Goal: Task Accomplishment & Management: Manage account settings

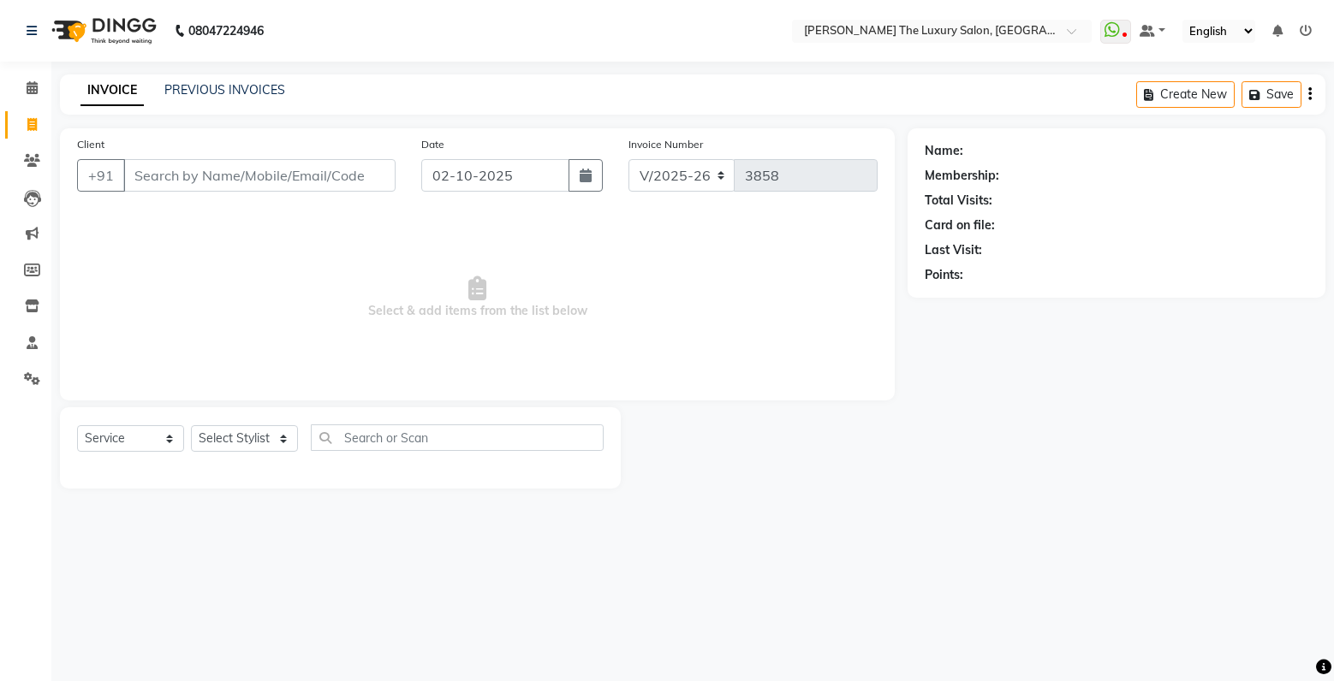
select select "7179"
select select "service"
click at [253, 188] on input "Client" at bounding box center [259, 175] width 272 height 33
click at [229, 87] on link "PREVIOUS INVOICES" at bounding box center [224, 89] width 121 height 15
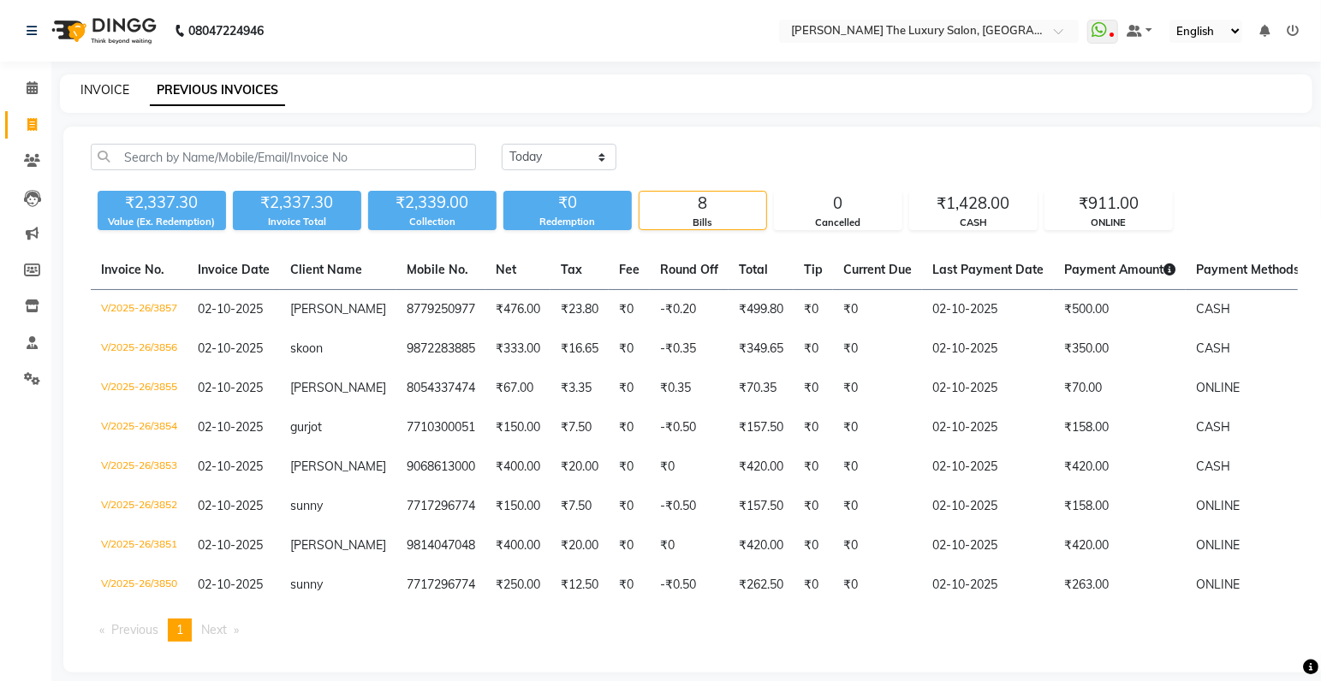
click at [110, 91] on link "INVOICE" at bounding box center [104, 89] width 49 height 15
select select "service"
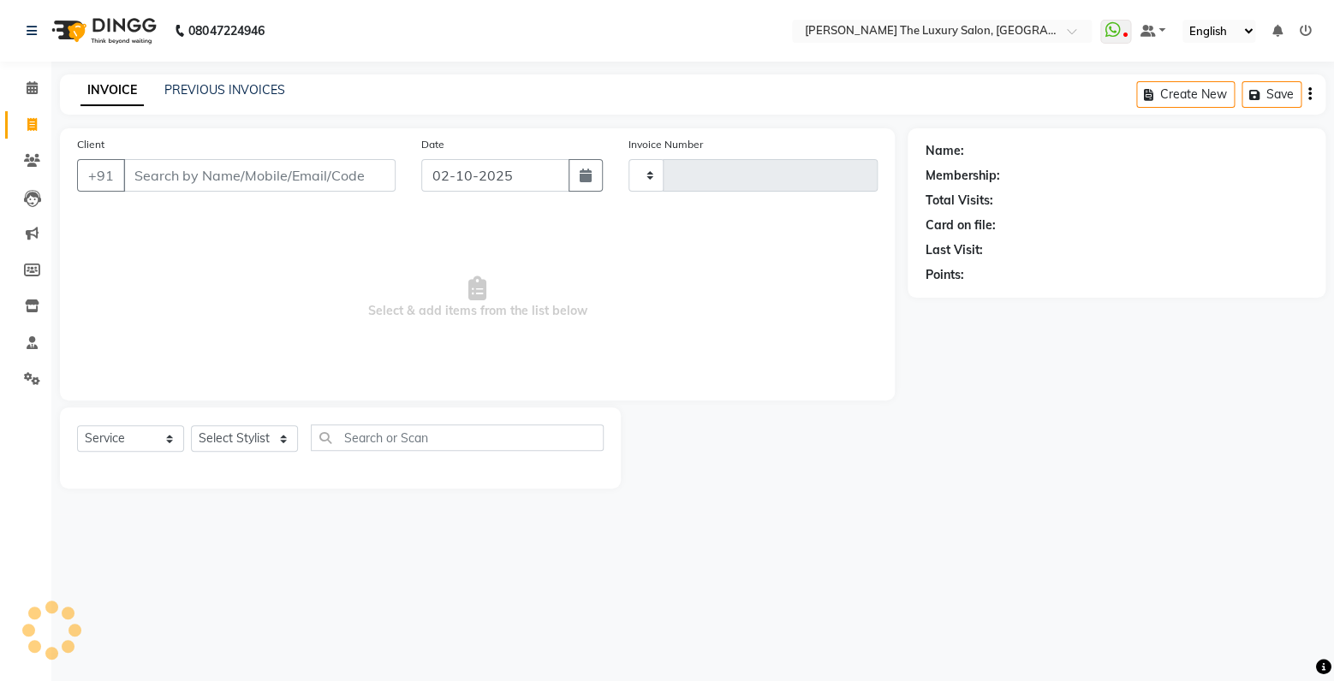
click at [294, 178] on input "Client" at bounding box center [259, 175] width 272 height 33
select select "7179"
type input "3858"
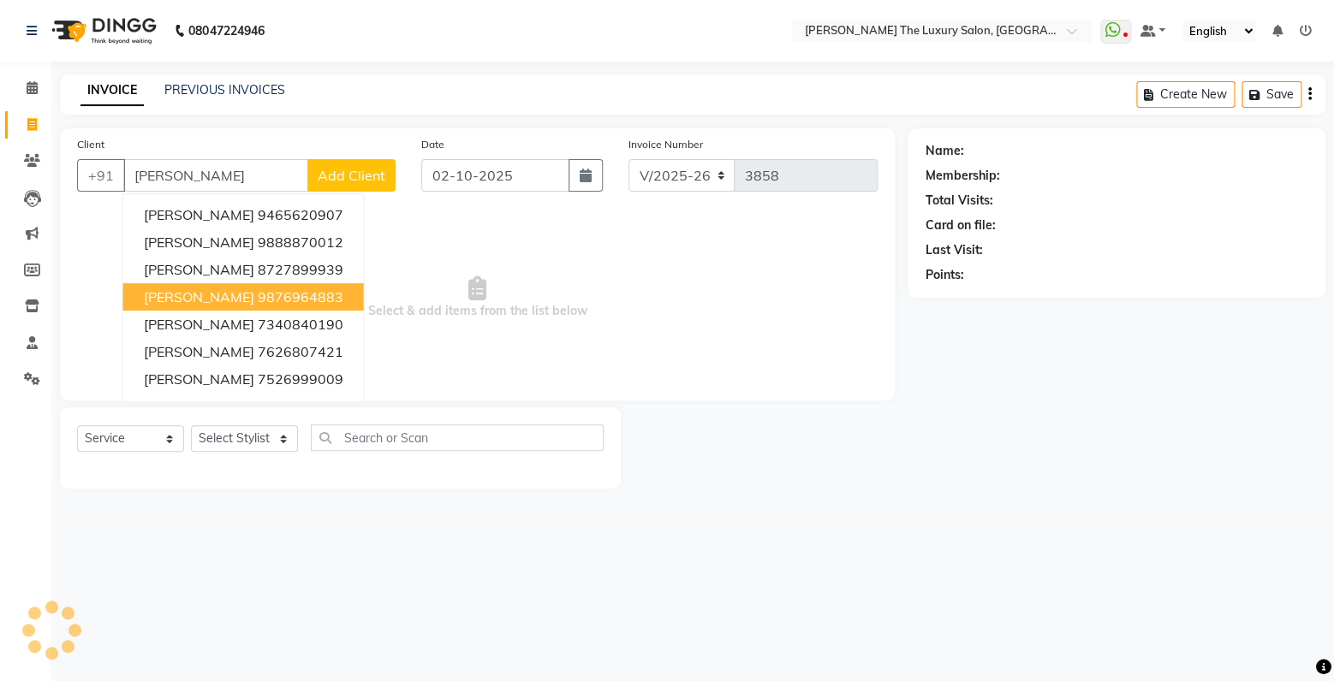
click at [258, 296] on ngb-highlight "9876964883" at bounding box center [301, 296] width 86 height 17
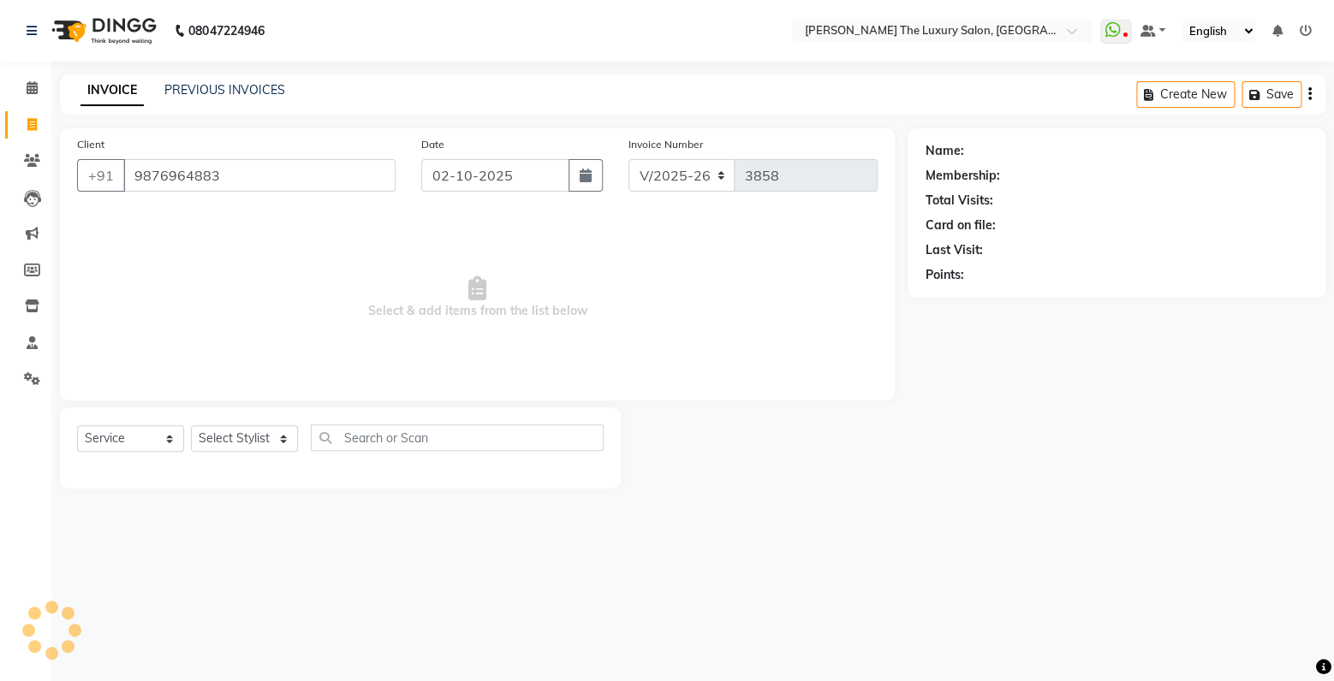
type input "9876964883"
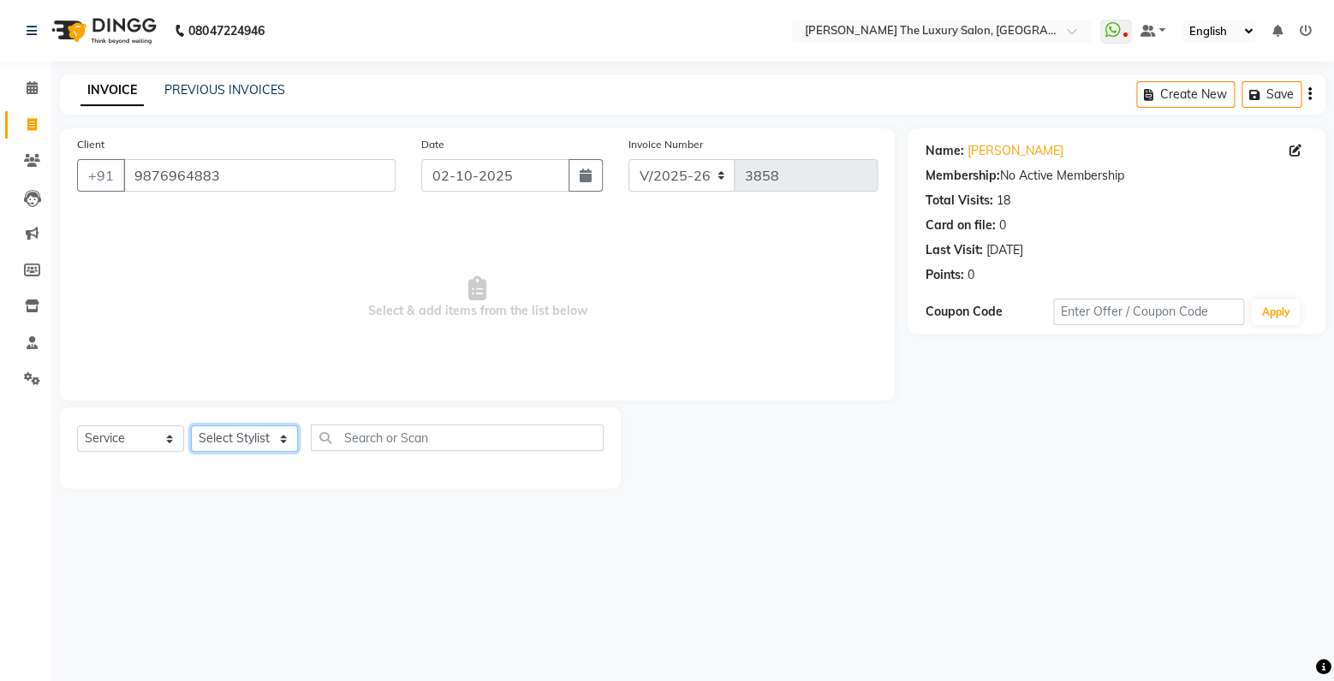
click at [191, 425] on select "Select Stylist amrit arsh [PERSON_NAME] [PERSON_NAME] jasmine matrix [PERSON_NA…" at bounding box center [244, 438] width 107 height 27
select select "83930"
click option "[PERSON_NAME]" at bounding box center [0, 0] width 0 height 0
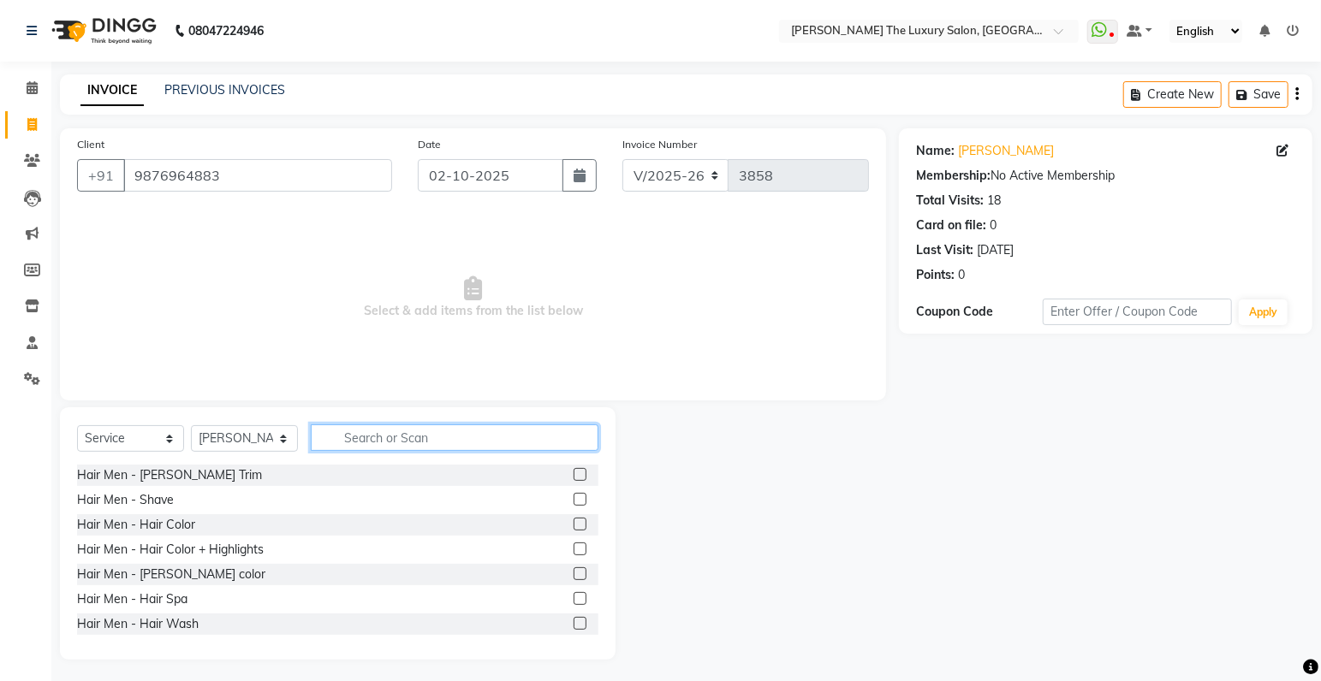
click at [408, 441] on input "text" at bounding box center [455, 438] width 288 height 27
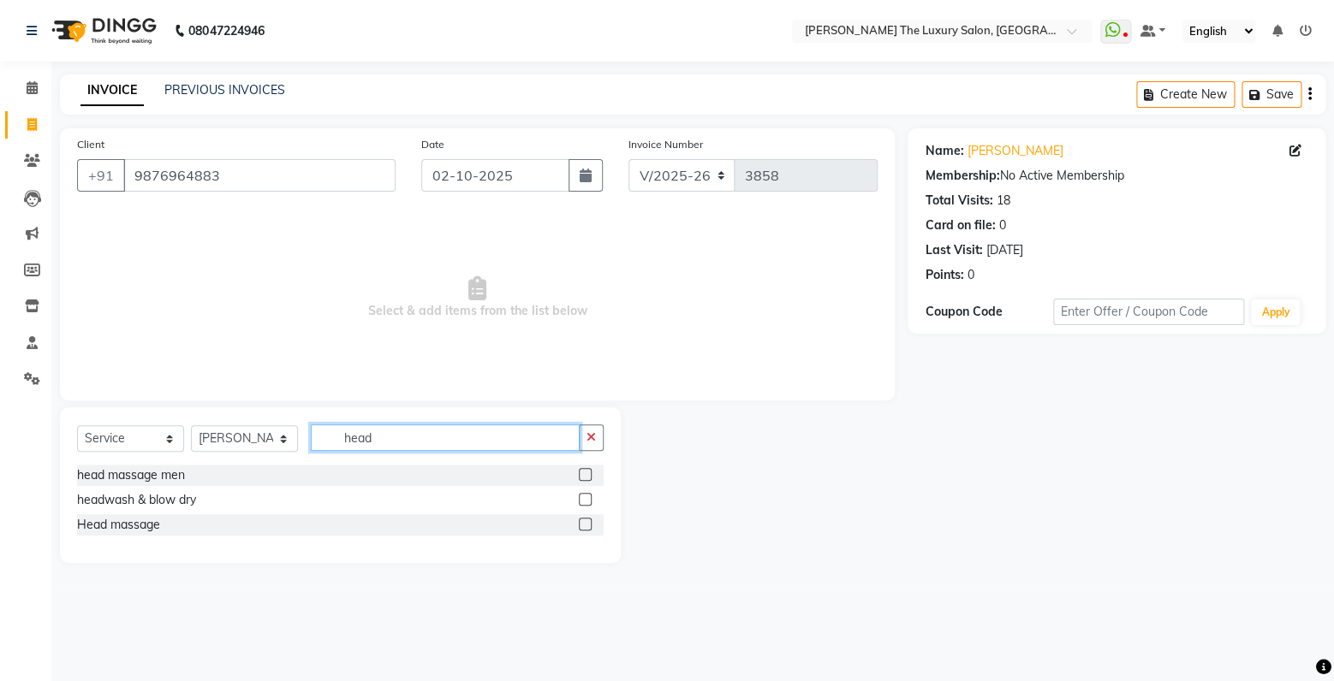
type input "head"
click at [584, 499] on label at bounding box center [585, 499] width 13 height 13
click at [584, 499] on input "checkbox" at bounding box center [584, 500] width 11 height 11
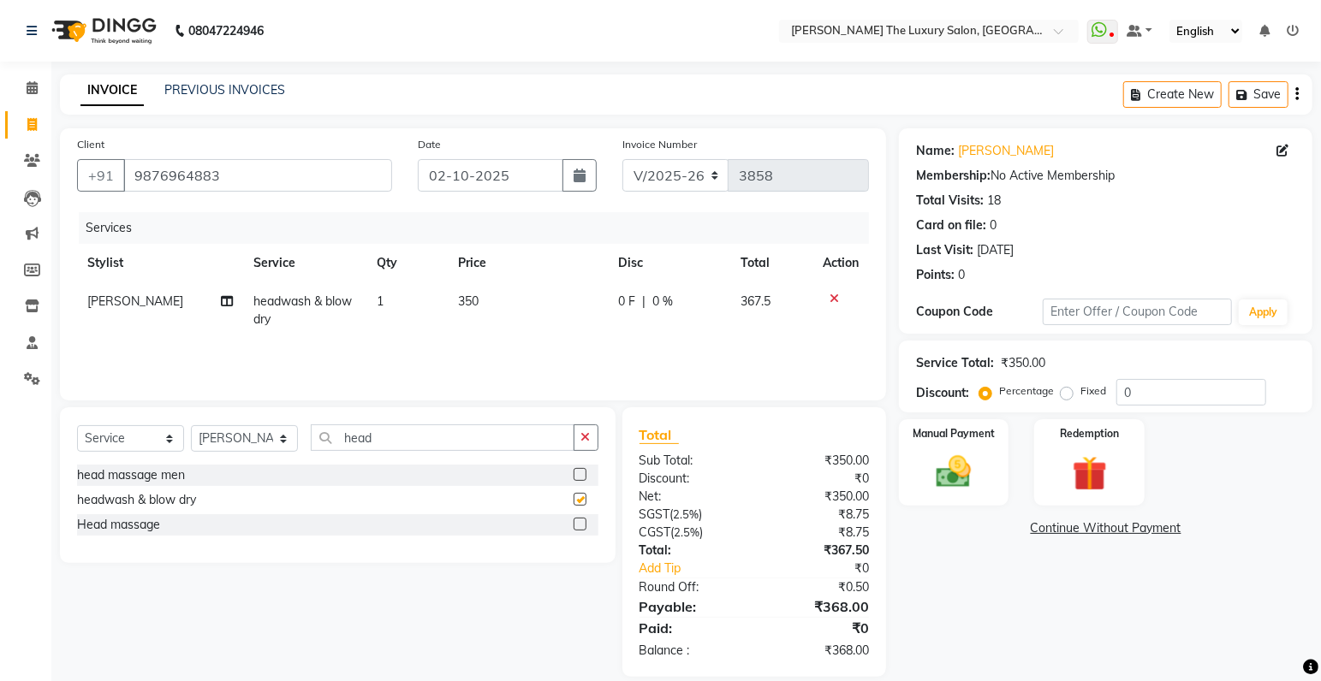
checkbox input "false"
click at [469, 298] on span "350" at bounding box center [468, 301] width 21 height 15
select select "83930"
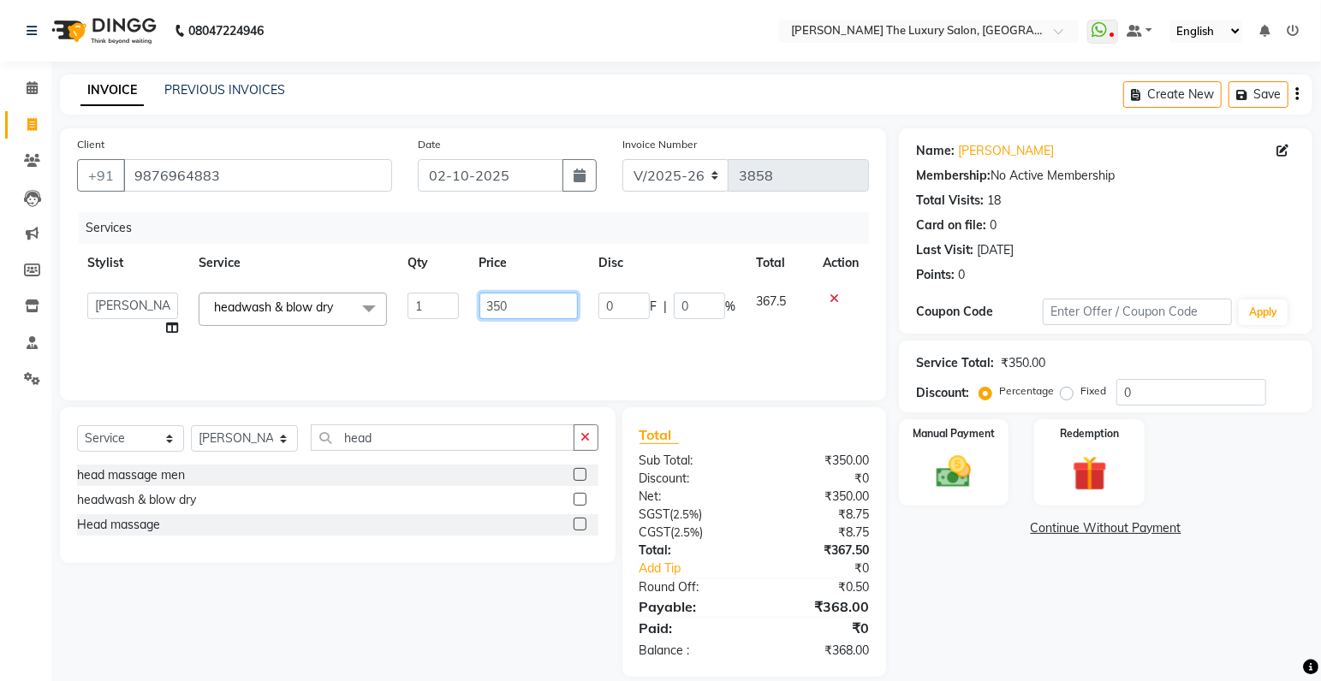
click at [491, 307] on input "350" at bounding box center [528, 306] width 98 height 27
type input "450"
click at [651, 356] on div "Services Stylist Service Qty Price Disc Total Action amrit arsh [PERSON_NAME] […" at bounding box center [473, 297] width 792 height 171
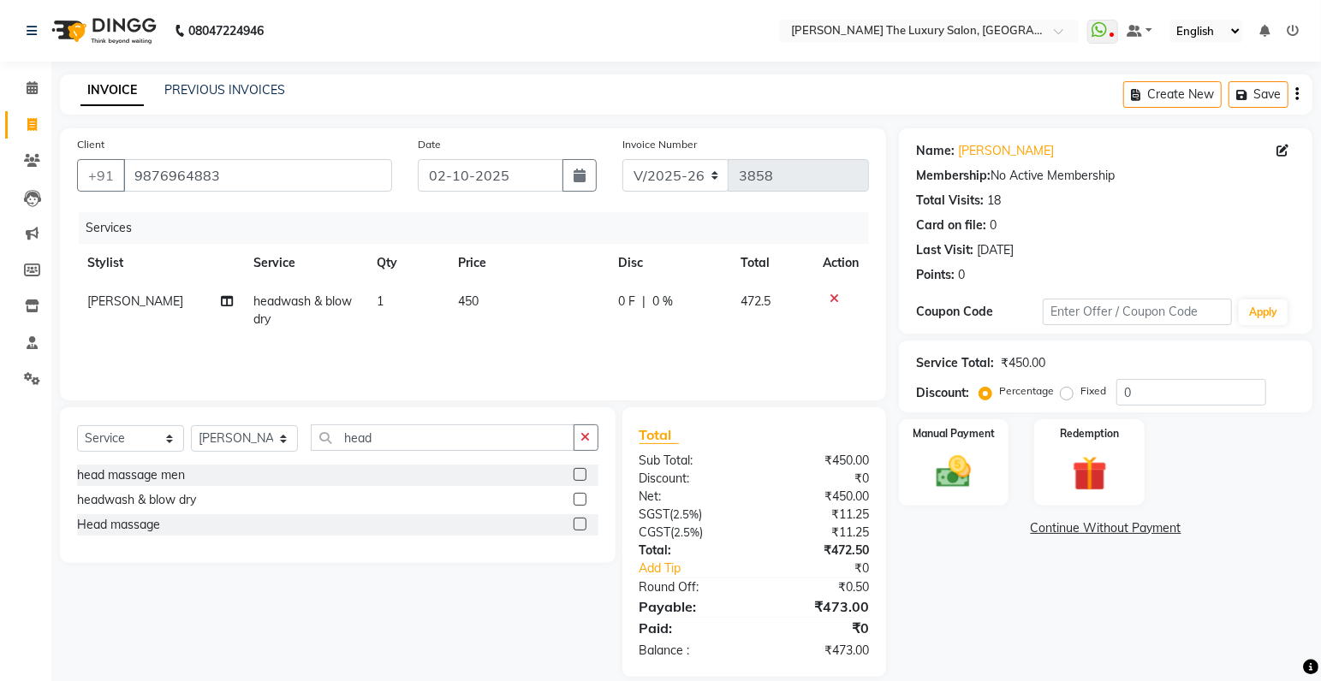
click at [469, 300] on span "450" at bounding box center [468, 301] width 21 height 15
select select "83930"
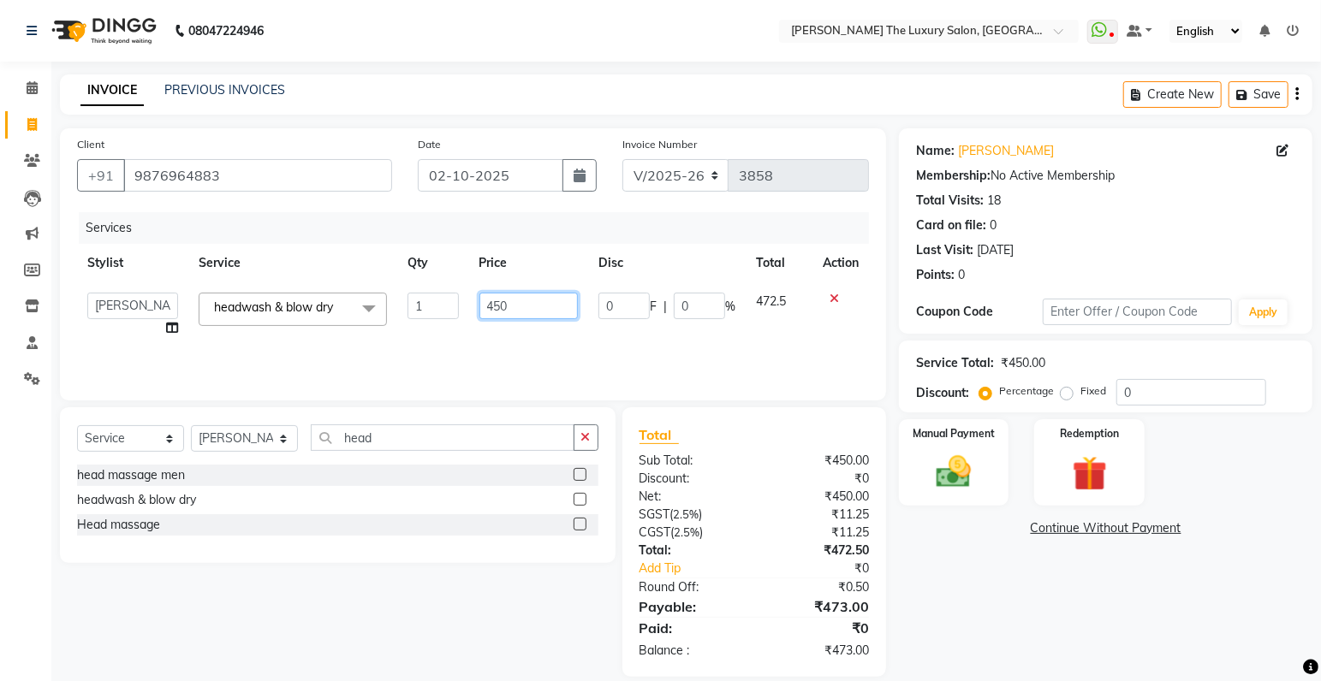
drag, startPoint x: 499, startPoint y: 306, endPoint x: 512, endPoint y: 317, distance: 16.4
click at [500, 307] on input "450" at bounding box center [528, 306] width 98 height 27
type input "470"
click at [649, 345] on div "Services Stylist Service Qty Price Disc Total Action amrit arsh ayush Gaurav go…" at bounding box center [473, 297] width 792 height 171
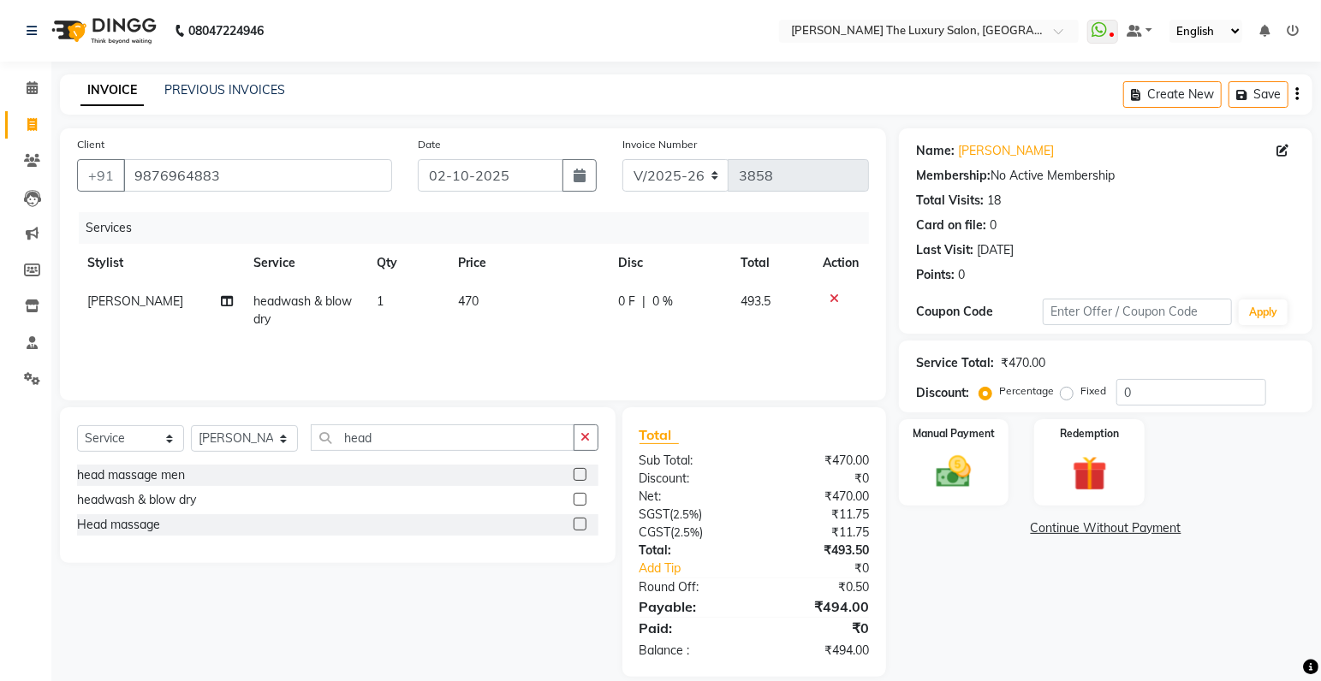
click at [472, 298] on span "470" at bounding box center [468, 301] width 21 height 15
select select "83930"
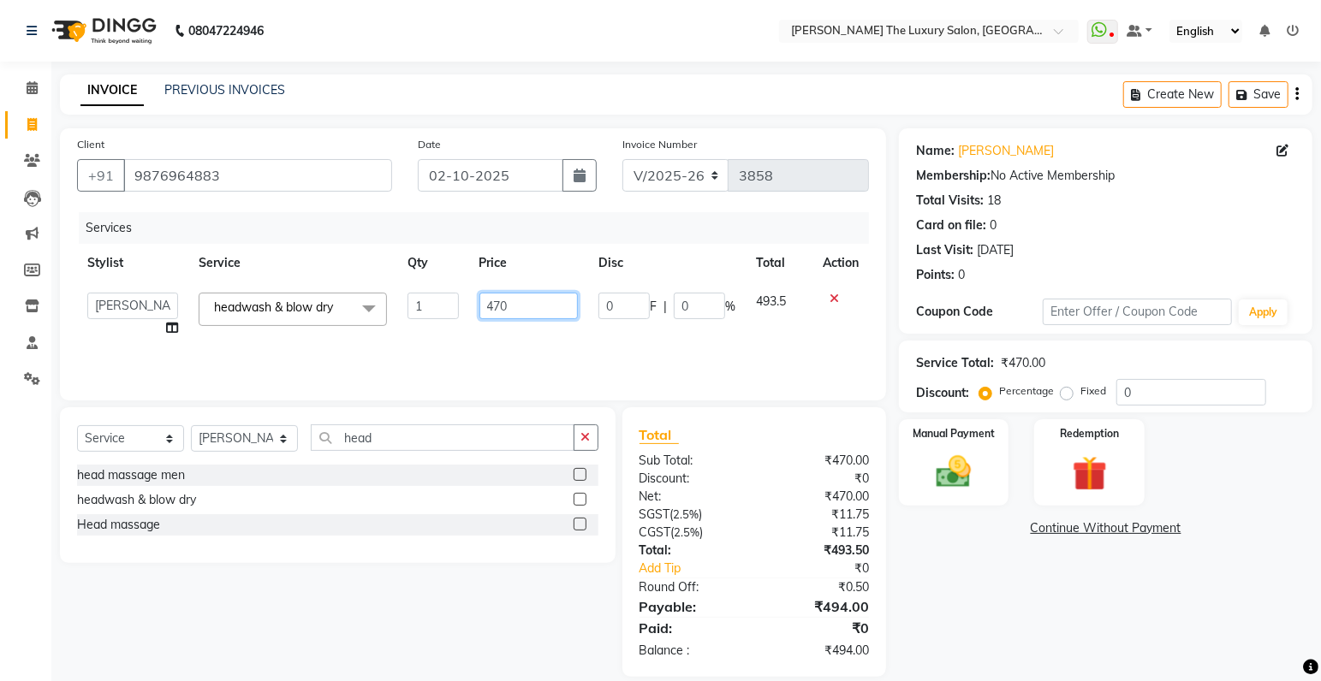
click at [512, 303] on input "470" at bounding box center [528, 306] width 98 height 27
type input "475"
click at [623, 333] on td "0 F | 0 %" at bounding box center [666, 314] width 157 height 65
select select "83930"
click at [517, 306] on input "475" at bounding box center [526, 306] width 98 height 27
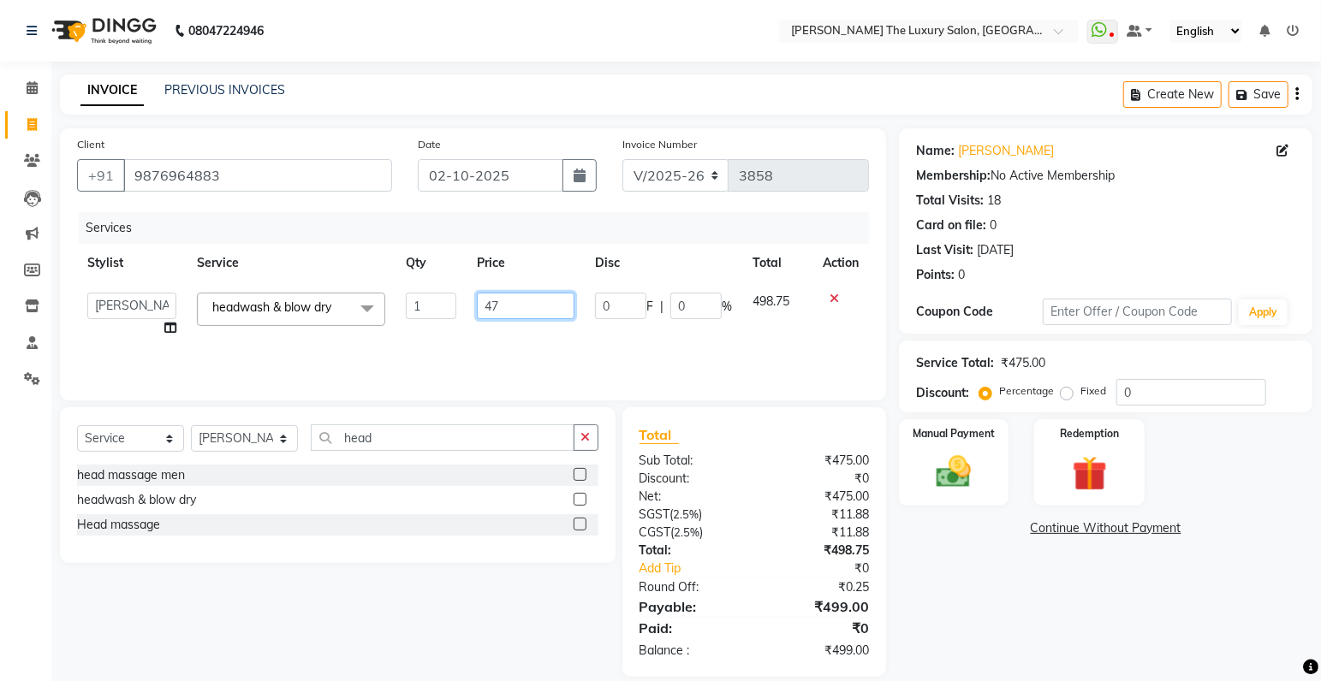
type input "476"
click at [572, 352] on div "Services Stylist Service Qty Price Disc Total Action amrit arsh ayush Gaurav go…" at bounding box center [473, 297] width 792 height 171
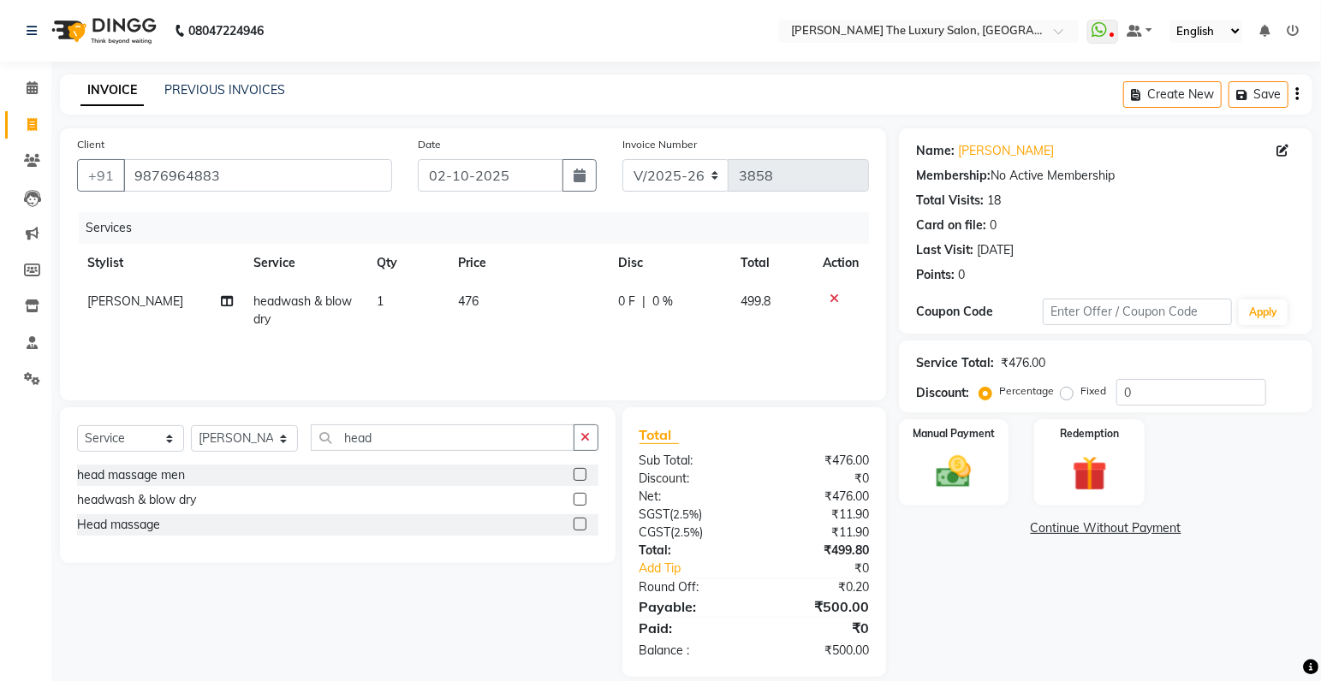
scroll to position [21, 0]
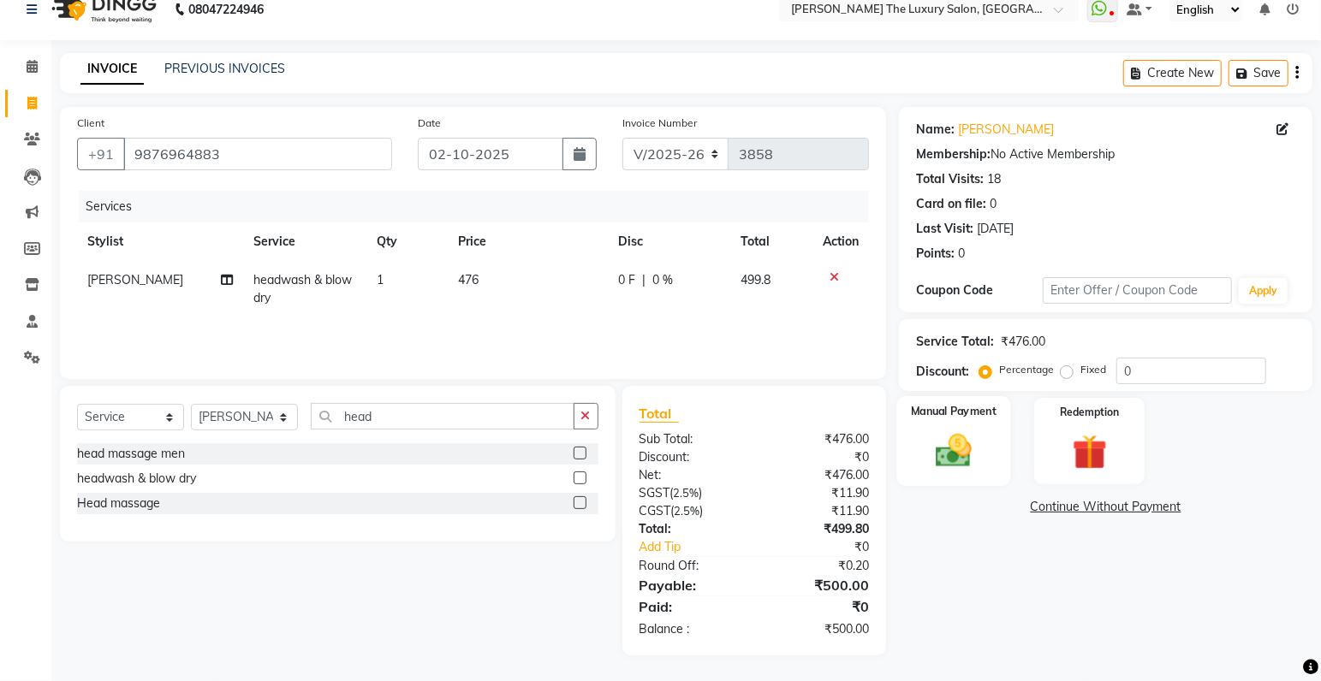
click at [979, 465] on img at bounding box center [953, 452] width 59 height 42
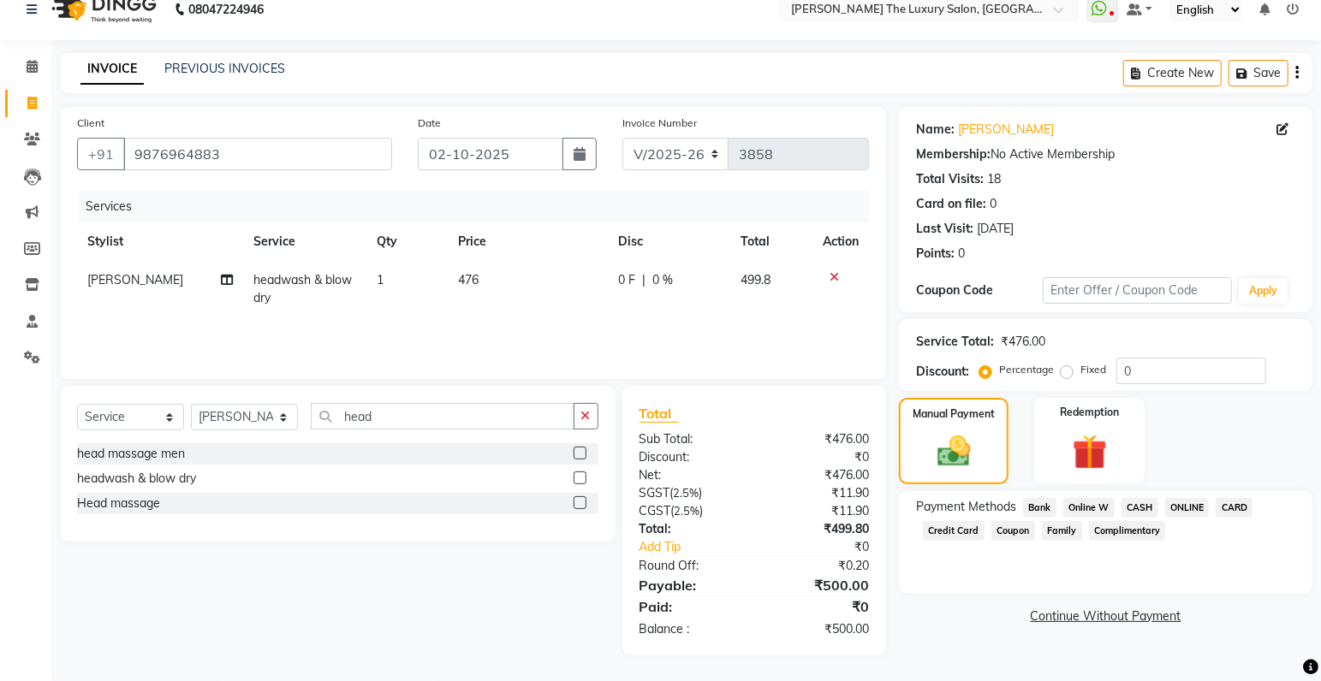
click at [1191, 503] on span "ONLINE" at bounding box center [1187, 508] width 45 height 20
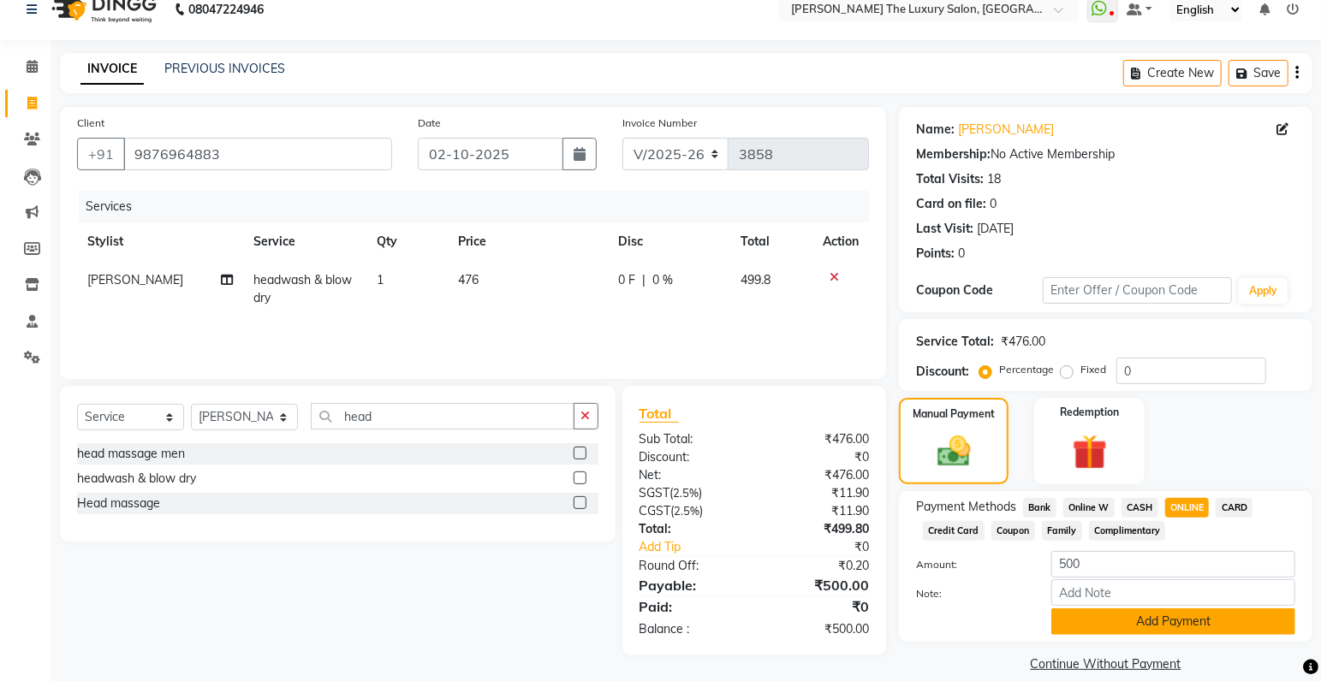
click at [1130, 627] on button "Add Payment" at bounding box center [1173, 622] width 244 height 27
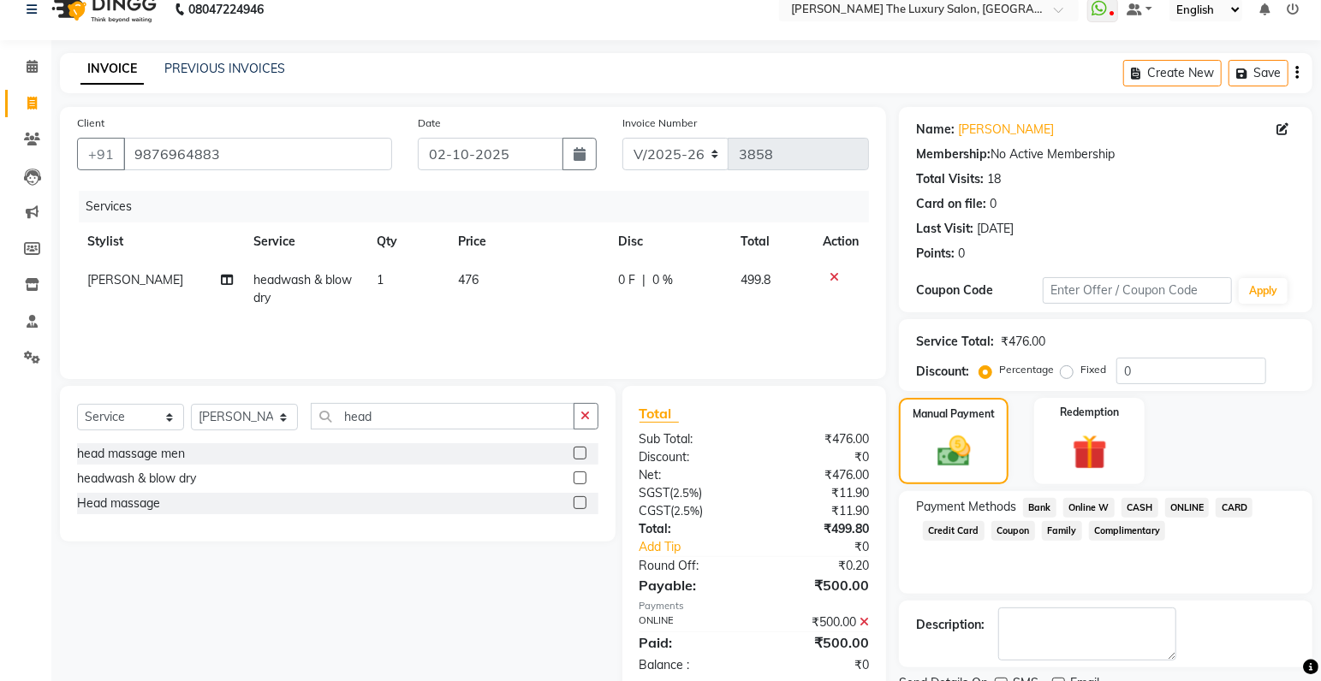
scroll to position [90, 0]
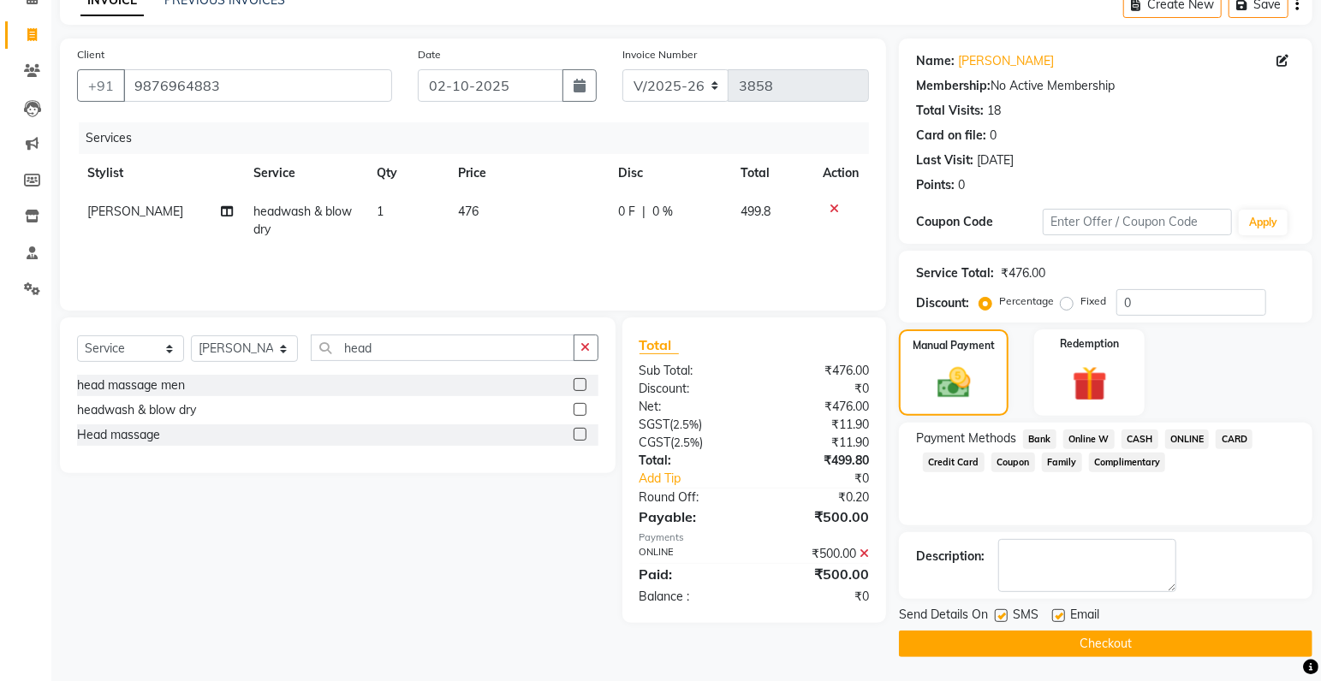
click at [1001, 612] on label at bounding box center [1001, 615] width 13 height 13
click at [1001, 612] on input "checkbox" at bounding box center [1000, 616] width 11 height 11
checkbox input "false"
click at [1013, 640] on button "Checkout" at bounding box center [1105, 644] width 413 height 27
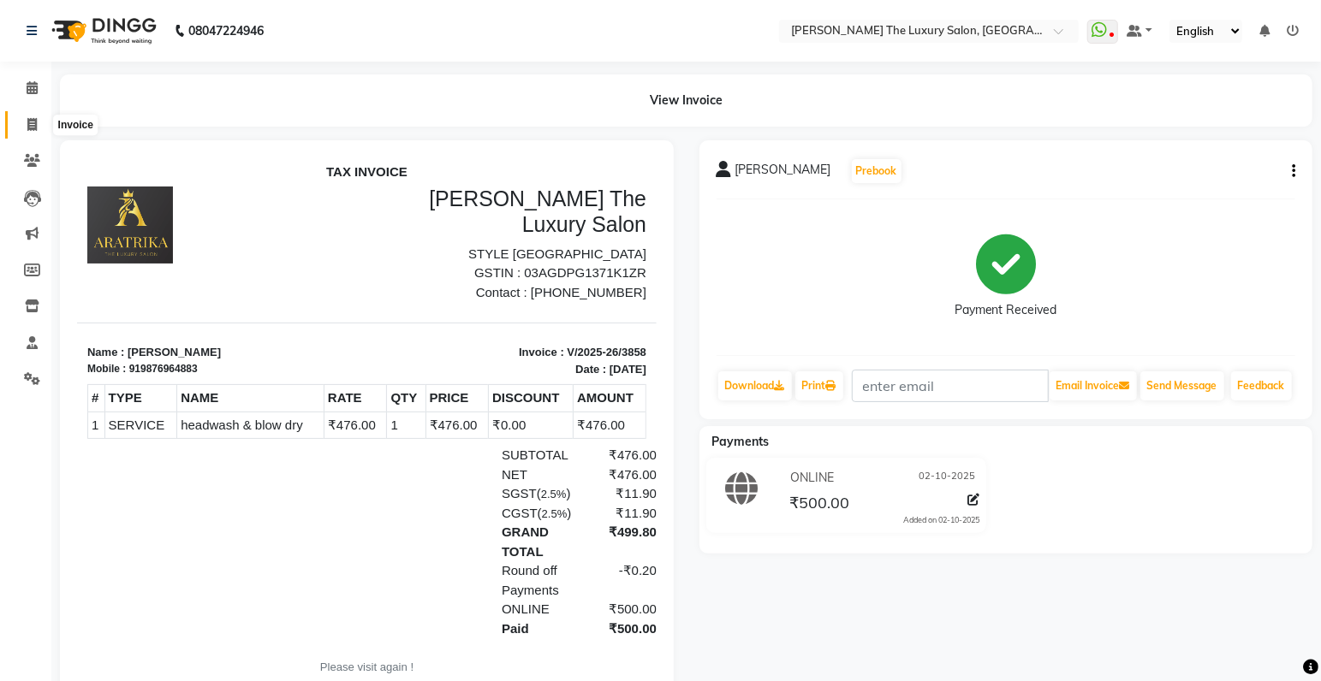
click at [26, 125] on span at bounding box center [32, 126] width 30 height 20
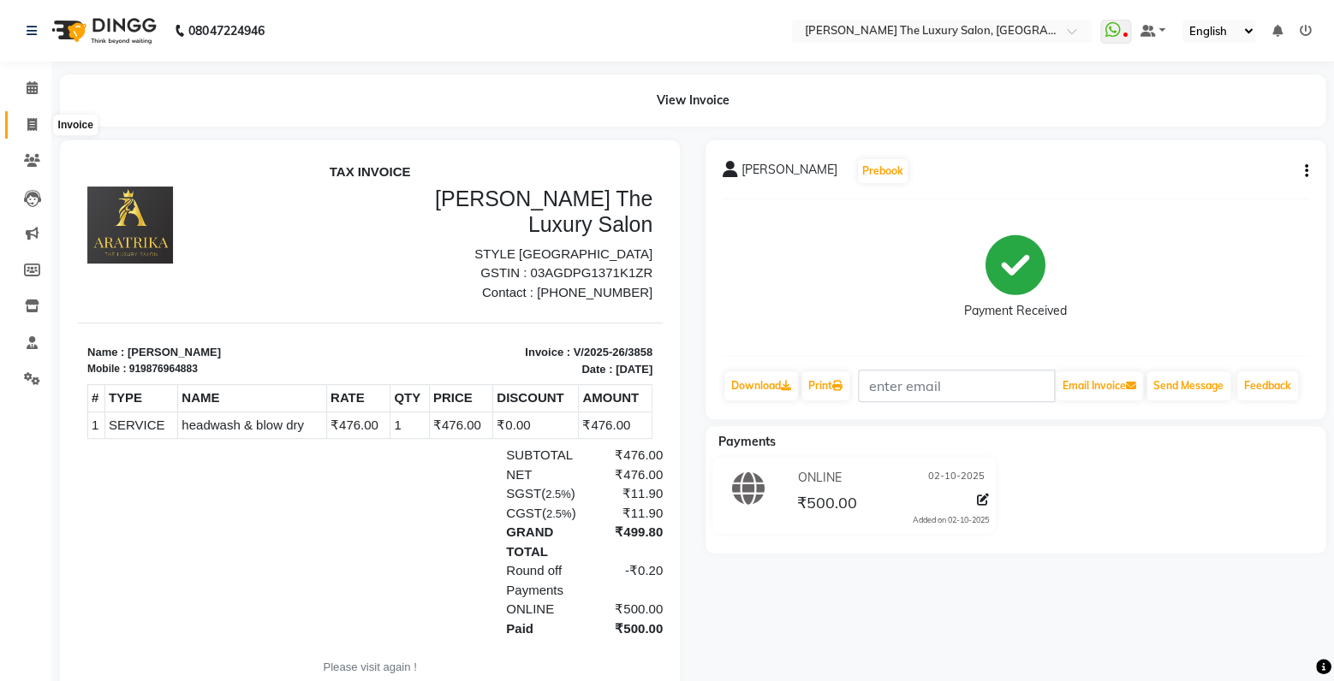
select select "service"
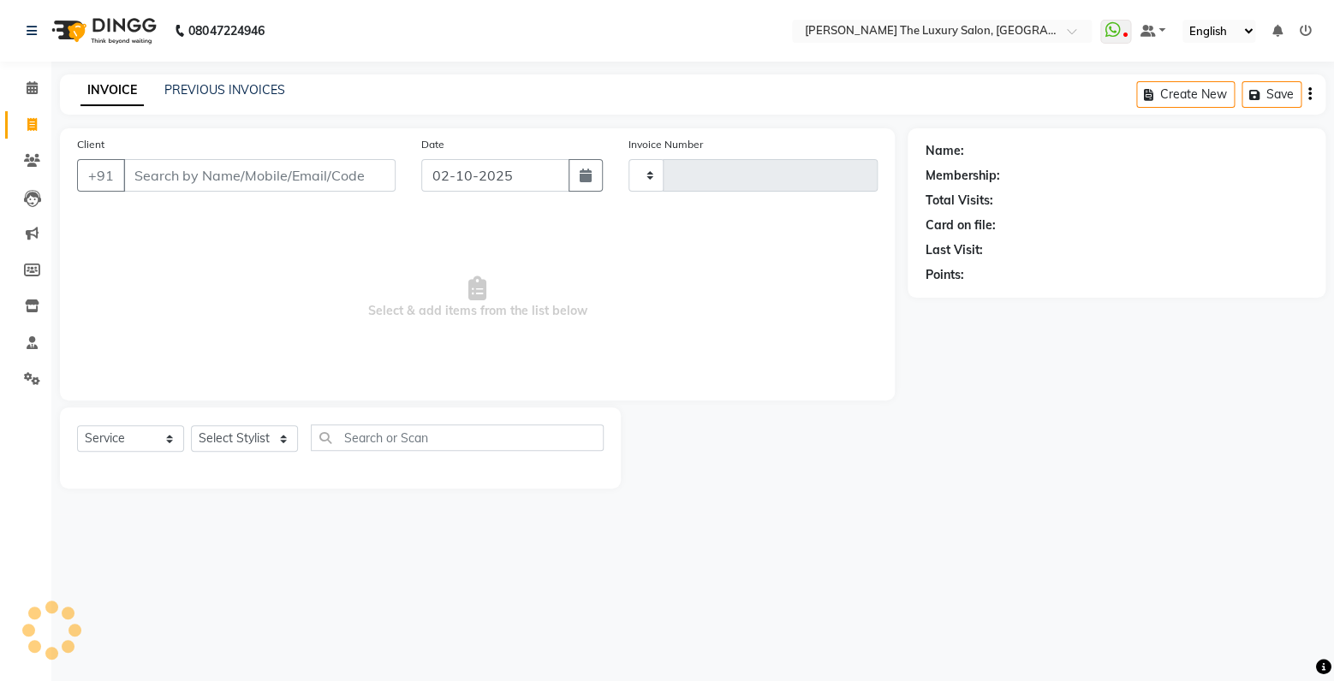
click at [191, 181] on input "Client" at bounding box center [259, 175] width 272 height 33
type input "3859"
select select "7179"
type input "kanwar"
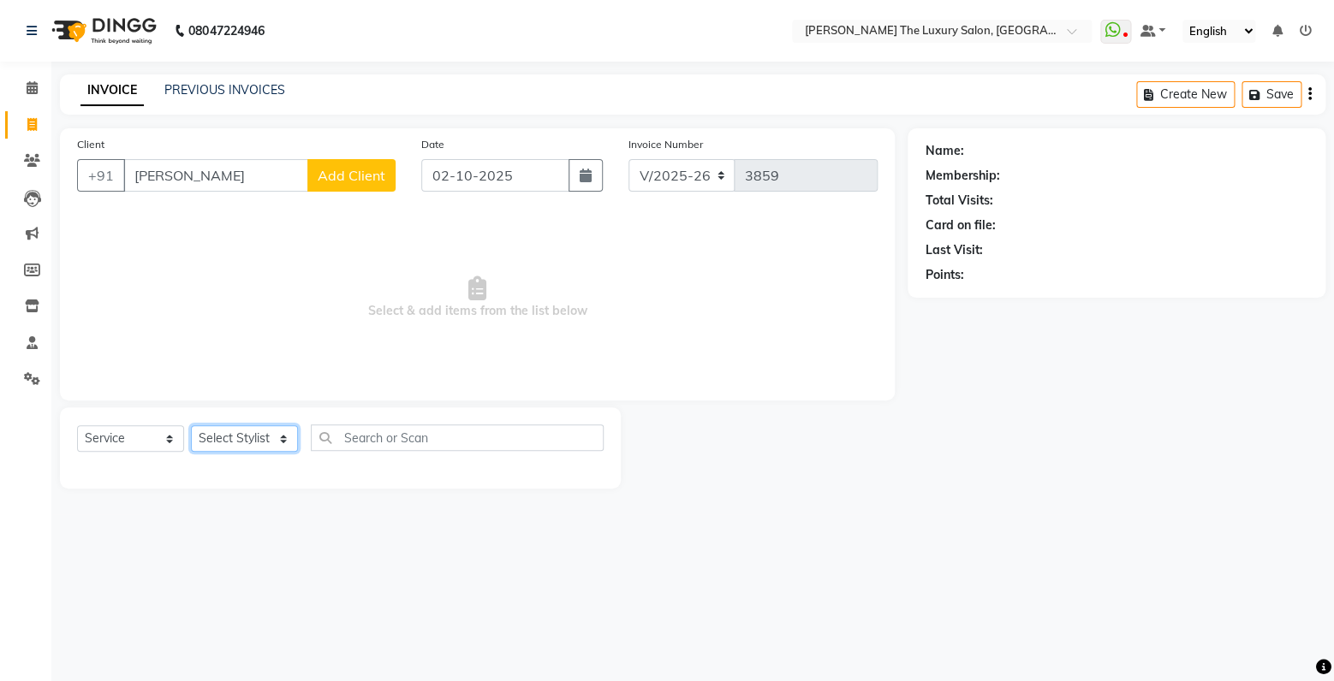
select select "91383"
click option "Gaurav" at bounding box center [0, 0] width 0 height 0
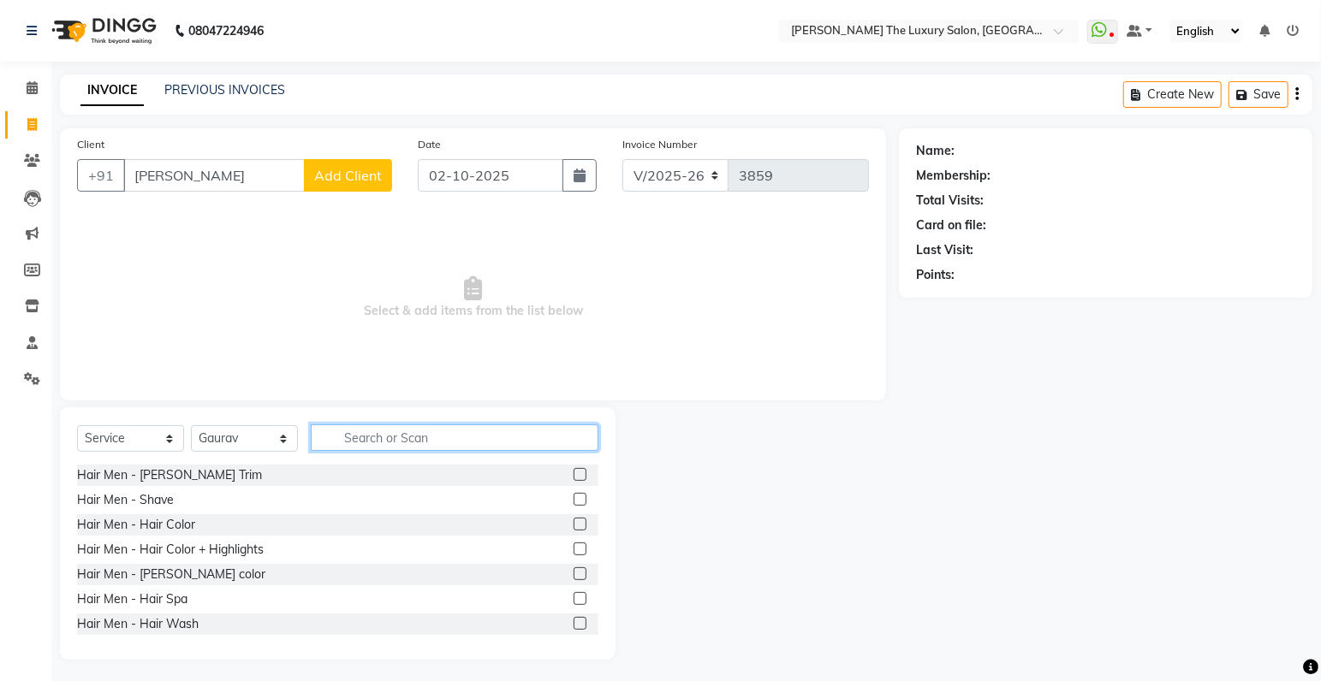
click at [371, 440] on input "text" at bounding box center [455, 438] width 288 height 27
click at [573, 473] on label at bounding box center [579, 474] width 13 height 13
click at [573, 473] on input "checkbox" at bounding box center [578, 475] width 11 height 11
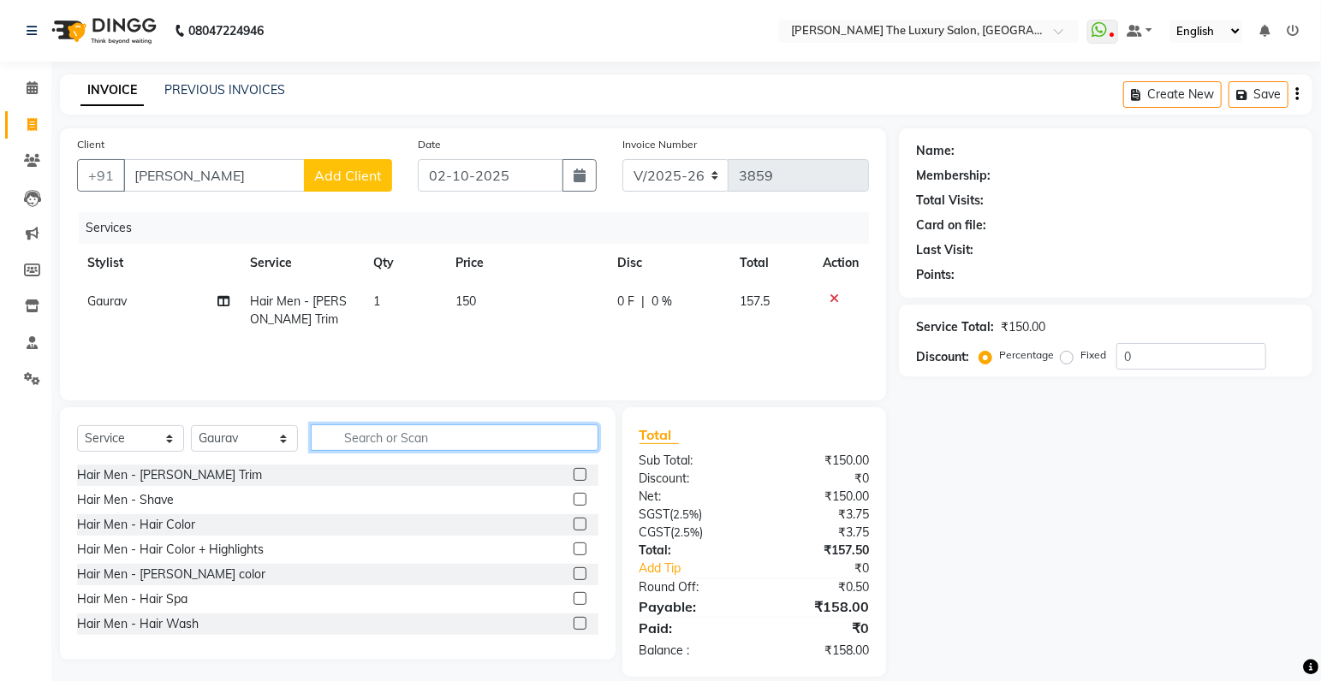
click at [494, 435] on input "text" at bounding box center [455, 438] width 288 height 27
checkbox input "false"
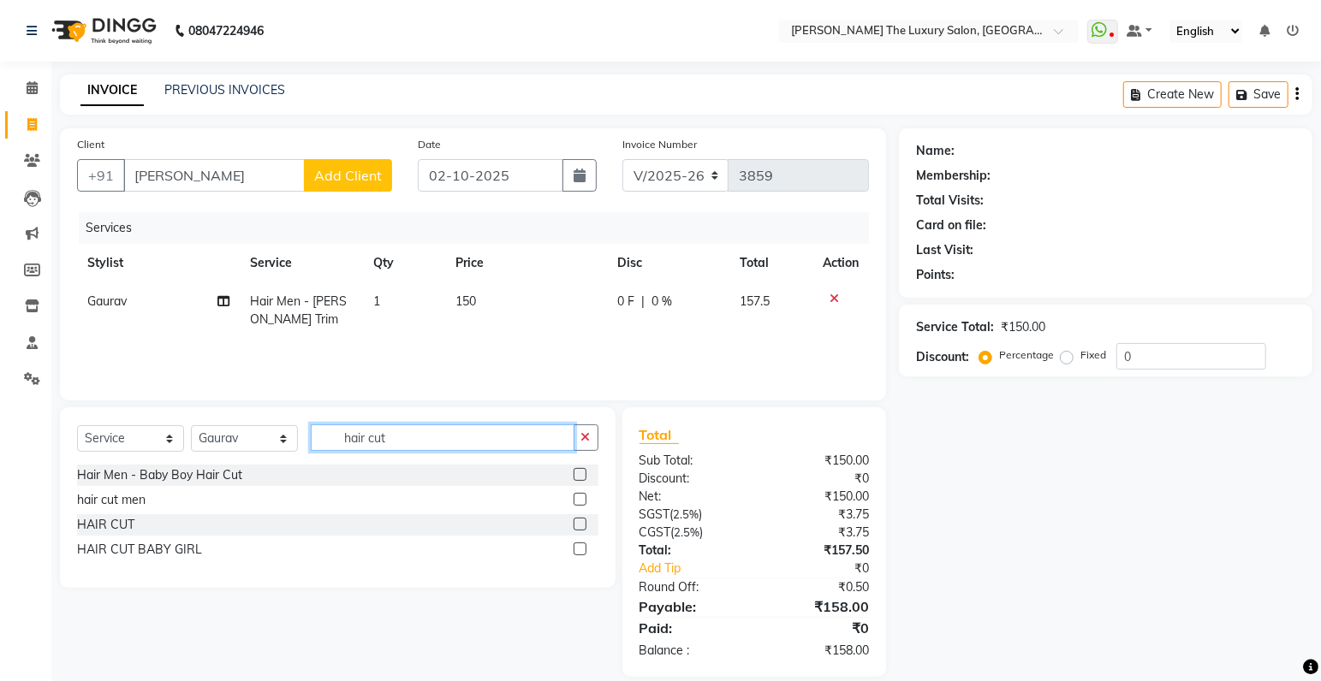
type input "hair cut"
click at [575, 502] on label at bounding box center [579, 499] width 13 height 13
click at [575, 502] on input "checkbox" at bounding box center [578, 500] width 11 height 11
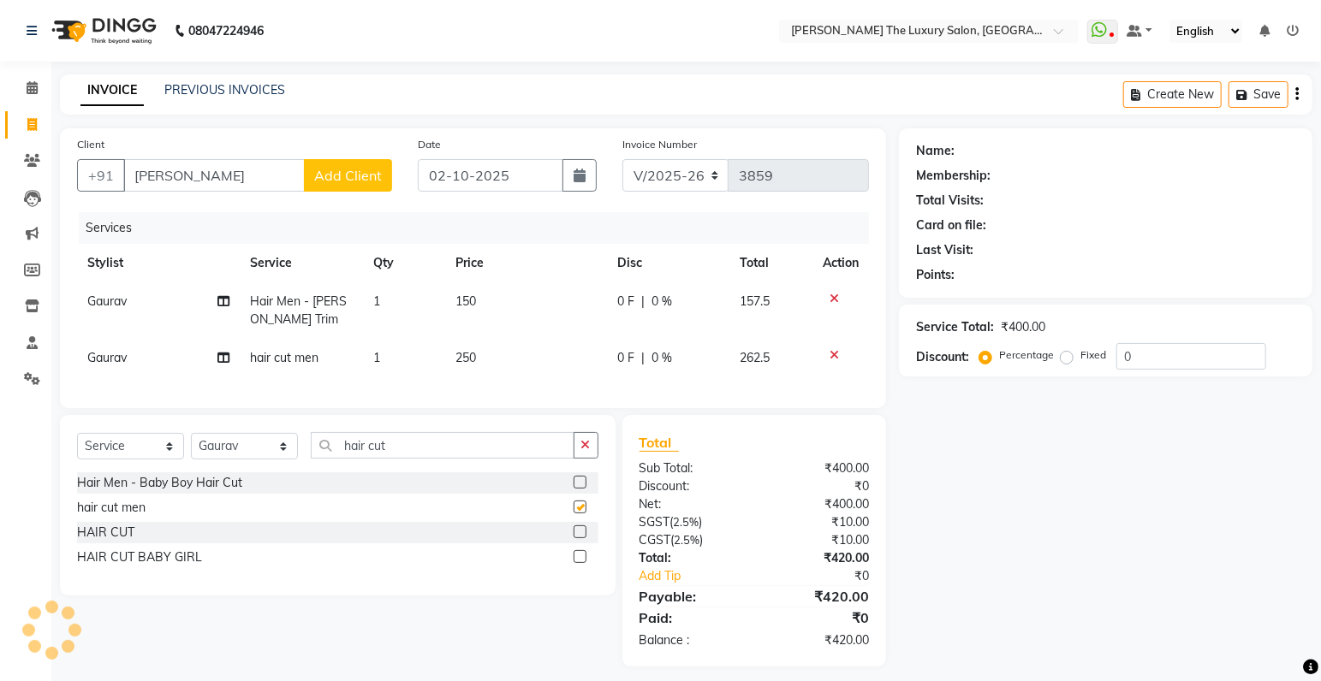
checkbox input "false"
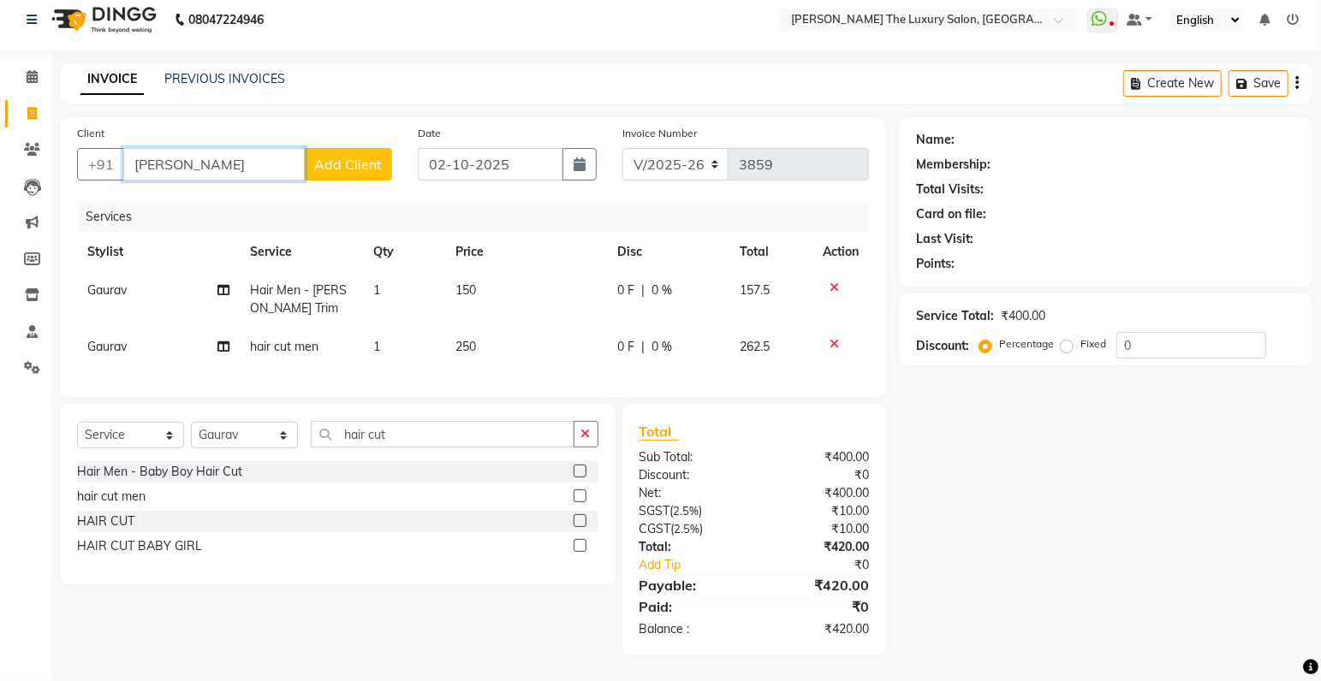
click at [242, 148] on input "kanwar" at bounding box center [213, 164] width 181 height 33
click at [264, 195] on ngb-highlight "9779116239" at bounding box center [231, 203] width 86 height 17
type input "9779116239"
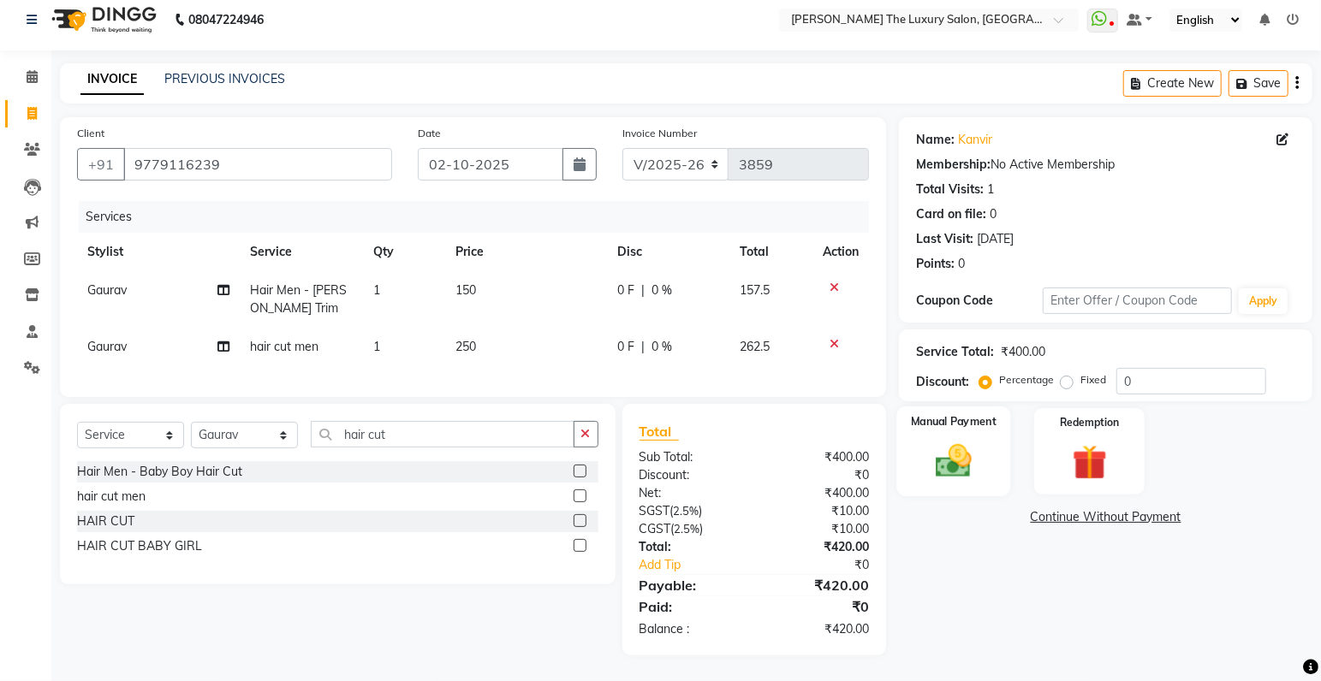
click at [933, 468] on img at bounding box center [953, 462] width 59 height 42
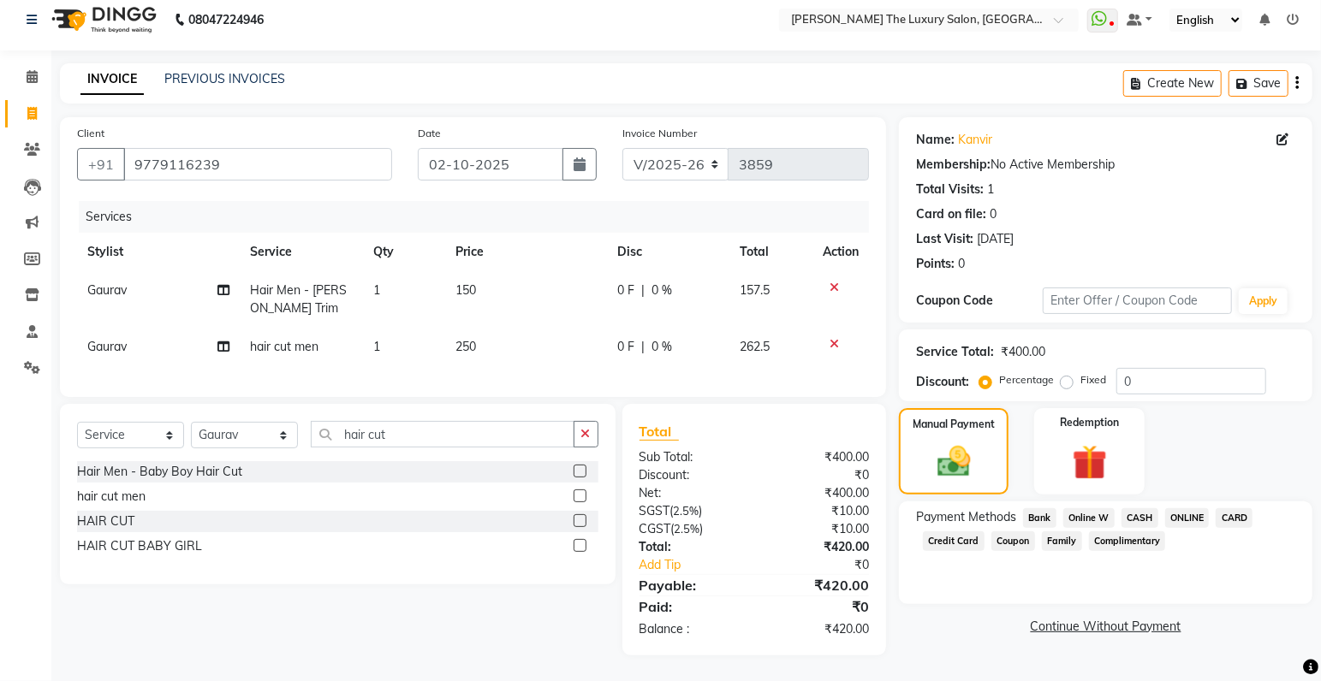
click at [1139, 508] on span "CASH" at bounding box center [1139, 518] width 37 height 20
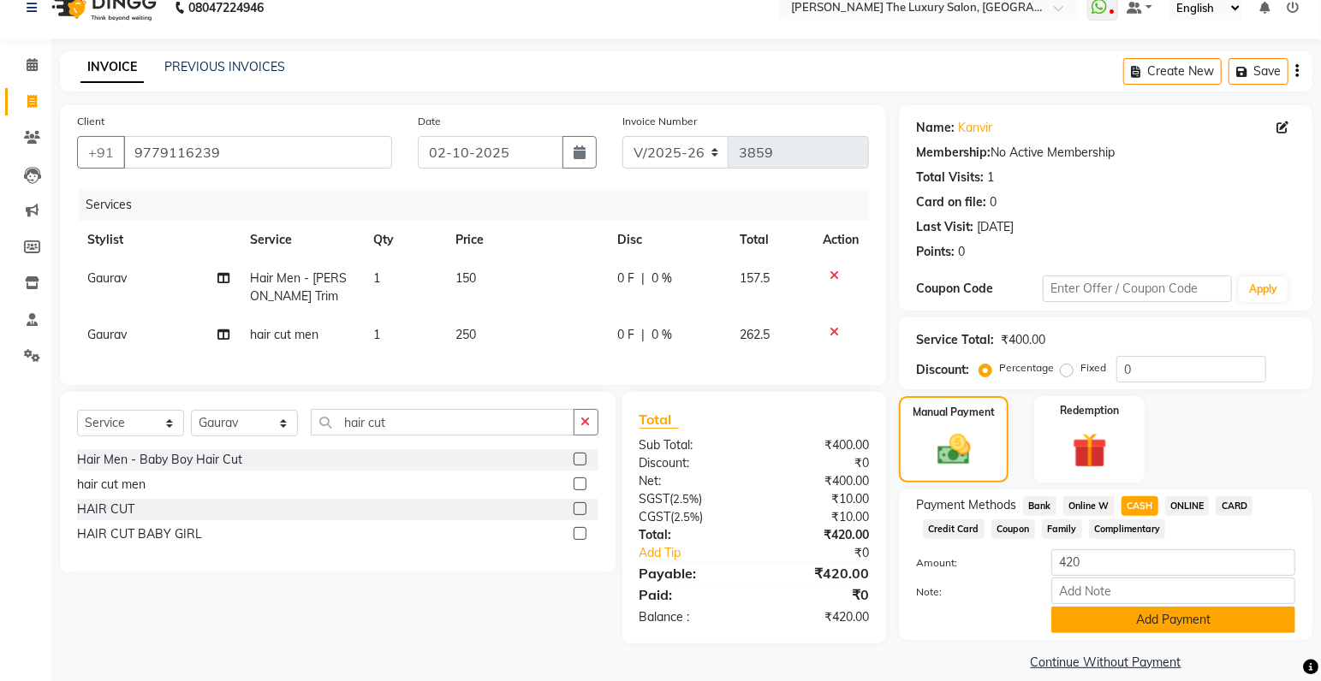
click at [1163, 624] on button "Add Payment" at bounding box center [1173, 620] width 244 height 27
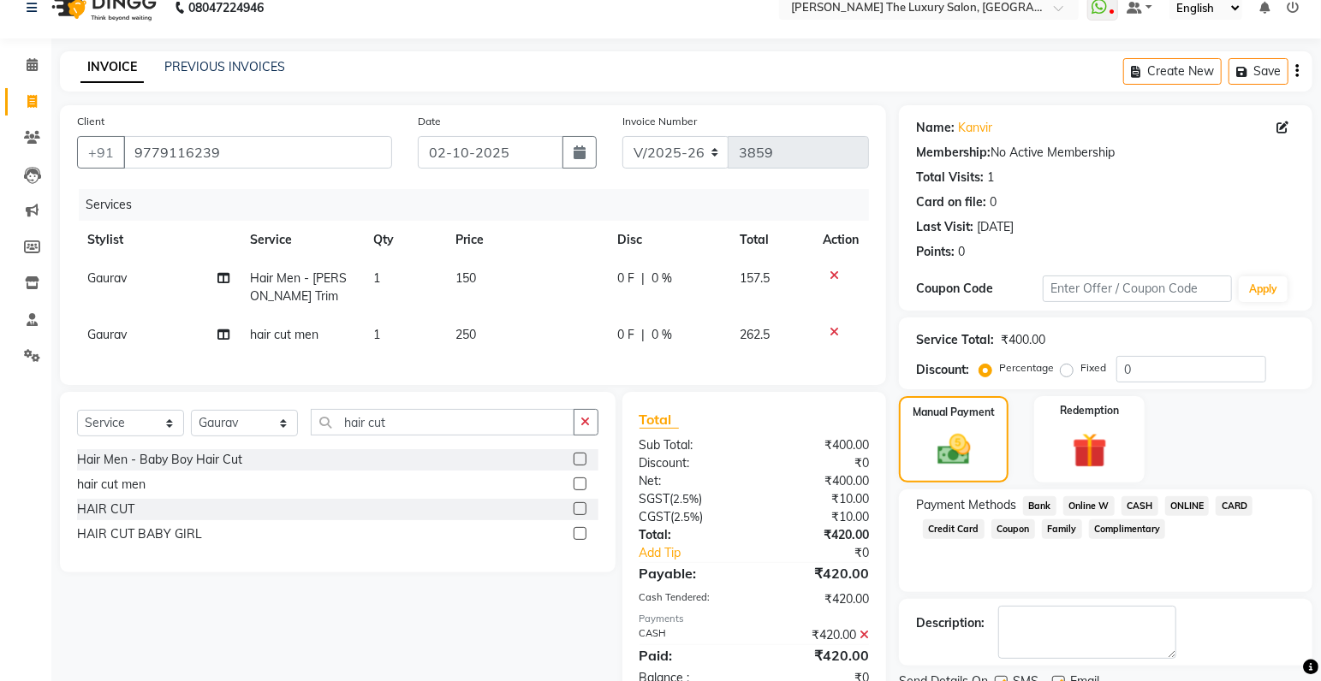
scroll to position [90, 0]
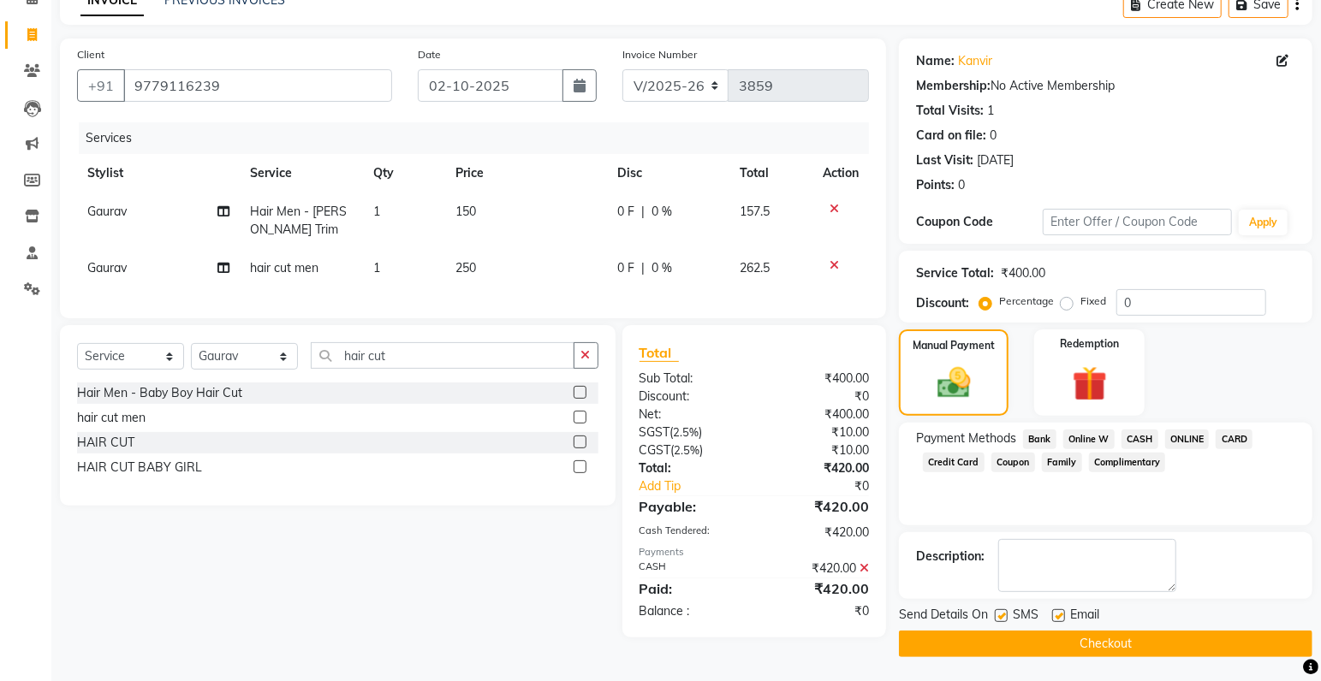
click at [1005, 614] on label at bounding box center [1001, 615] width 13 height 13
click at [1005, 614] on input "checkbox" at bounding box center [1000, 616] width 11 height 11
checkbox input "false"
click at [1055, 651] on button "Checkout" at bounding box center [1105, 644] width 413 height 27
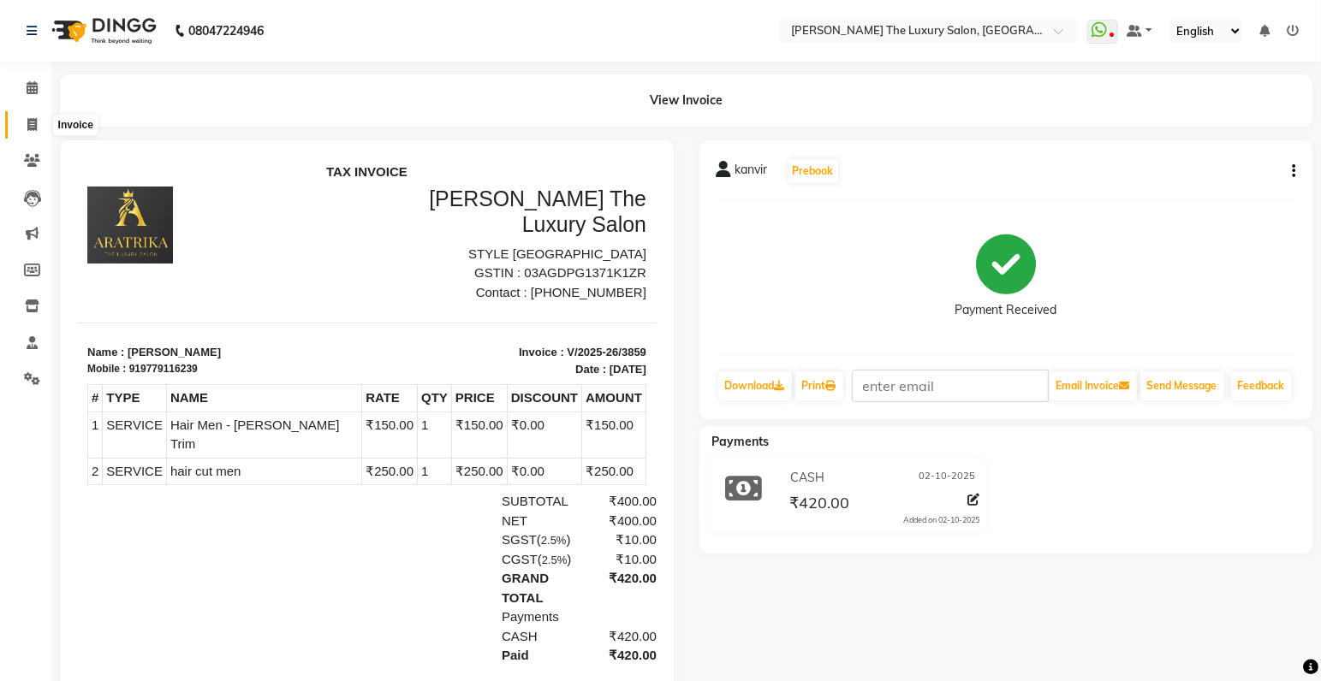
click at [33, 122] on icon at bounding box center [31, 124] width 9 height 13
select select "service"
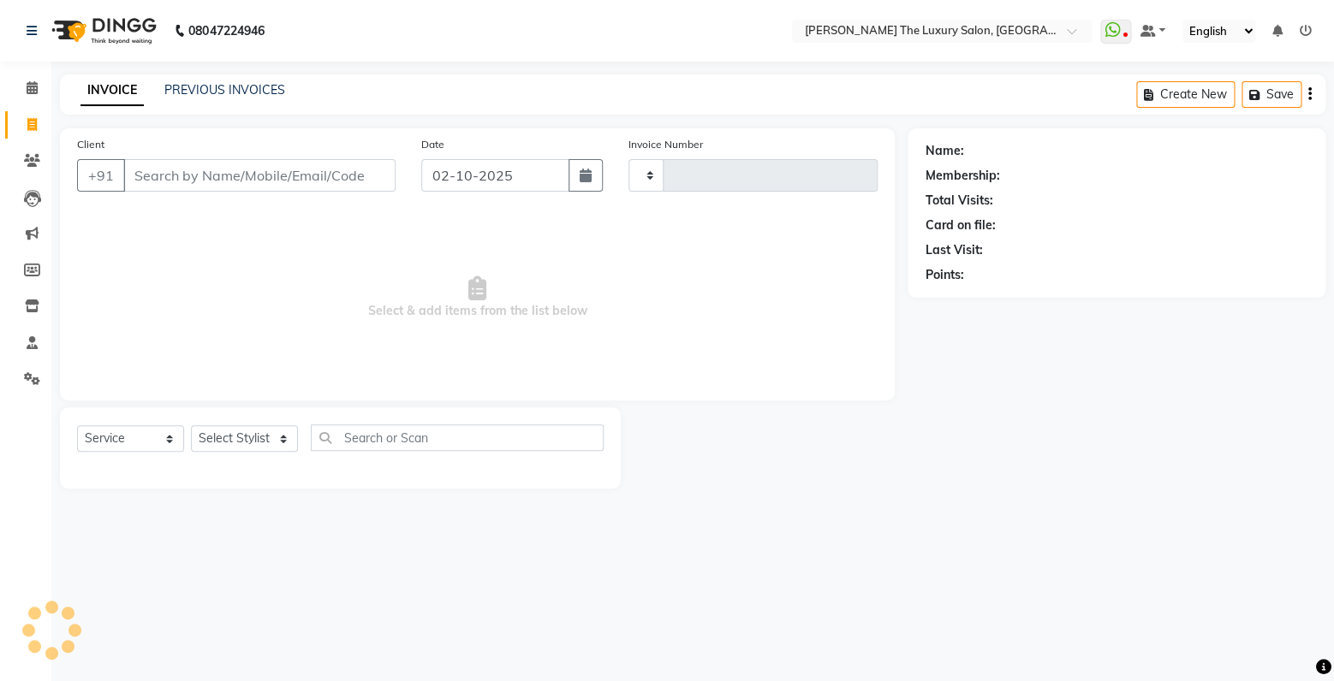
click at [195, 186] on input "Client" at bounding box center [259, 175] width 272 height 33
select select "7179"
type input "3860"
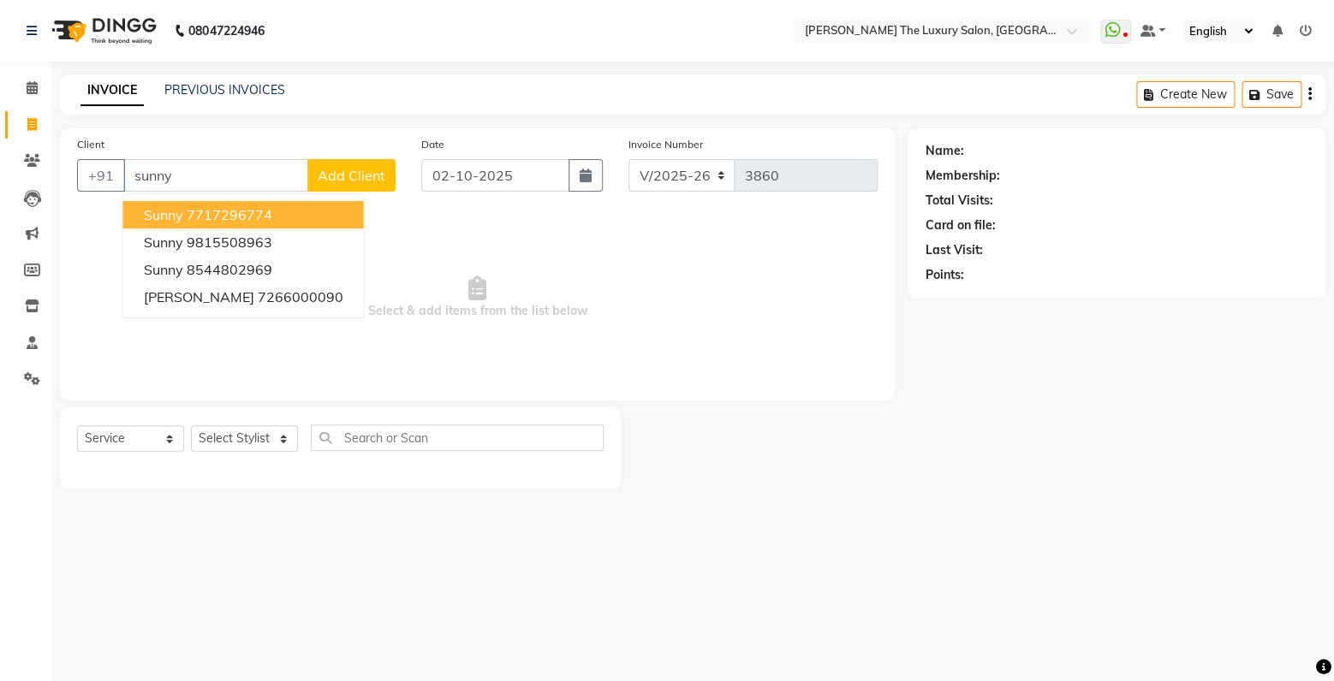
click at [218, 209] on ngb-highlight "7717296774" at bounding box center [230, 214] width 86 height 17
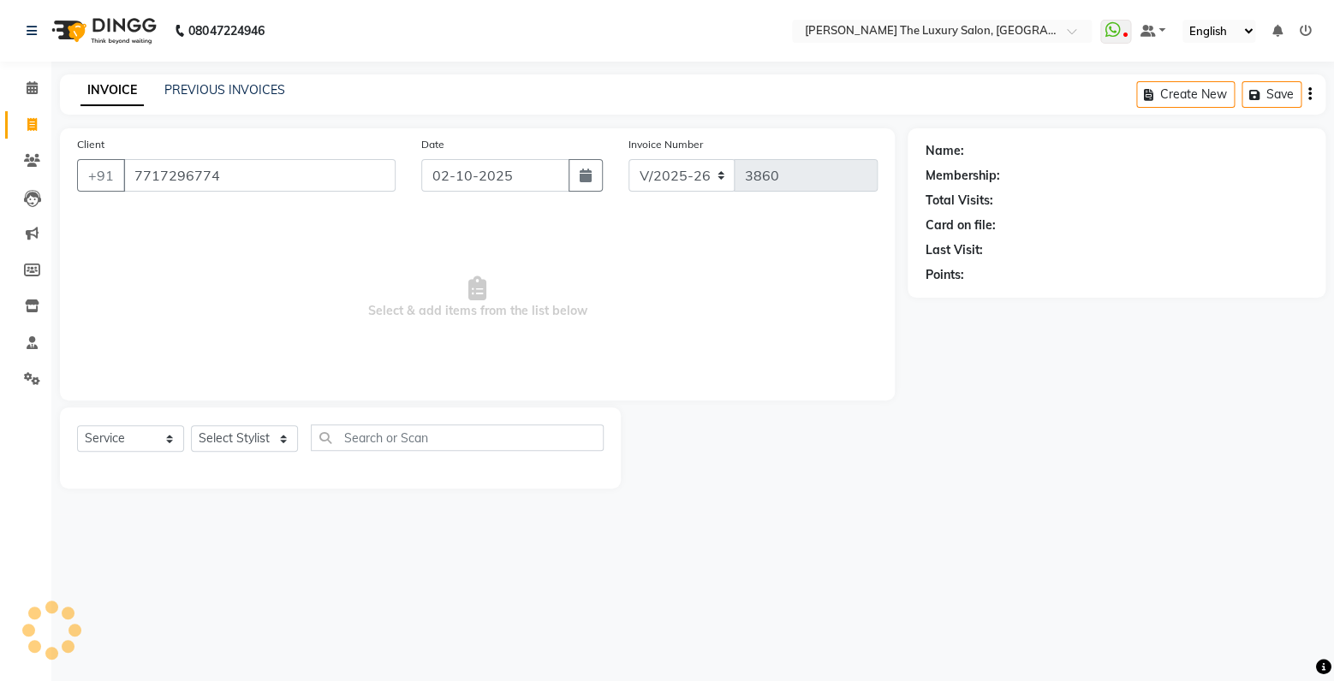
type input "7717296774"
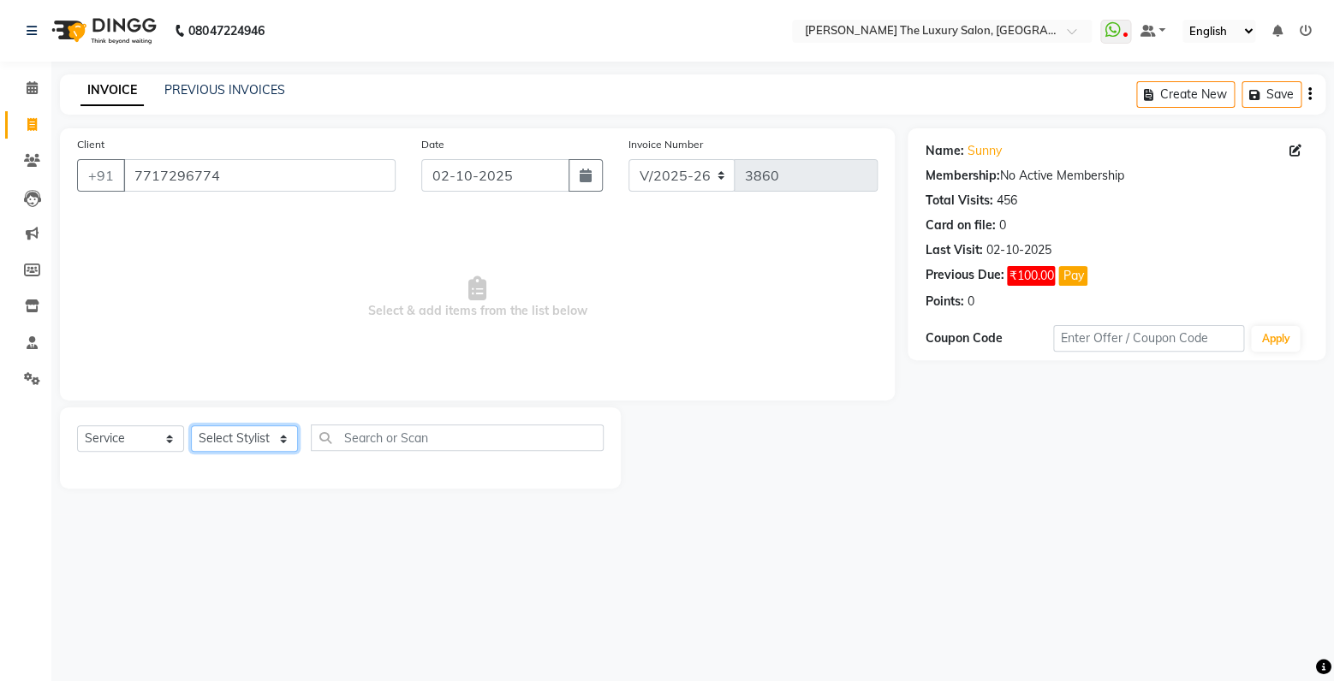
select select "74644"
click option "[PERSON_NAME]" at bounding box center [0, 0] width 0 height 0
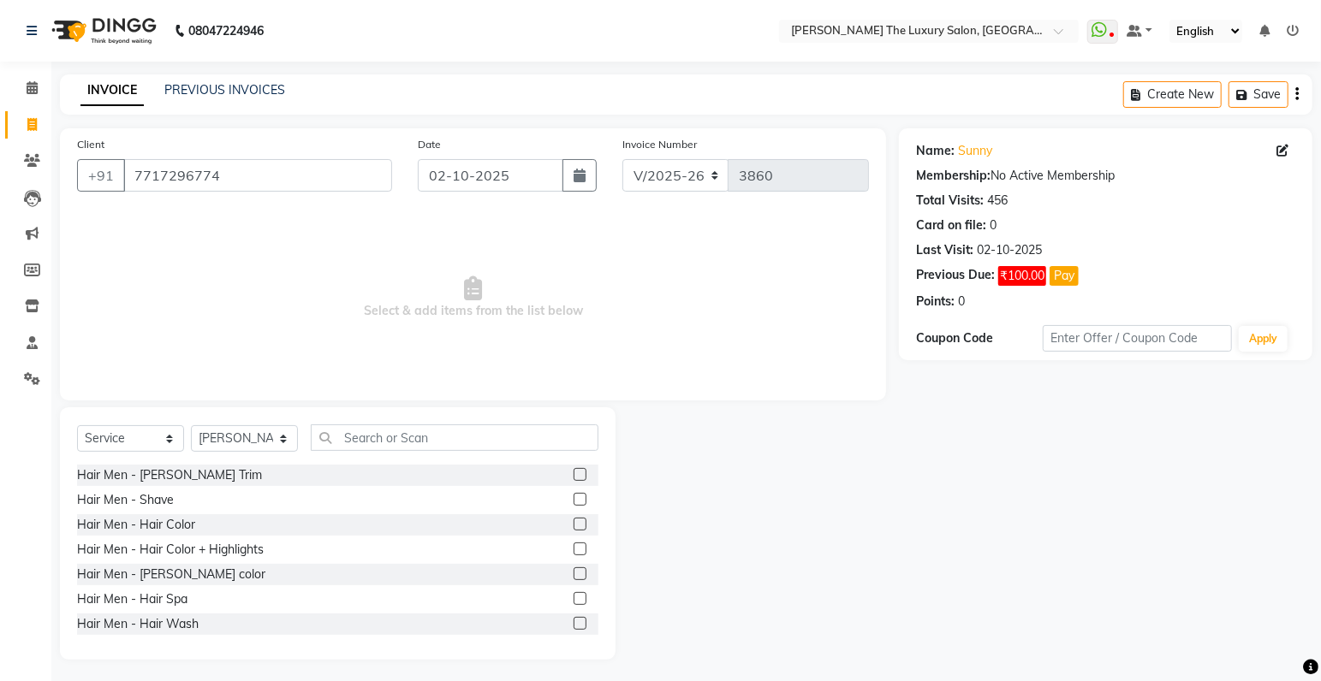
click at [398, 425] on div "Select Service Product Membership Package Voucher Prepaid Gift Card Select Styl…" at bounding box center [338, 533] width 556 height 253
click at [401, 433] on input "text" at bounding box center [455, 438] width 288 height 27
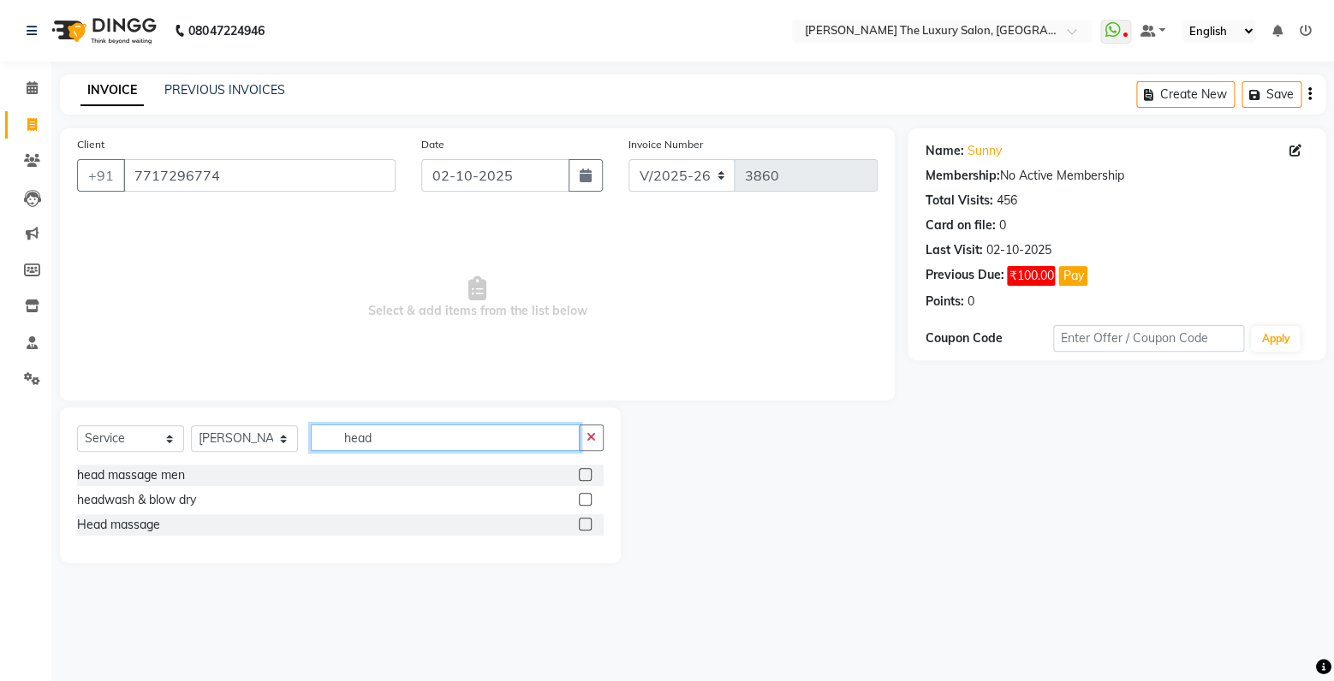
type input "head"
click at [580, 499] on label at bounding box center [585, 499] width 13 height 13
click at [580, 499] on input "checkbox" at bounding box center [584, 500] width 11 height 11
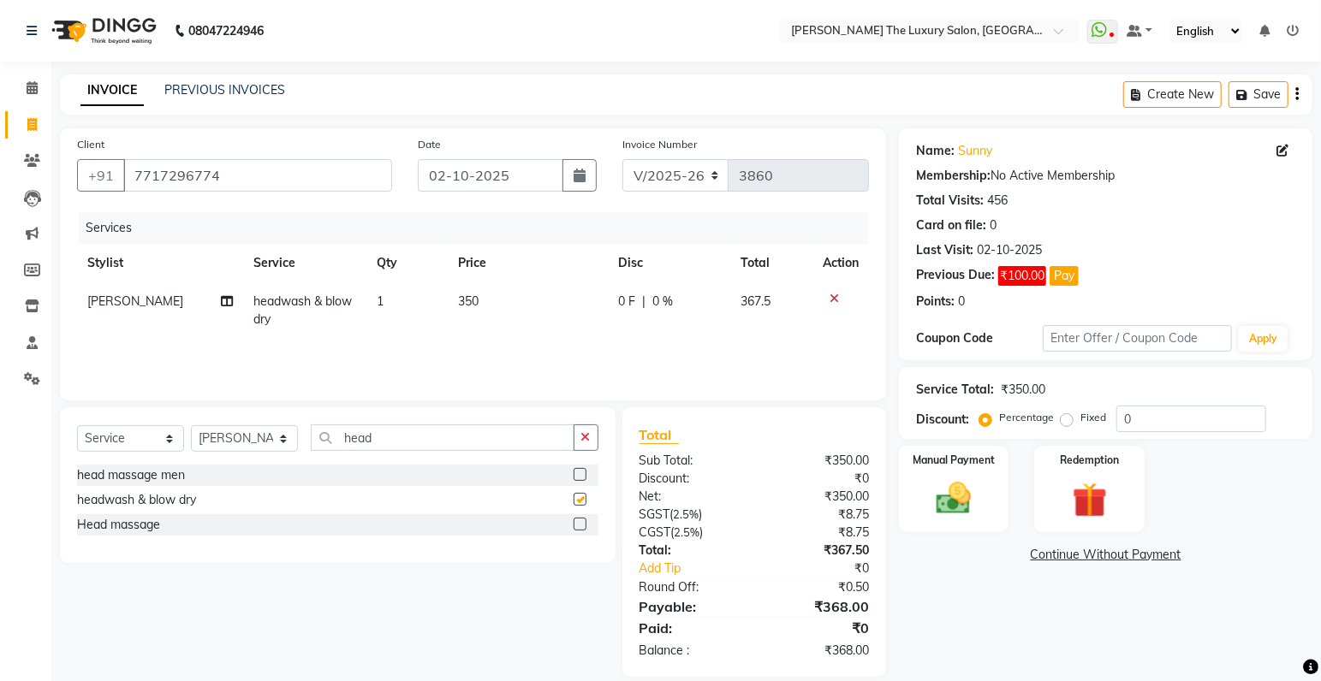
checkbox input "false"
select select "85119"
click option "simran" at bounding box center [0, 0] width 0 height 0
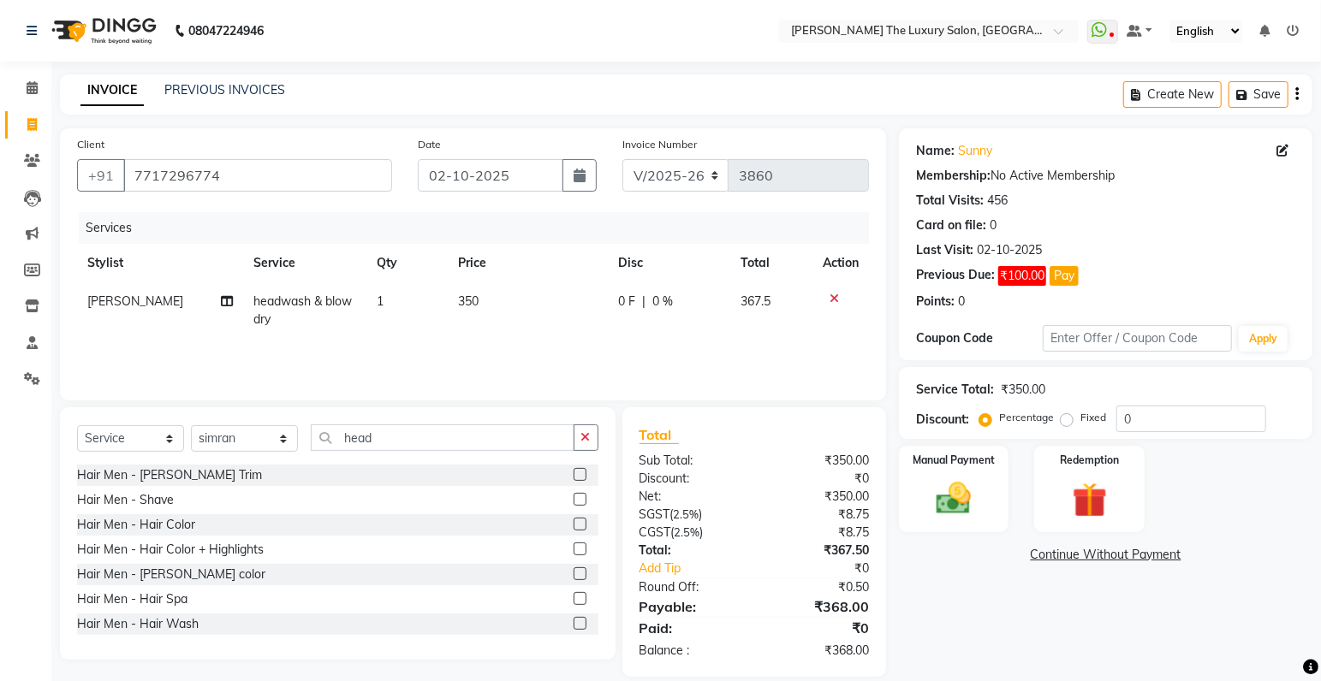
click at [573, 473] on label at bounding box center [579, 474] width 13 height 13
click at [573, 473] on input "checkbox" at bounding box center [578, 475] width 11 height 11
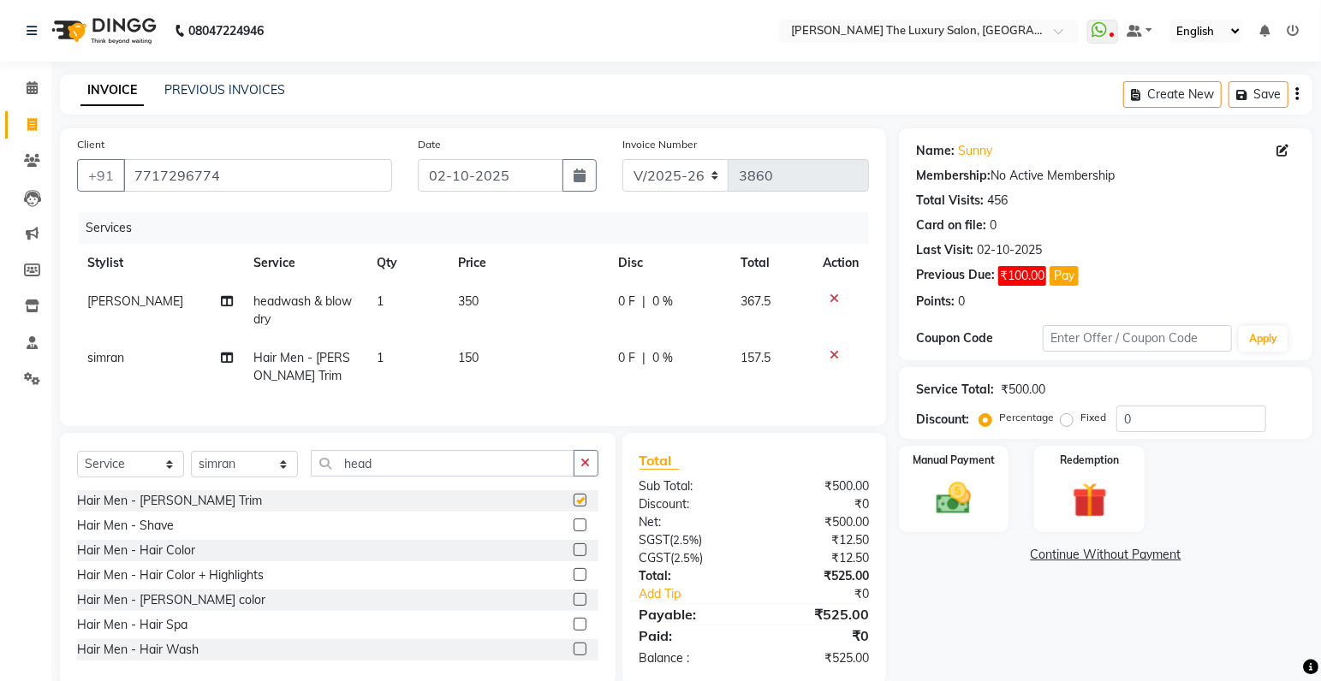
checkbox input "false"
drag, startPoint x: 409, startPoint y: 470, endPoint x: 234, endPoint y: 494, distance: 177.1
click at [311, 477] on input "head" at bounding box center [443, 463] width 264 height 27
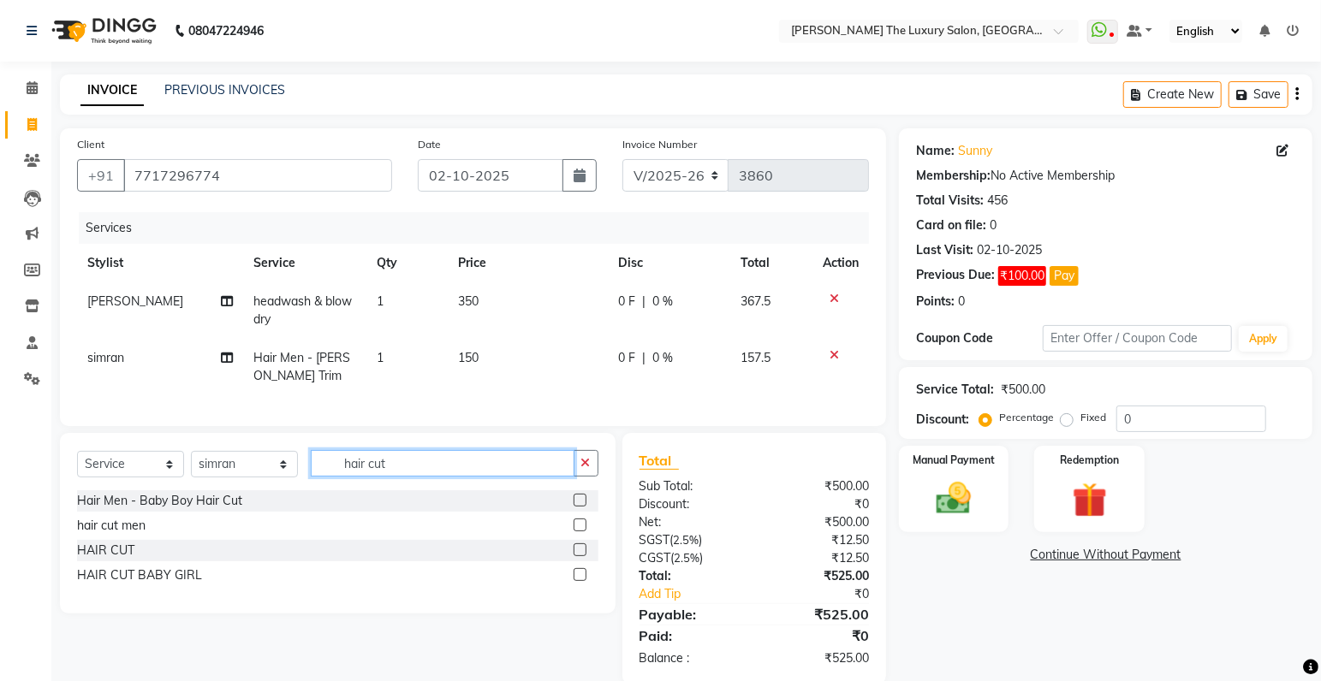
type input "hair cut"
click at [582, 532] on label at bounding box center [579, 525] width 13 height 13
click at [582, 532] on input "checkbox" at bounding box center [578, 525] width 11 height 11
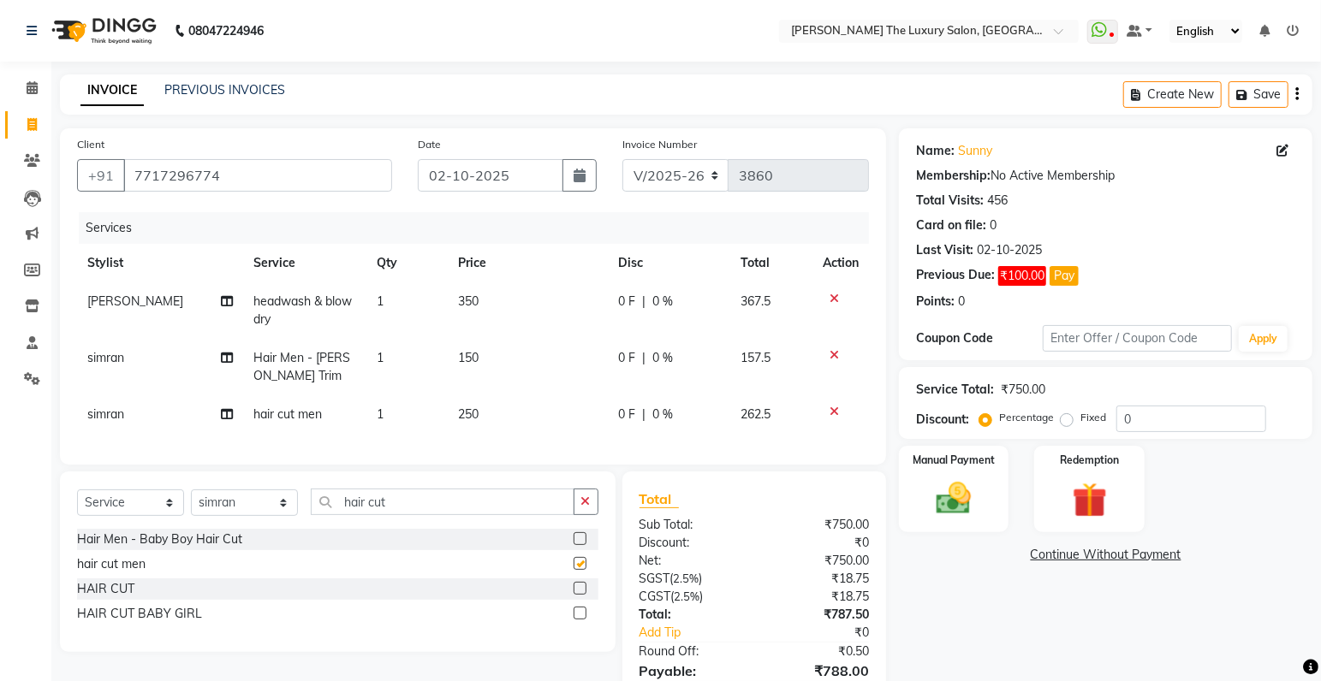
checkbox input "false"
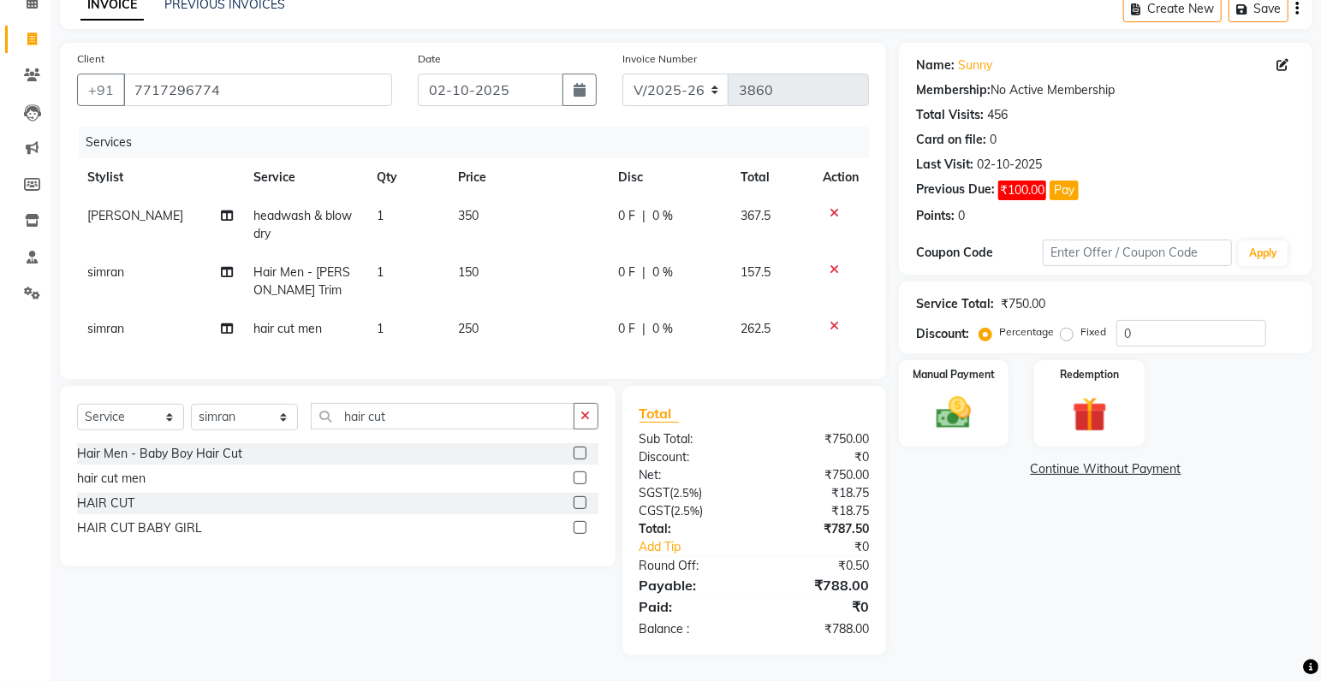
click at [467, 264] on span "150" at bounding box center [468, 271] width 21 height 15
select select "85119"
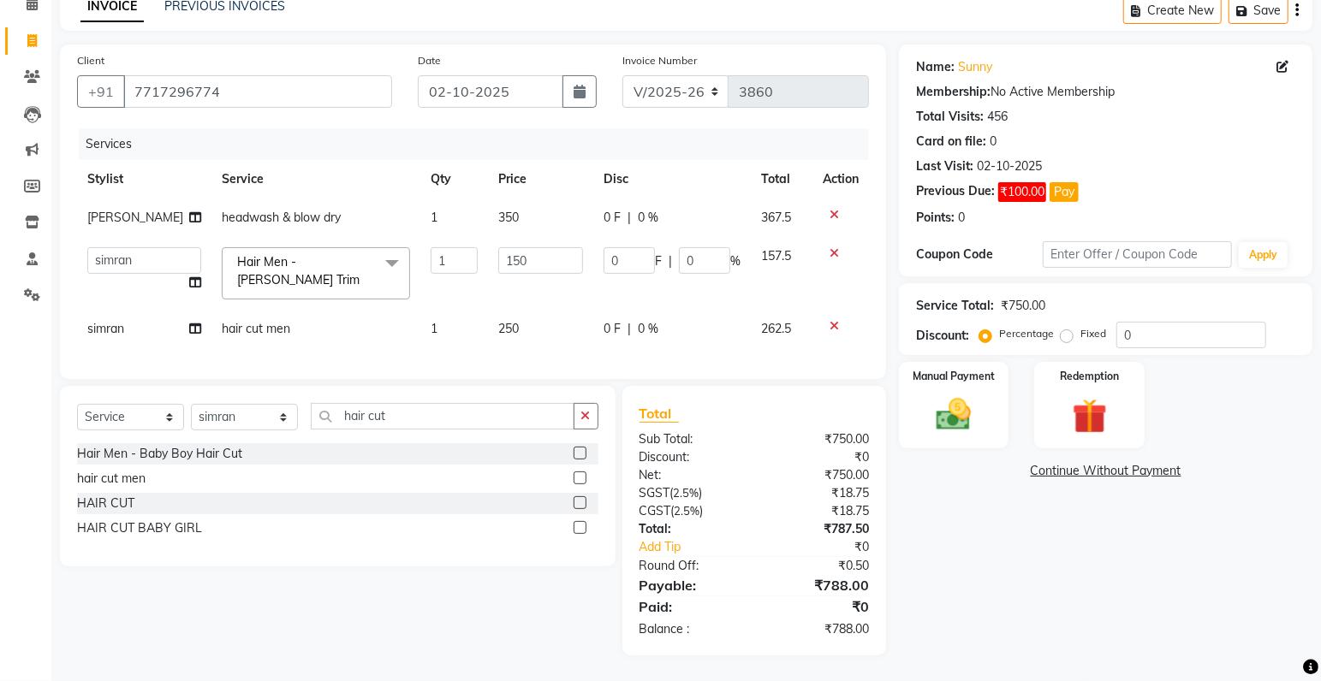
scroll to position [88, 0]
click at [500, 255] on input "150" at bounding box center [540, 260] width 84 height 27
type input "100"
click at [494, 209] on td "350" at bounding box center [540, 218] width 104 height 39
select select "74644"
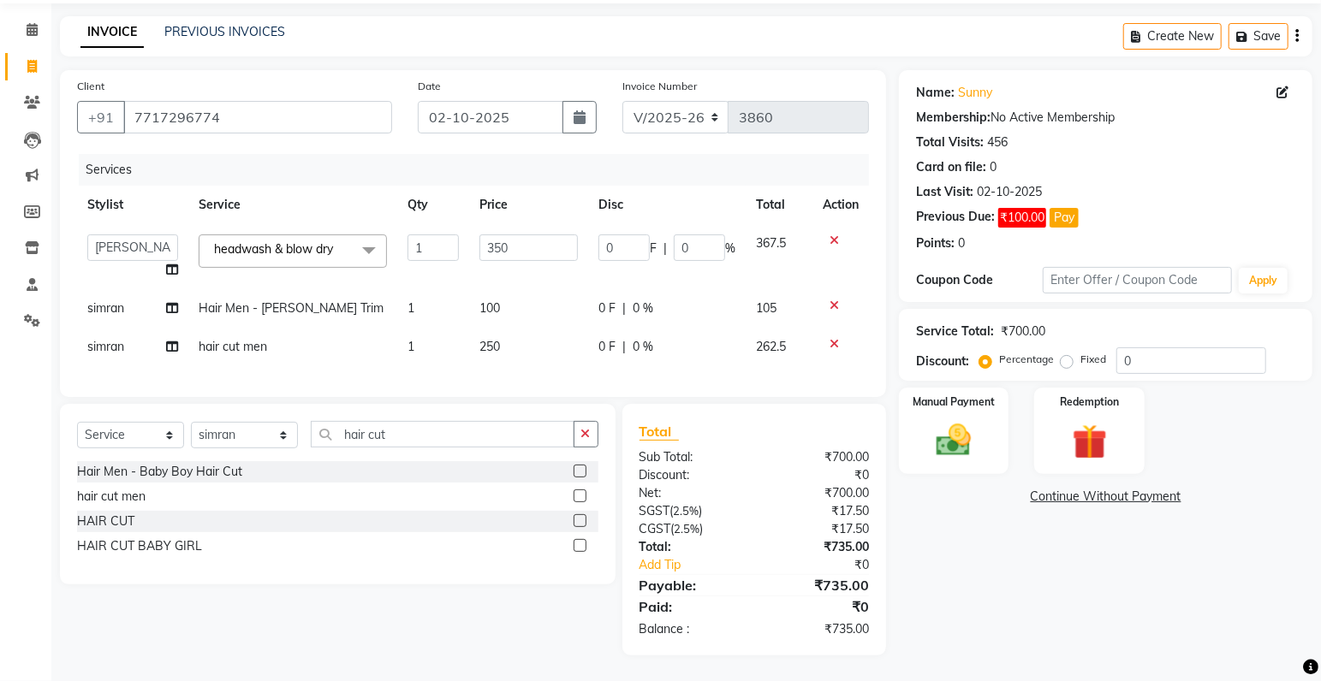
scroll to position [70, 0]
click at [534, 340] on td "250" at bounding box center [528, 347] width 119 height 39
select select "85119"
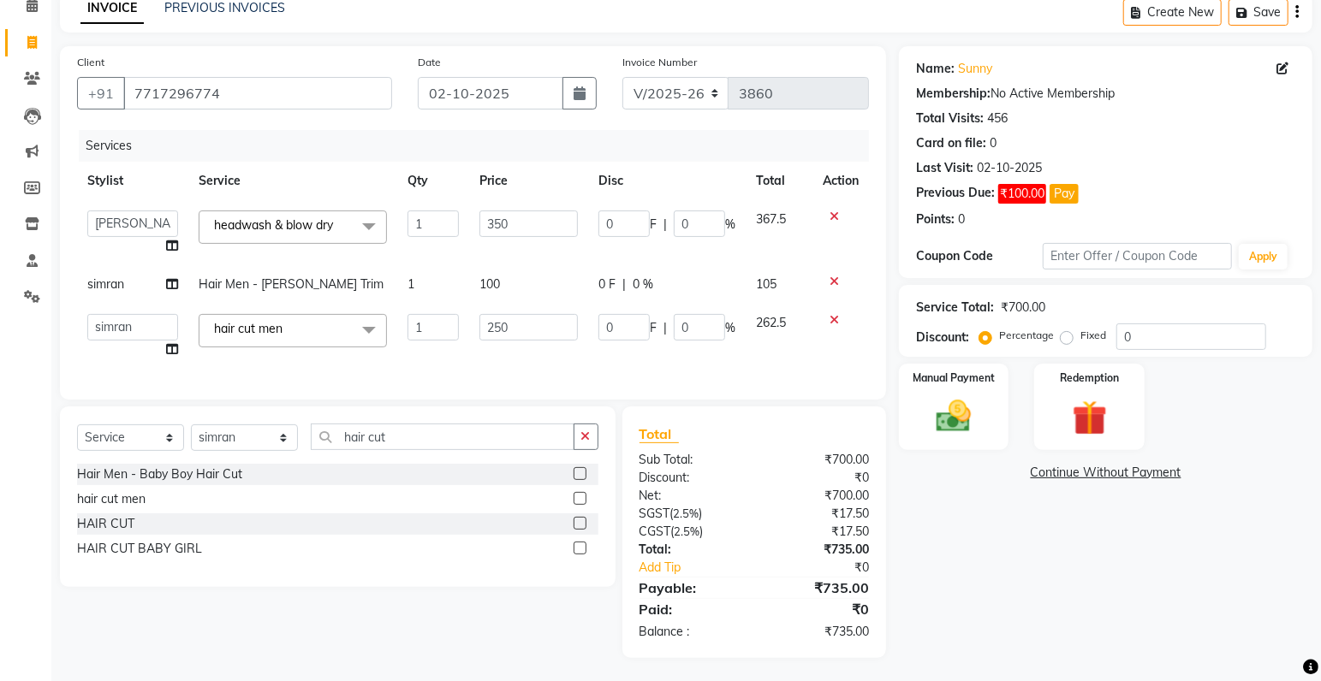
scroll to position [97, 0]
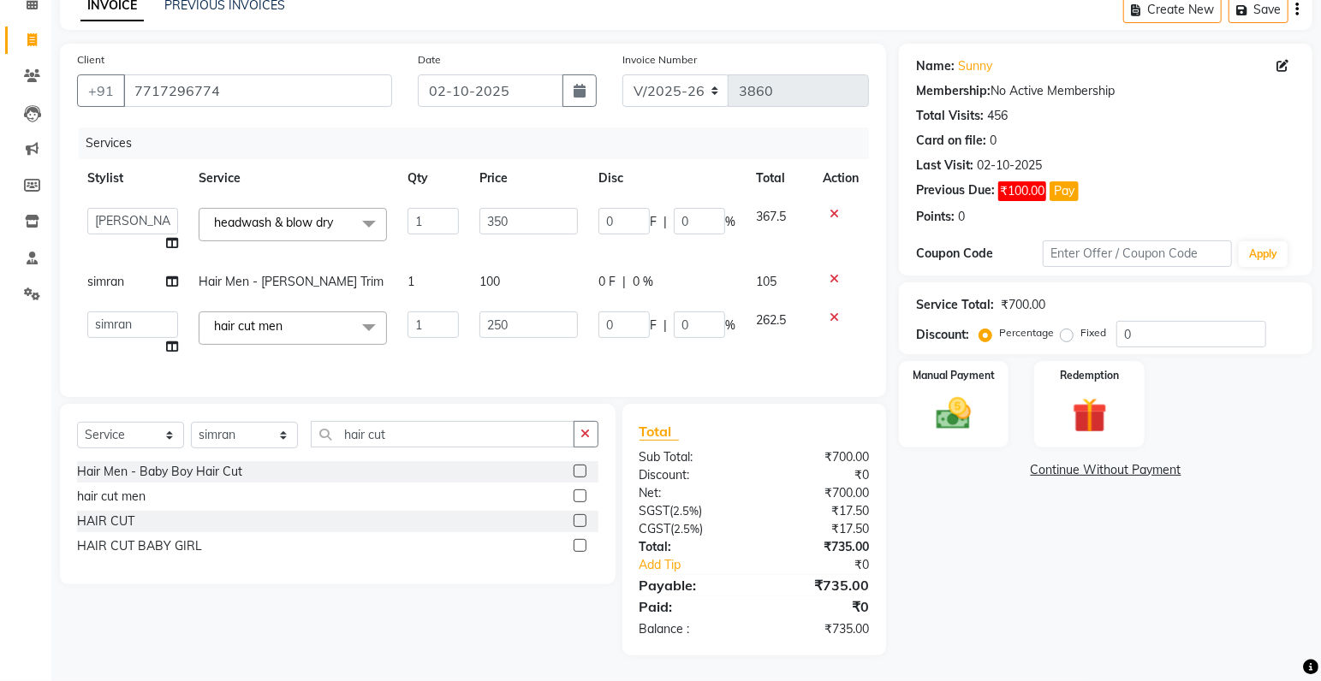
click at [490, 274] on span "100" at bounding box center [489, 281] width 21 height 15
select select "85119"
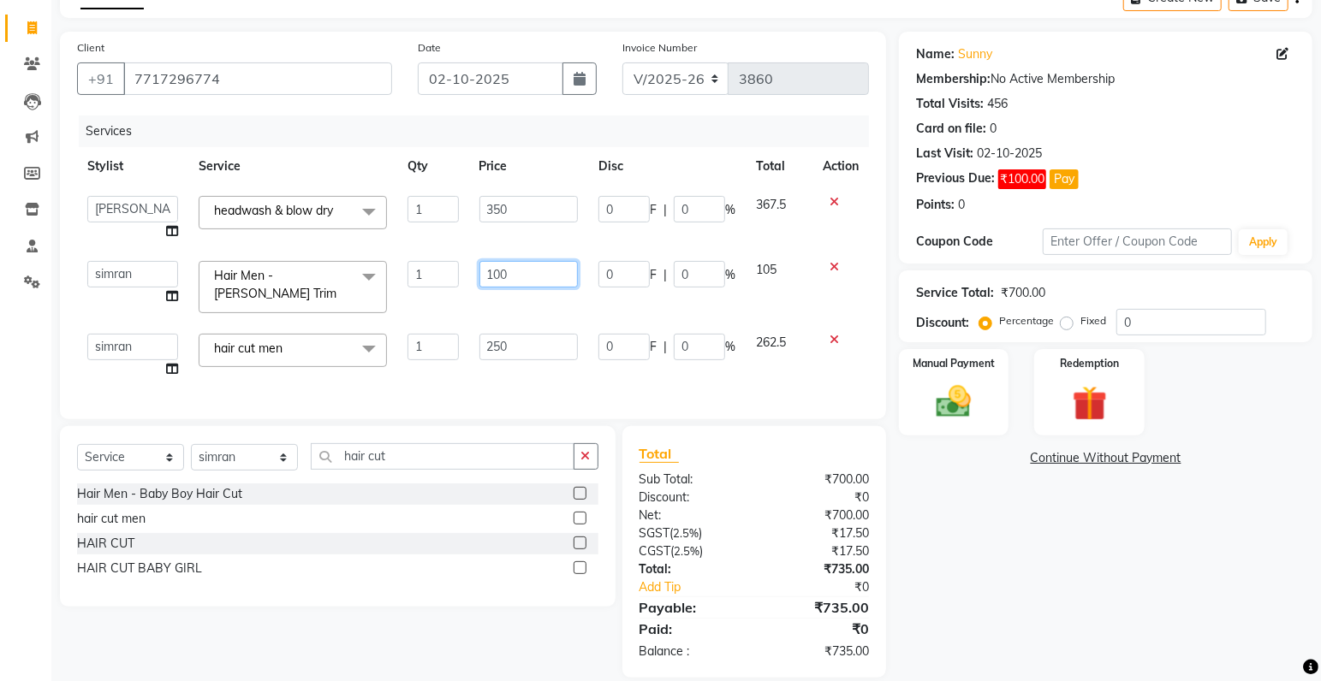
click at [498, 272] on input "100" at bounding box center [528, 274] width 98 height 27
type input "120"
click at [869, 299] on tbody "amrit arsh ayush Gaurav gourav jasmine matrix Jaswant singh loveleen matrix man…" at bounding box center [473, 287] width 792 height 203
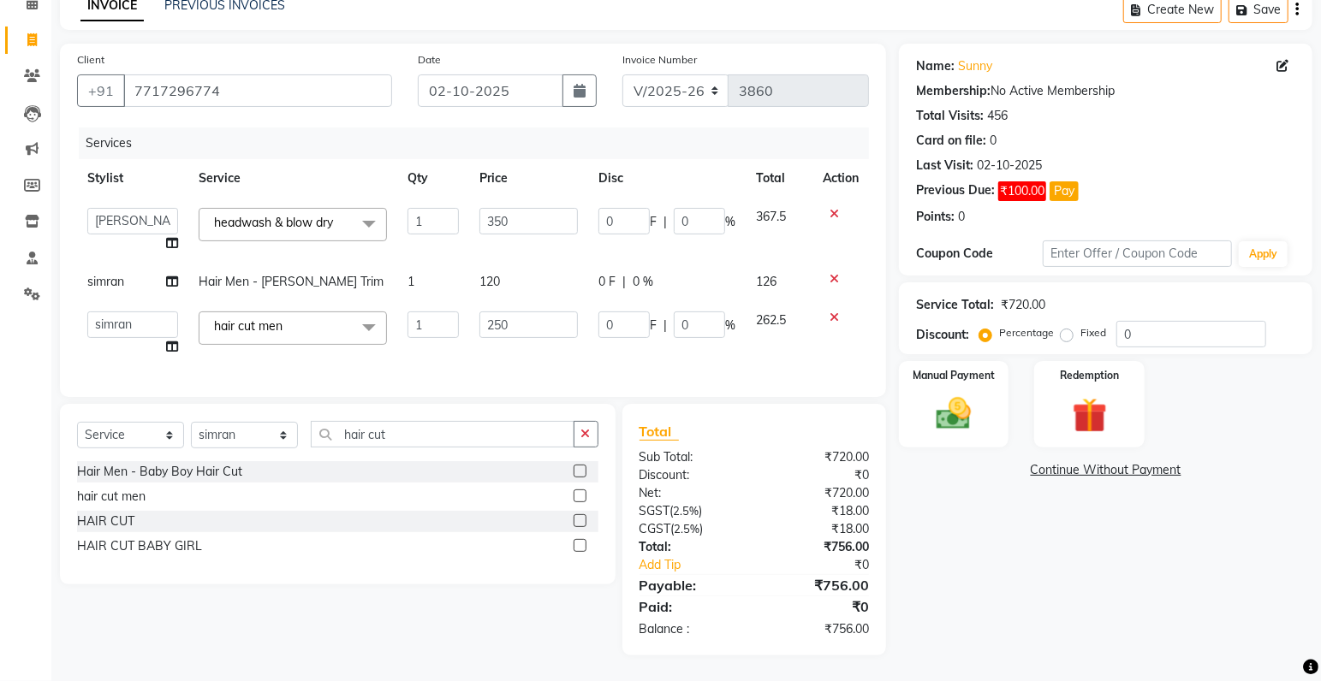
click at [492, 274] on span "120" at bounding box center [489, 281] width 21 height 15
select select "85119"
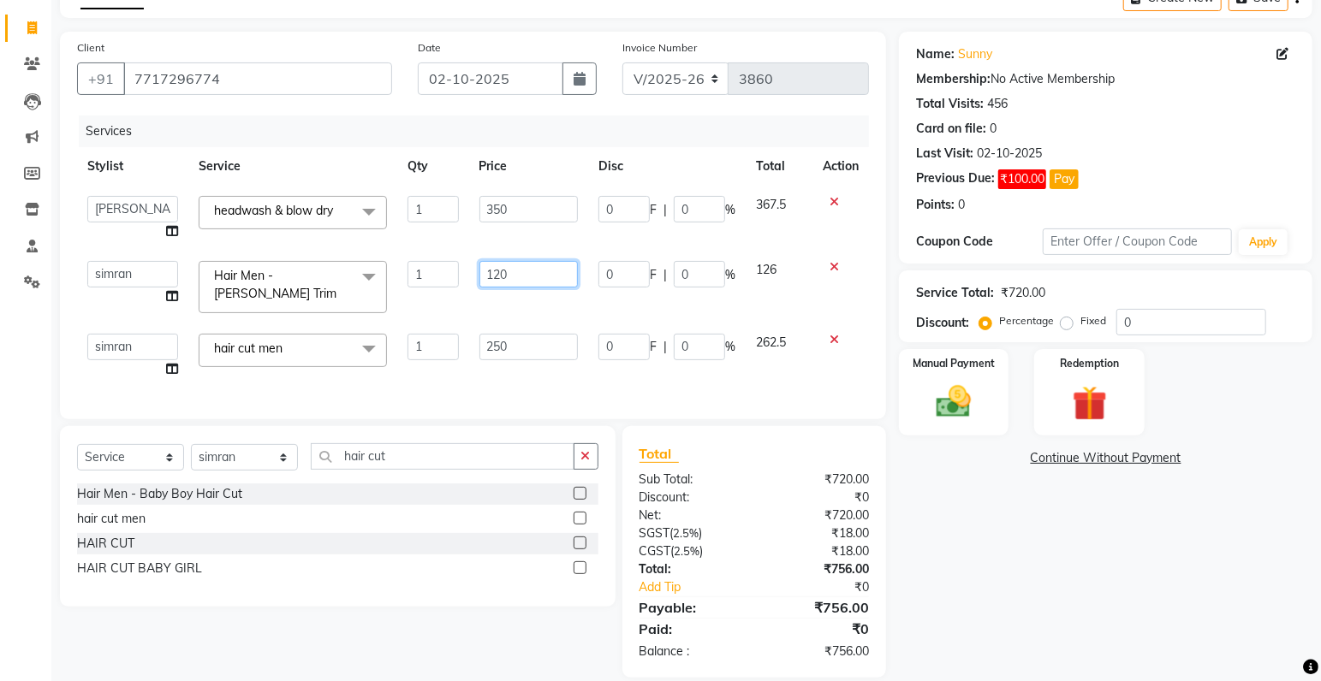
click at [499, 274] on input "120" at bounding box center [528, 274] width 98 height 27
type input "130"
click at [859, 293] on tbody "amrit arsh ayush Gaurav gourav jasmine matrix Jaswant singh loveleen matrix man…" at bounding box center [473, 287] width 792 height 203
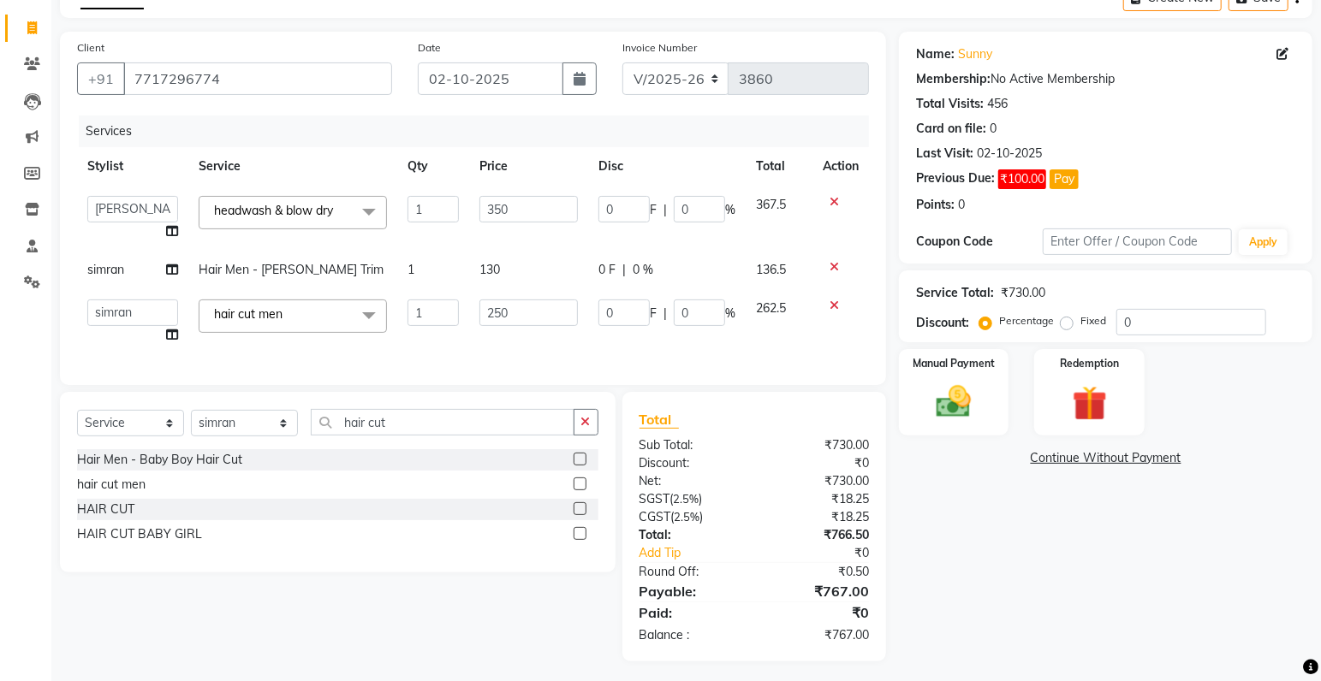
click at [493, 268] on span "130" at bounding box center [489, 269] width 21 height 15
select select "85119"
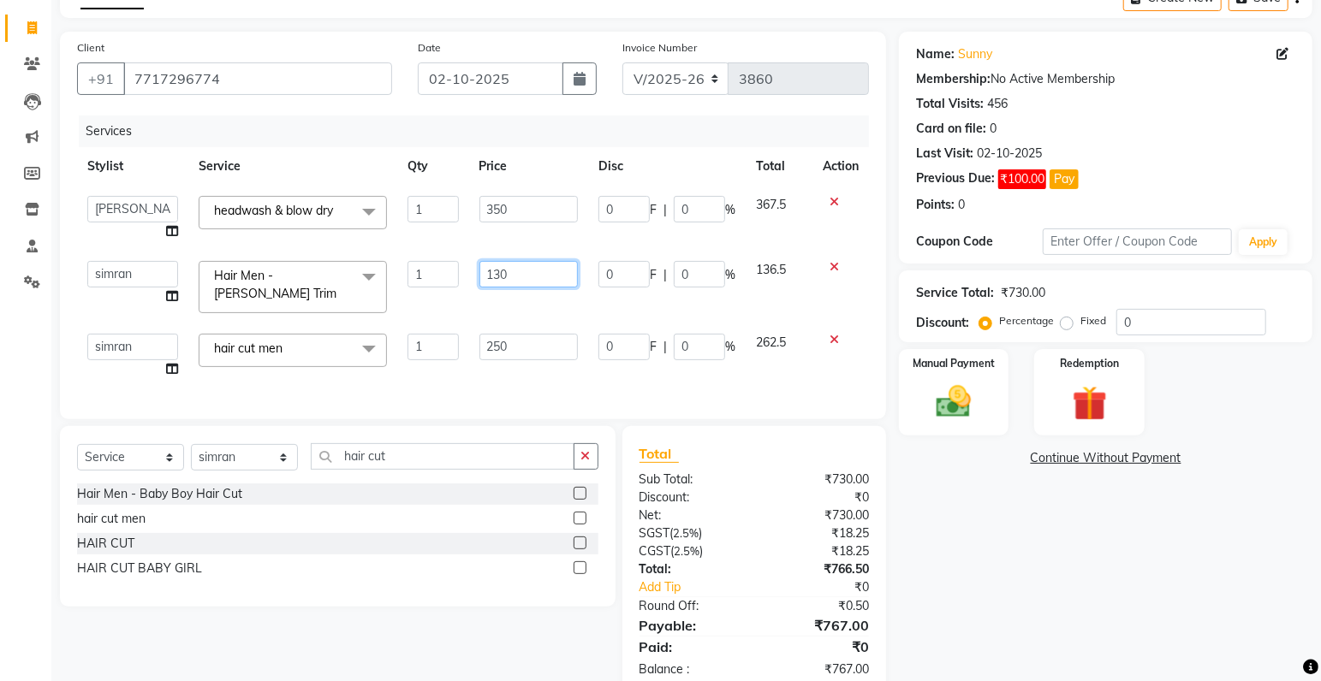
click at [514, 271] on input "130" at bounding box center [528, 274] width 98 height 27
type input "133"
click at [867, 289] on td at bounding box center [840, 287] width 56 height 73
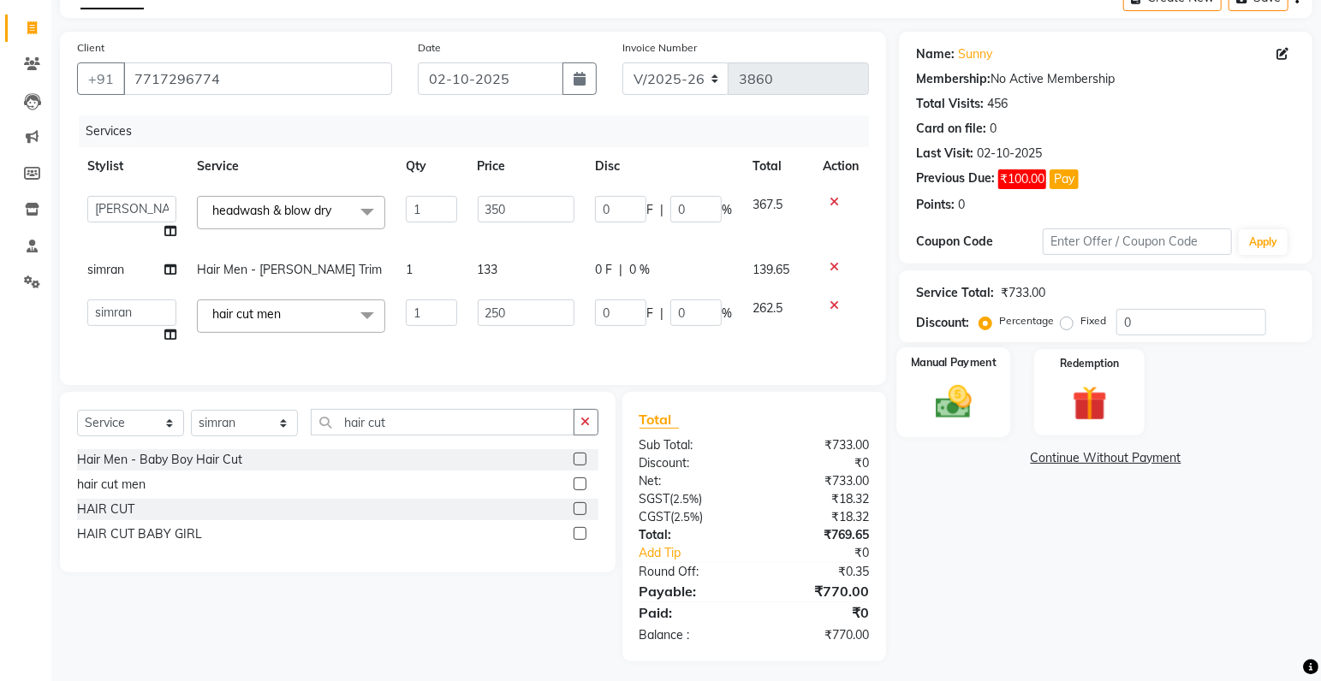
click at [966, 407] on img at bounding box center [953, 403] width 59 height 42
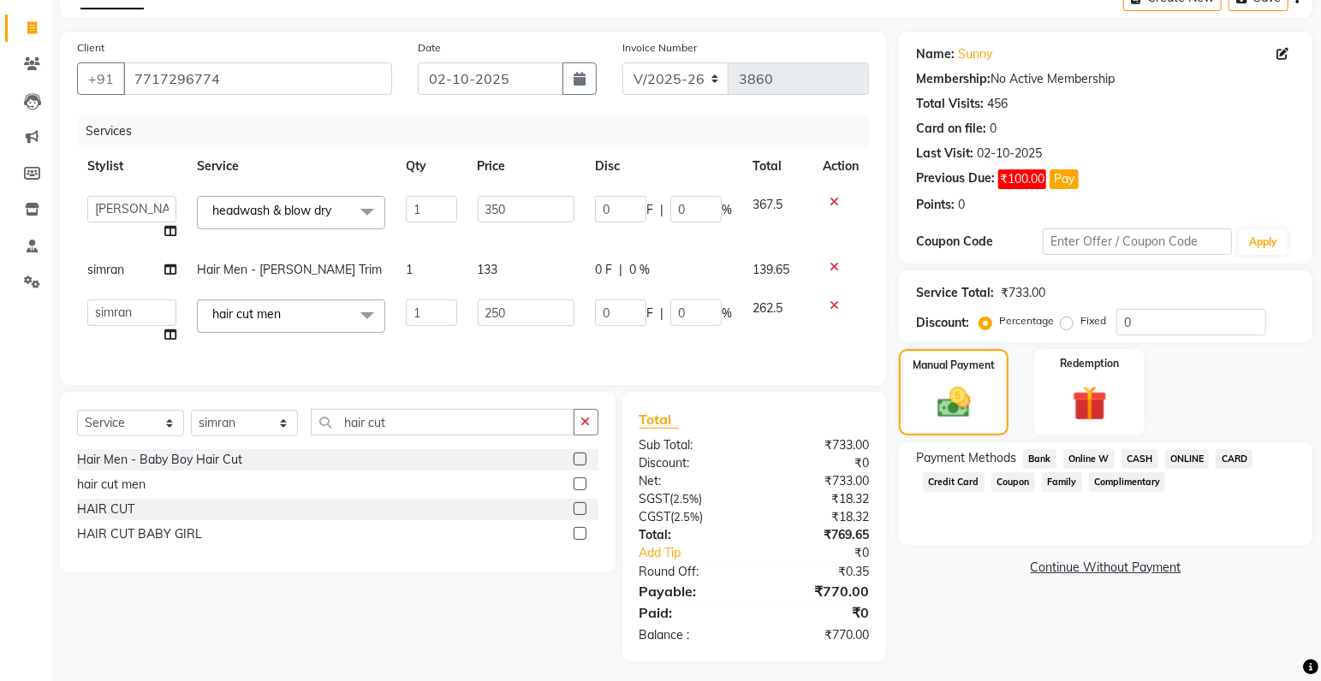
click at [1128, 459] on span "CASH" at bounding box center [1139, 459] width 37 height 20
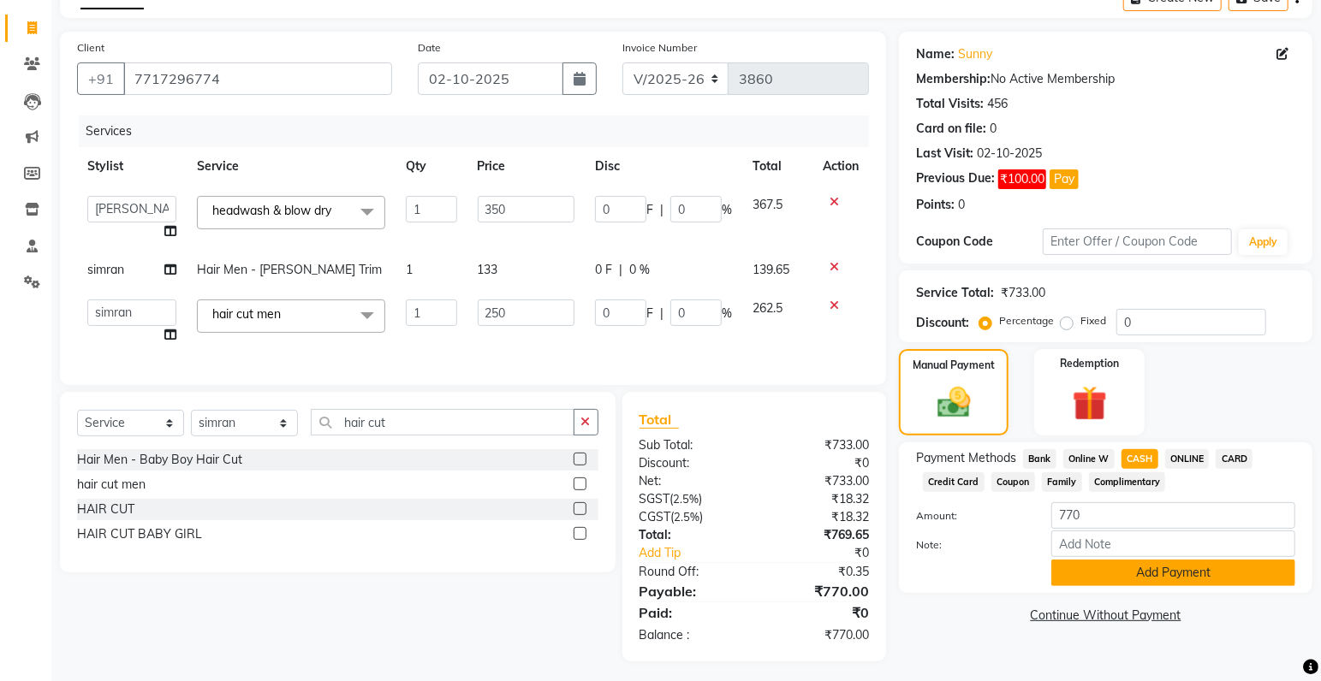
click at [1139, 579] on button "Add Payment" at bounding box center [1173, 573] width 244 height 27
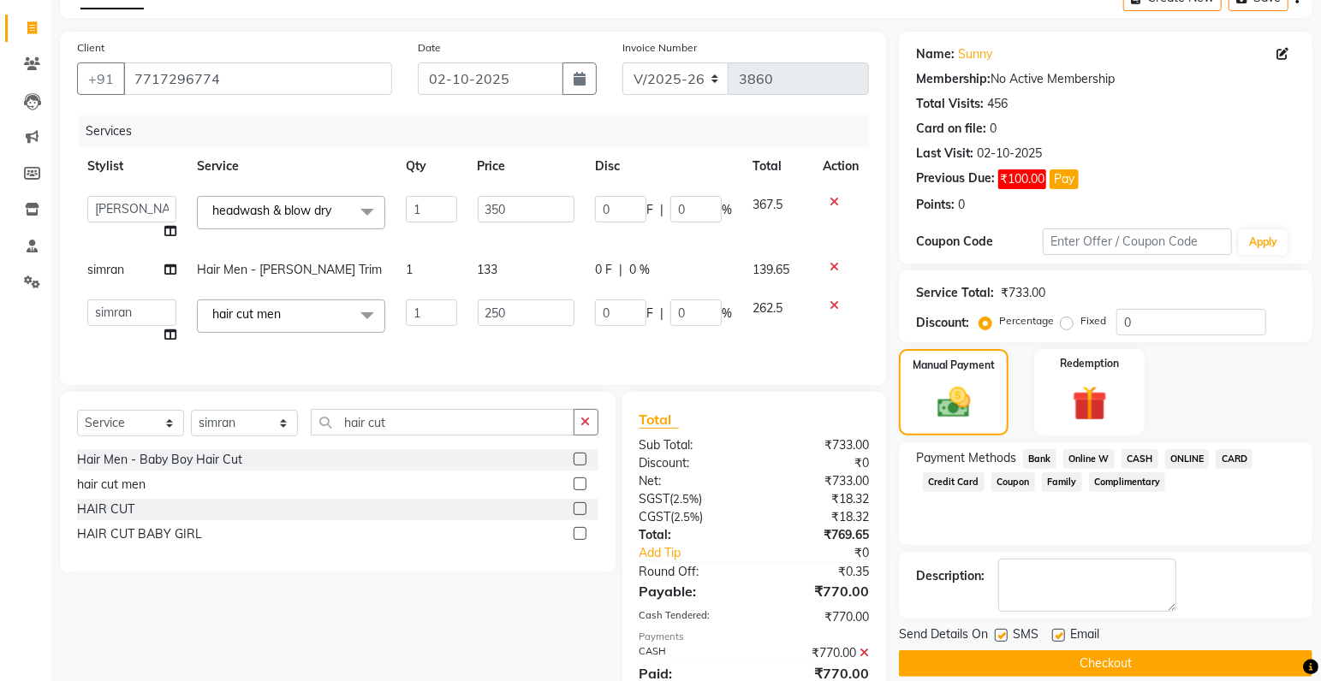
scroll to position [175, 0]
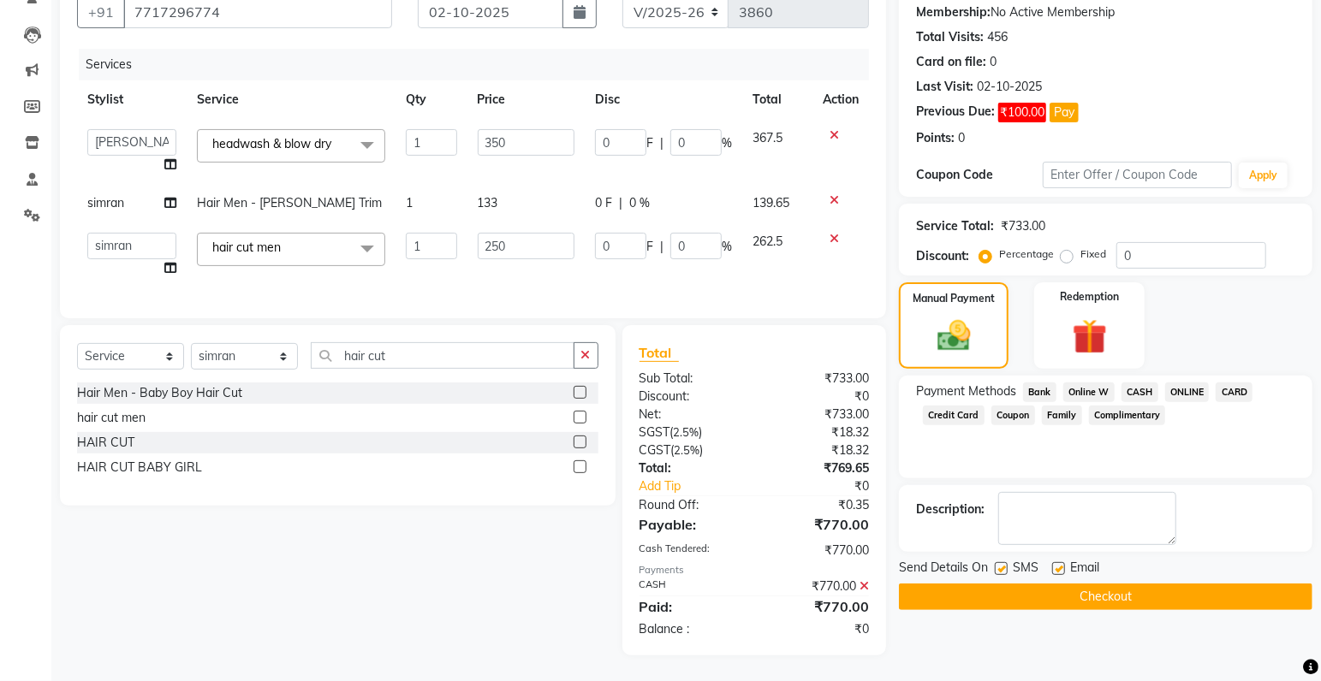
click at [1000, 562] on label at bounding box center [1001, 568] width 13 height 13
click at [1000, 564] on input "checkbox" at bounding box center [1000, 569] width 11 height 11
checkbox input "false"
click at [1007, 584] on button "Checkout" at bounding box center [1105, 597] width 413 height 27
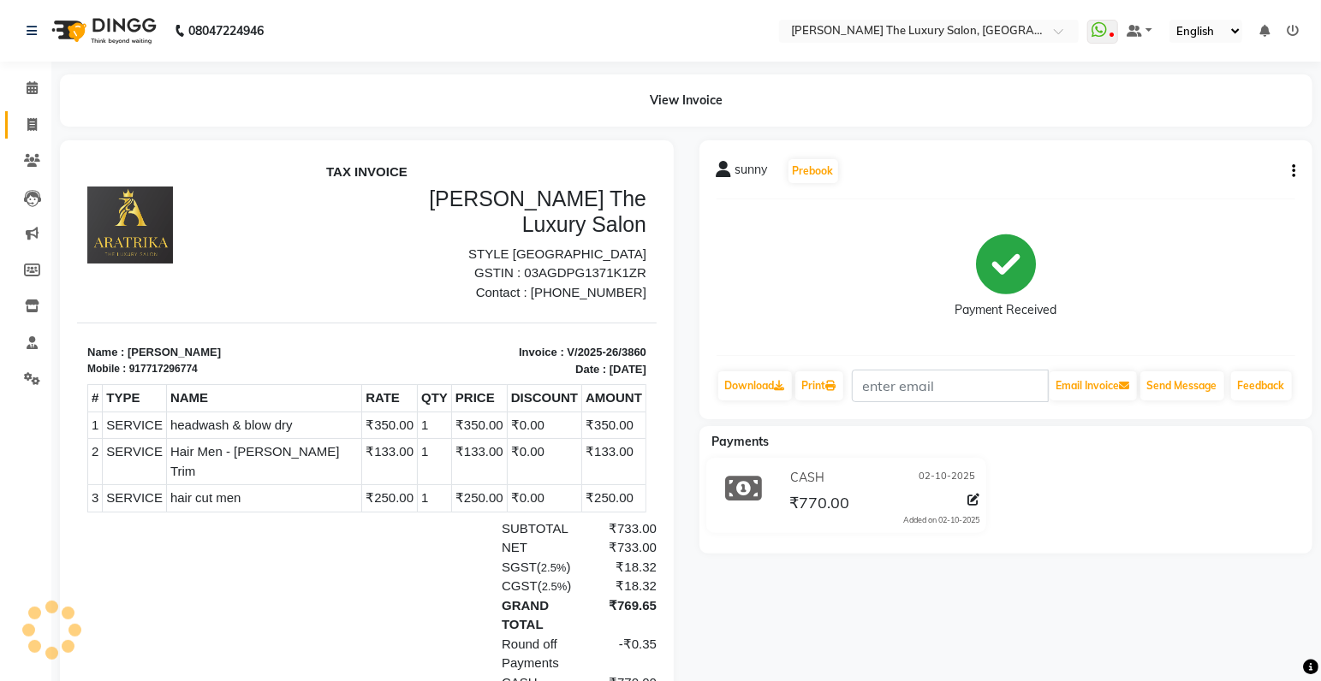
click at [33, 124] on icon at bounding box center [31, 124] width 9 height 13
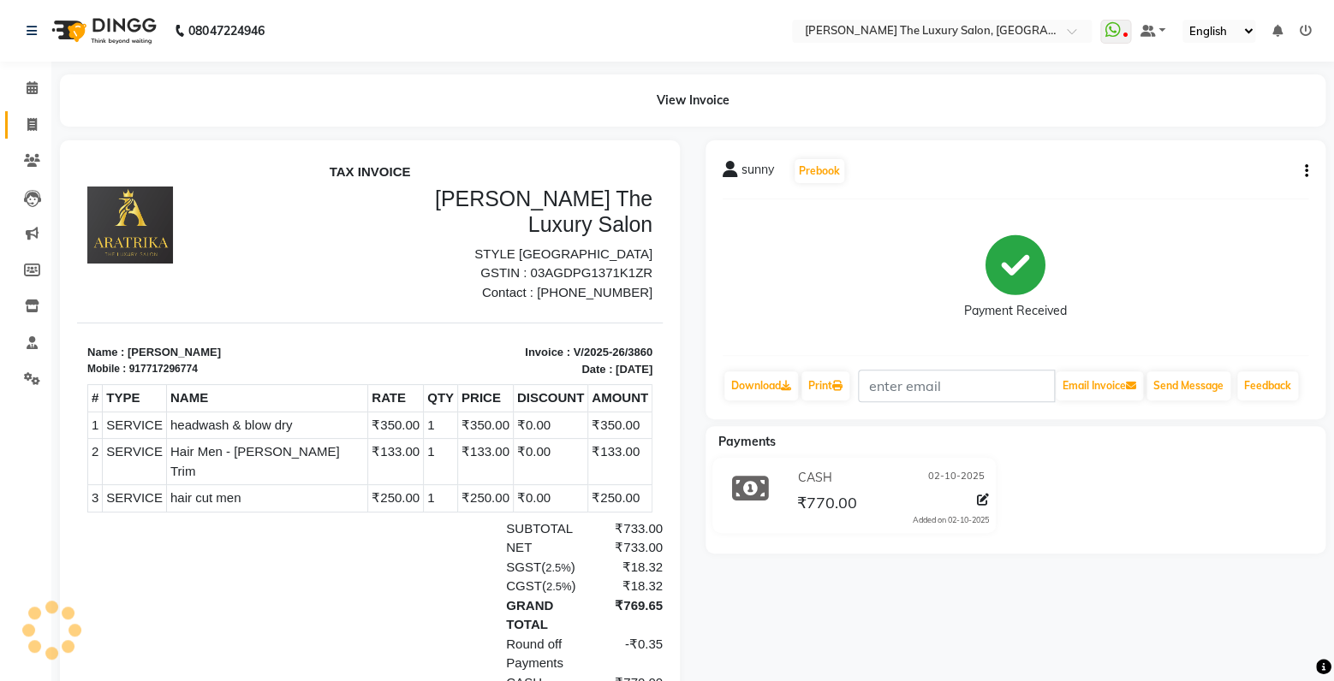
select select "service"
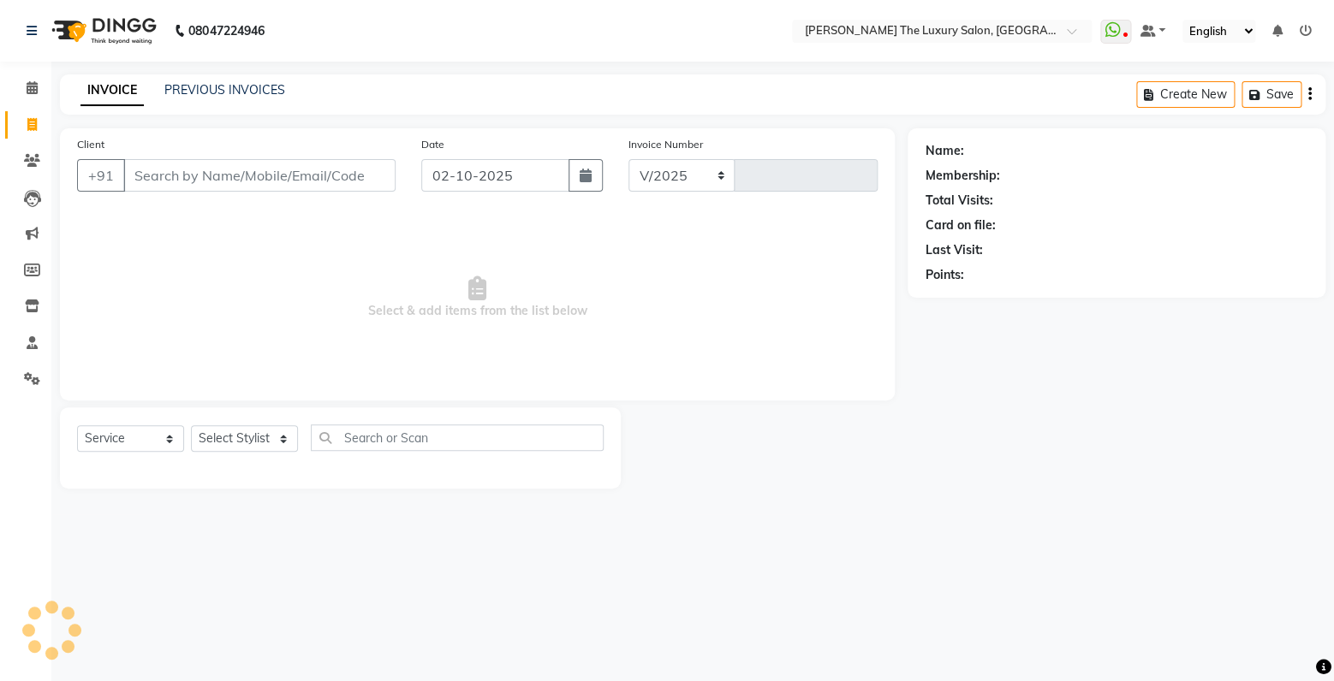
select select "7179"
type input "3861"
click at [249, 178] on input "Client" at bounding box center [259, 175] width 272 height 33
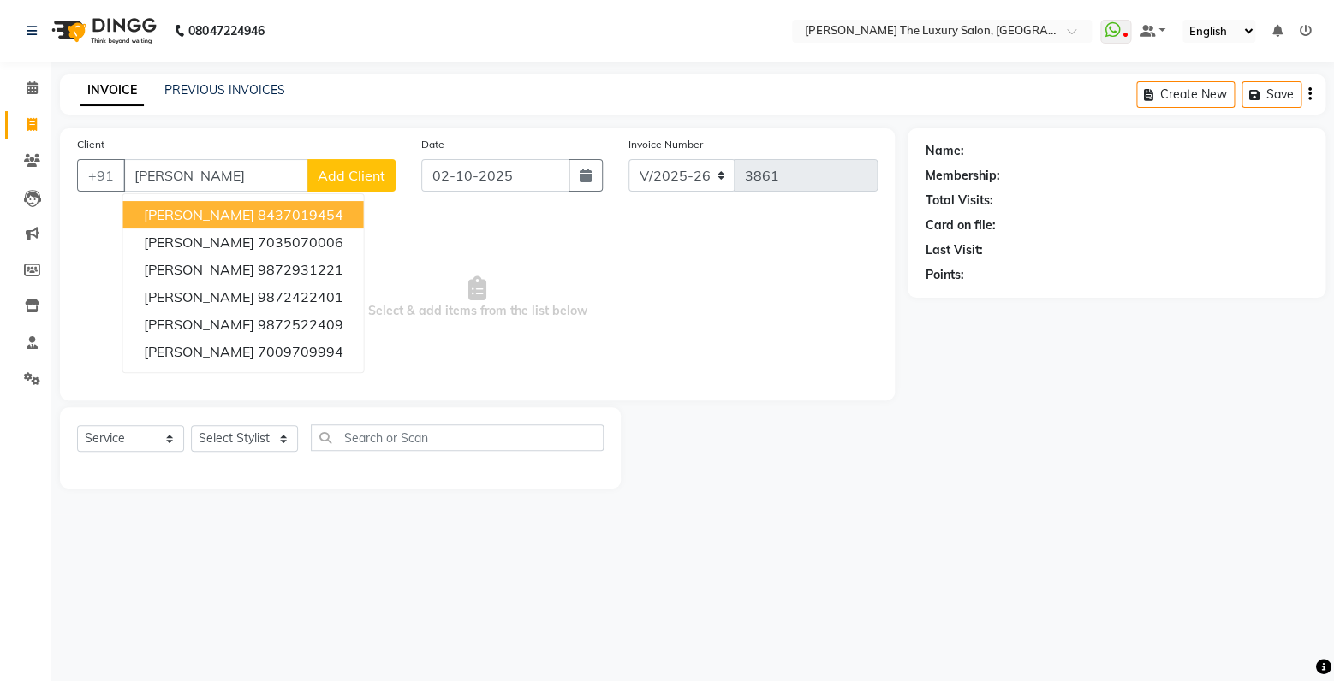
click at [307, 217] on ngb-highlight "8437019454" at bounding box center [301, 214] width 86 height 17
type input "8437019454"
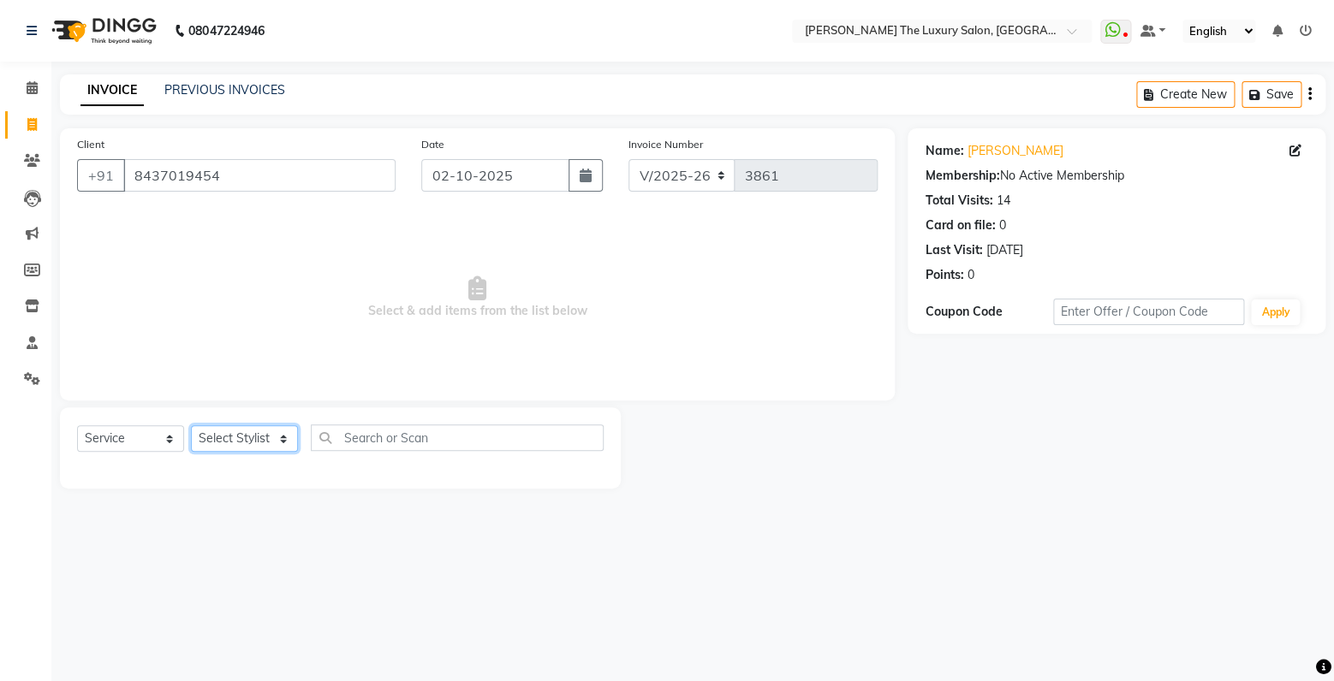
select select "91383"
click option "Gaurav" at bounding box center [0, 0] width 0 height 0
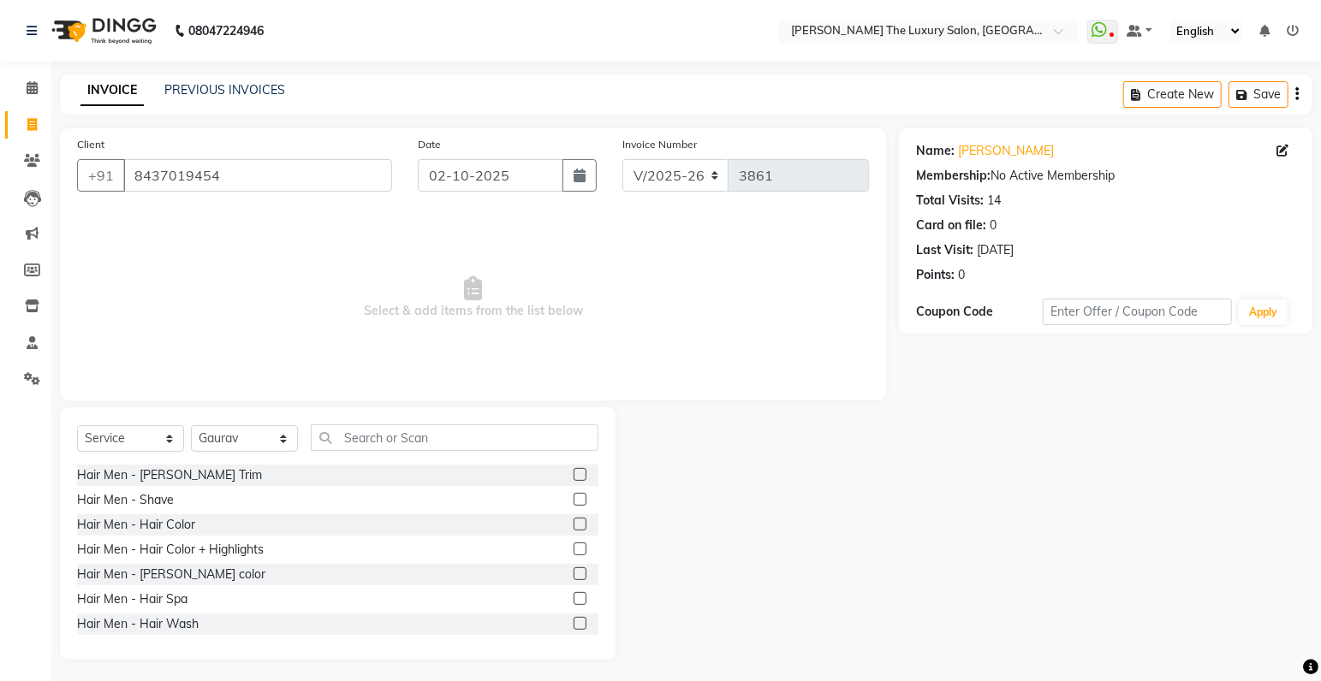
click at [573, 478] on label at bounding box center [579, 474] width 13 height 13
click at [573, 478] on input "checkbox" at bounding box center [578, 475] width 11 height 11
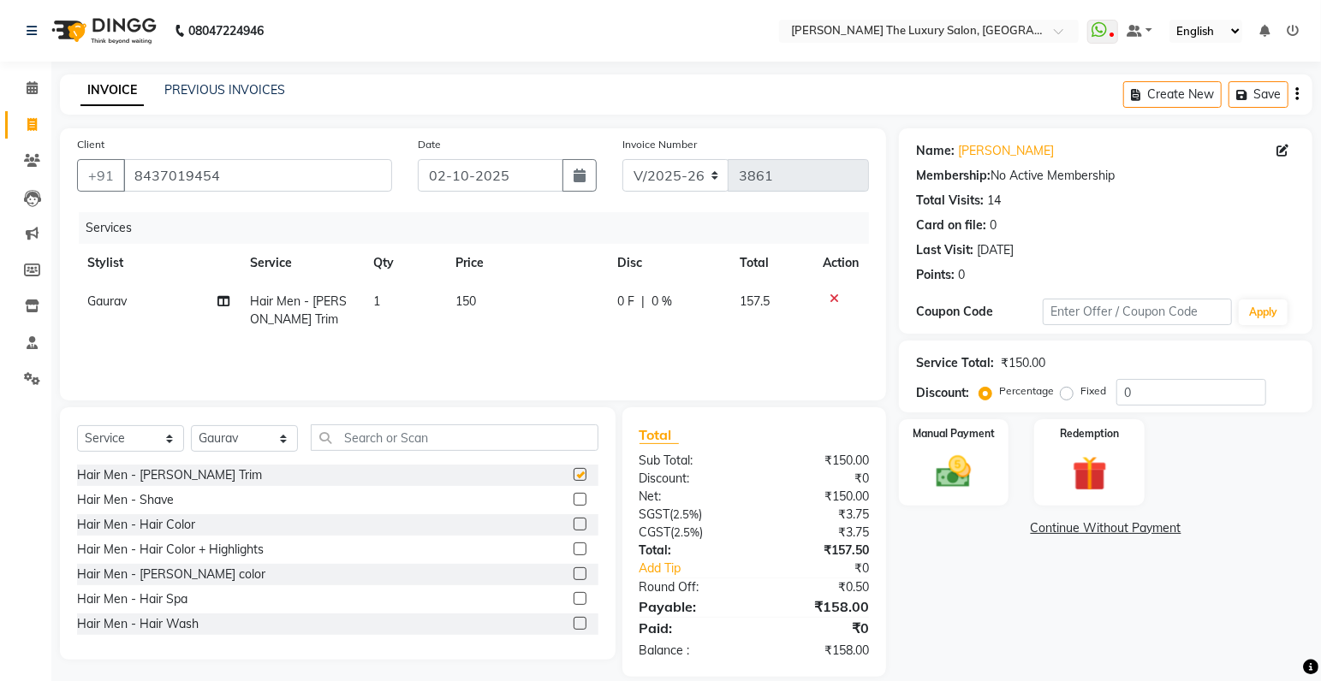
checkbox input "false"
click at [918, 436] on label "Manual Payment" at bounding box center [954, 433] width 86 height 16
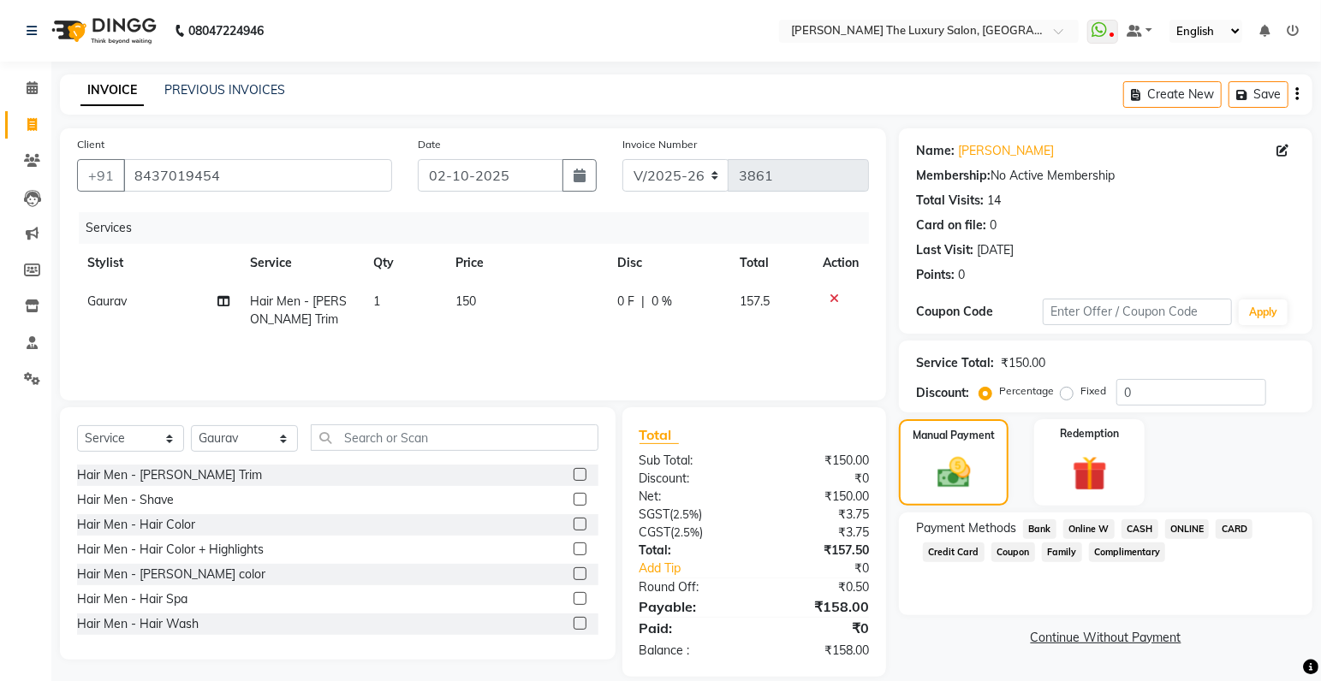
click at [1186, 530] on span "ONLINE" at bounding box center [1187, 530] width 45 height 20
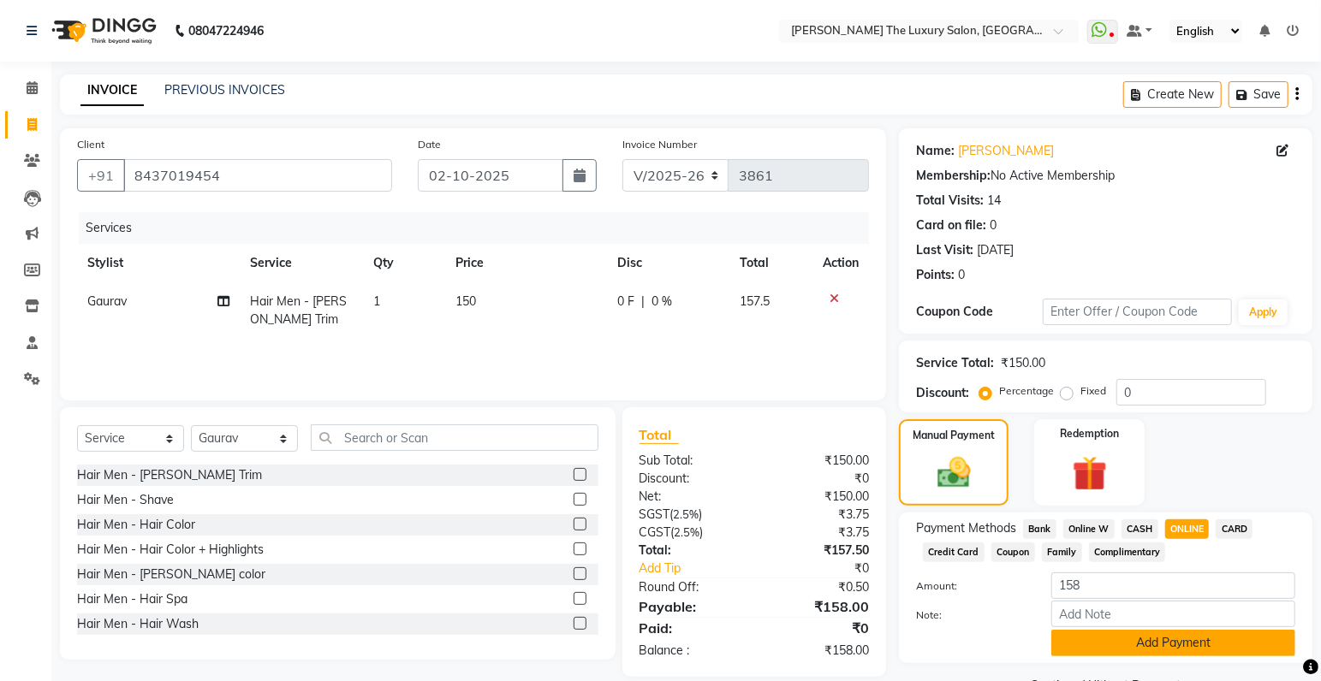
click at [1180, 650] on button "Add Payment" at bounding box center [1173, 643] width 244 height 27
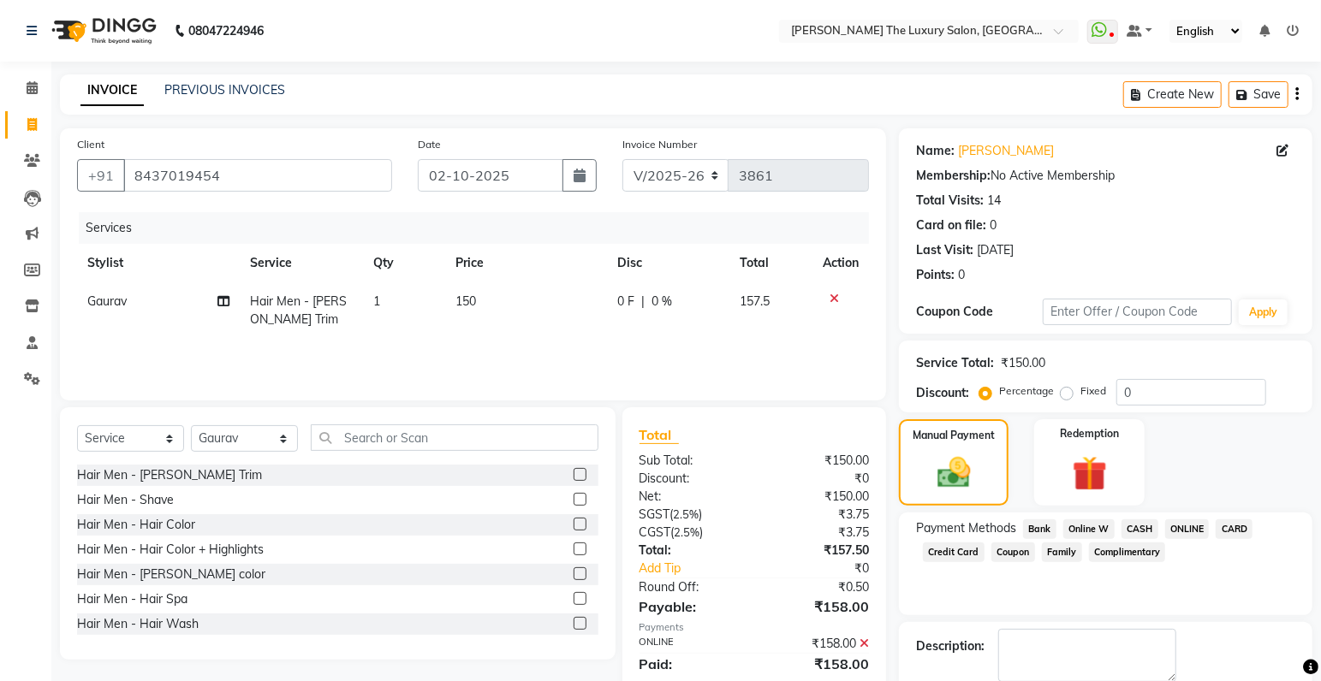
scroll to position [90, 0]
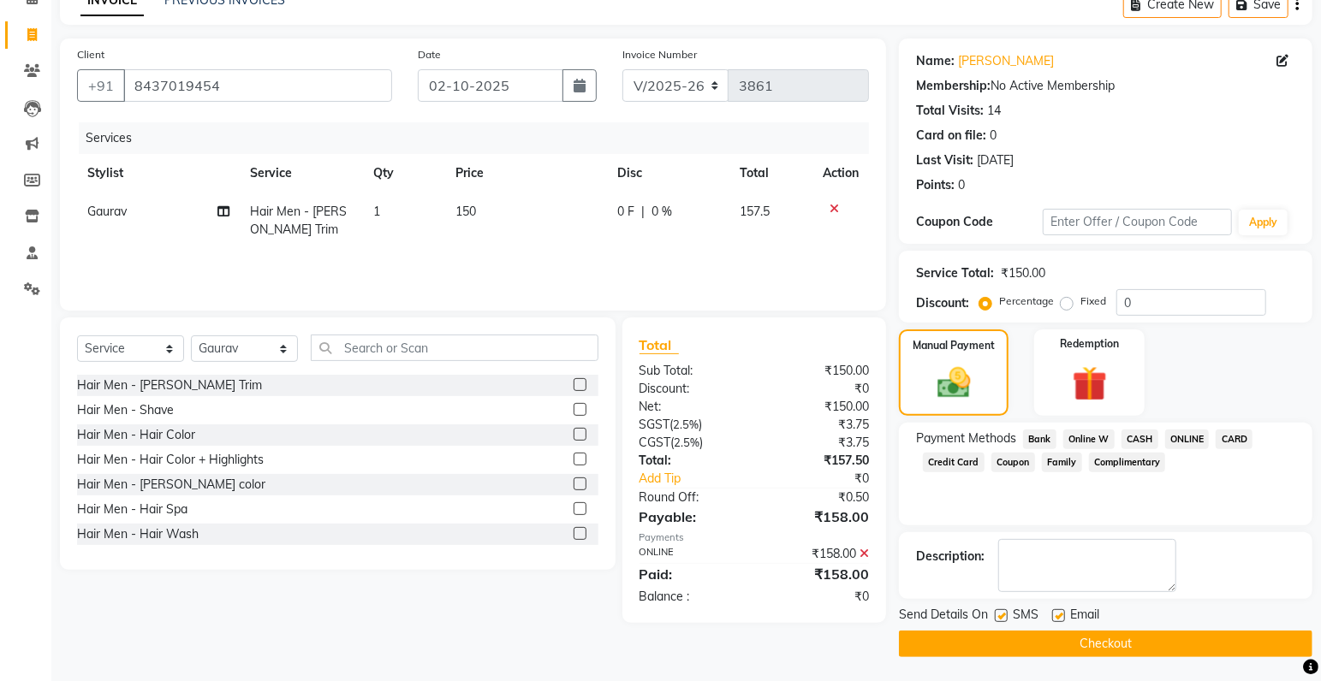
click at [1003, 615] on label at bounding box center [1001, 615] width 13 height 13
click at [1003, 615] on input "checkbox" at bounding box center [1000, 616] width 11 height 11
checkbox input "false"
click at [1015, 645] on button "Checkout" at bounding box center [1105, 644] width 413 height 27
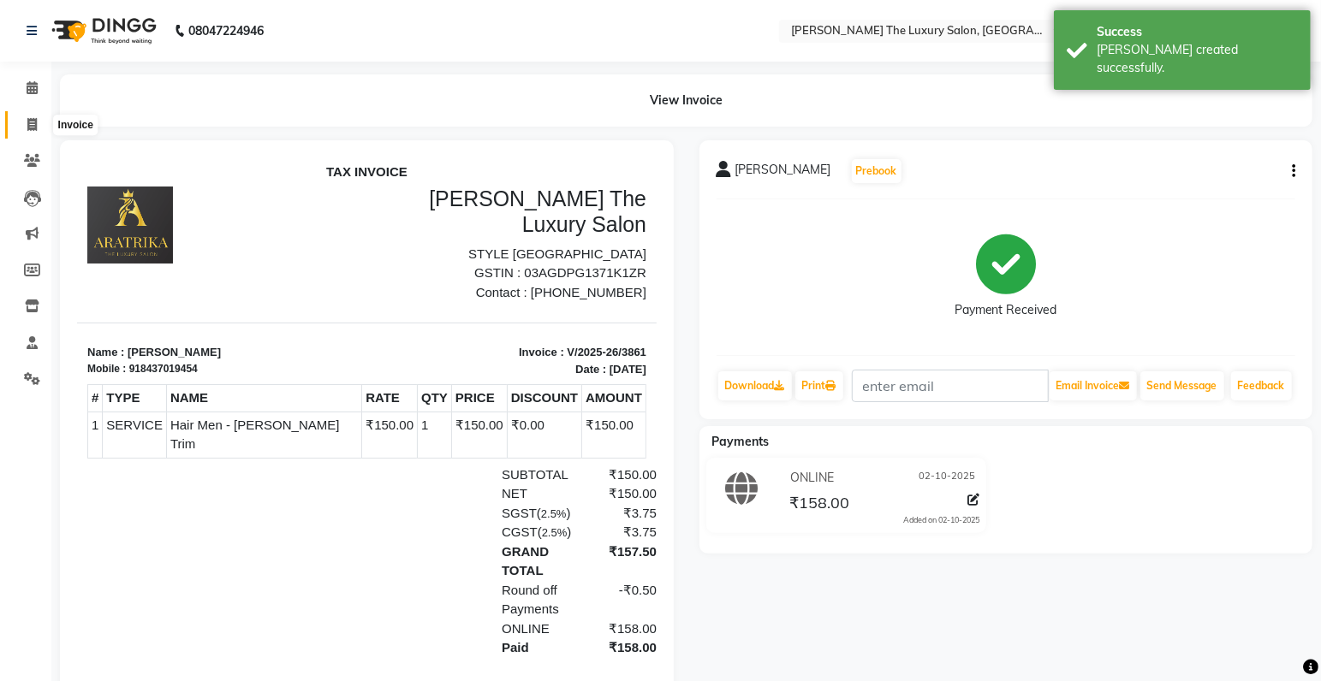
click at [33, 128] on icon at bounding box center [31, 124] width 9 height 13
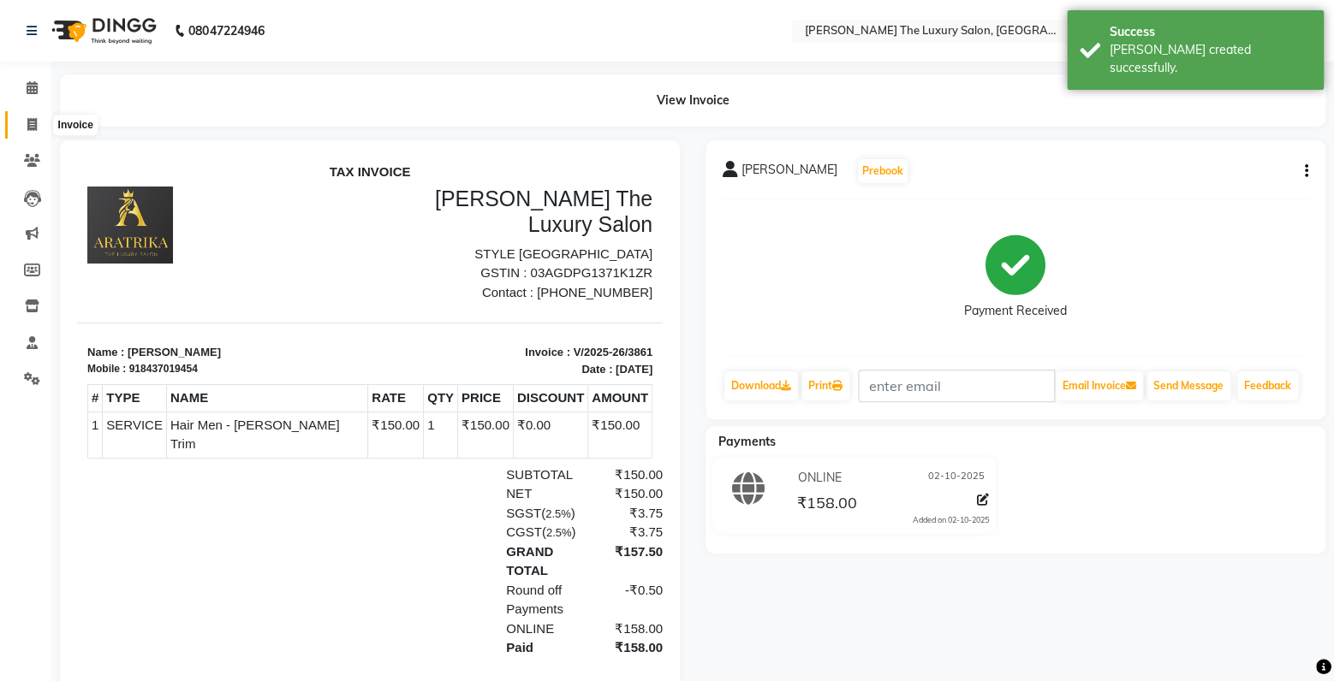
select select "service"
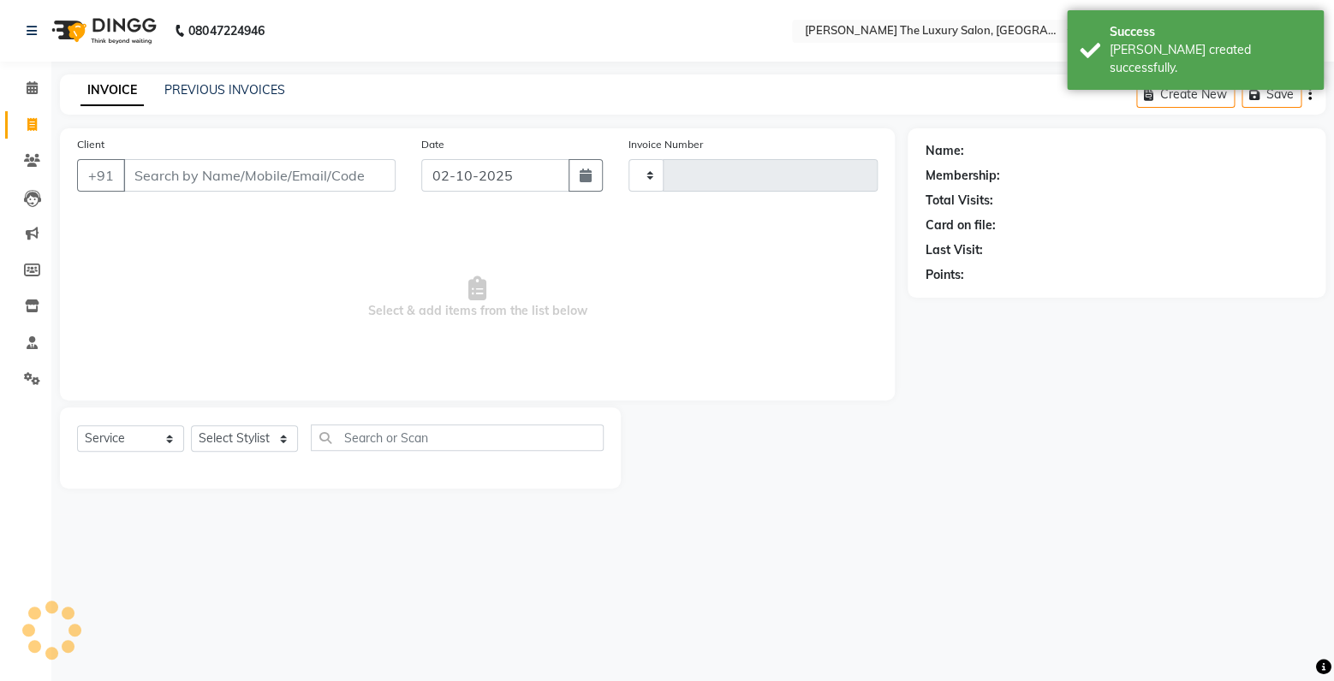
type input "3862"
select select "7179"
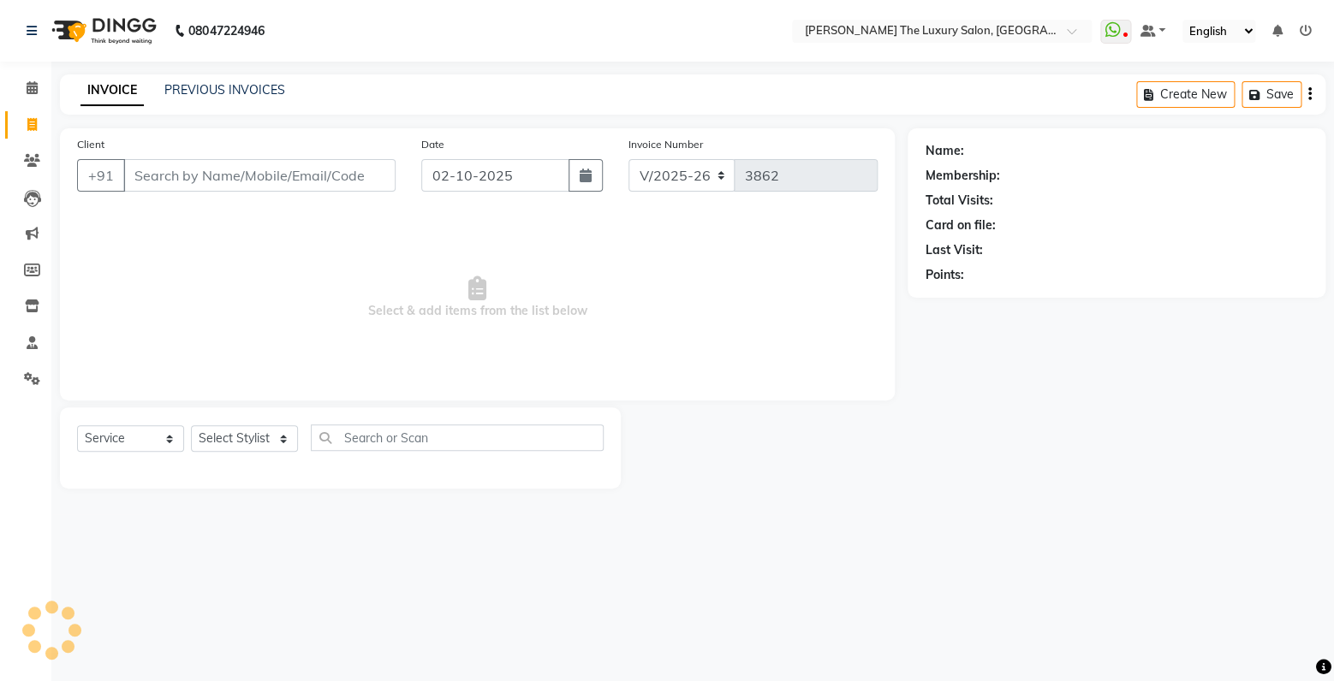
click at [198, 182] on input "Client" at bounding box center [259, 175] width 272 height 33
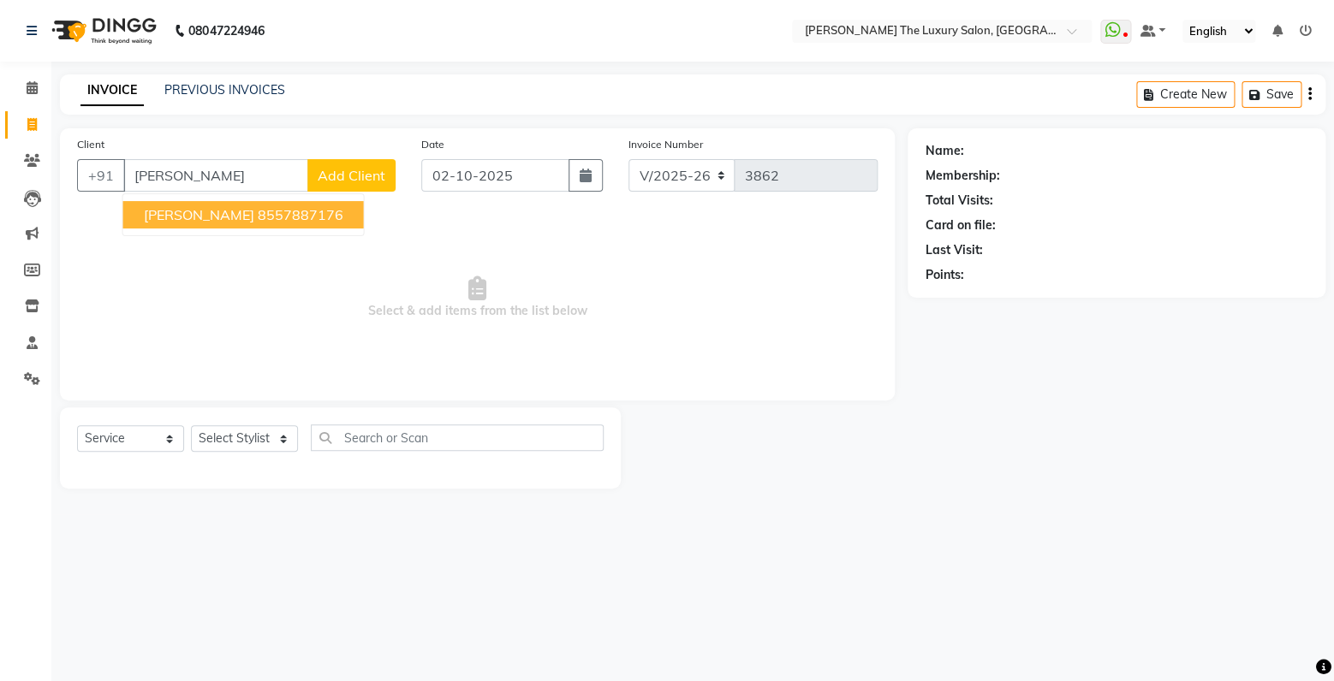
click at [258, 210] on ngb-highlight "8557887176" at bounding box center [301, 214] width 86 height 17
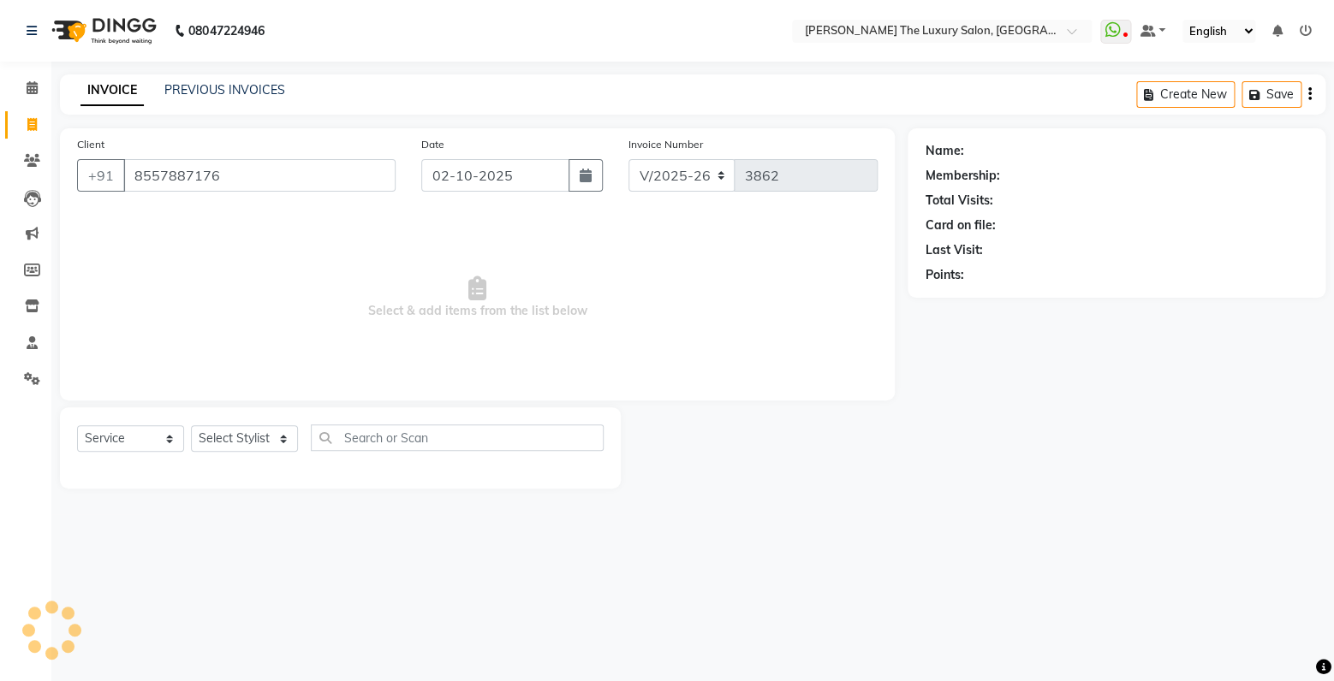
type input "8557887176"
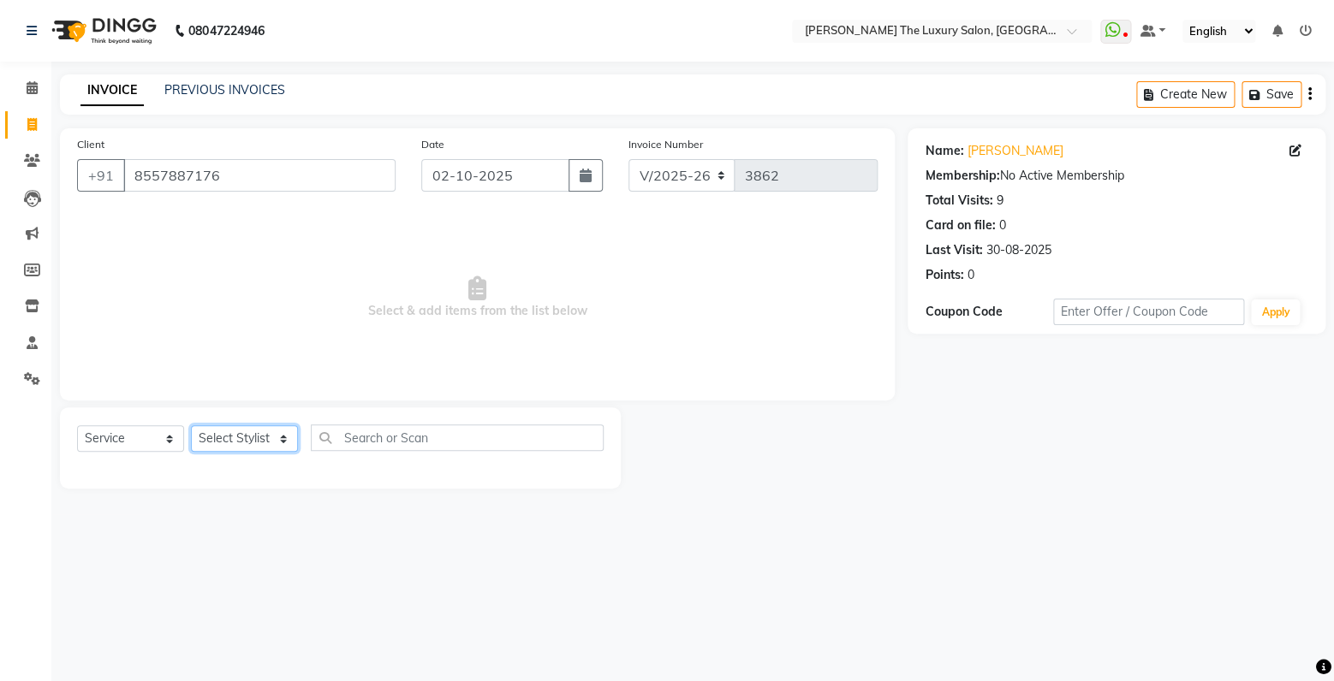
select select "83930"
click option "[PERSON_NAME]" at bounding box center [0, 0] width 0 height 0
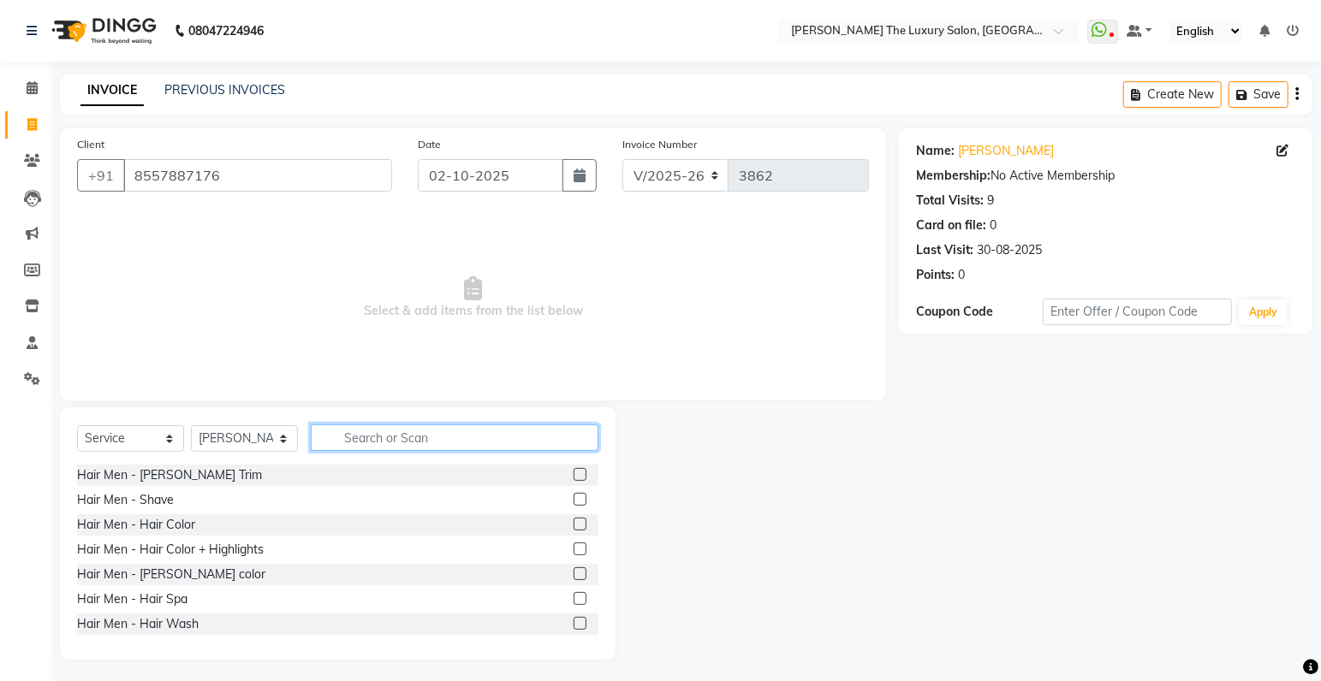
click at [413, 439] on input "text" at bounding box center [455, 438] width 288 height 27
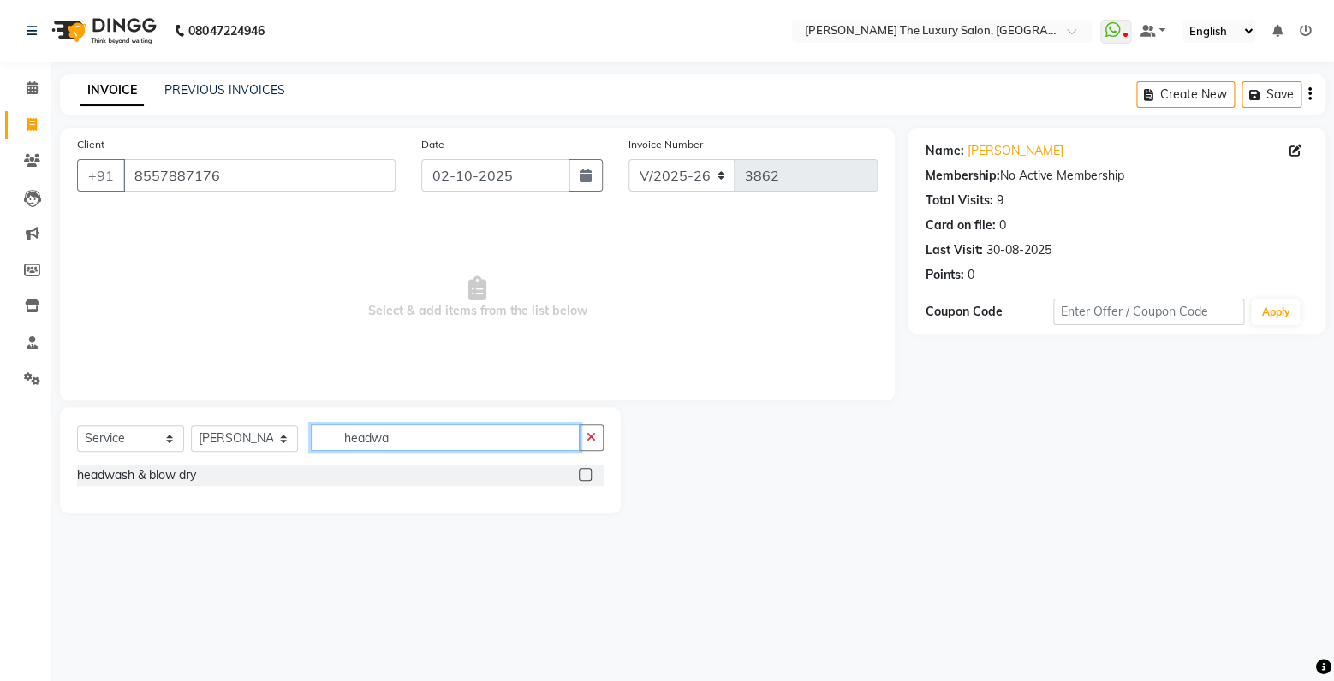
type input "headwa"
click at [588, 473] on label at bounding box center [585, 474] width 13 height 13
click at [588, 473] on input "checkbox" at bounding box center [584, 475] width 11 height 11
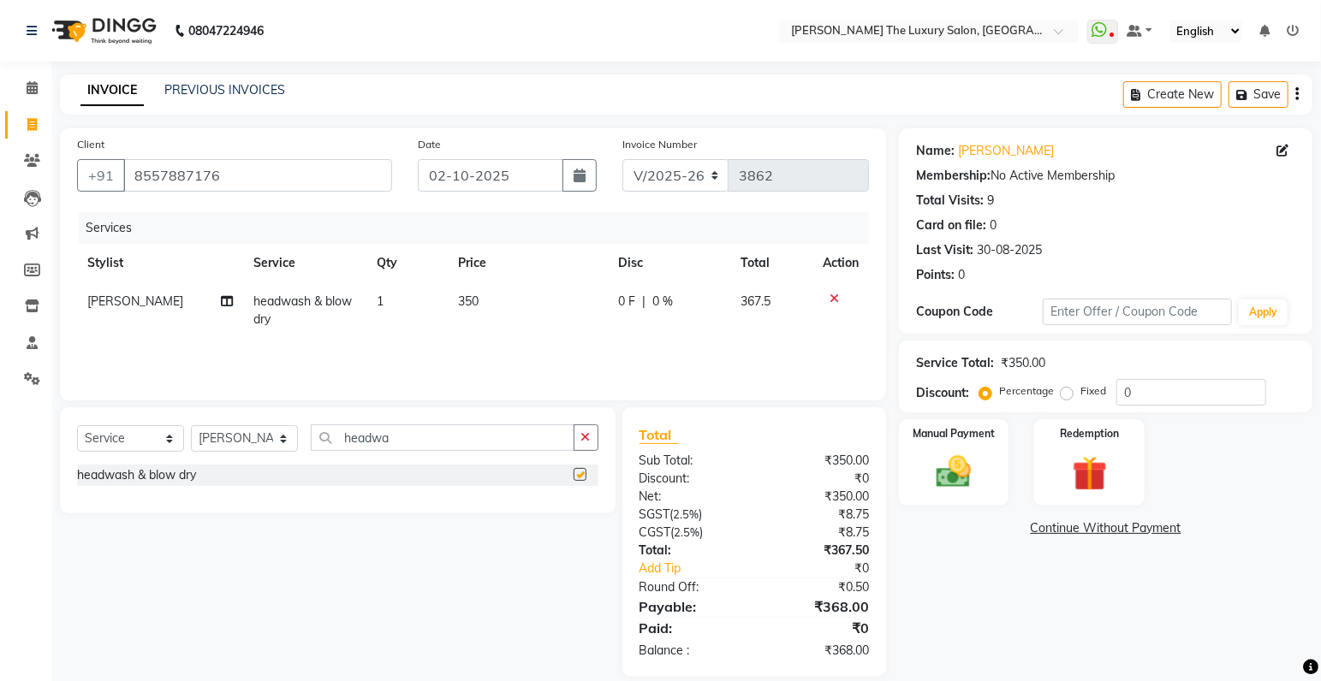
checkbox input "false"
drag, startPoint x: 403, startPoint y: 438, endPoint x: -36, endPoint y: 484, distance: 441.4
click at [311, 451] on input "headwa" at bounding box center [443, 438] width 264 height 27
type input "thread"
click at [577, 478] on label at bounding box center [579, 474] width 13 height 13
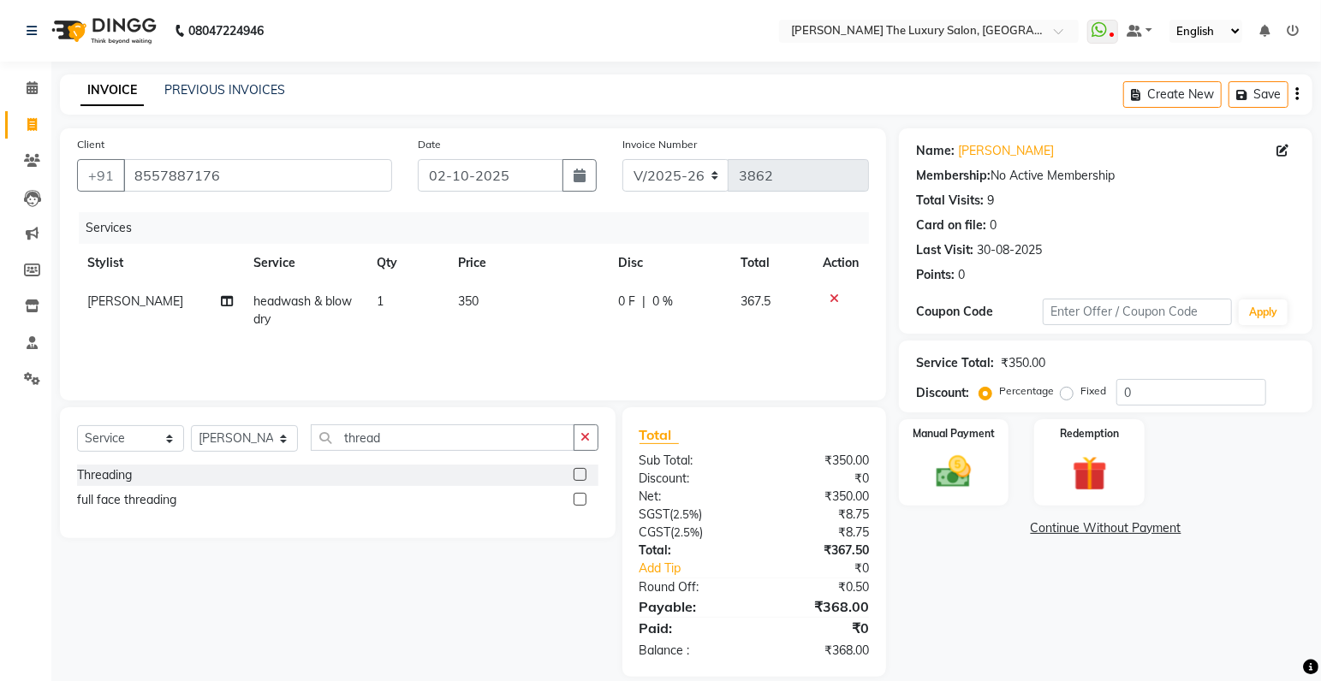
click at [577, 478] on input "checkbox" at bounding box center [578, 475] width 11 height 11
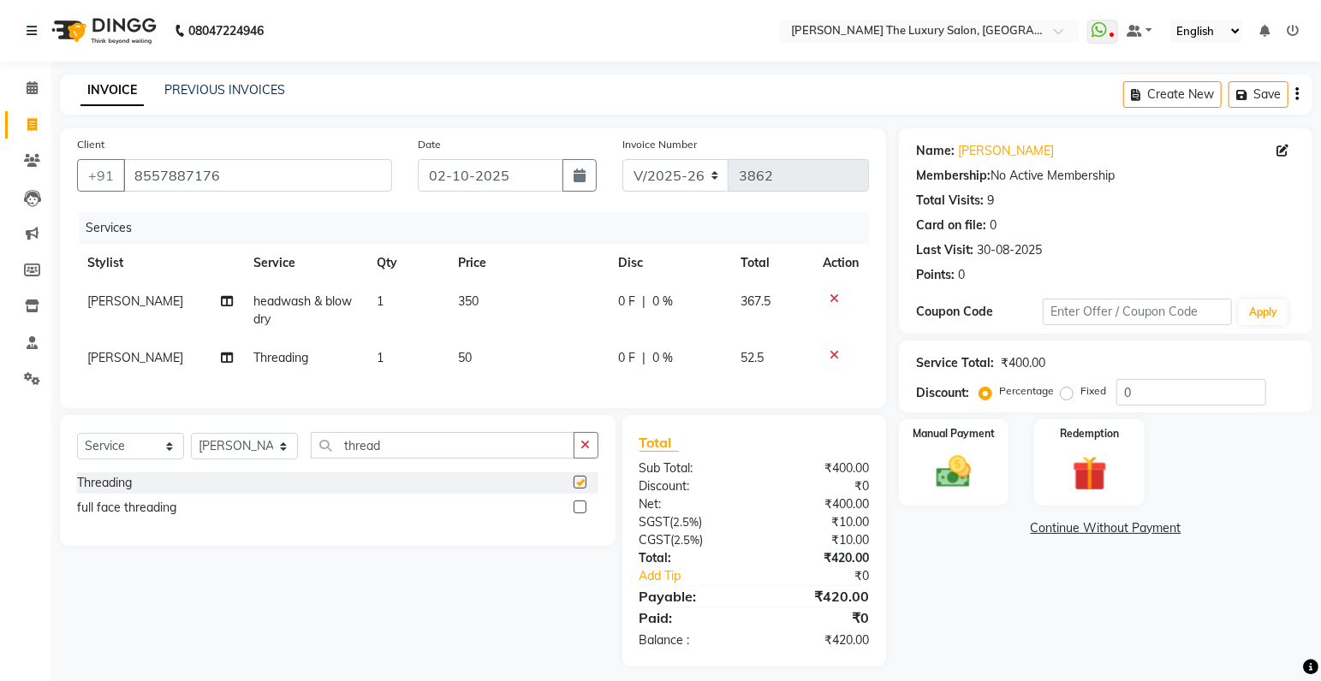
checkbox input "false"
click at [461, 355] on span "50" at bounding box center [465, 357] width 14 height 15
select select "83930"
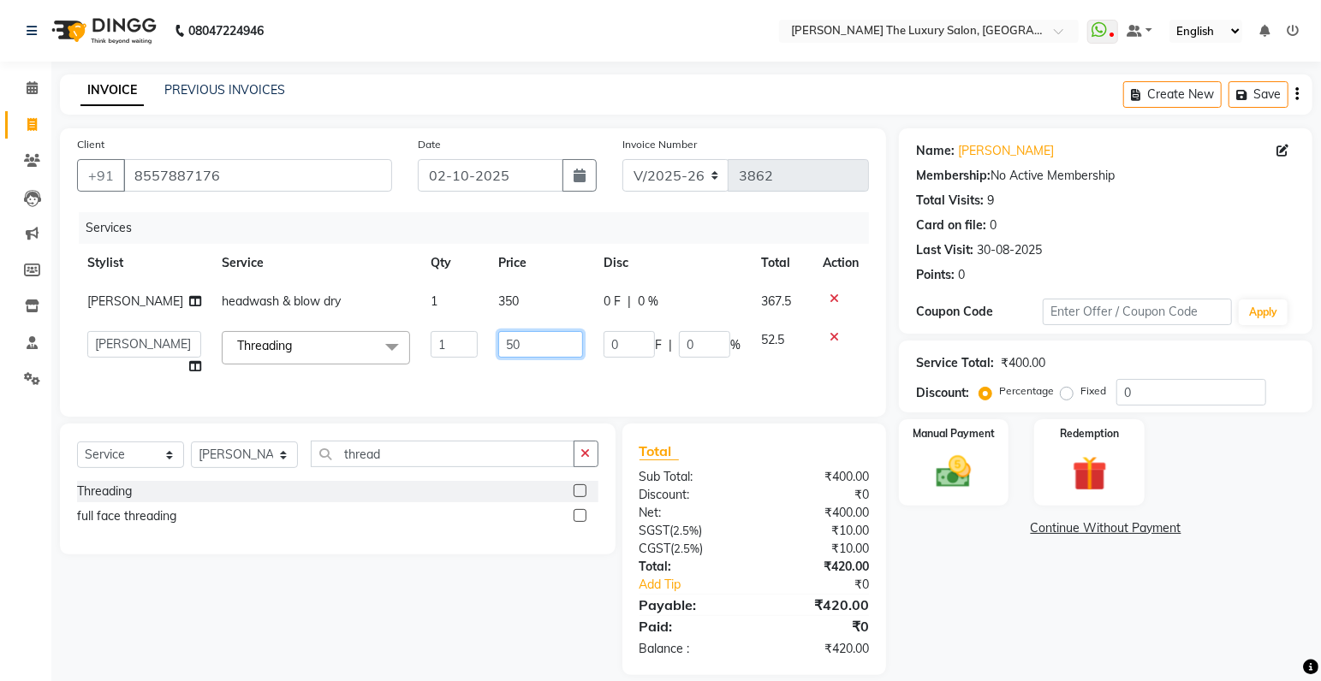
click at [498, 343] on input "50" at bounding box center [540, 344] width 84 height 27
type input "60"
click at [856, 366] on td at bounding box center [840, 353] width 56 height 65
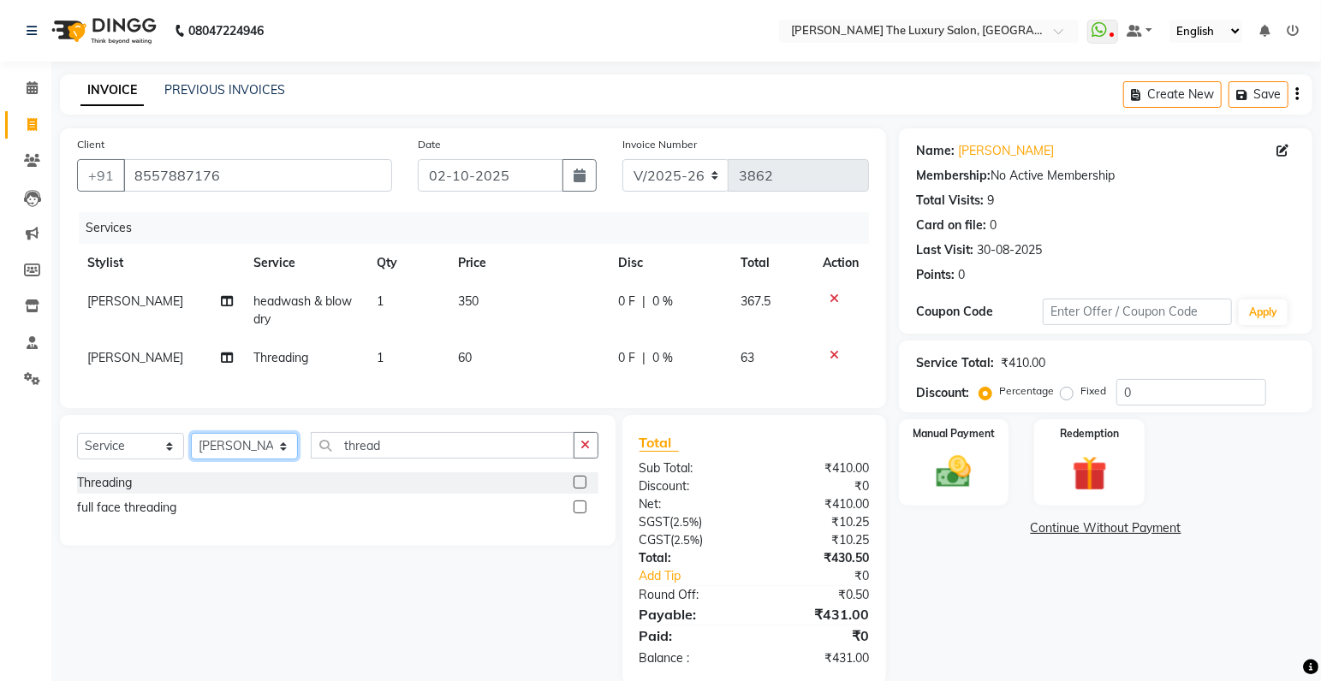
click at [191, 433] on select "Select Stylist amrit arsh ayush Gaurav gourav jasmine matrix Jaswant singh love…" at bounding box center [244, 446] width 107 height 27
select select "86736"
click option "[PERSON_NAME]" at bounding box center [0, 0] width 0 height 0
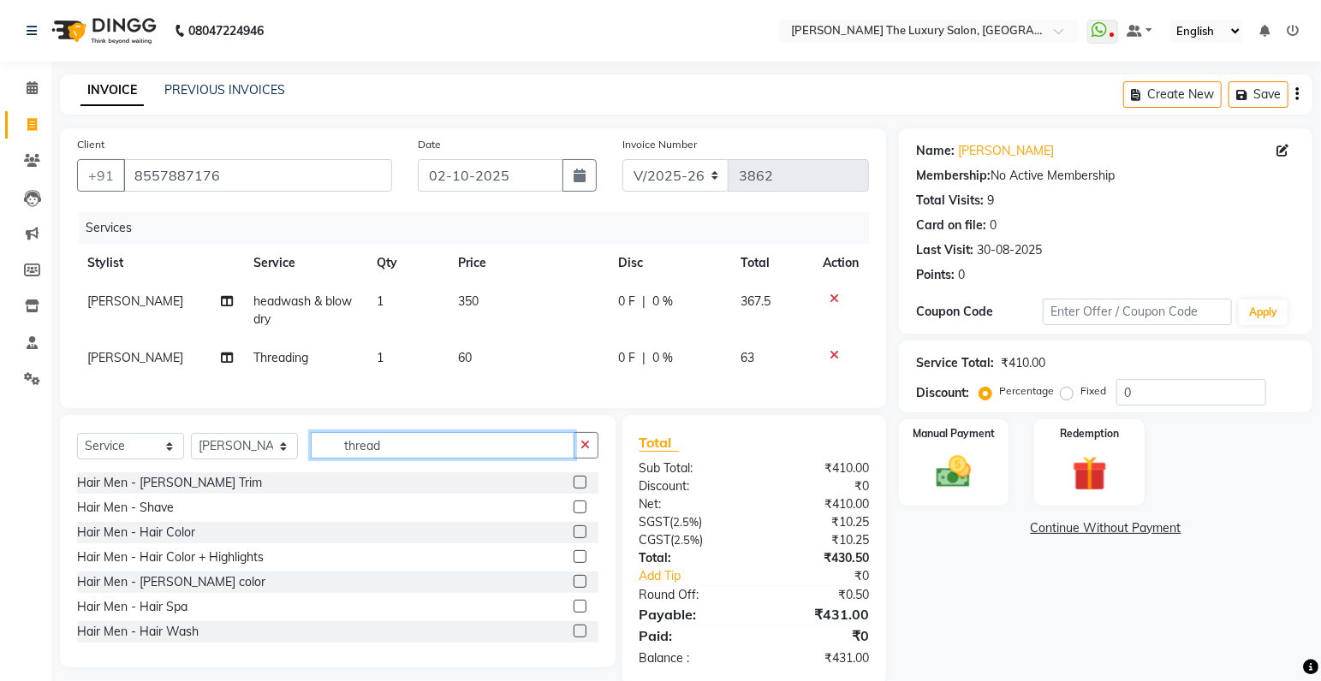
drag, startPoint x: 412, startPoint y: 454, endPoint x: 274, endPoint y: 490, distance: 142.4
click at [311, 459] on input "thread" at bounding box center [443, 445] width 264 height 27
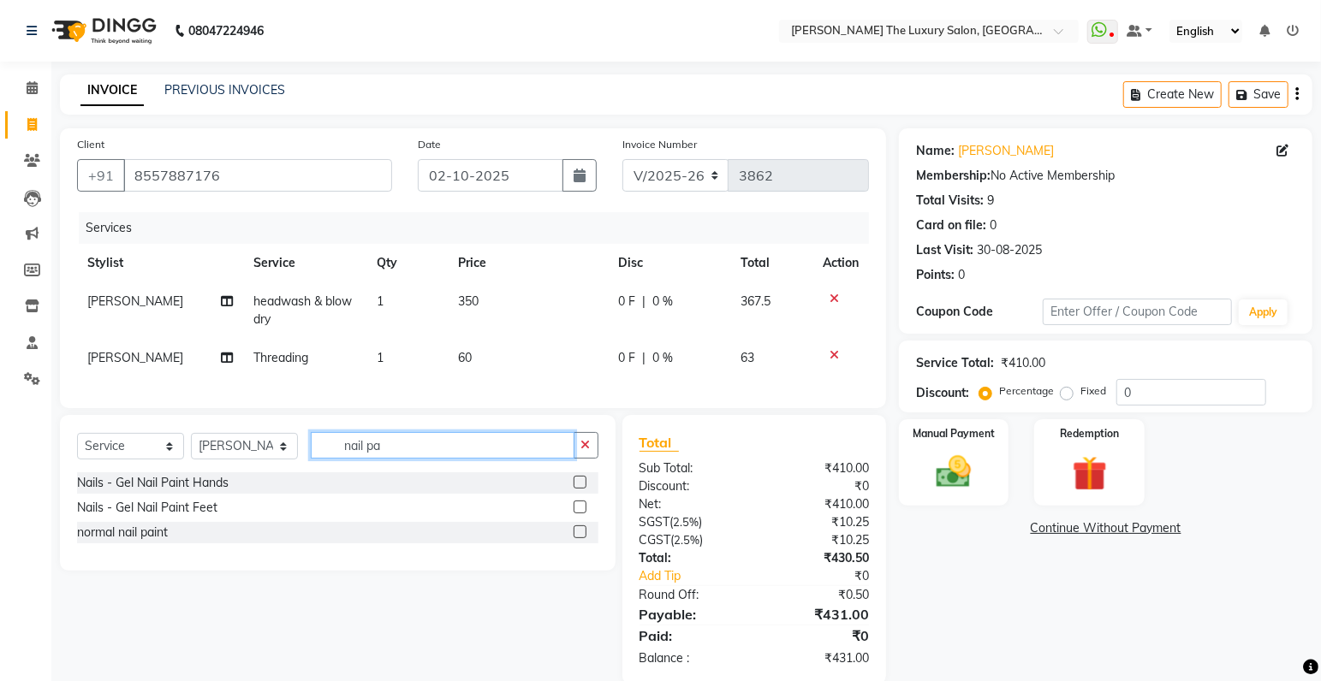
type input "nail pa"
click at [576, 538] on label at bounding box center [579, 532] width 13 height 13
click at [576, 538] on input "checkbox" at bounding box center [578, 532] width 11 height 11
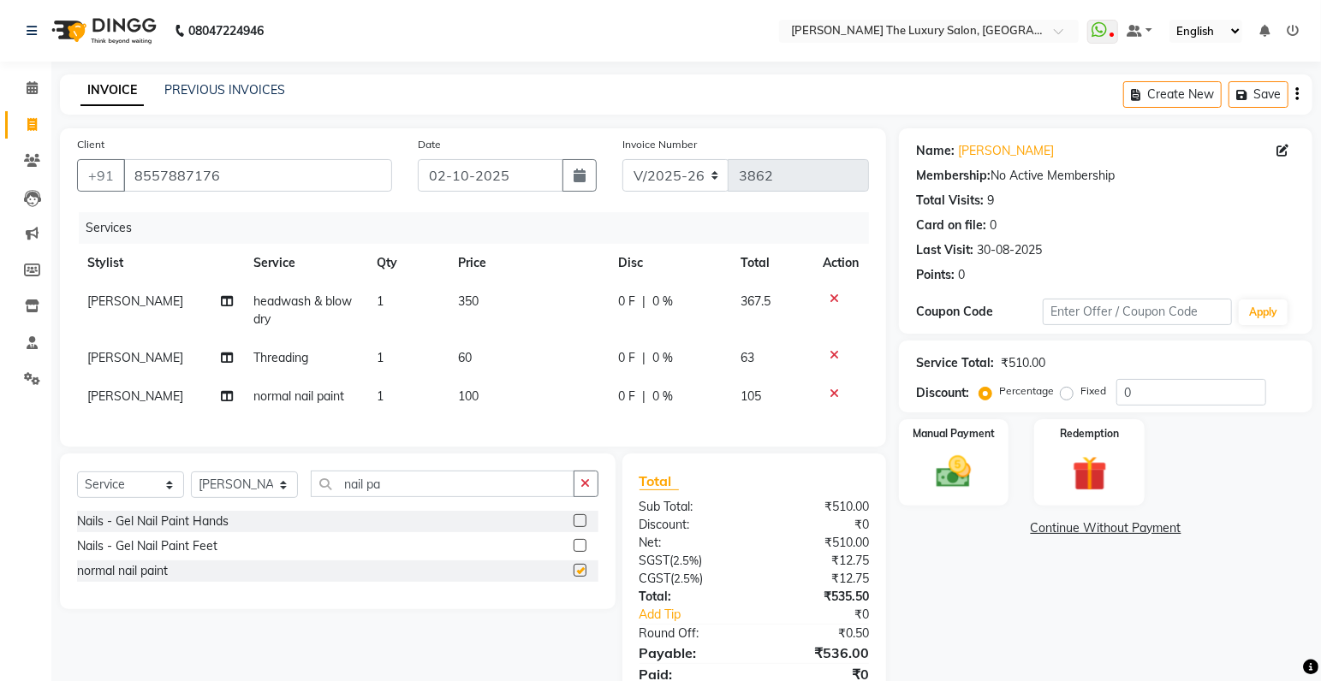
checkbox input "false"
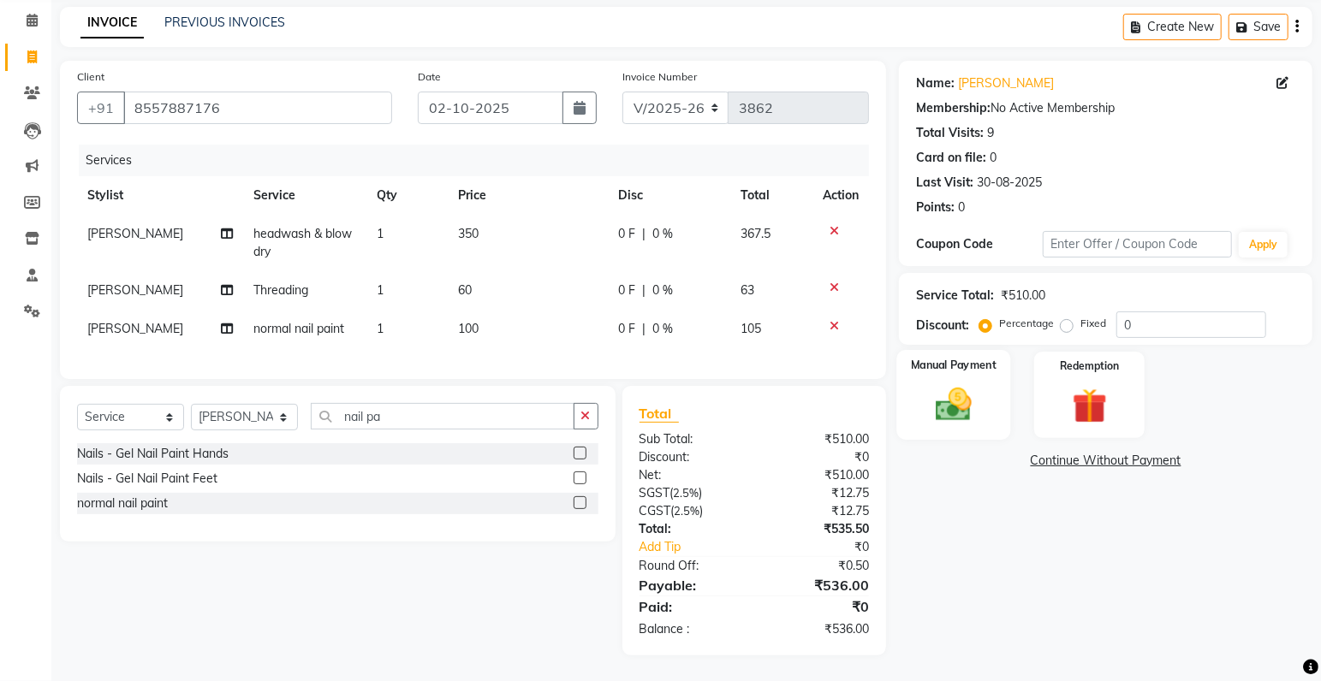
click at [948, 384] on img at bounding box center [953, 405] width 59 height 42
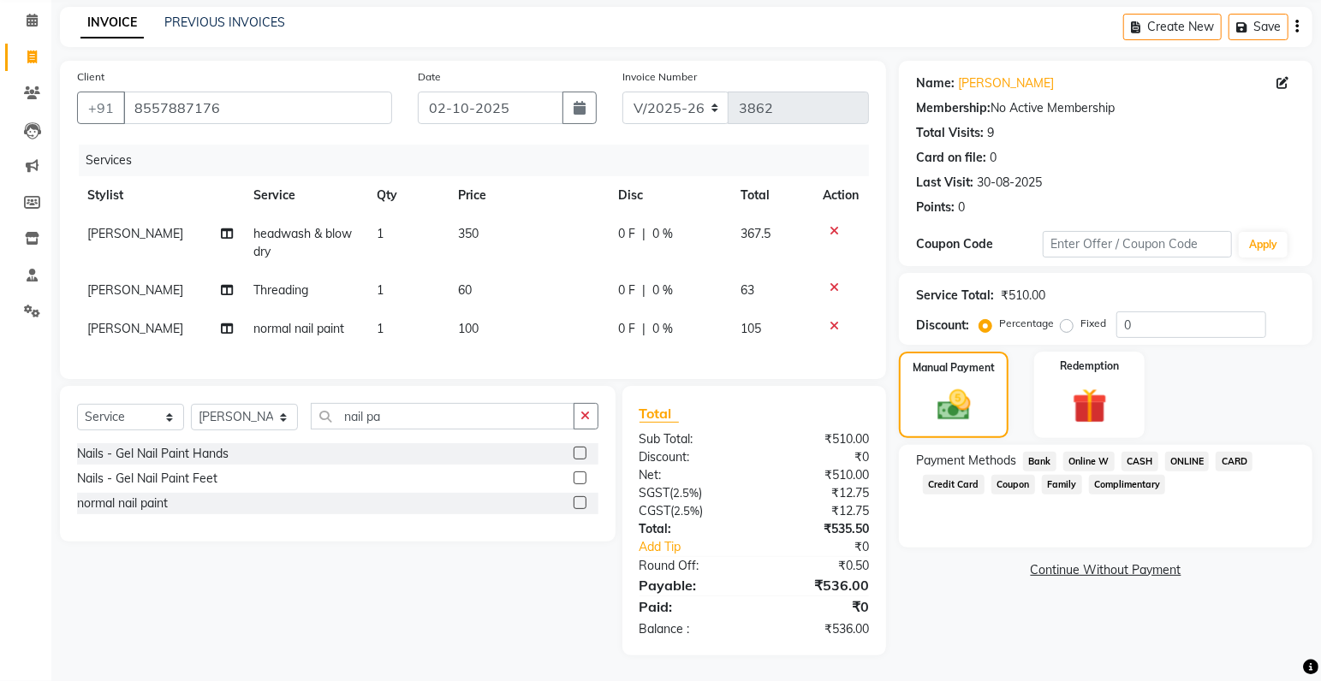
click at [1145, 452] on span "CASH" at bounding box center [1139, 462] width 37 height 20
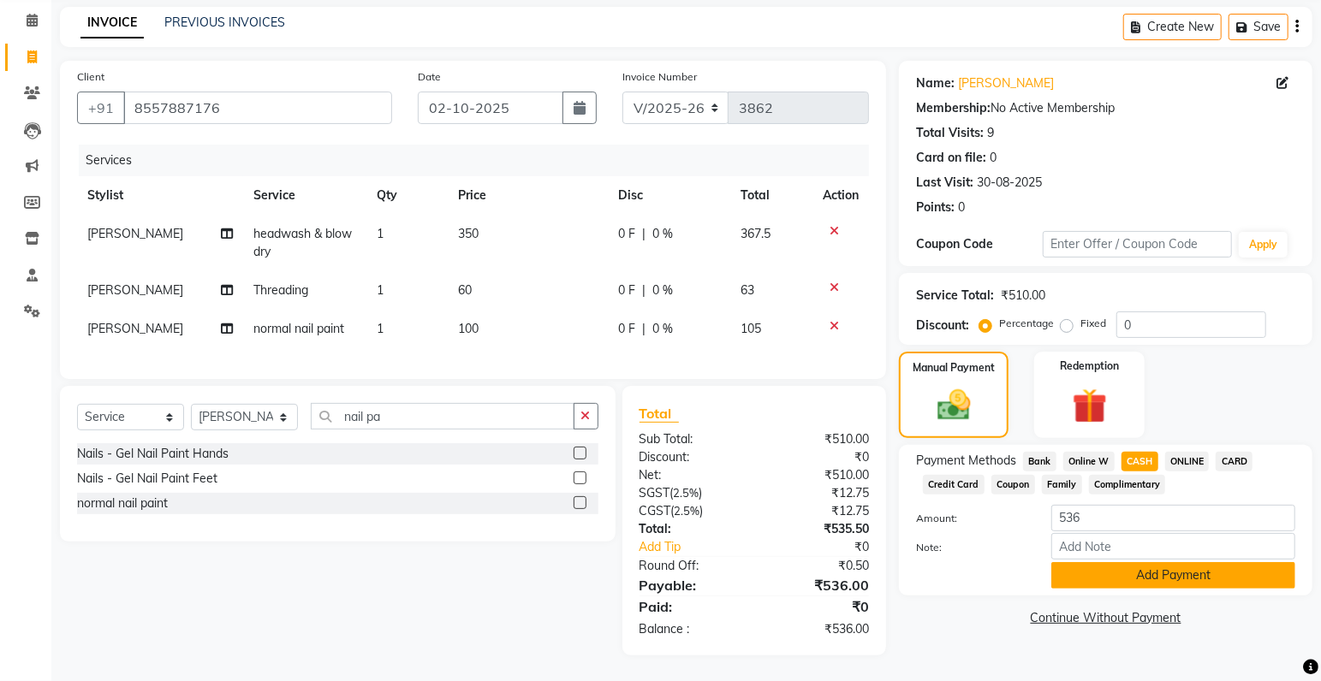
click at [1151, 563] on button "Add Payment" at bounding box center [1173, 575] width 244 height 27
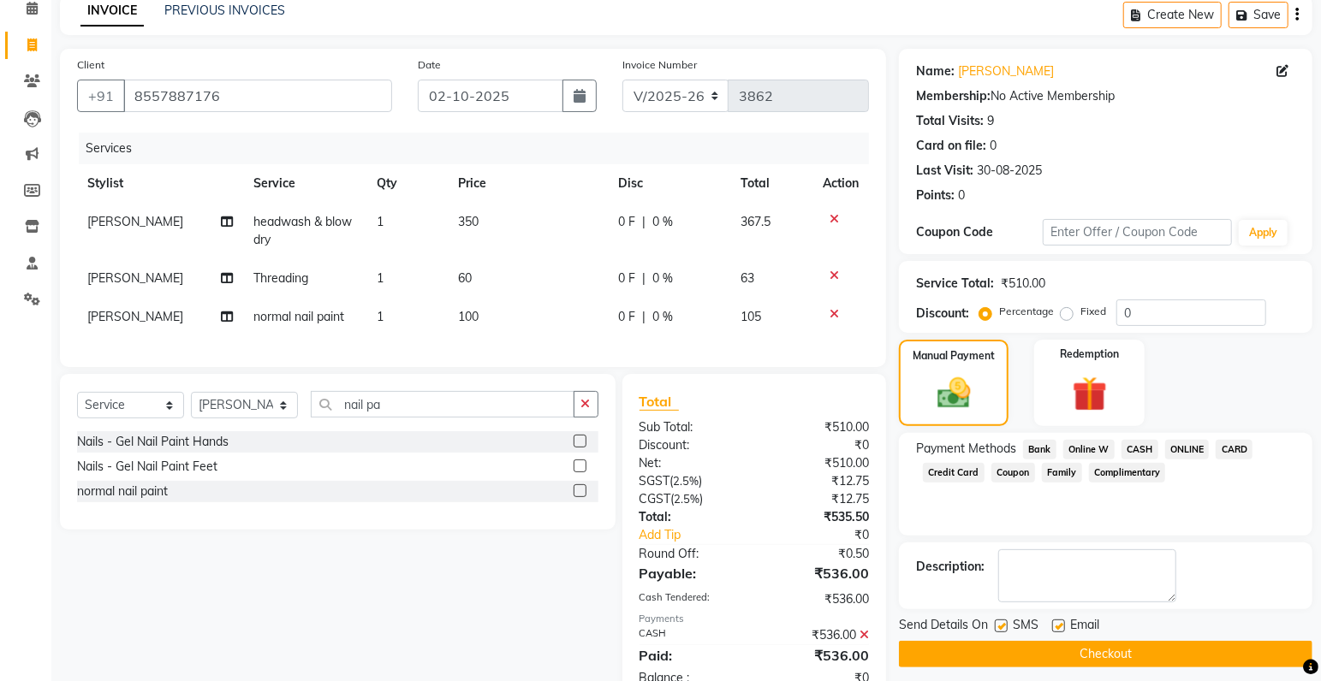
scroll to position [140, 0]
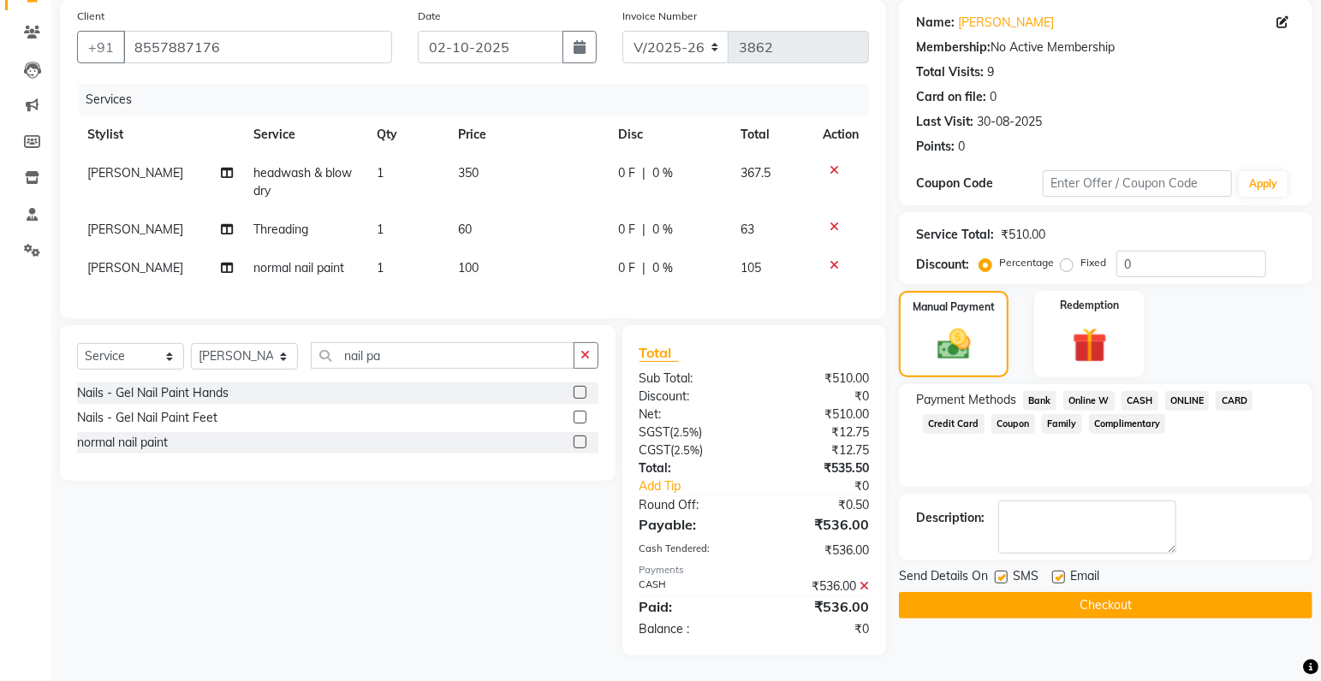
click at [1005, 571] on label at bounding box center [1001, 577] width 13 height 13
click at [1005, 573] on input "checkbox" at bounding box center [1000, 578] width 11 height 11
checkbox input "false"
click at [1016, 593] on button "Checkout" at bounding box center [1105, 605] width 413 height 27
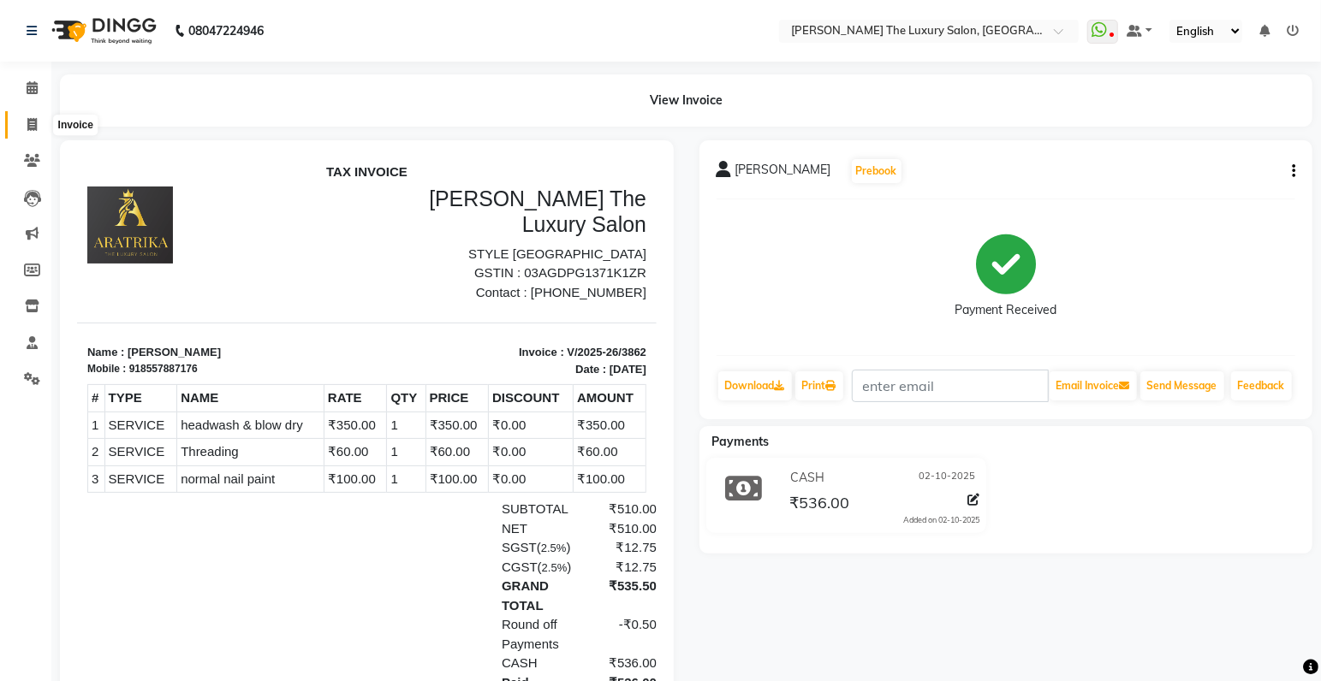
click at [33, 127] on icon at bounding box center [31, 124] width 9 height 13
select select "7179"
select select "service"
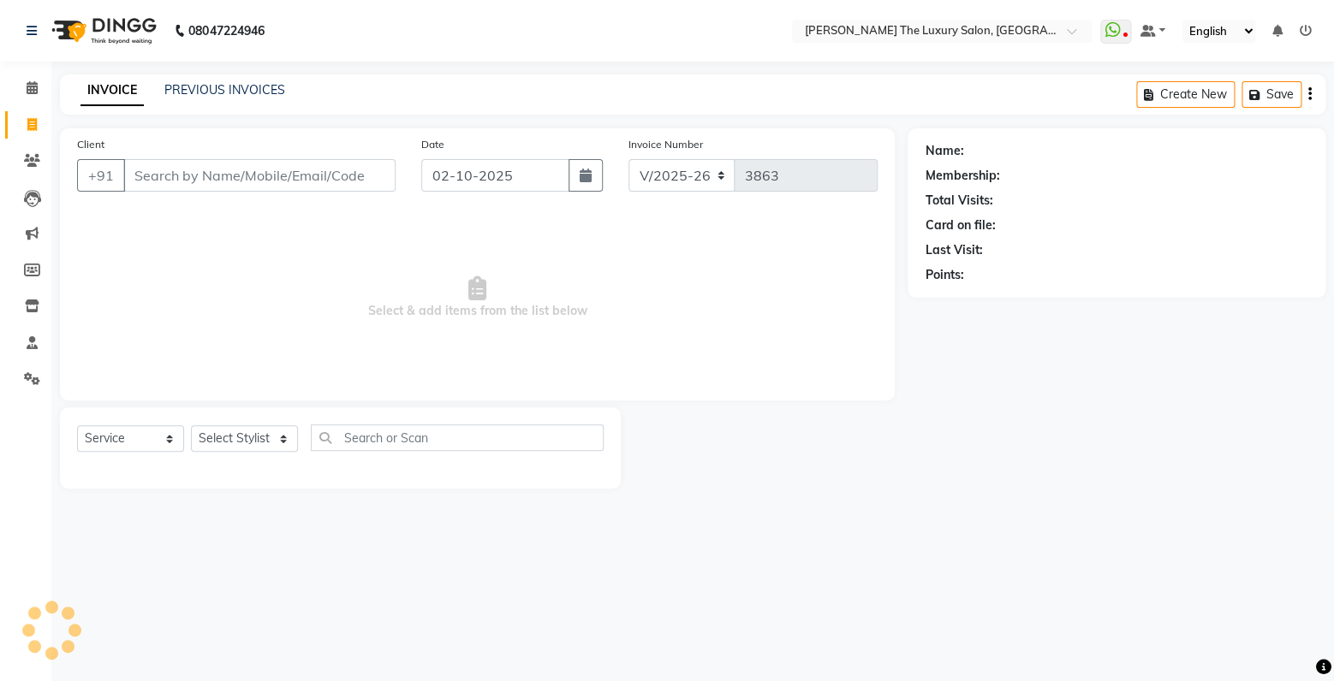
click at [270, 183] on input "Client" at bounding box center [259, 175] width 272 height 33
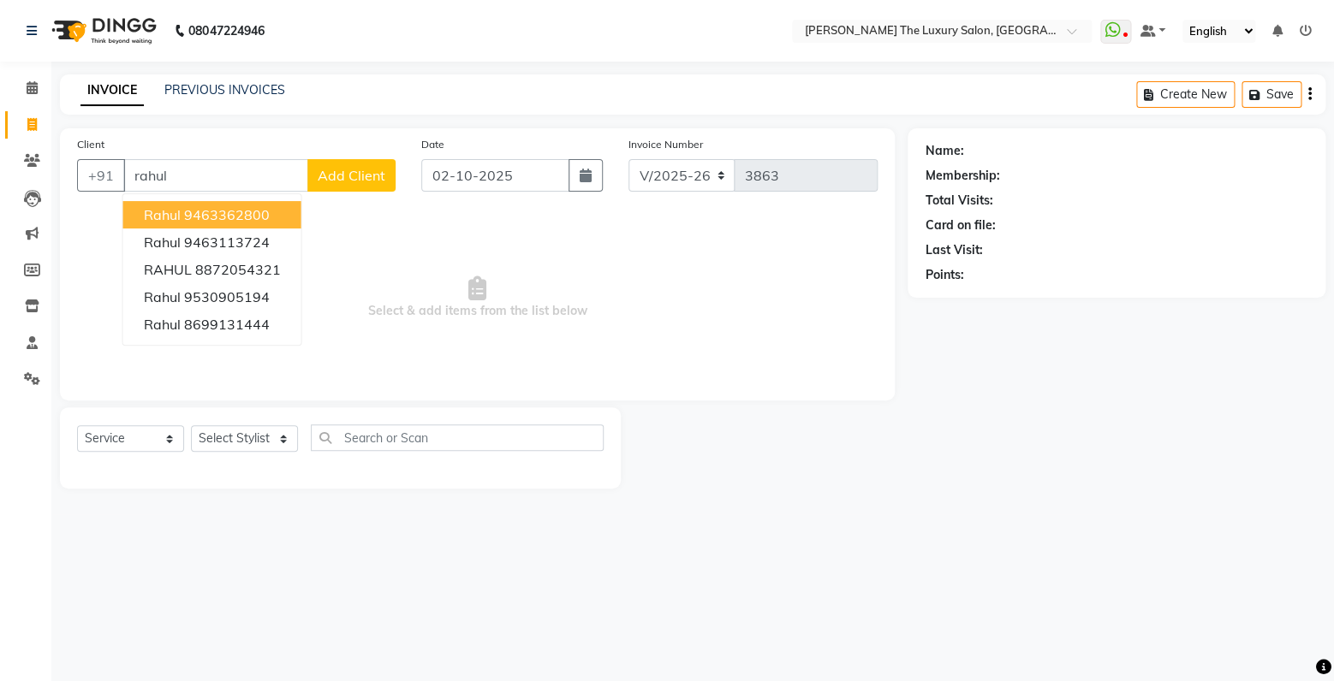
click at [234, 212] on ngb-highlight "9463362800" at bounding box center [227, 214] width 86 height 17
type input "9463362800"
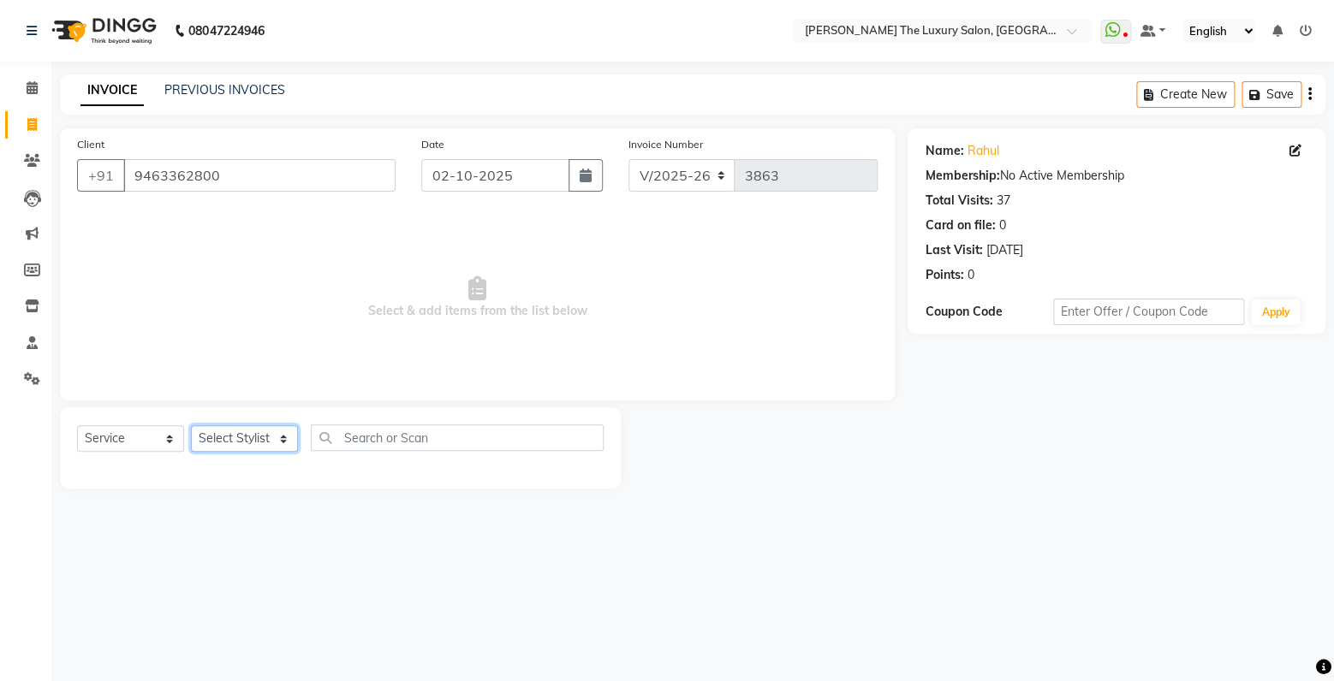
select select "86782"
click option "arsh" at bounding box center [0, 0] width 0 height 0
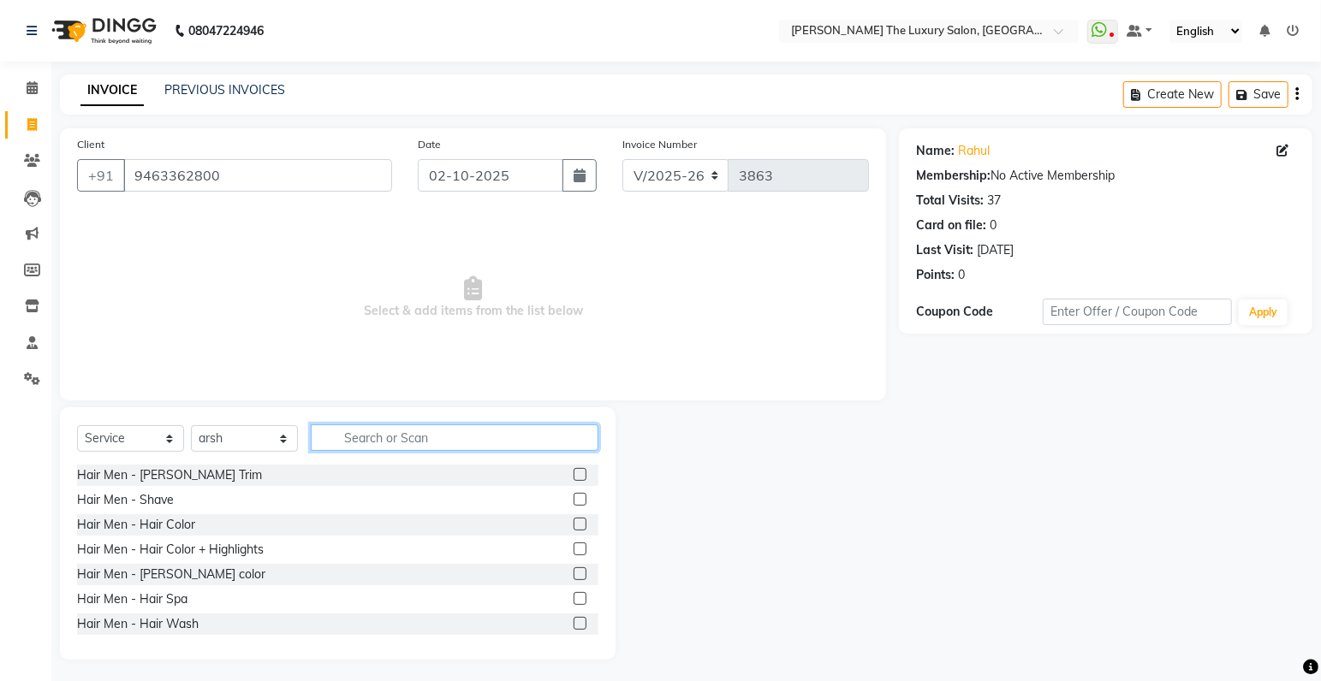
click at [418, 439] on input "text" at bounding box center [455, 438] width 288 height 27
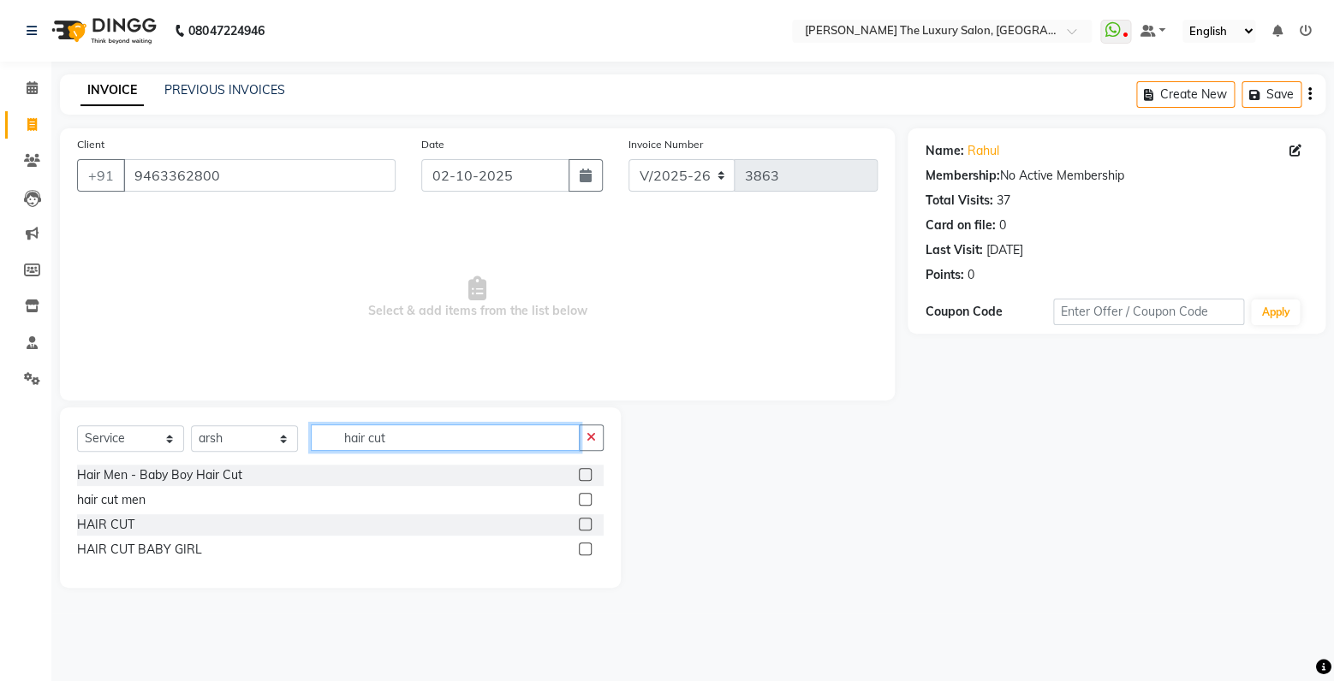
type input "hair cut"
click at [583, 502] on label at bounding box center [585, 499] width 13 height 13
click at [583, 502] on input "checkbox" at bounding box center [584, 500] width 11 height 11
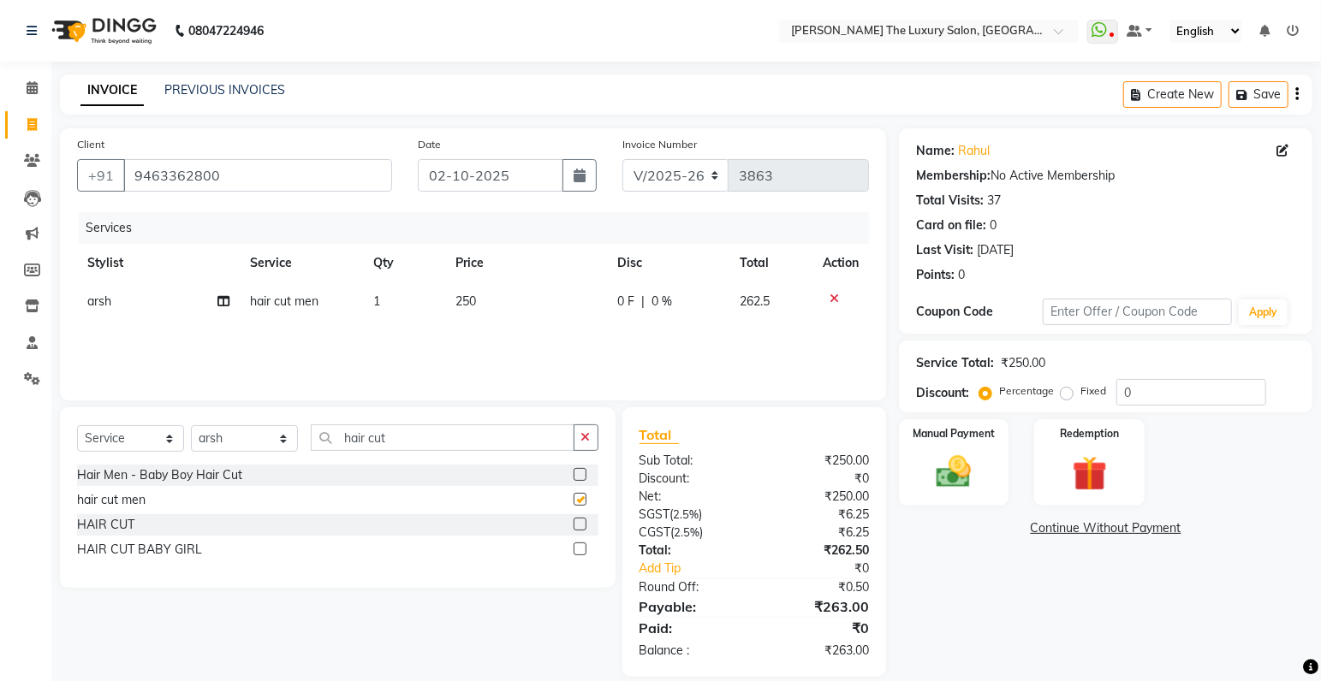
checkbox input "false"
drag, startPoint x: 387, startPoint y: 433, endPoint x: 24, endPoint y: 453, distance: 363.5
click at [311, 451] on input "hair cut" at bounding box center [443, 438] width 264 height 27
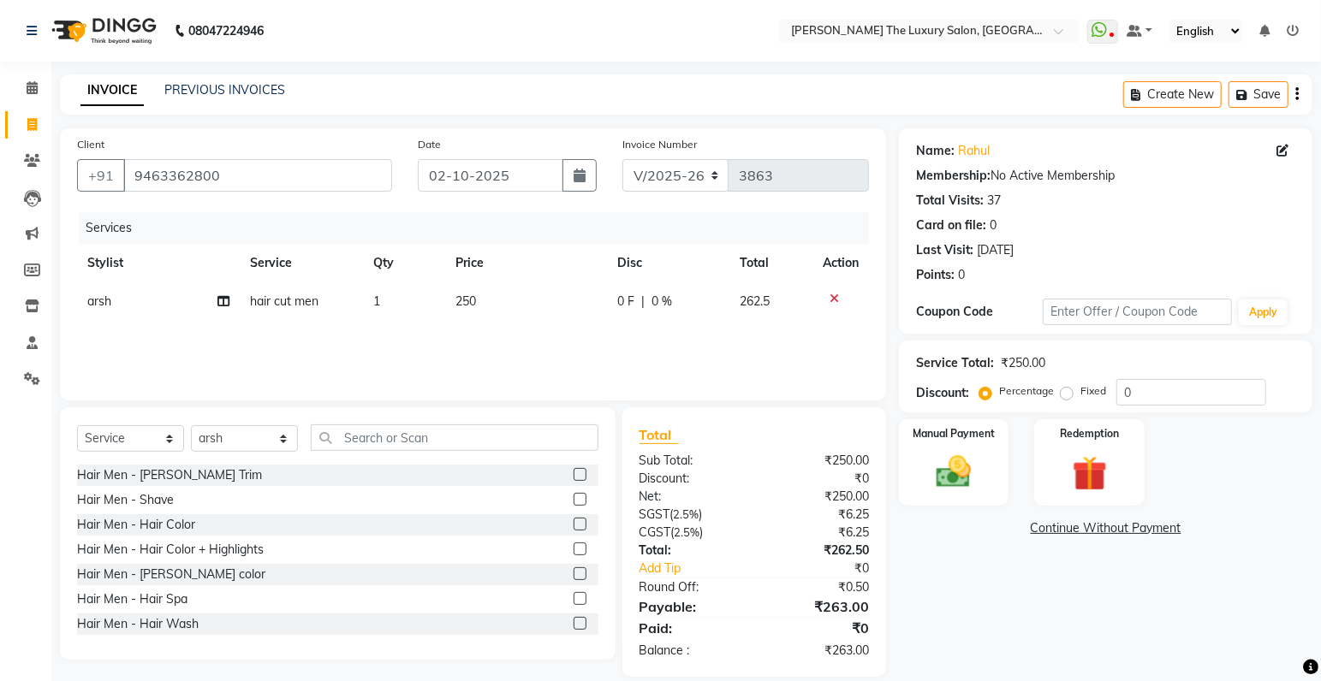
click at [573, 473] on label at bounding box center [579, 474] width 13 height 13
click at [573, 473] on input "checkbox" at bounding box center [578, 475] width 11 height 11
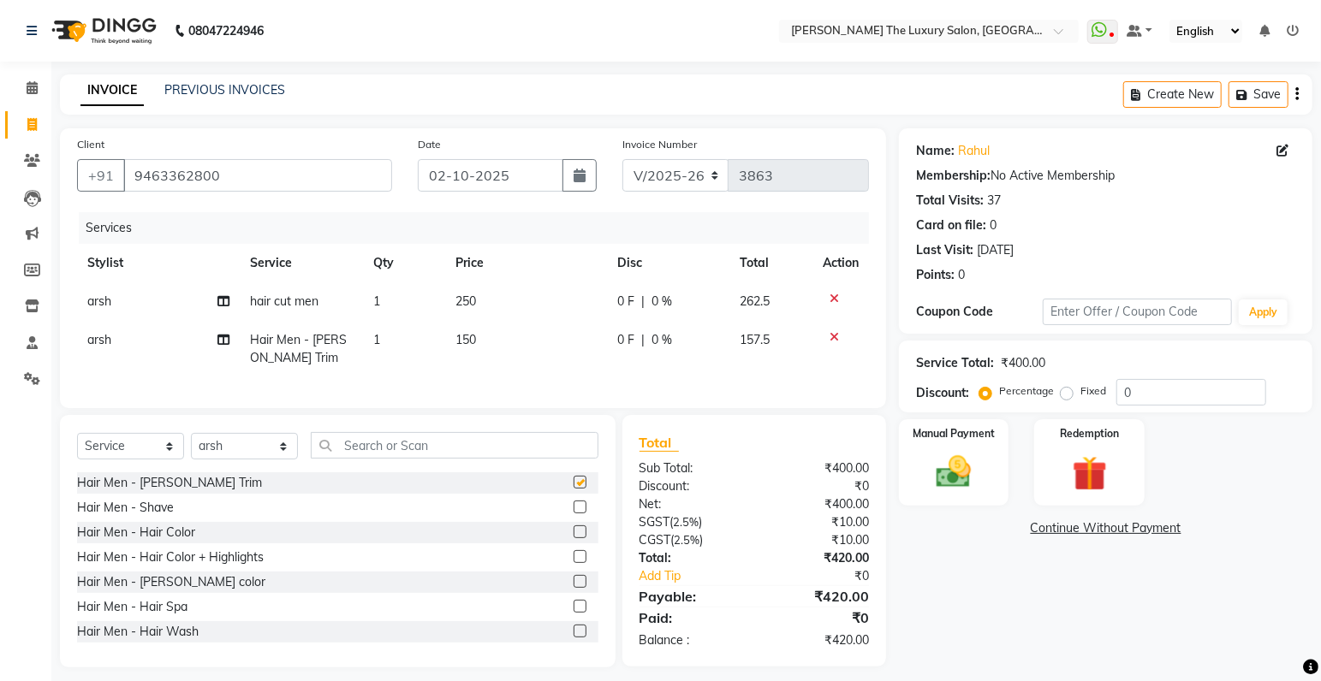
checkbox input "false"
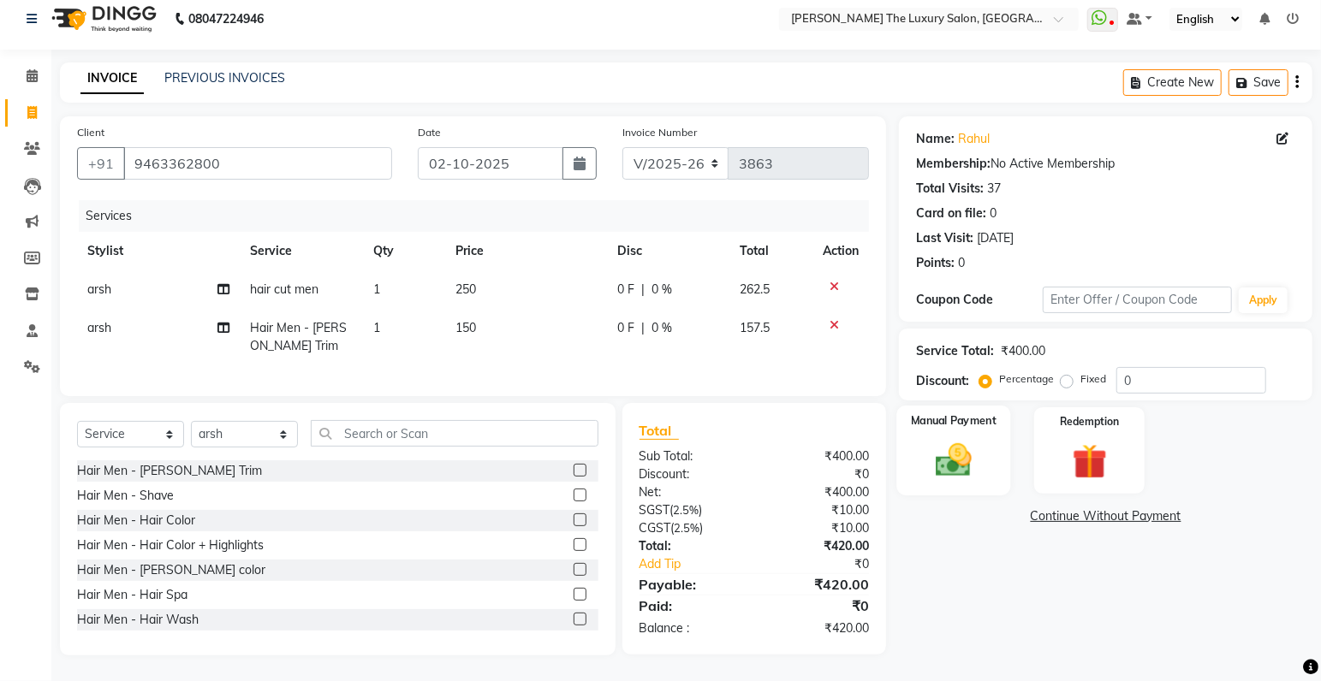
click at [927, 450] on img at bounding box center [953, 461] width 59 height 42
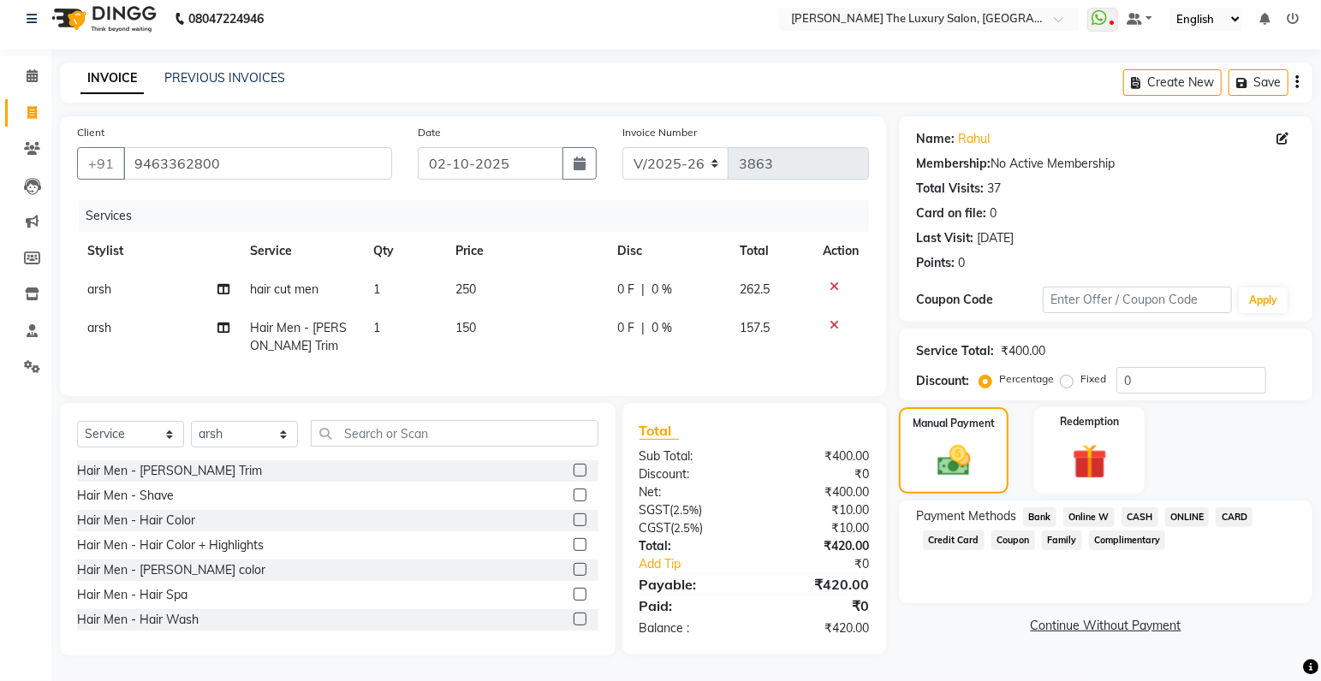
click at [1188, 508] on span "ONLINE" at bounding box center [1187, 518] width 45 height 20
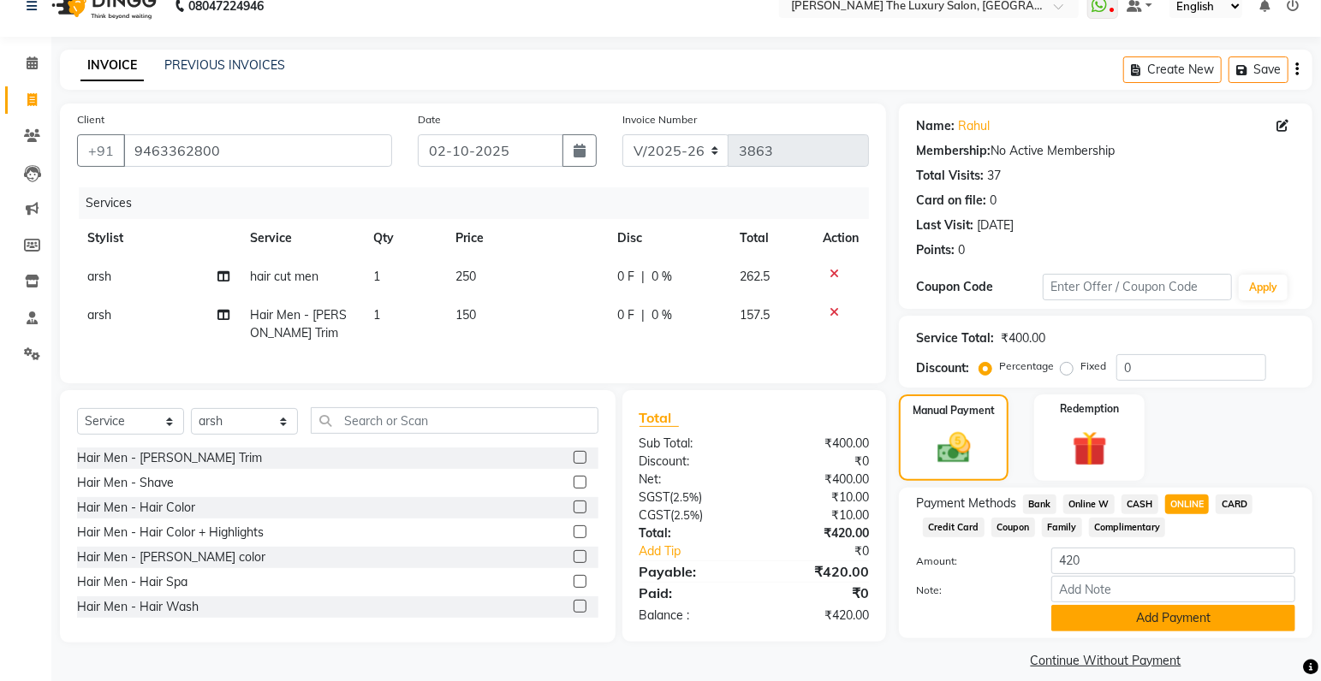
click at [1186, 617] on button "Add Payment" at bounding box center [1173, 618] width 244 height 27
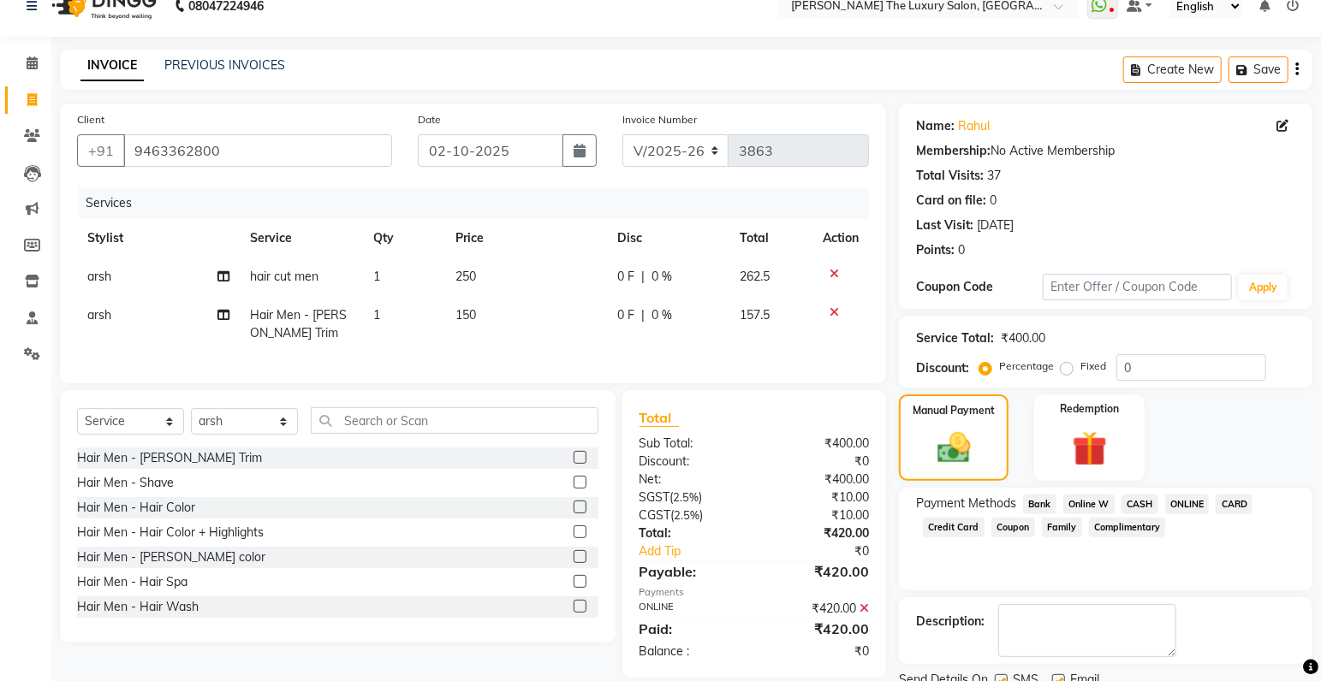
scroll to position [90, 0]
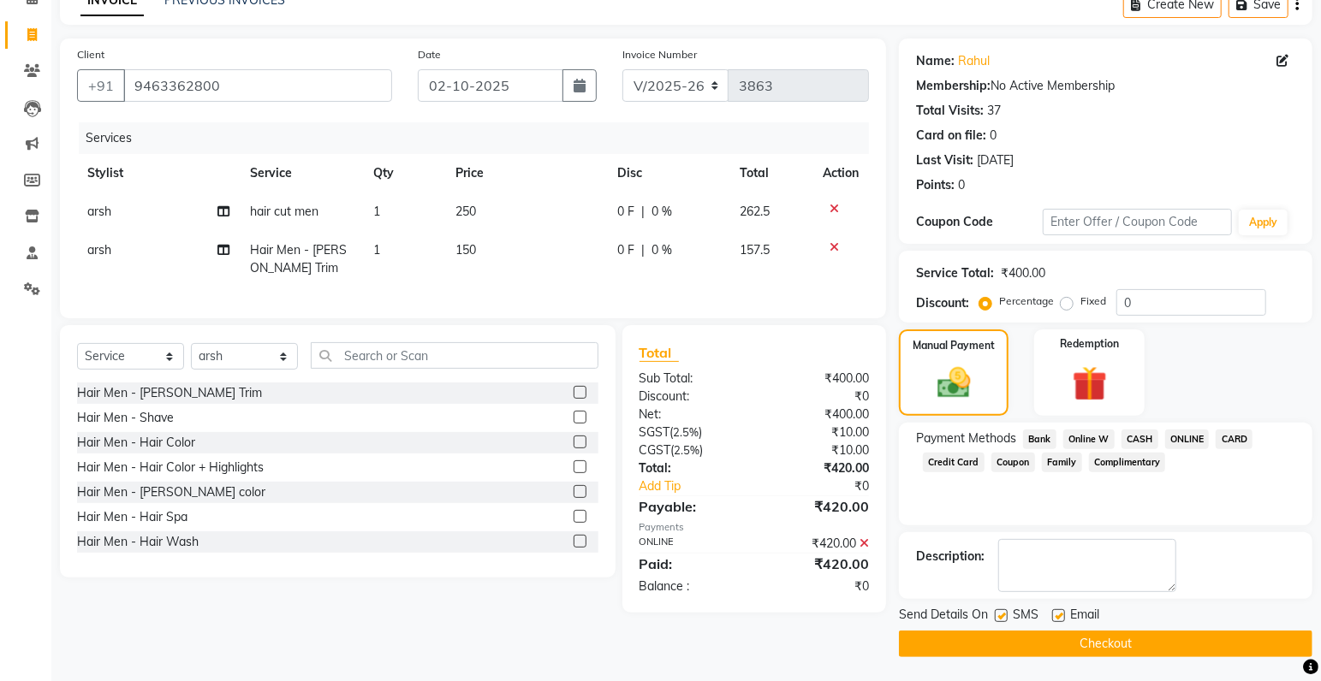
click at [1001, 614] on label at bounding box center [1001, 615] width 13 height 13
click at [1001, 614] on input "checkbox" at bounding box center [1000, 616] width 11 height 11
checkbox input "false"
click at [1015, 651] on button "Checkout" at bounding box center [1105, 644] width 413 height 27
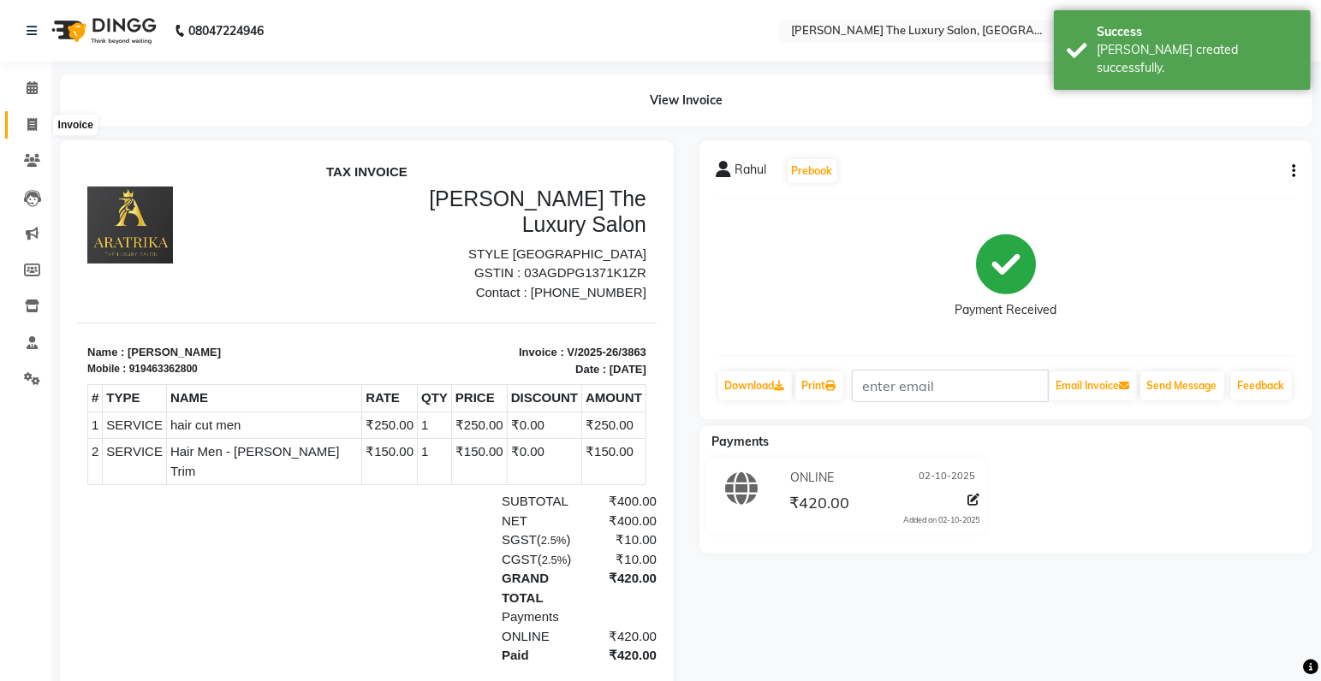
click at [32, 127] on icon at bounding box center [31, 124] width 9 height 13
select select "service"
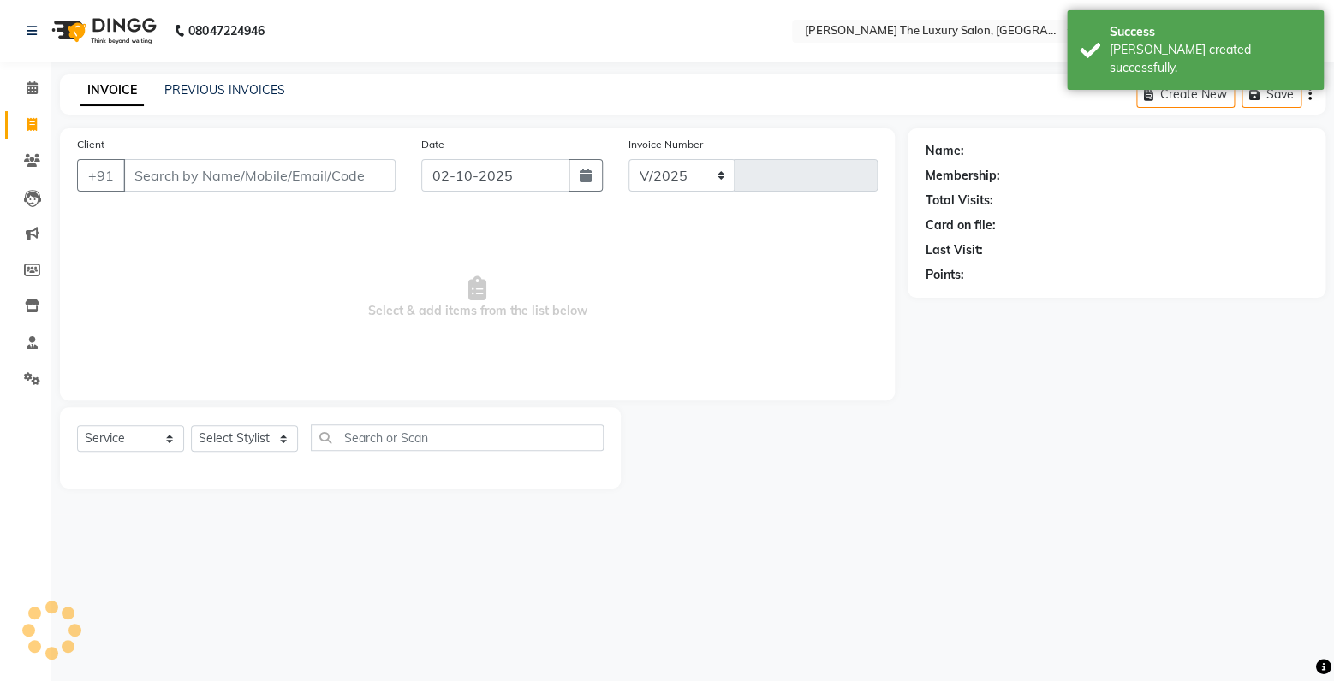
select select "7179"
type input "3864"
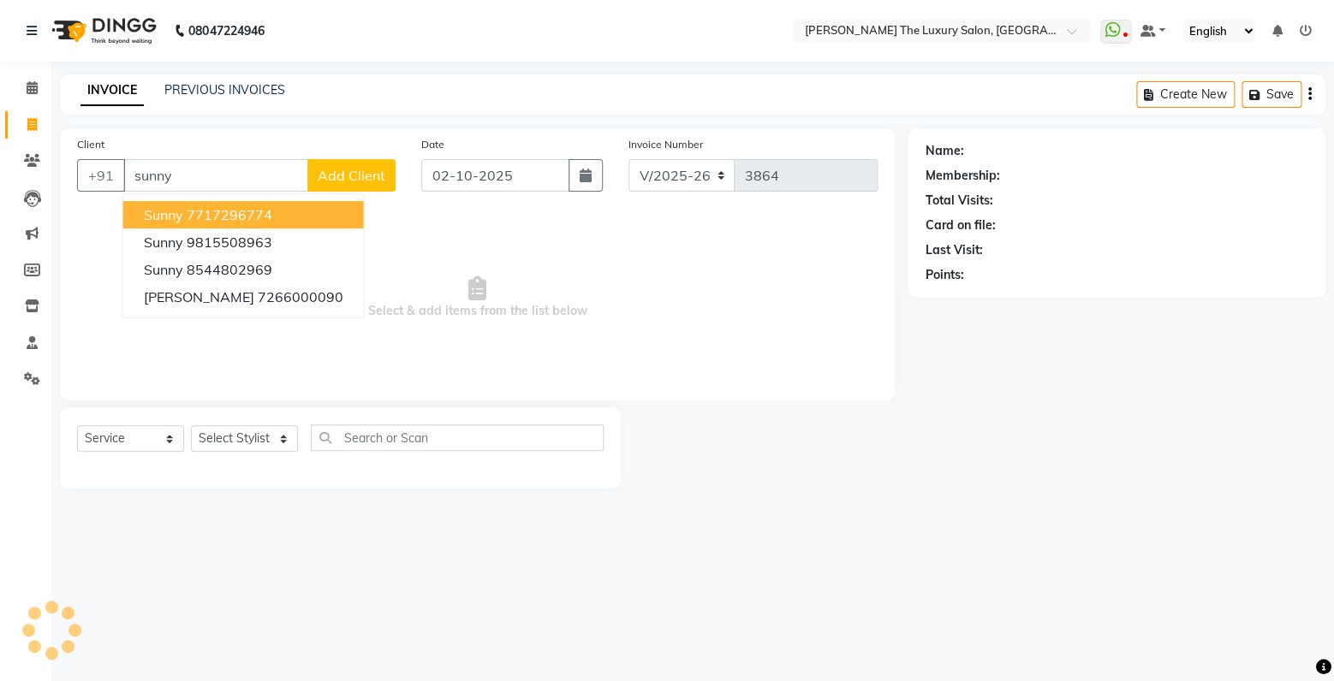
click at [246, 217] on ngb-highlight "7717296774" at bounding box center [230, 214] width 86 height 17
type input "7717296774"
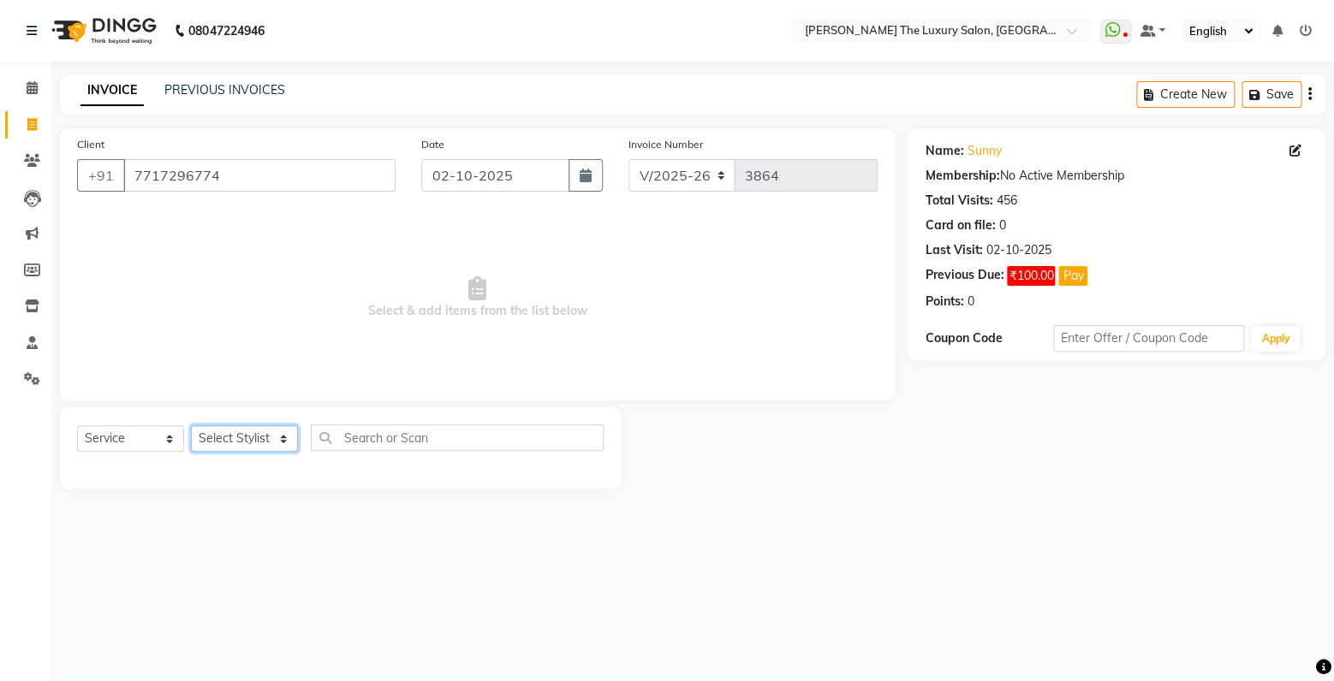
select select "91383"
click option "Gaurav" at bounding box center [0, 0] width 0 height 0
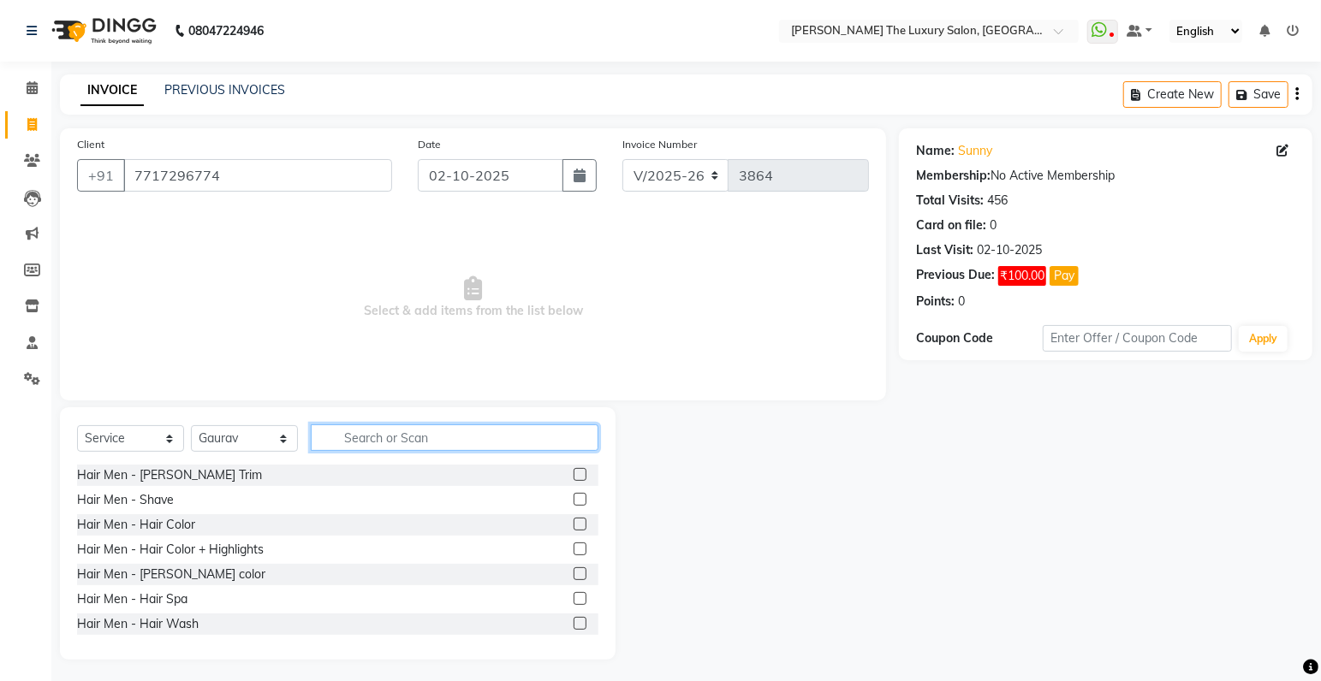
click at [365, 441] on input "text" at bounding box center [455, 438] width 288 height 27
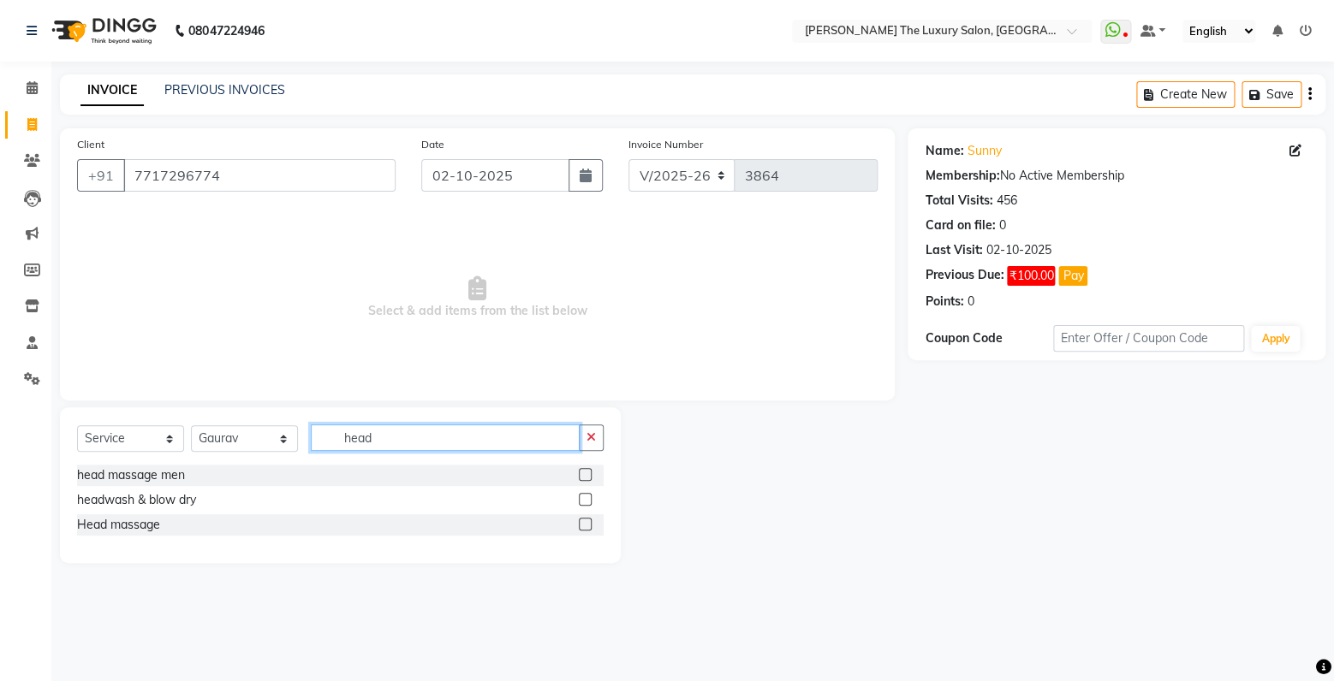
type input "head"
click at [582, 525] on label at bounding box center [585, 524] width 13 height 13
click at [587, 478] on label at bounding box center [585, 474] width 13 height 13
click at [587, 478] on input "checkbox" at bounding box center [584, 475] width 11 height 11
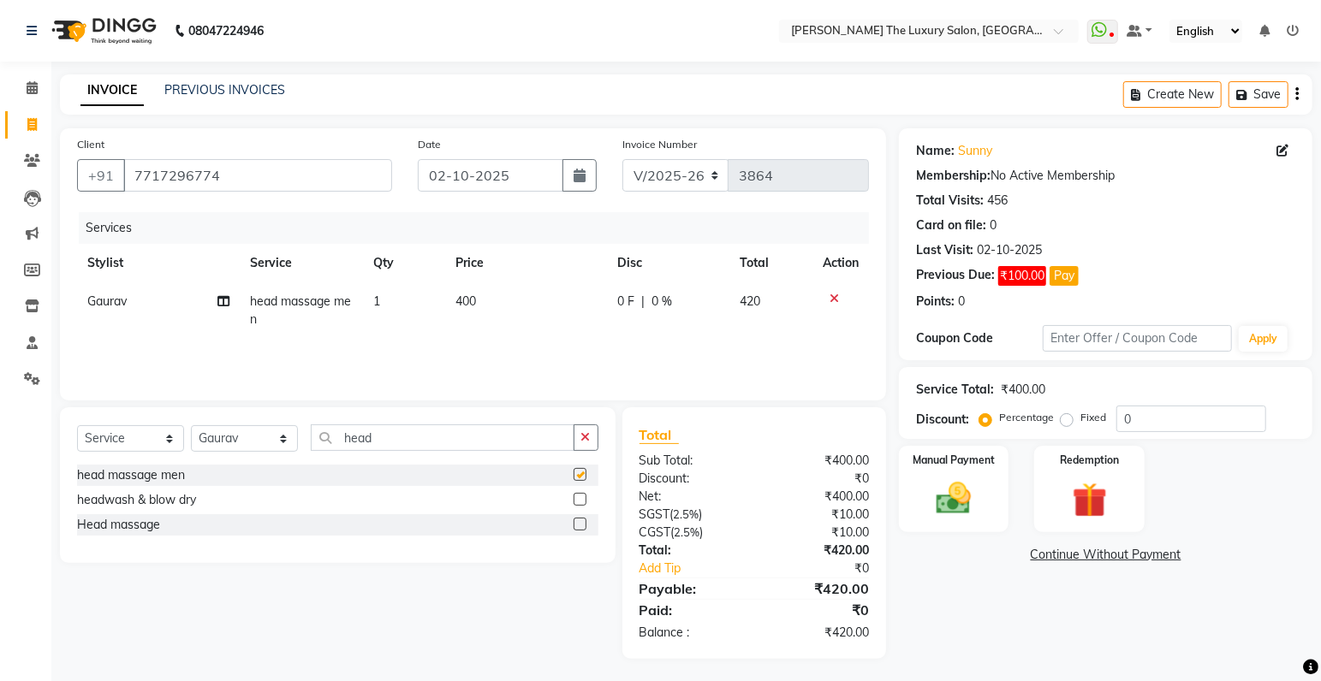
checkbox input "false"
click at [466, 302] on span "400" at bounding box center [465, 301] width 21 height 15
select select "91383"
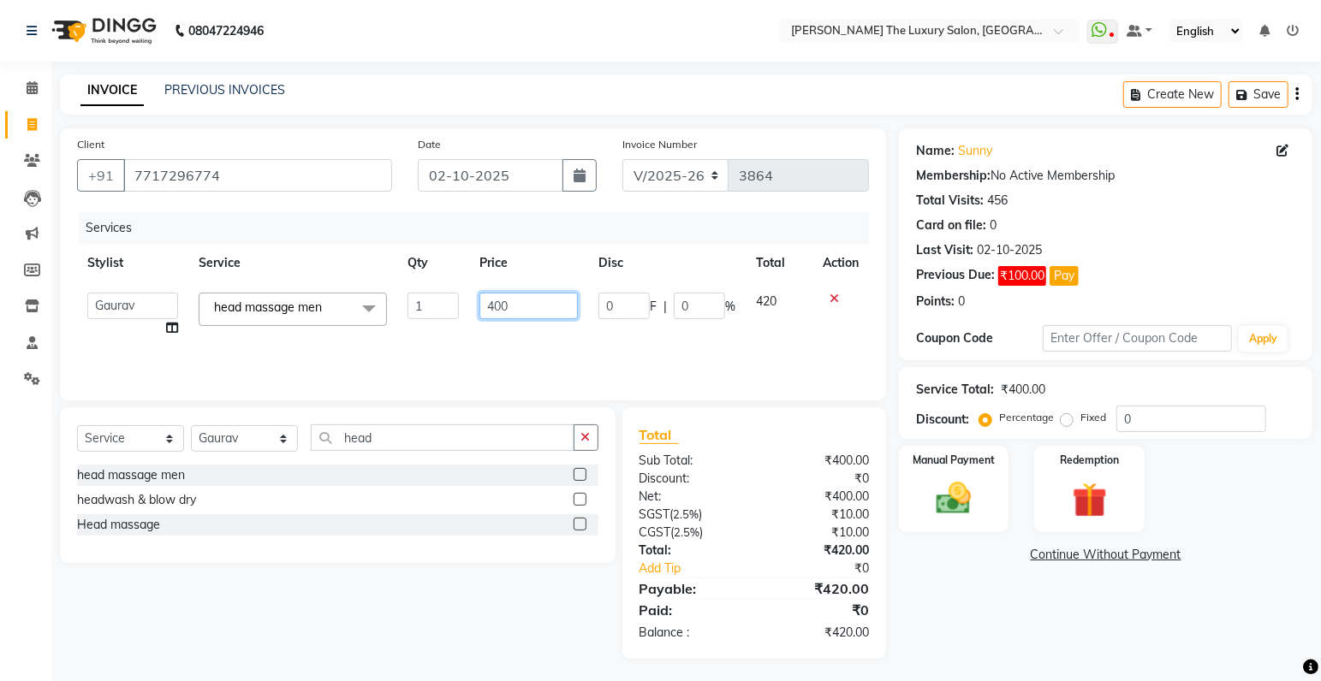
click at [496, 307] on input "400" at bounding box center [528, 306] width 98 height 27
type input "500"
click at [679, 342] on div "Services Stylist Service Qty Price Disc Total Action amrit arsh ayush Gaurav go…" at bounding box center [473, 297] width 792 height 171
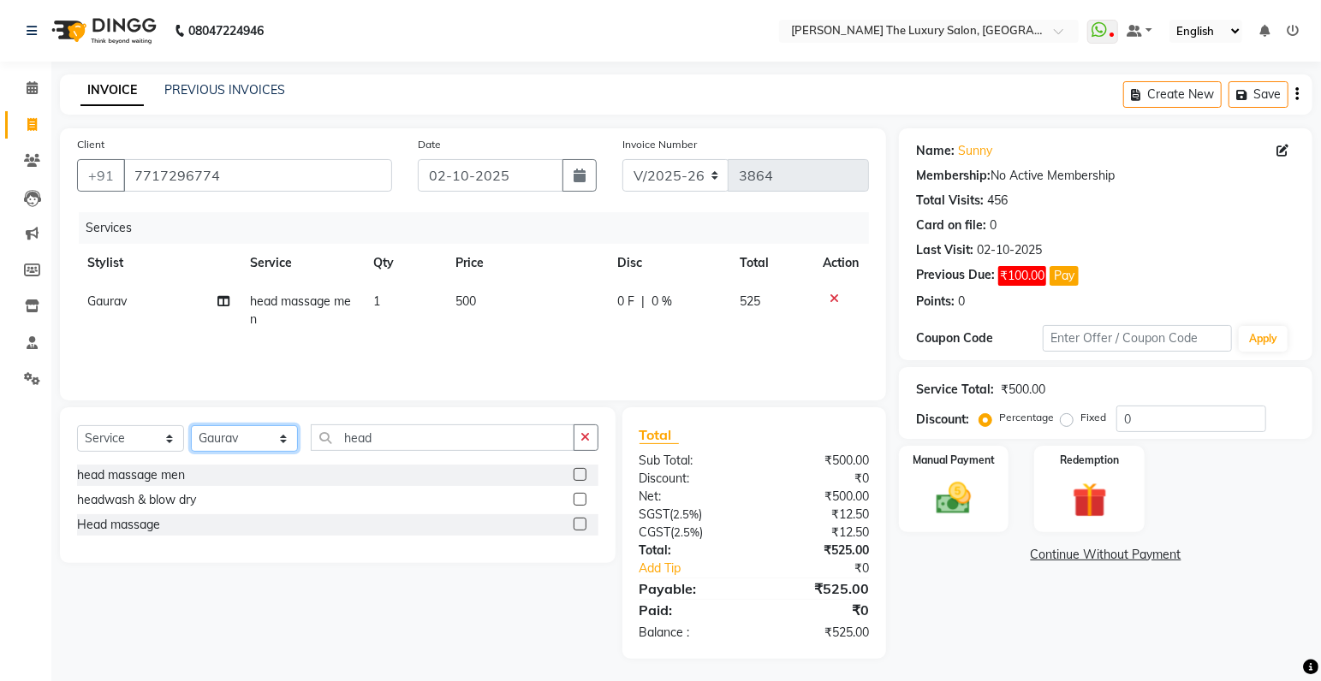
select select "85119"
click option "simran" at bounding box center [0, 0] width 0 height 0
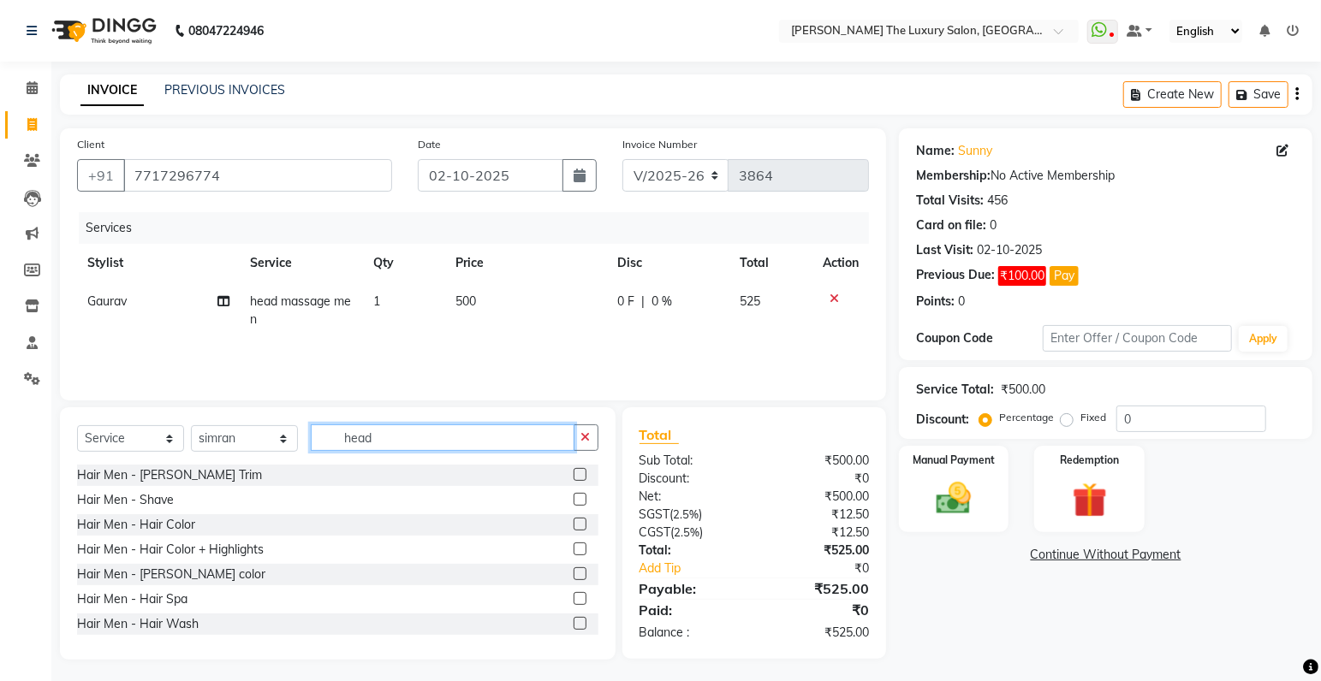
drag, startPoint x: 413, startPoint y: 441, endPoint x: 262, endPoint y: 445, distance: 150.7
click at [311, 444] on input "head" at bounding box center [443, 438] width 264 height 27
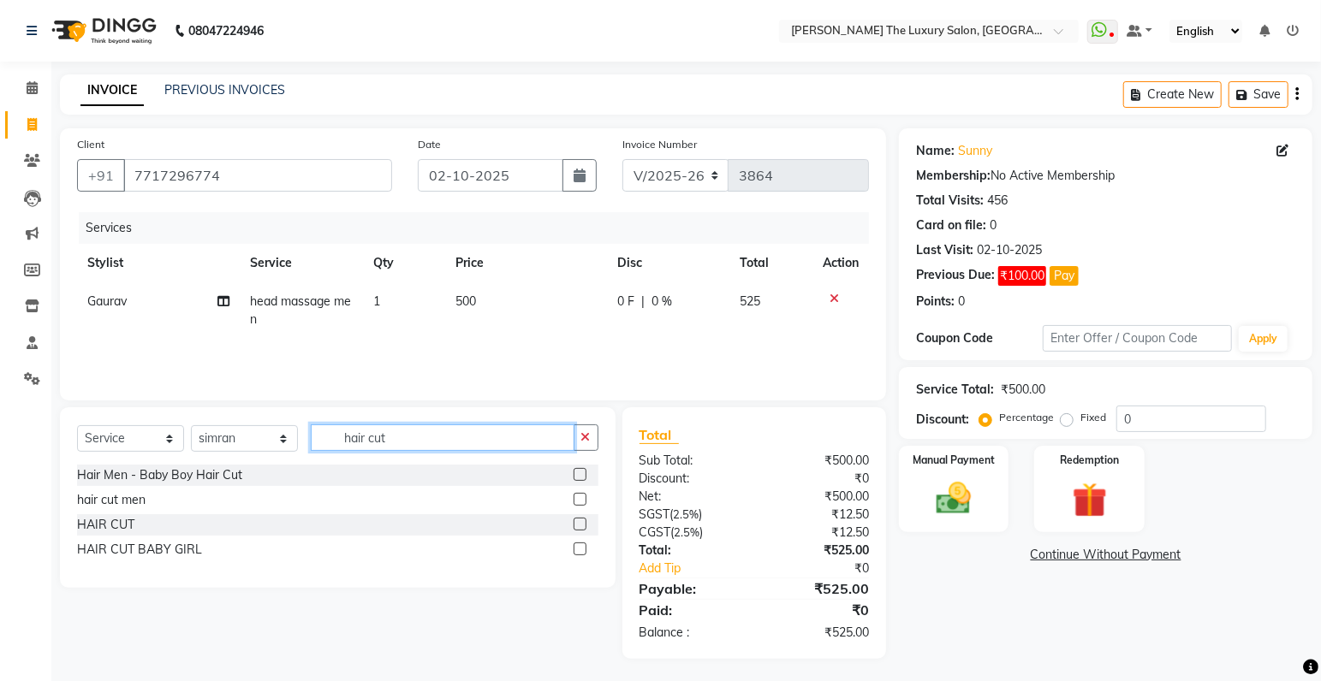
type input "hair cut"
click at [579, 529] on label at bounding box center [579, 524] width 13 height 13
click at [579, 529] on input "checkbox" at bounding box center [578, 525] width 11 height 11
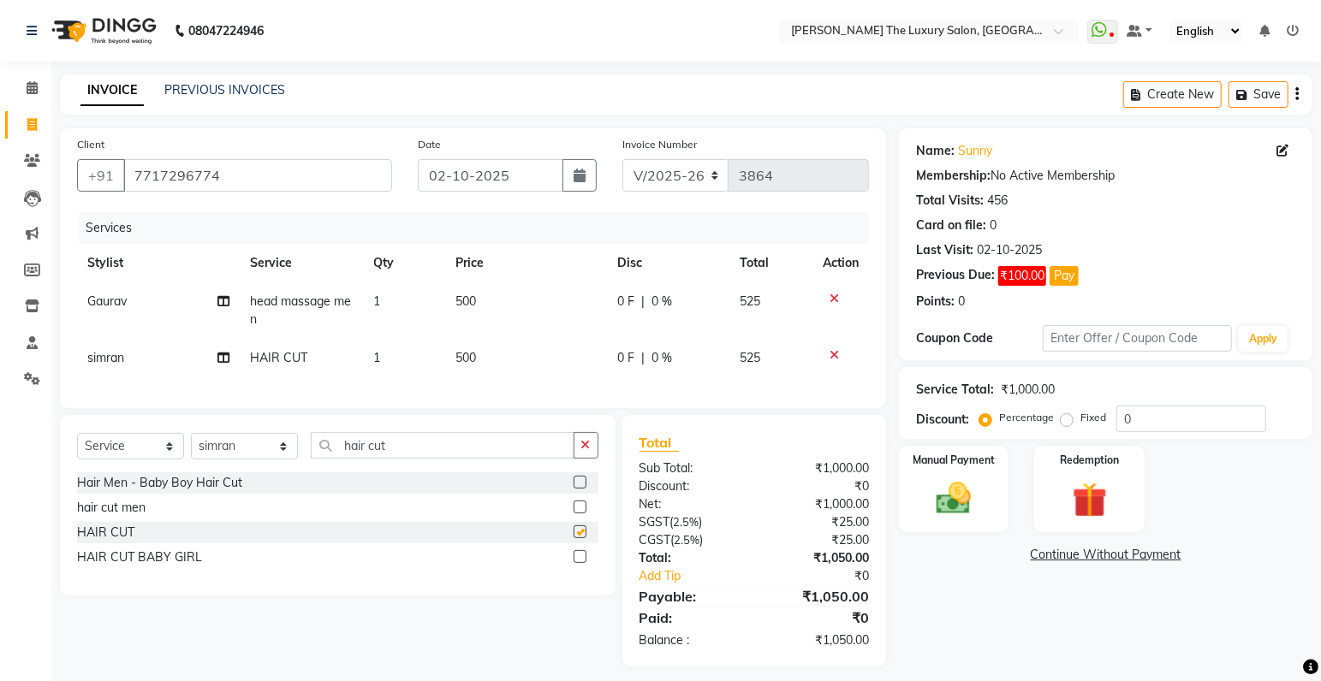
checkbox input "false"
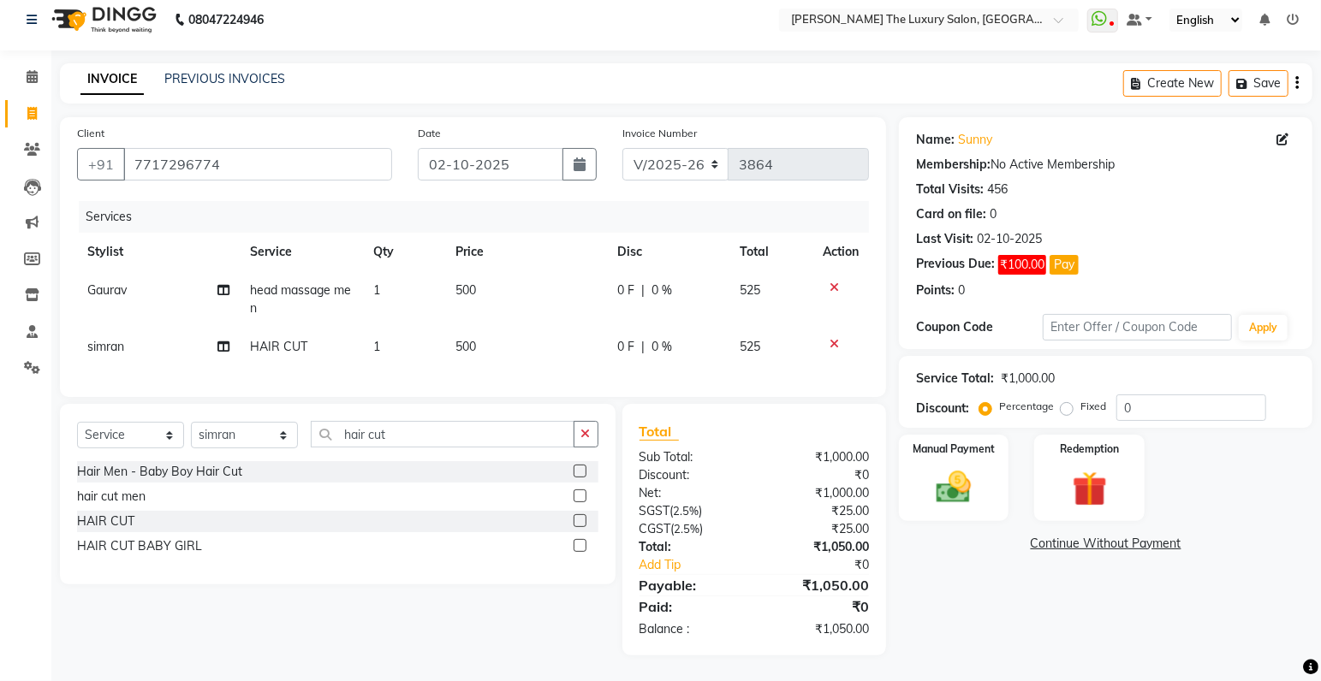
click at [466, 340] on span "500" at bounding box center [465, 346] width 21 height 15
select select "85119"
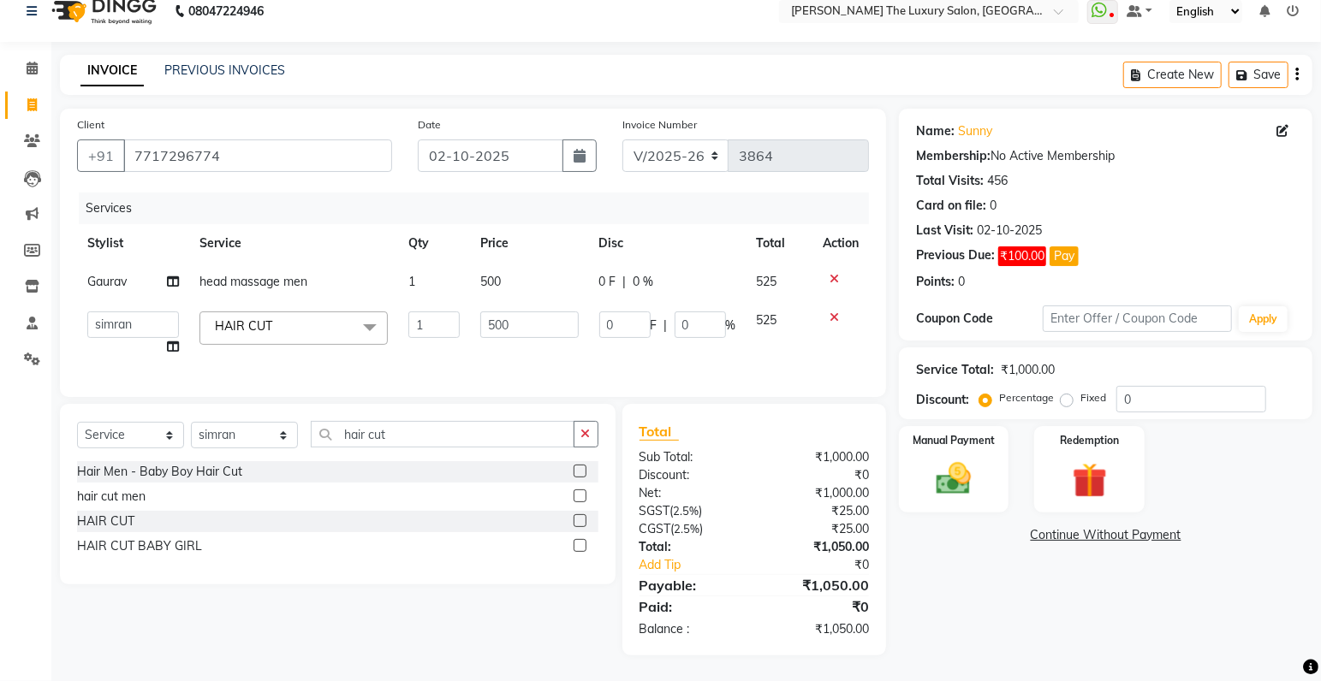
click at [580, 502] on label at bounding box center [579, 496] width 13 height 13
click at [580, 502] on input "checkbox" at bounding box center [578, 496] width 11 height 11
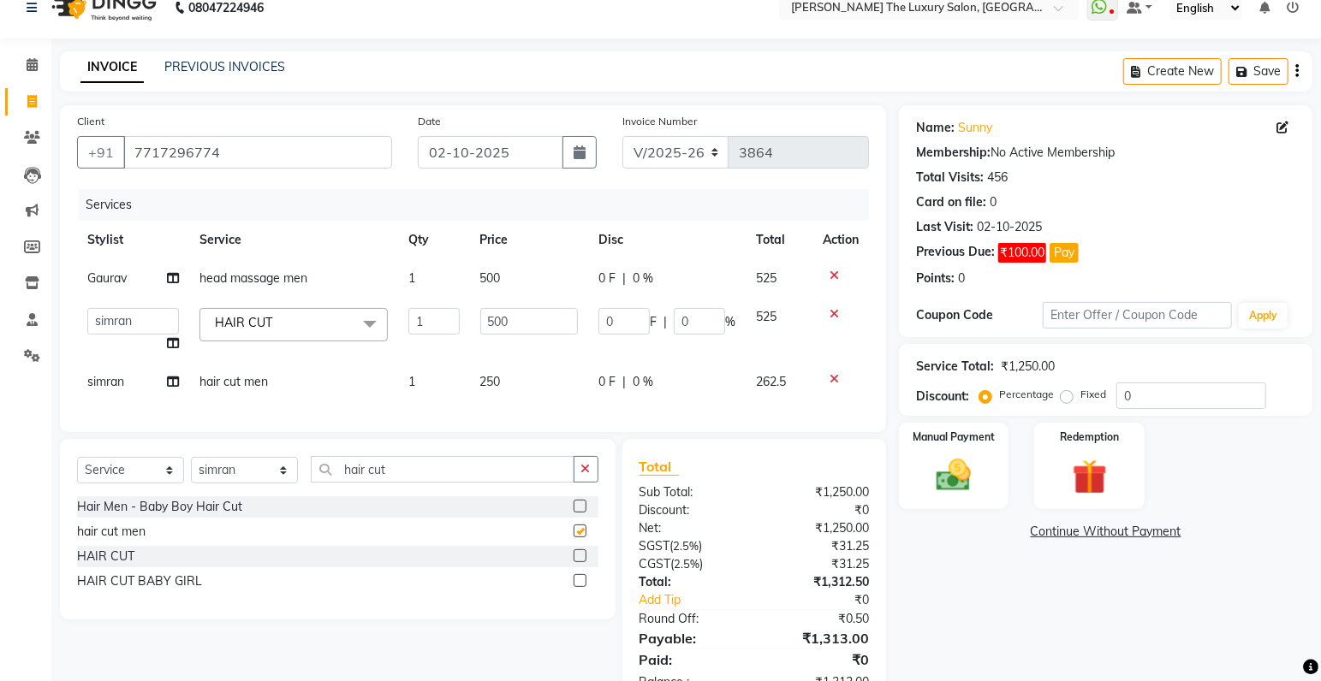
checkbox input "false"
click at [835, 312] on icon at bounding box center [833, 314] width 9 height 12
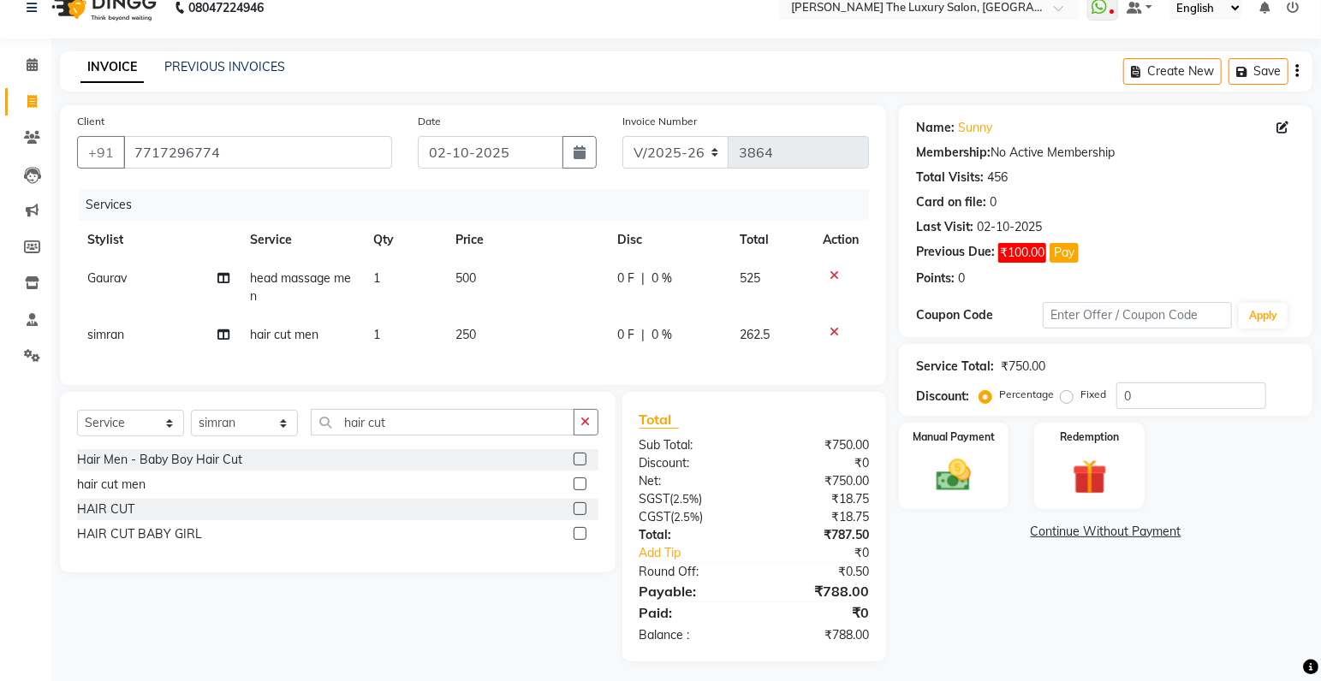
scroll to position [41, 0]
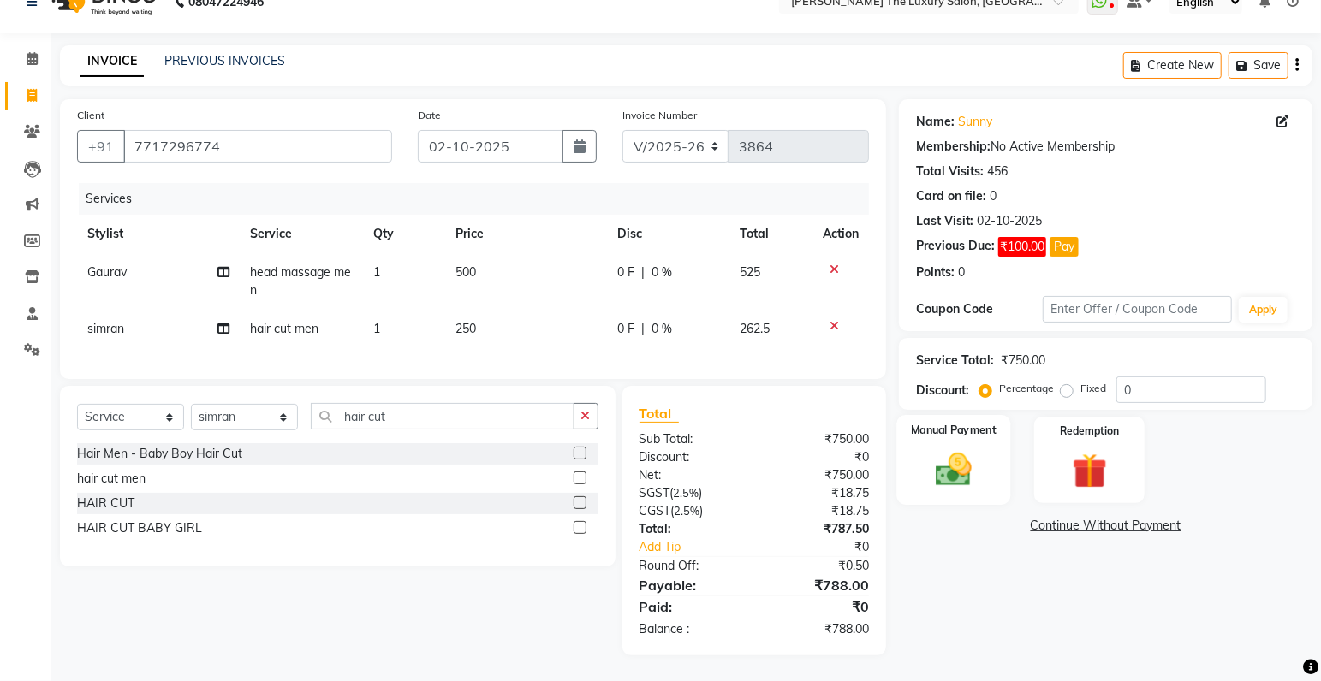
click at [956, 478] on img at bounding box center [953, 470] width 59 height 42
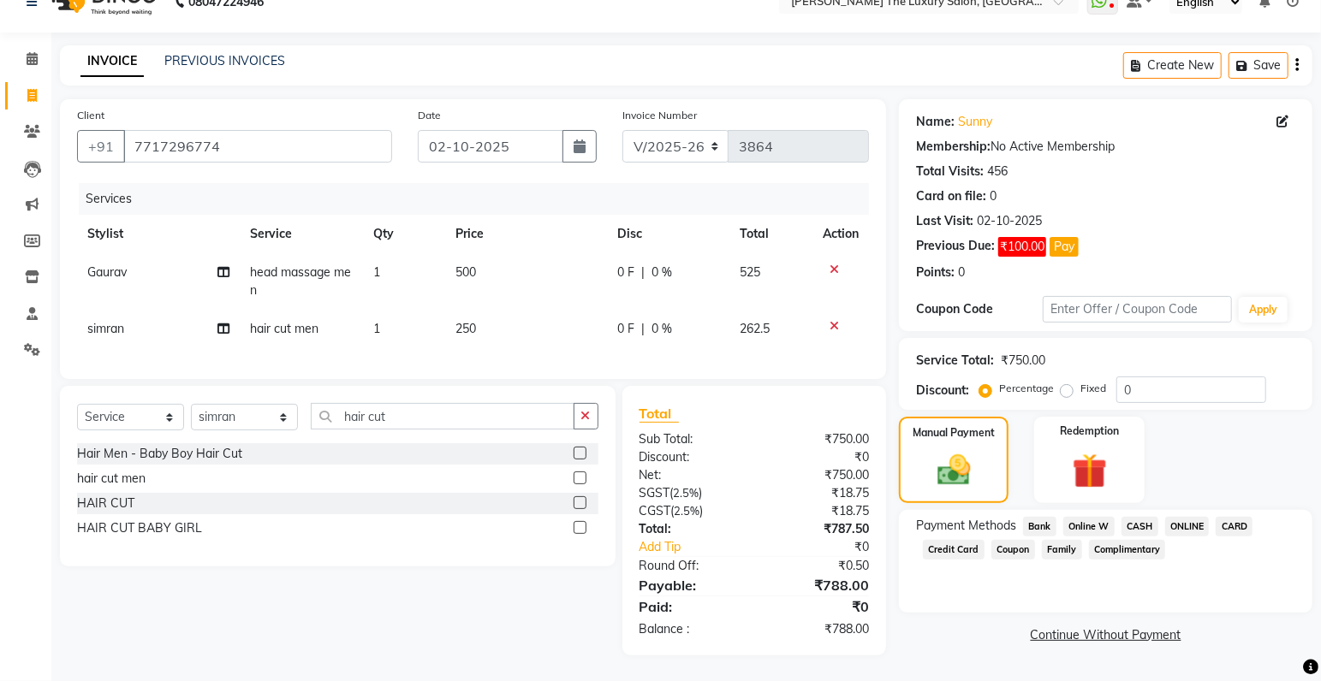
click at [1191, 517] on span "ONLINE" at bounding box center [1187, 527] width 45 height 20
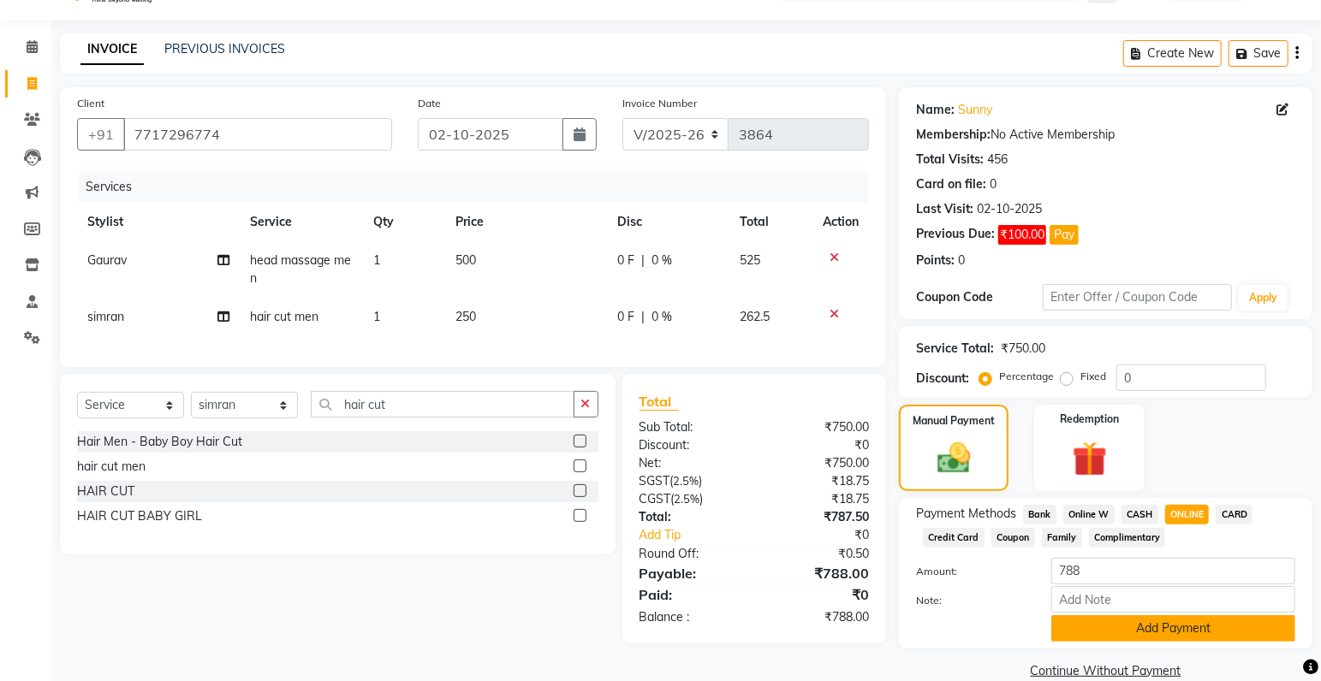
click at [1185, 626] on button "Add Payment" at bounding box center [1173, 628] width 244 height 27
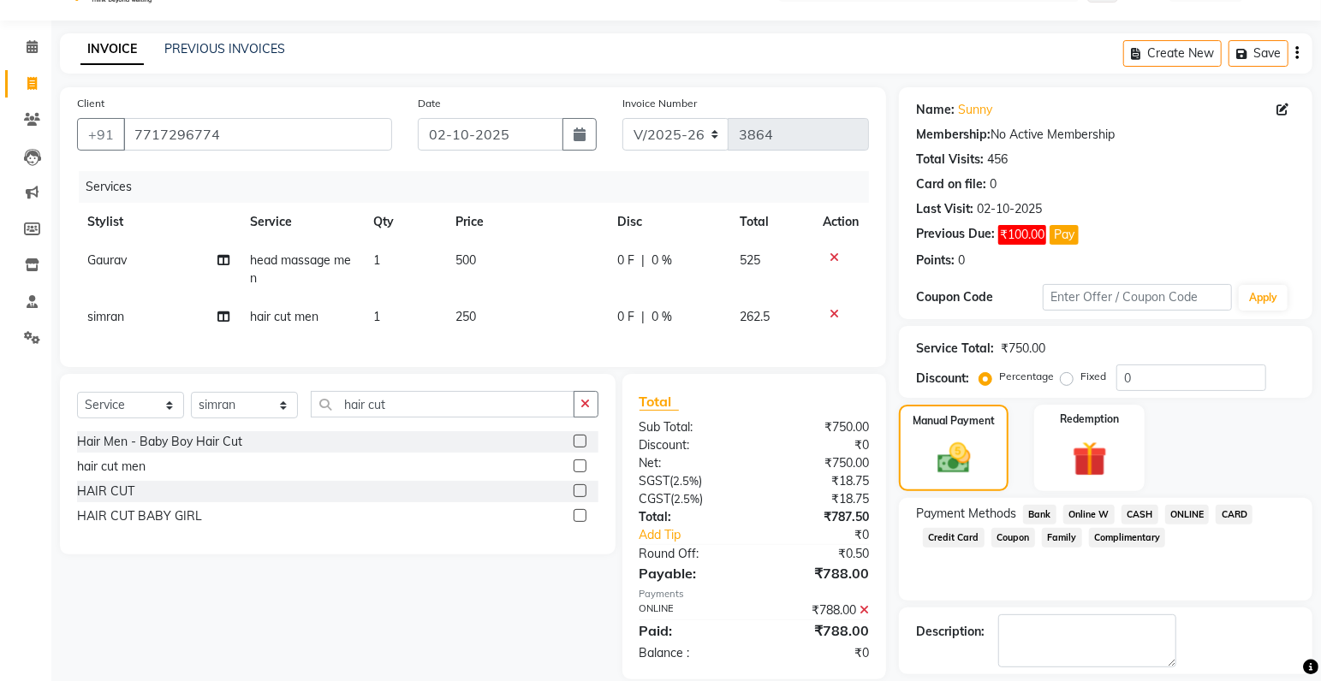
scroll to position [116, 0]
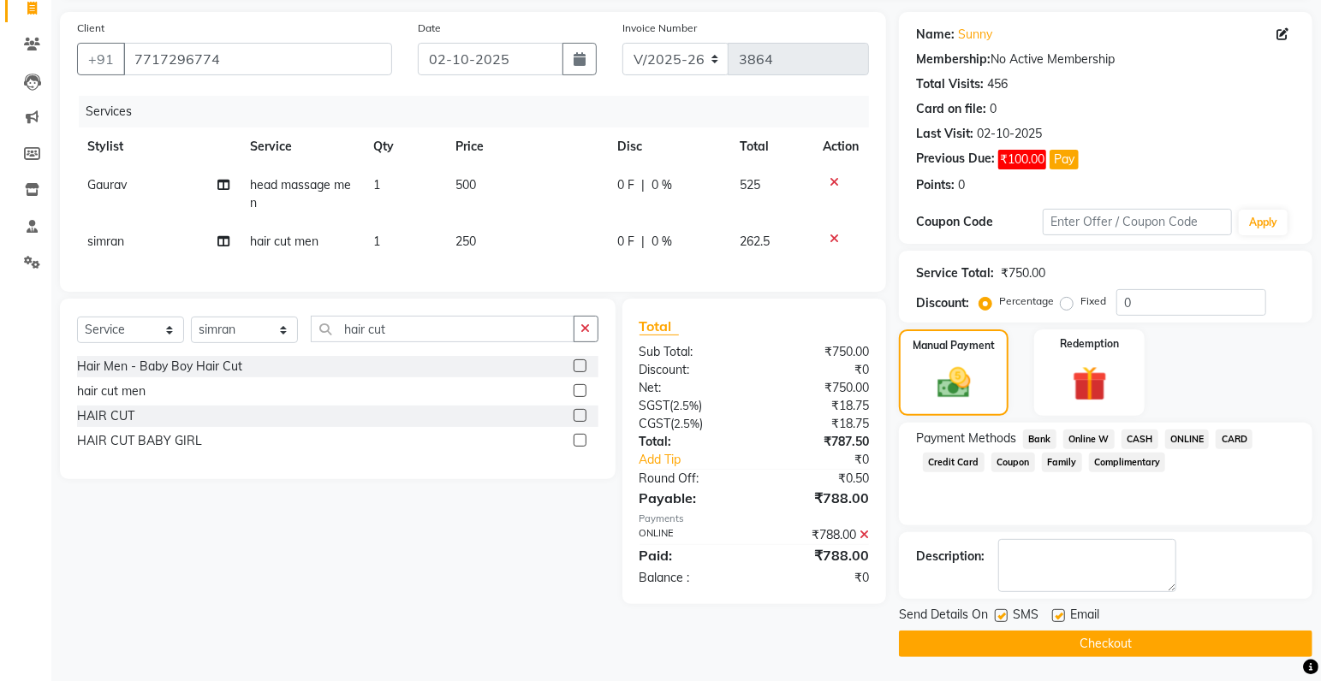
drag, startPoint x: 1000, startPoint y: 615, endPoint x: 1008, endPoint y: 627, distance: 14.0
click at [1003, 617] on label at bounding box center [1001, 615] width 13 height 13
click at [1003, 614] on label at bounding box center [1001, 615] width 13 height 13
click at [1003, 614] on input "checkbox" at bounding box center [1000, 616] width 11 height 11
checkbox input "false"
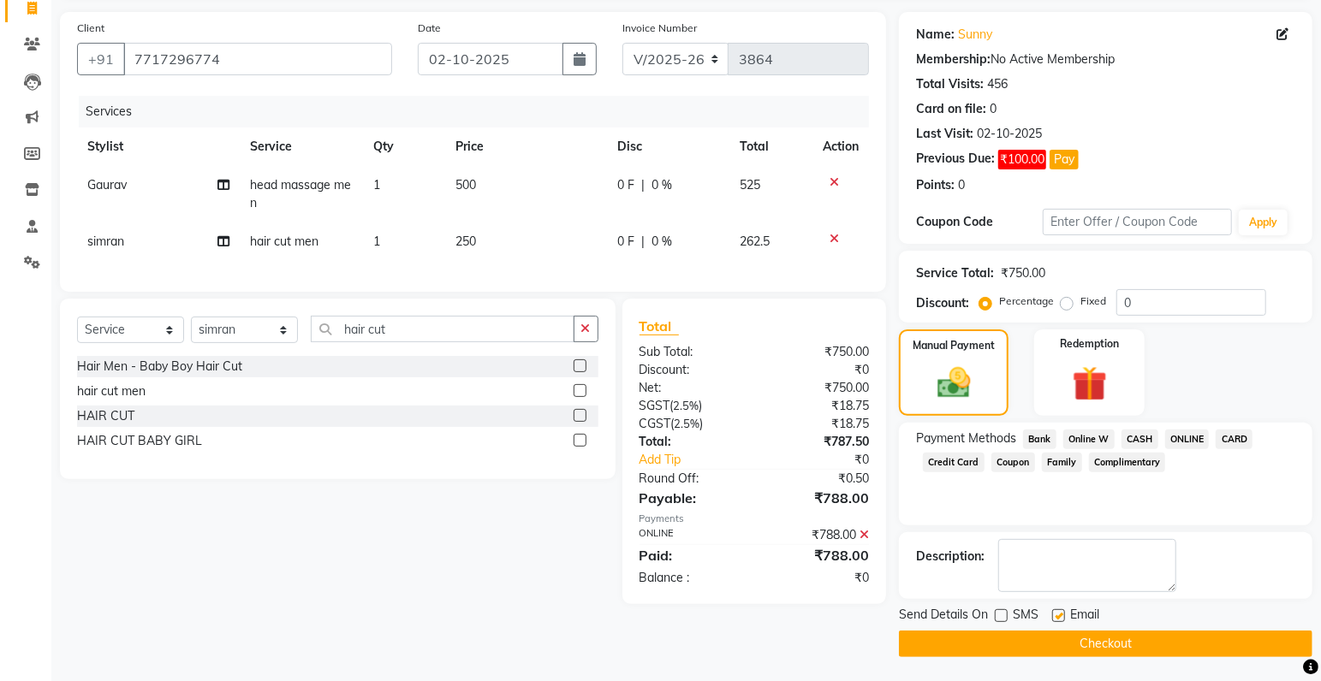
click at [1011, 640] on button "Checkout" at bounding box center [1105, 644] width 413 height 27
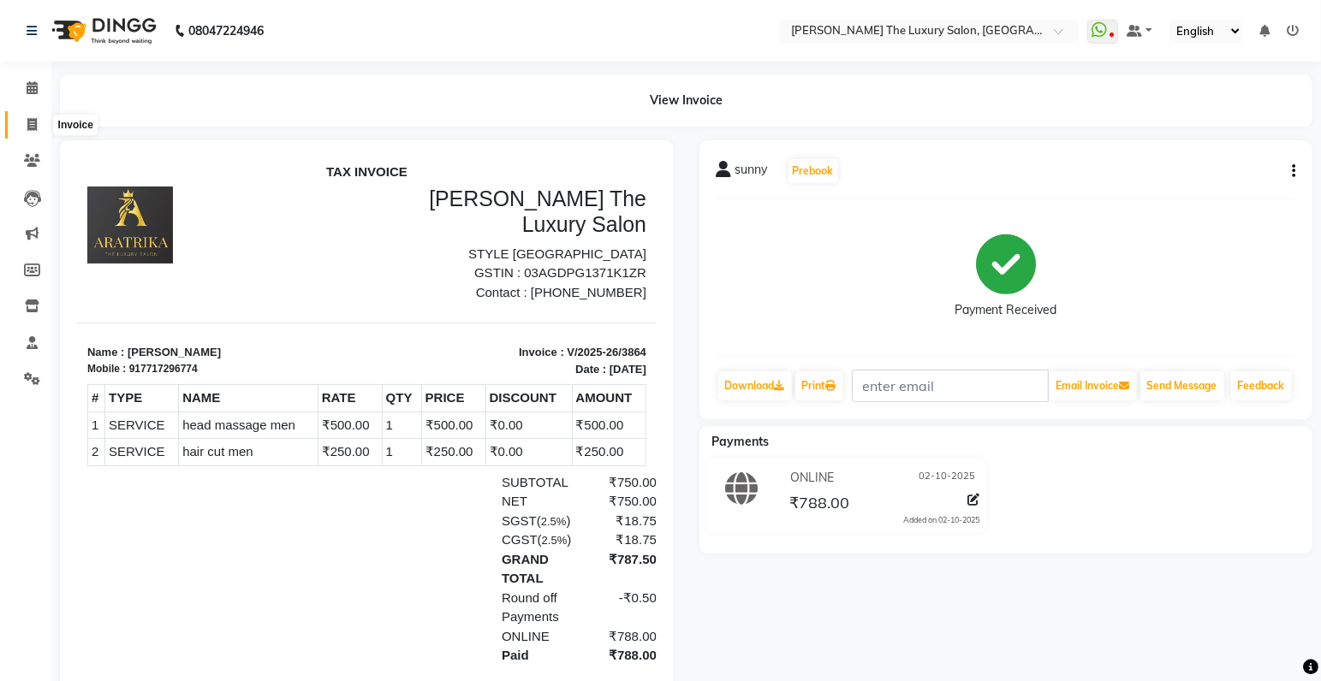
click at [28, 127] on icon at bounding box center [31, 124] width 9 height 13
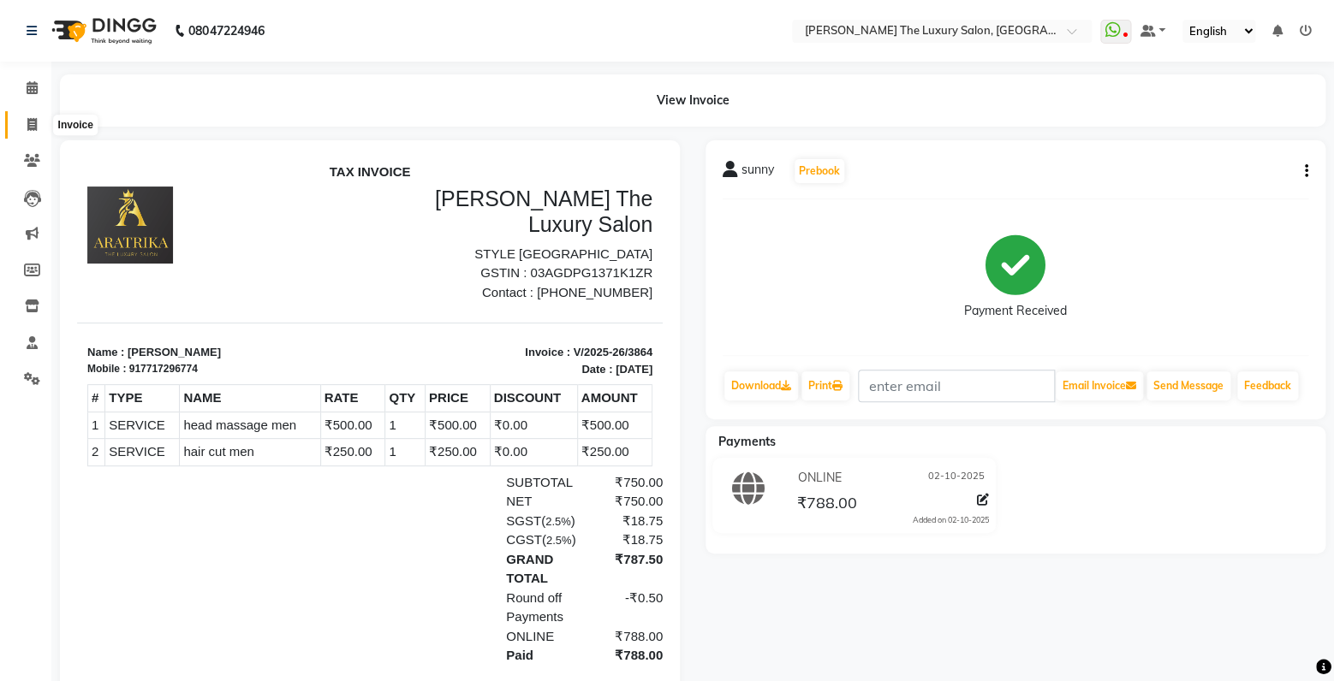
select select "service"
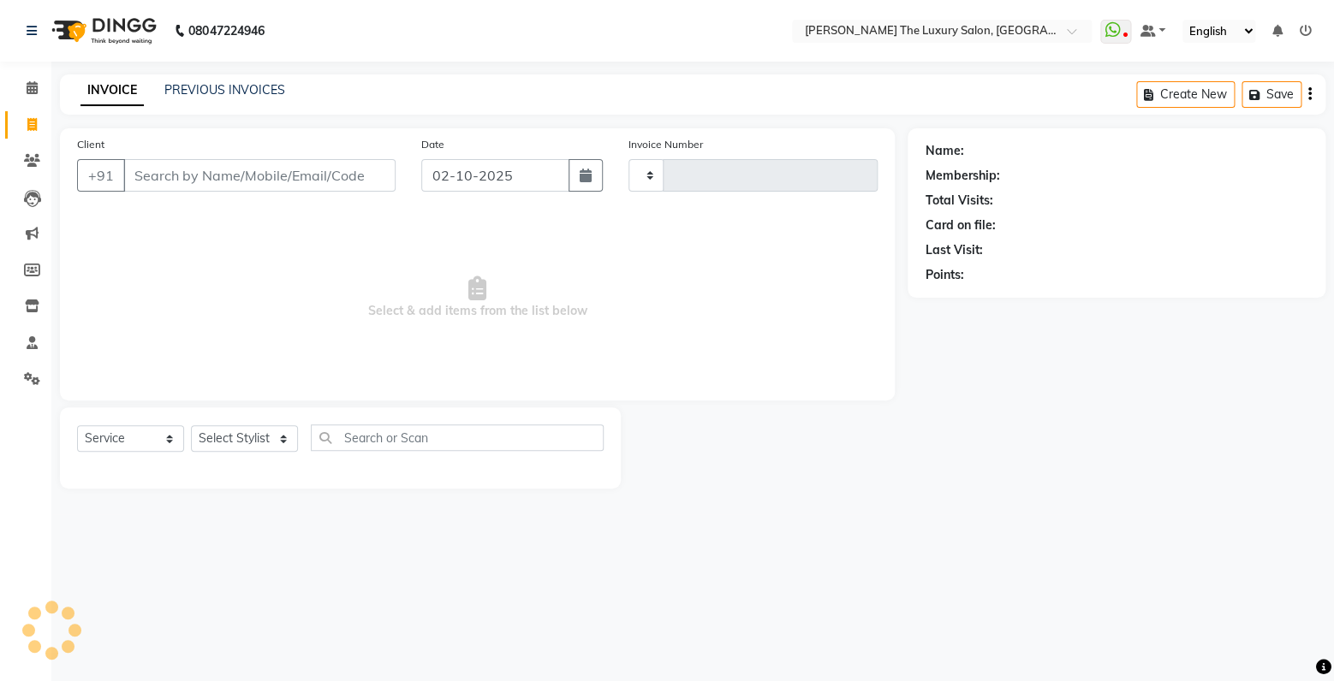
click at [253, 175] on input "Client" at bounding box center [259, 175] width 272 height 33
select select "7179"
type input "3865"
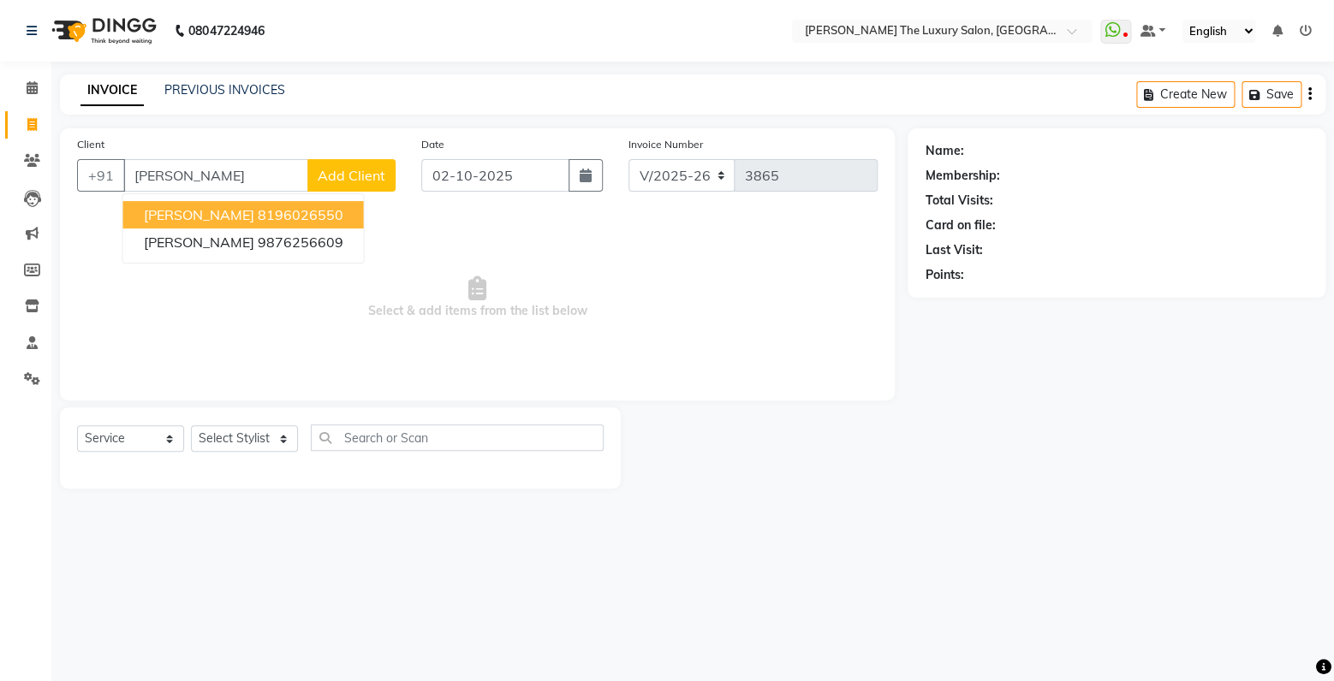
click at [221, 225] on button "supreet 8196026550" at bounding box center [243, 214] width 241 height 27
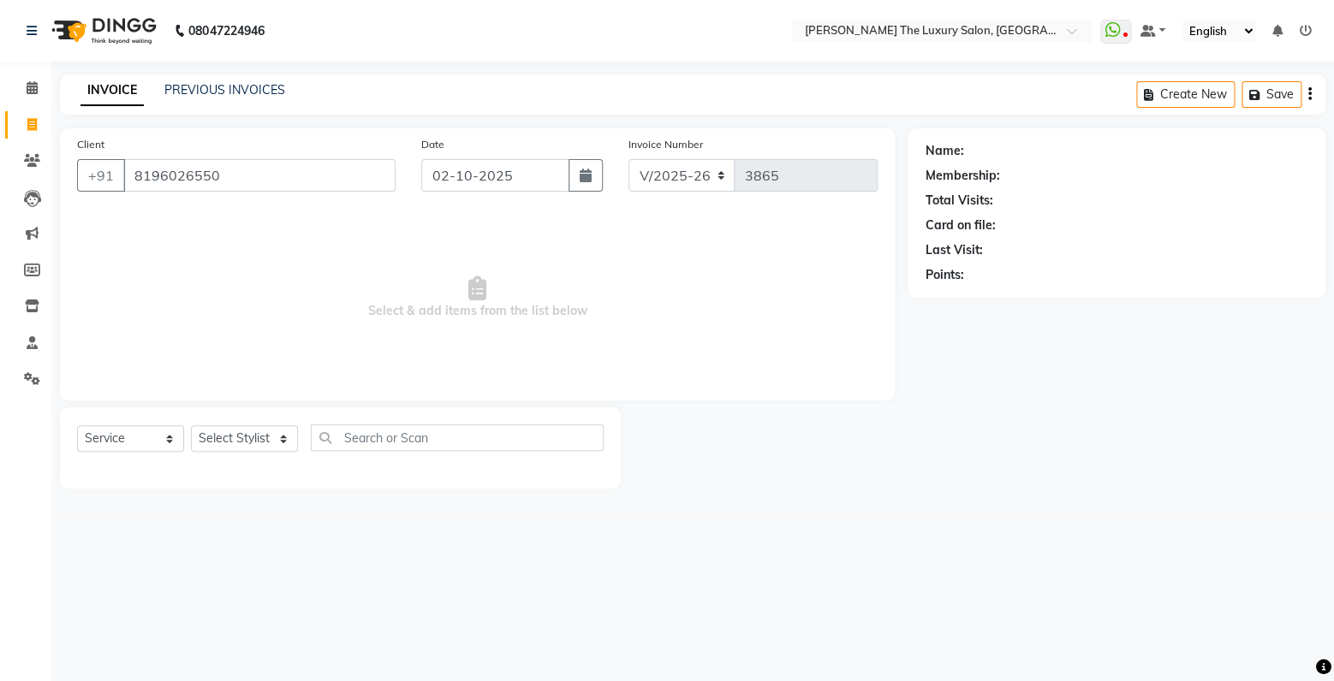
type input "8196026550"
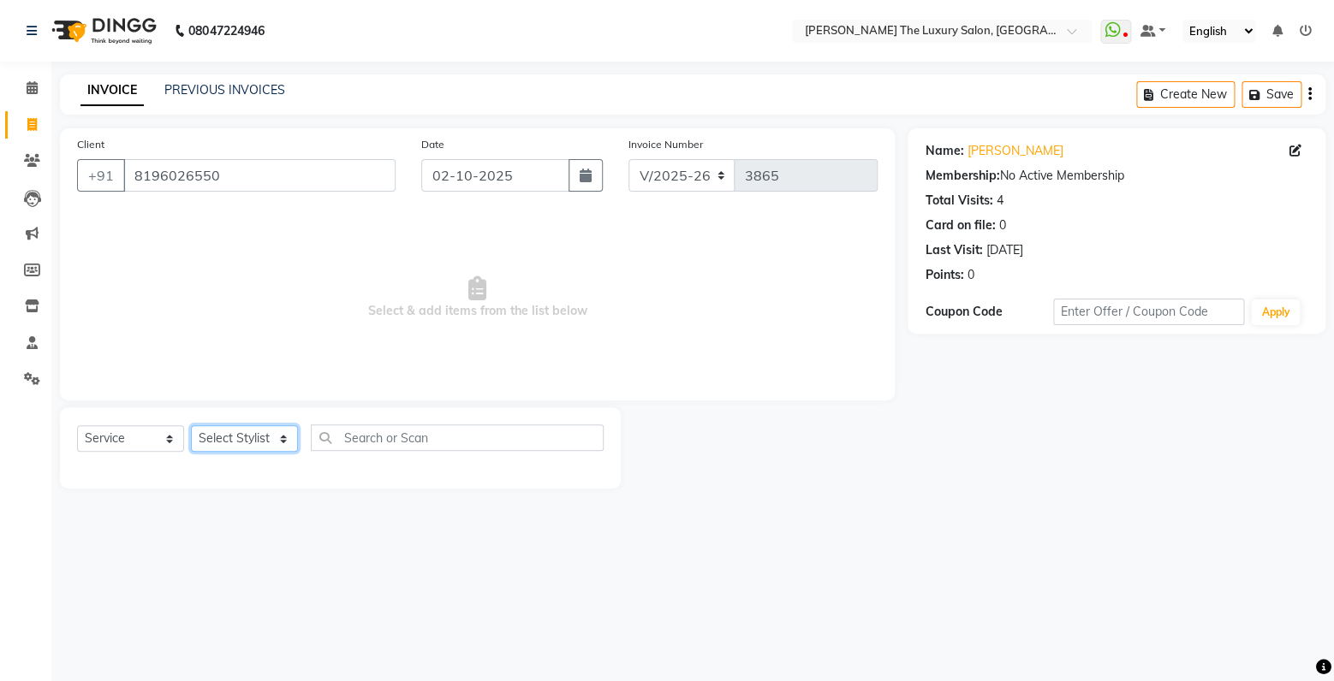
select select "86668"
click option "[PERSON_NAME]" at bounding box center [0, 0] width 0 height 0
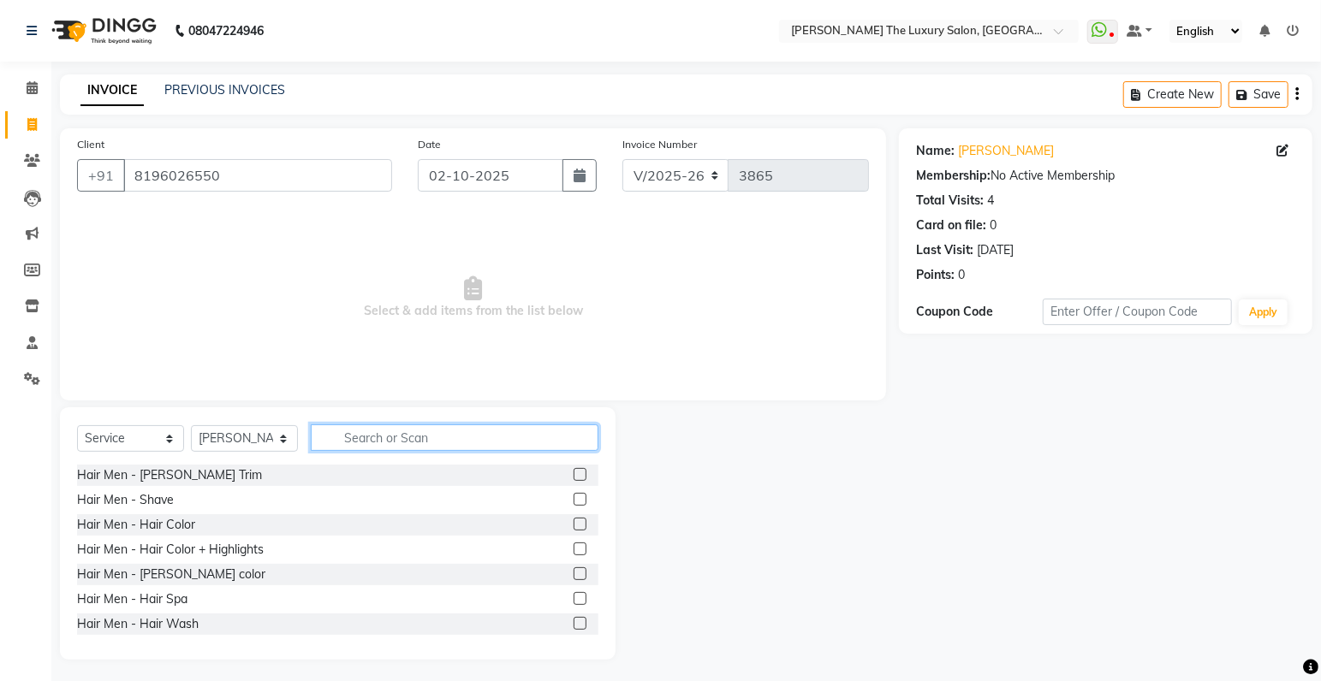
click at [423, 440] on input "text" at bounding box center [455, 438] width 288 height 27
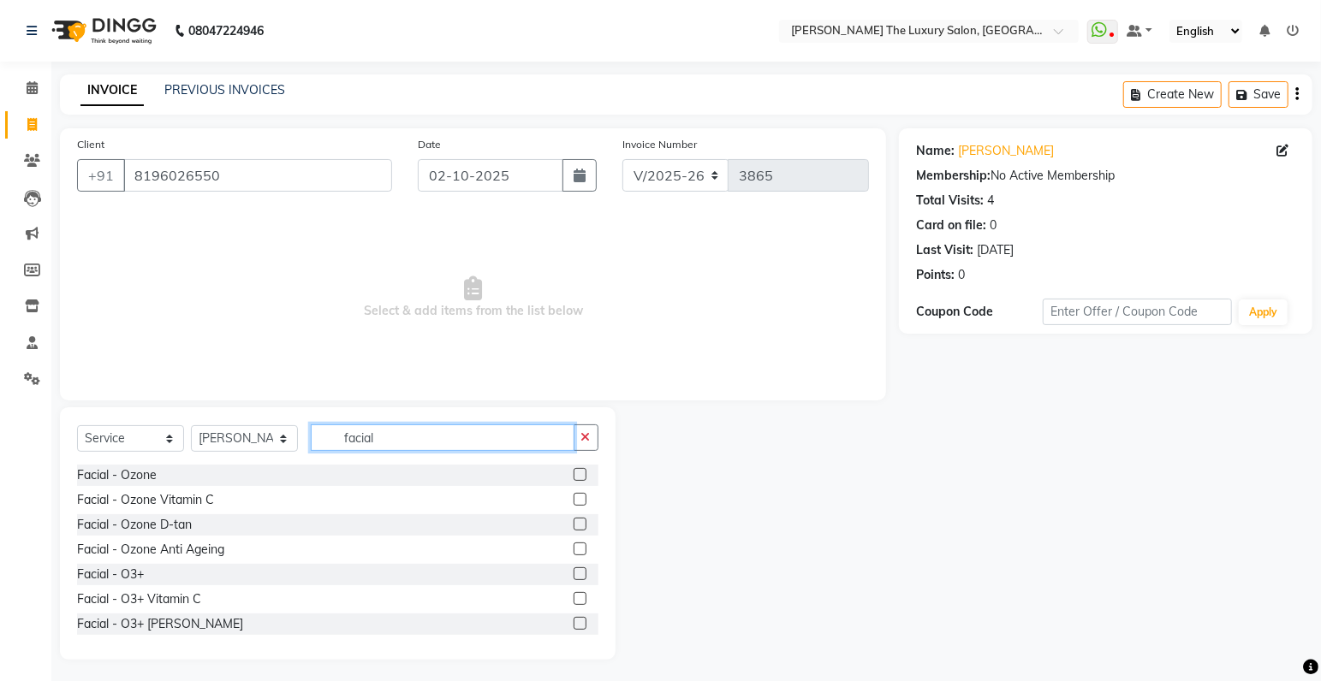
type input "facial"
click at [573, 502] on label at bounding box center [579, 499] width 13 height 13
click at [573, 502] on input "checkbox" at bounding box center [578, 500] width 11 height 11
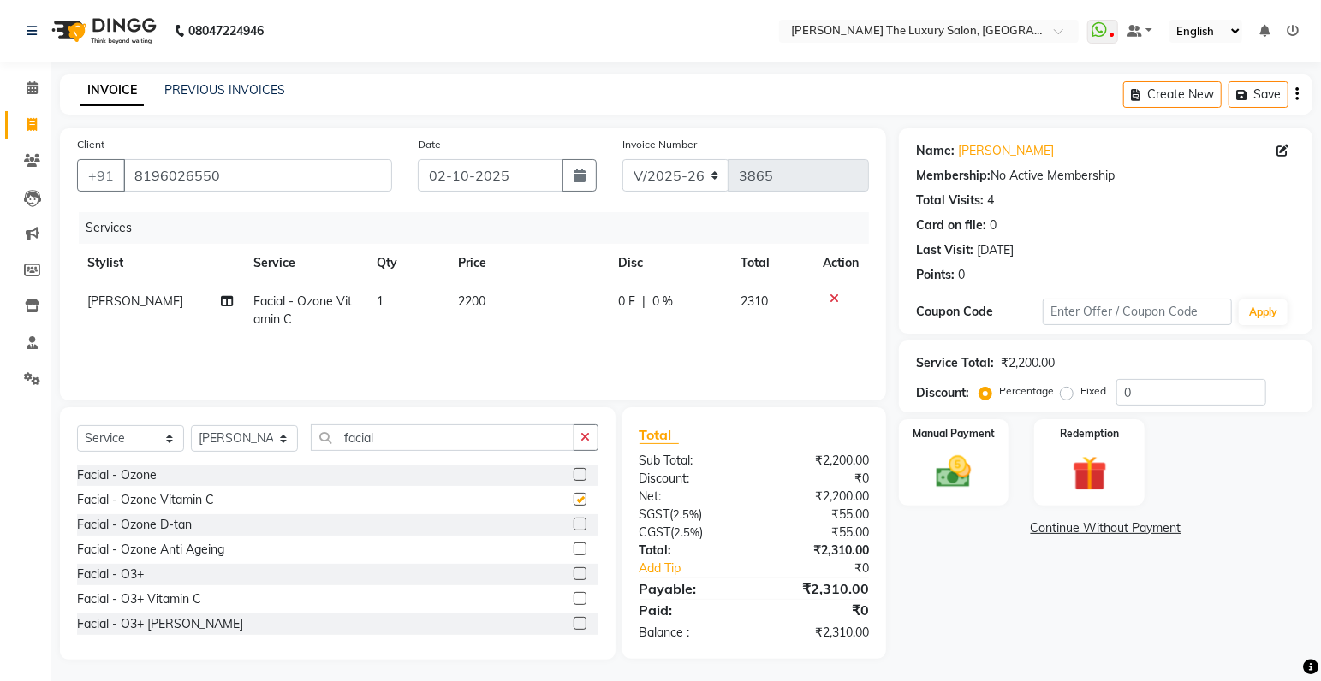
checkbox input "false"
click at [469, 300] on span "2200" at bounding box center [471, 301] width 27 height 15
select select "86668"
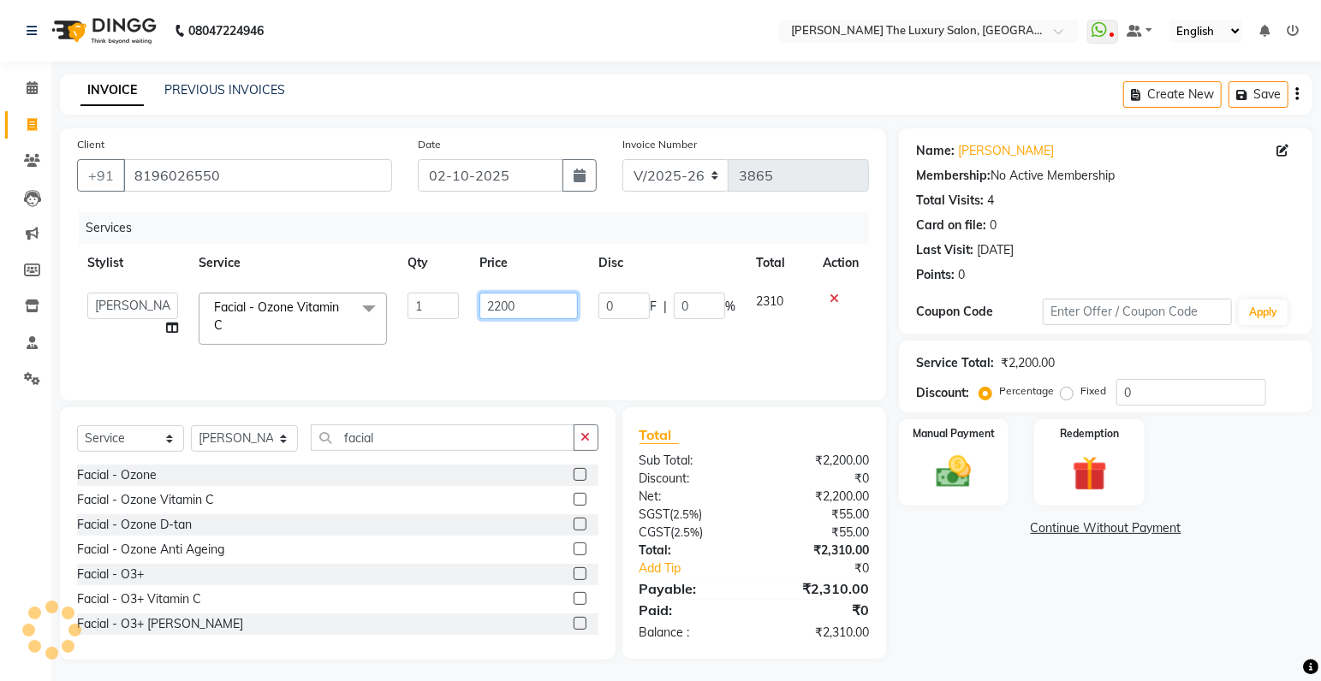
click at [510, 307] on input "2200" at bounding box center [528, 306] width 98 height 27
type input "2250"
click at [752, 345] on div "Services Stylist Service Qty Price Disc Total Action amrit arsh ayush Gaurav go…" at bounding box center [473, 297] width 792 height 171
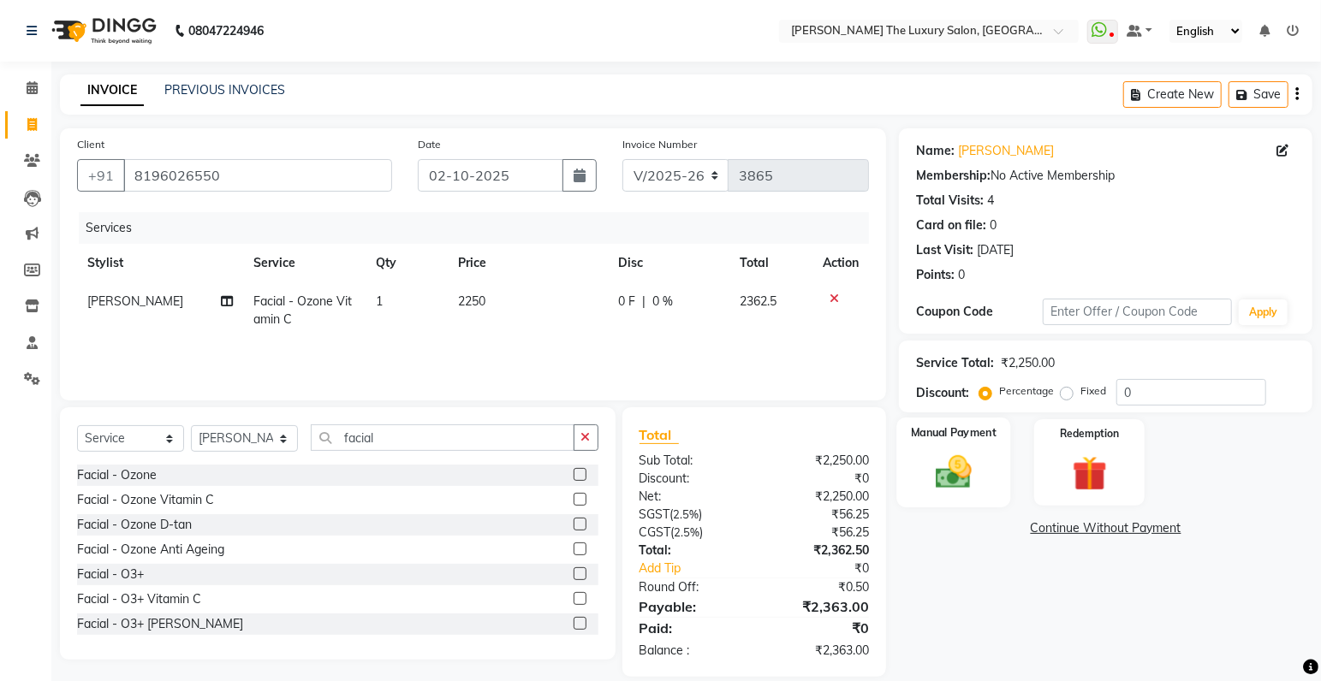
click at [961, 473] on img at bounding box center [953, 473] width 59 height 42
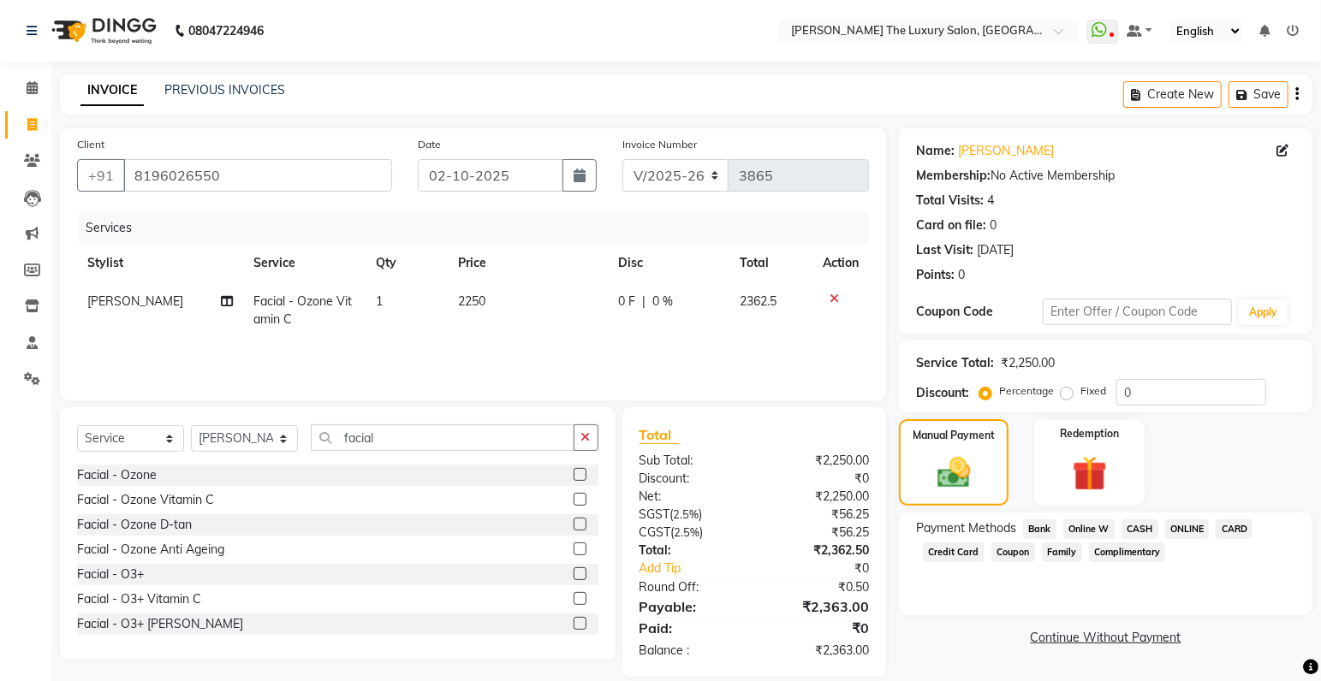
click at [1138, 530] on span "CASH" at bounding box center [1139, 530] width 37 height 20
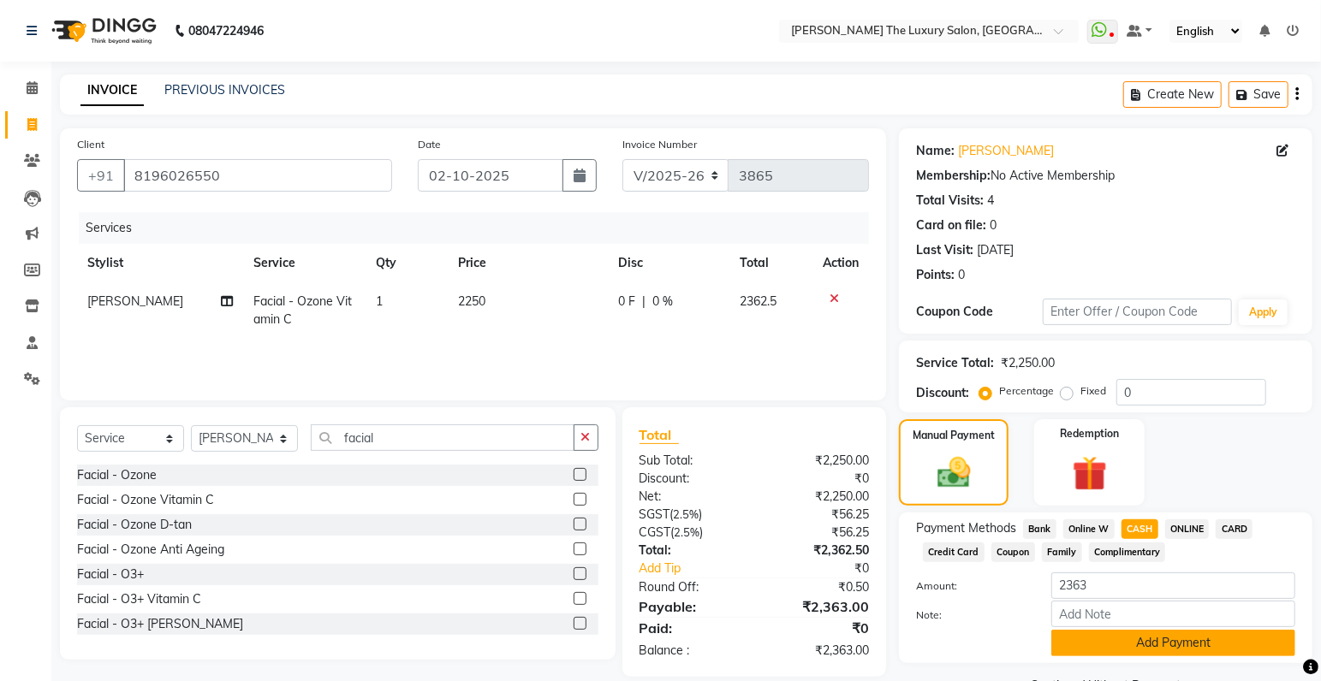
click at [1176, 646] on button "Add Payment" at bounding box center [1173, 643] width 244 height 27
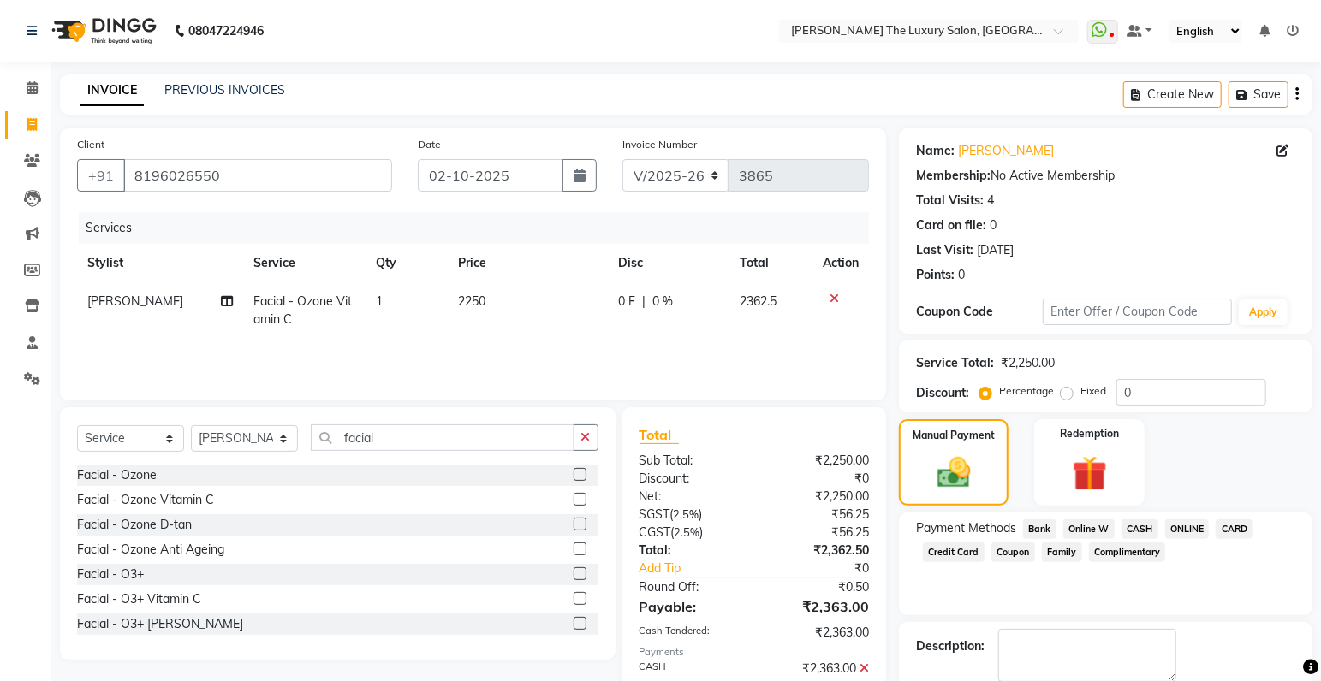
scroll to position [90, 0]
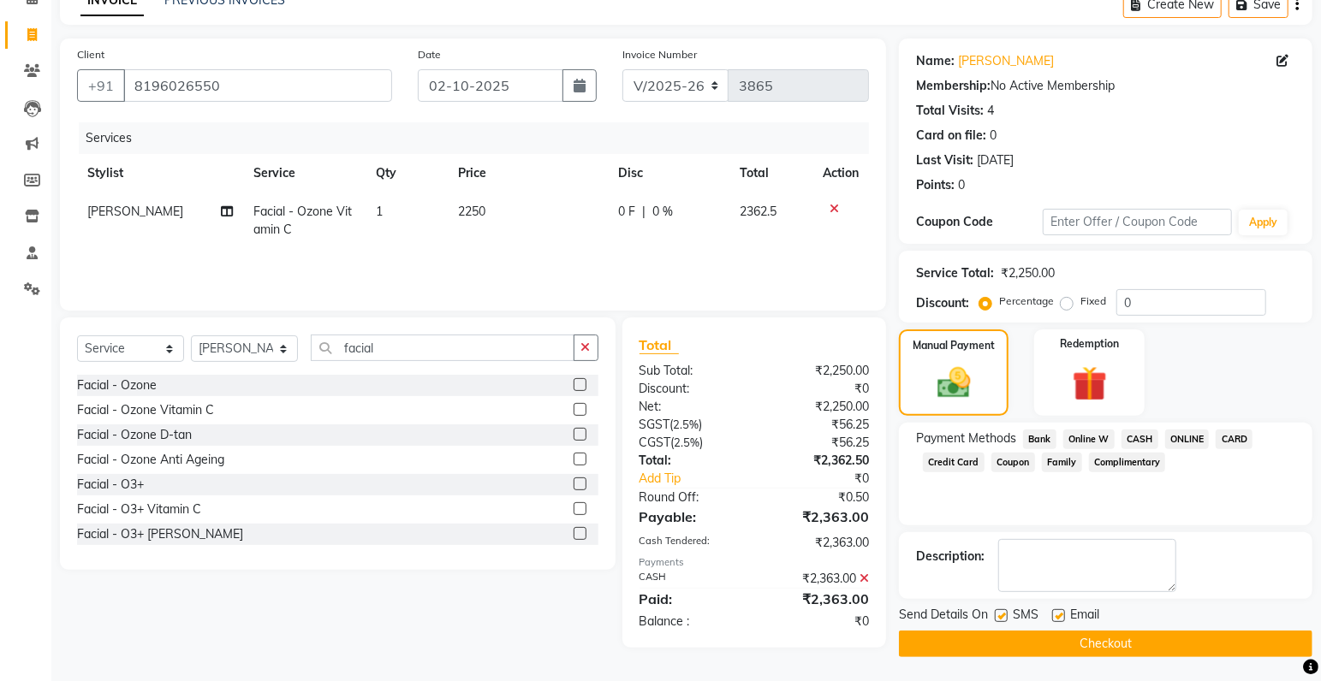
click at [999, 615] on label at bounding box center [1001, 615] width 13 height 13
click at [999, 615] on input "checkbox" at bounding box center [1000, 616] width 11 height 11
checkbox input "false"
click at [1013, 636] on button "Checkout" at bounding box center [1105, 644] width 413 height 27
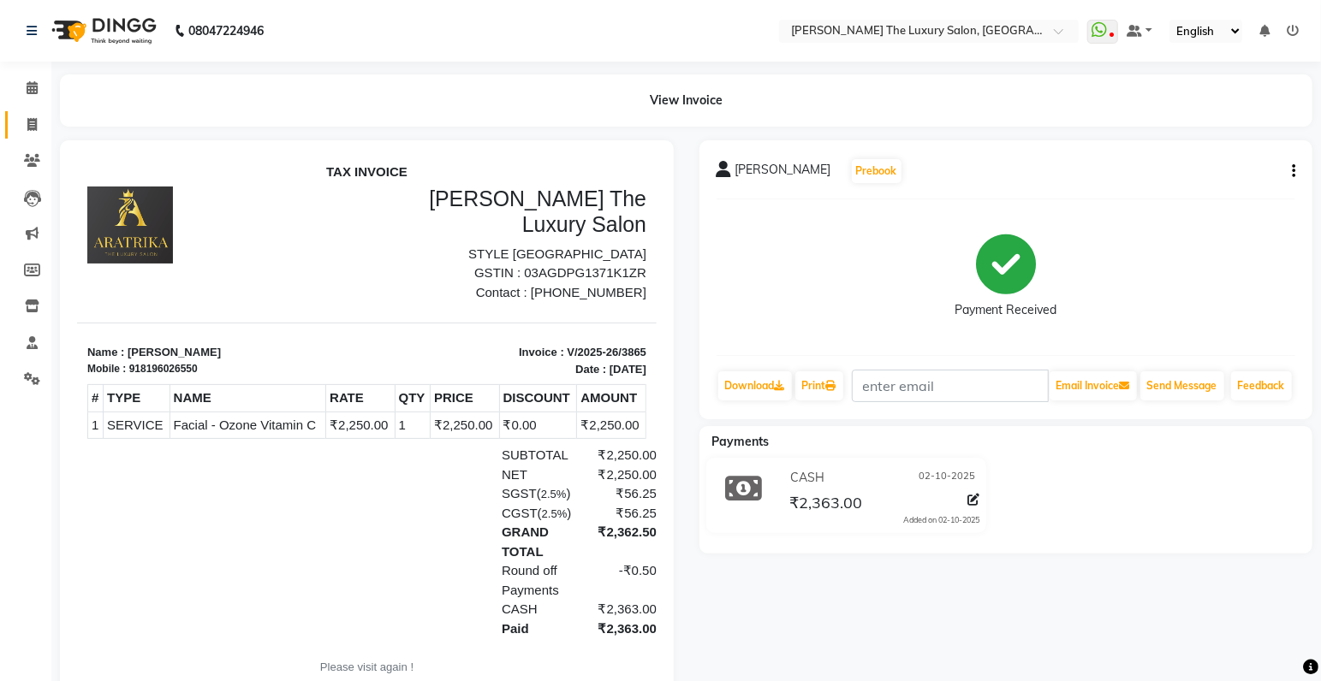
click at [30, 121] on icon at bounding box center [31, 124] width 9 height 13
select select "service"
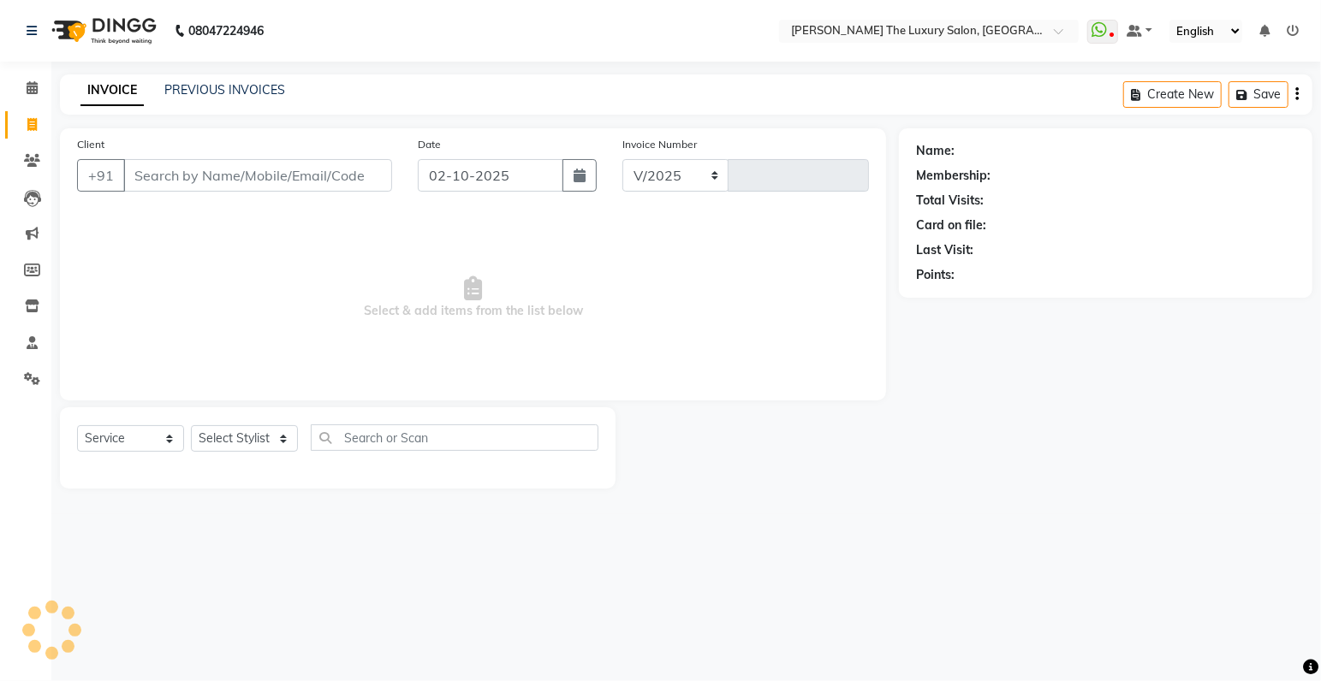
select select "7179"
type input "3866"
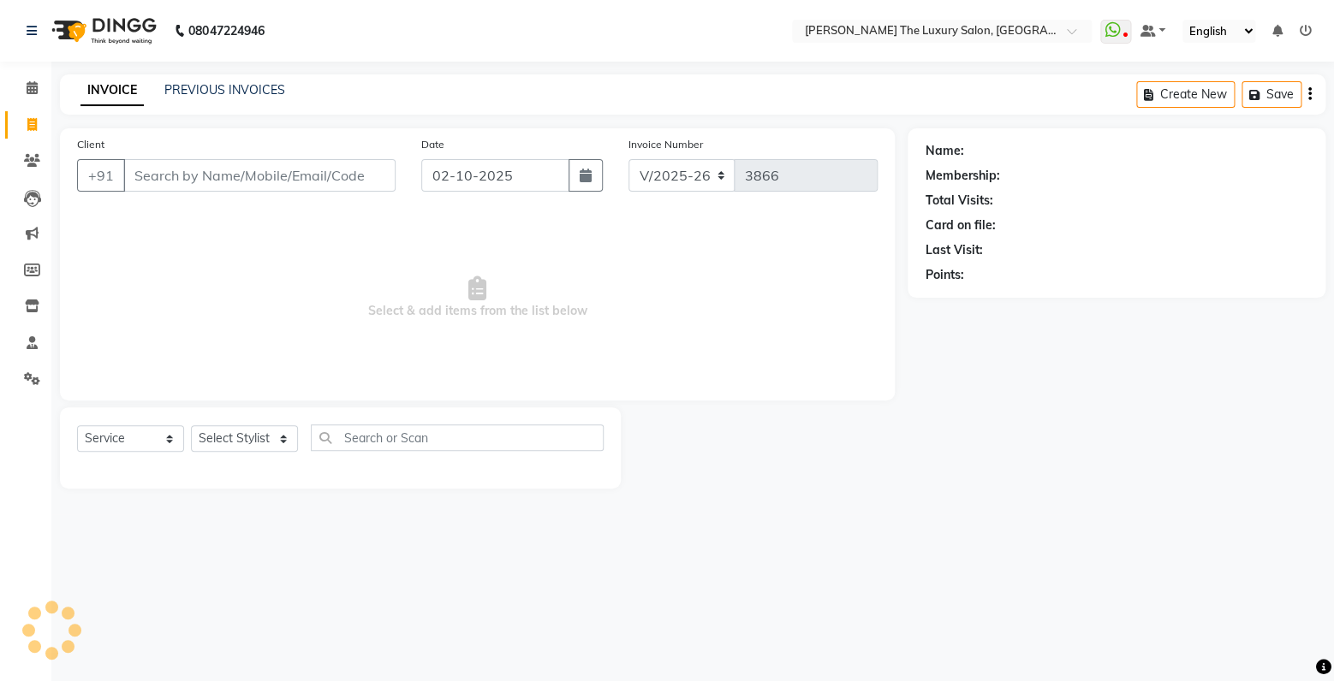
click at [211, 173] on input "Client" at bounding box center [259, 175] width 272 height 33
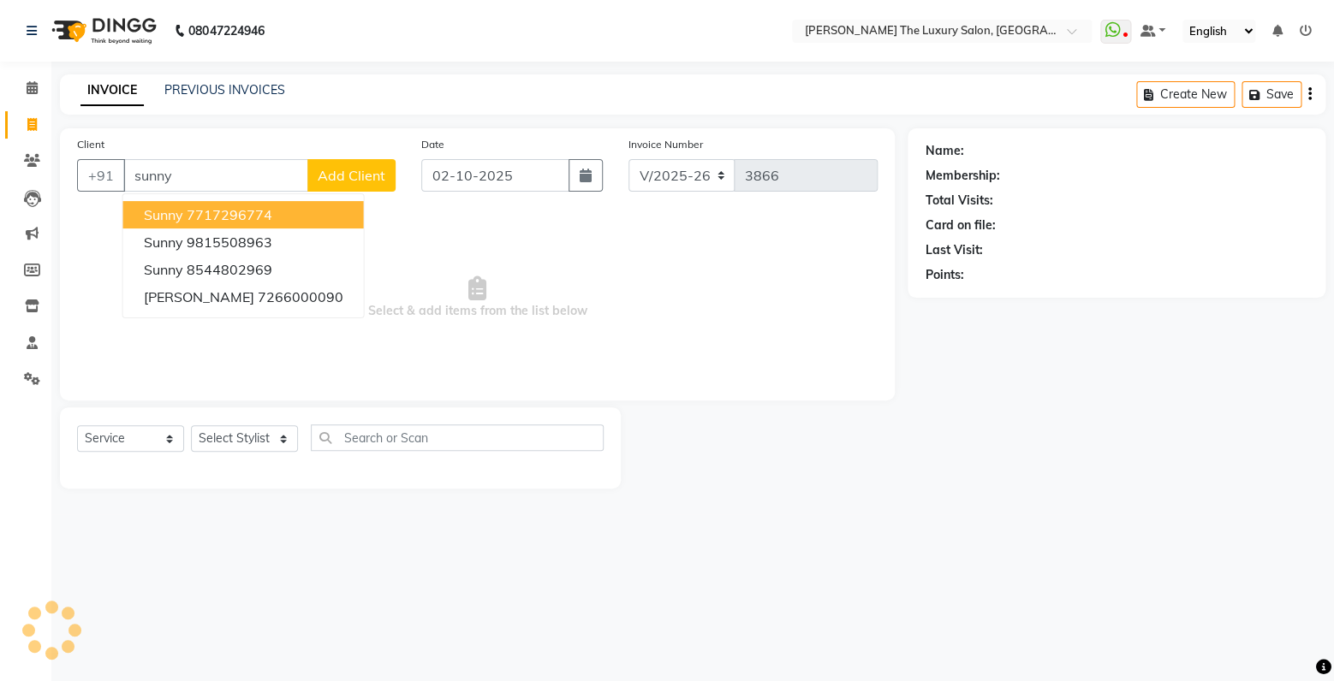
click at [259, 207] on ngb-highlight "7717296774" at bounding box center [230, 214] width 86 height 17
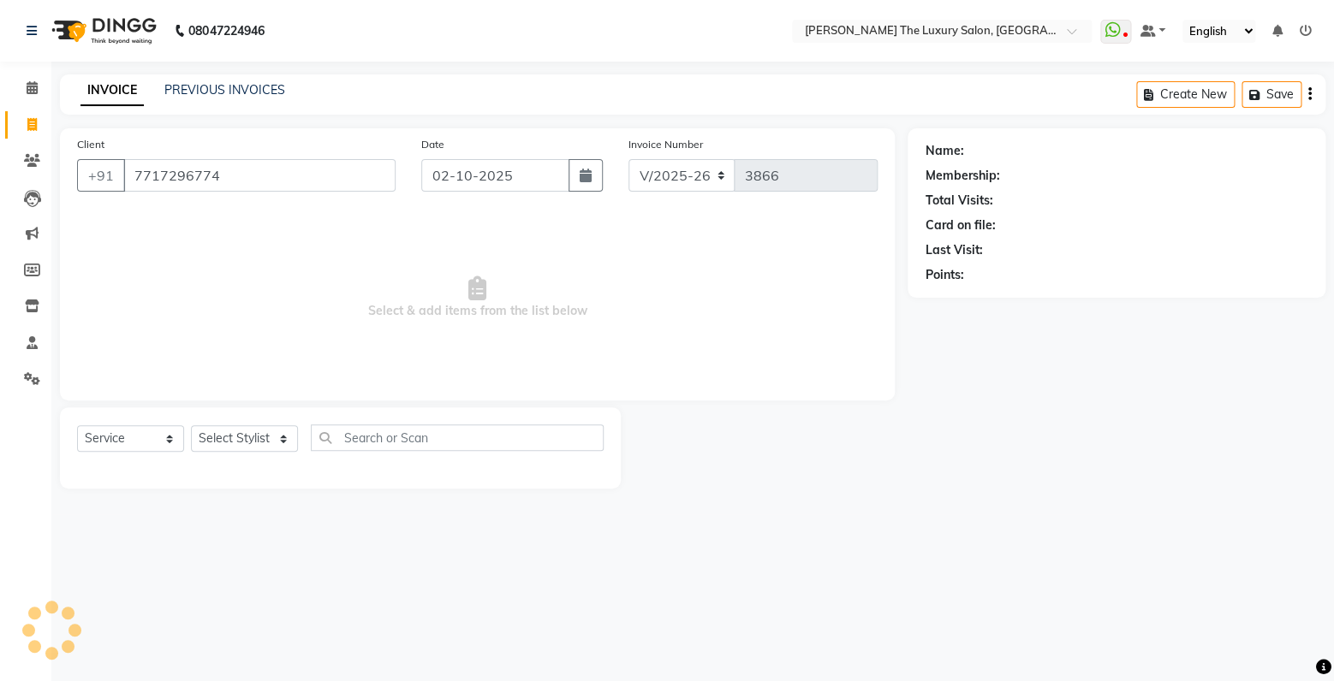
type input "7717296774"
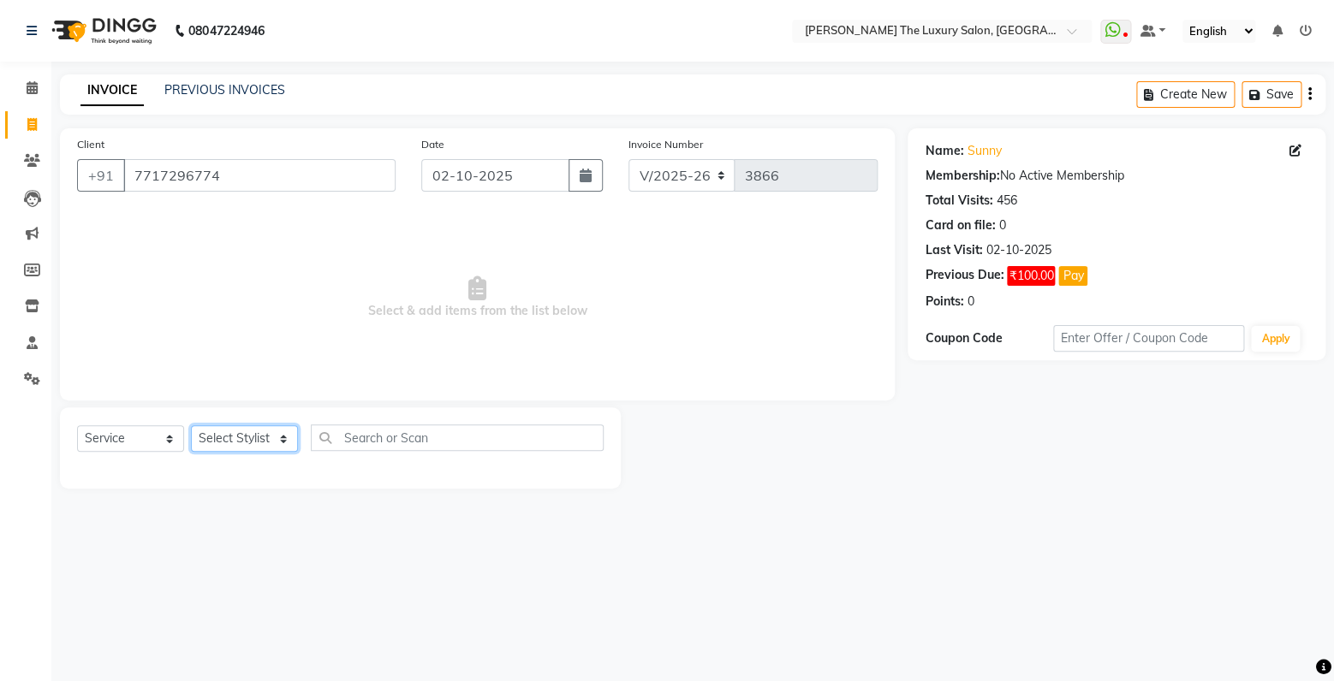
click at [191, 425] on select "Select Stylist amrit arsh ayush Gaurav gourav jasmine matrix Jaswant singh love…" at bounding box center [244, 438] width 107 height 27
select select "83930"
click option "[PERSON_NAME]" at bounding box center [0, 0] width 0 height 0
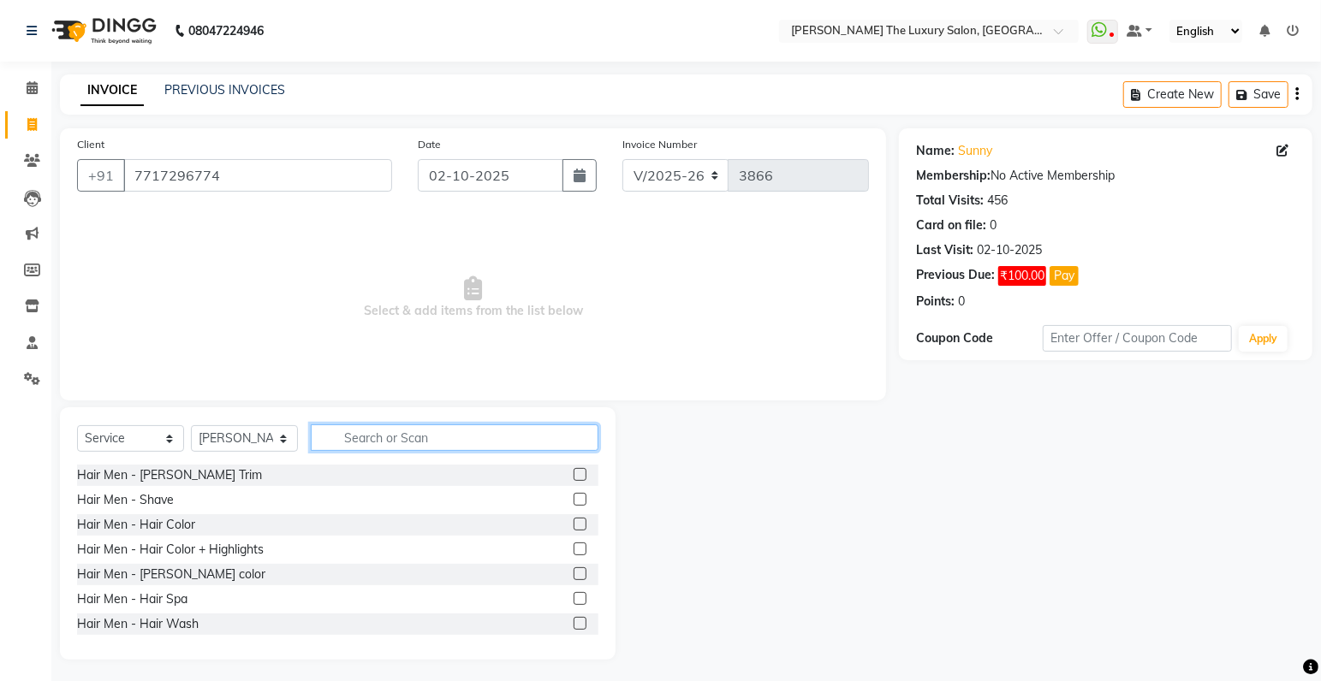
click at [397, 438] on input "text" at bounding box center [455, 438] width 288 height 27
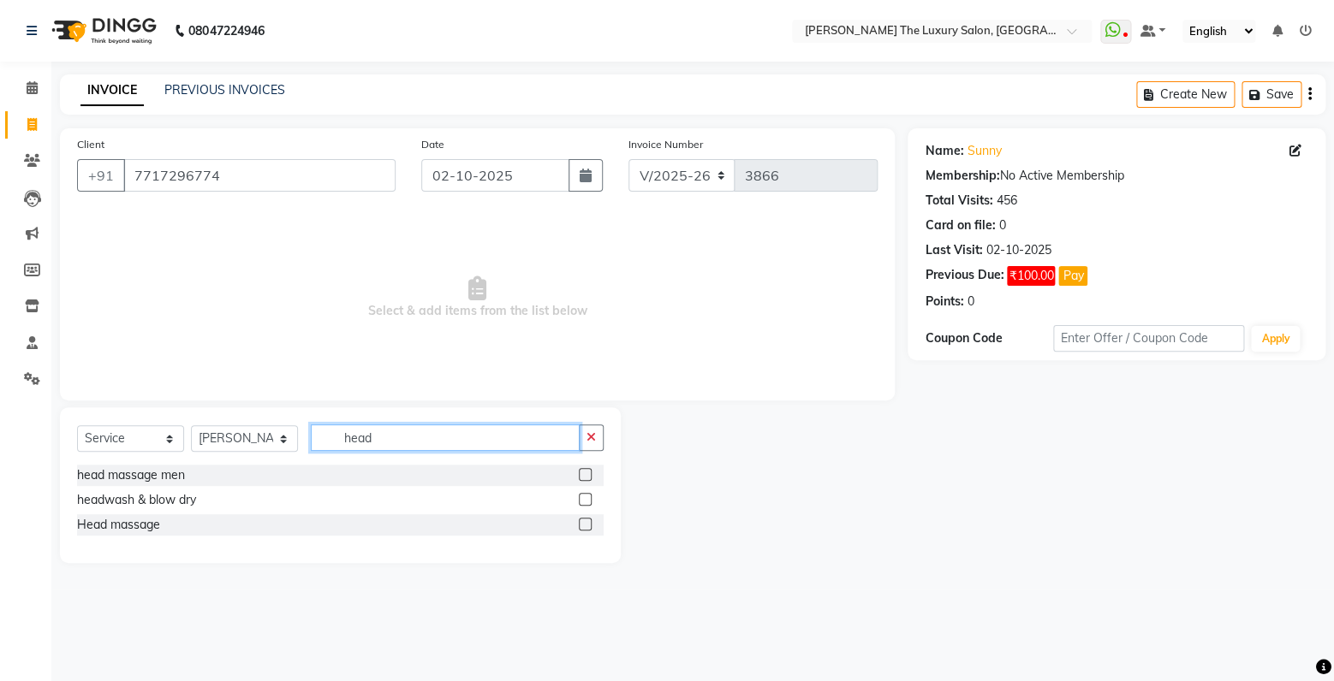
type input "head"
click at [589, 500] on label at bounding box center [585, 499] width 13 height 13
click at [589, 500] on input "checkbox" at bounding box center [584, 500] width 11 height 11
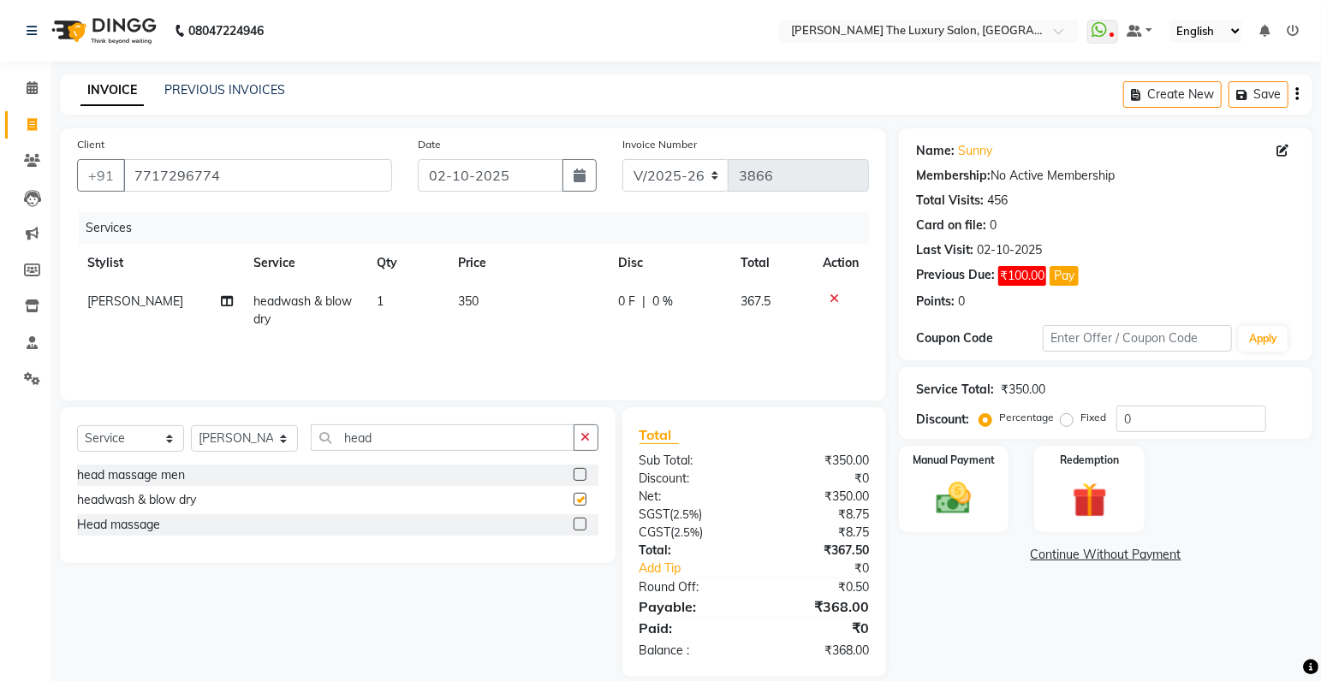
checkbox input "false"
click at [191, 425] on select "Select Stylist amrit arsh ayush Gaurav gourav jasmine matrix Jaswant singh love…" at bounding box center [244, 438] width 107 height 27
select select "86668"
click option "[PERSON_NAME]" at bounding box center [0, 0] width 0 height 0
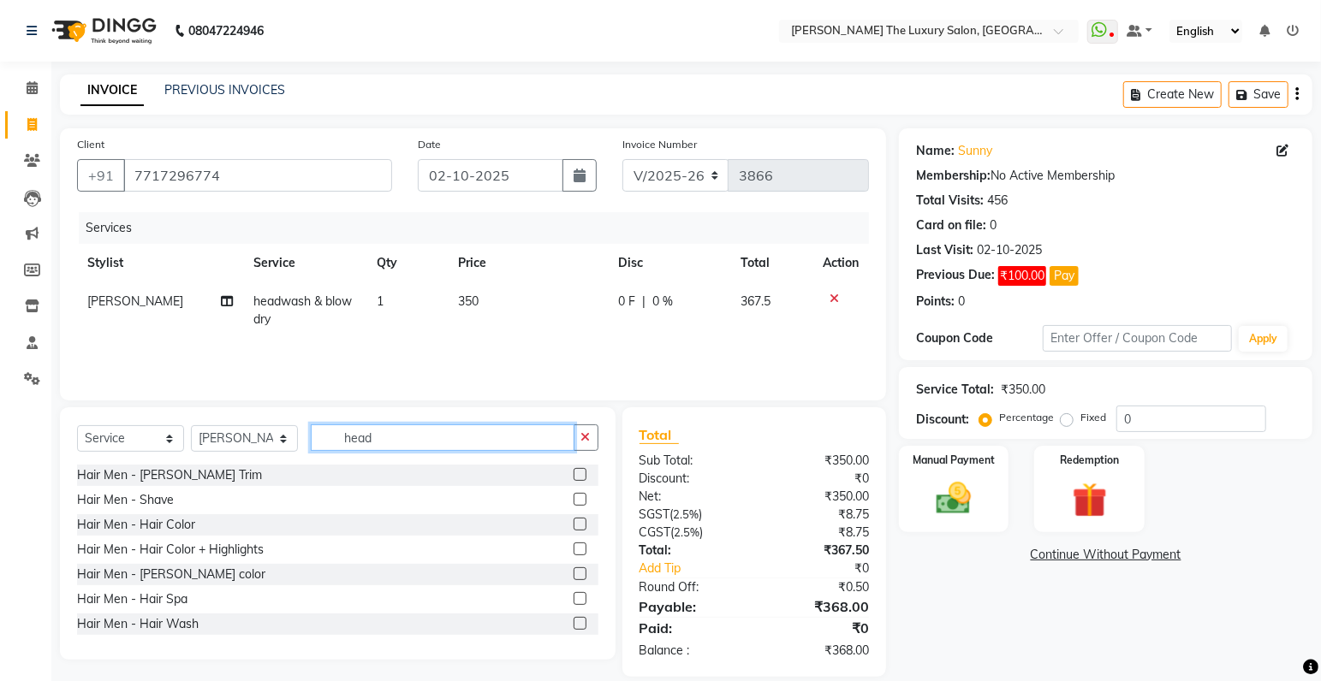
drag, startPoint x: 393, startPoint y: 442, endPoint x: 308, endPoint y: 453, distance: 85.5
click at [311, 451] on input "head" at bounding box center [443, 438] width 264 height 27
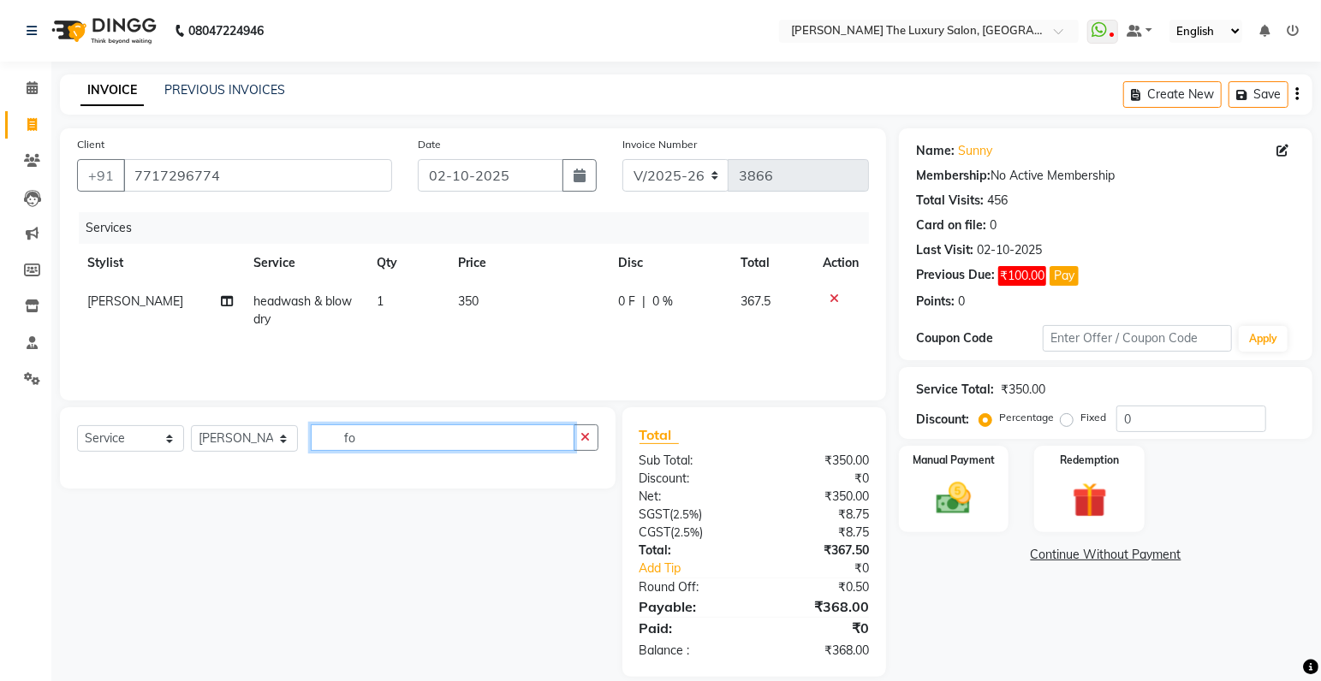
type input "f"
type input "upp"
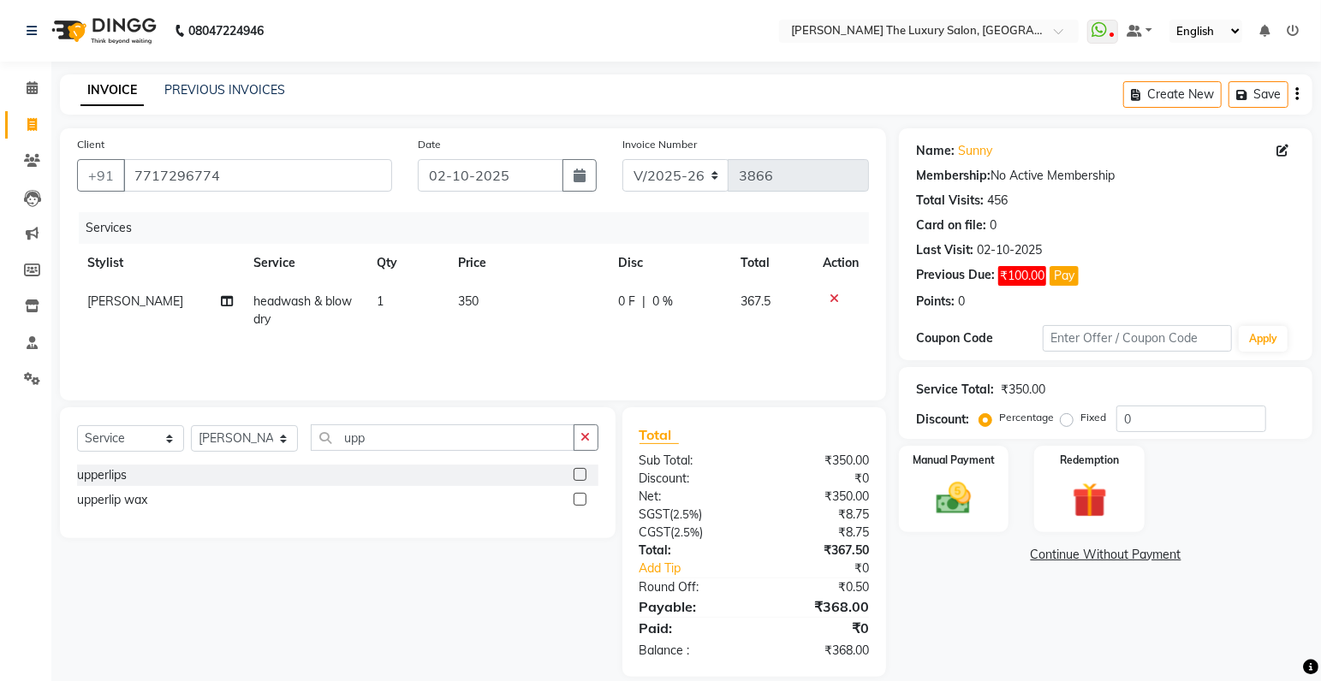
click at [572, 475] on div "upperlips" at bounding box center [337, 475] width 521 height 21
click at [578, 477] on label at bounding box center [579, 474] width 13 height 13
click at [578, 477] on input "checkbox" at bounding box center [578, 475] width 11 height 11
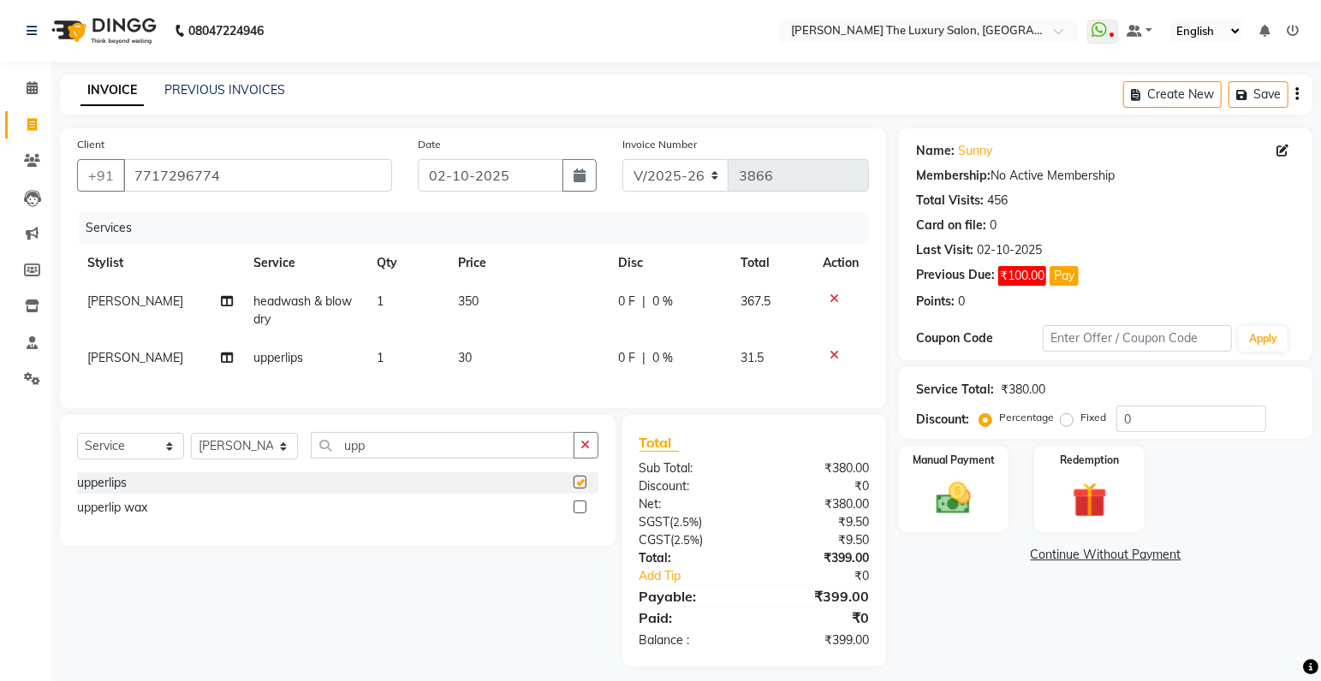
checkbox input "false"
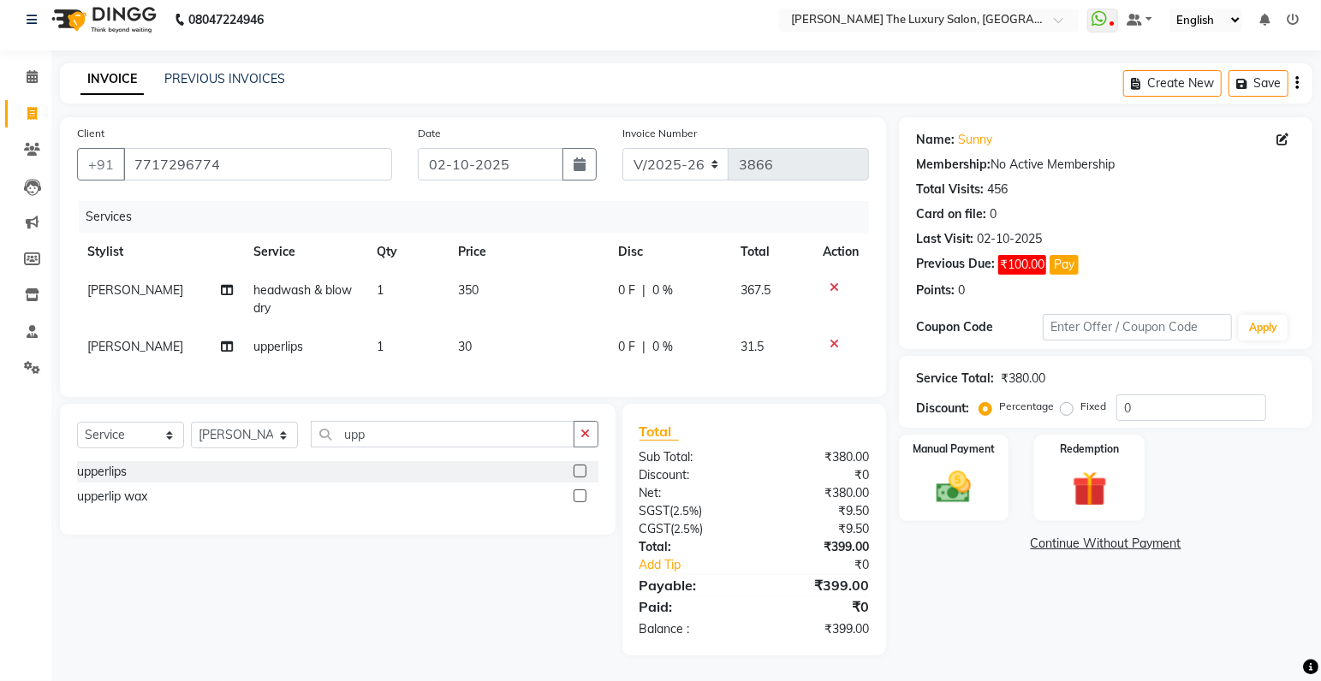
click at [461, 339] on span "30" at bounding box center [465, 346] width 14 height 15
select select "86668"
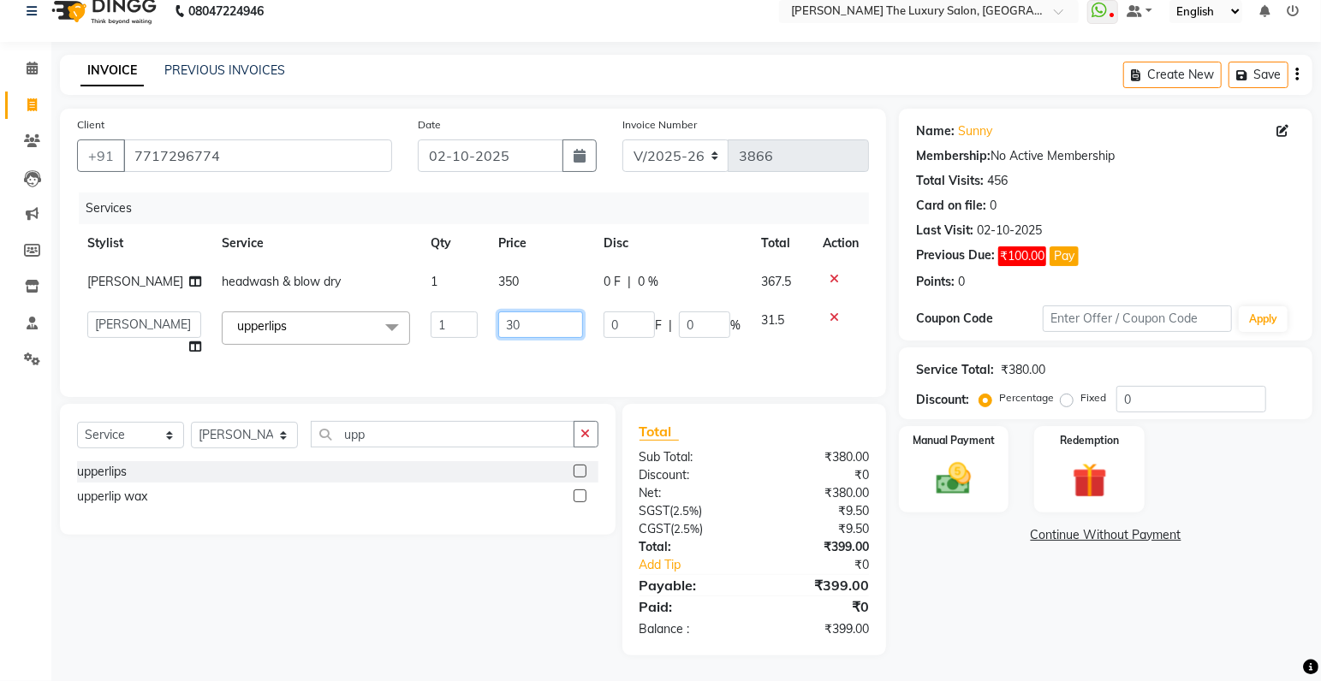
click at [498, 324] on input "30" at bounding box center [540, 325] width 84 height 27
type input "20"
click at [734, 348] on tr "amrit arsh ayush Gaurav gourav jasmine matrix Jaswant singh loveleen matrix man…" at bounding box center [473, 333] width 792 height 65
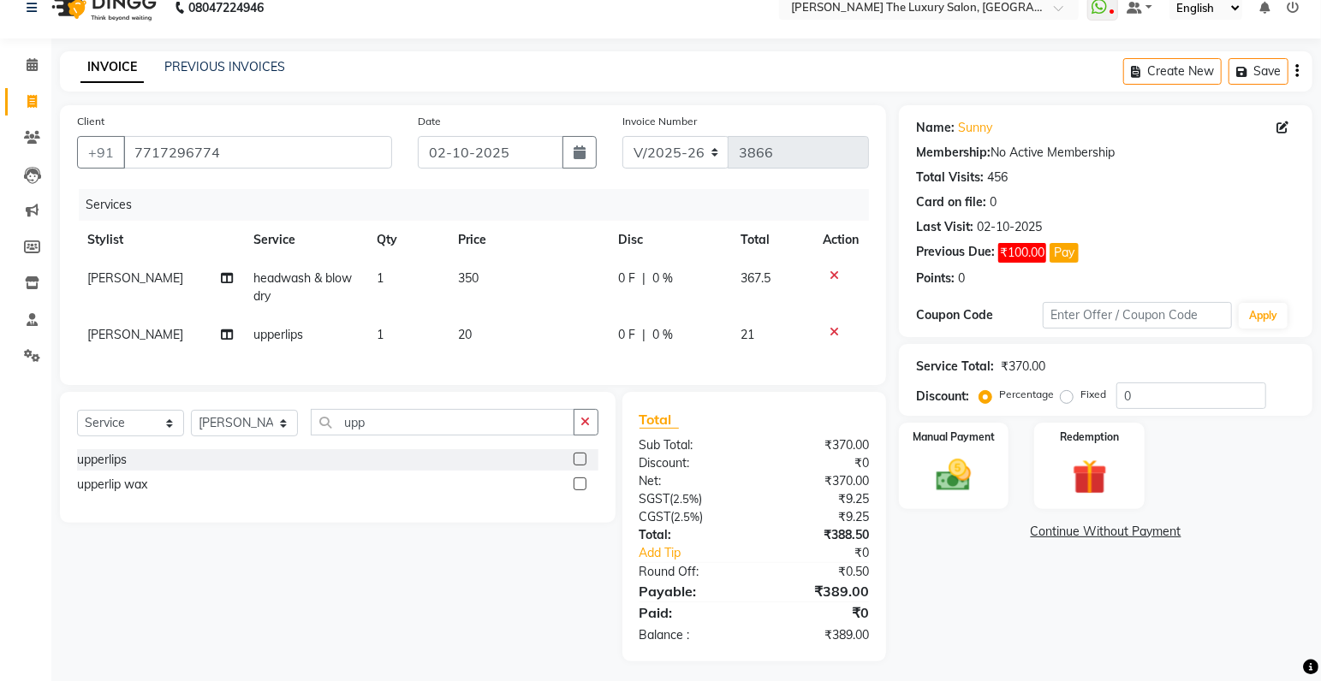
scroll to position [41, 0]
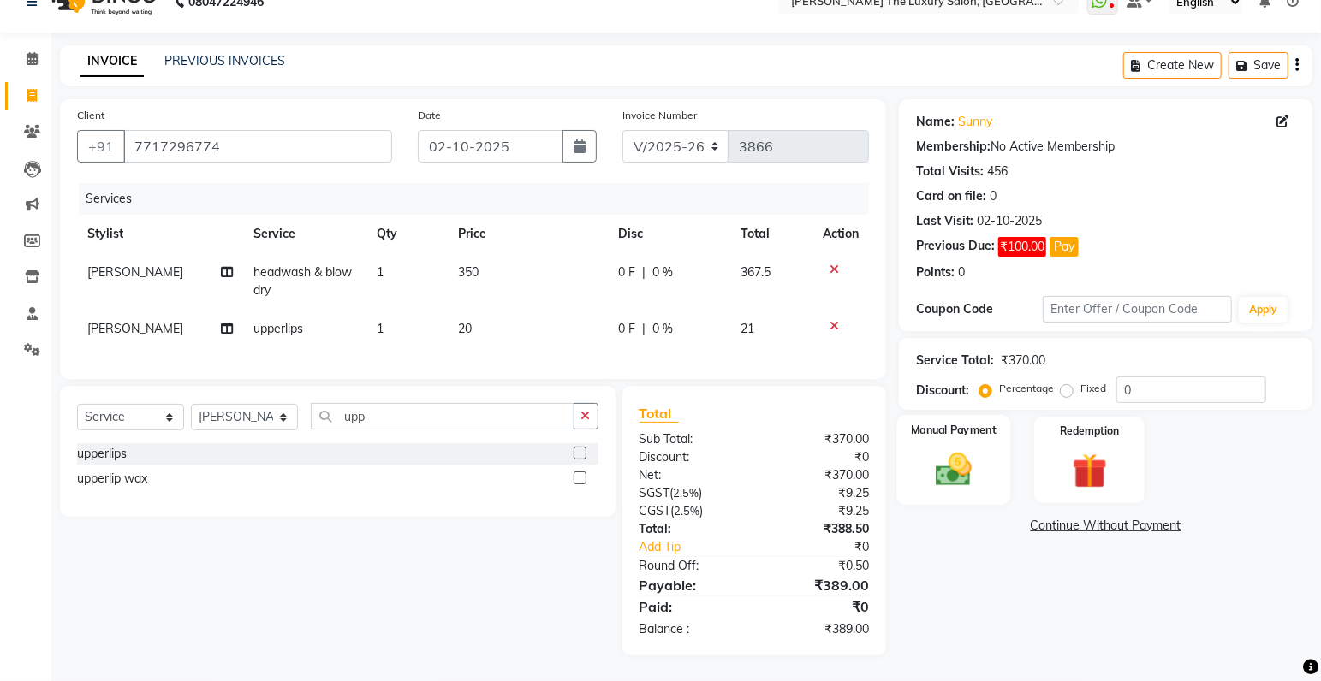
click at [951, 459] on img at bounding box center [953, 470] width 59 height 42
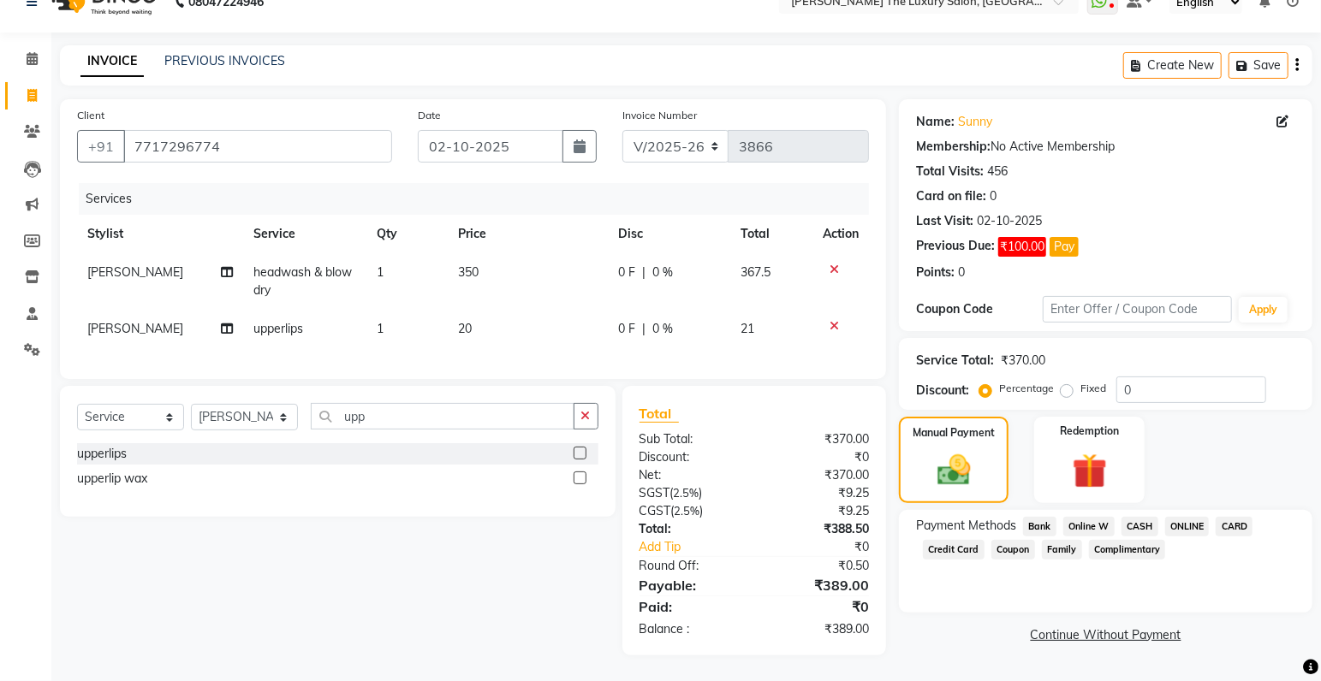
click at [1141, 517] on span "CASH" at bounding box center [1139, 527] width 37 height 20
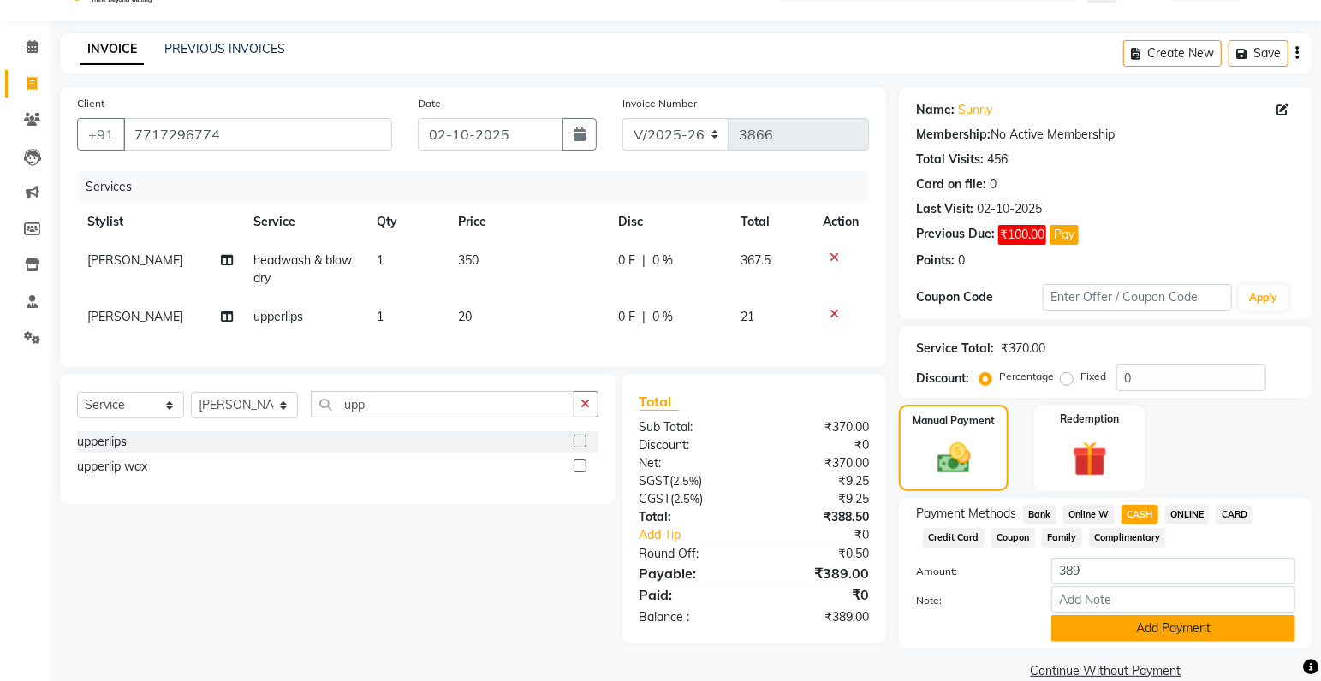
click at [1159, 631] on button "Add Payment" at bounding box center [1173, 628] width 244 height 27
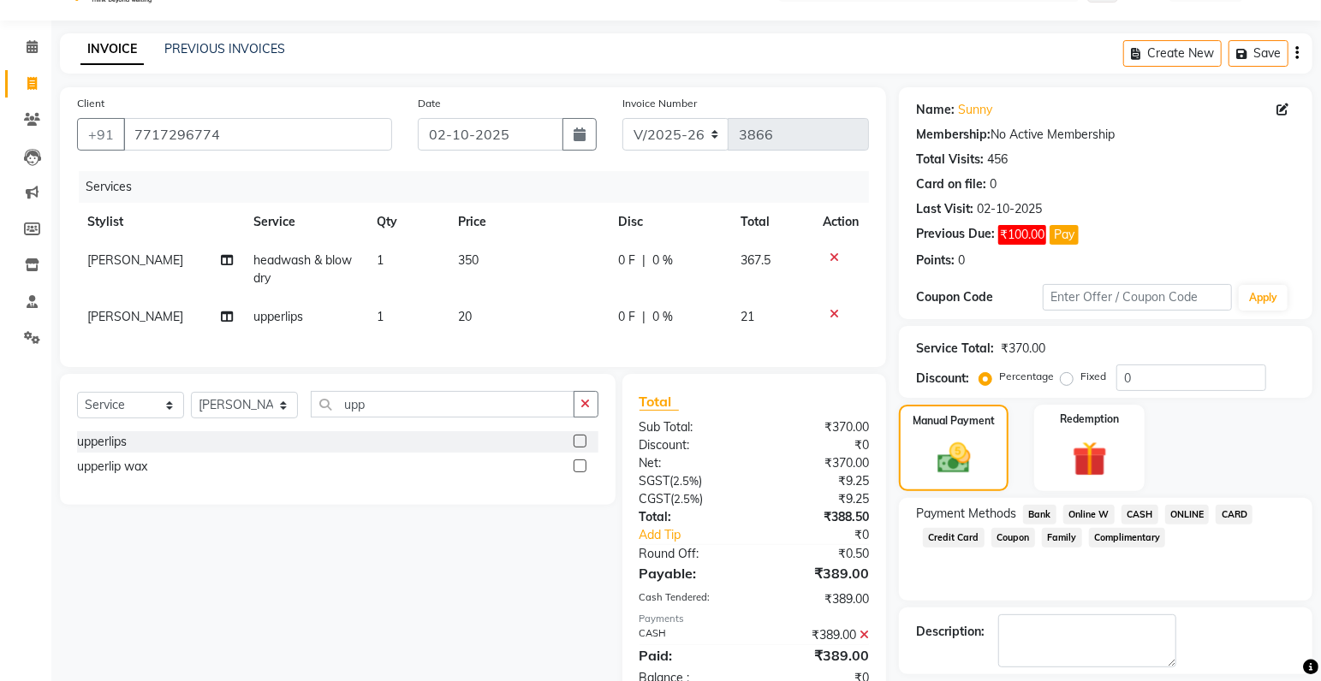
scroll to position [116, 0]
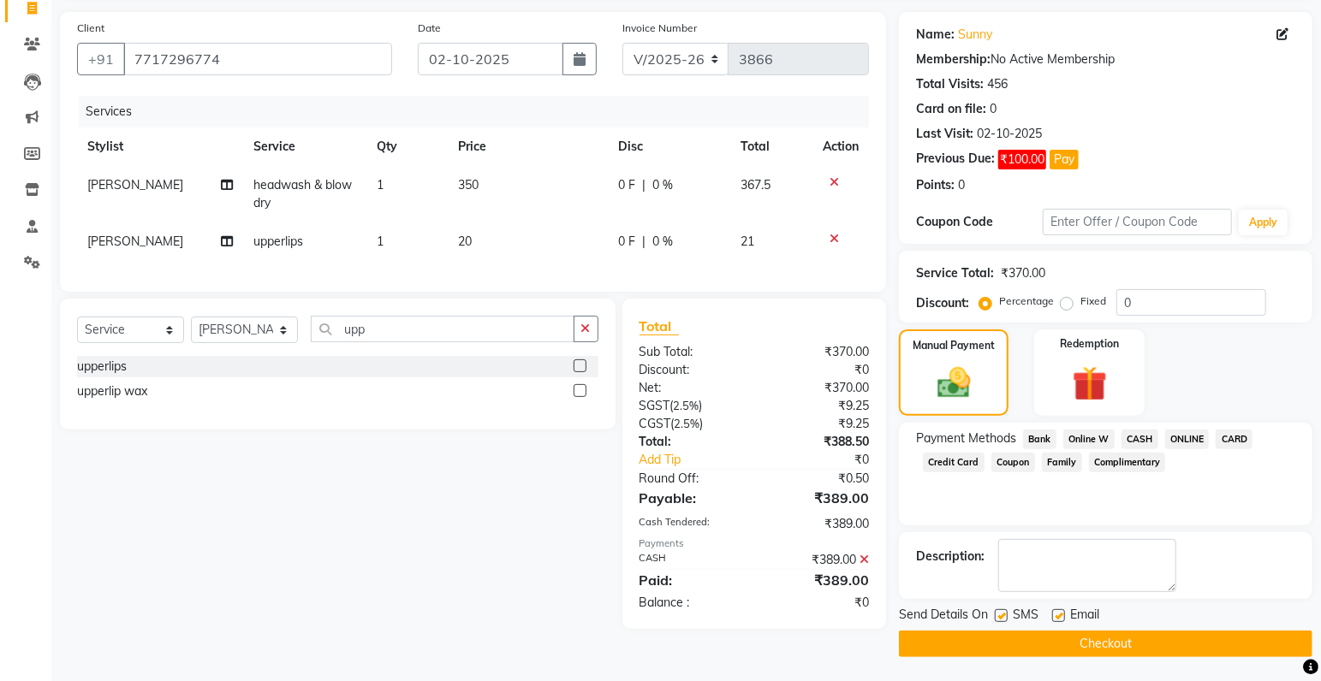
click at [1001, 614] on label at bounding box center [1001, 615] width 13 height 13
click at [1001, 614] on input "checkbox" at bounding box center [1000, 616] width 11 height 11
checkbox input "false"
click at [1038, 636] on button "Checkout" at bounding box center [1105, 644] width 413 height 27
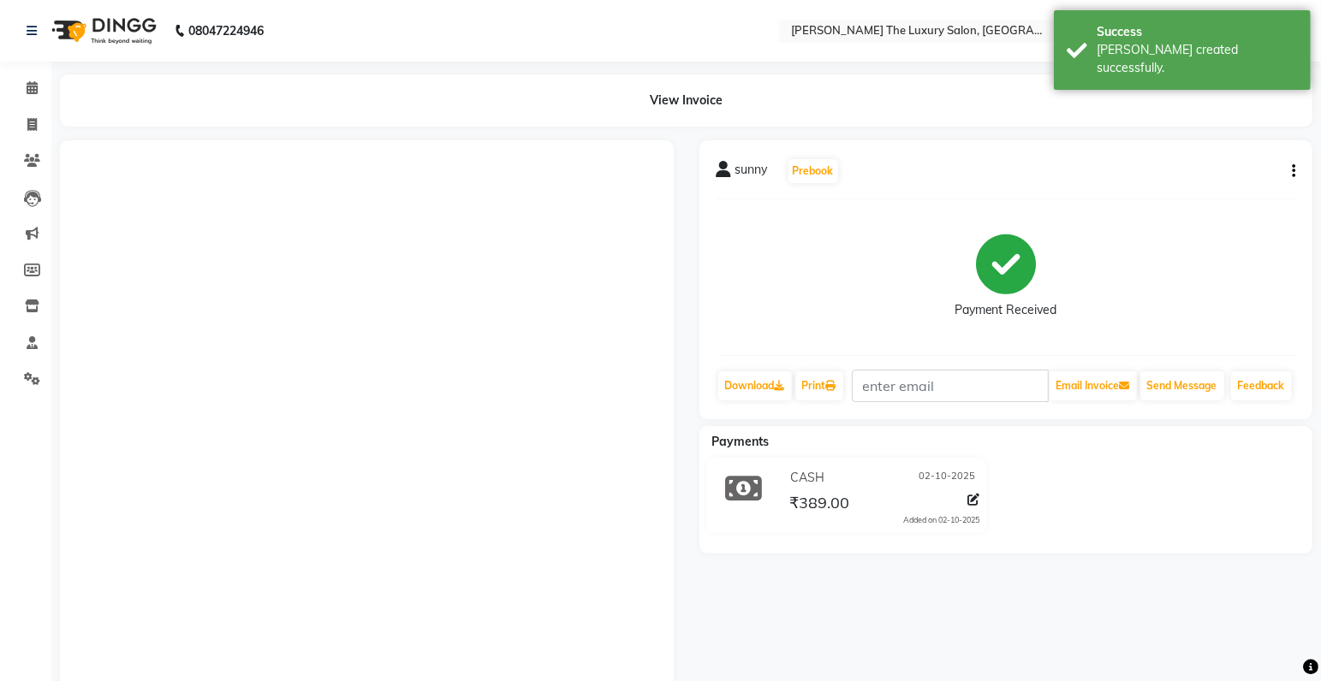
click at [1038, 636] on div "sunny Prebook Payment Received Download Print Email Invoice Send Message Feedba…" at bounding box center [1005, 456] width 639 height 633
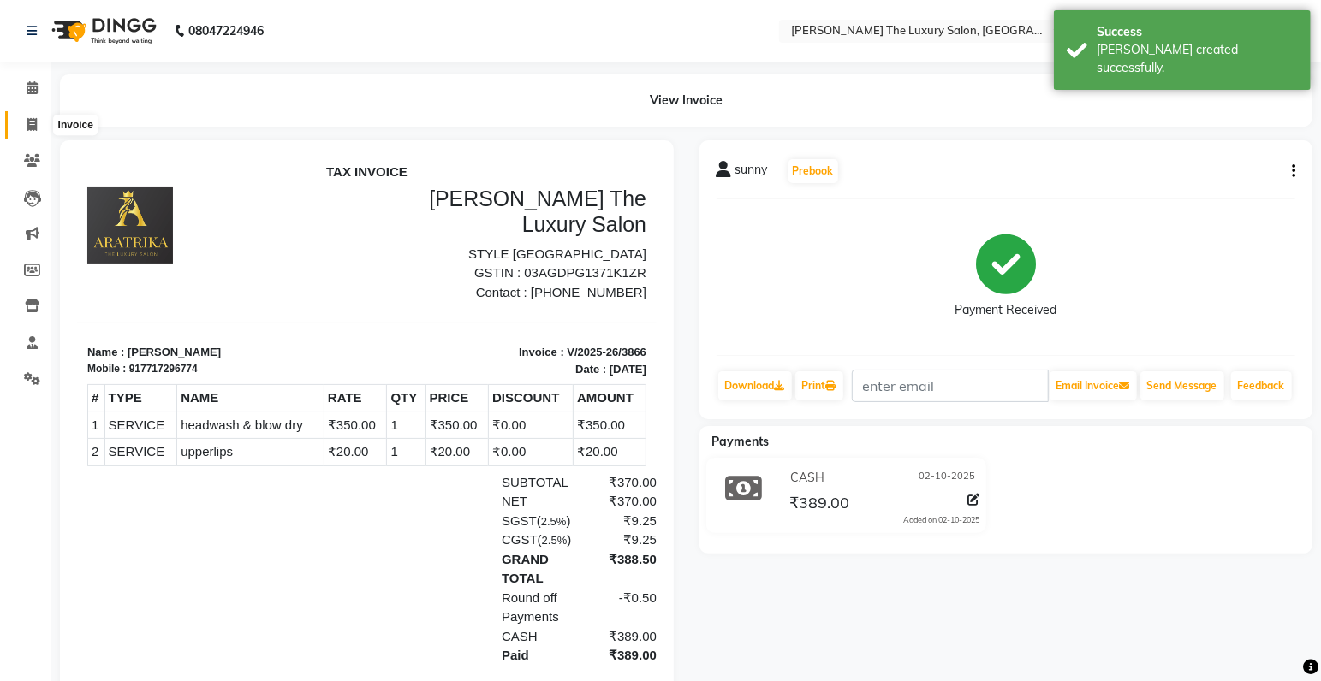
click at [33, 123] on icon at bounding box center [31, 124] width 9 height 13
select select "service"
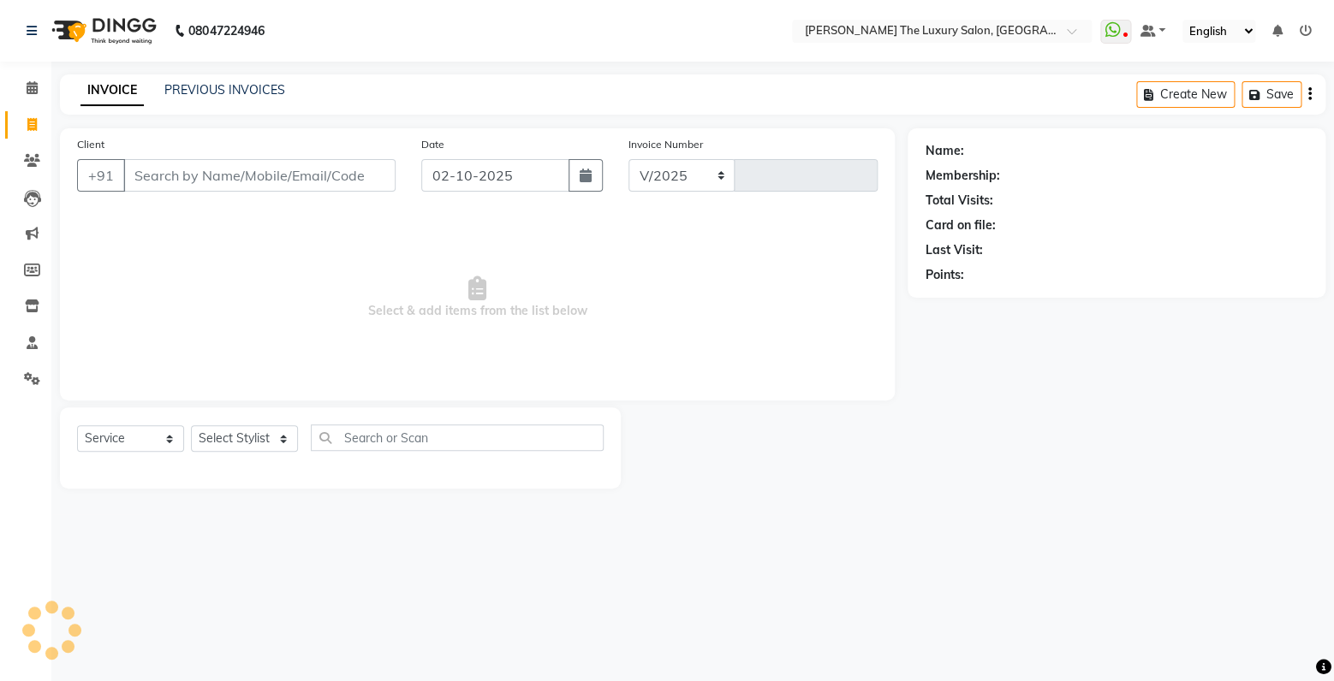
select select "7179"
type input "3867"
click at [257, 175] on input "Client" at bounding box center [259, 175] width 272 height 33
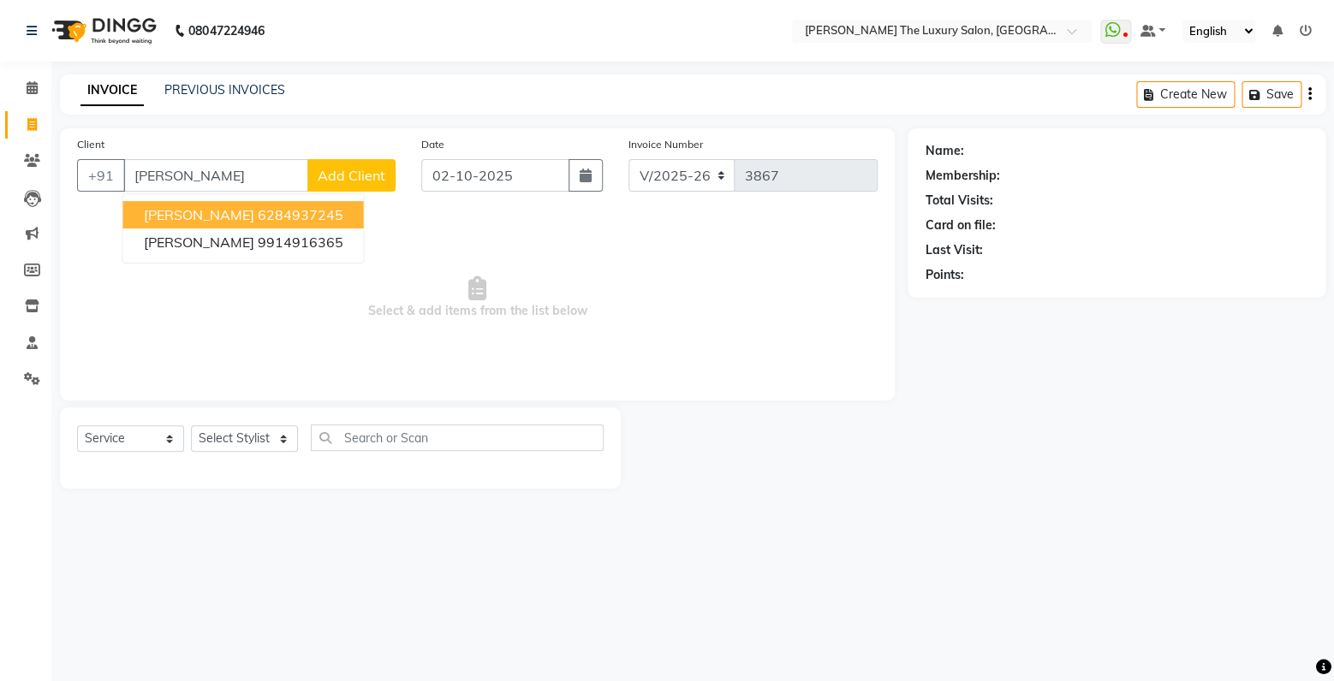
click at [258, 220] on ngb-highlight "6284937245" at bounding box center [301, 214] width 86 height 17
type input "6284937245"
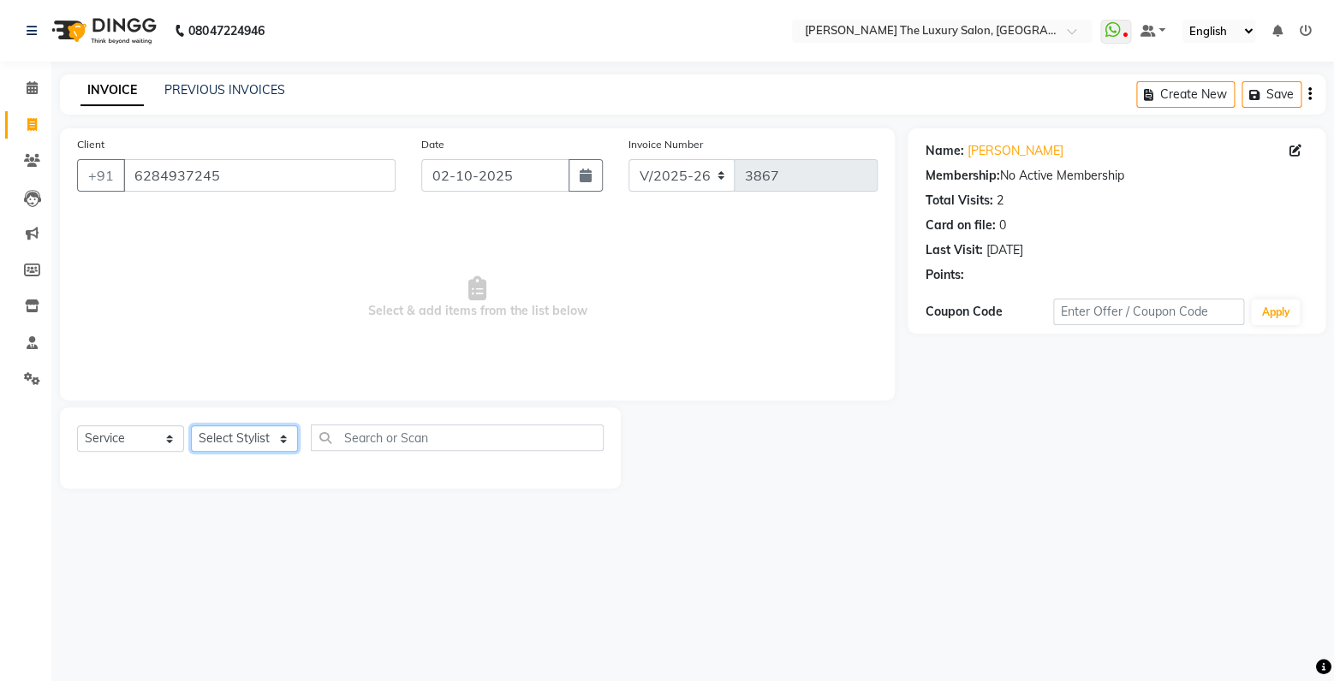
click at [240, 430] on select "Select Stylist amrit arsh ayush Gaurav gourav jasmine matrix Jaswant singh love…" at bounding box center [244, 438] width 107 height 27
select select "74644"
click option "[PERSON_NAME]" at bounding box center [0, 0] width 0 height 0
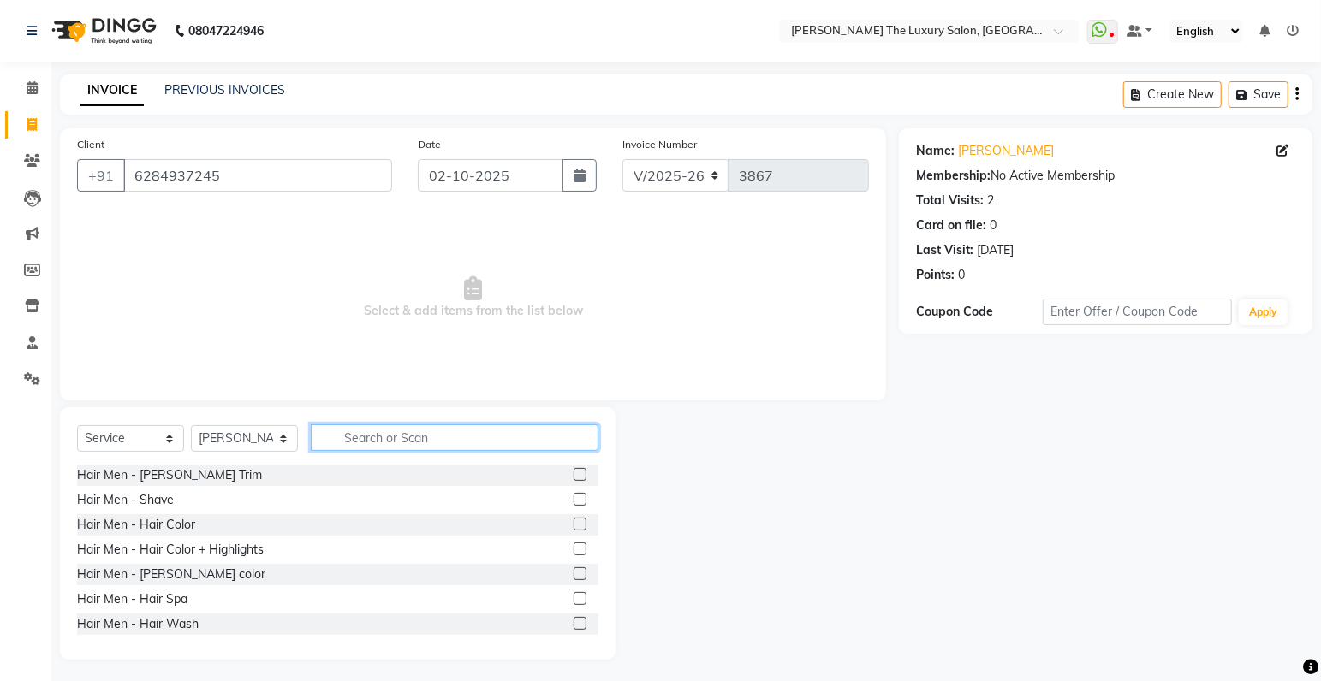
click at [403, 439] on input "text" at bounding box center [455, 438] width 288 height 27
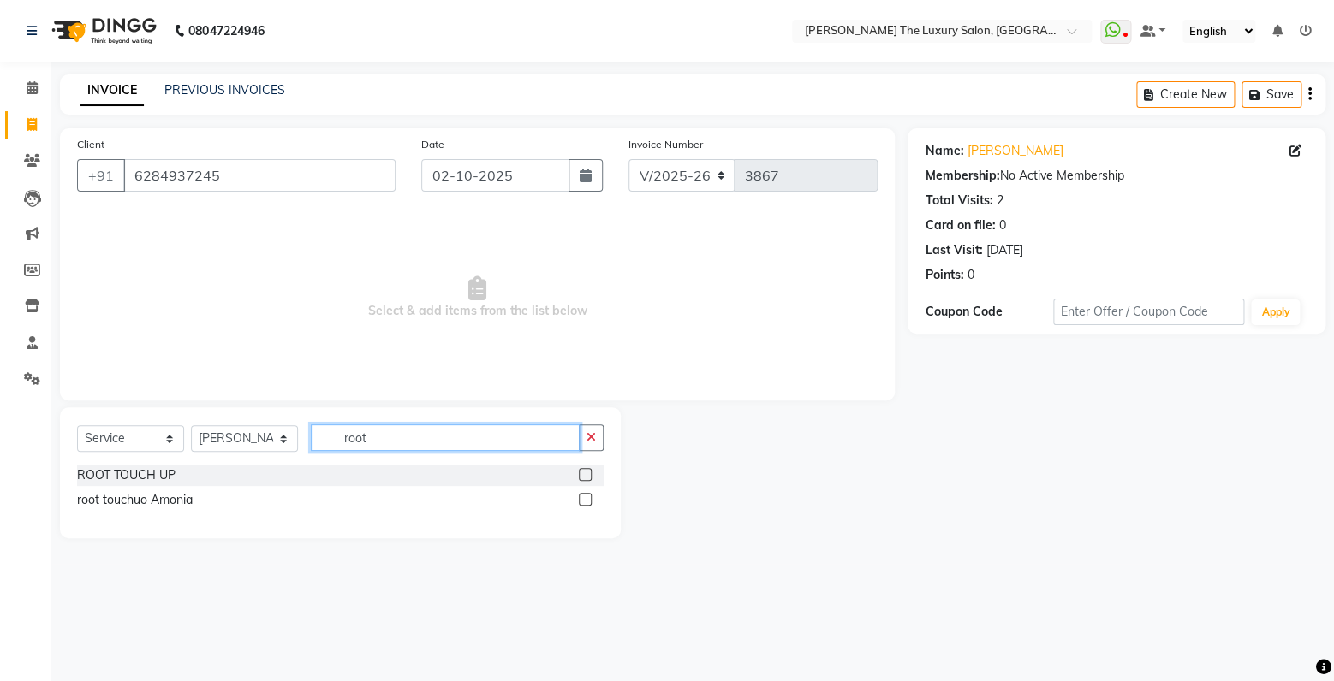
type input "root"
click at [584, 471] on label at bounding box center [585, 474] width 13 height 13
click at [584, 471] on input "checkbox" at bounding box center [584, 475] width 11 height 11
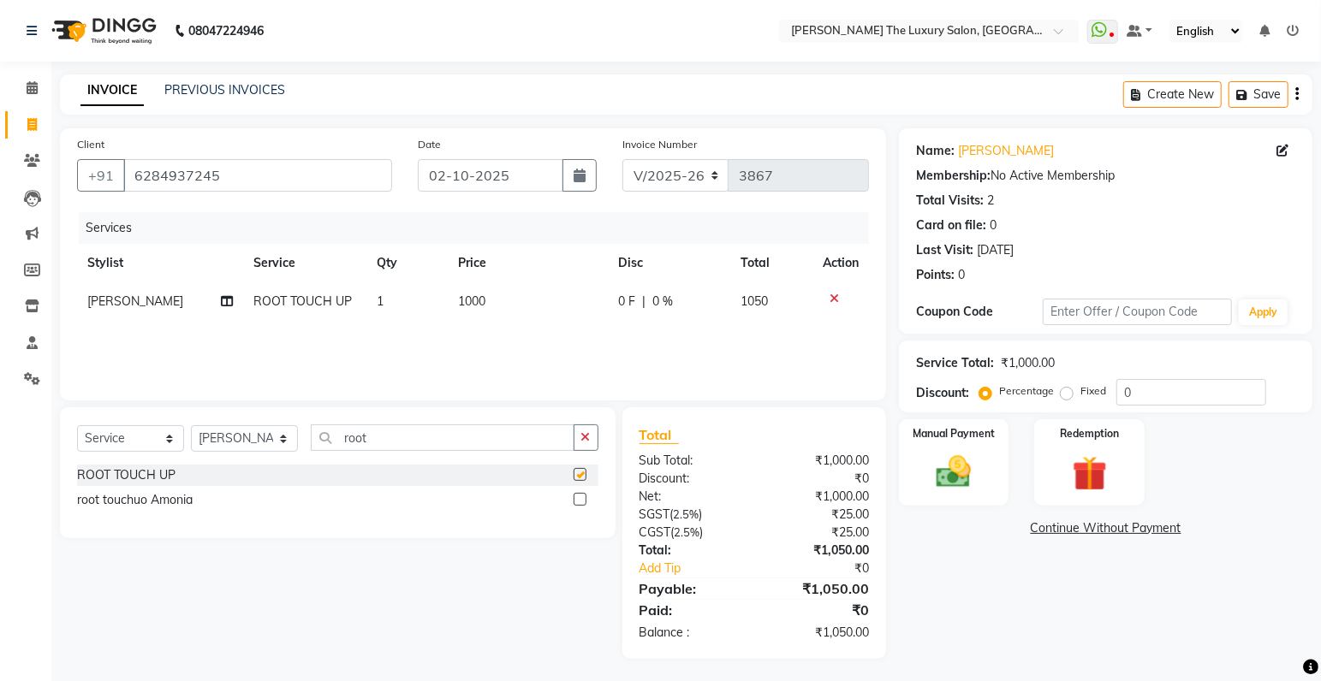
checkbox input "false"
select select "60210"
click option "[PERSON_NAME]" at bounding box center [0, 0] width 0 height 0
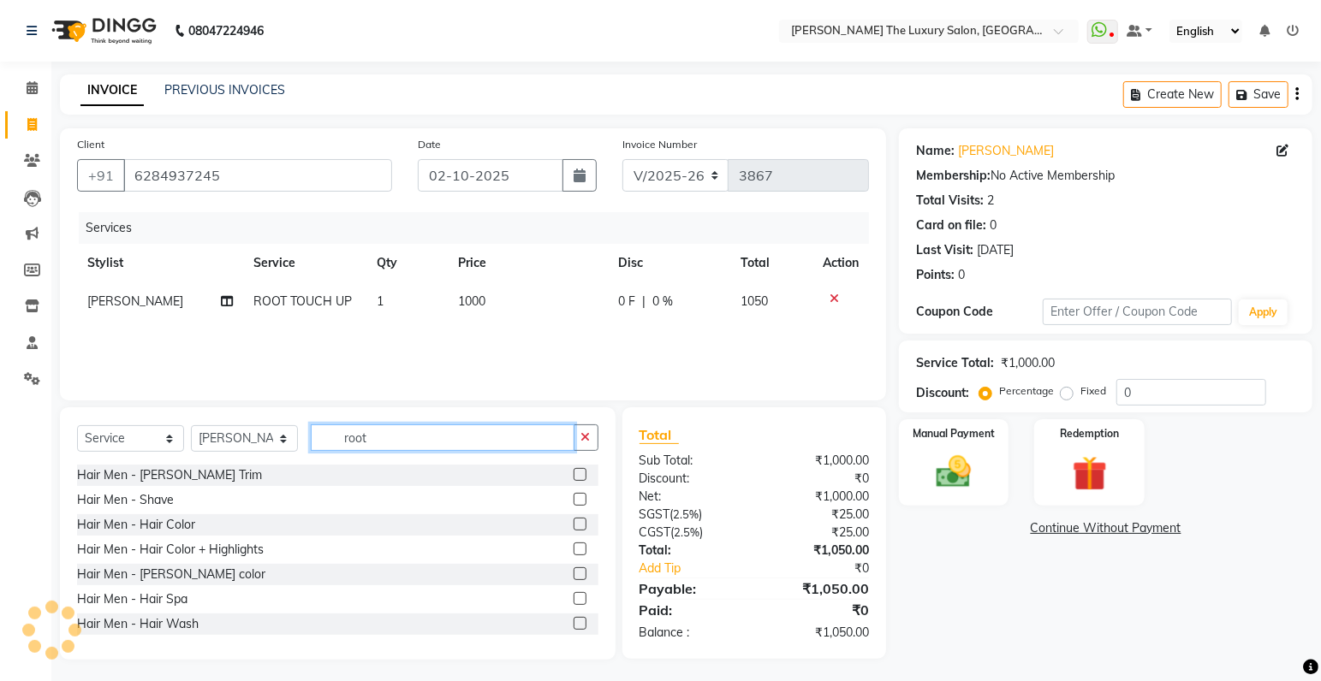
drag, startPoint x: 389, startPoint y: 437, endPoint x: 247, endPoint y: 451, distance: 141.9
click at [311, 451] on input "root" at bounding box center [443, 438] width 264 height 27
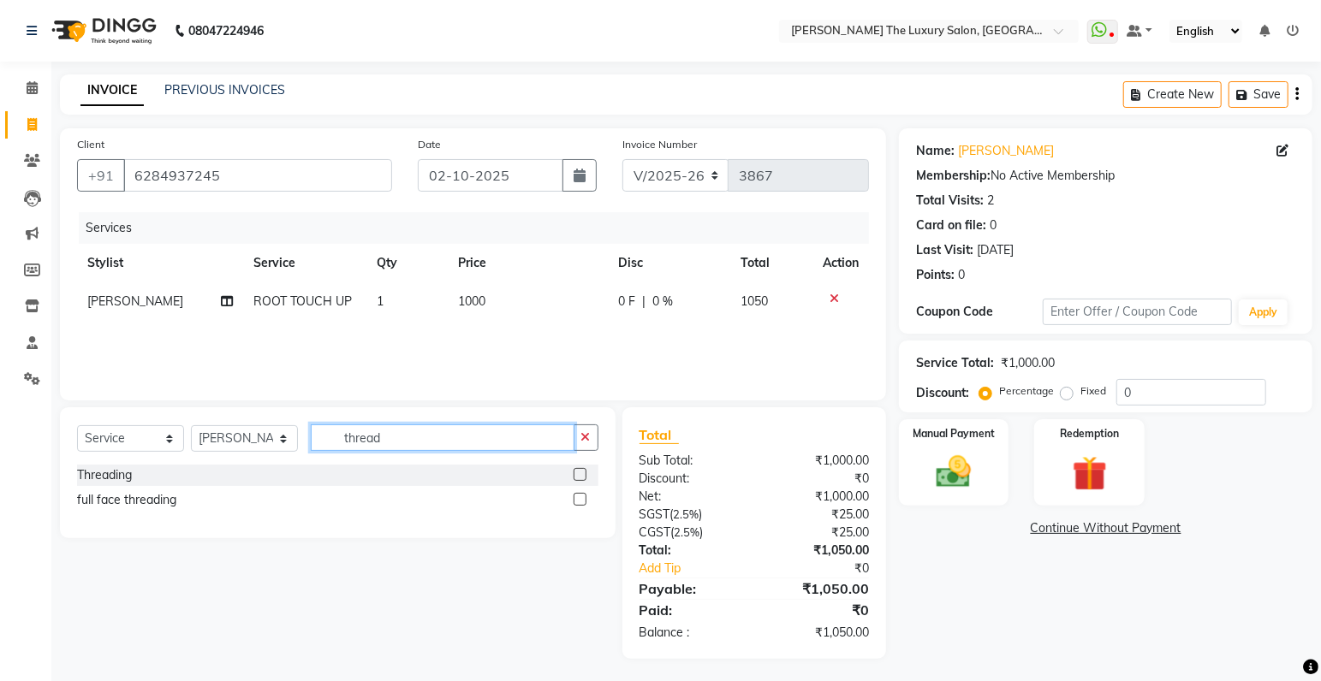
type input "thread"
click at [580, 470] on label at bounding box center [579, 474] width 13 height 13
click at [580, 470] on input "checkbox" at bounding box center [578, 475] width 11 height 11
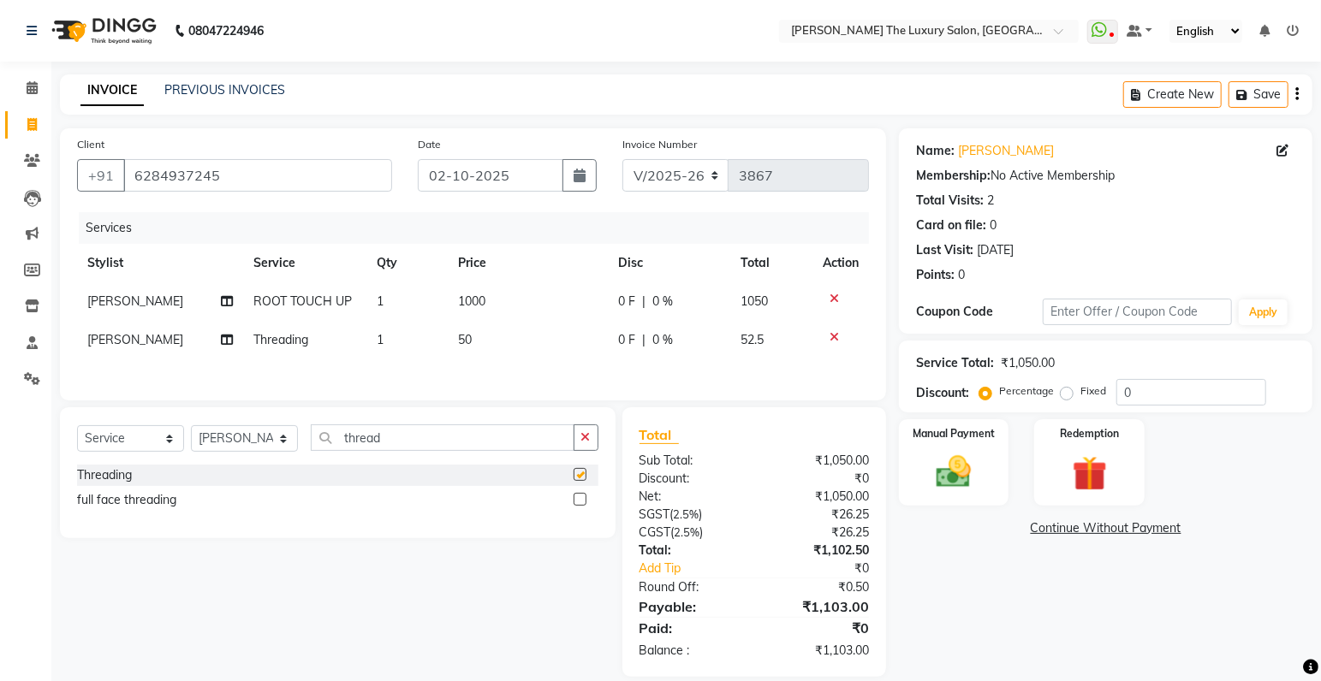
checkbox input "false"
click at [461, 342] on span "50" at bounding box center [465, 339] width 14 height 15
select select "60210"
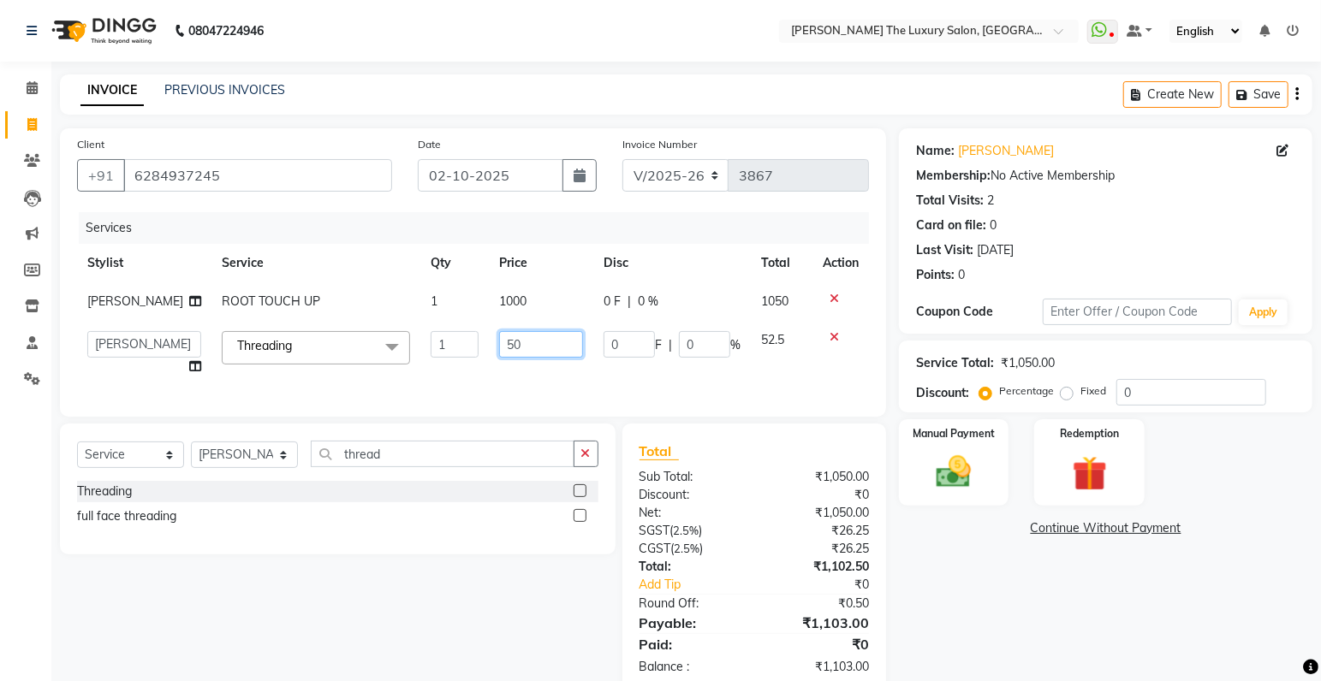
click at [499, 344] on input "50" at bounding box center [541, 344] width 85 height 27
type input "70"
click at [559, 378] on div "Services Stylist Service Qty Price Disc Total Action ayush ROOT TOUCH UP 1 1000…" at bounding box center [473, 305] width 792 height 187
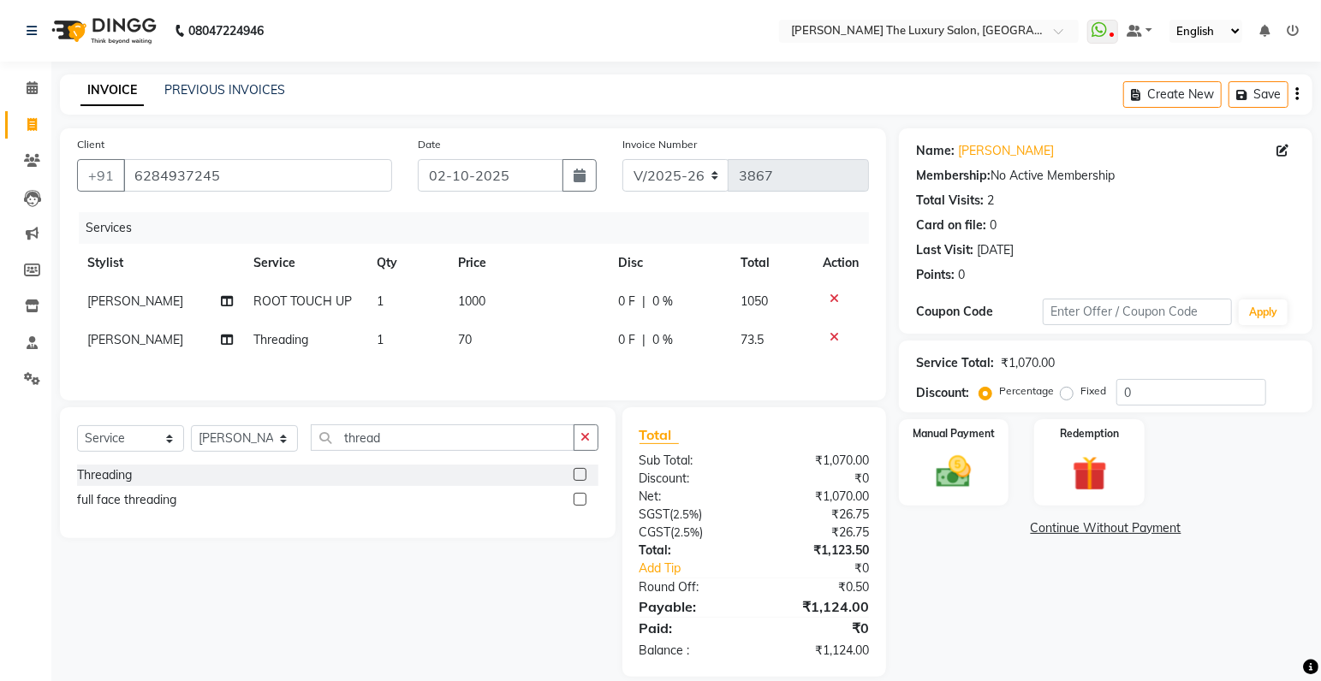
scroll to position [23, 0]
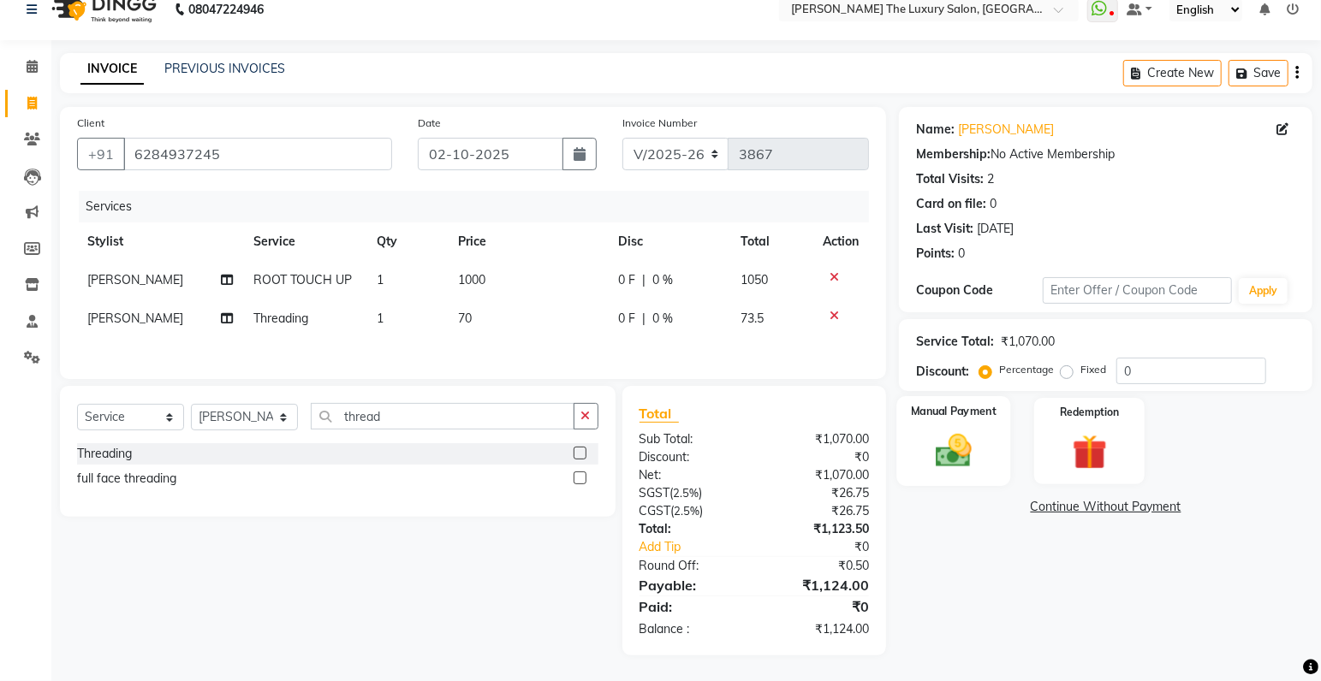
click at [948, 473] on div "Manual Payment" at bounding box center [954, 441] width 114 height 90
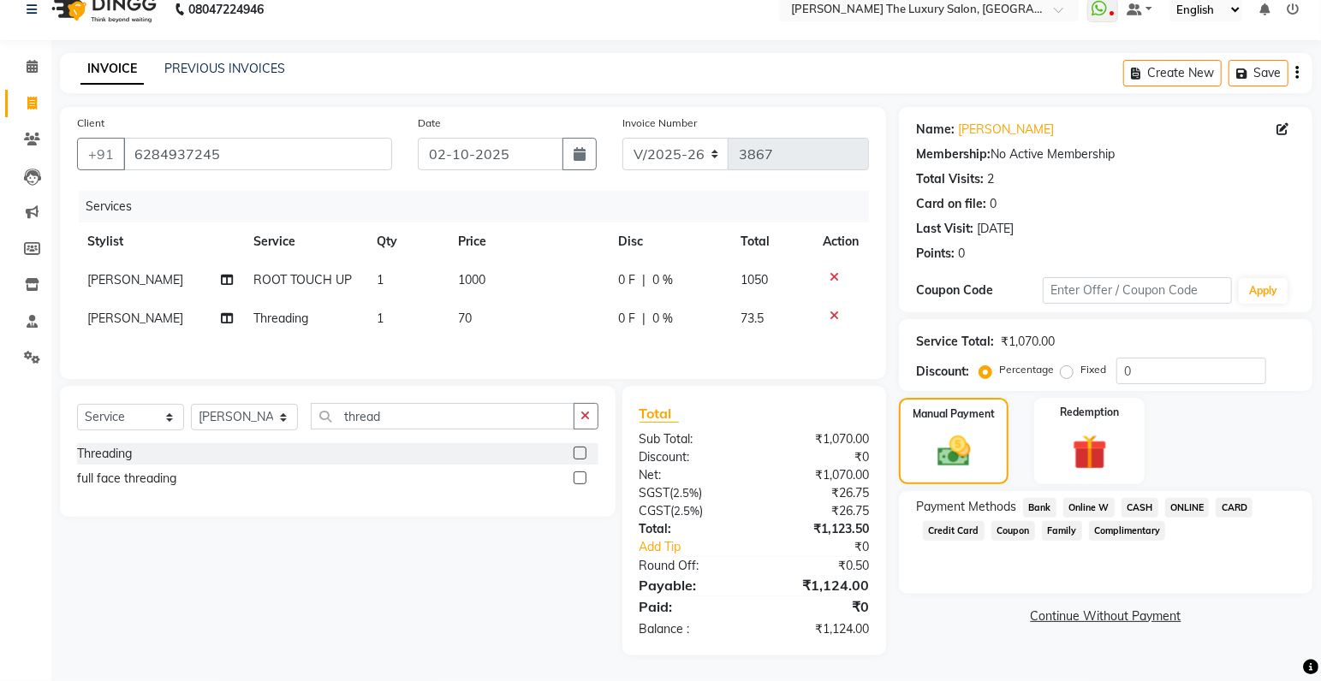
click at [1139, 502] on span "CASH" at bounding box center [1139, 508] width 37 height 20
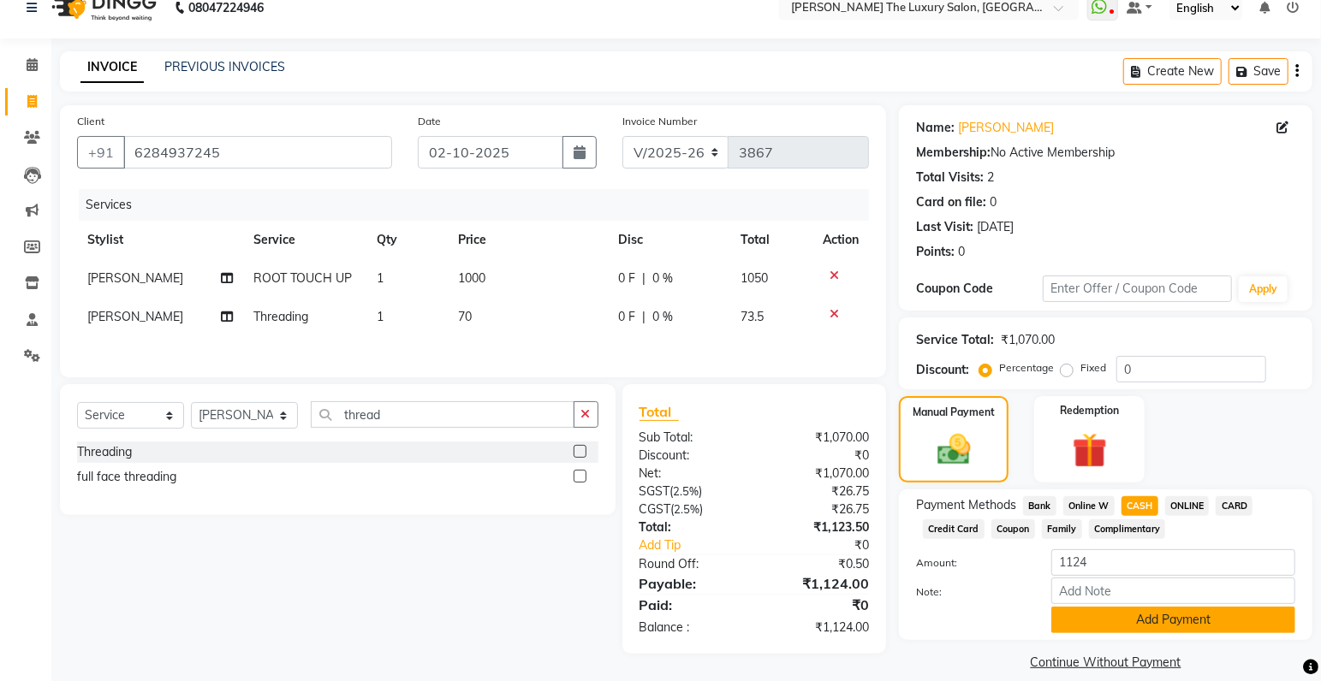
click at [1192, 624] on button "Add Payment" at bounding box center [1173, 620] width 244 height 27
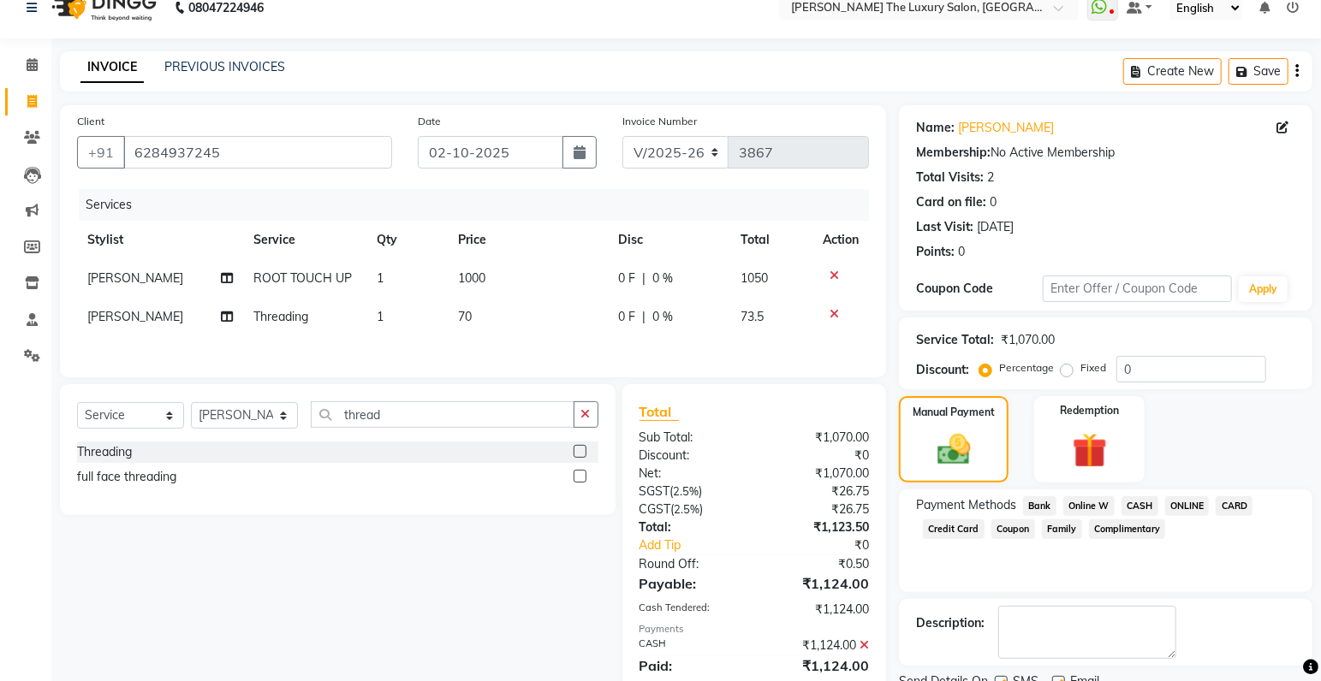
scroll to position [90, 0]
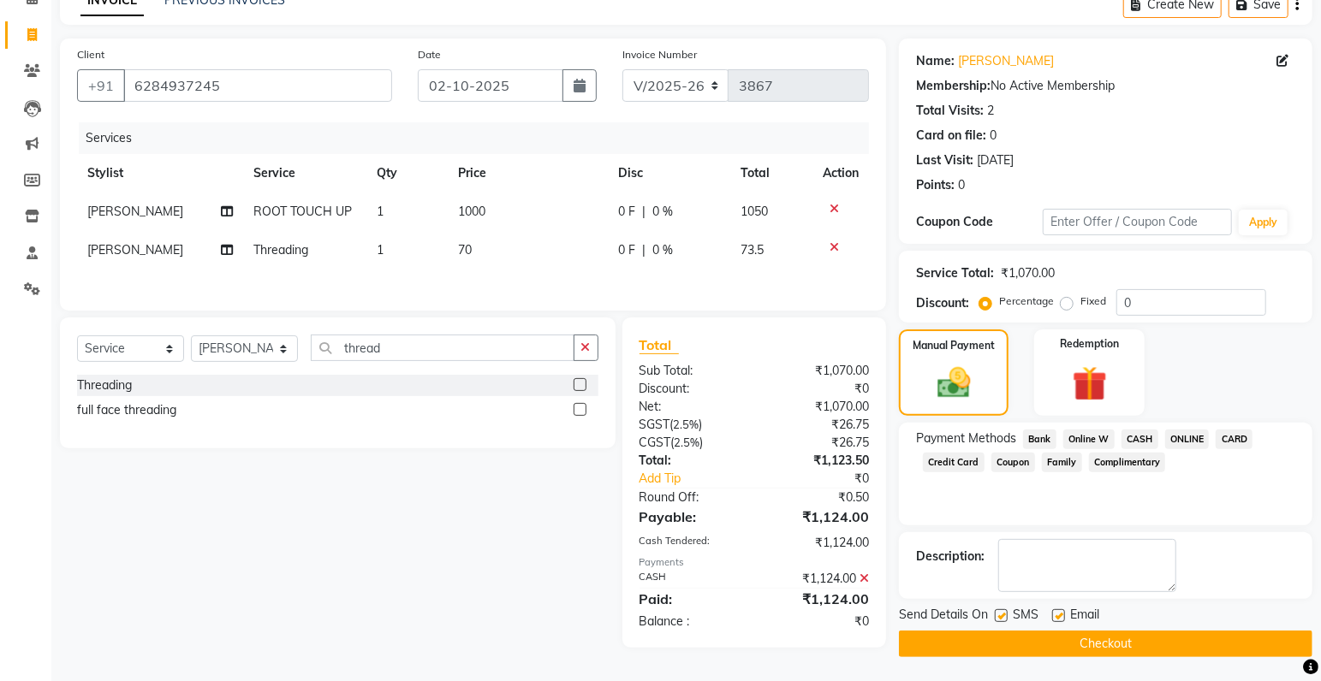
click at [1001, 613] on label at bounding box center [1001, 615] width 13 height 13
click at [1001, 613] on input "checkbox" at bounding box center [1000, 616] width 11 height 11
checkbox input "false"
click at [1017, 640] on button "Checkout" at bounding box center [1105, 644] width 413 height 27
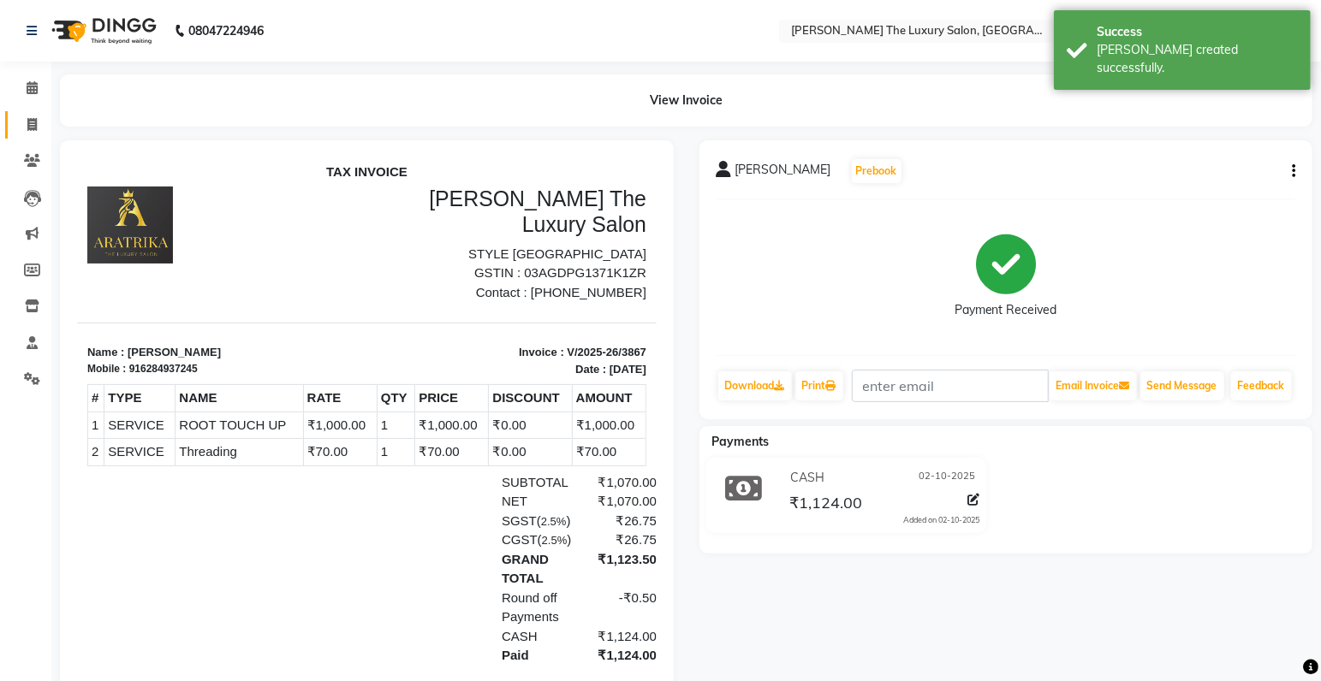
click at [32, 127] on icon at bounding box center [31, 124] width 9 height 13
select select "service"
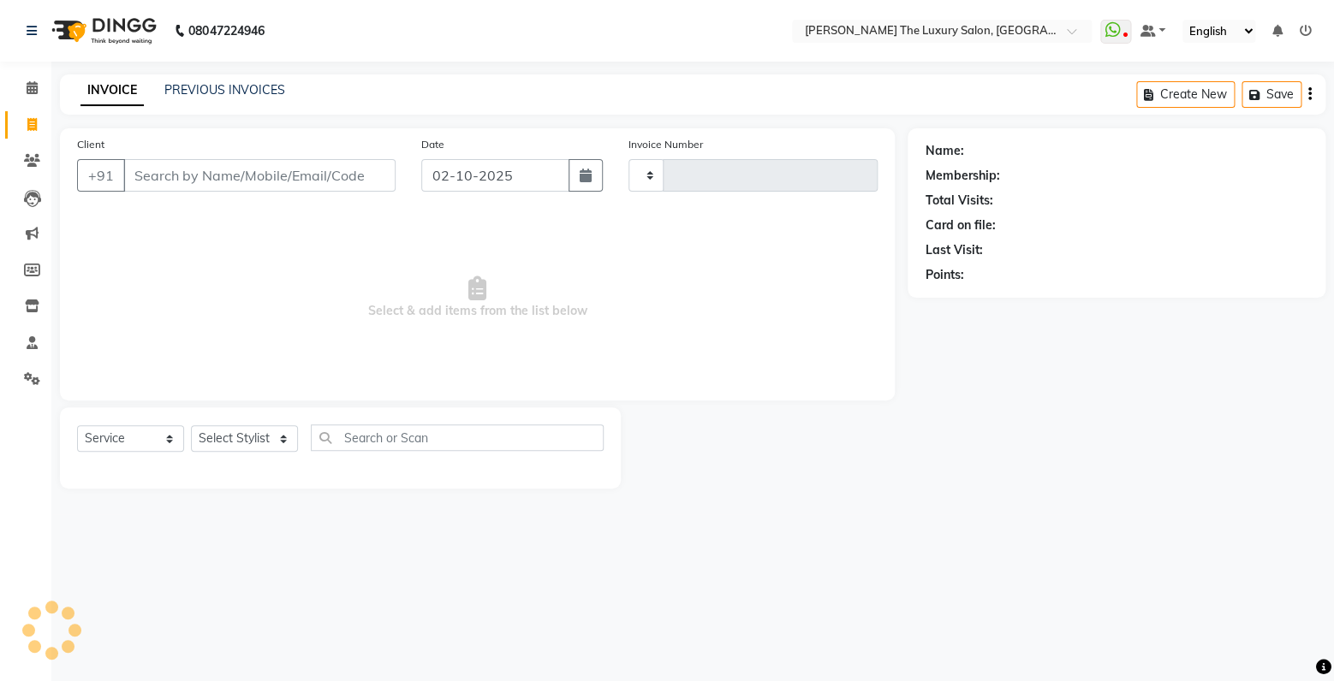
click at [217, 182] on input "Client" at bounding box center [259, 175] width 272 height 33
type input "Himanshi"
type input "3868"
select select "7179"
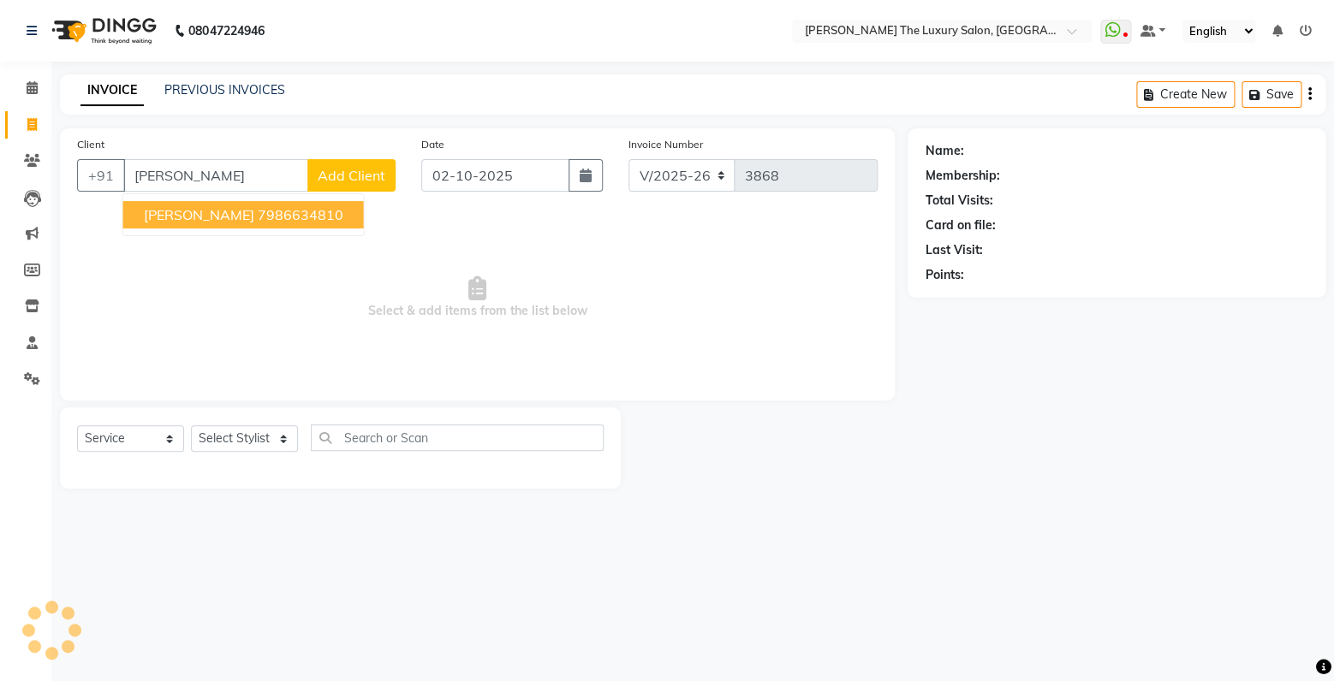
click at [258, 216] on ngb-highlight "7986634810" at bounding box center [301, 214] width 86 height 17
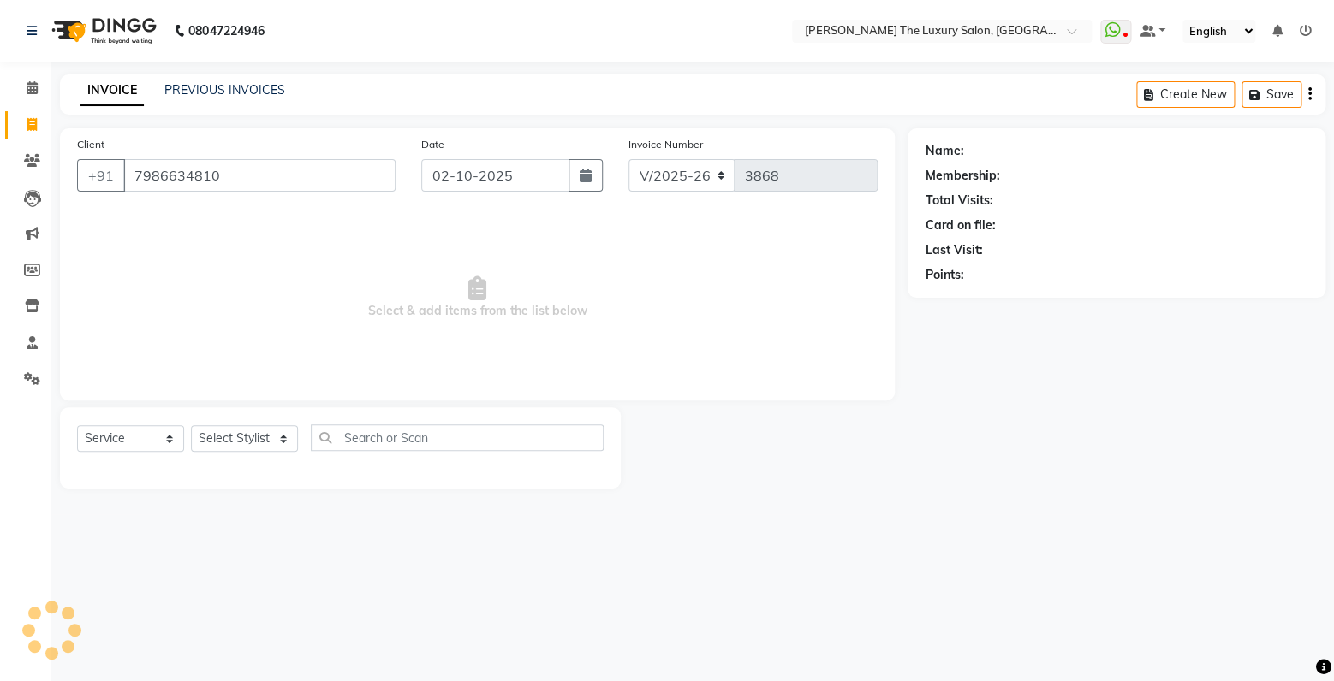
type input "7986634810"
click at [191, 425] on select "Select Stylist" at bounding box center [244, 438] width 107 height 27
click at [260, 448] on select "Select Stylist" at bounding box center [244, 438] width 107 height 27
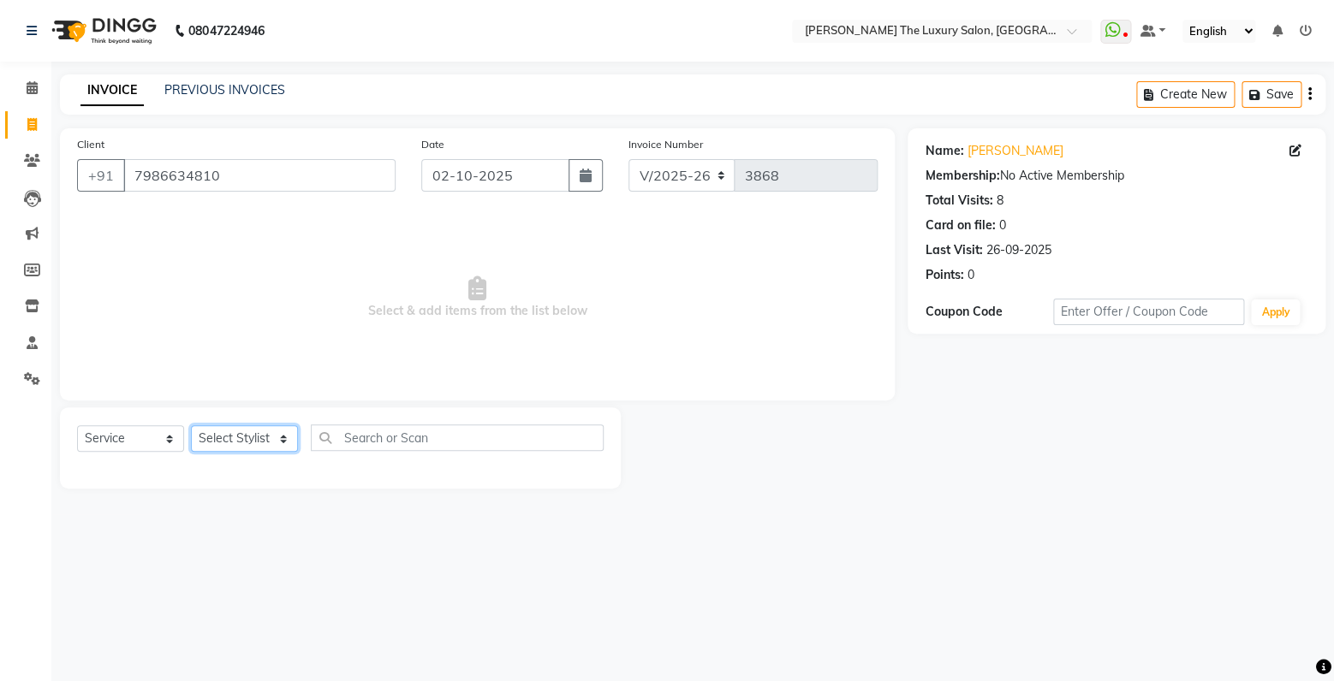
select select "60210"
click option "[PERSON_NAME]" at bounding box center [0, 0] width 0 height 0
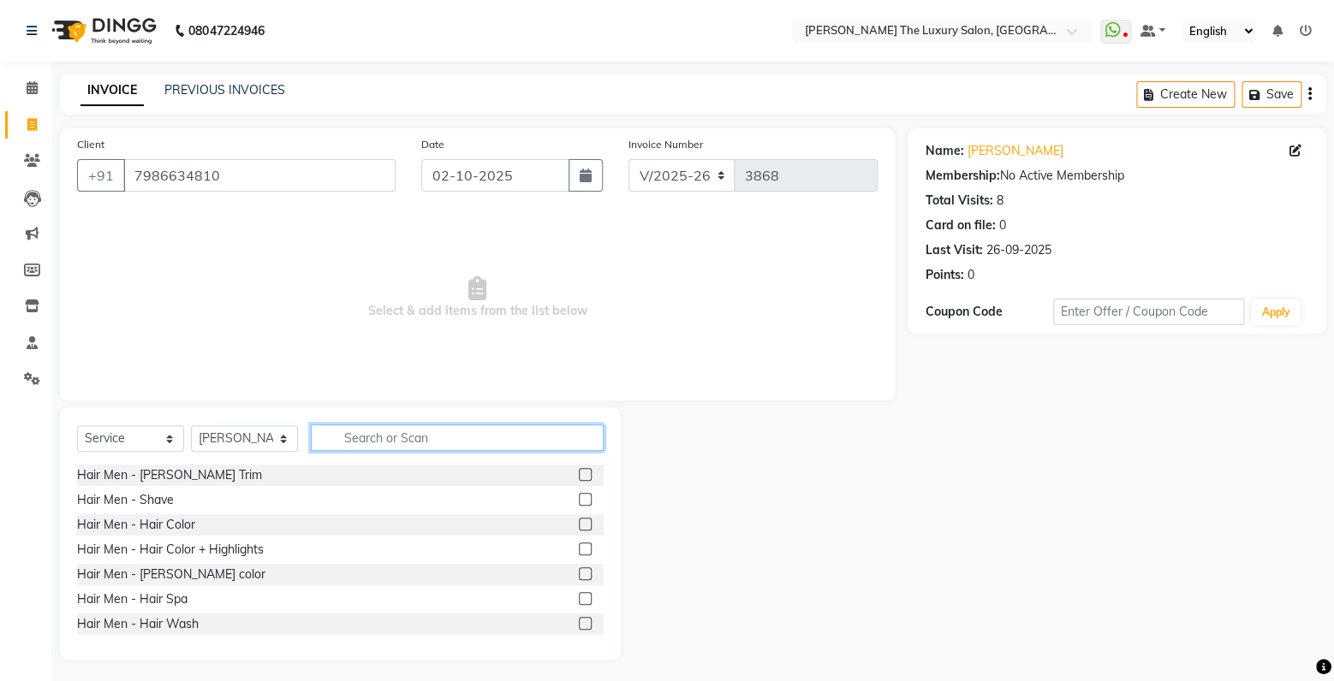
click at [392, 437] on input "text" at bounding box center [457, 438] width 293 height 27
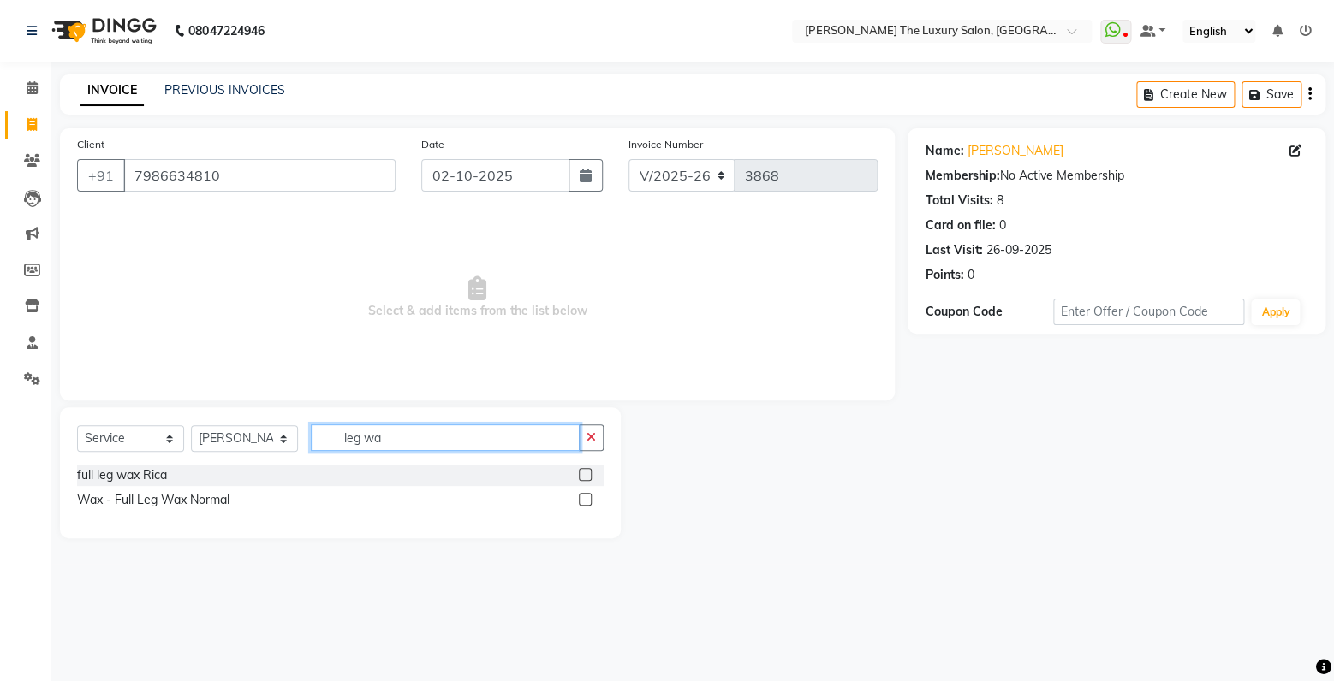
type input "leg wa"
click at [583, 471] on label at bounding box center [585, 474] width 13 height 13
click at [583, 471] on input "checkbox" at bounding box center [584, 475] width 11 height 11
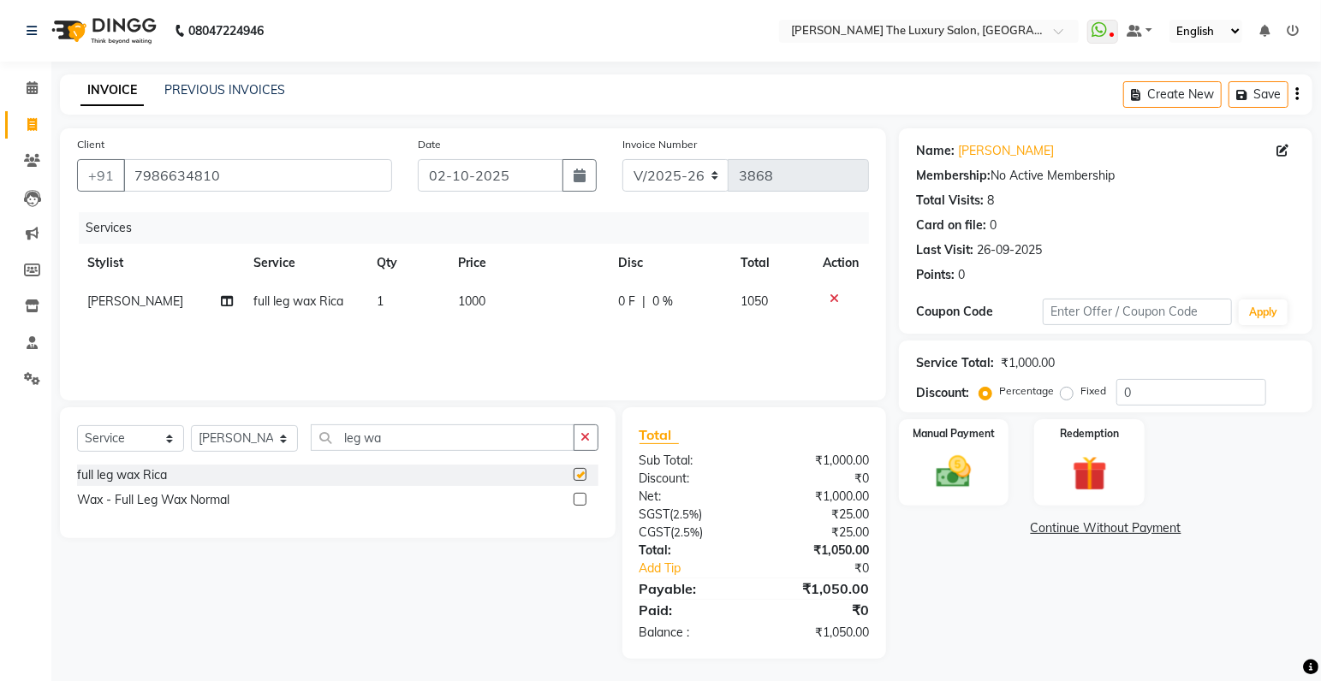
checkbox input "false"
click at [470, 304] on span "1000" at bounding box center [471, 301] width 27 height 15
select select "60210"
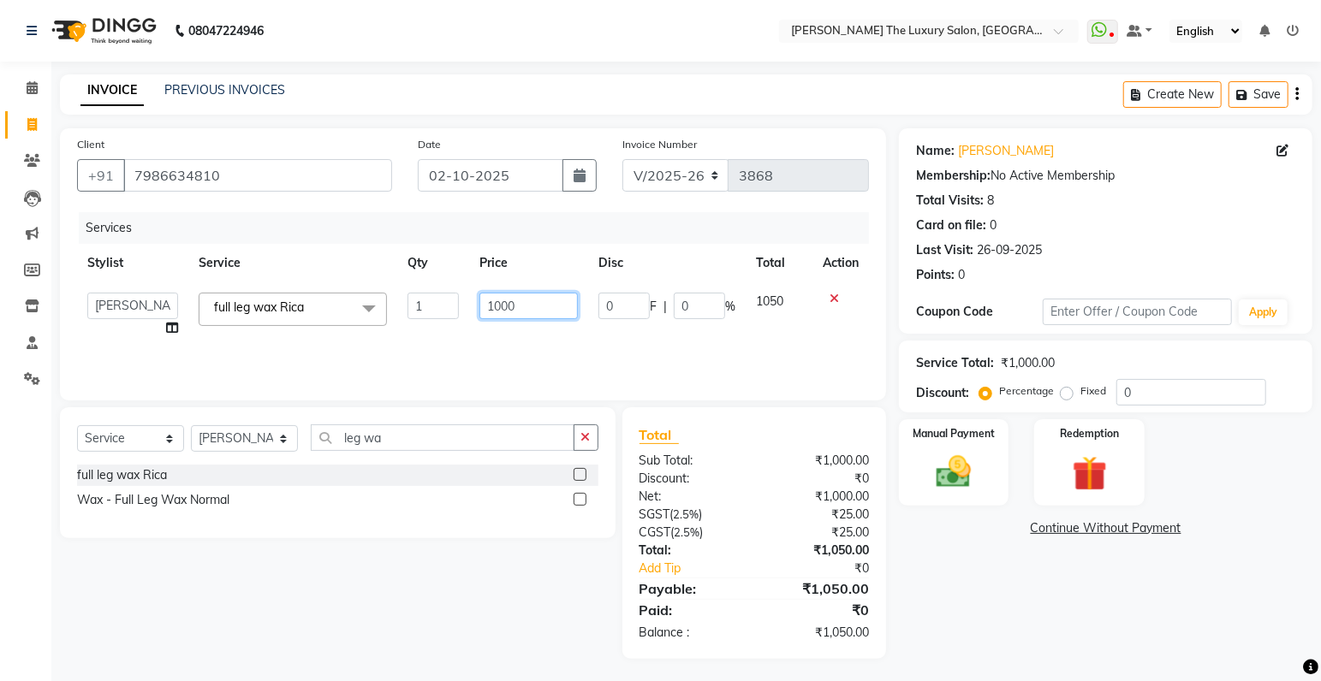
click at [501, 306] on input "1000" at bounding box center [528, 306] width 98 height 27
type input "1400"
click at [728, 344] on div "Services Stylist Service Qty Price Disc Total Action amrit arsh ayush Gaurav go…" at bounding box center [473, 297] width 792 height 171
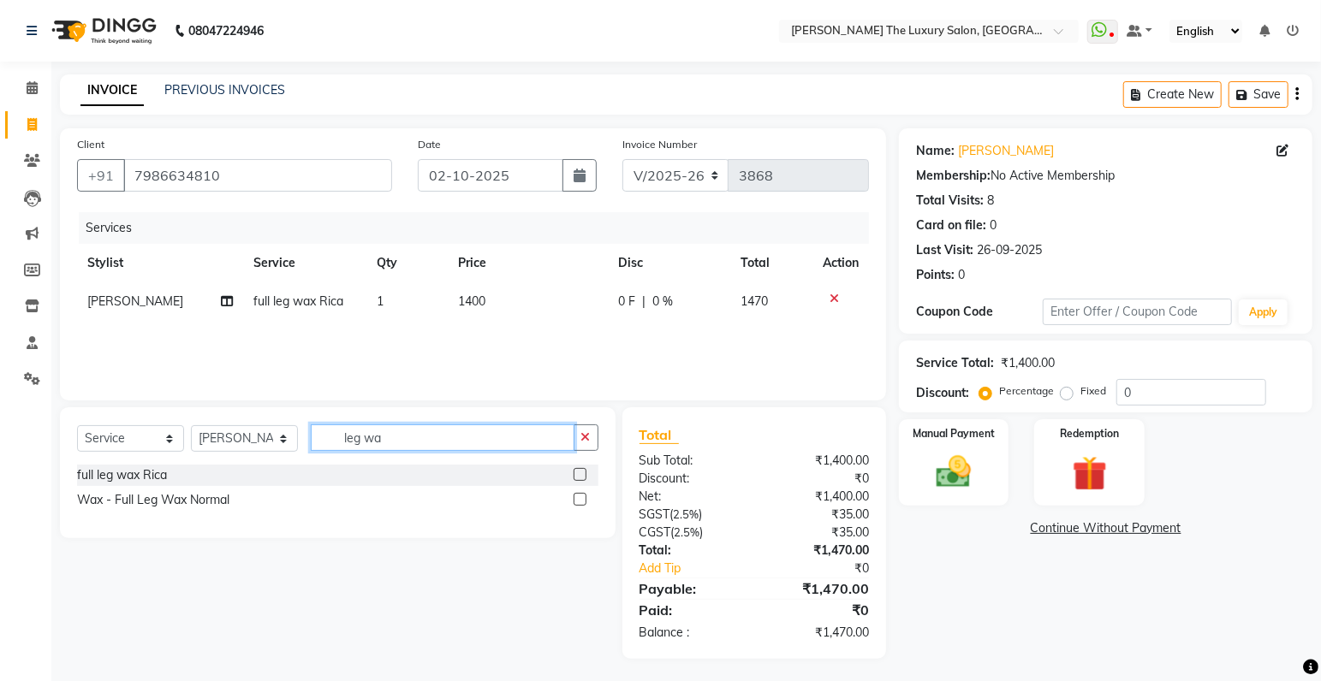
drag, startPoint x: 427, startPoint y: 432, endPoint x: 98, endPoint y: 486, distance: 333.1
click at [311, 451] on input "leg wa" at bounding box center [443, 438] width 264 height 27
type input "arm wa"
click at [582, 499] on label at bounding box center [579, 499] width 13 height 13
click at [582, 499] on input "checkbox" at bounding box center [578, 500] width 11 height 11
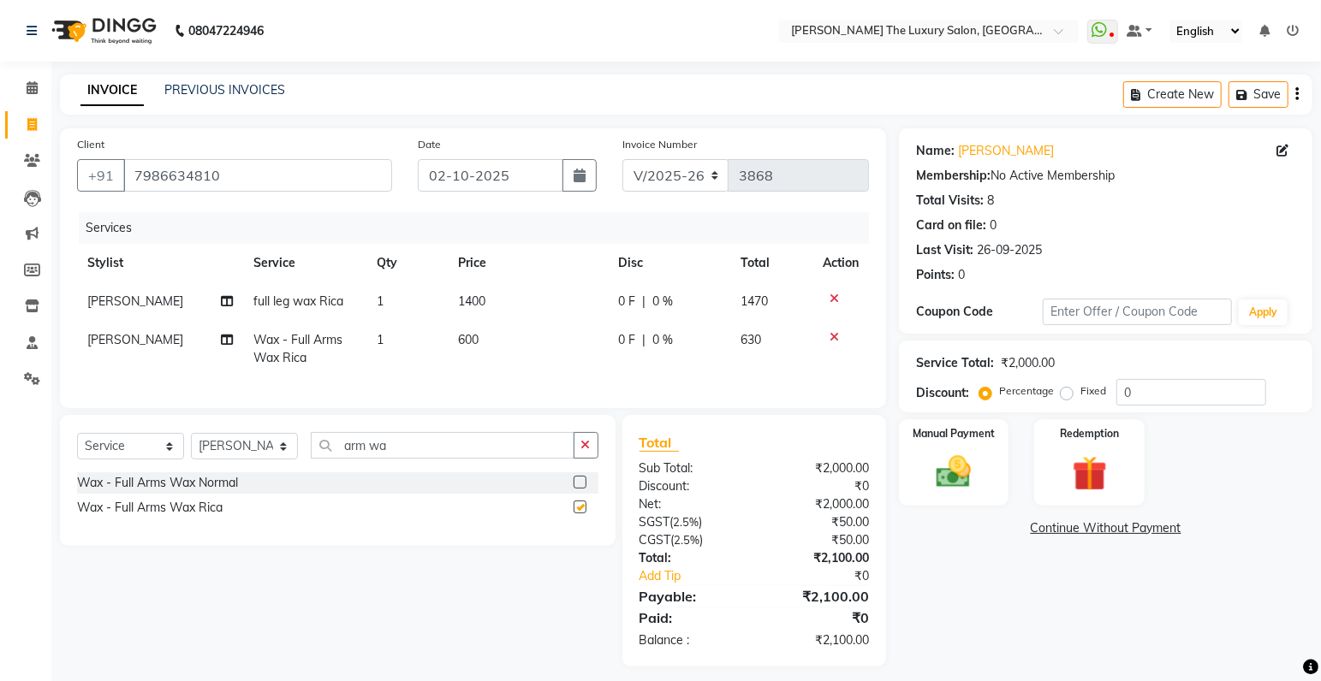
checkbox input "false"
click at [311, 459] on input "arm wa" at bounding box center [443, 445] width 264 height 27
type input "under"
click at [576, 514] on label at bounding box center [579, 507] width 13 height 13
click at [576, 514] on input "checkbox" at bounding box center [578, 507] width 11 height 11
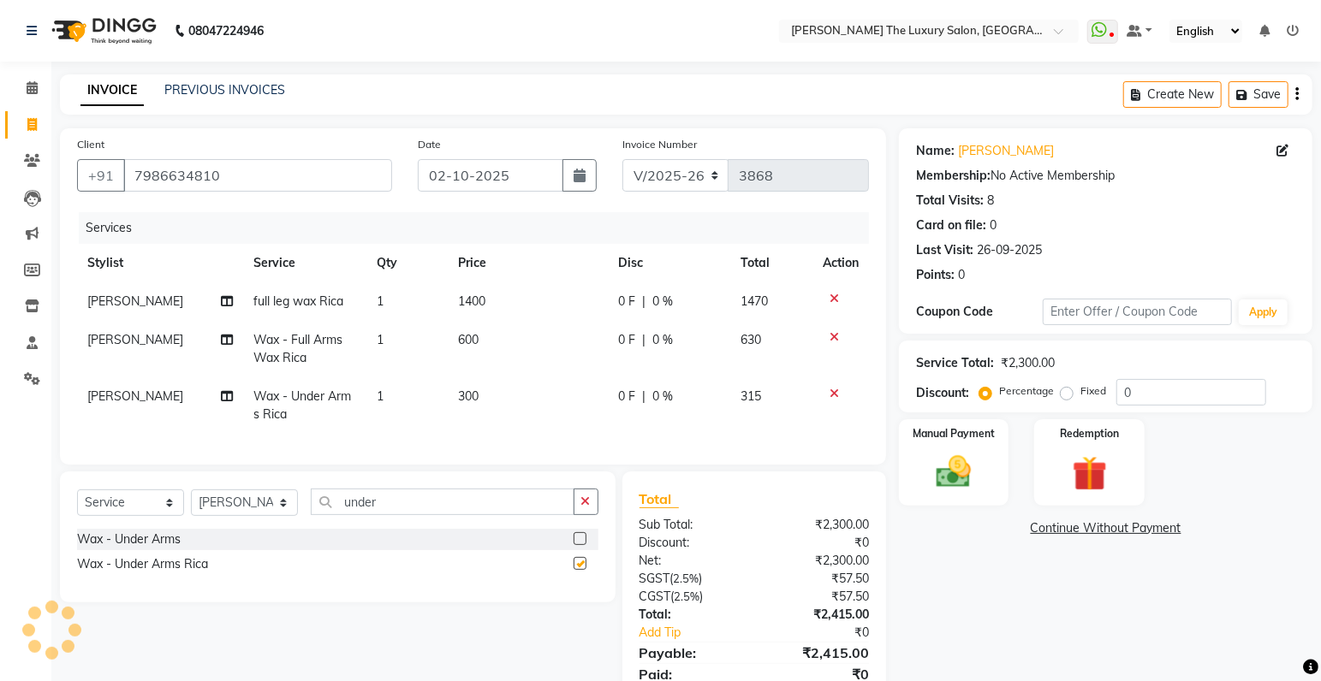
checkbox input "false"
click at [461, 394] on span "300" at bounding box center [468, 396] width 21 height 15
select select "60210"
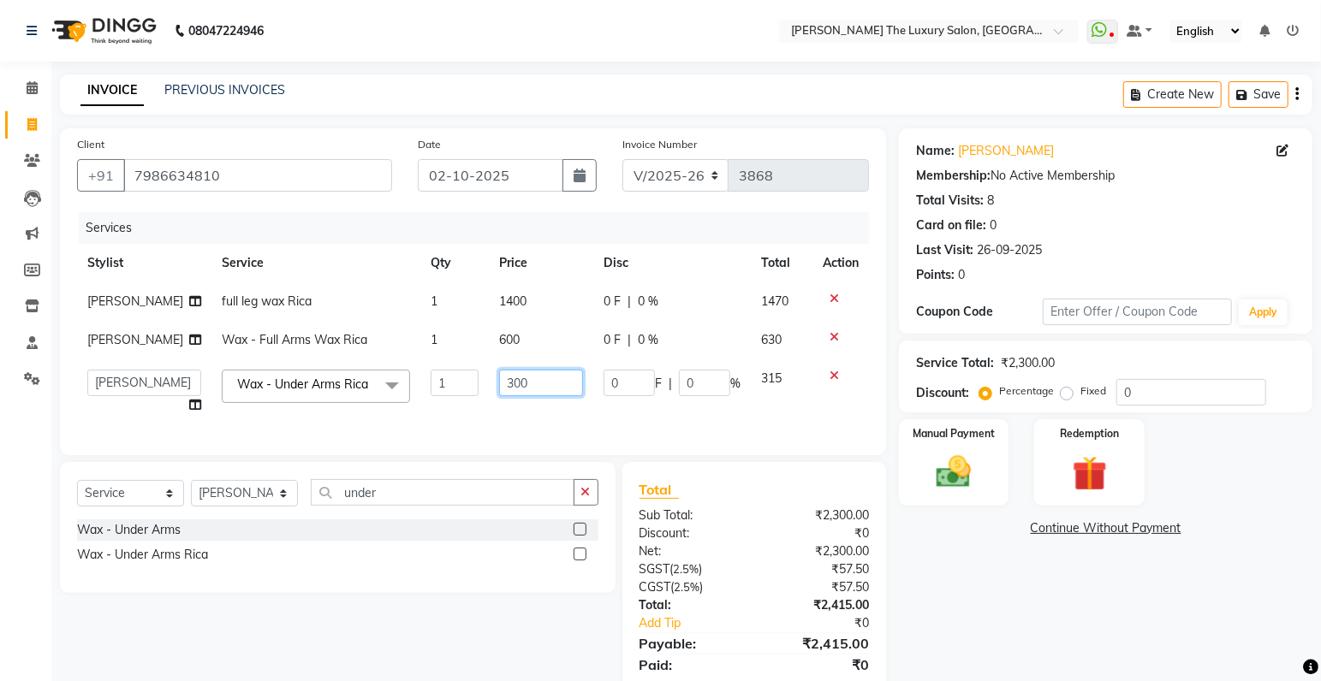
click at [499, 383] on input "300" at bounding box center [541, 383] width 85 height 27
type input "200"
click at [586, 425] on td "200" at bounding box center [541, 392] width 105 height 65
select select "60210"
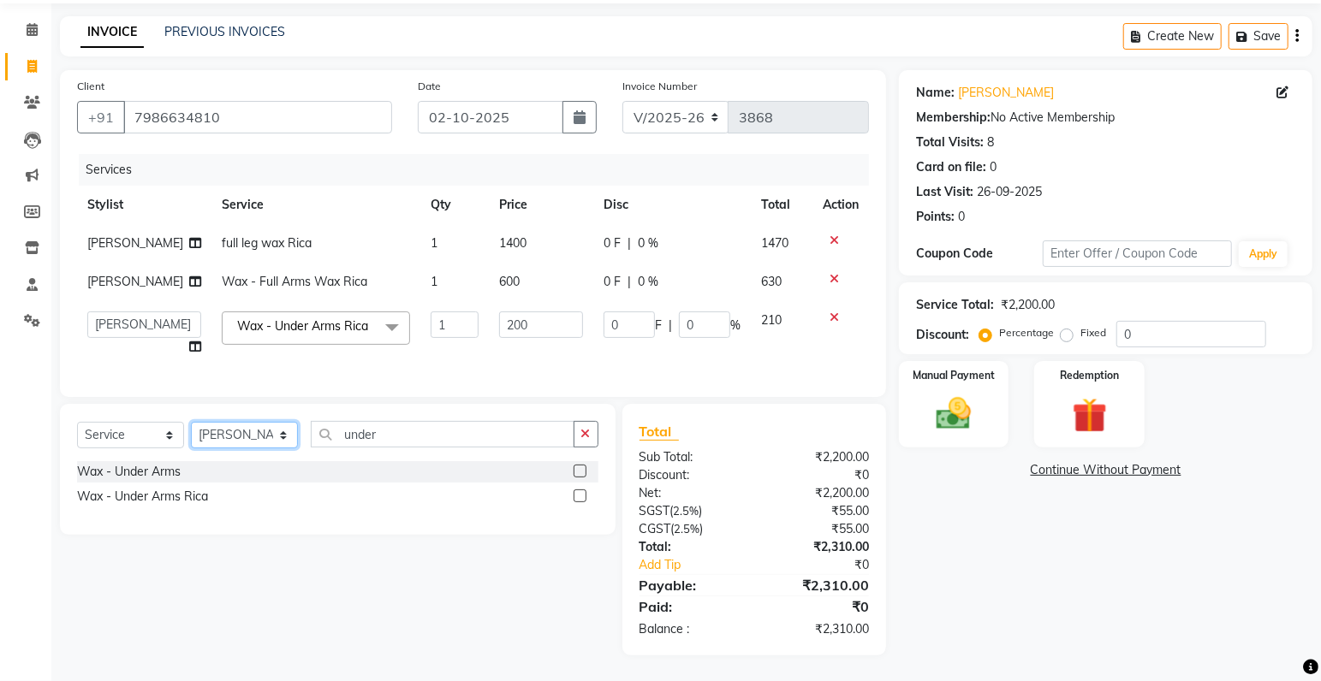
select select "74644"
click option "[PERSON_NAME]" at bounding box center [0, 0] width 0 height 0
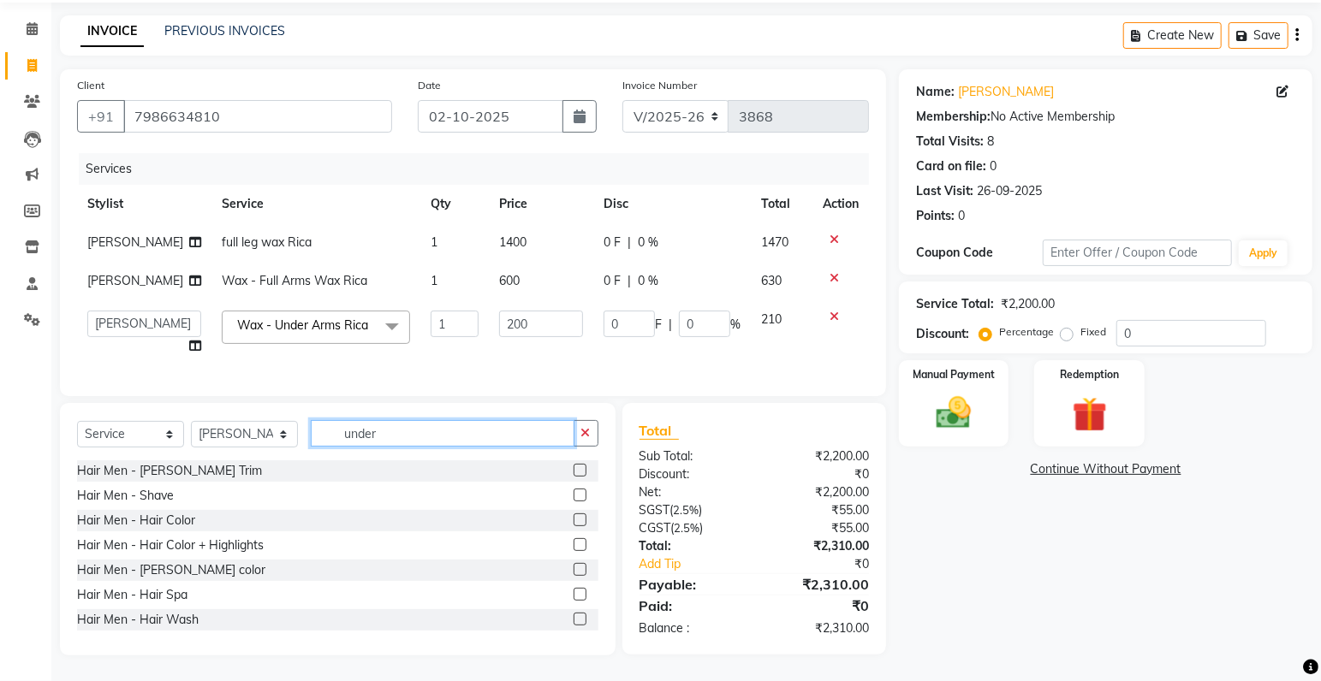
drag, startPoint x: 393, startPoint y: 431, endPoint x: 236, endPoint y: 445, distance: 157.3
click at [311, 445] on input "under" at bounding box center [443, 433] width 264 height 27
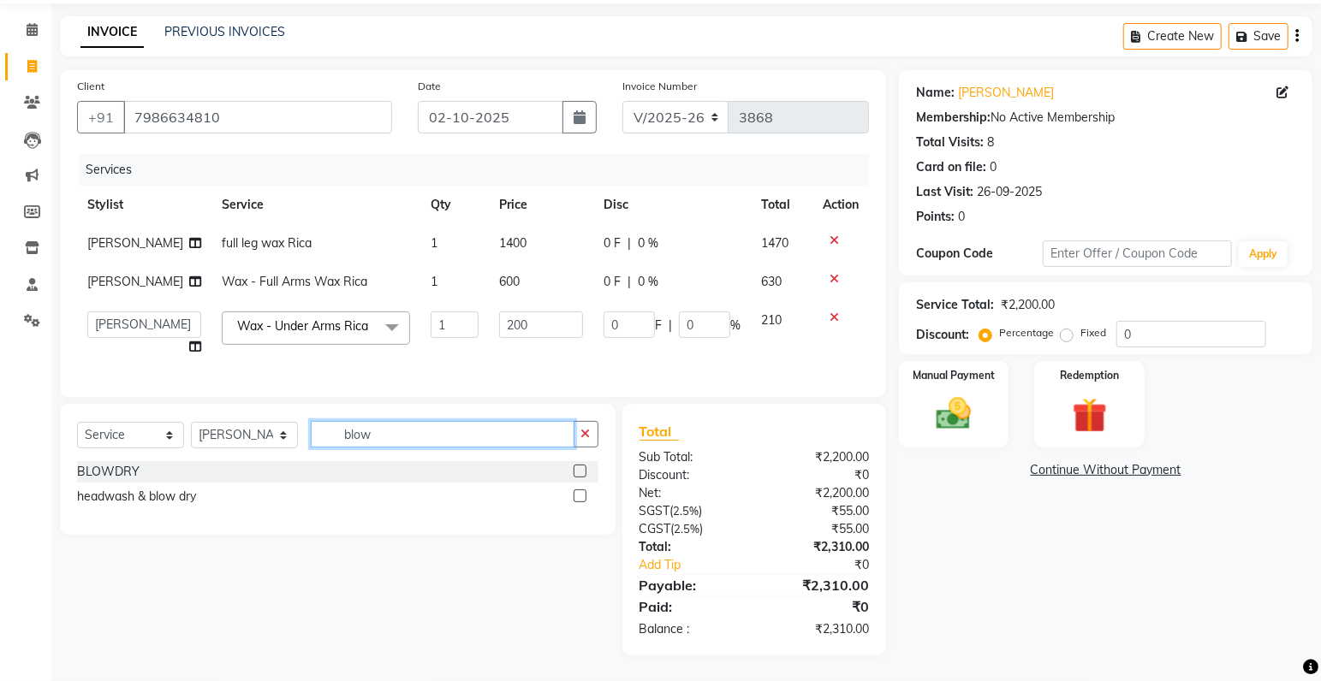
type input "blow"
click at [578, 466] on label at bounding box center [579, 471] width 13 height 13
click at [578, 466] on input "checkbox" at bounding box center [578, 471] width 11 height 11
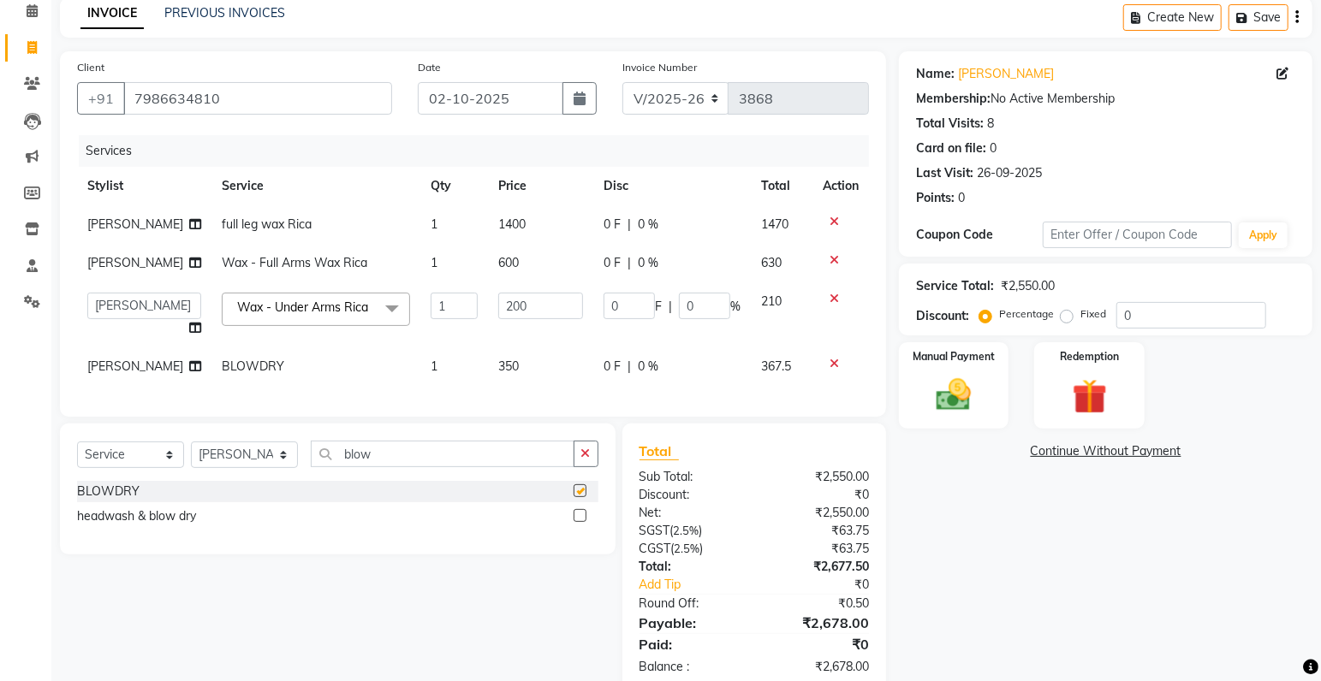
checkbox input "false"
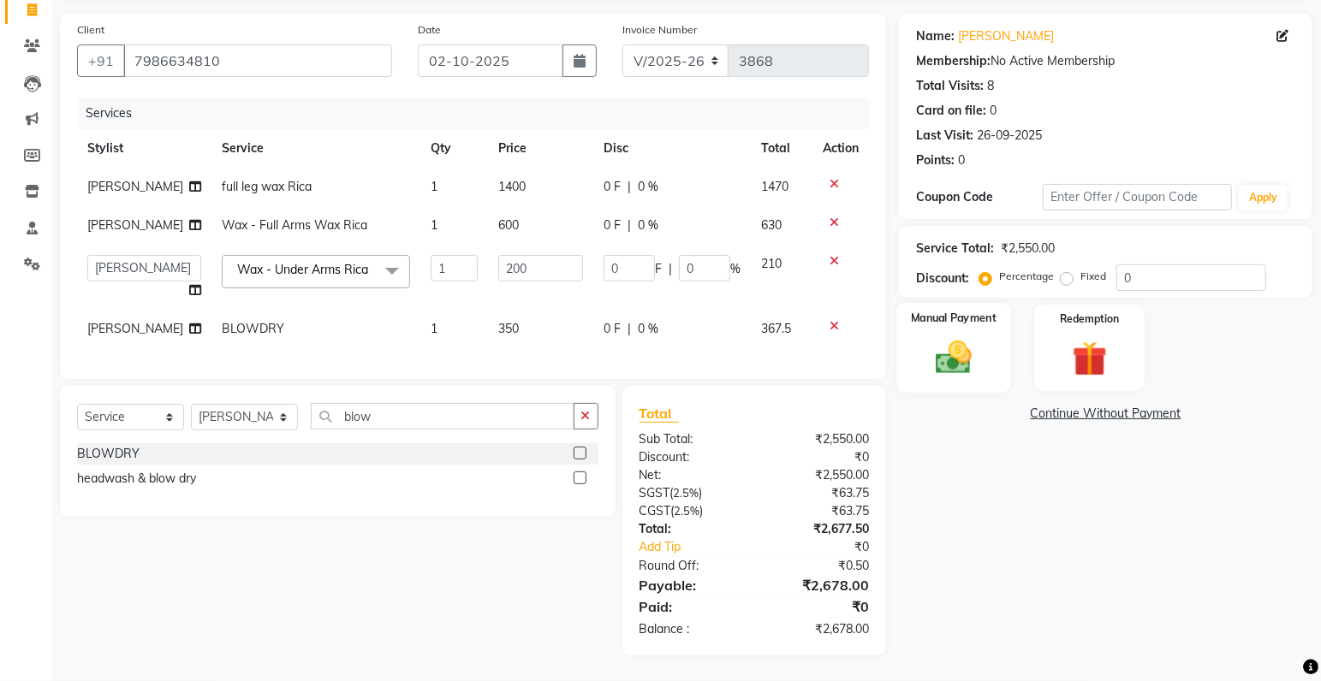
click at [976, 348] on img at bounding box center [953, 358] width 59 height 42
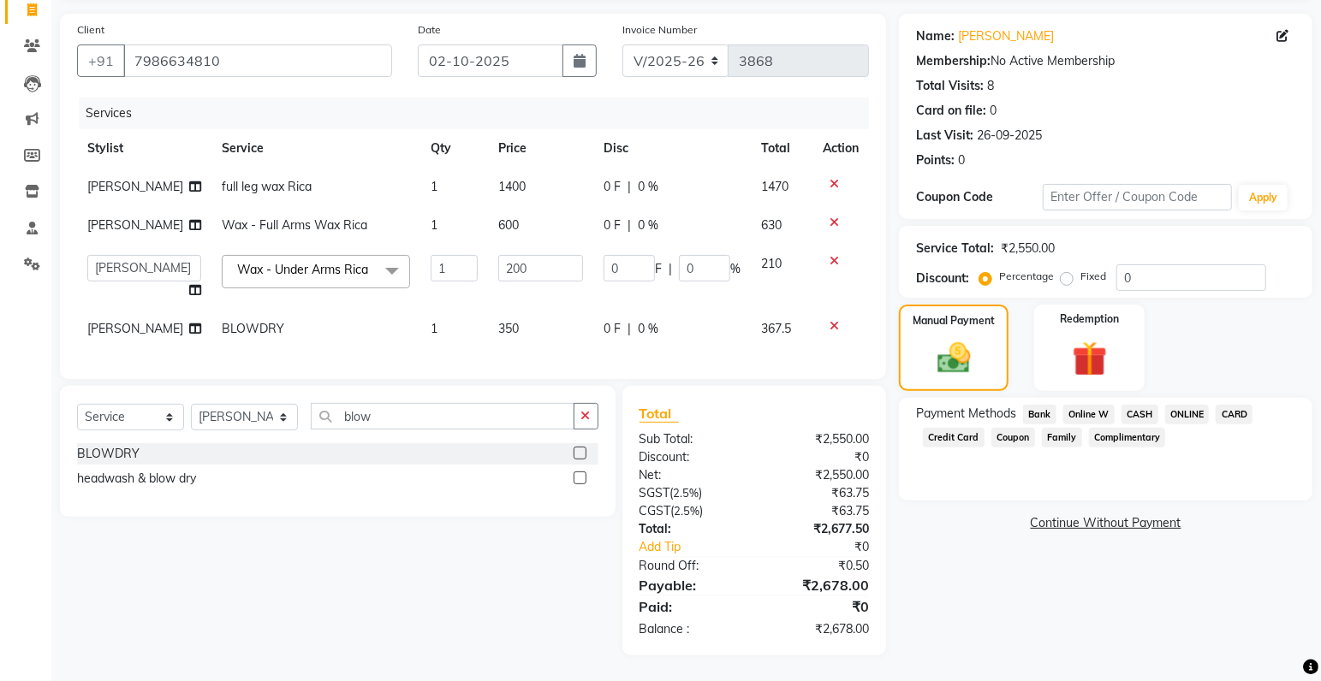
click at [1175, 405] on span "ONLINE" at bounding box center [1187, 415] width 45 height 20
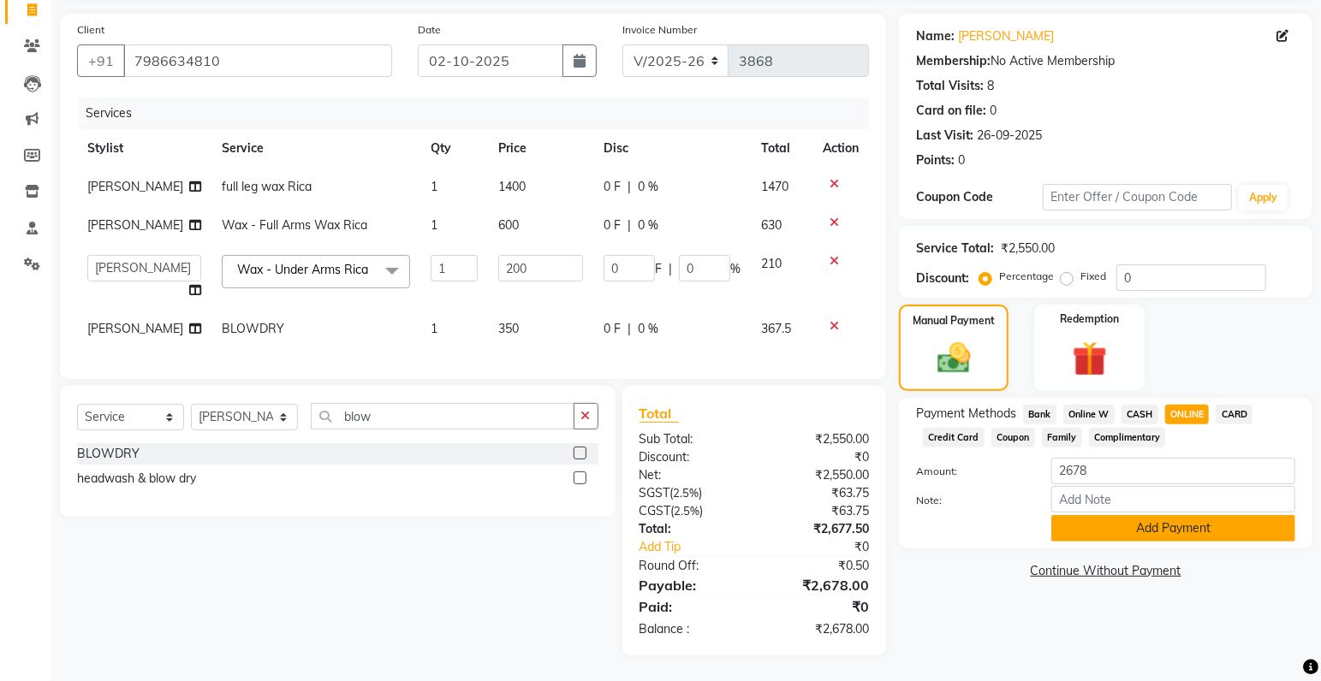
click at [1177, 515] on button "Add Payment" at bounding box center [1173, 528] width 244 height 27
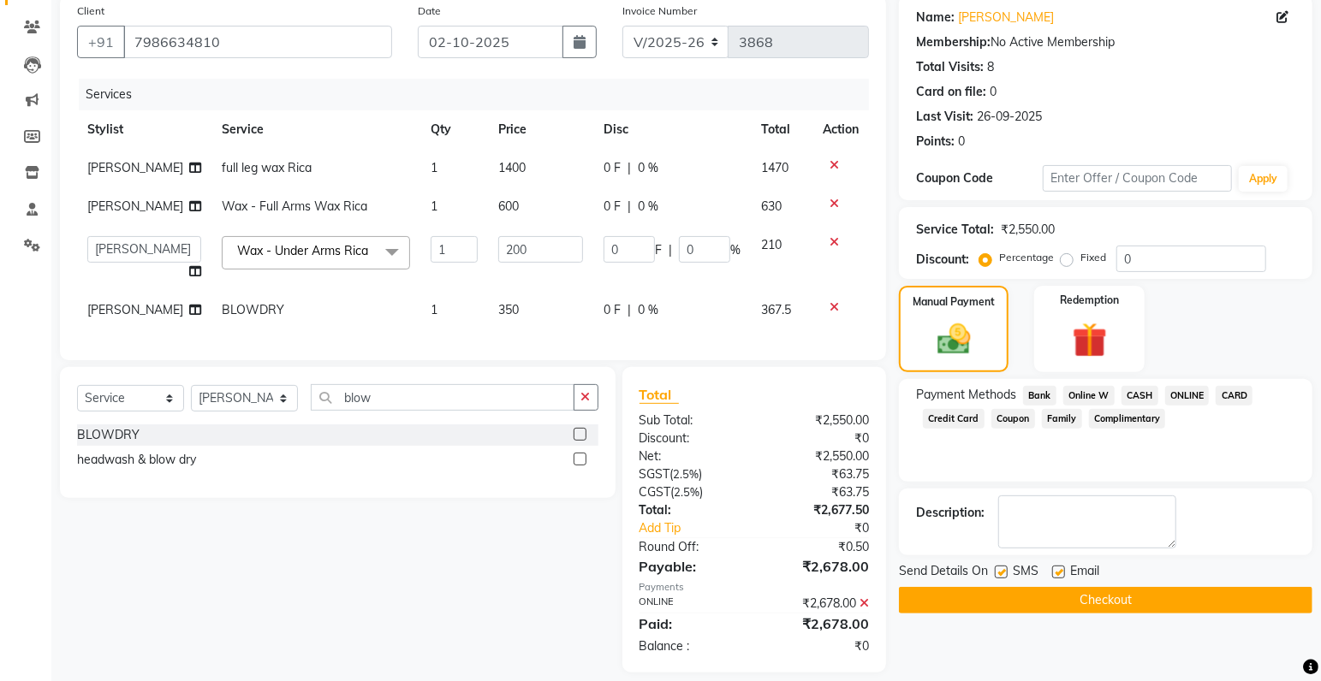
scroll to position [169, 0]
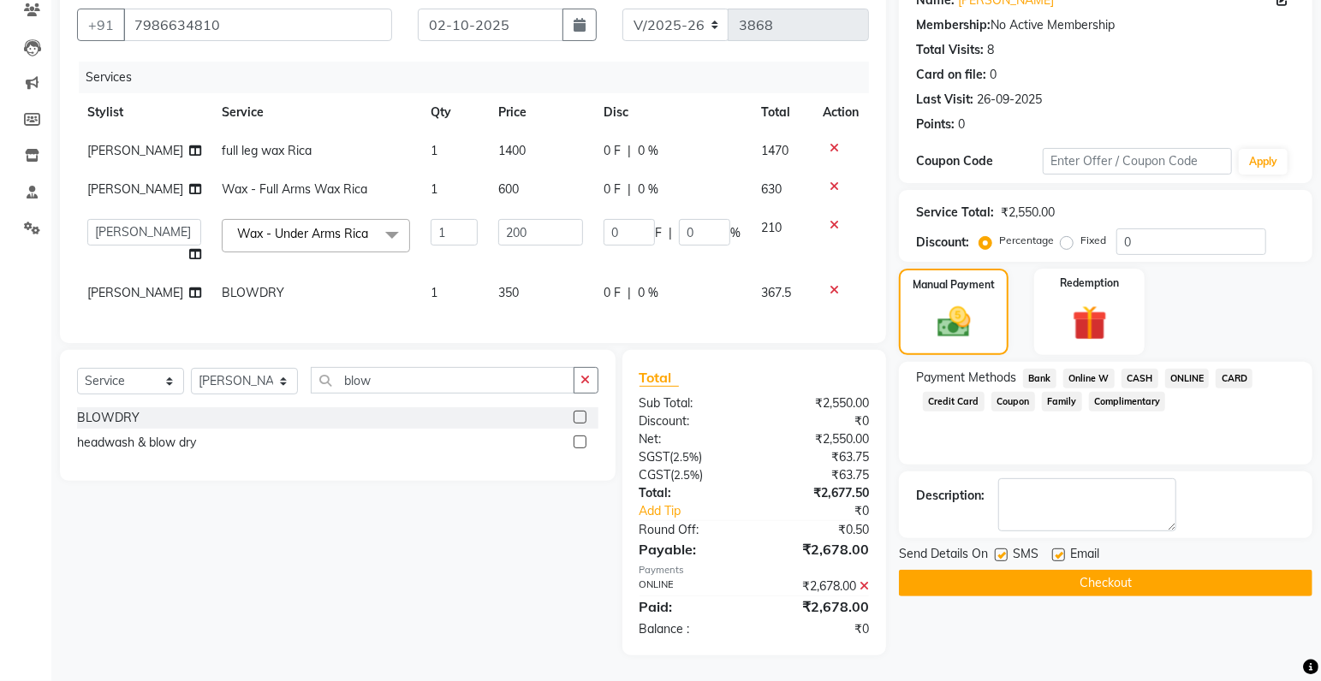
click at [1000, 549] on label at bounding box center [1001, 555] width 13 height 13
click at [1000, 550] on input "checkbox" at bounding box center [1000, 555] width 11 height 11
checkbox input "false"
click at [1015, 570] on button "Checkout" at bounding box center [1105, 583] width 413 height 27
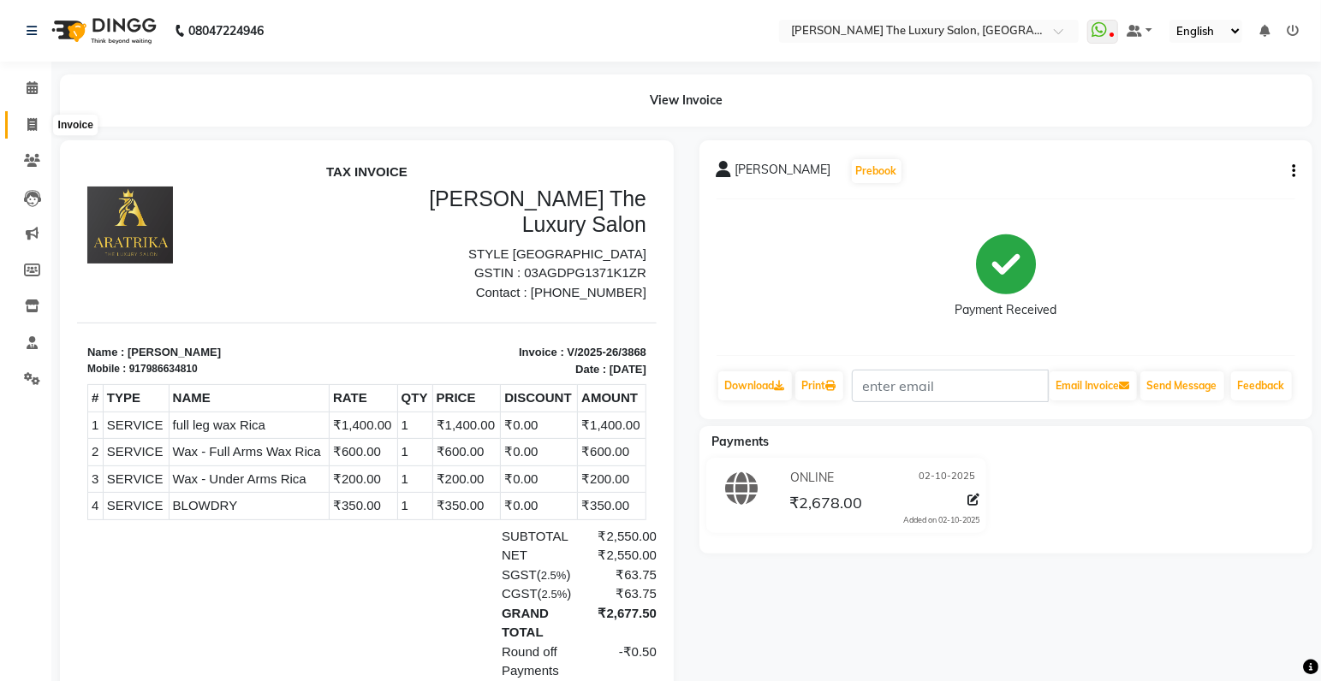
click at [25, 122] on span at bounding box center [32, 126] width 30 height 20
select select "service"
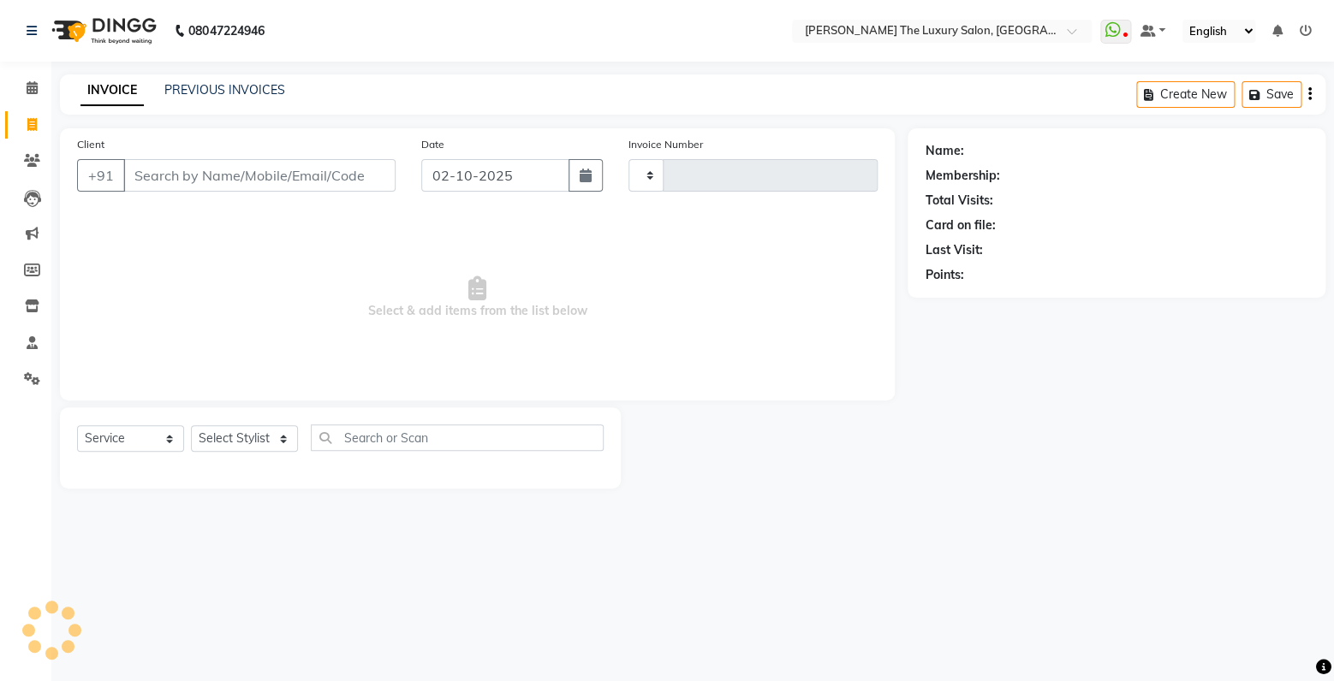
click at [211, 175] on input "Client" at bounding box center [259, 175] width 272 height 33
select select "7179"
type input "3869"
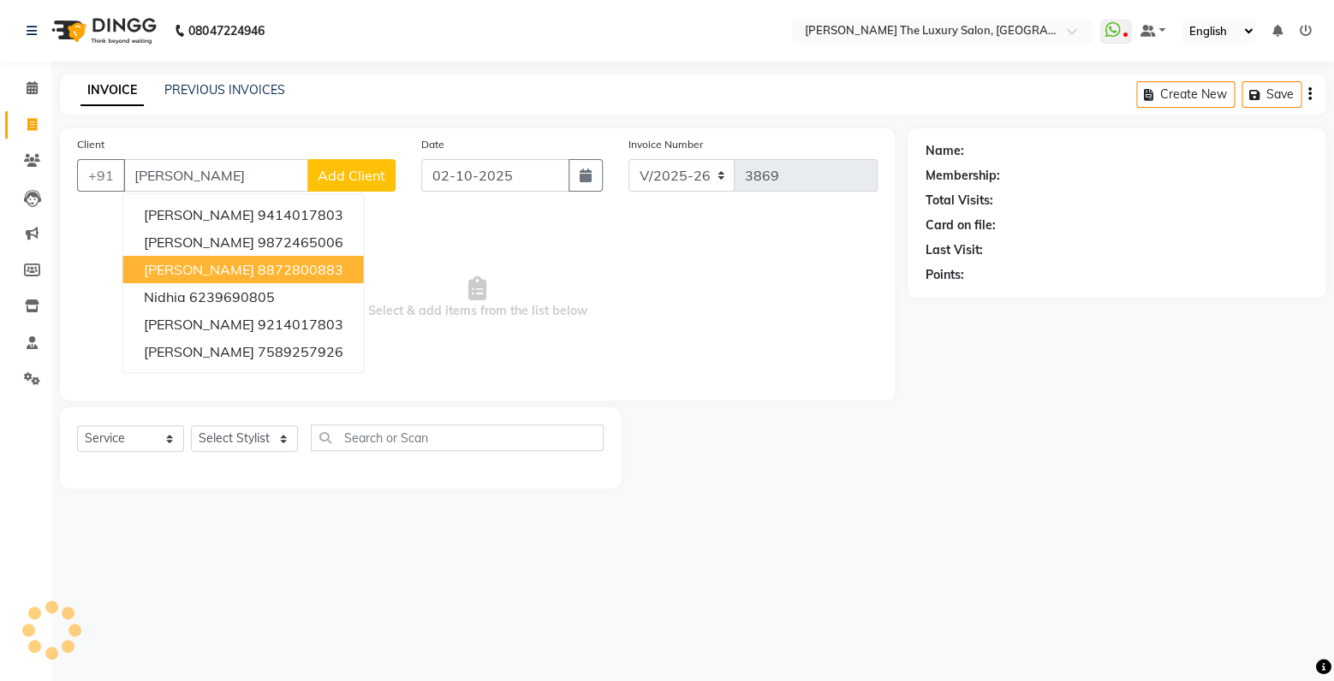
click at [258, 276] on ngb-highlight "8872800883" at bounding box center [301, 269] width 86 height 17
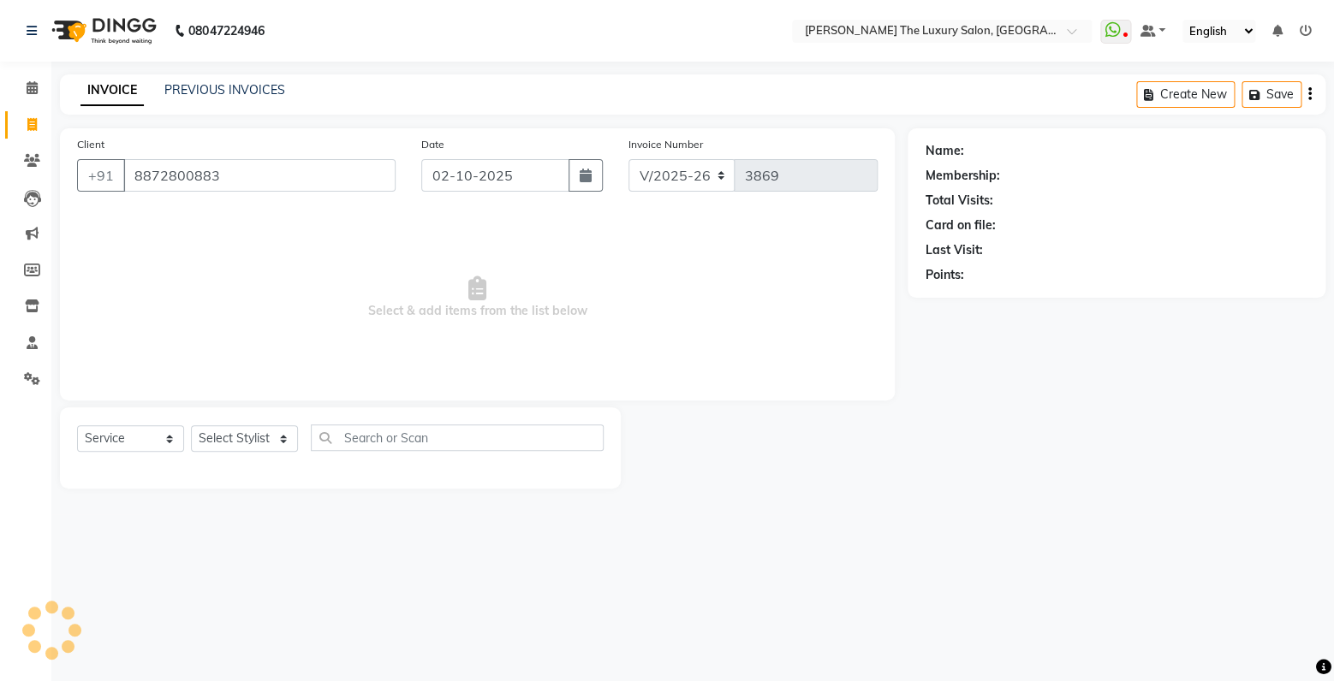
type input "8872800883"
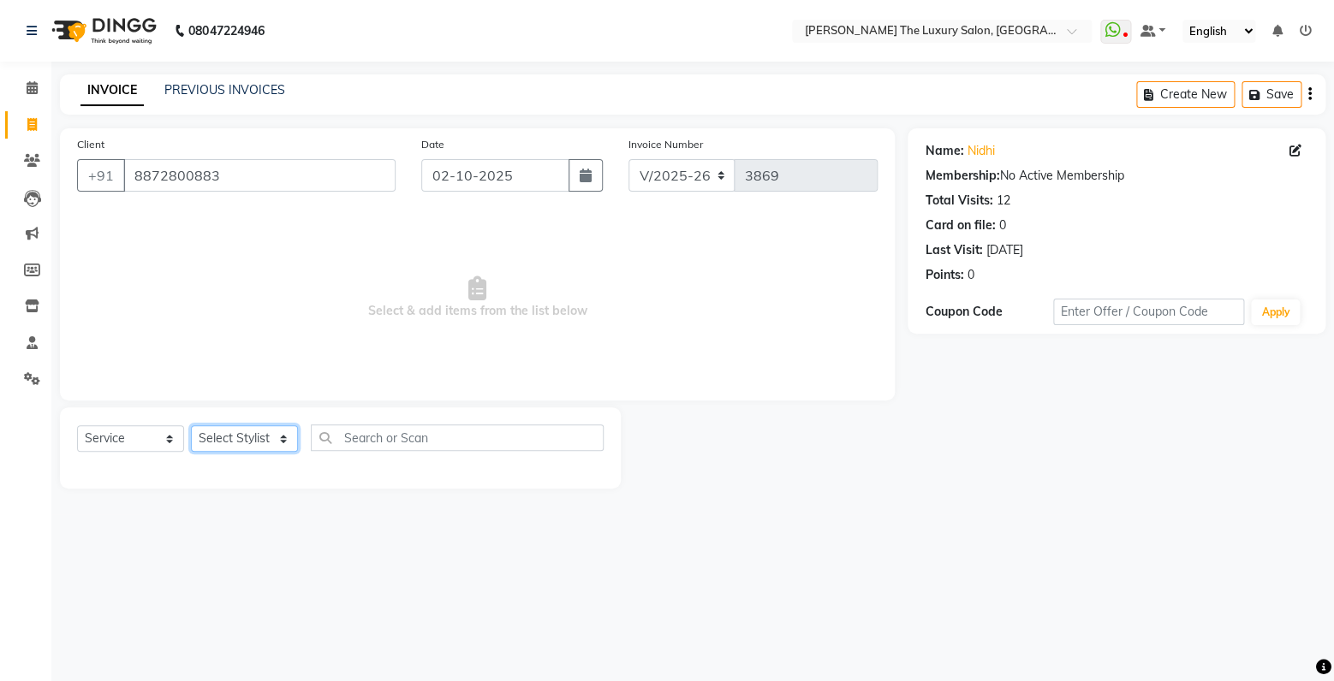
select select "60209"
click option "Sunny" at bounding box center [0, 0] width 0 height 0
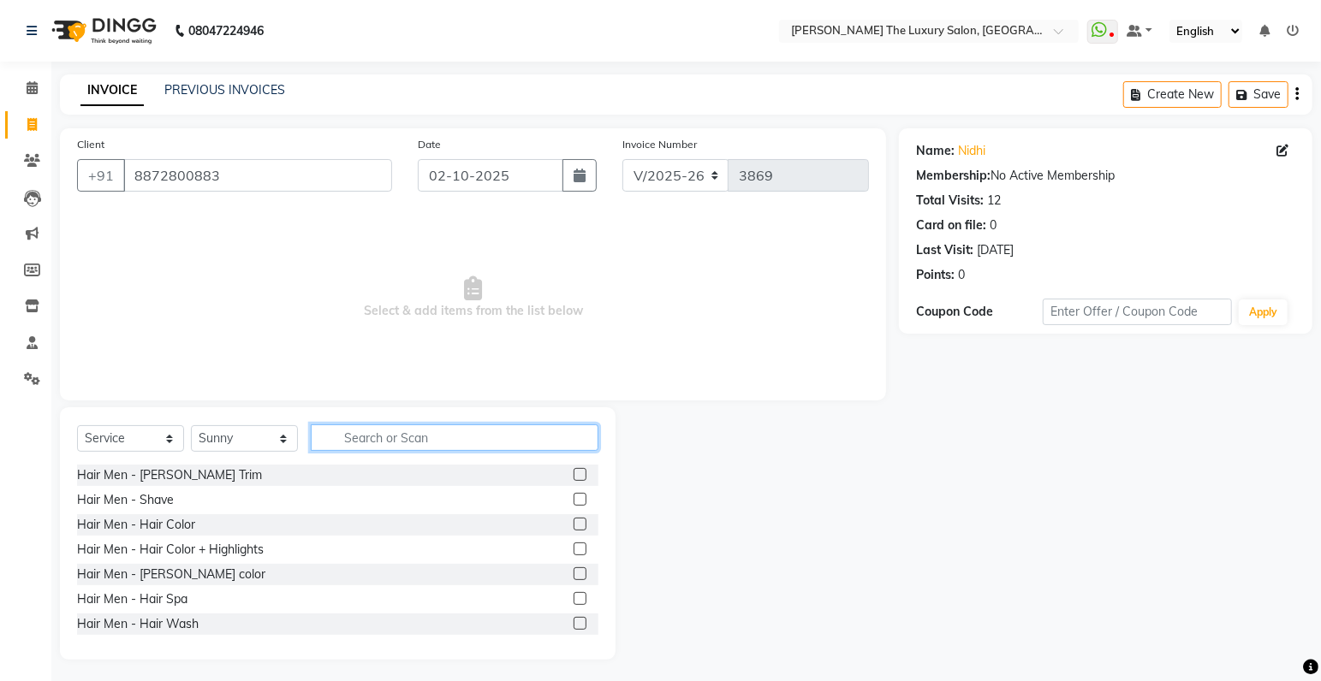
click at [433, 443] on input "text" at bounding box center [455, 438] width 288 height 27
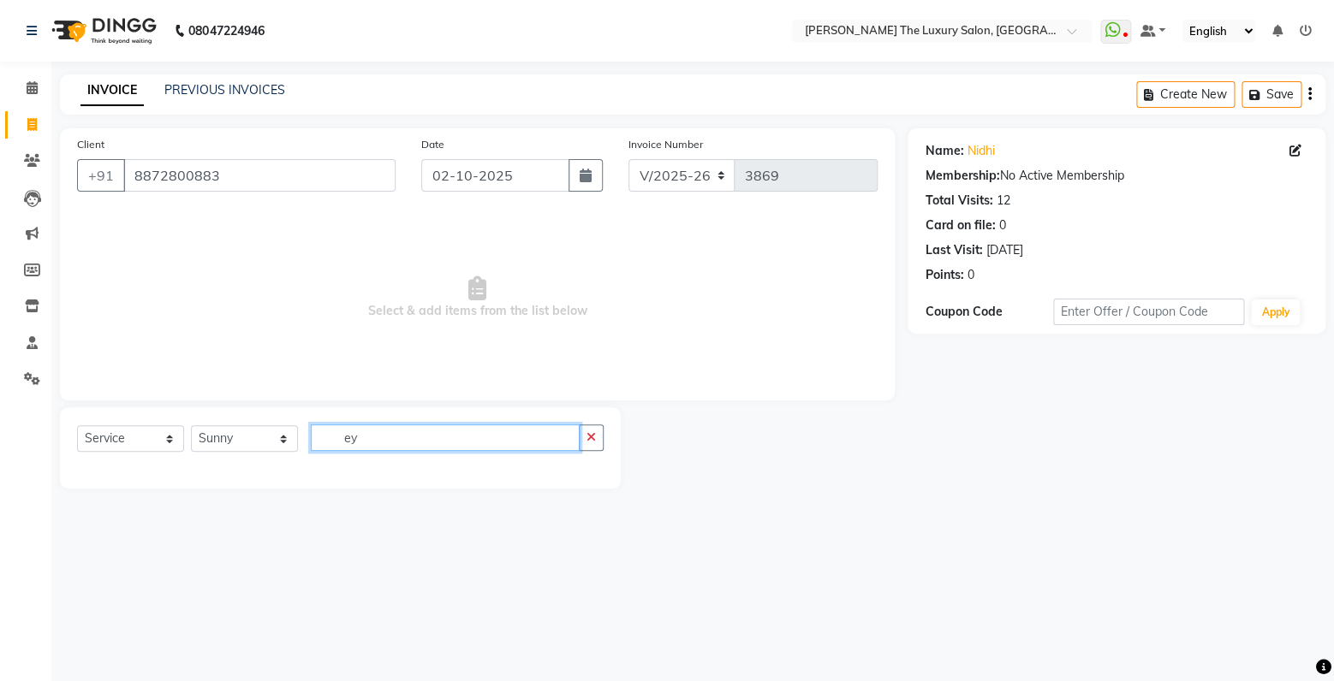
type input "e"
type input "threa"
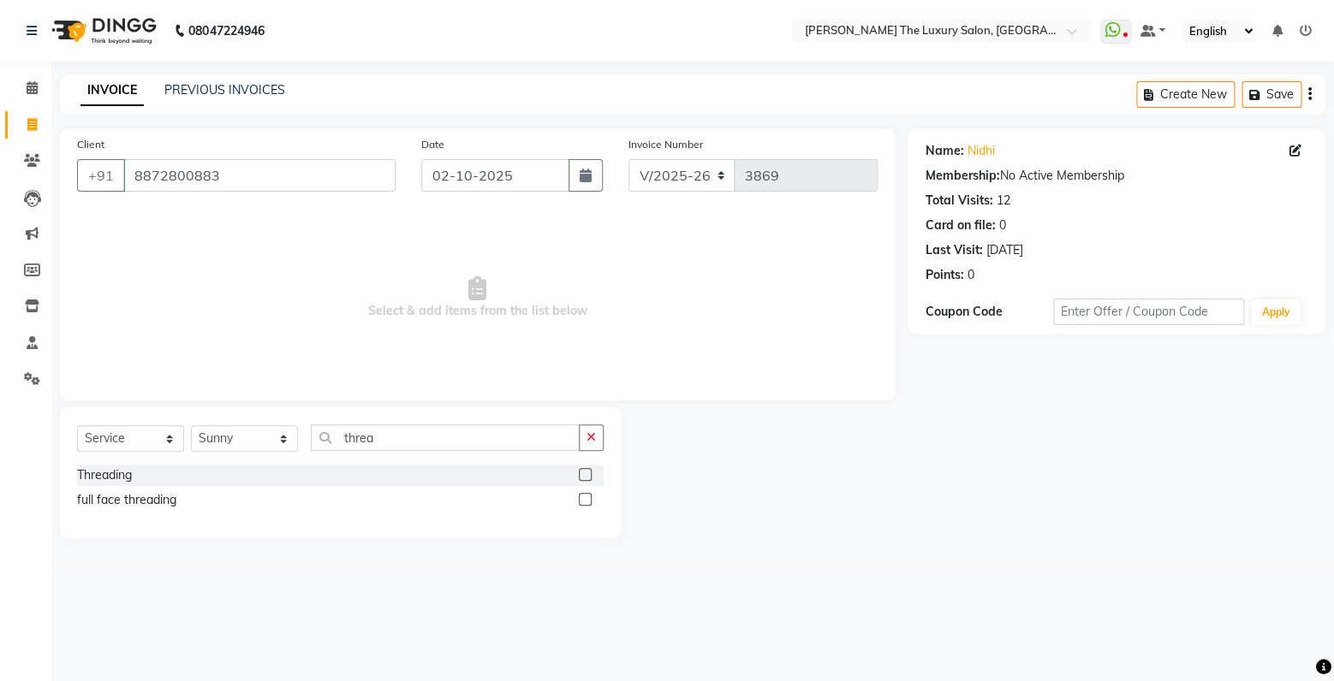
click at [583, 499] on label at bounding box center [585, 499] width 13 height 13
click at [583, 499] on input "checkbox" at bounding box center [584, 500] width 11 height 11
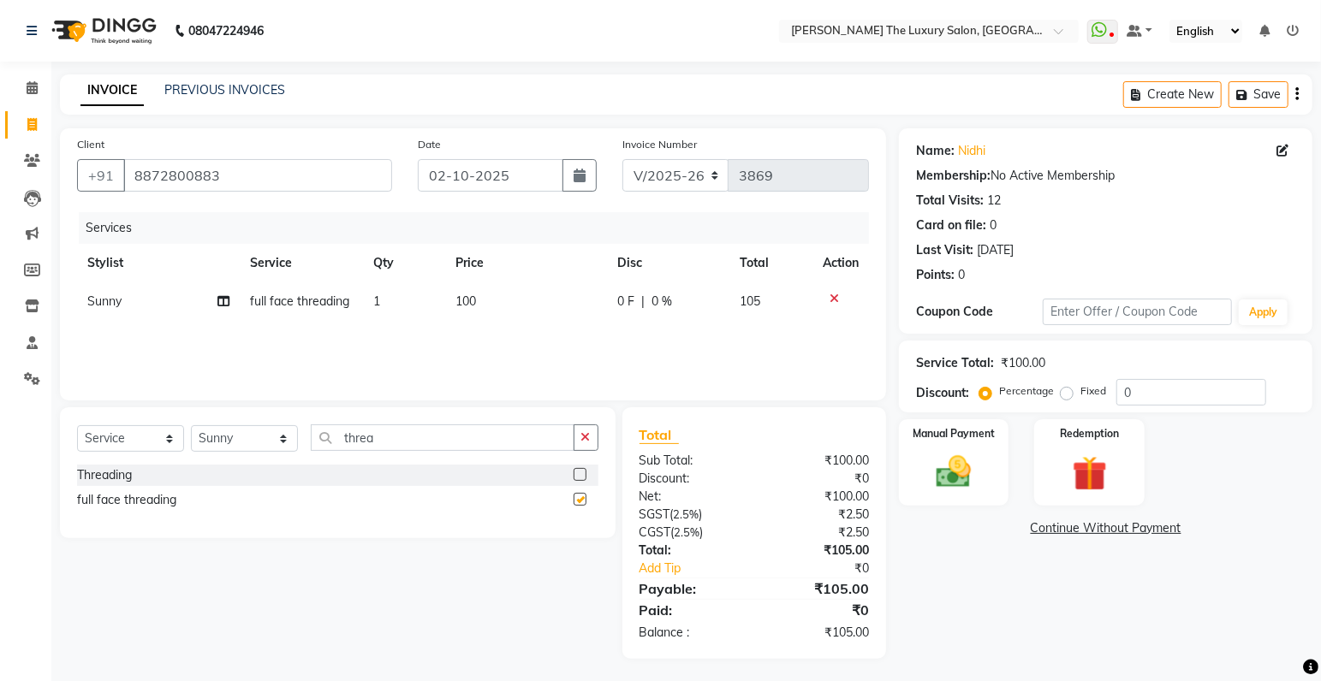
checkbox input "false"
click at [461, 303] on span "100" at bounding box center [465, 301] width 21 height 15
select select "60209"
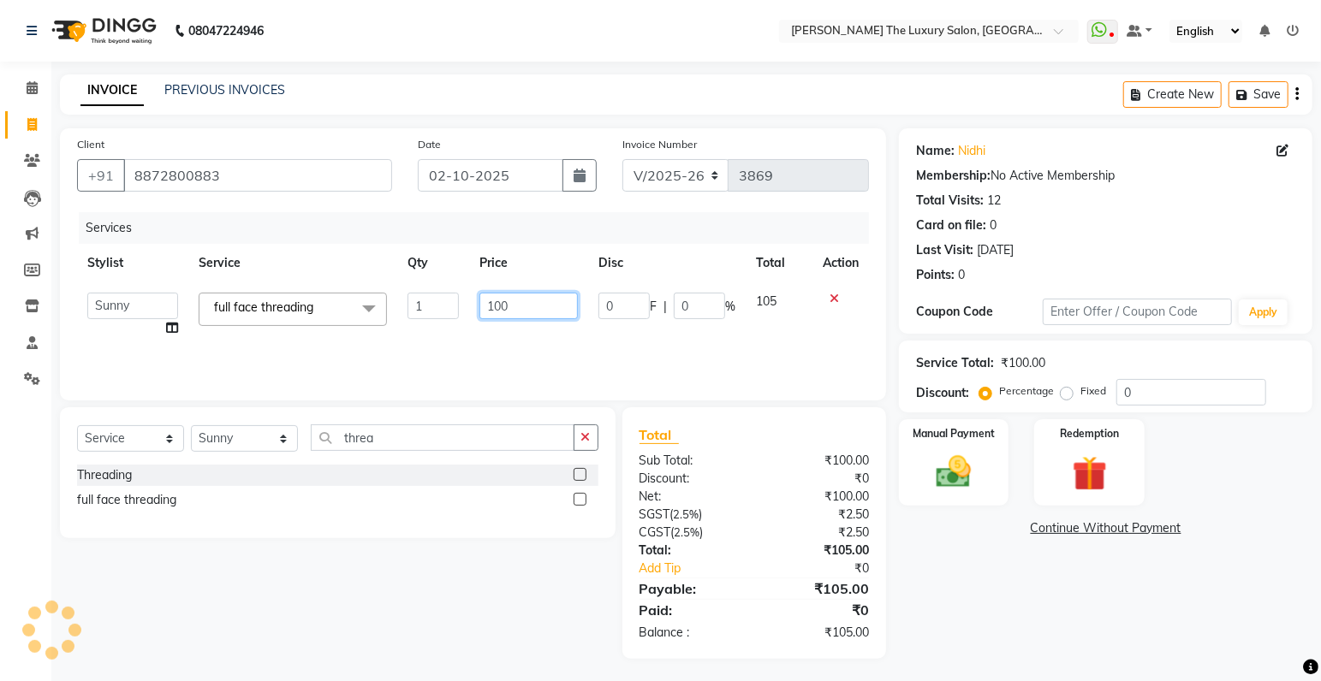
drag, startPoint x: 500, startPoint y: 306, endPoint x: 287, endPoint y: 328, distance: 214.2
click at [479, 319] on input "100" at bounding box center [528, 306] width 98 height 27
type input "250"
click at [570, 358] on div "Services Stylist Service Qty Price Disc Total Action amrit arsh ayush Gaurav go…" at bounding box center [473, 297] width 792 height 171
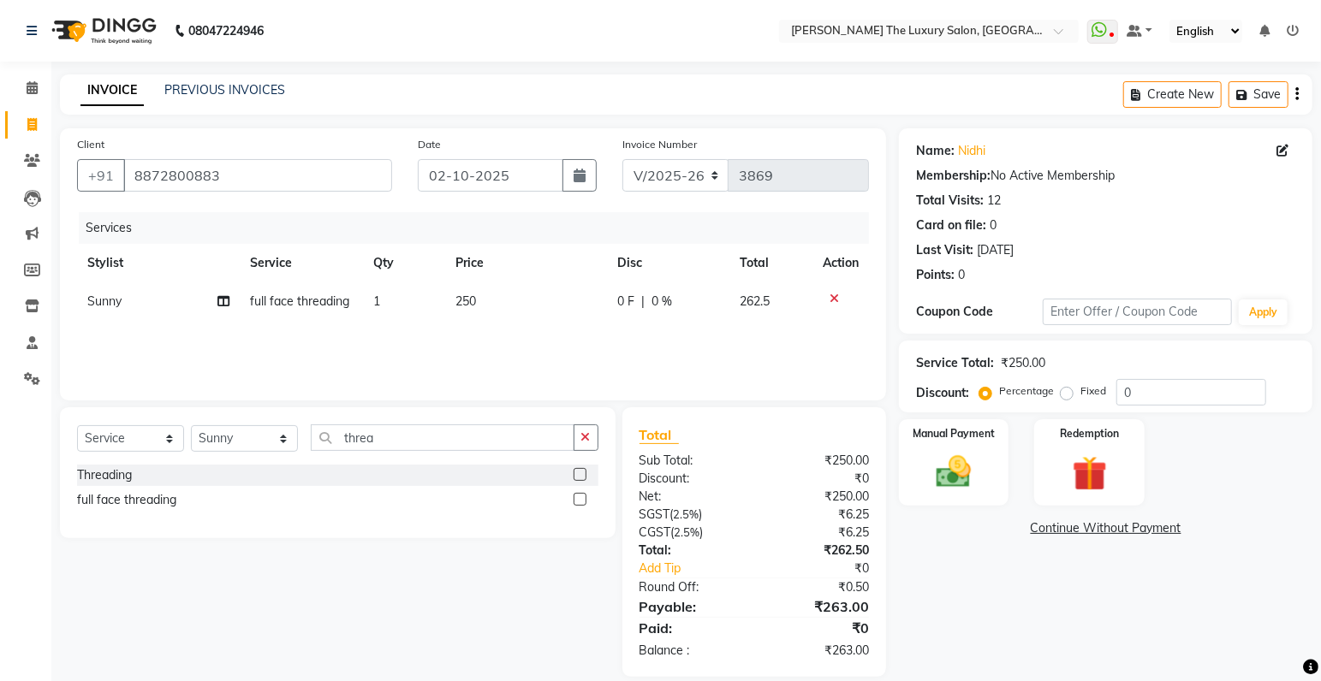
click at [469, 302] on span "250" at bounding box center [465, 301] width 21 height 15
select select "60209"
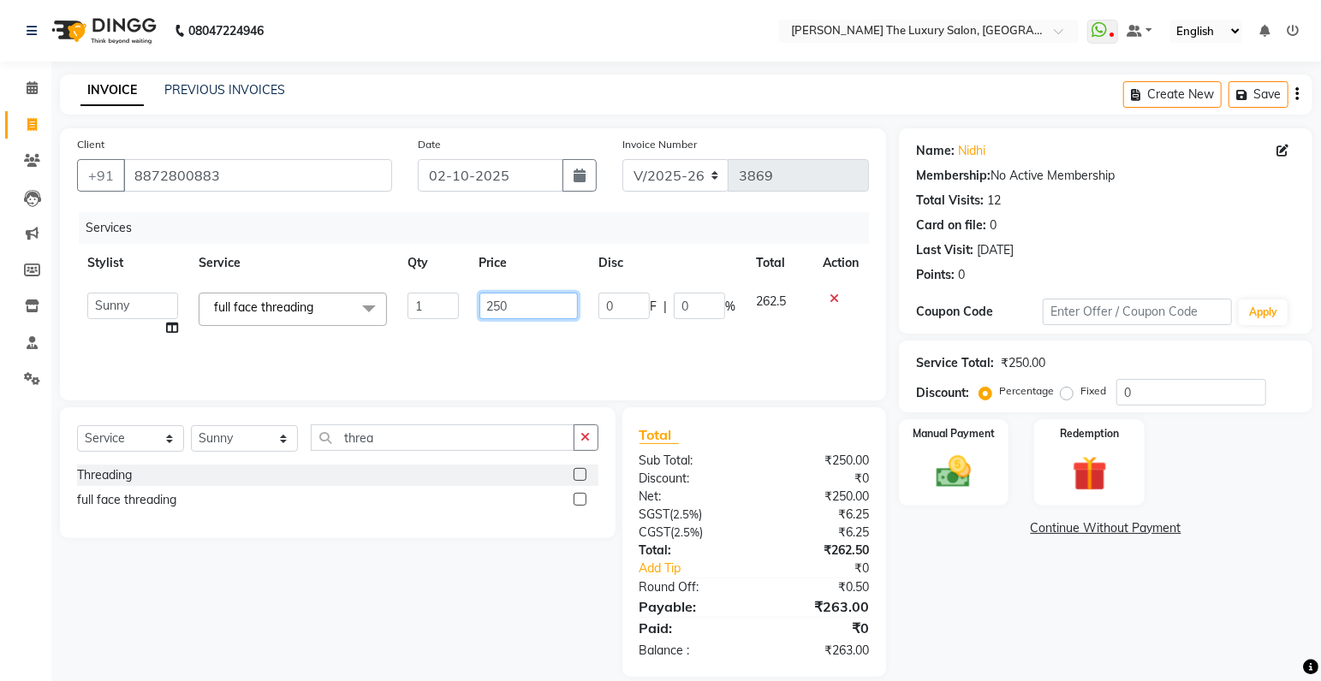
drag, startPoint x: 499, startPoint y: 306, endPoint x: 401, endPoint y: 309, distance: 98.5
click at [479, 311] on input "250" at bounding box center [528, 306] width 98 height 27
type input "320"
click at [573, 358] on div "Services Stylist Service Qty Price Disc Total Action amrit arsh ayush Gaurav go…" at bounding box center [473, 297] width 792 height 171
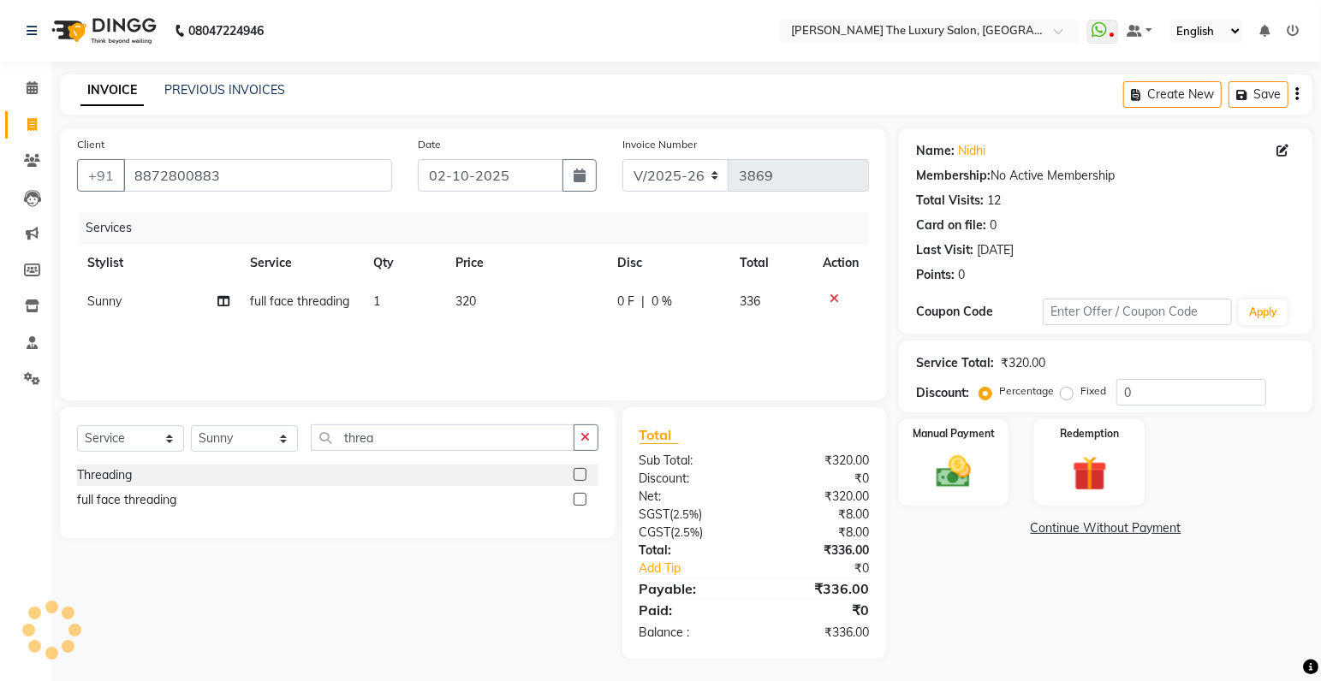
click at [466, 294] on span "320" at bounding box center [465, 301] width 21 height 15
select select "60209"
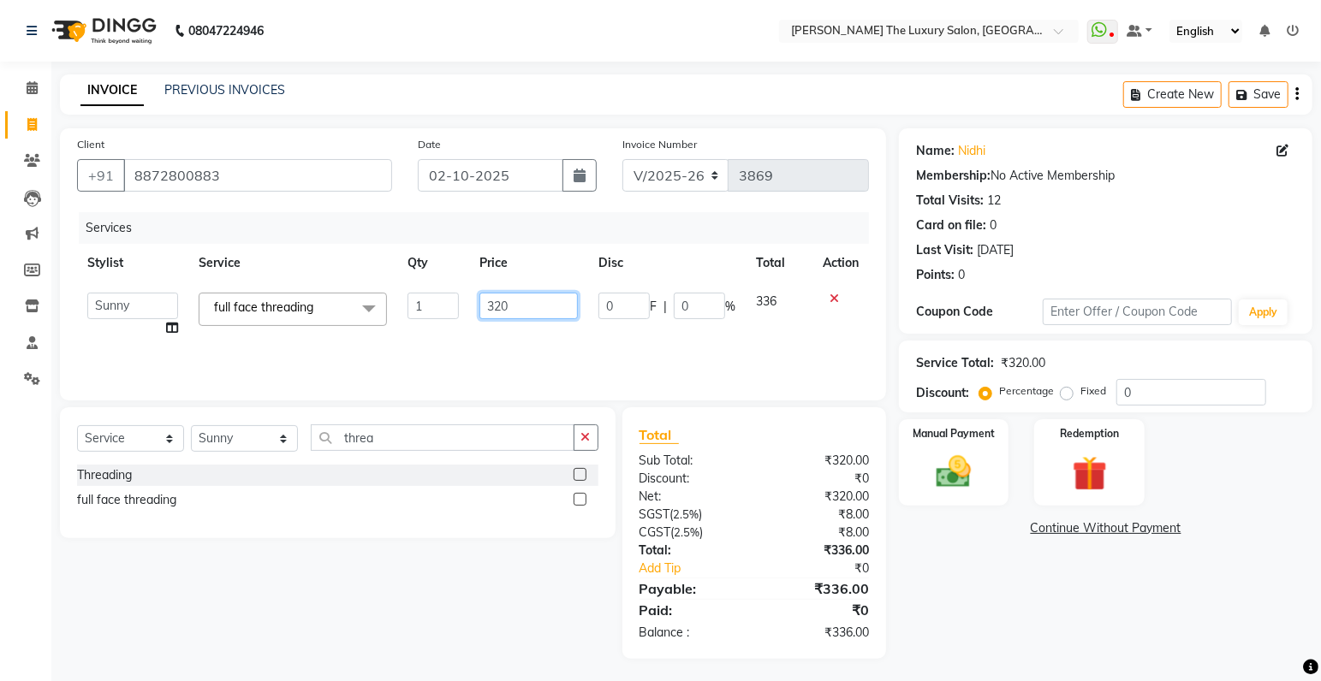
click at [500, 305] on input "320" at bounding box center [528, 306] width 98 height 27
type input "340"
click at [563, 348] on div "Services Stylist Service Qty Price Disc Total Action amrit arsh ayush Gaurav go…" at bounding box center [473, 297] width 792 height 171
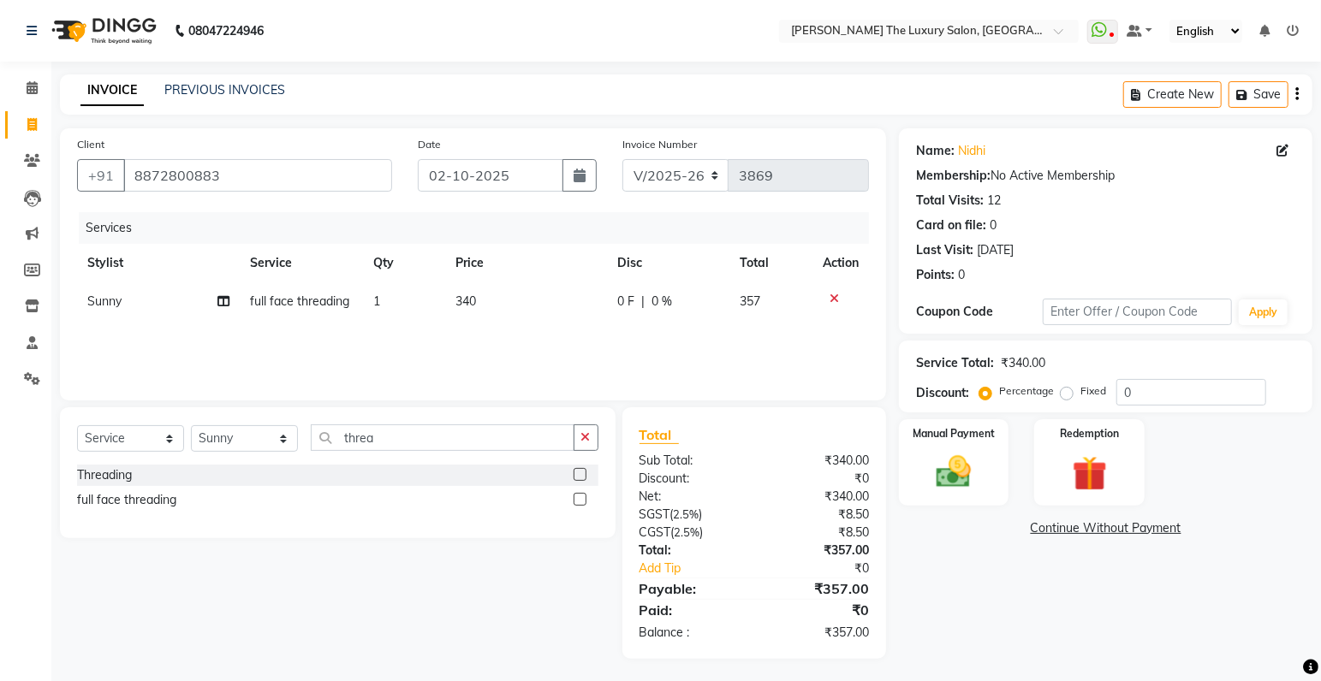
click at [470, 300] on span "340" at bounding box center [465, 301] width 21 height 15
select select "60209"
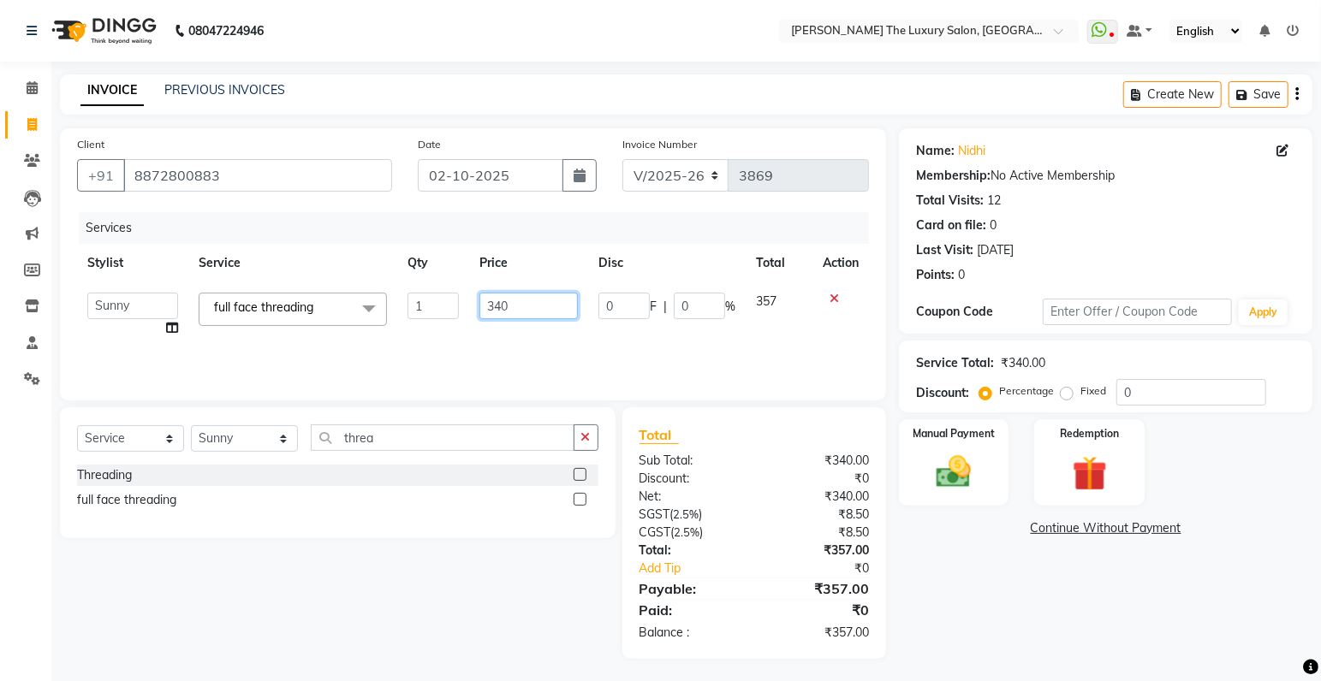
click at [501, 306] on input "340" at bounding box center [528, 306] width 98 height 27
click at [512, 308] on input "340" at bounding box center [528, 306] width 98 height 27
type input "337"
click at [536, 346] on div "Services Stylist Service Qty Price Disc Total Action amrit arsh ayush Gaurav go…" at bounding box center [473, 297] width 792 height 171
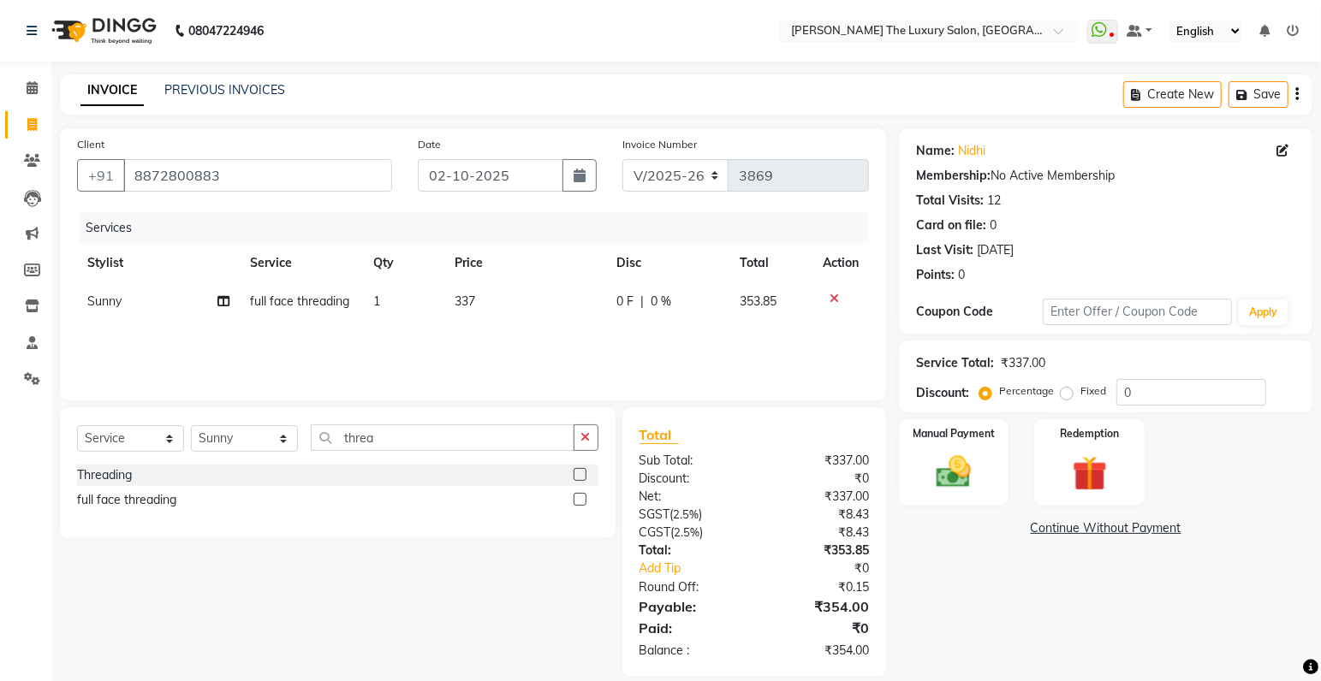
click at [479, 302] on td "337" at bounding box center [526, 301] width 162 height 39
select select "60209"
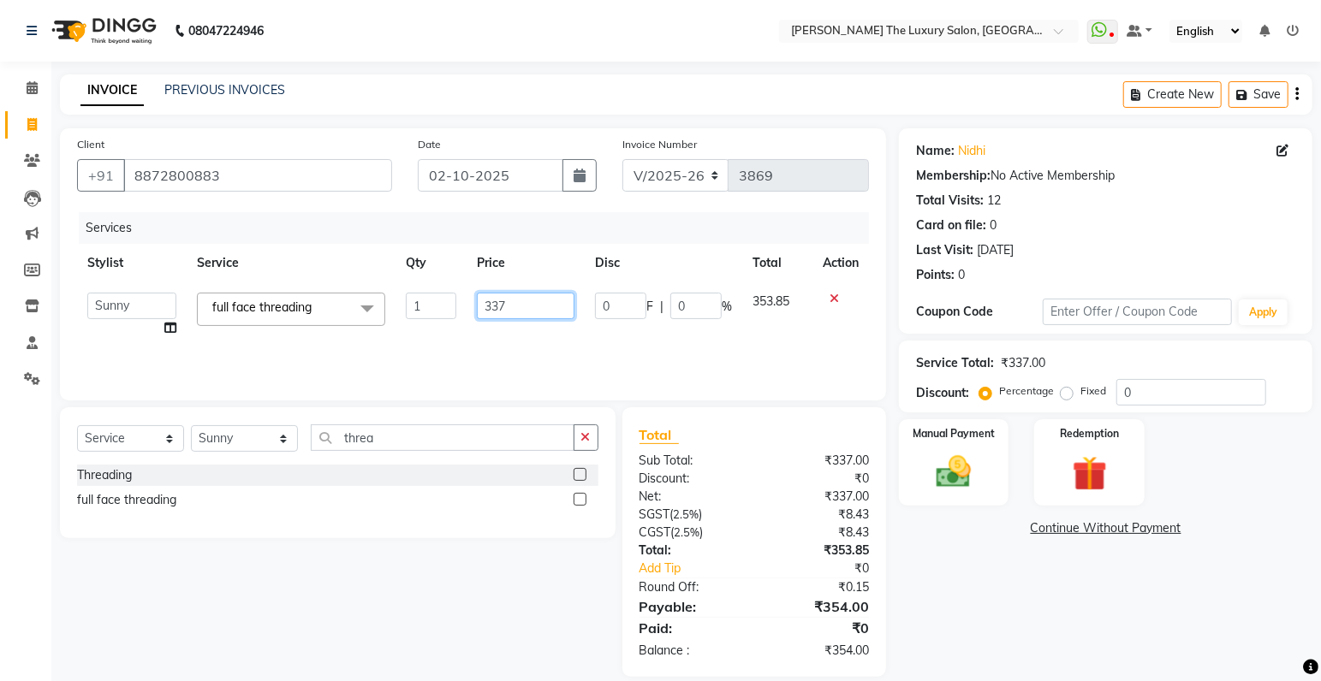
click at [508, 303] on input "337" at bounding box center [526, 306] width 98 height 27
type input "335"
click at [559, 336] on div "Services Stylist Service Qty Price Disc Total Action amrit arsh ayush Gaurav go…" at bounding box center [473, 297] width 792 height 171
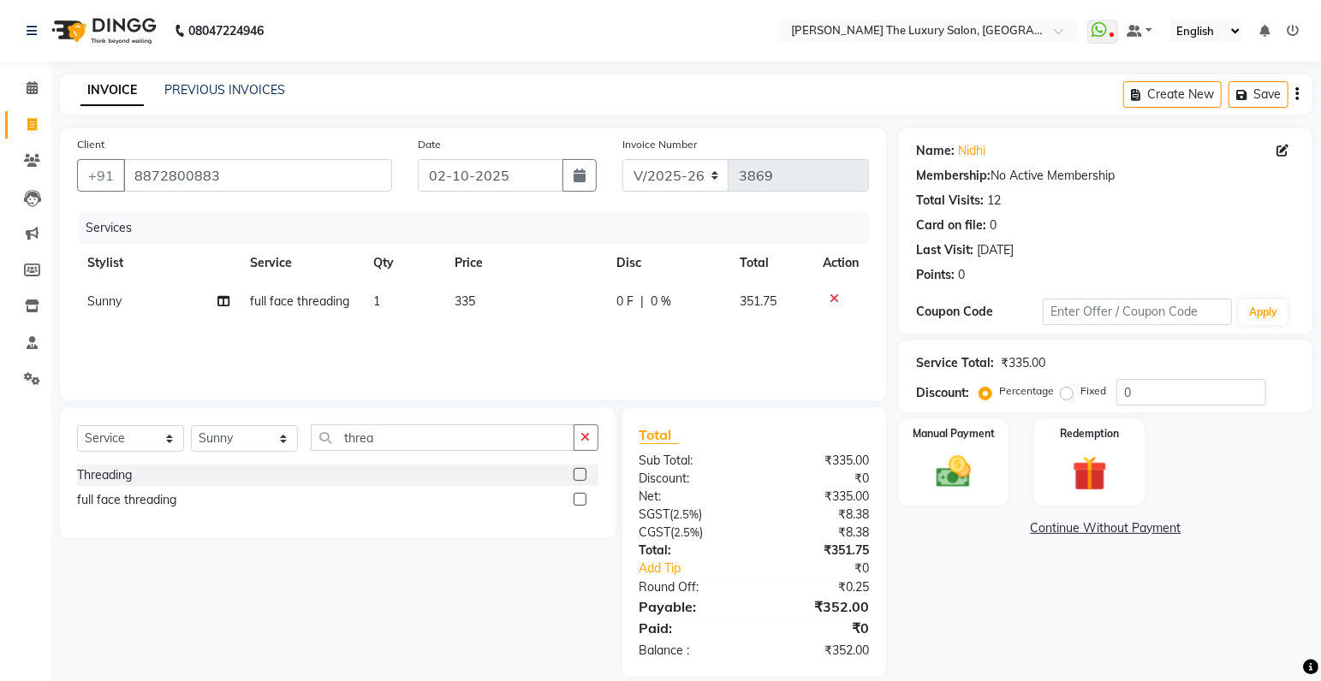
click at [468, 302] on span "335" at bounding box center [465, 301] width 21 height 15
select select "60209"
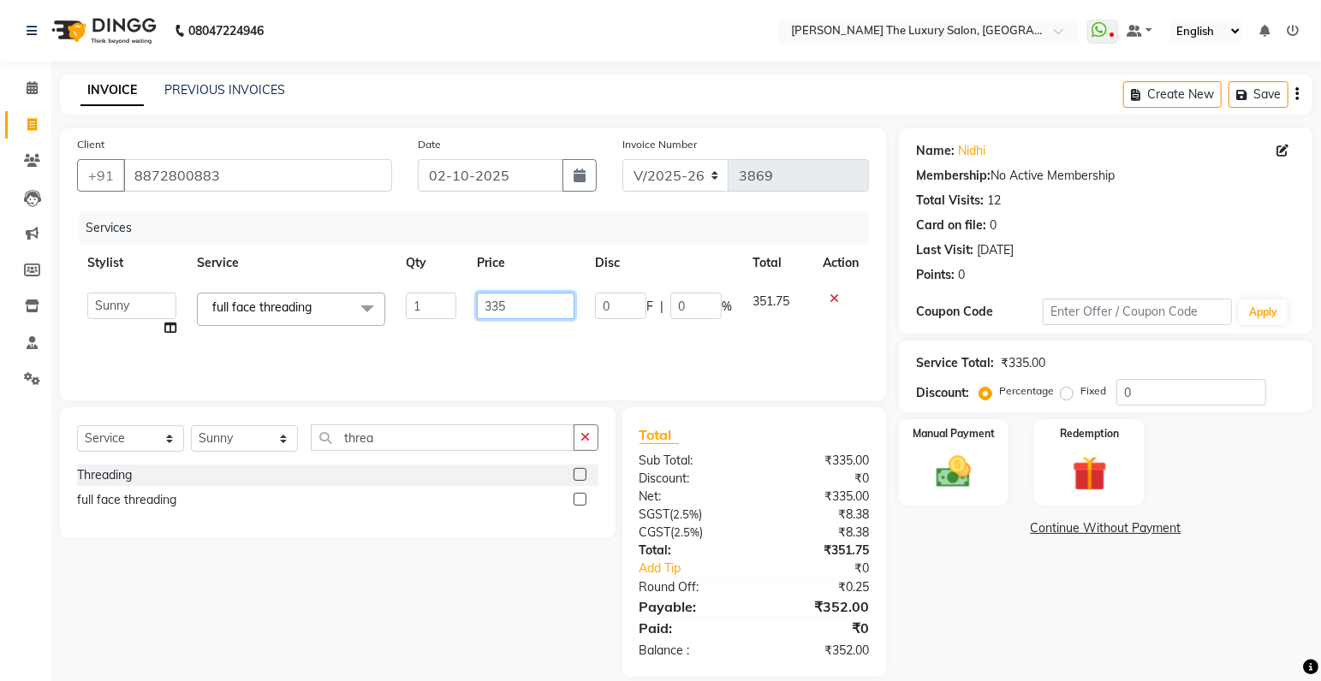
click at [508, 308] on input "335" at bounding box center [526, 306] width 98 height 27
type input "332"
click at [545, 341] on div "Services Stylist Service Qty Price Disc Total Action amrit arsh ayush Gaurav go…" at bounding box center [473, 297] width 792 height 171
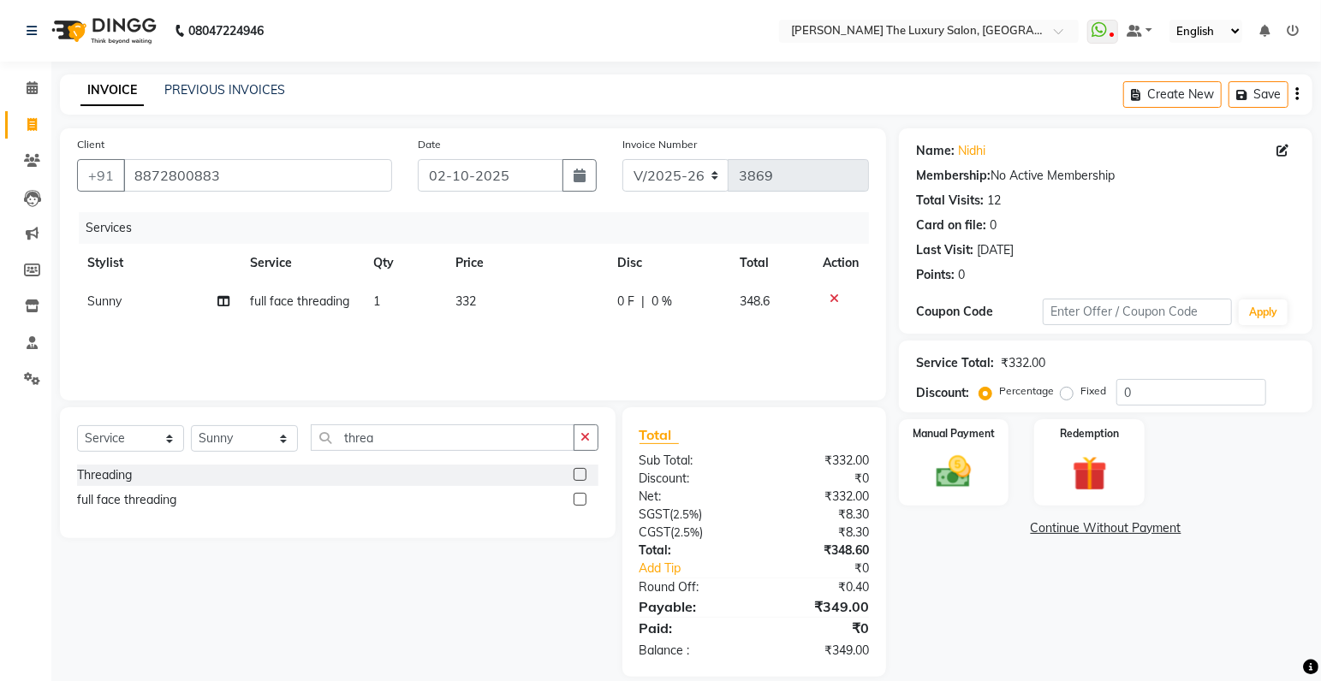
click at [473, 306] on span "332" at bounding box center [465, 301] width 21 height 15
select select "60209"
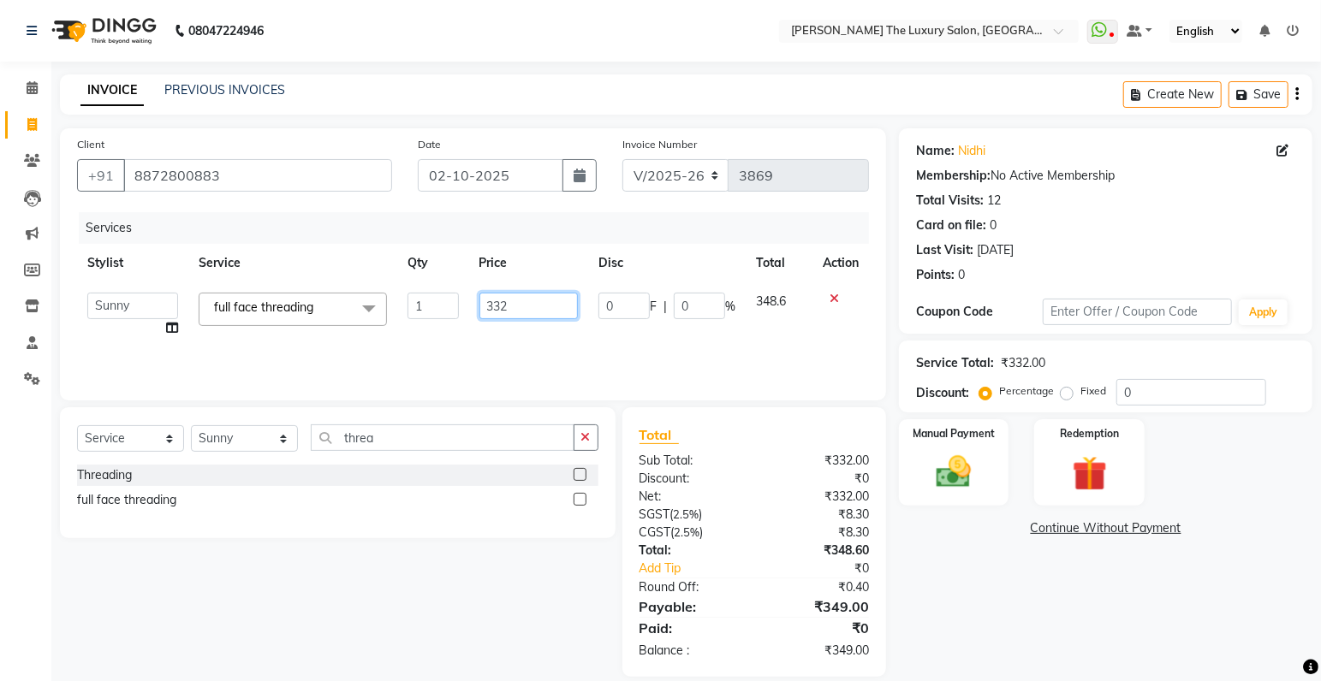
click at [513, 308] on input "332" at bounding box center [528, 306] width 98 height 27
type input "333"
click at [555, 356] on div "Services Stylist Service Qty Price Disc Total Action amrit arsh ayush Gaurav go…" at bounding box center [473, 297] width 792 height 171
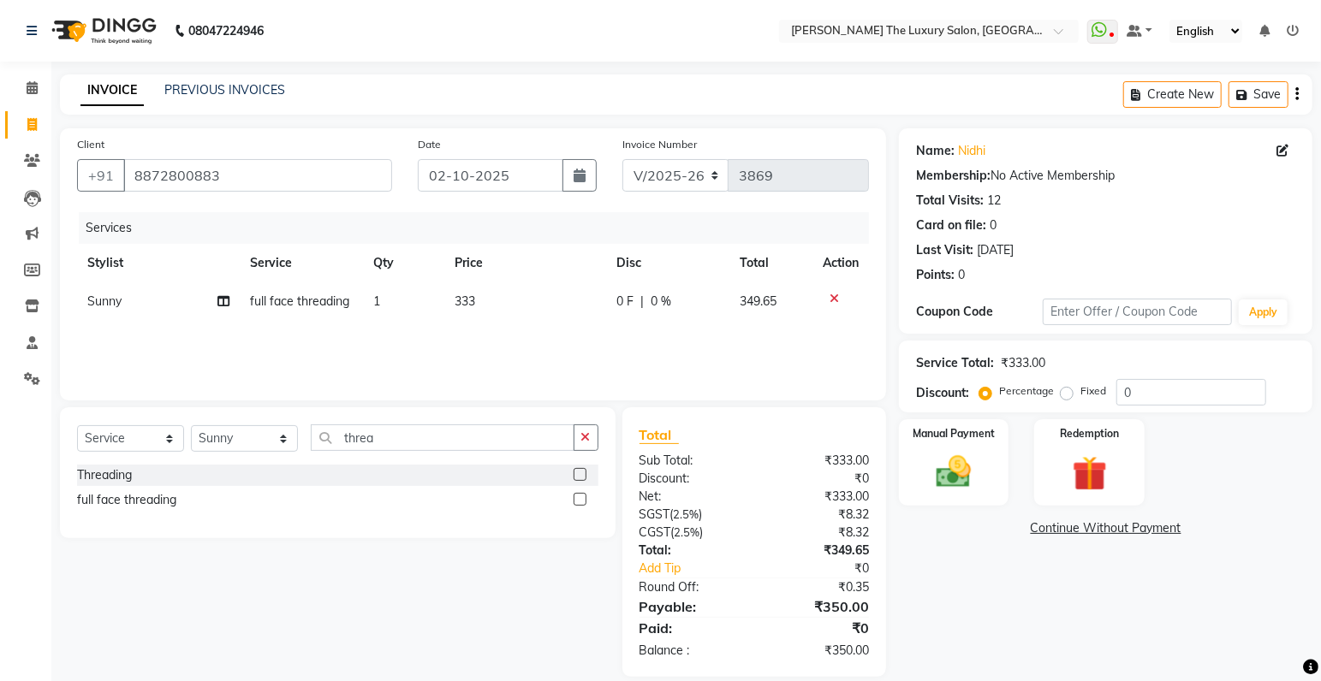
scroll to position [21, 0]
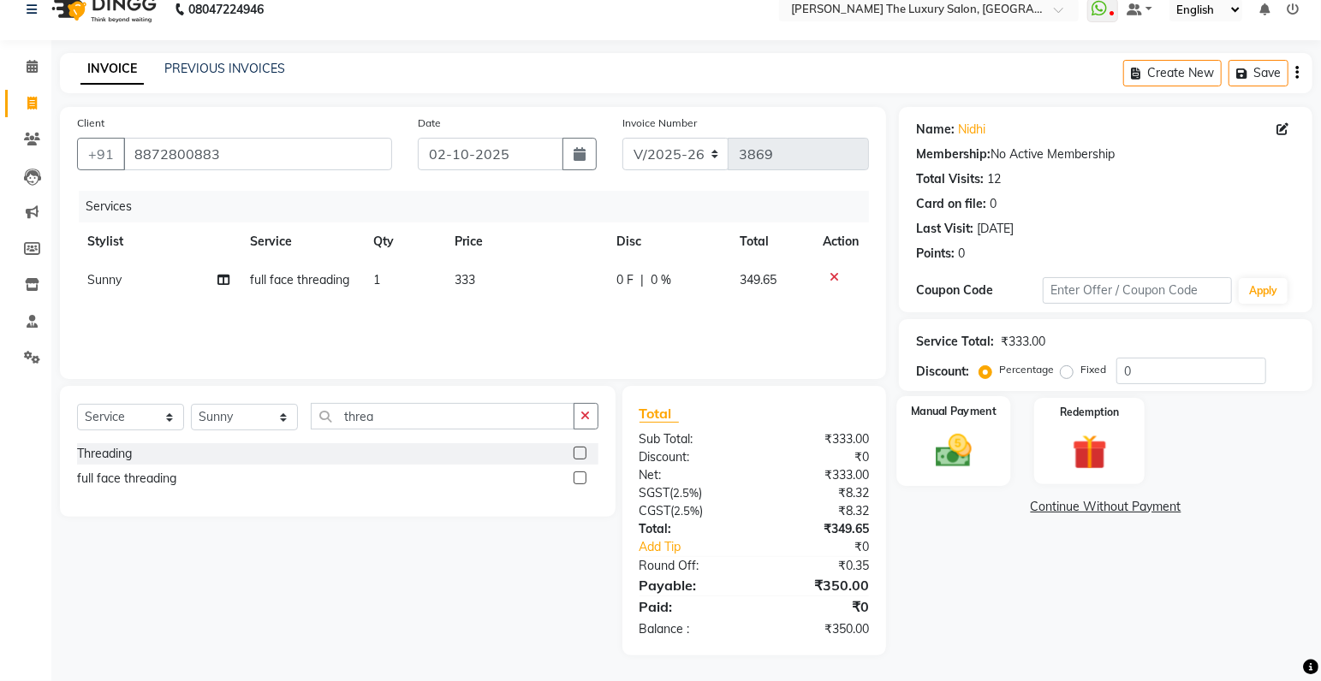
click at [924, 423] on div "Manual Payment" at bounding box center [954, 441] width 114 height 90
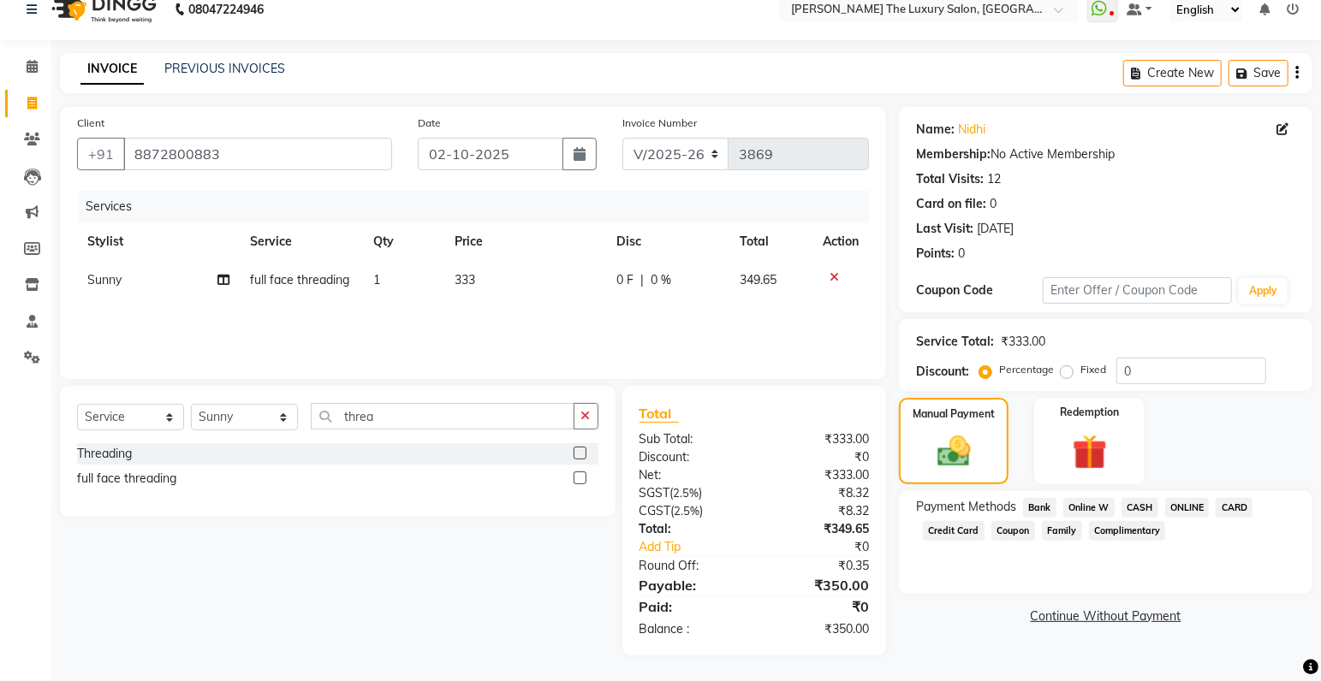
click at [1192, 508] on span "ONLINE" at bounding box center [1187, 508] width 45 height 20
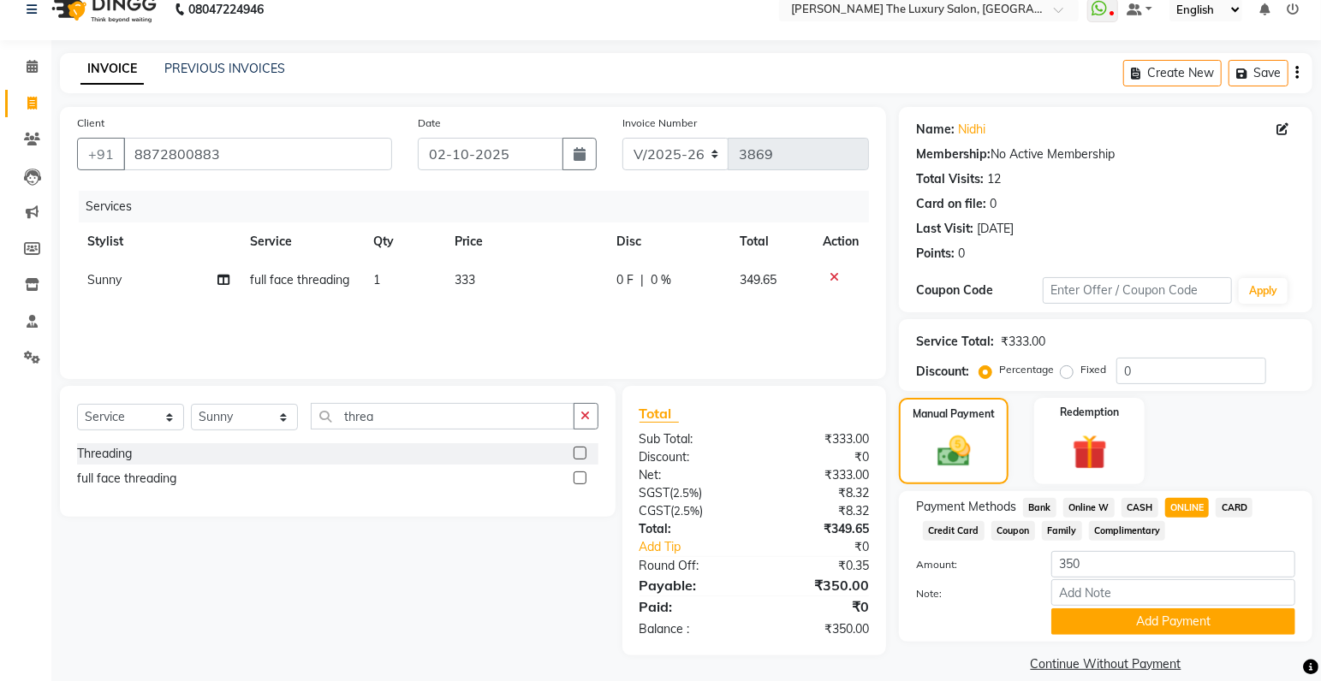
scroll to position [43, 0]
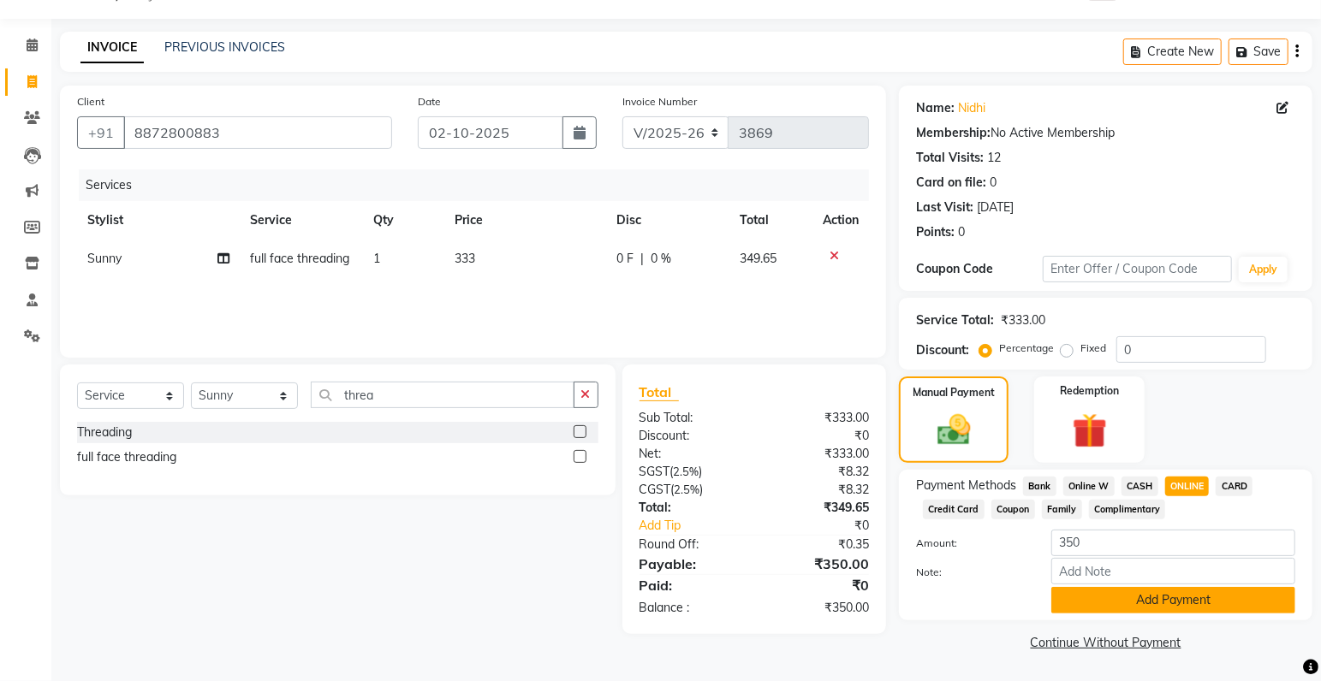
click at [1171, 600] on button "Add Payment" at bounding box center [1173, 600] width 244 height 27
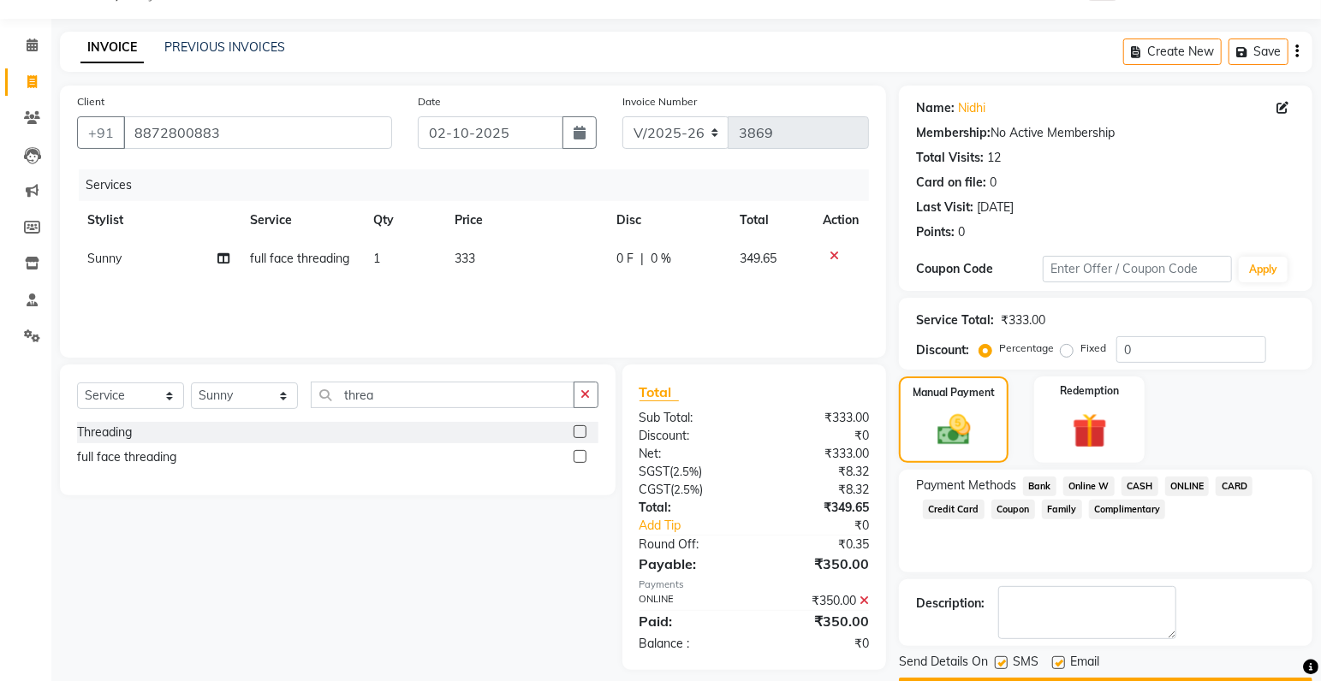
scroll to position [90, 0]
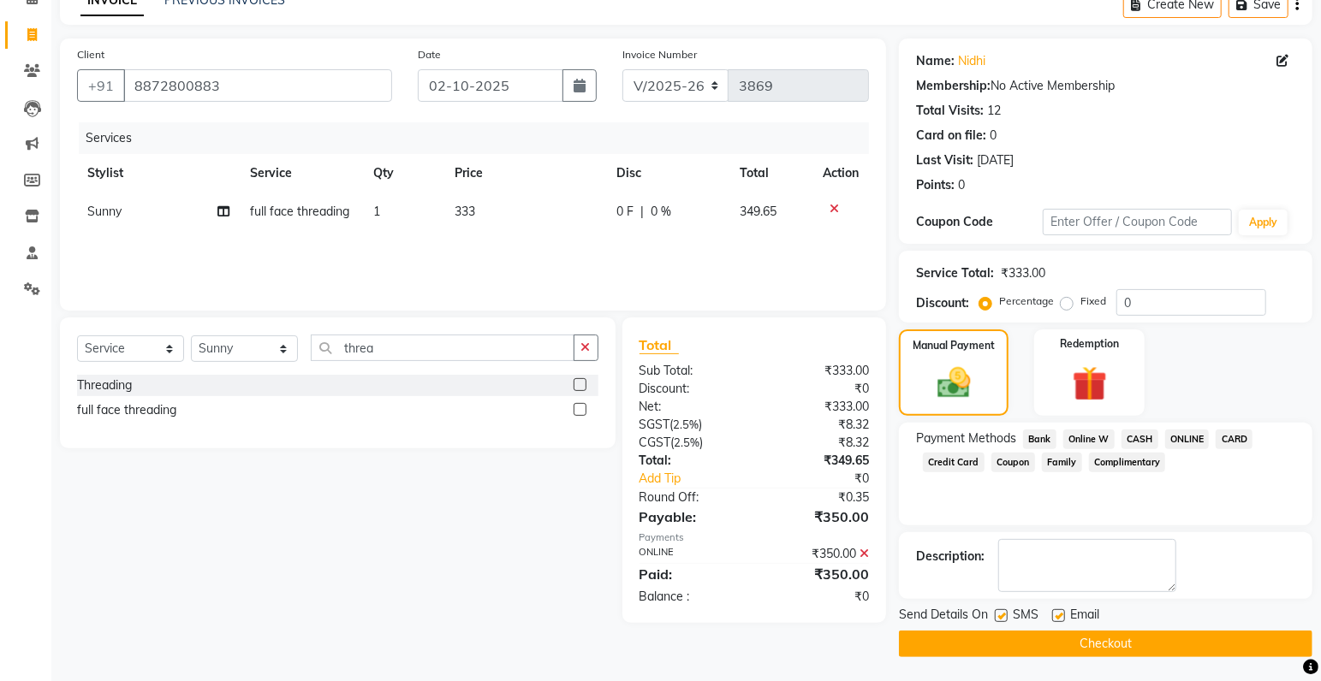
click at [1002, 610] on label at bounding box center [1001, 615] width 13 height 13
click at [1002, 611] on input "checkbox" at bounding box center [1000, 616] width 11 height 11
checkbox input "false"
click at [1034, 645] on button "Checkout" at bounding box center [1105, 644] width 413 height 27
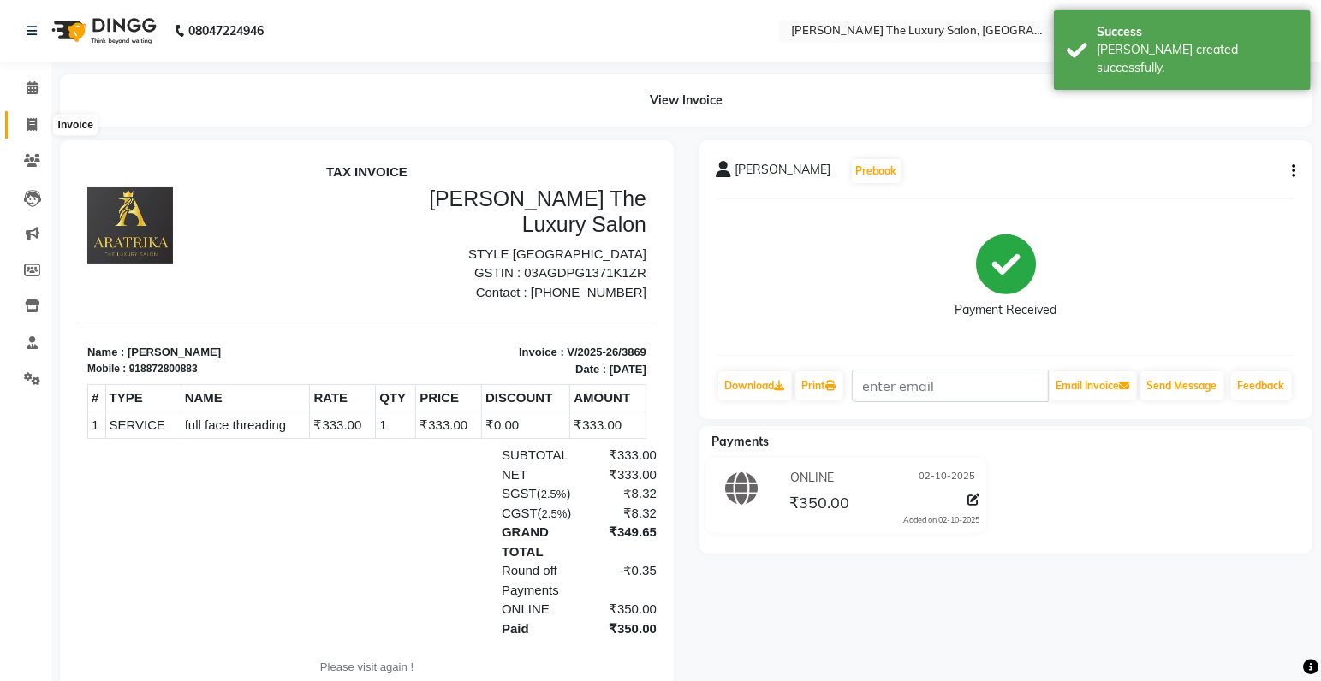
click at [18, 128] on span at bounding box center [32, 126] width 30 height 20
select select "service"
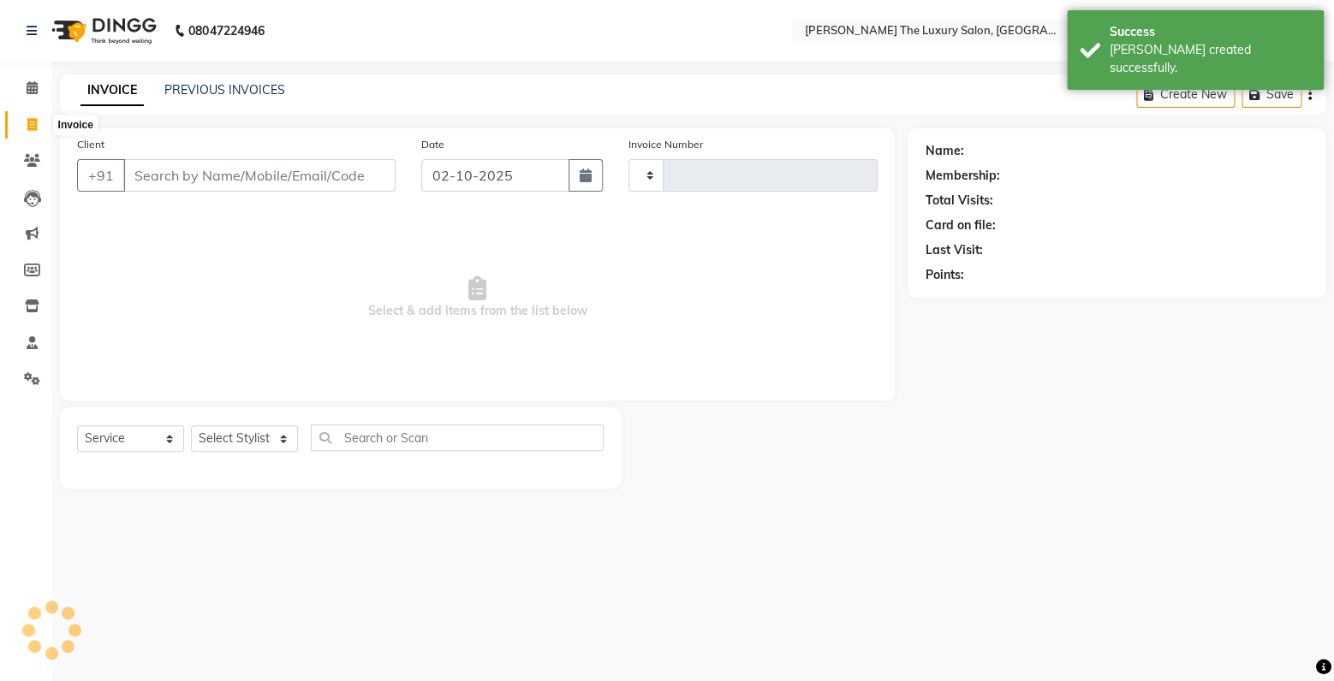
type input "3870"
select select "7179"
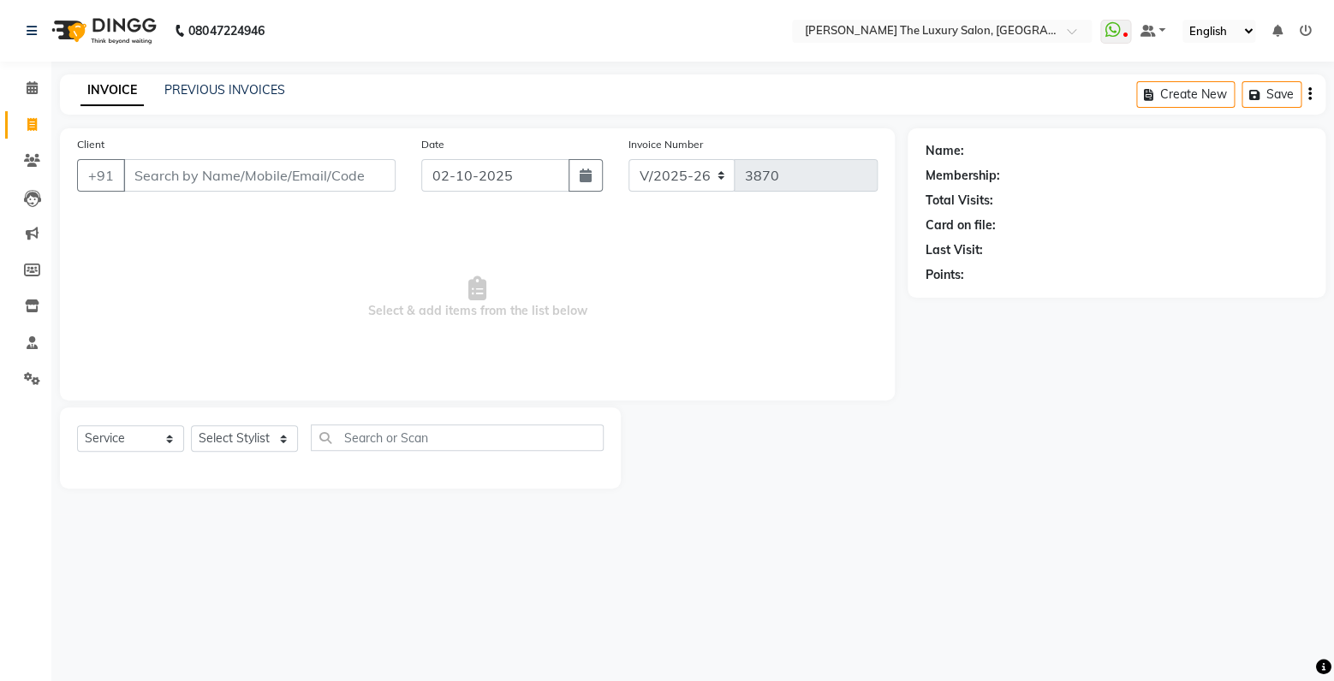
click at [216, 187] on input "Client" at bounding box center [259, 175] width 272 height 33
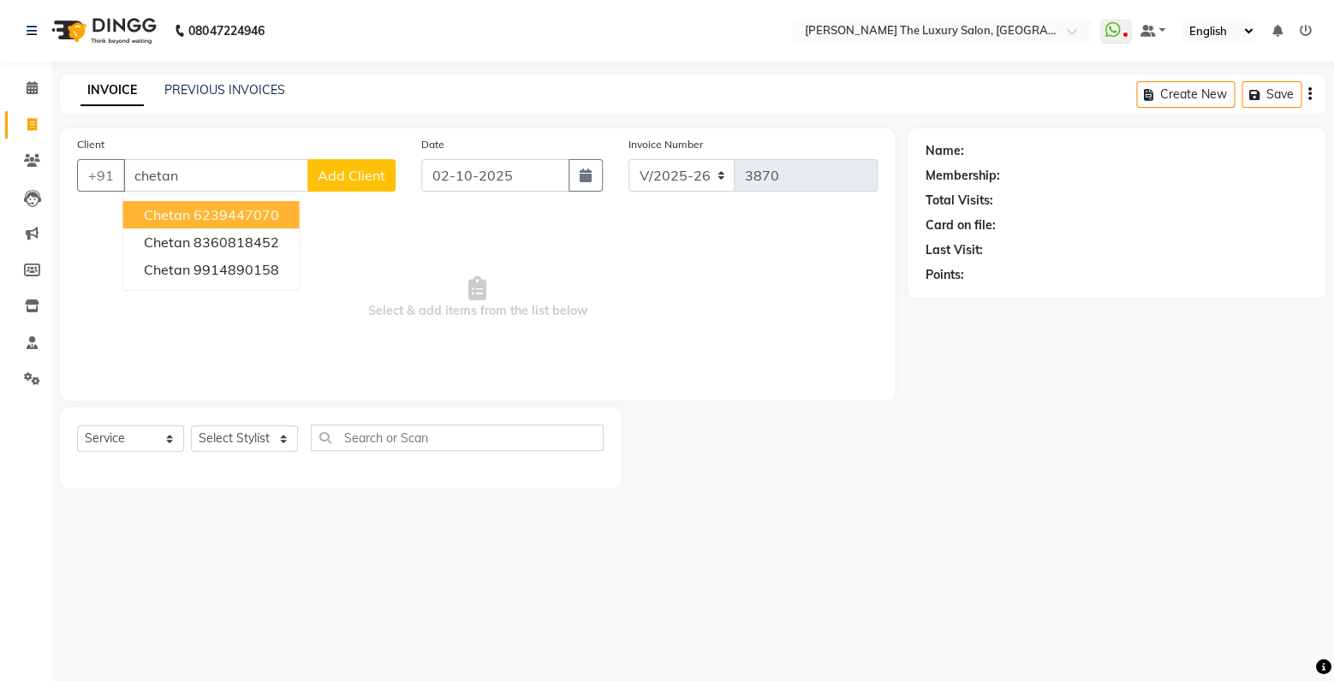
click at [271, 212] on ngb-highlight "6239447070" at bounding box center [236, 214] width 86 height 17
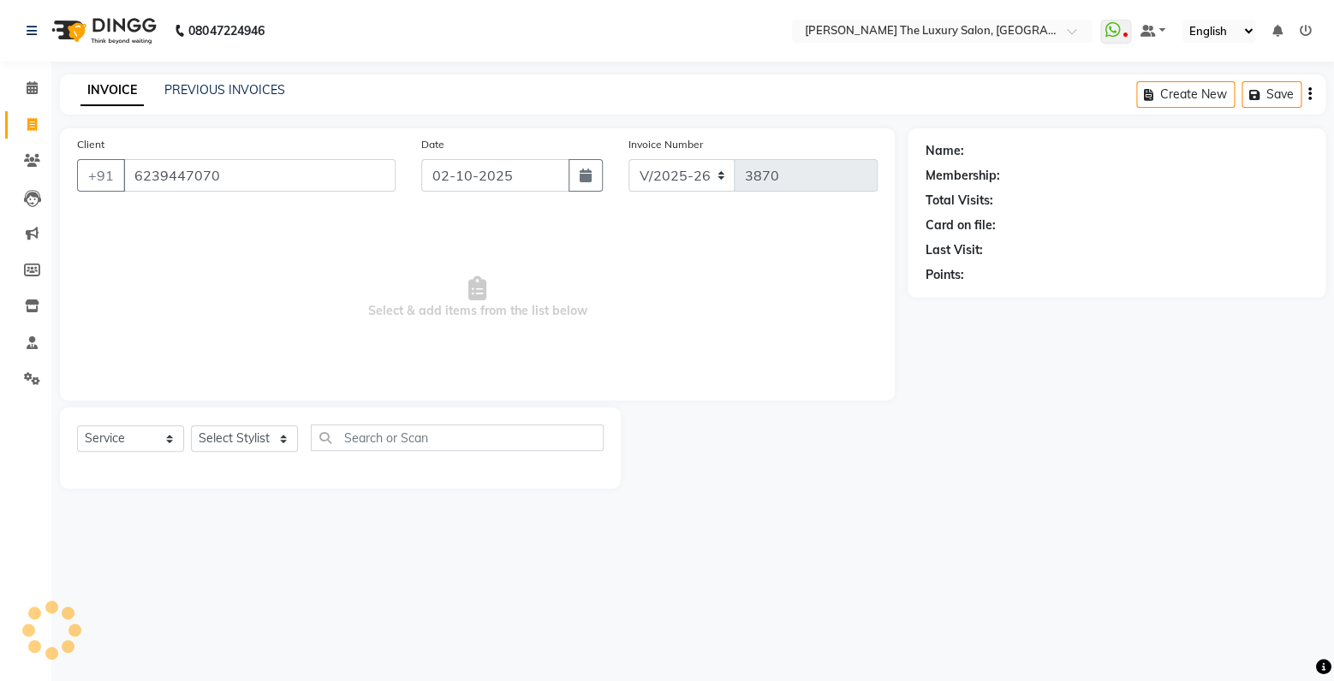
type input "6239447070"
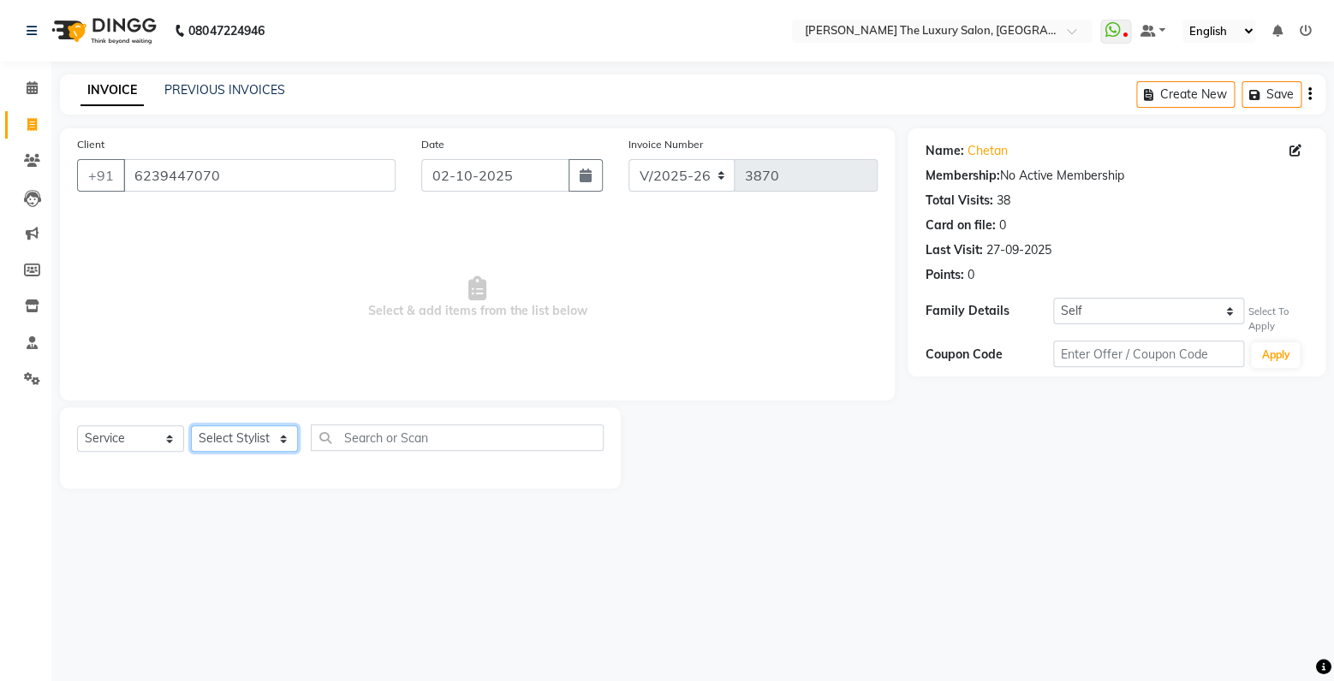
select select "60213"
click option "Raman" at bounding box center [0, 0] width 0 height 0
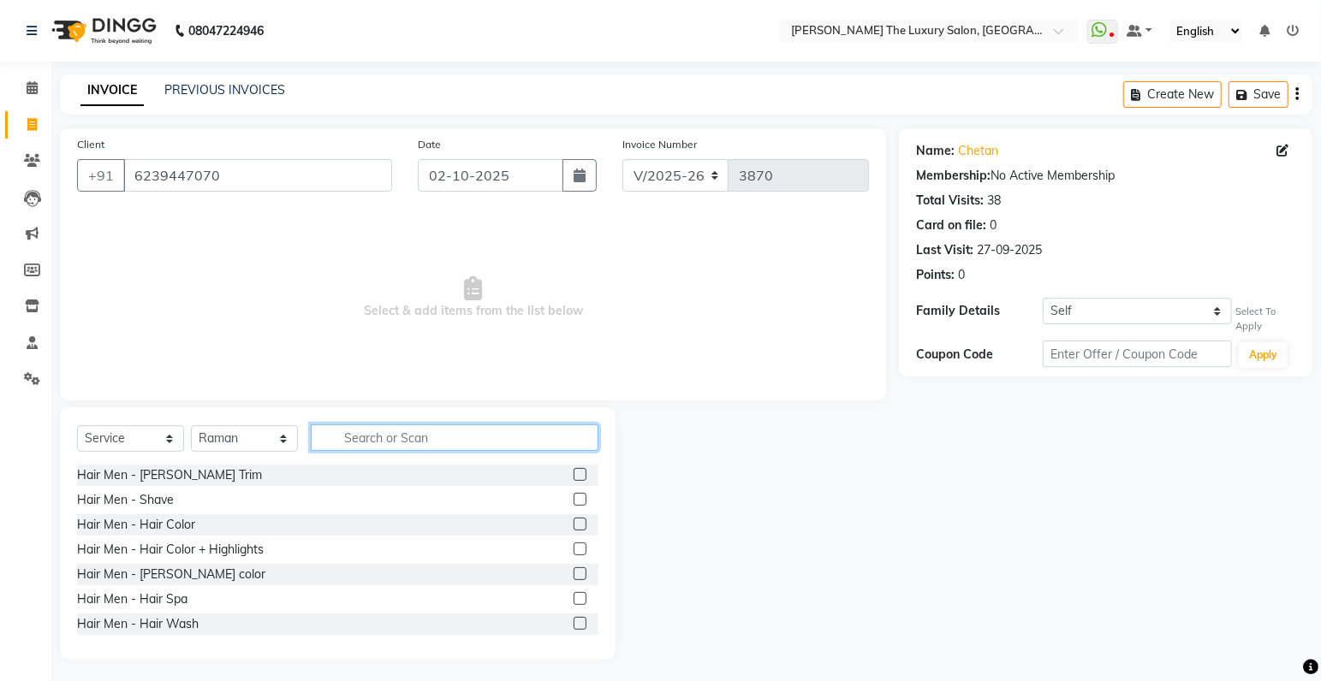
click at [396, 435] on input "text" at bounding box center [455, 438] width 288 height 27
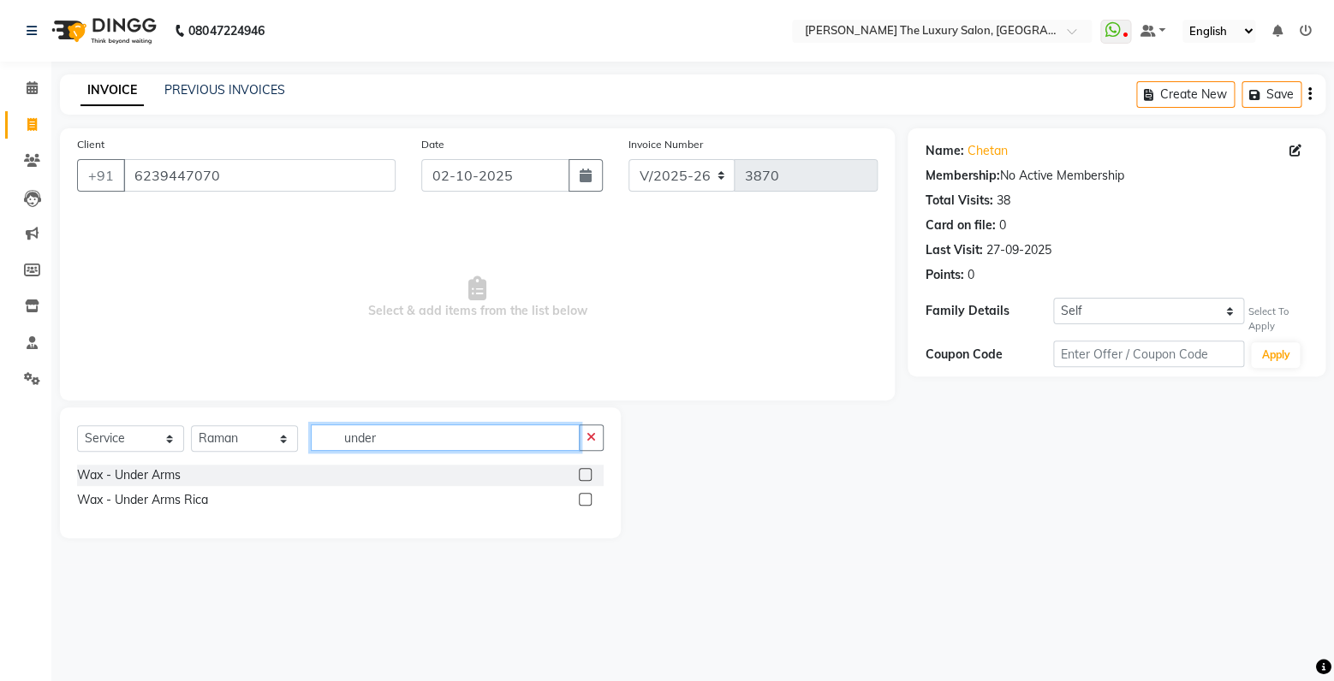
type input "under"
click at [588, 474] on label at bounding box center [585, 474] width 13 height 13
click at [588, 474] on input "checkbox" at bounding box center [584, 475] width 11 height 11
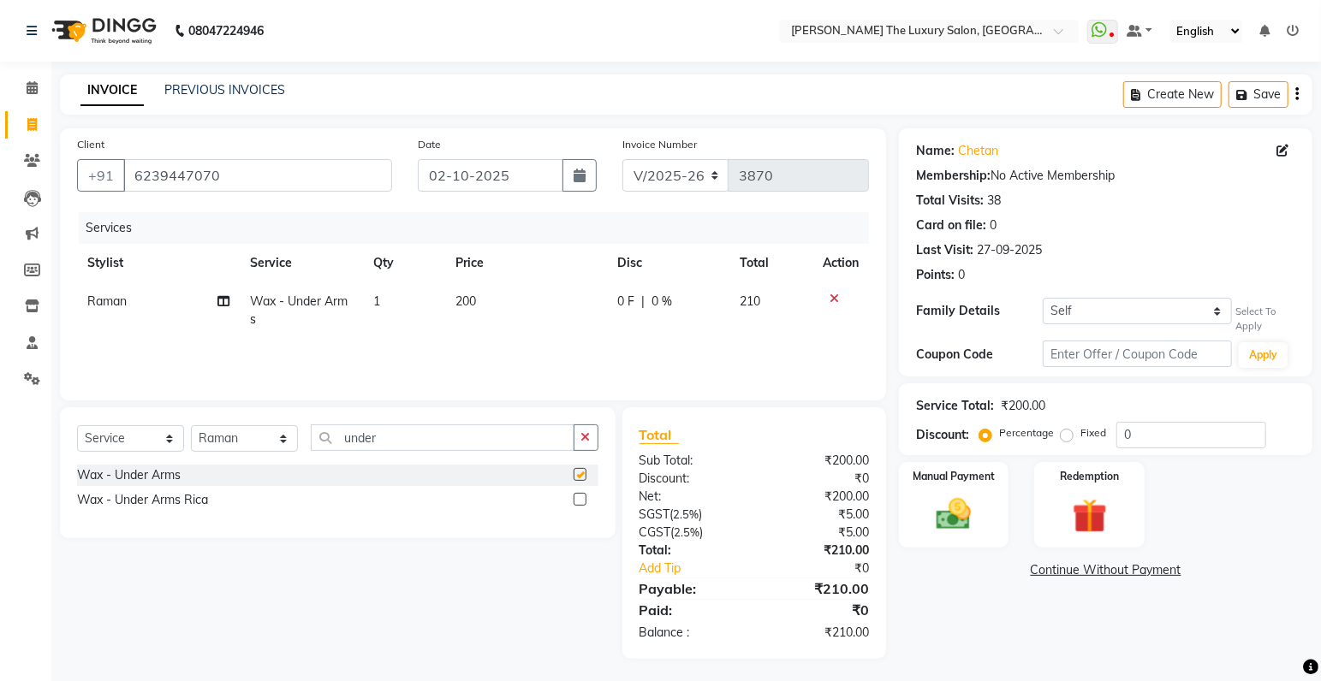
checkbox input "false"
click at [459, 304] on span "200" at bounding box center [465, 301] width 21 height 15
select select "60213"
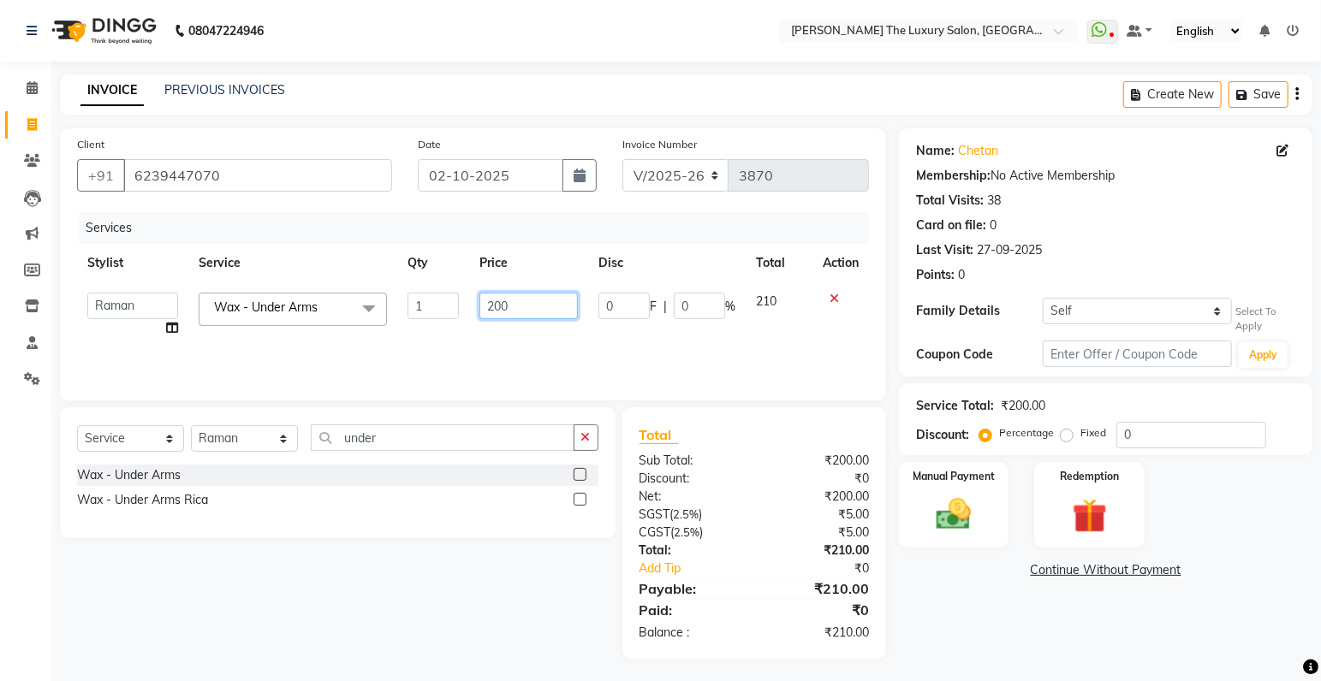
click at [502, 304] on input "200" at bounding box center [528, 306] width 98 height 27
type input "190"
click at [657, 340] on div "Services Stylist Service Qty Price Disc Total Action amrit arsh ayush Gaurav go…" at bounding box center [473, 297] width 792 height 171
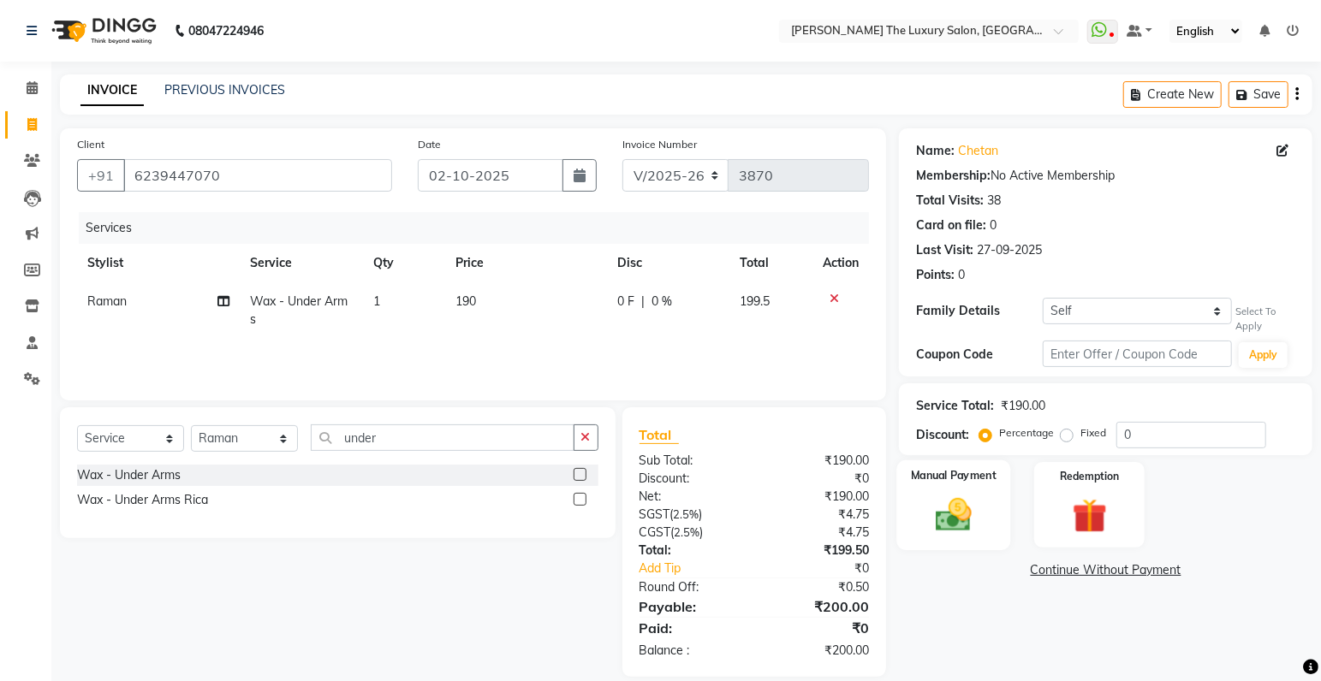
click at [947, 490] on div "Manual Payment" at bounding box center [954, 506] width 114 height 90
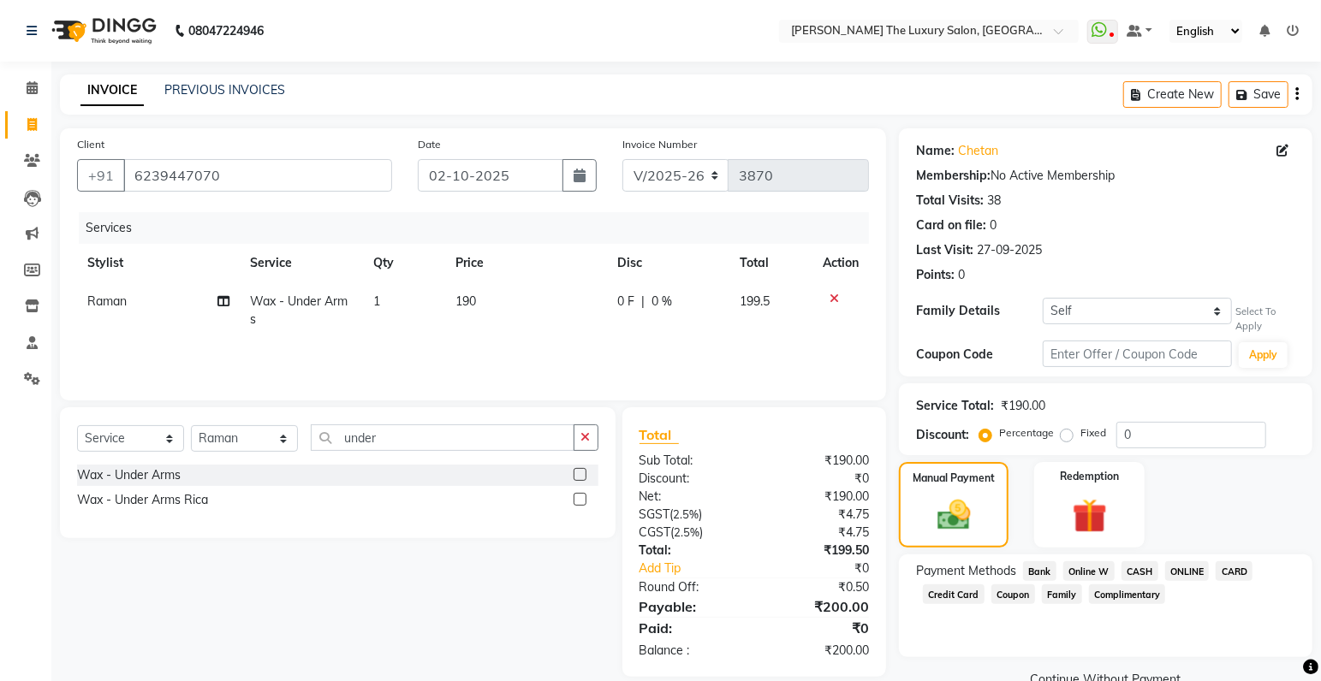
click at [1184, 570] on span "ONLINE" at bounding box center [1187, 572] width 45 height 20
click at [1171, 679] on button "Add Payment" at bounding box center [1173, 685] width 244 height 27
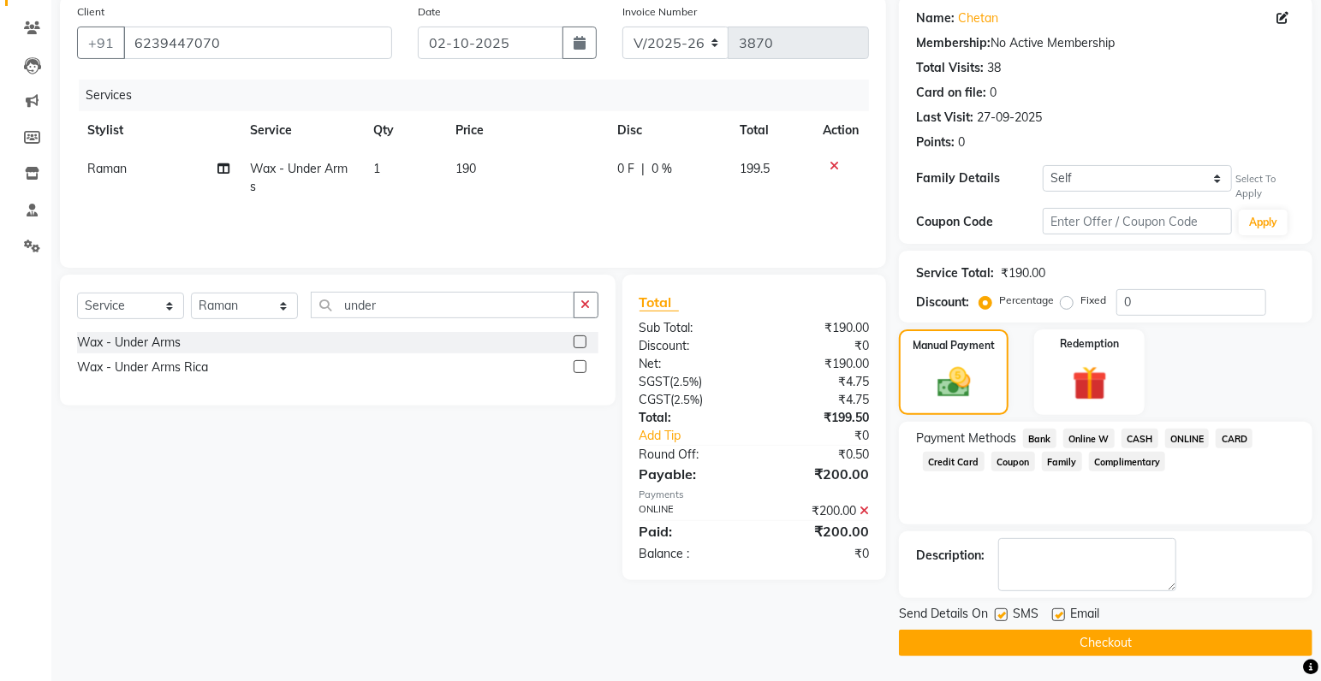
click at [1003, 615] on label at bounding box center [1001, 615] width 13 height 13
click at [1003, 615] on input "checkbox" at bounding box center [1000, 615] width 11 height 11
checkbox input "false"
click at [1013, 639] on button "Checkout" at bounding box center [1105, 643] width 413 height 27
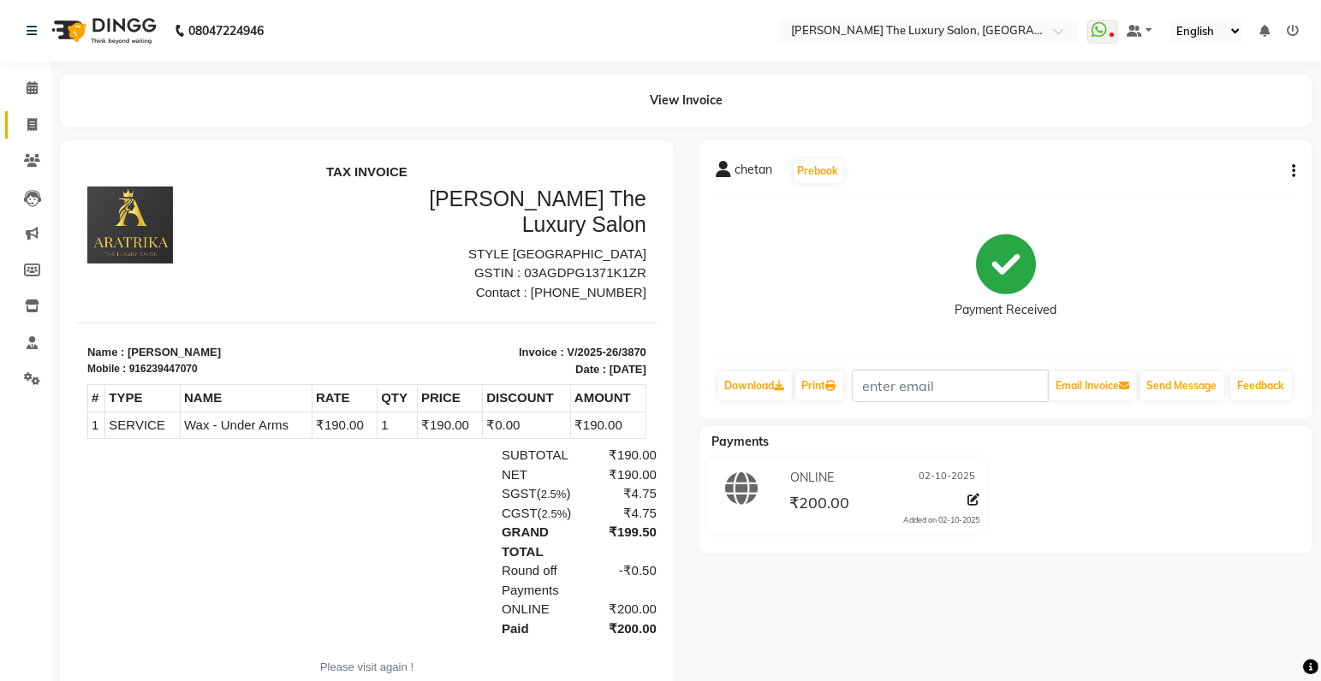
click at [31, 120] on icon at bounding box center [31, 124] width 9 height 13
select select "service"
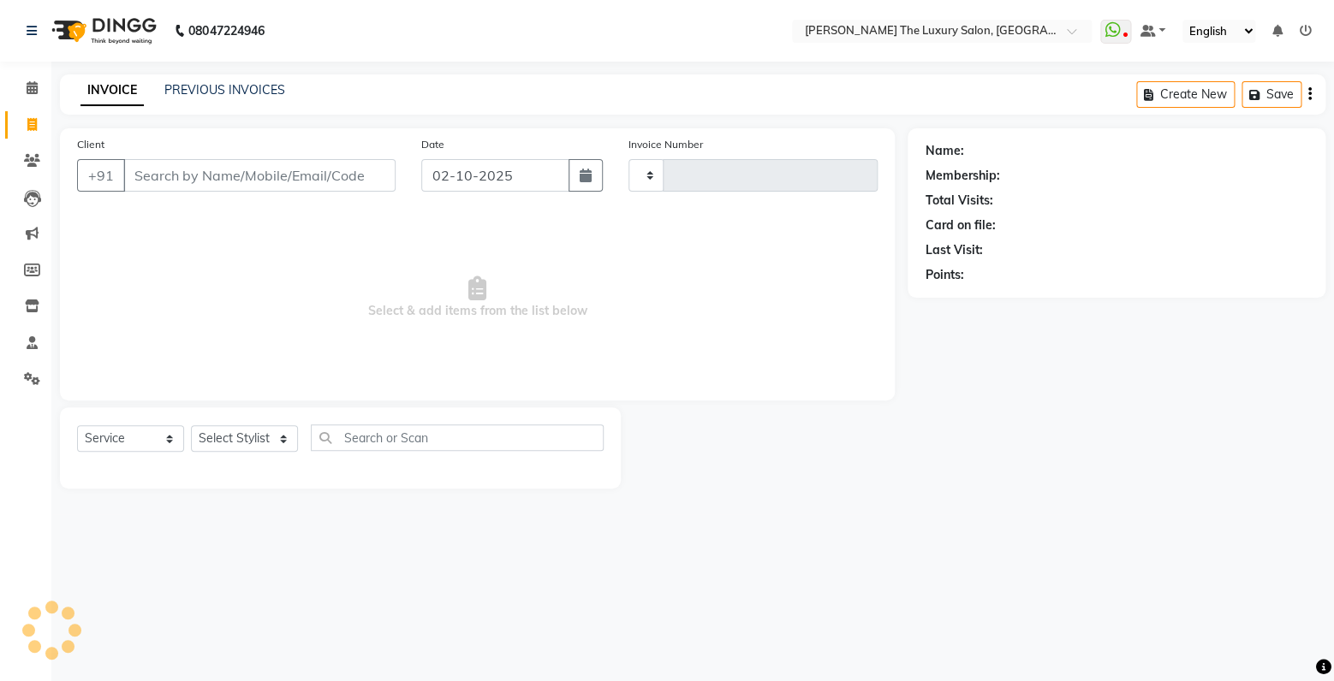
click at [165, 181] on input "Client" at bounding box center [259, 175] width 272 height 33
select select "7179"
type input "3871"
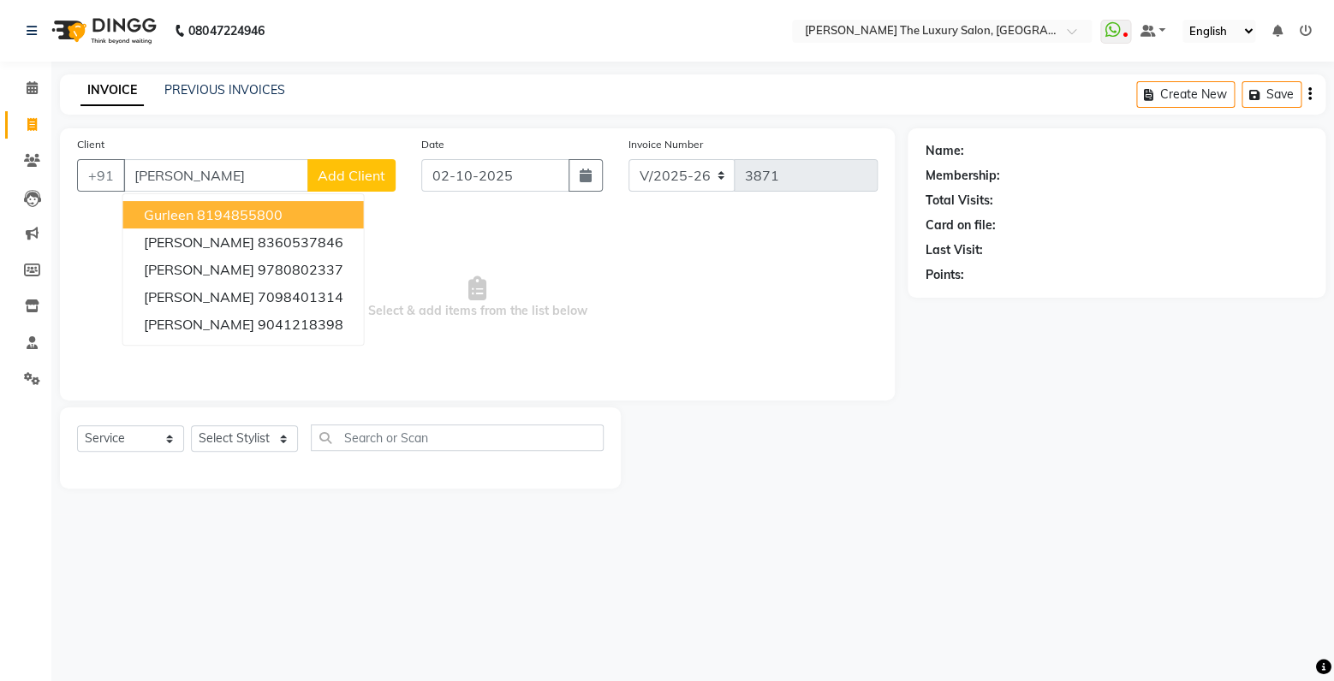
click at [229, 217] on ngb-highlight "8194855800" at bounding box center [240, 214] width 86 height 17
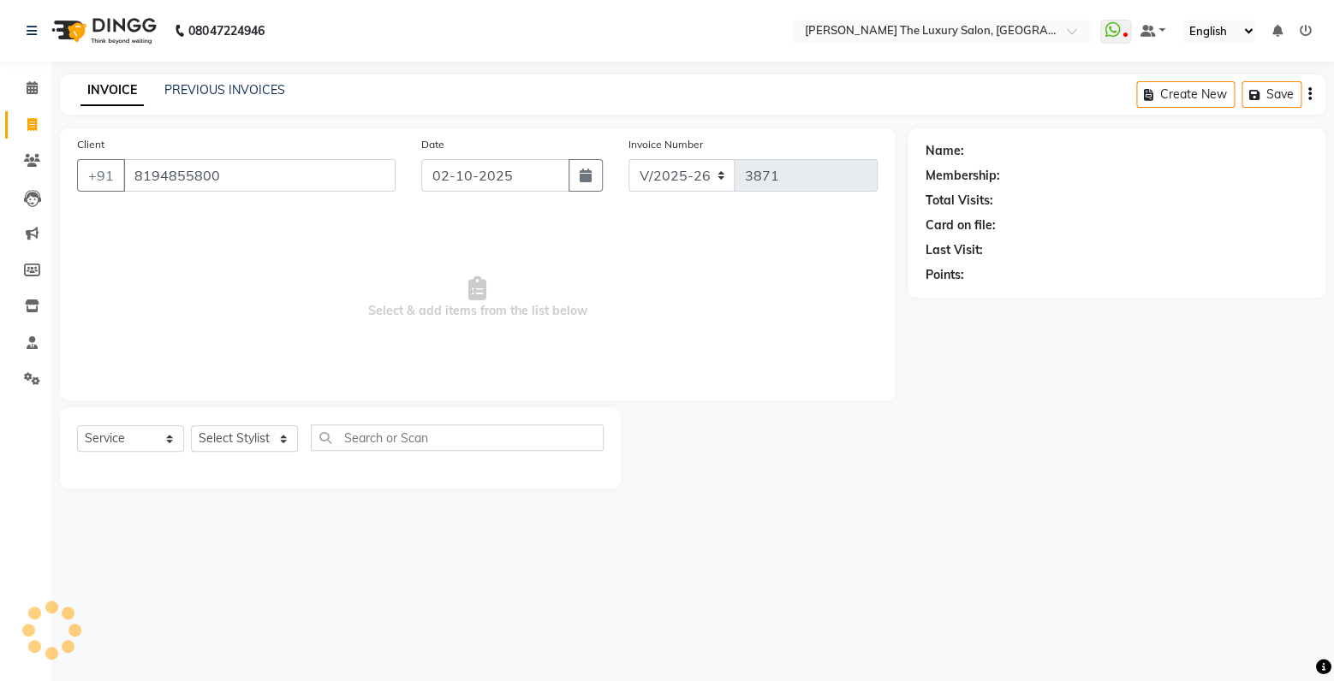
type input "8194855800"
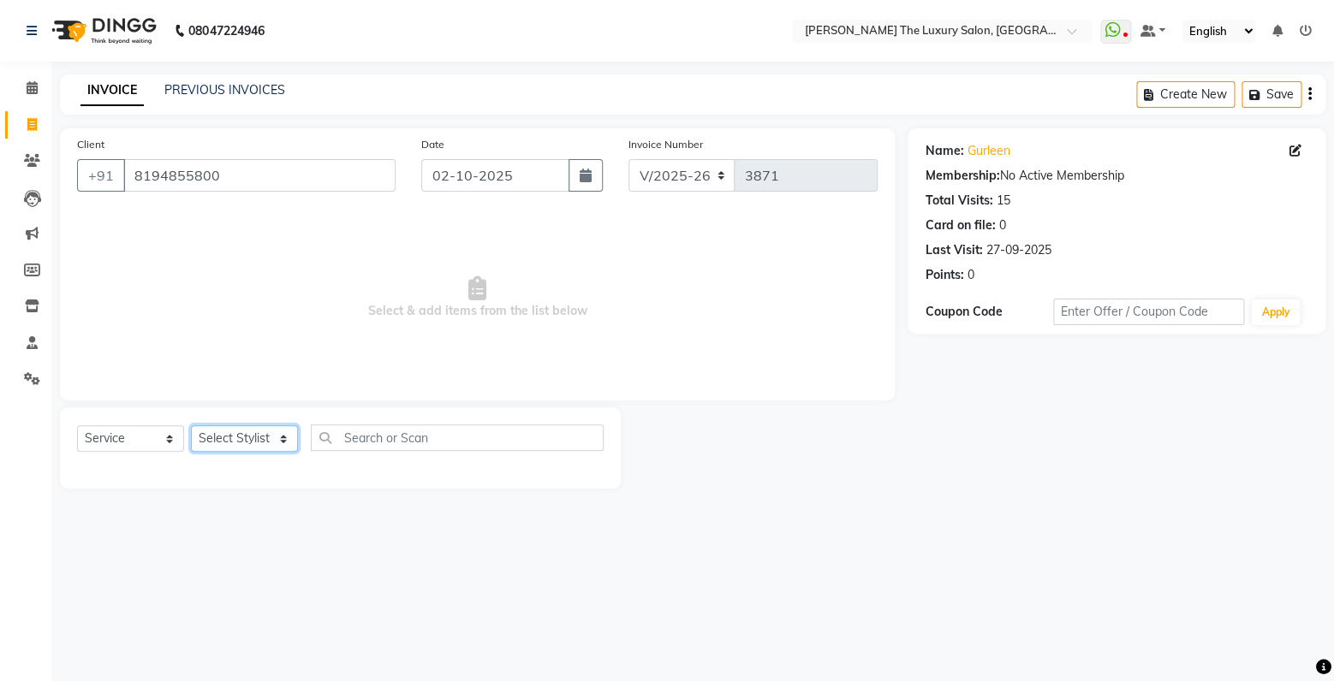
select select "60209"
click option "Sunny" at bounding box center [0, 0] width 0 height 0
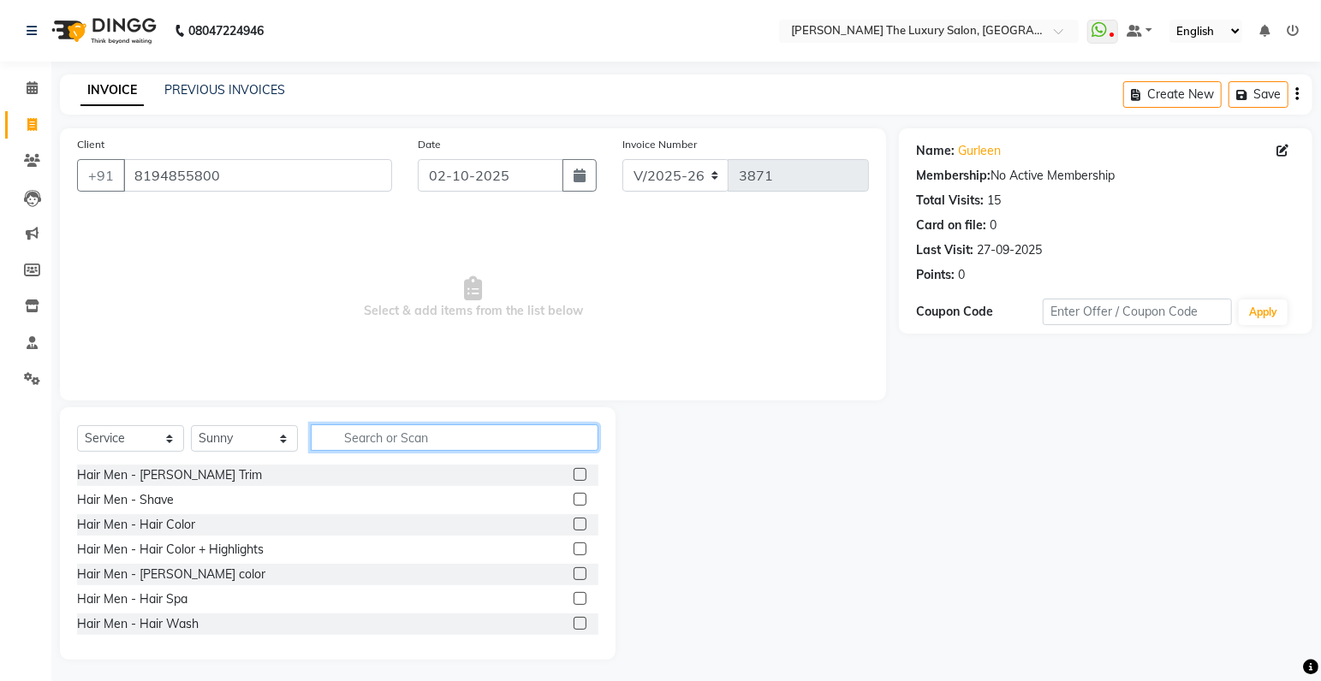
click at [389, 441] on input "text" at bounding box center [455, 438] width 288 height 27
click at [372, 437] on input "text" at bounding box center [455, 438] width 288 height 27
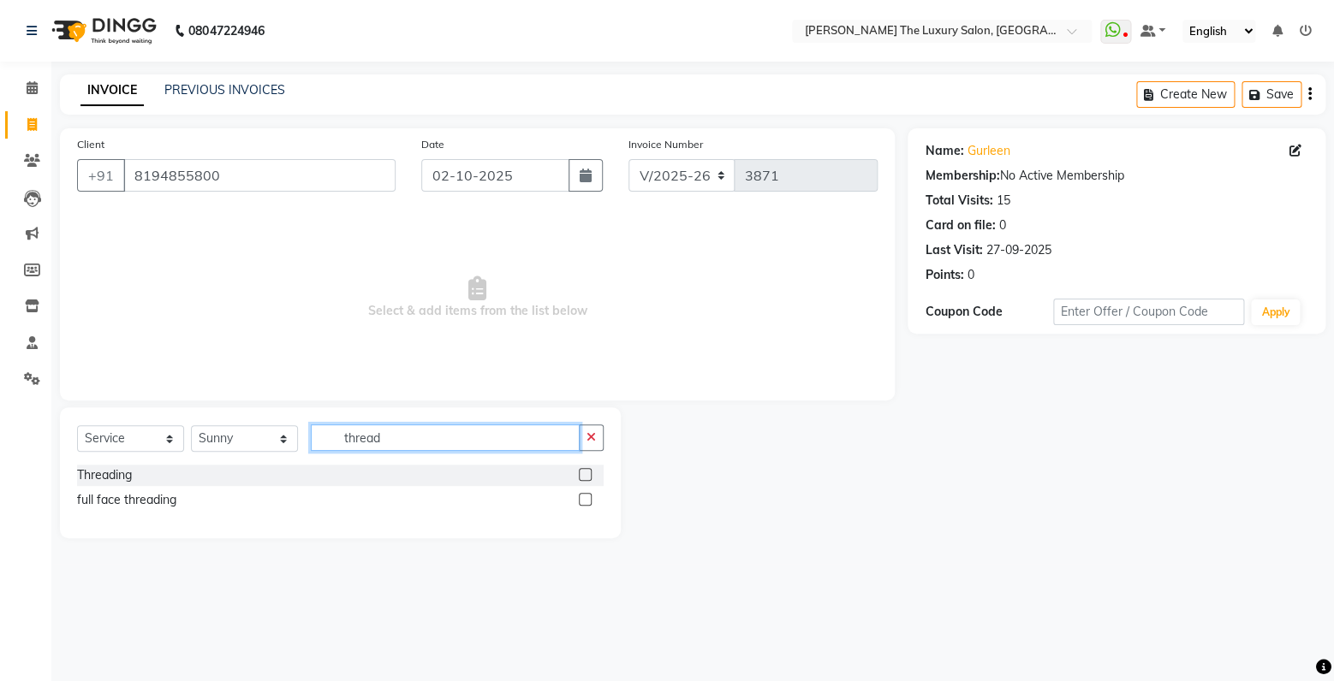
type input "thread"
click at [579, 473] on label at bounding box center [585, 474] width 13 height 13
click at [579, 473] on input "checkbox" at bounding box center [584, 475] width 11 height 11
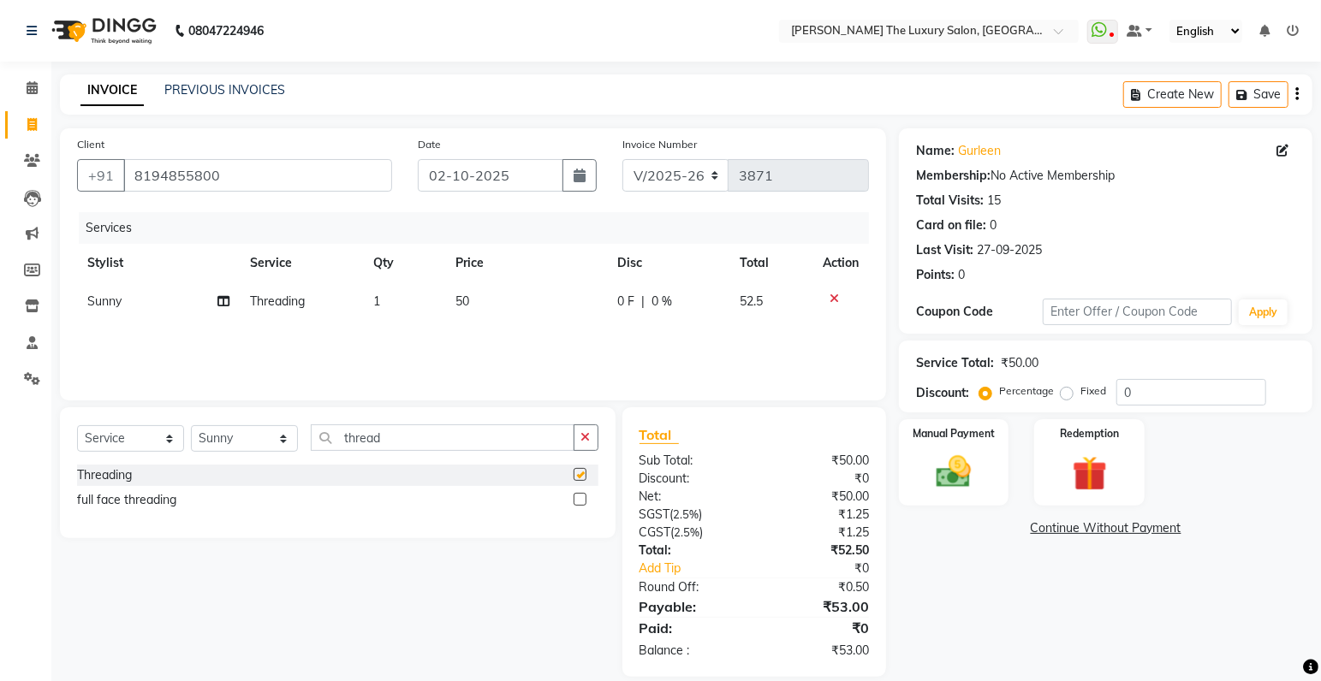
checkbox input "false"
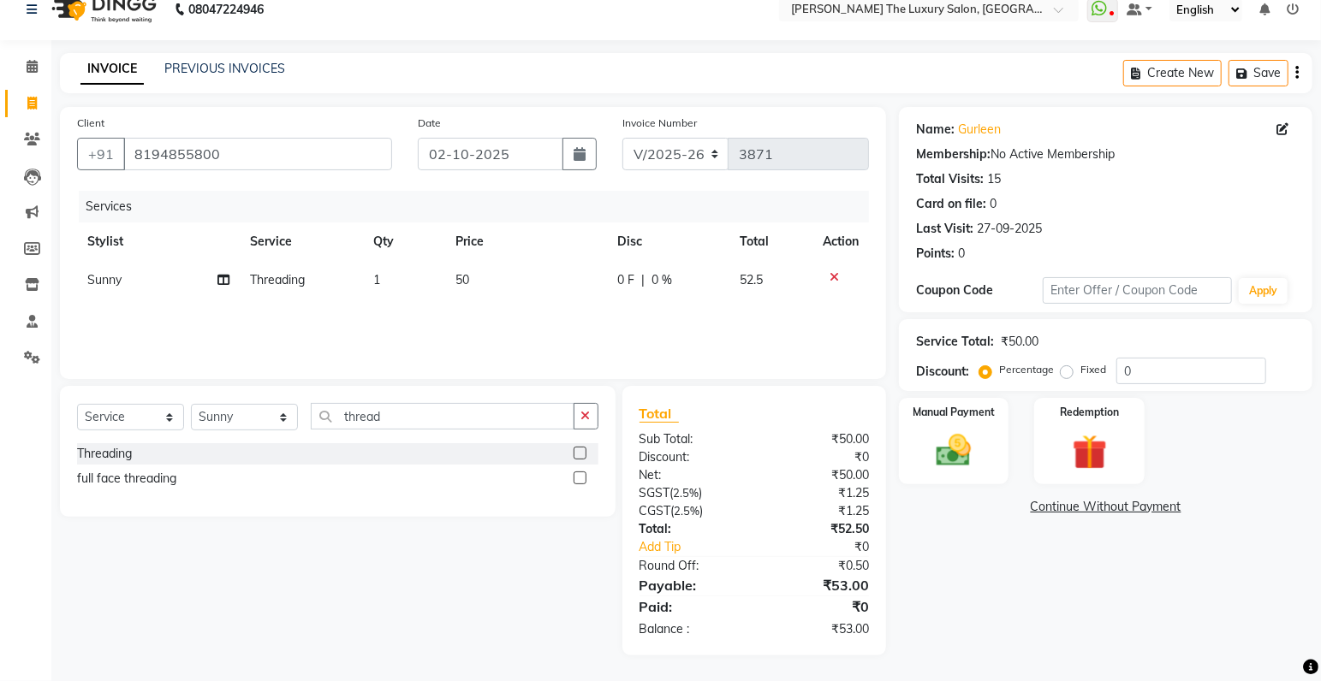
click at [466, 278] on span "50" at bounding box center [462, 279] width 14 height 15
select select "60209"
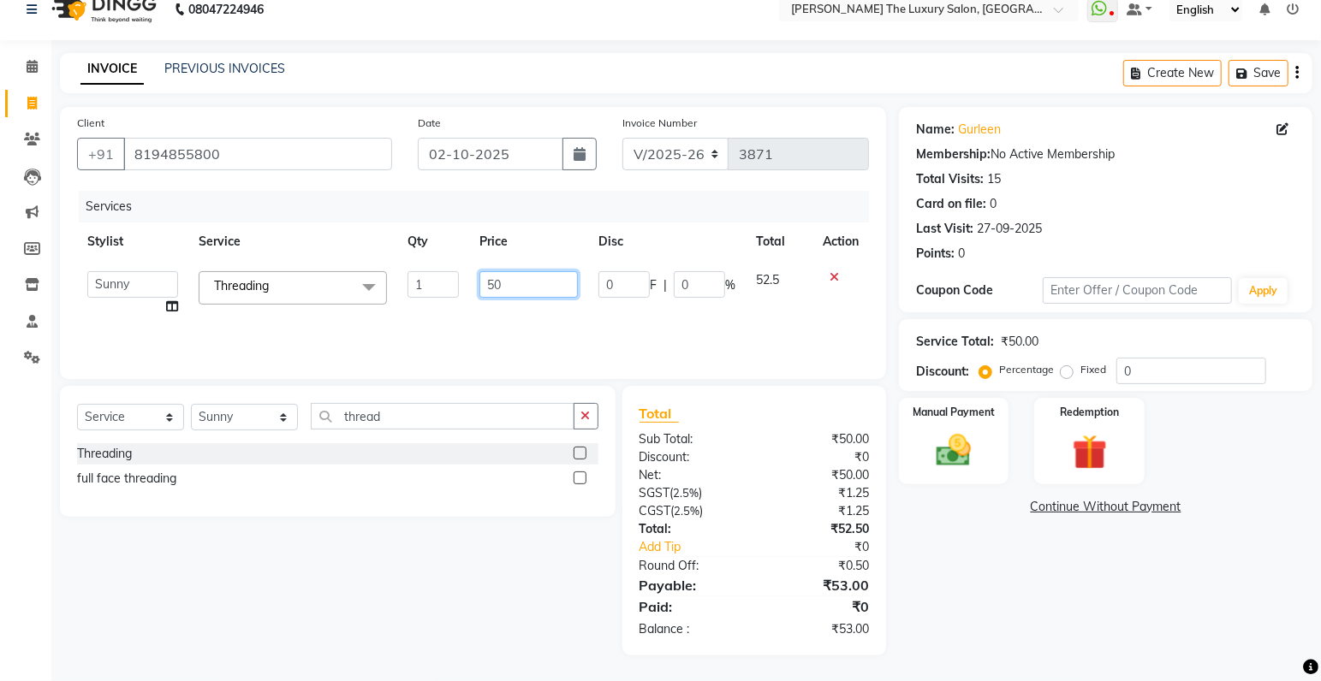
drag, startPoint x: 523, startPoint y: 292, endPoint x: 79, endPoint y: 348, distance: 447.7
click at [479, 298] on input "50" at bounding box center [528, 284] width 98 height 27
type input "47"
click at [461, 324] on div "Services Stylist Service Qty Price Disc Total Action amrit arsh ayush Gaurav go…" at bounding box center [473, 276] width 792 height 171
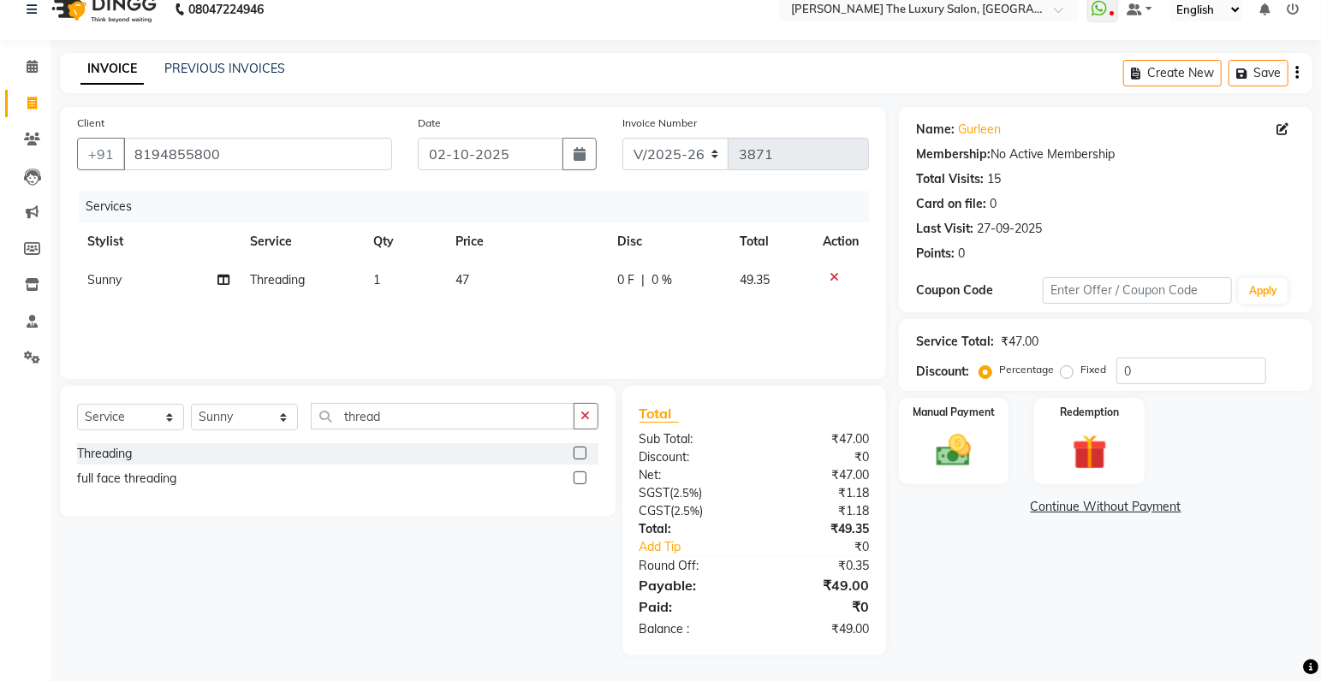
click at [466, 272] on td "47" at bounding box center [526, 280] width 162 height 39
select select "60209"
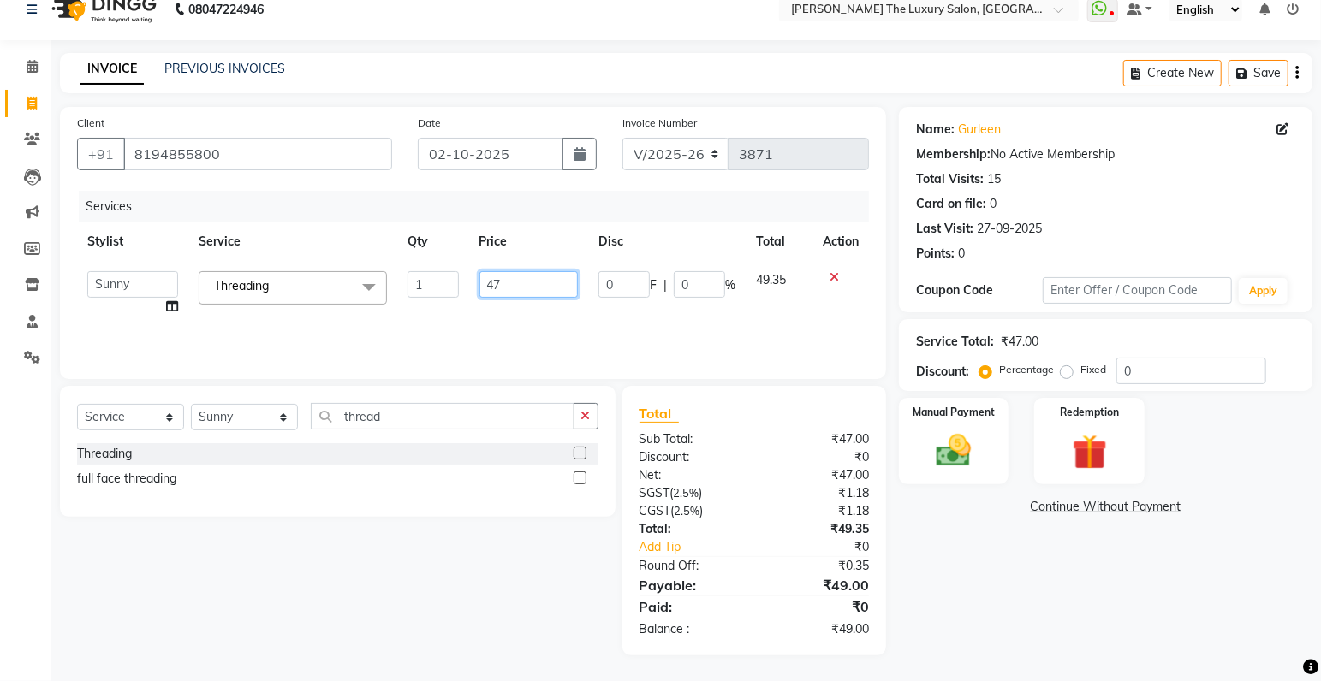
click at [519, 284] on input "47" at bounding box center [528, 284] width 98 height 27
type input "48"
click at [556, 336] on div "Services Stylist Service Qty Price Disc Total Action amrit arsh ayush Gaurav go…" at bounding box center [473, 276] width 792 height 171
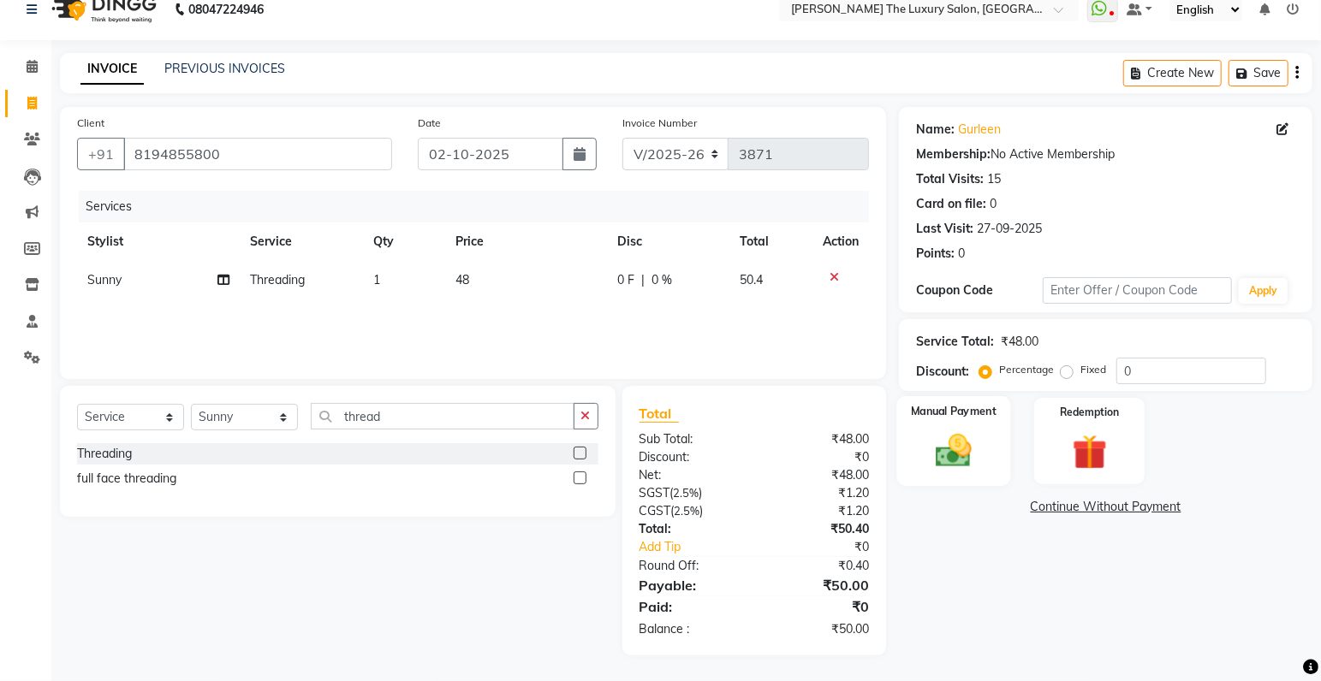
click at [998, 436] on div "Manual Payment" at bounding box center [954, 441] width 114 height 90
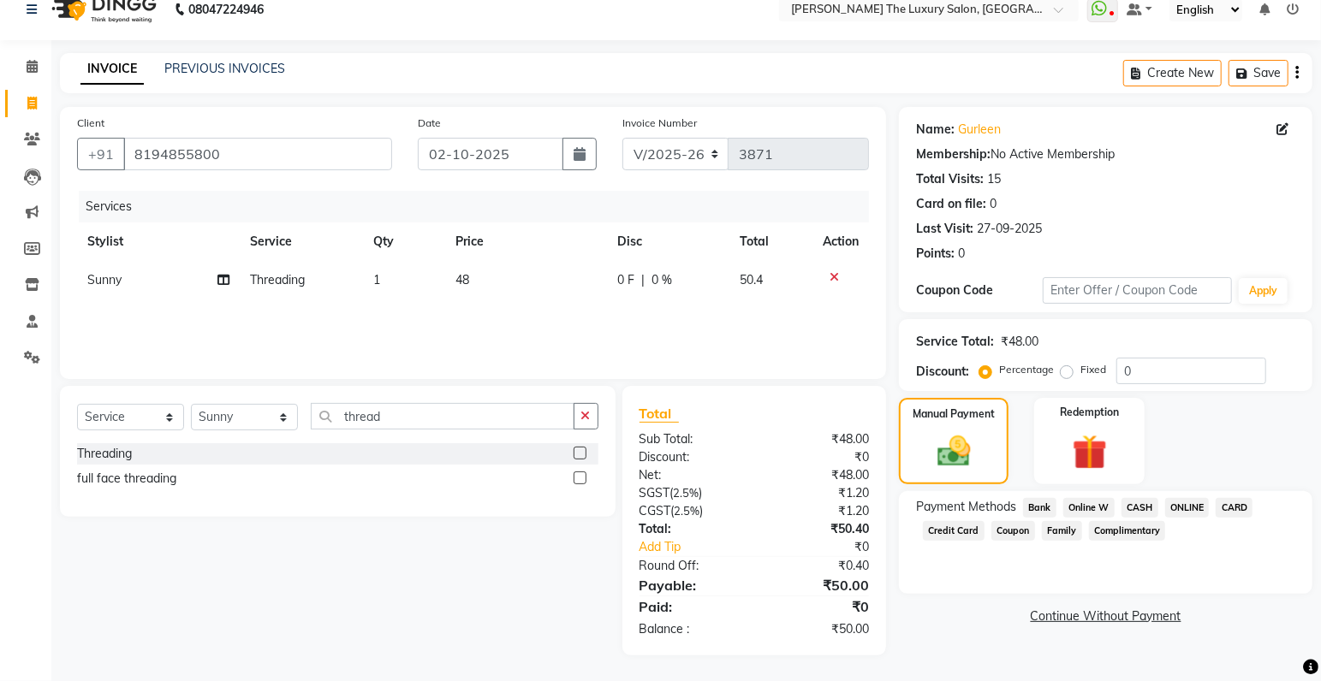
click at [1182, 508] on span "ONLINE" at bounding box center [1187, 508] width 45 height 20
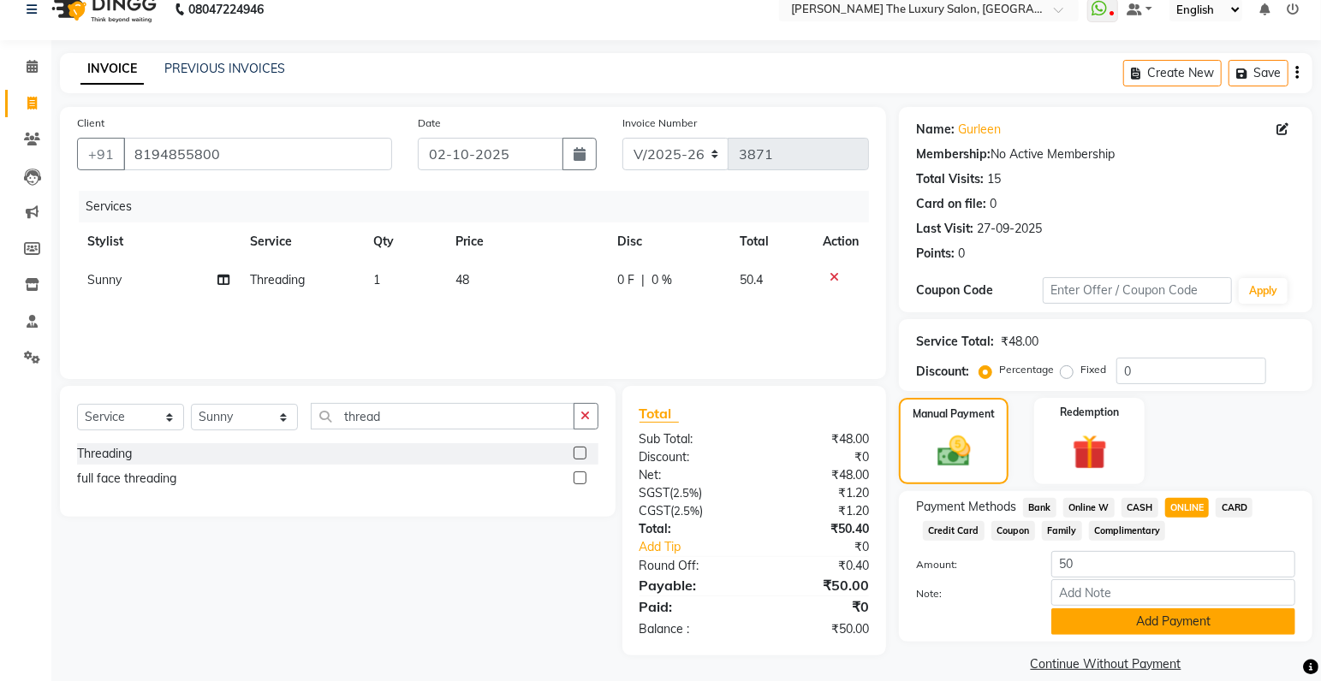
click at [1192, 621] on button "Add Payment" at bounding box center [1173, 622] width 244 height 27
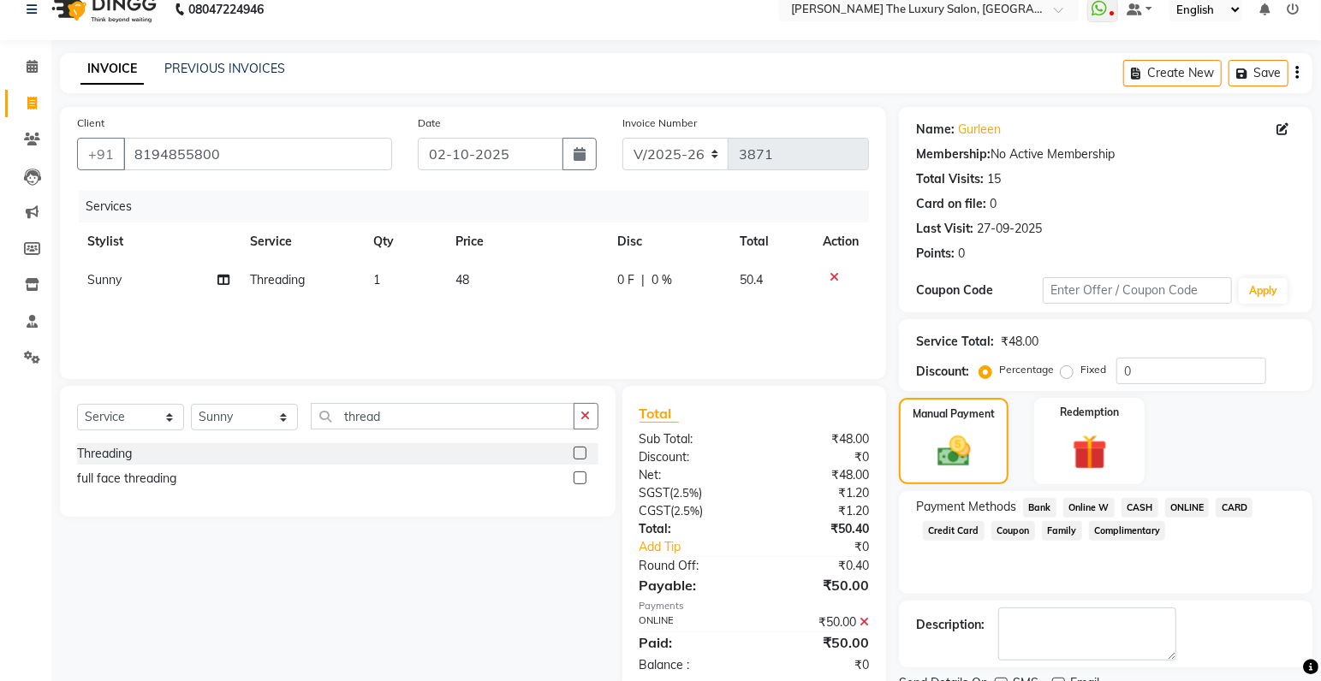
scroll to position [90, 0]
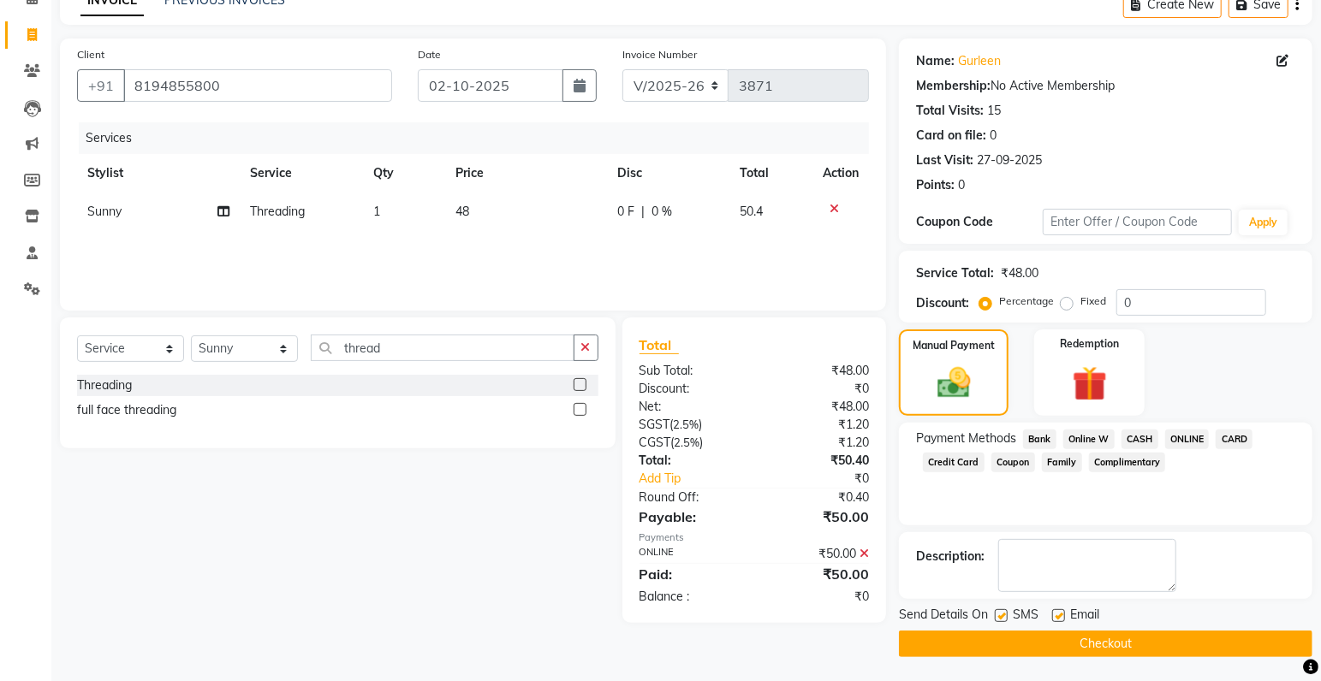
click at [1000, 612] on label at bounding box center [1001, 615] width 13 height 13
click at [1000, 612] on input "checkbox" at bounding box center [1000, 616] width 11 height 11
checkbox input "false"
click at [1012, 639] on button "Checkout" at bounding box center [1105, 644] width 413 height 27
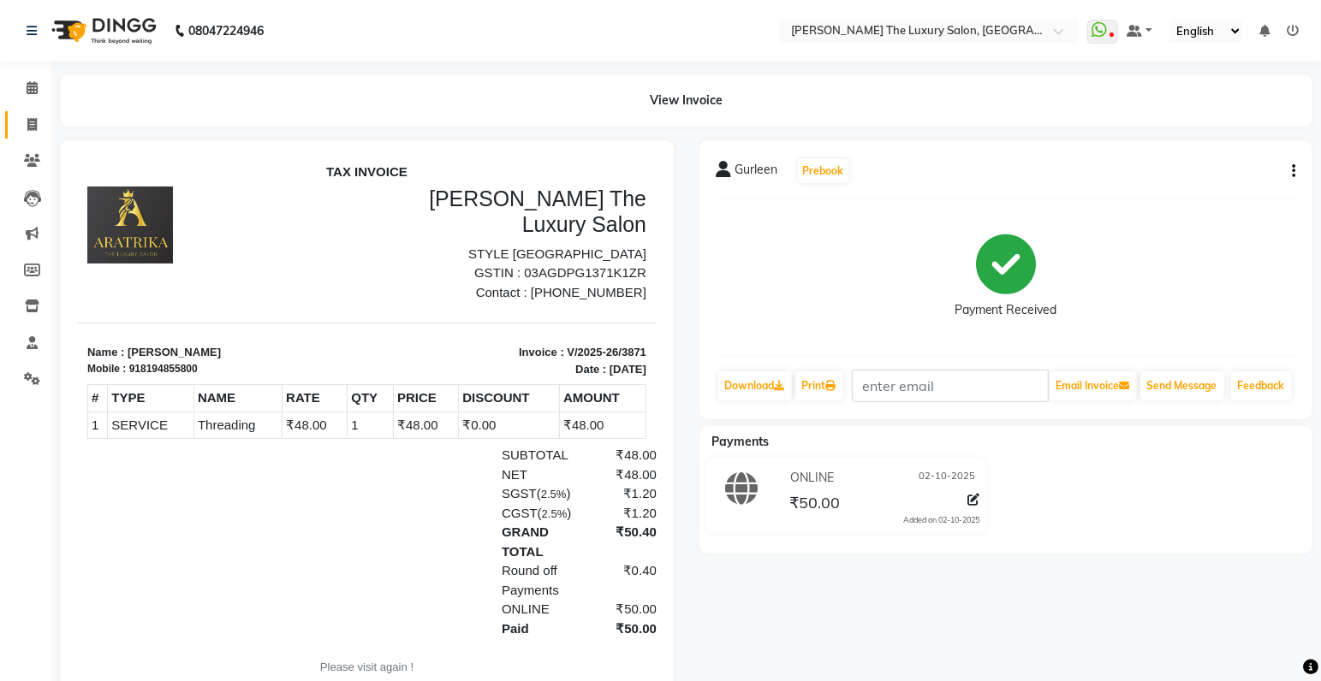
click at [37, 124] on span at bounding box center [32, 126] width 30 height 20
select select "service"
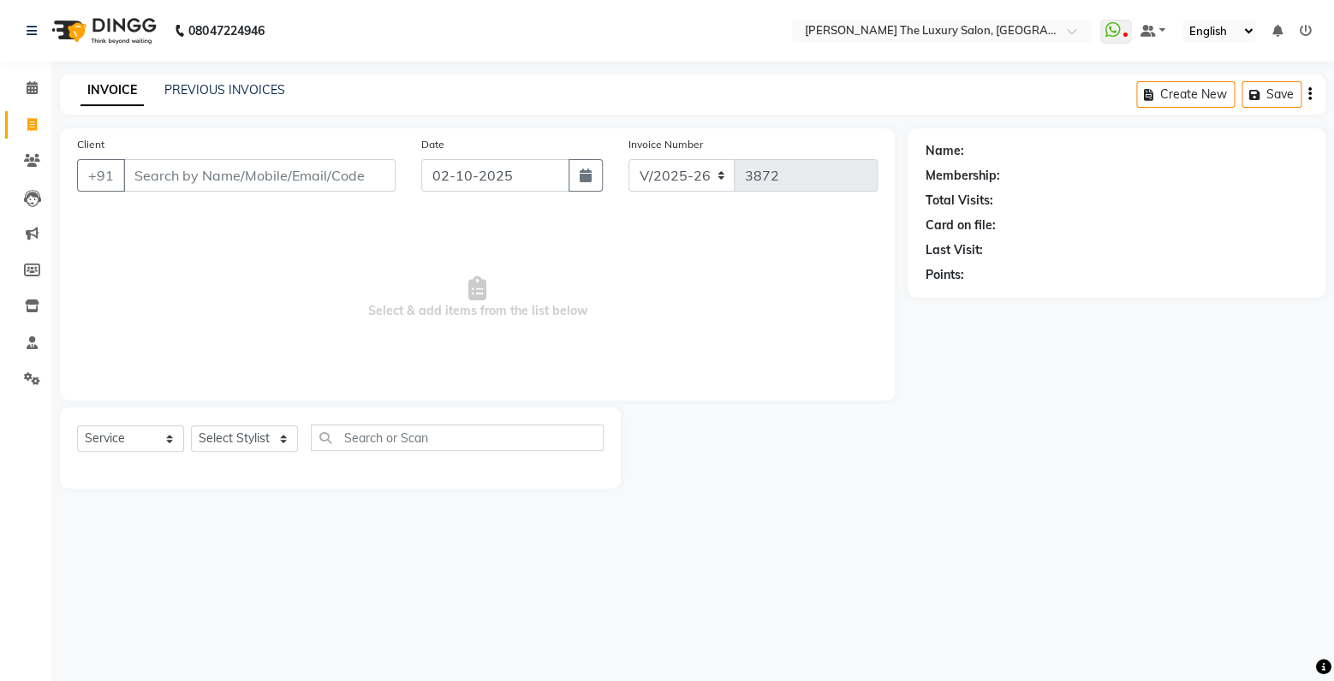
click at [169, 186] on input "Client" at bounding box center [259, 175] width 272 height 33
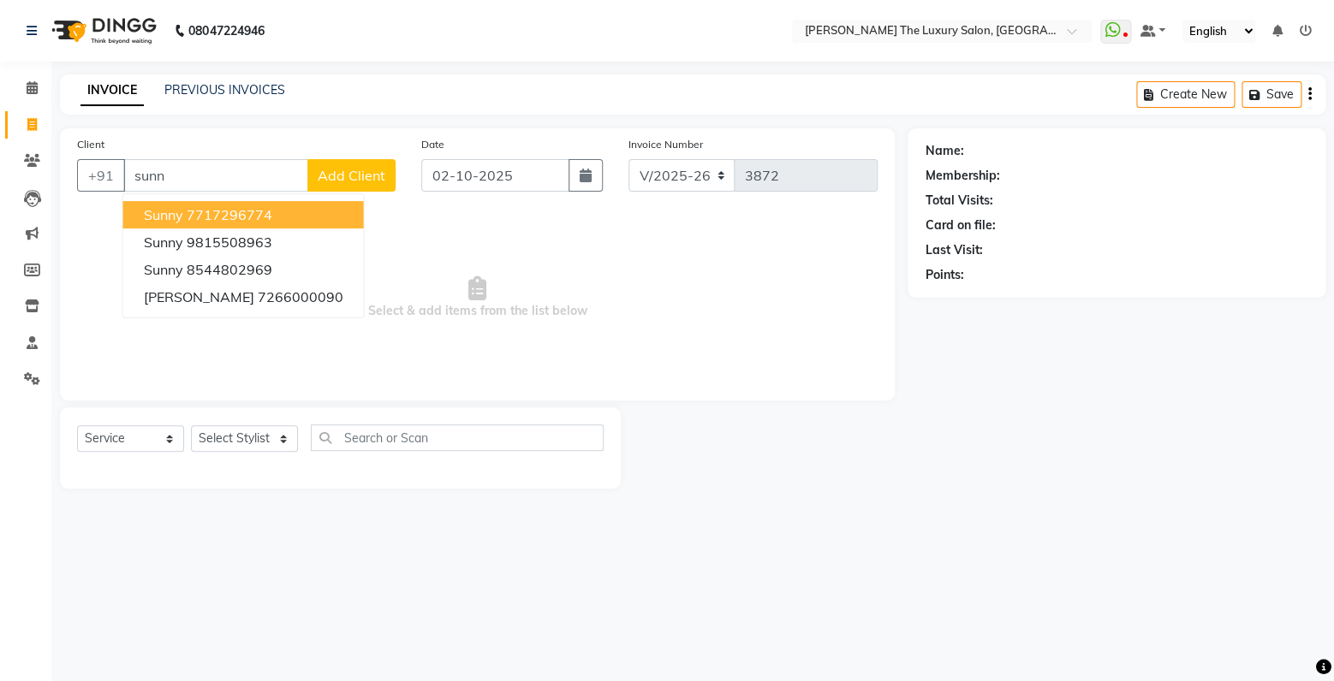
click at [258, 215] on ngb-highlight "7717296774" at bounding box center [230, 214] width 86 height 17
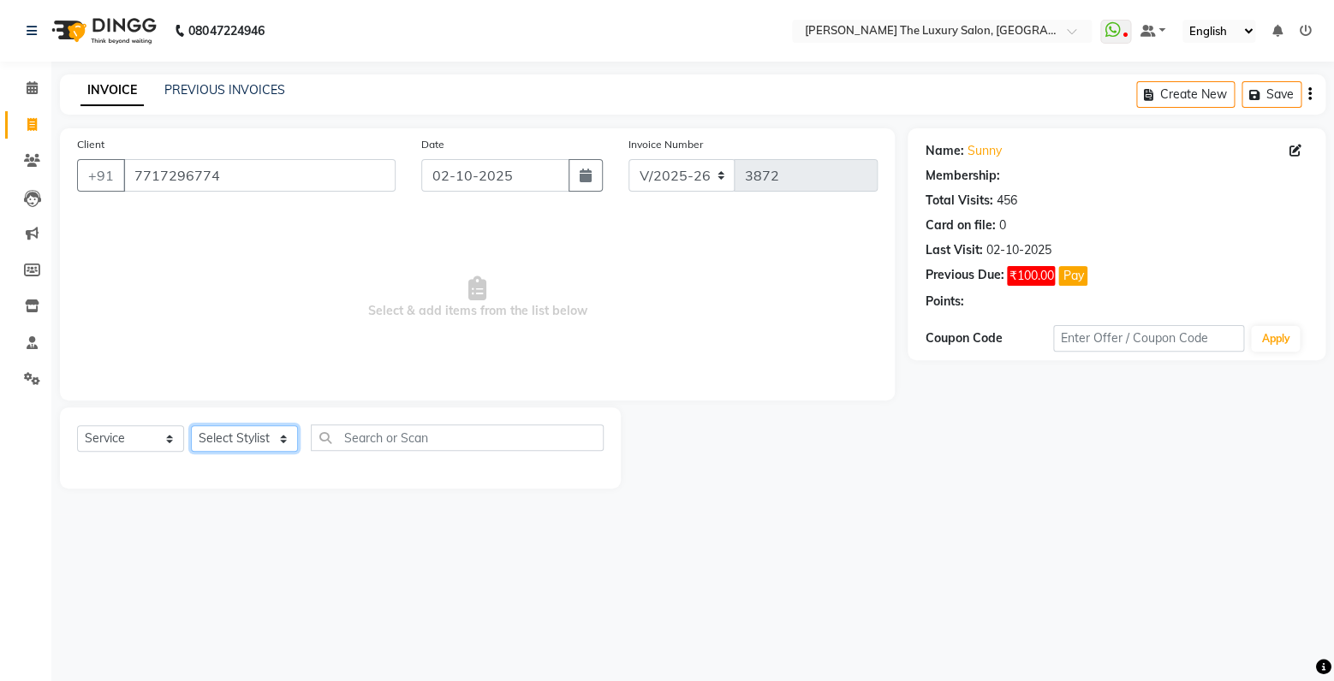
click at [191, 425] on select "Select Stylist amrit arsh ayush Gaurav gourav jasmine matrix Jaswant singh love…" at bounding box center [244, 438] width 107 height 27
click option "simran" at bounding box center [0, 0] width 0 height 0
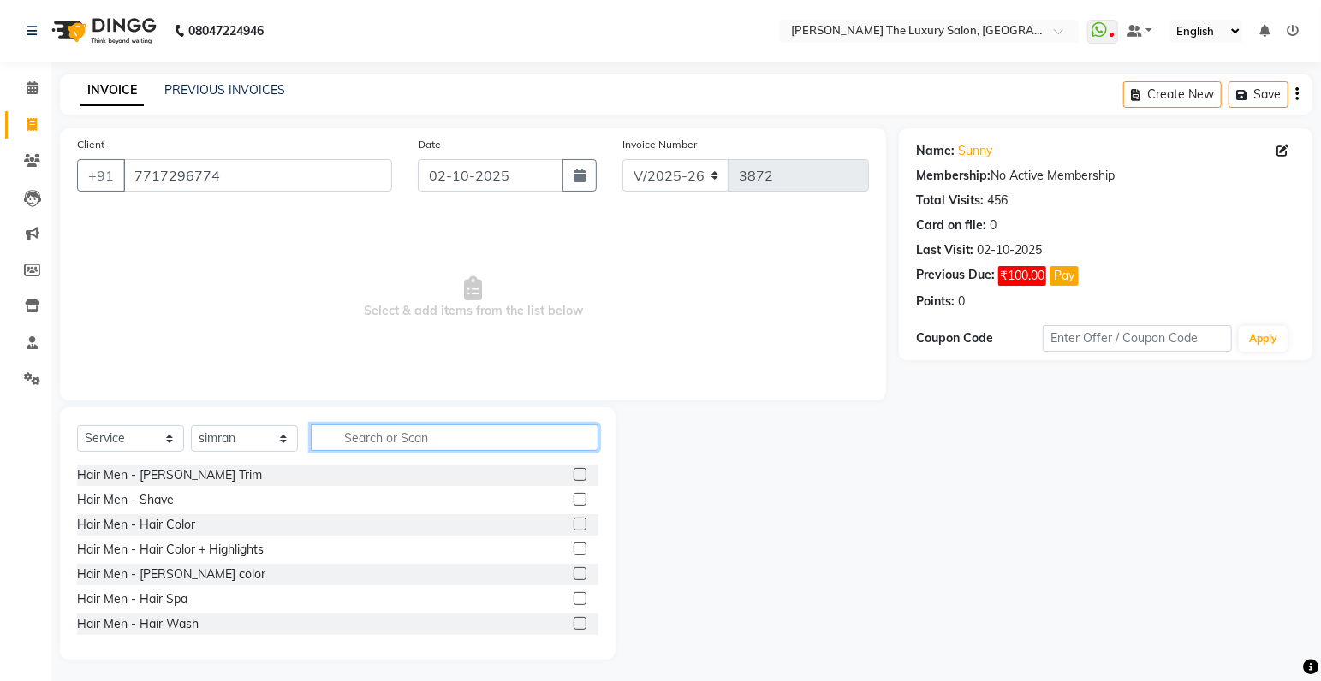
click at [367, 438] on input "text" at bounding box center [455, 438] width 288 height 27
click at [573, 474] on label at bounding box center [579, 474] width 13 height 13
click at [573, 474] on input "checkbox" at bounding box center [578, 475] width 11 height 11
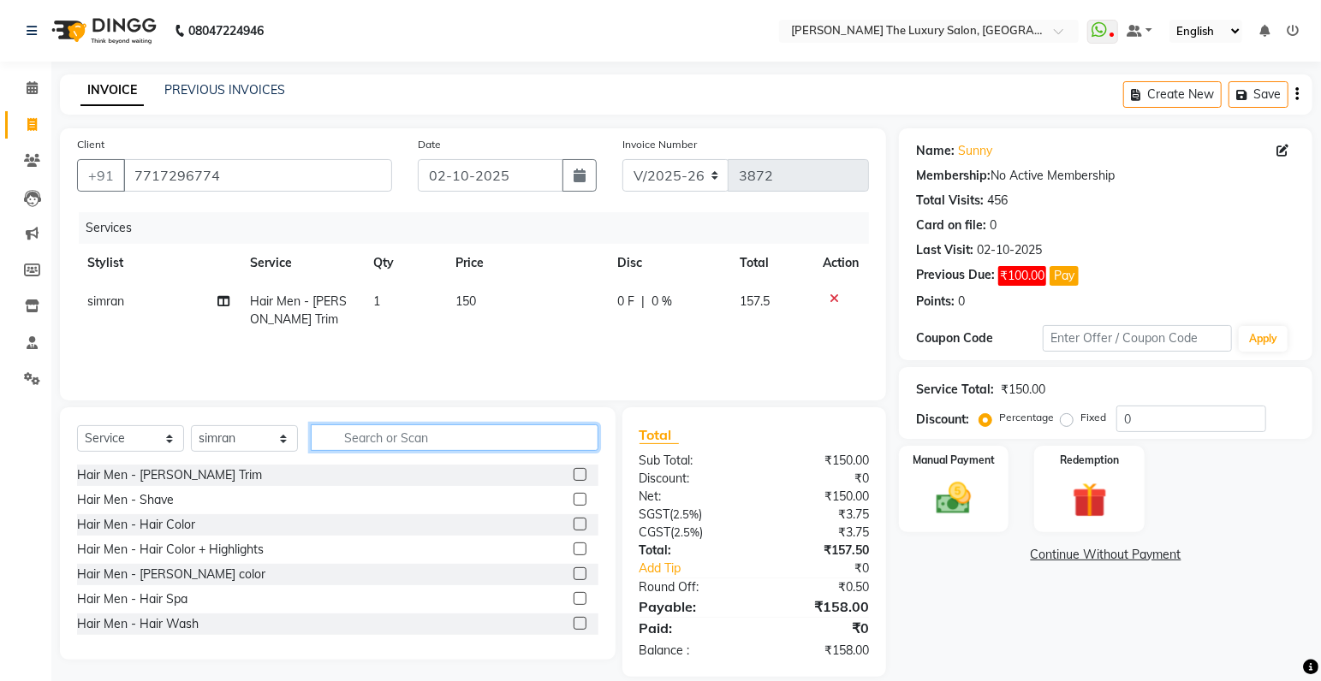
click at [499, 441] on input "text" at bounding box center [455, 438] width 288 height 27
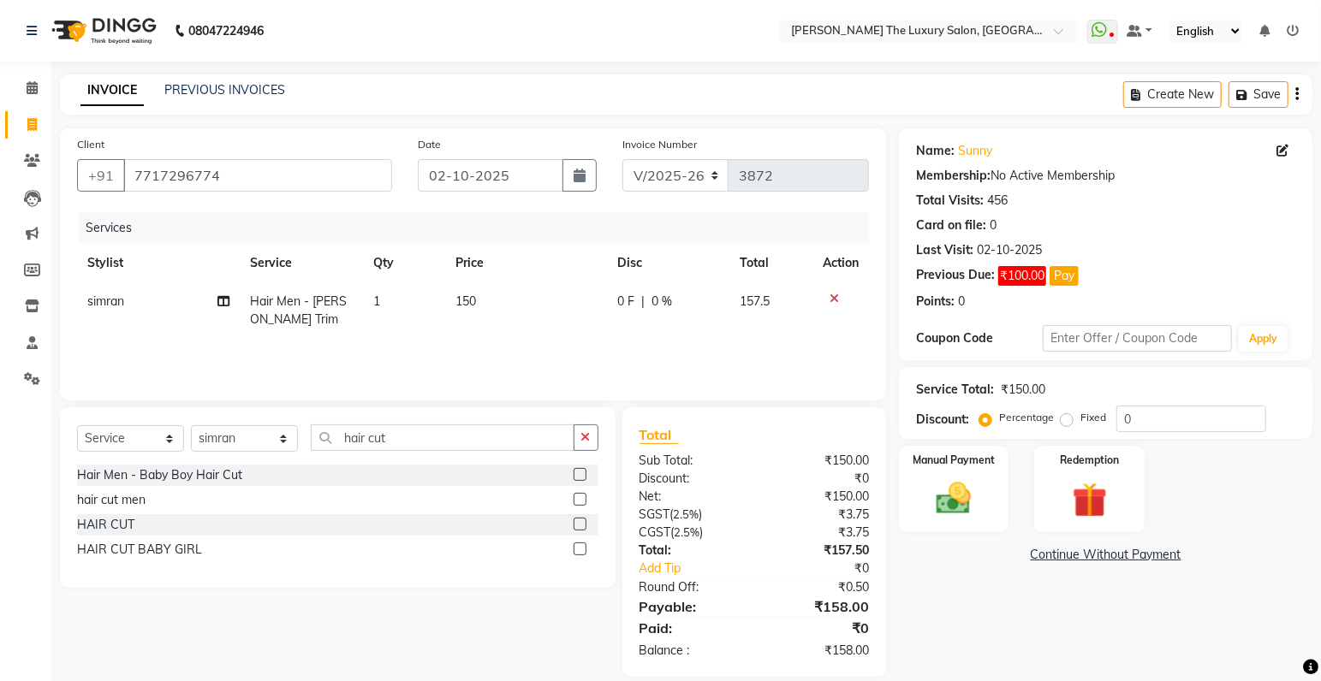
click at [580, 498] on label at bounding box center [579, 499] width 13 height 13
click at [580, 498] on input "checkbox" at bounding box center [578, 500] width 11 height 11
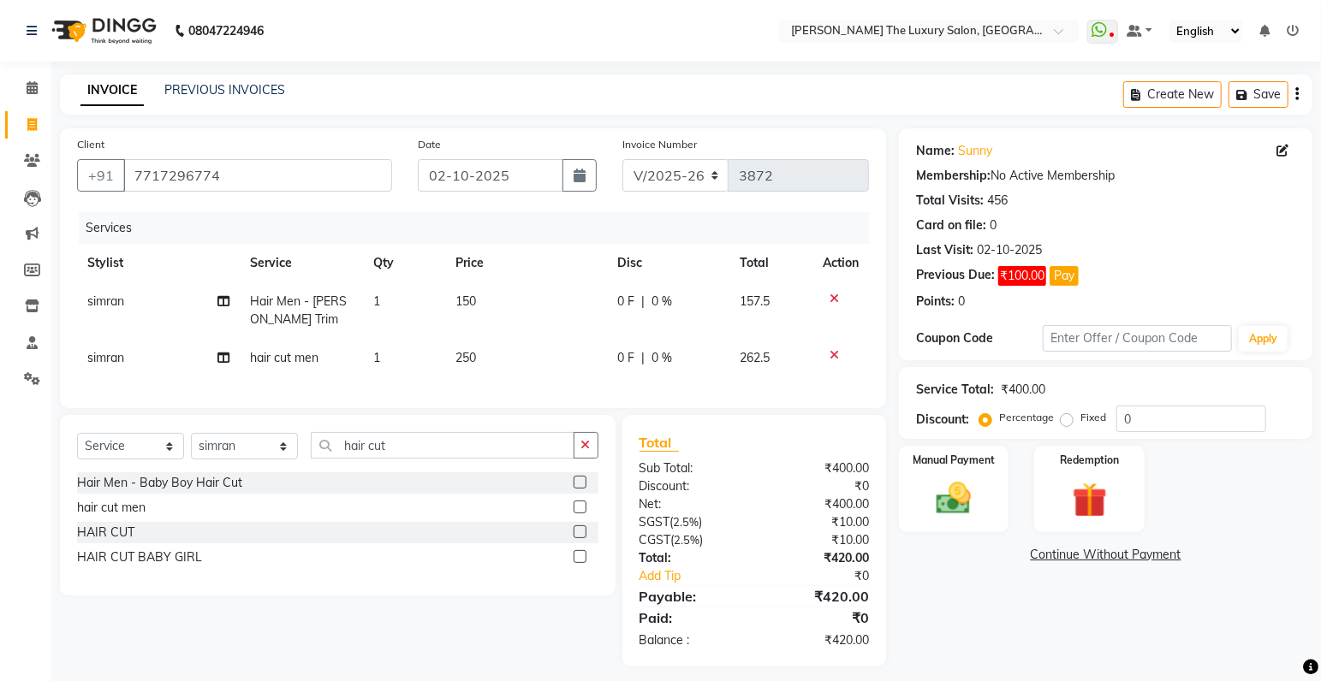
scroll to position [23, 0]
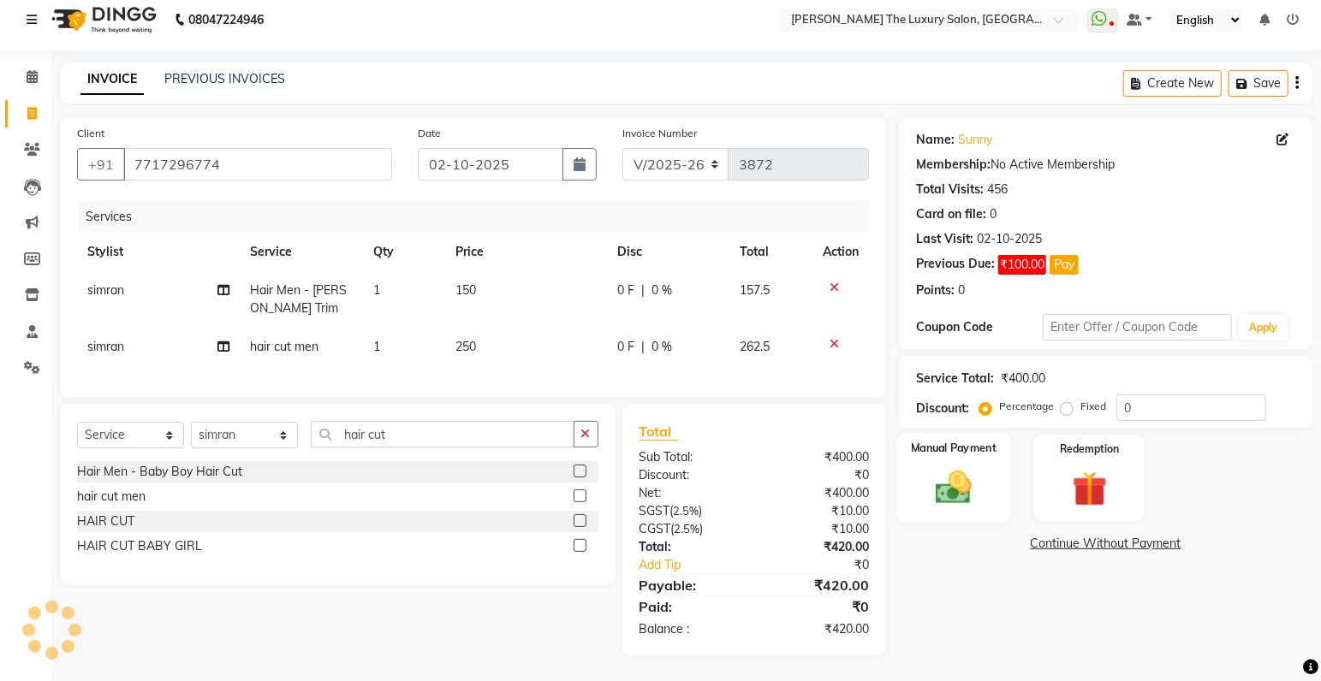
click at [962, 477] on img at bounding box center [953, 488] width 59 height 42
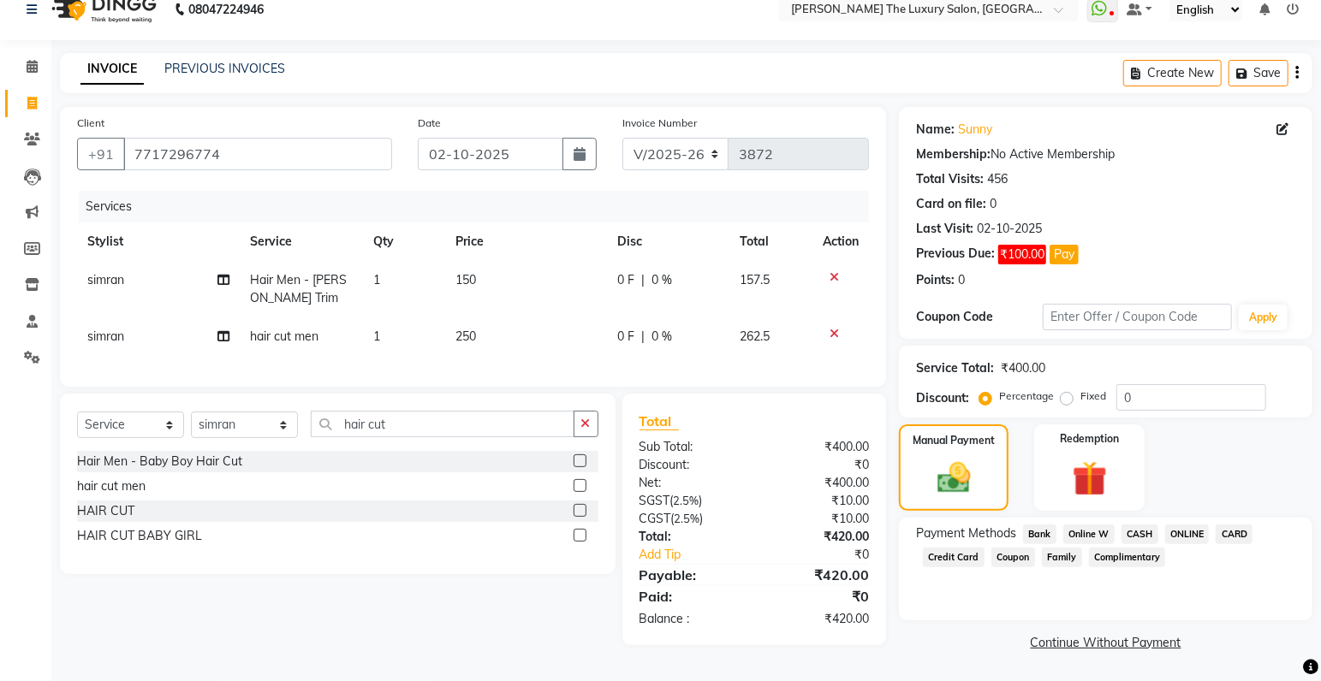
click at [1181, 527] on span "ONLINE" at bounding box center [1187, 535] width 45 height 20
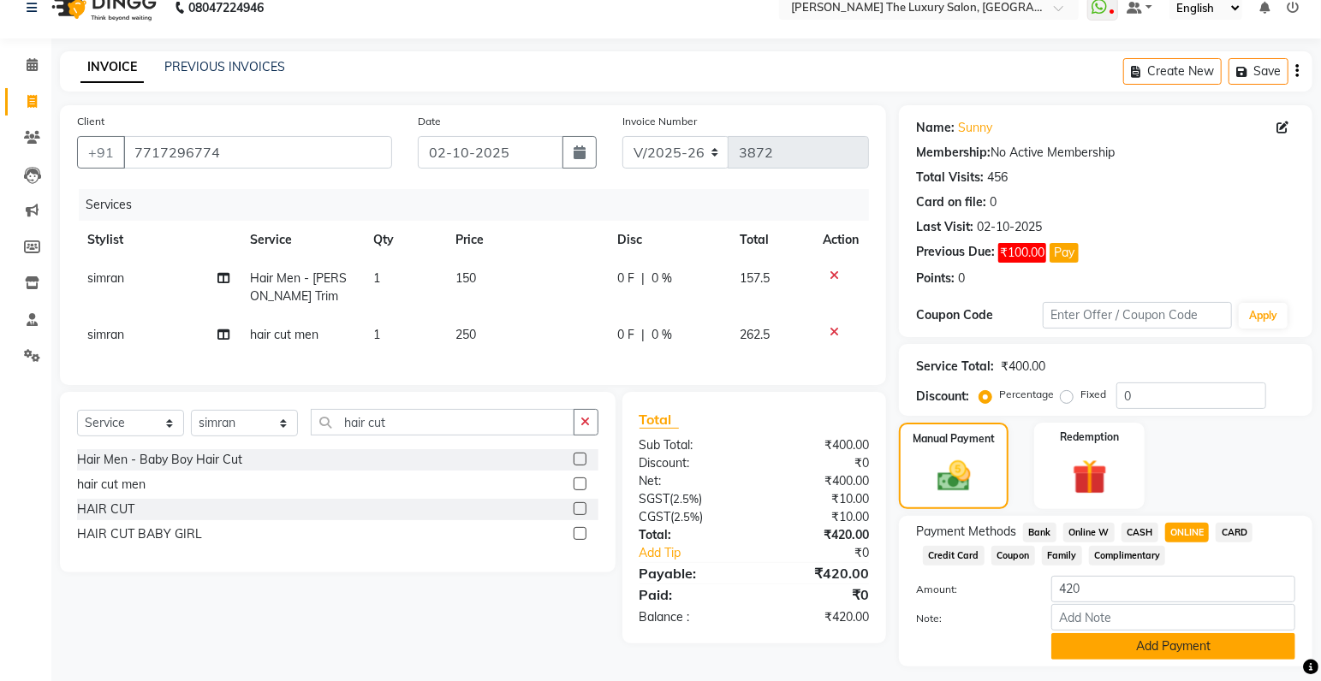
click at [1191, 641] on button "Add Payment" at bounding box center [1173, 646] width 244 height 27
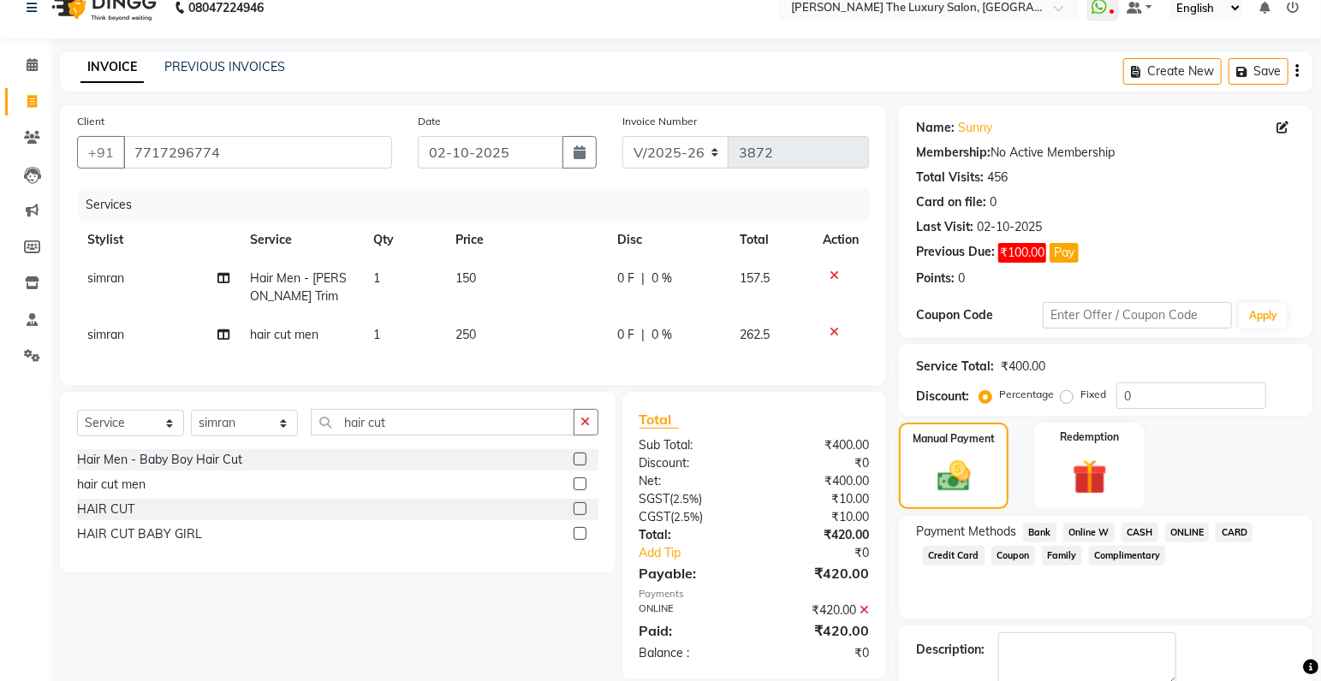
scroll to position [116, 0]
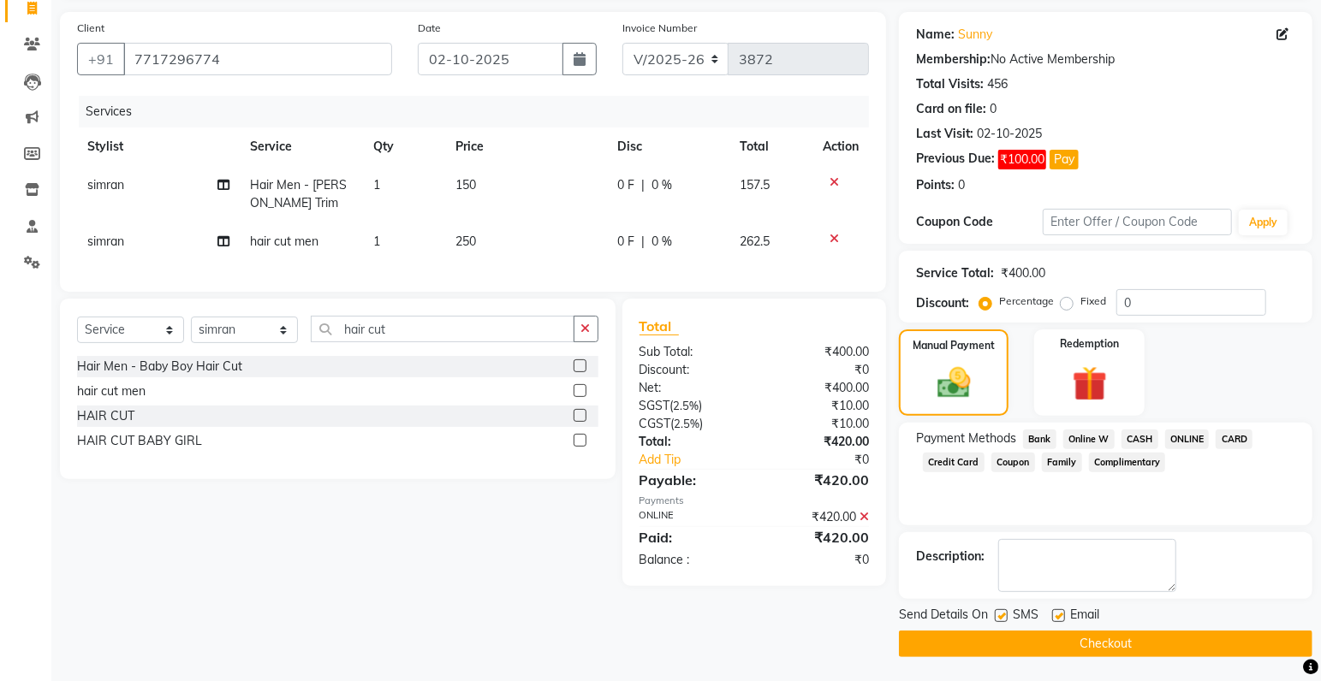
click at [1001, 610] on label at bounding box center [1001, 615] width 13 height 13
click at [1001, 611] on input "checkbox" at bounding box center [1000, 616] width 11 height 11
click at [1049, 646] on button "Checkout" at bounding box center [1105, 644] width 413 height 27
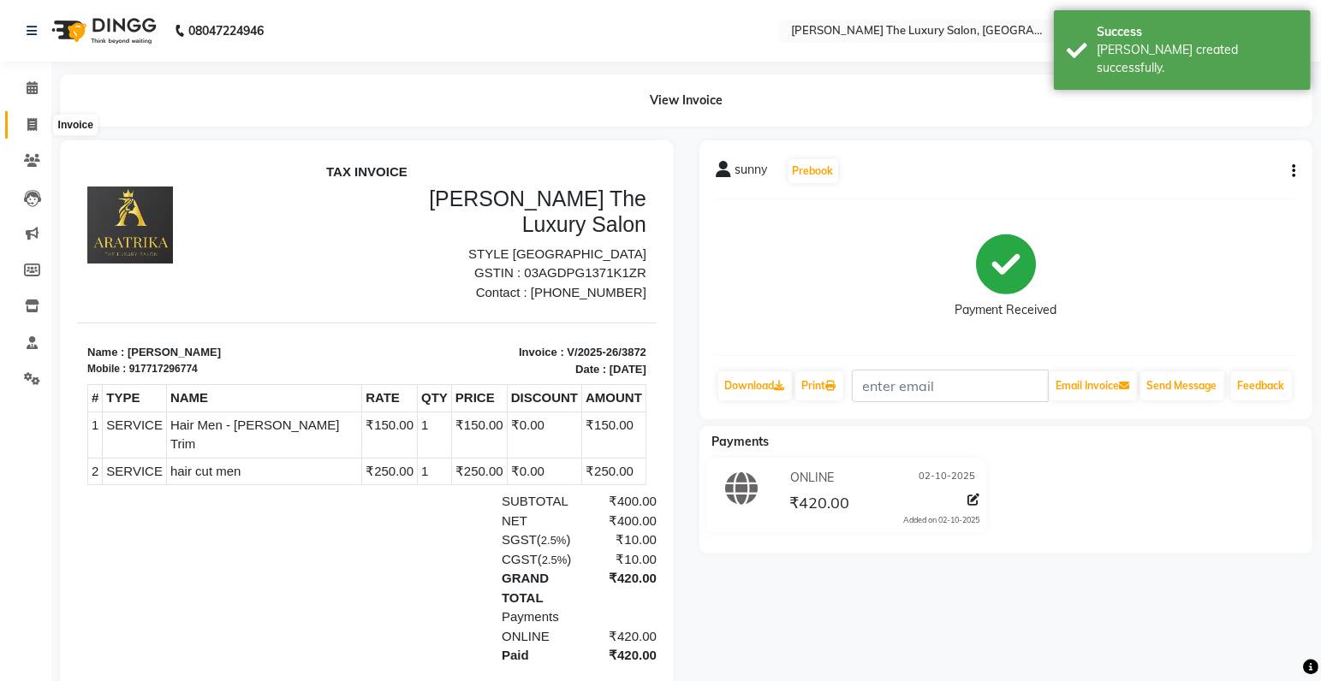
click at [37, 124] on icon at bounding box center [31, 124] width 9 height 13
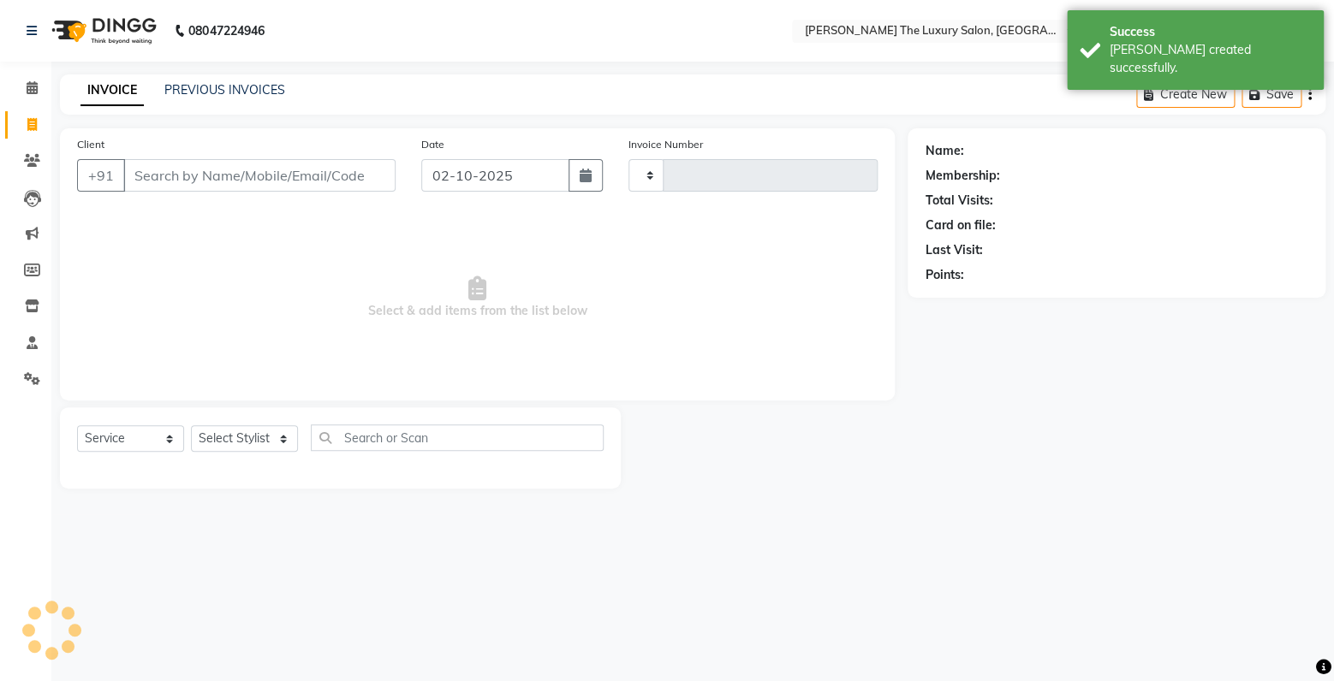
click at [158, 178] on input "Client" at bounding box center [259, 175] width 272 height 33
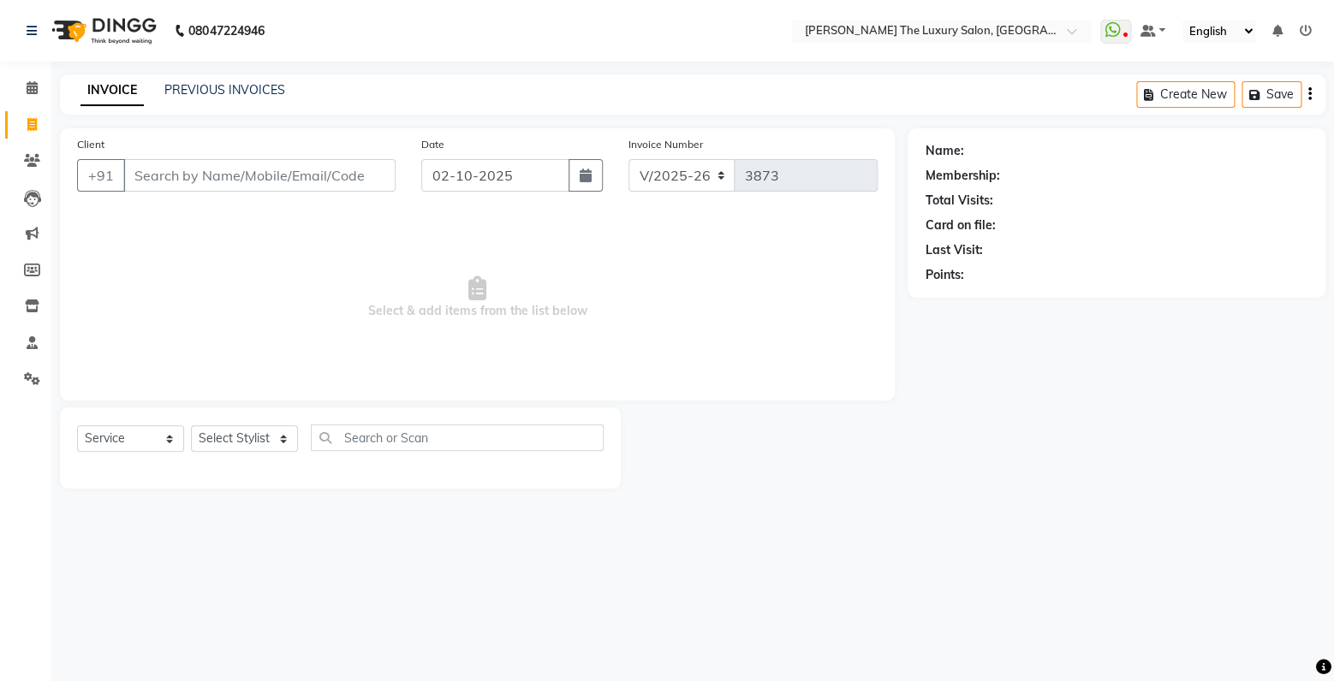
click at [157, 185] on input "Client" at bounding box center [259, 175] width 272 height 33
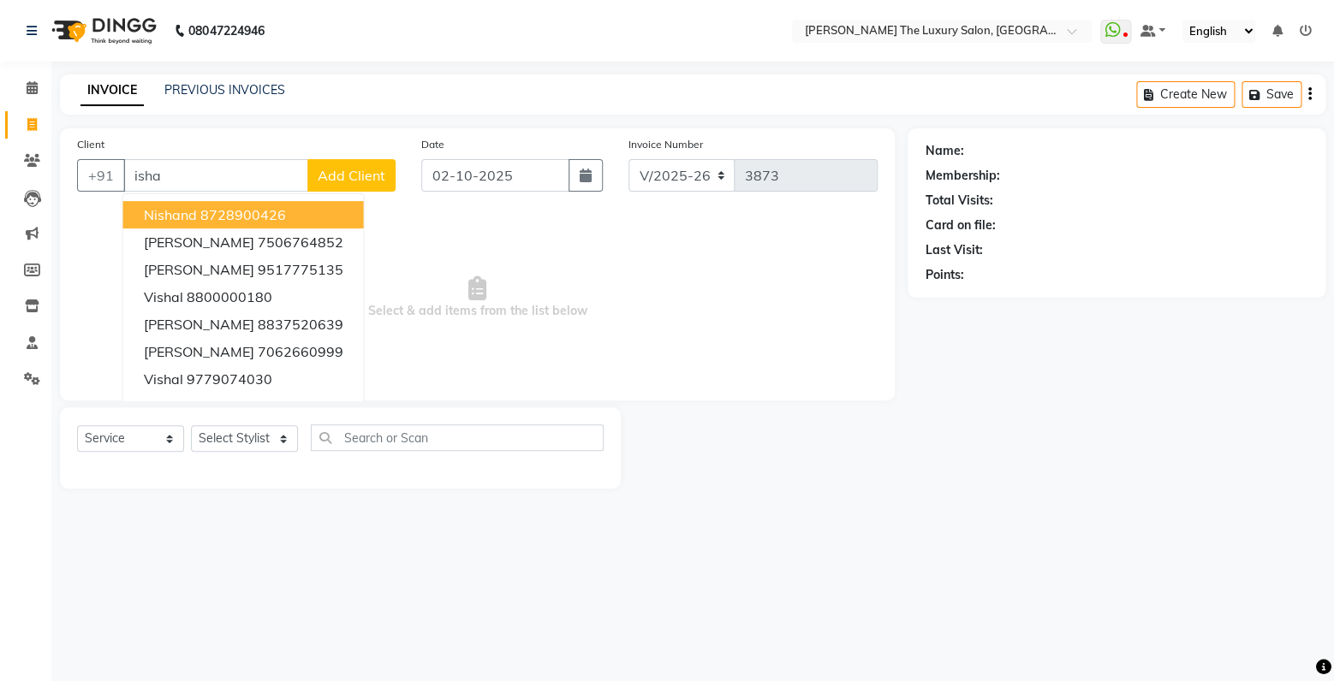
click at [218, 167] on input "isha" at bounding box center [215, 175] width 185 height 33
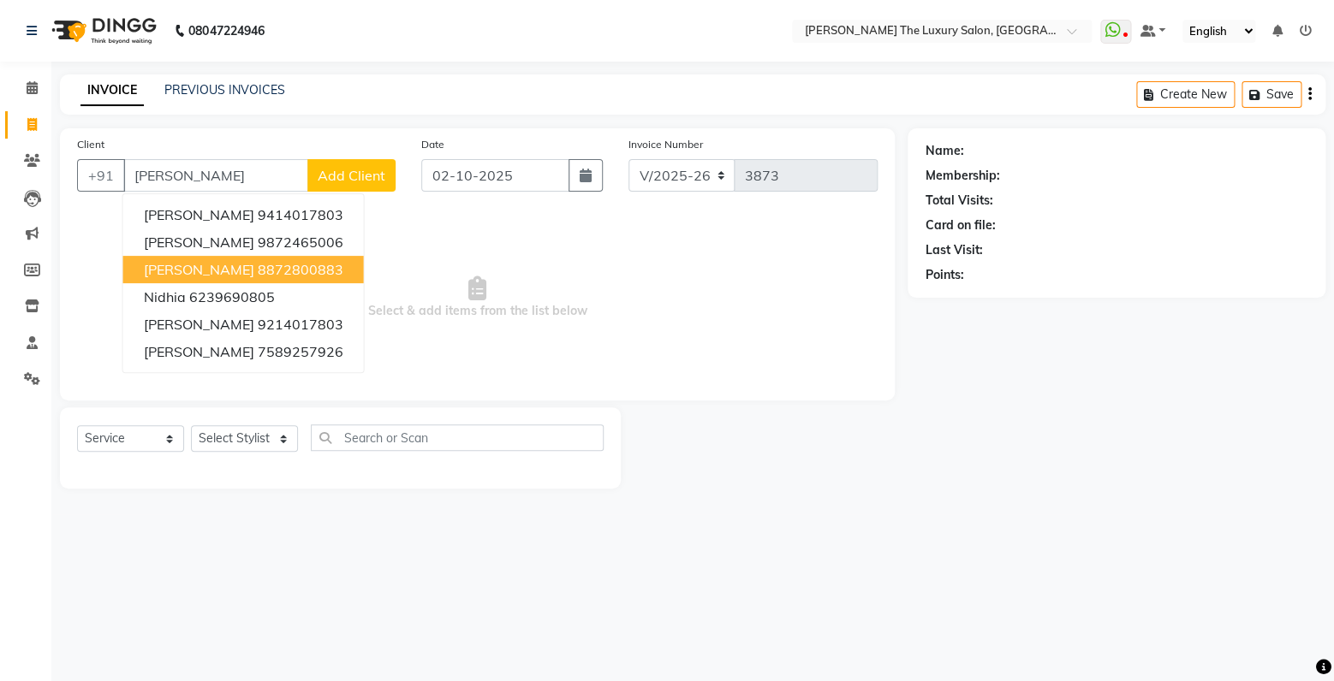
click at [238, 259] on button "nidhi 8872800883" at bounding box center [243, 269] width 241 height 27
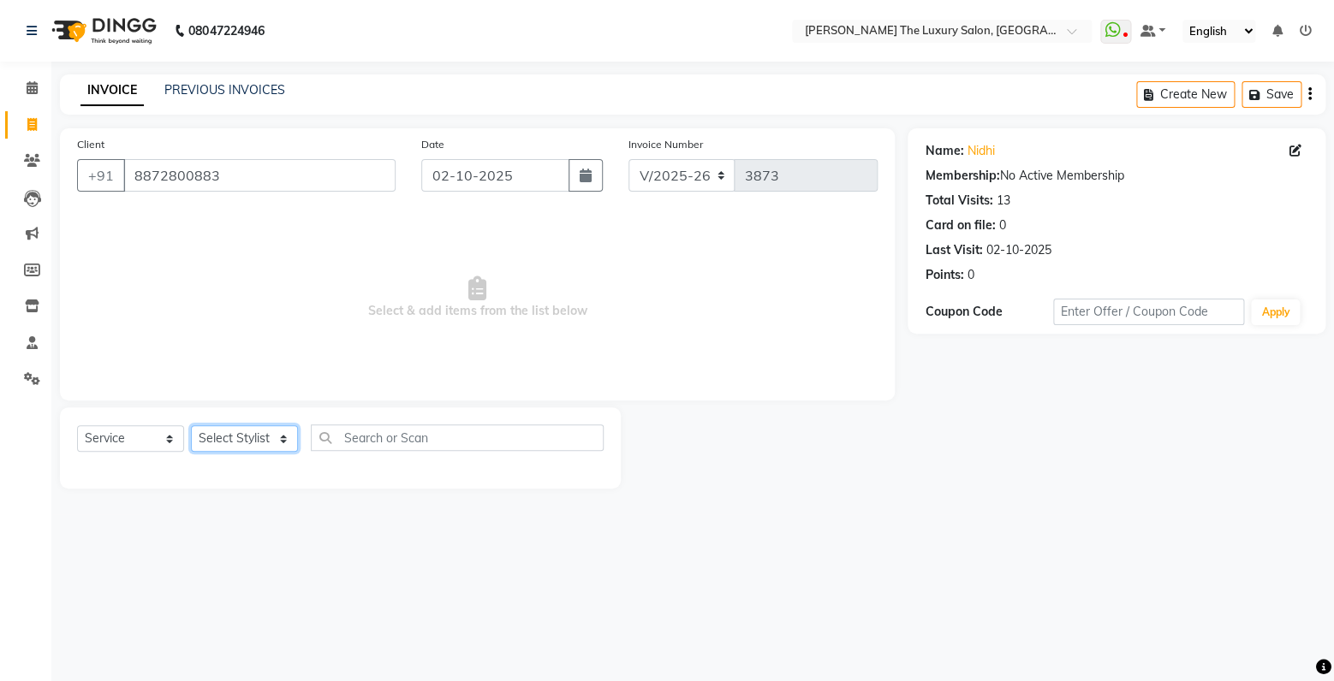
click at [191, 425] on select "Select Stylist amrit arsh ayush Gaurav gourav jasmine matrix Jaswant singh love…" at bounding box center [244, 438] width 107 height 27
click option "Sunny" at bounding box center [0, 0] width 0 height 0
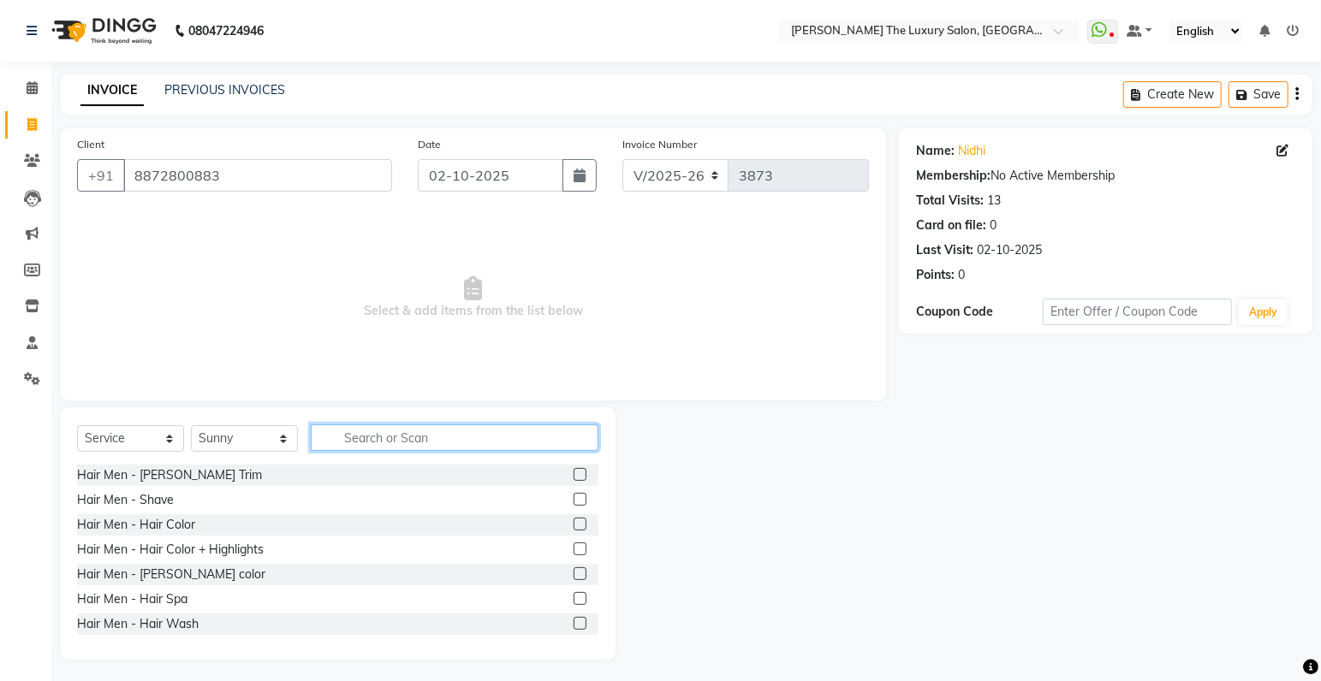
click at [466, 431] on input "text" at bounding box center [455, 438] width 288 height 27
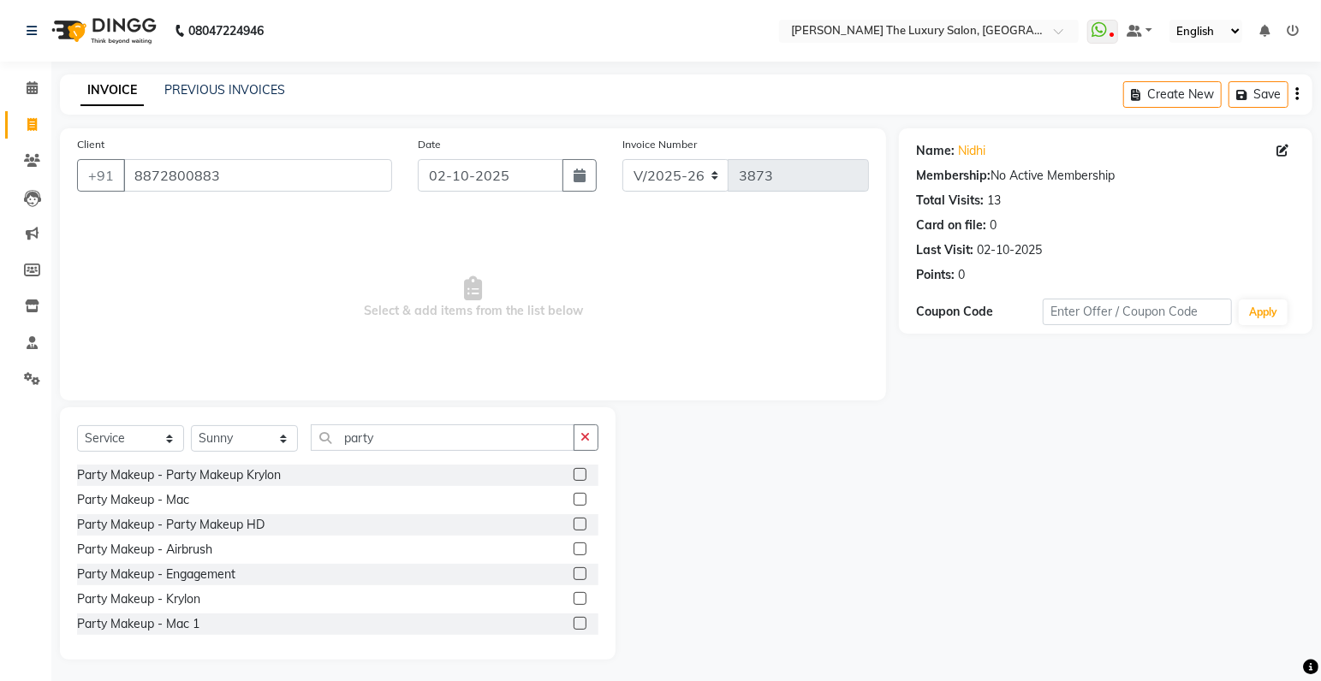
click at [573, 472] on label at bounding box center [579, 474] width 13 height 13
click at [573, 472] on input "checkbox" at bounding box center [578, 475] width 11 height 11
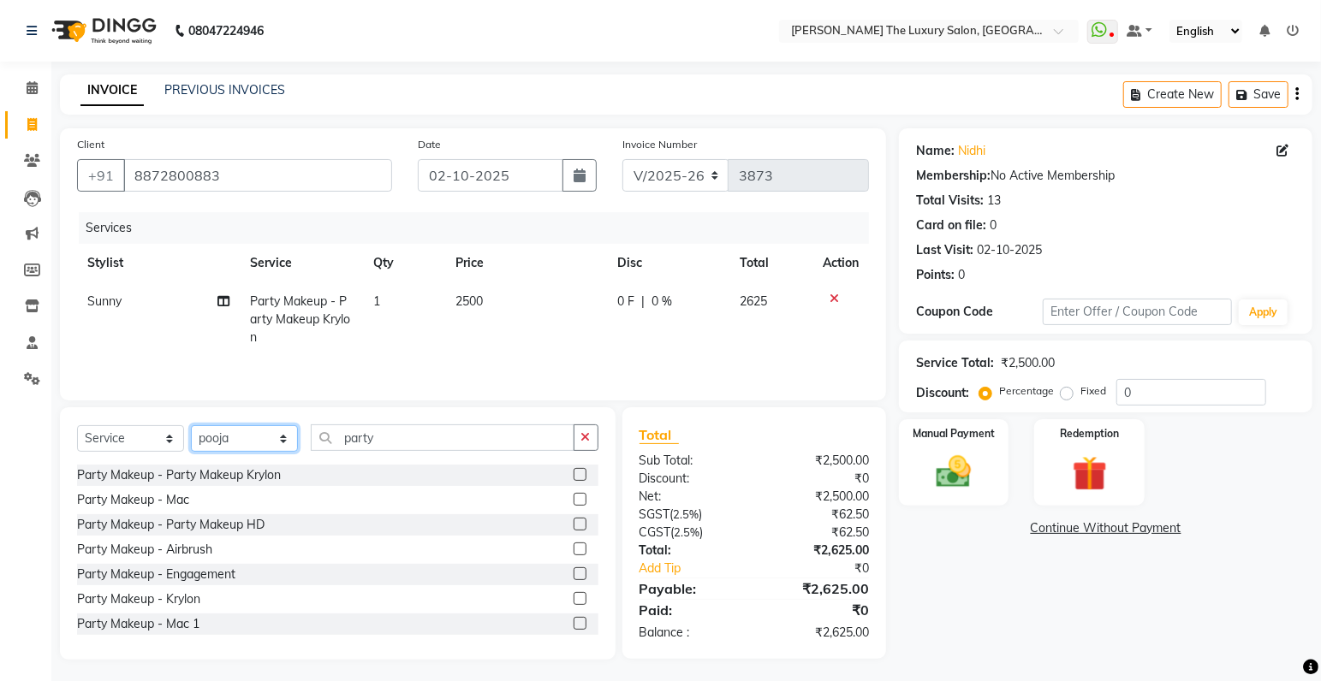
click option "pooja" at bounding box center [0, 0] width 0 height 0
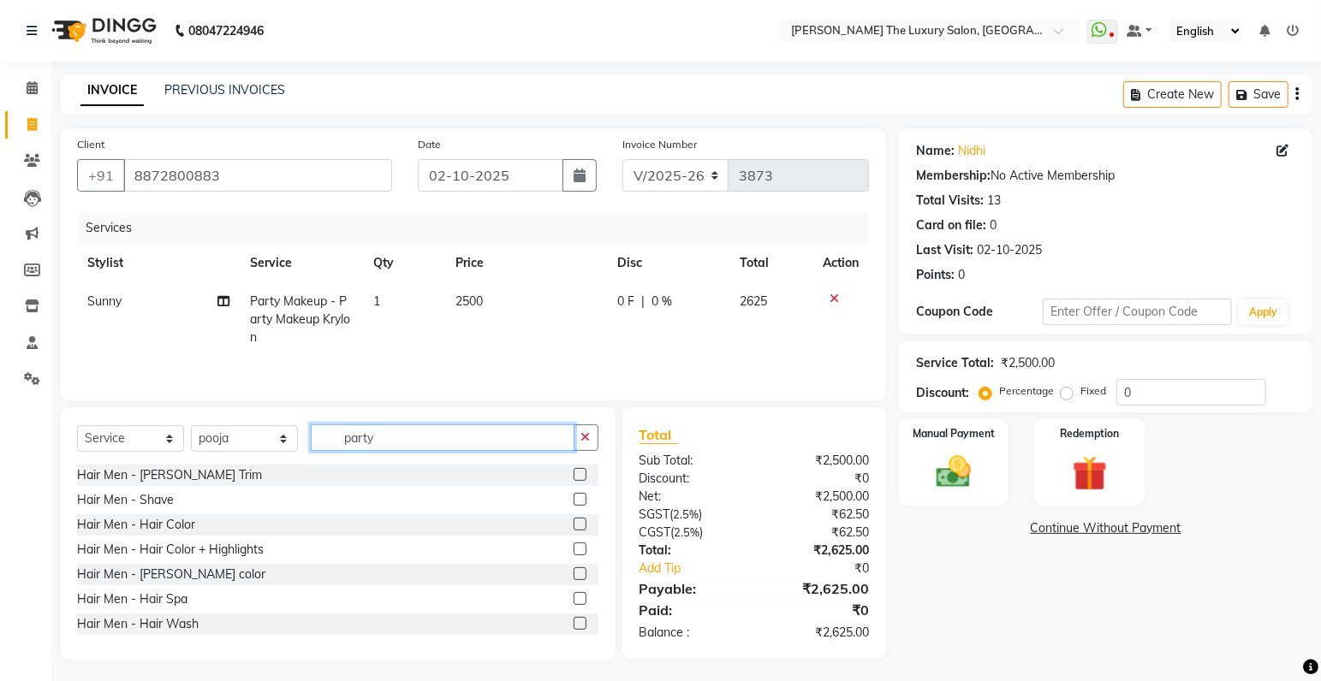
drag, startPoint x: 423, startPoint y: 434, endPoint x: 276, endPoint y: 466, distance: 149.9
click at [311, 451] on input "party" at bounding box center [443, 438] width 264 height 27
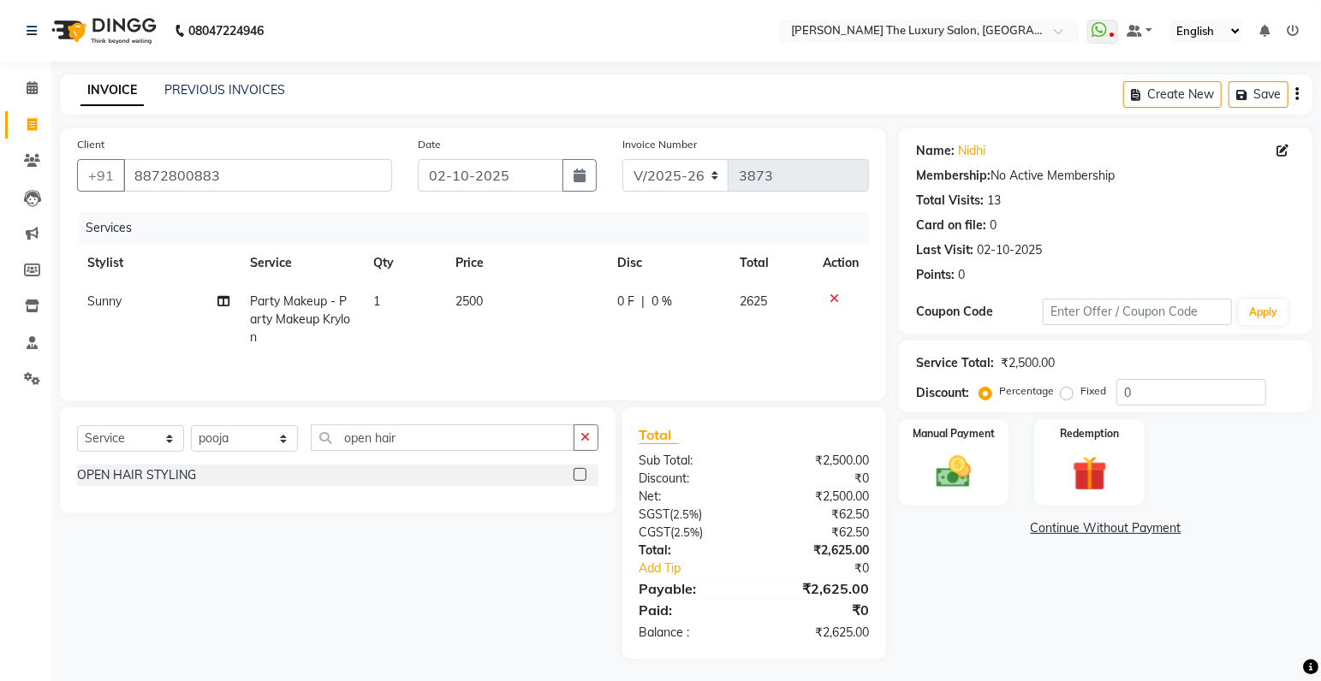
click at [580, 473] on label at bounding box center [579, 474] width 13 height 13
click at [580, 473] on input "checkbox" at bounding box center [578, 475] width 11 height 11
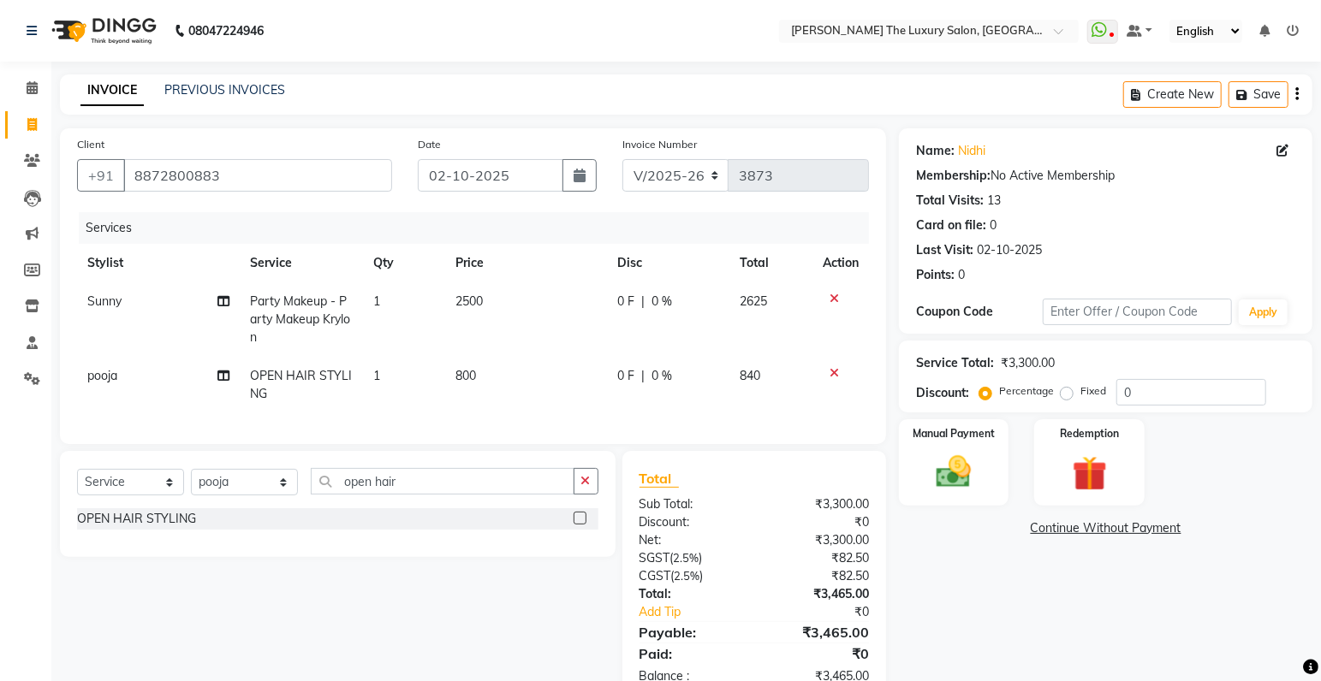
click at [468, 297] on span "2500" at bounding box center [468, 301] width 27 height 15
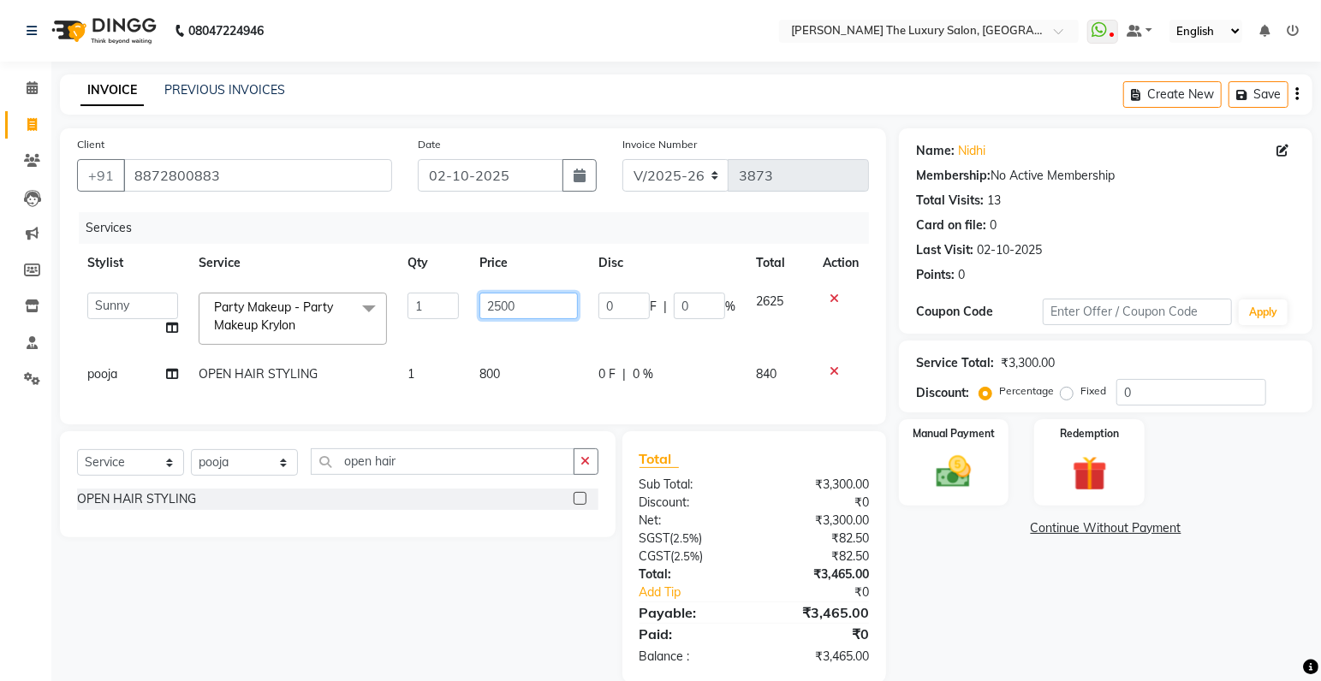
drag, startPoint x: 499, startPoint y: 304, endPoint x: 451, endPoint y: 329, distance: 54.0
click at [479, 319] on input "2500" at bounding box center [528, 306] width 98 height 27
click at [865, 341] on td at bounding box center [840, 318] width 56 height 73
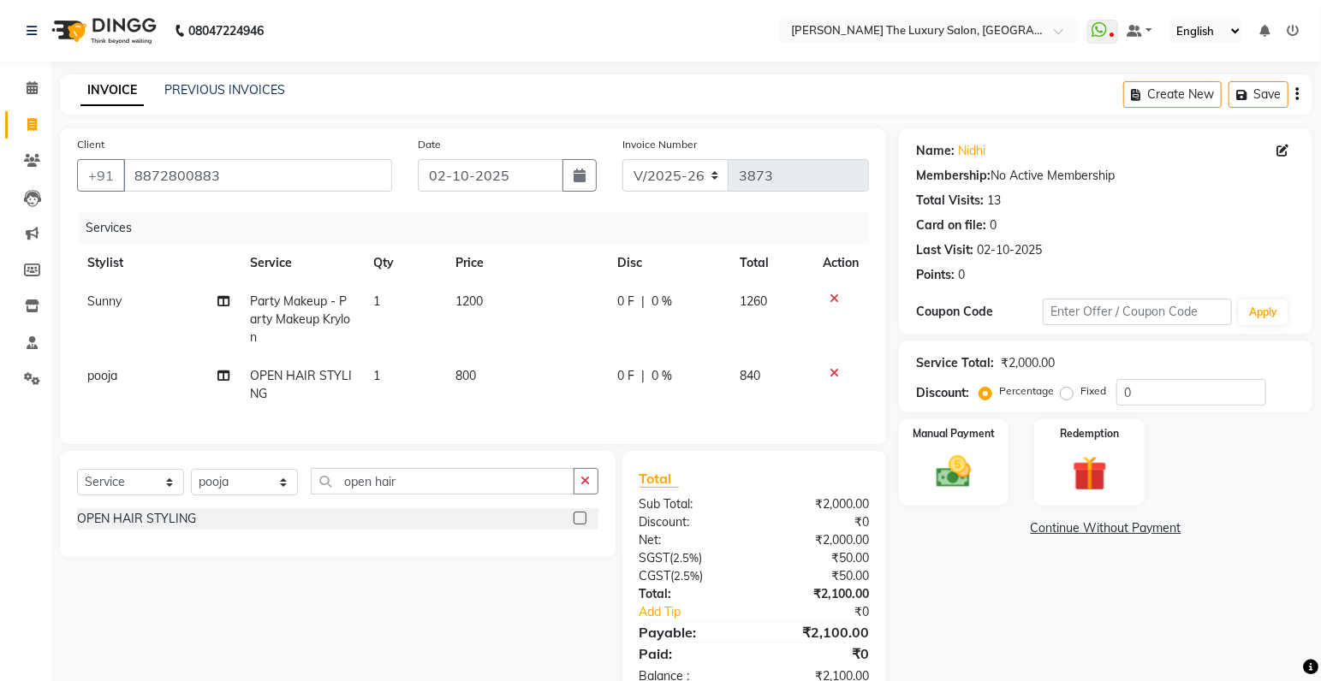
scroll to position [59, 0]
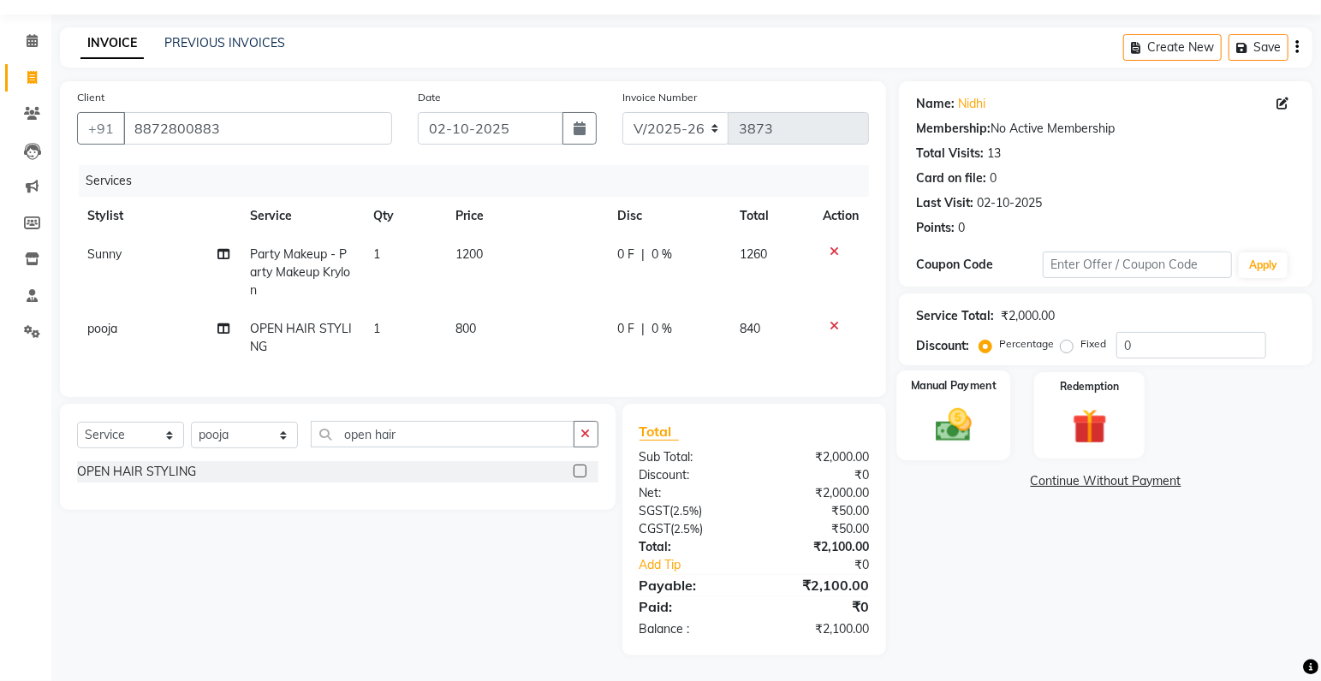
click at [972, 423] on img at bounding box center [953, 426] width 59 height 42
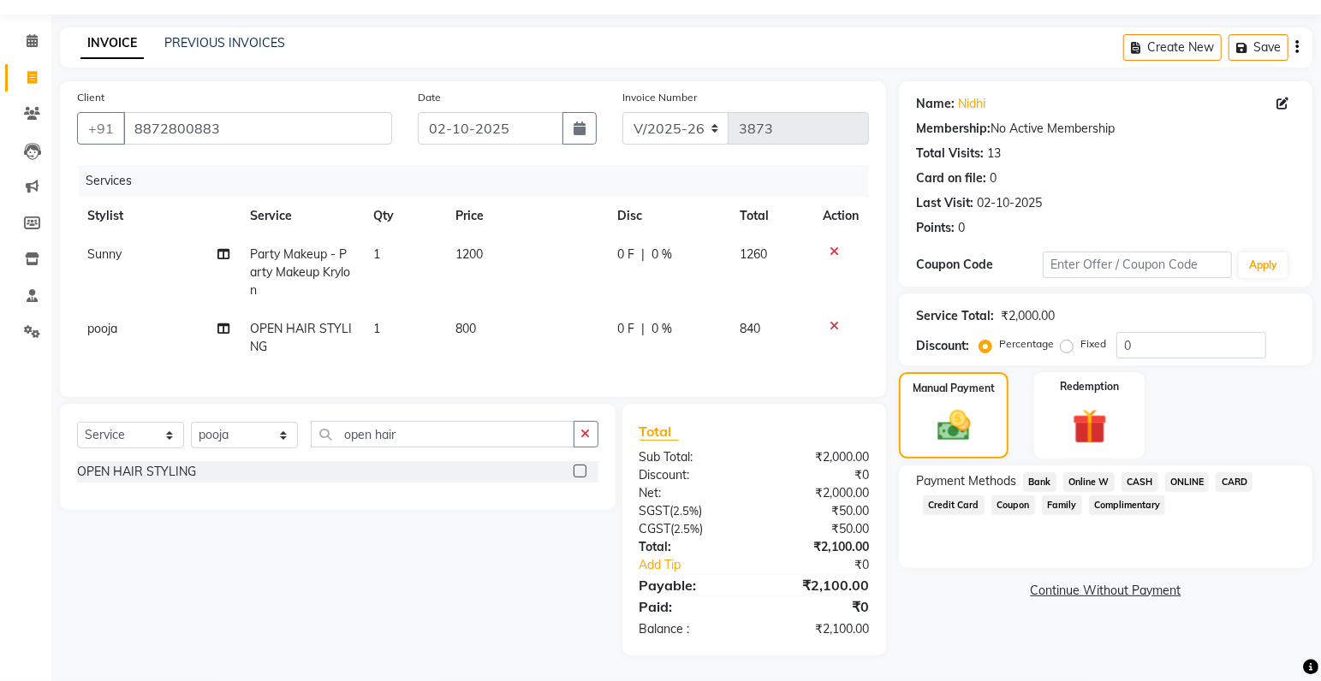
click at [1138, 472] on span "CASH" at bounding box center [1139, 482] width 37 height 20
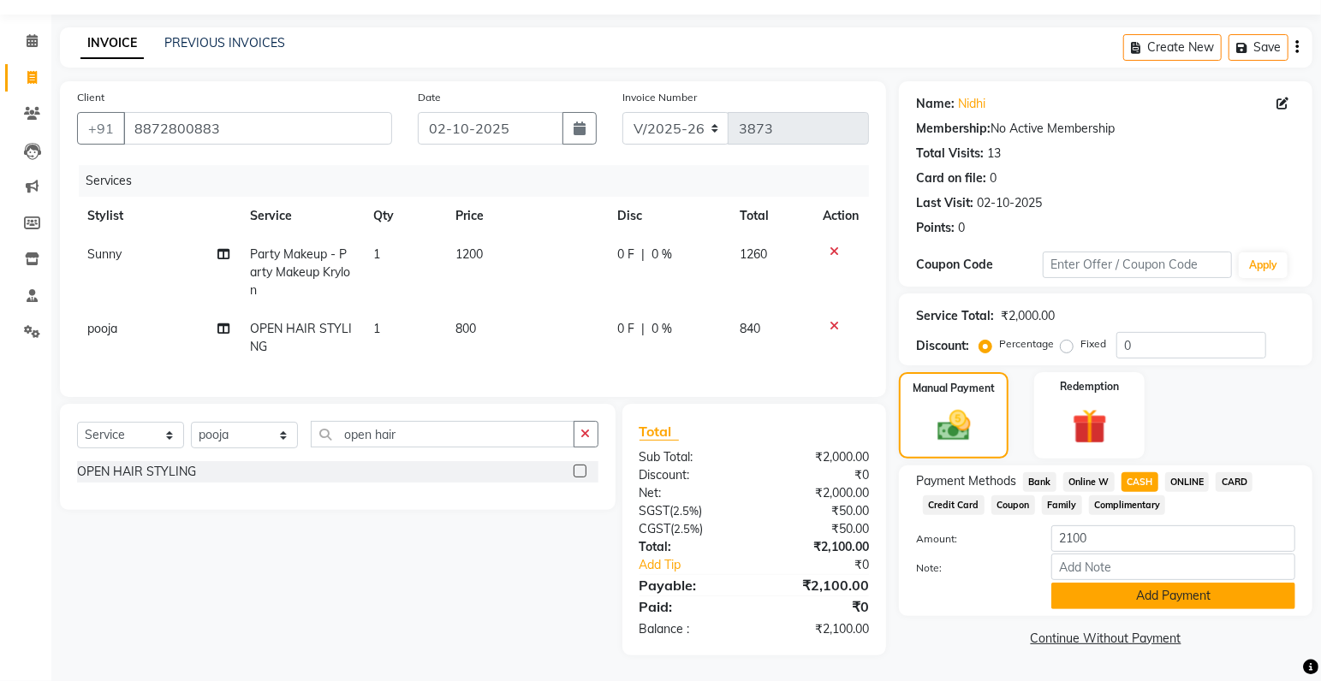
click at [1154, 583] on button "Add Payment" at bounding box center [1173, 596] width 244 height 27
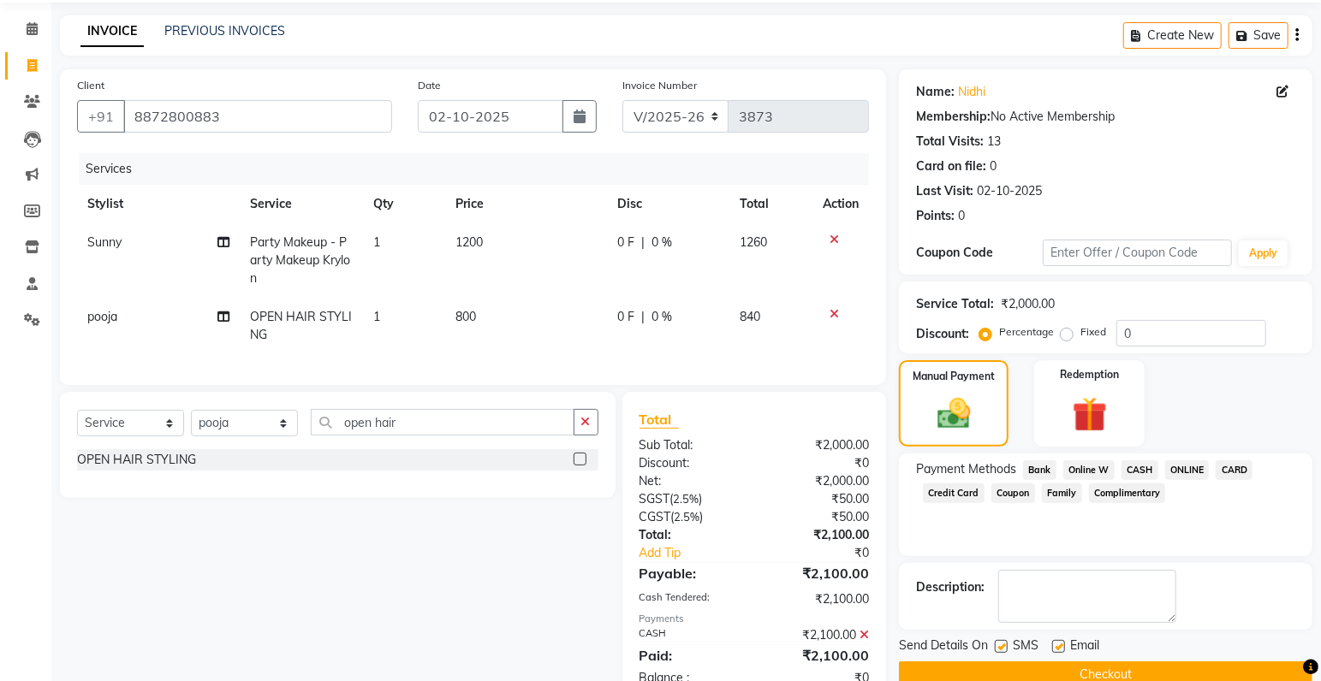
scroll to position [120, 0]
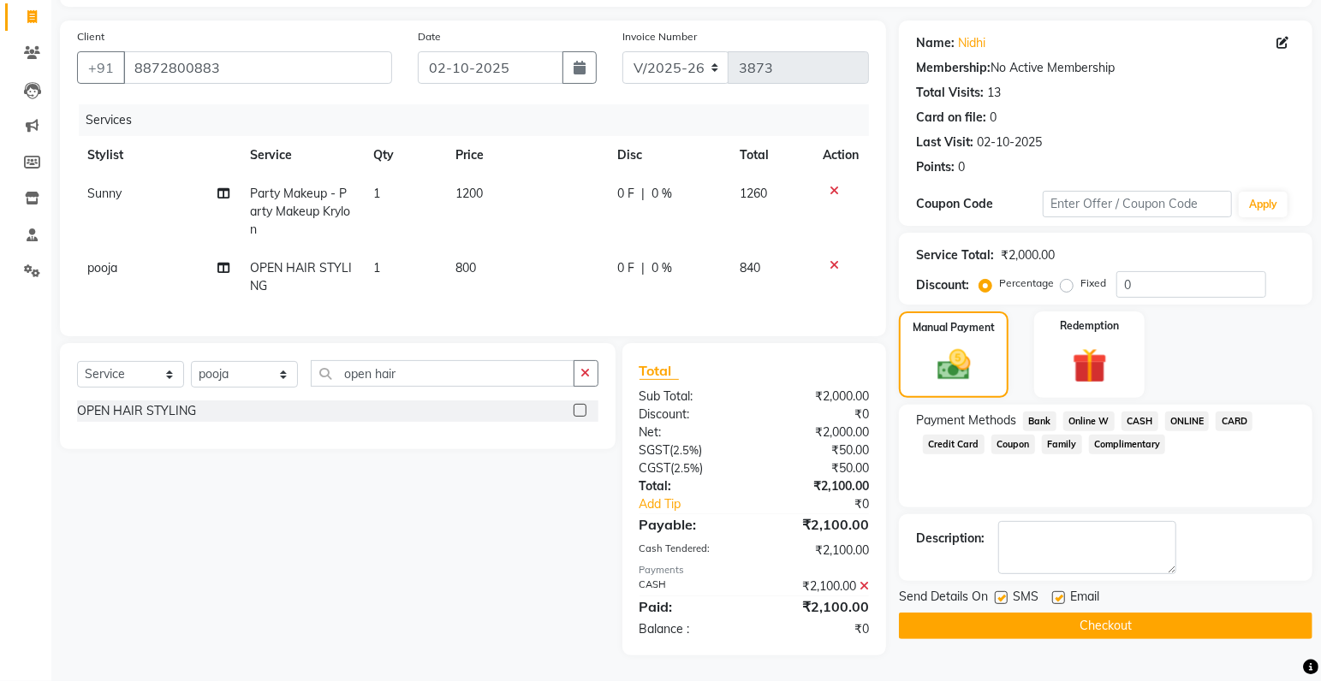
click at [1003, 591] on label at bounding box center [1001, 597] width 13 height 13
click at [1003, 593] on input "checkbox" at bounding box center [1000, 598] width 11 height 11
click at [1013, 613] on button "Checkout" at bounding box center [1105, 626] width 413 height 27
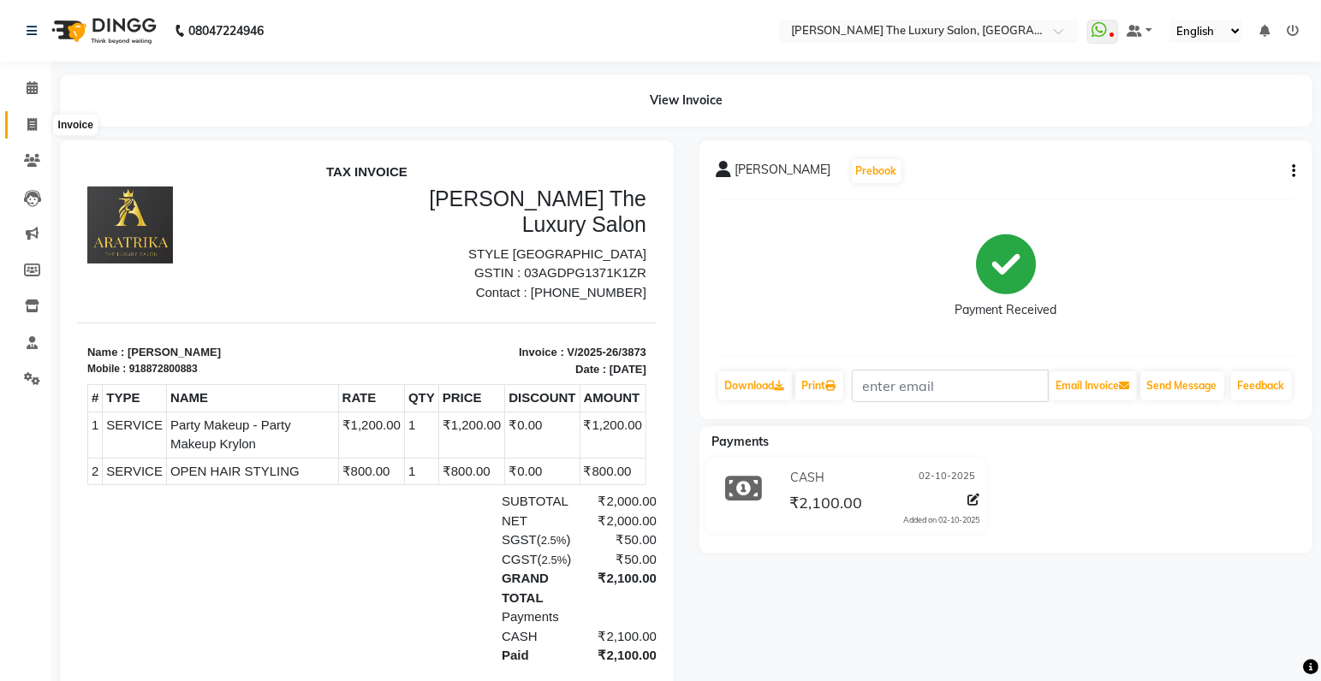
click at [30, 122] on icon at bounding box center [31, 124] width 9 height 13
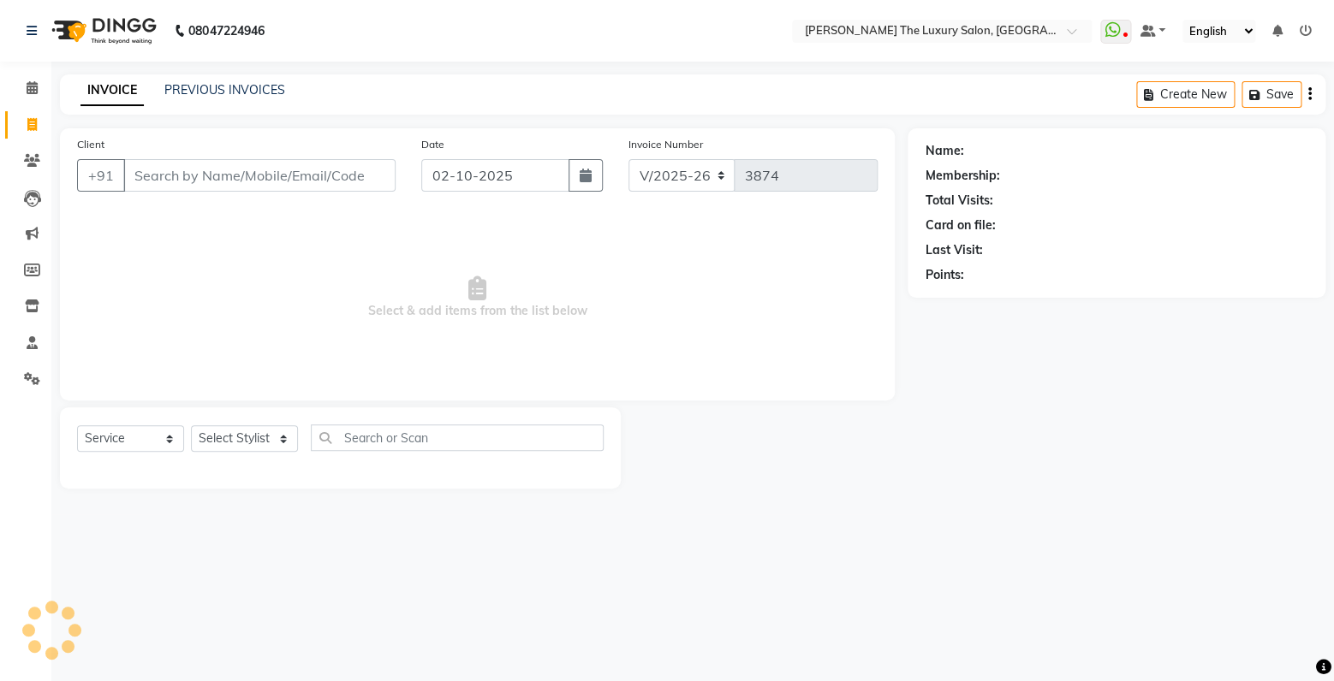
click at [226, 169] on input "Client" at bounding box center [259, 175] width 272 height 33
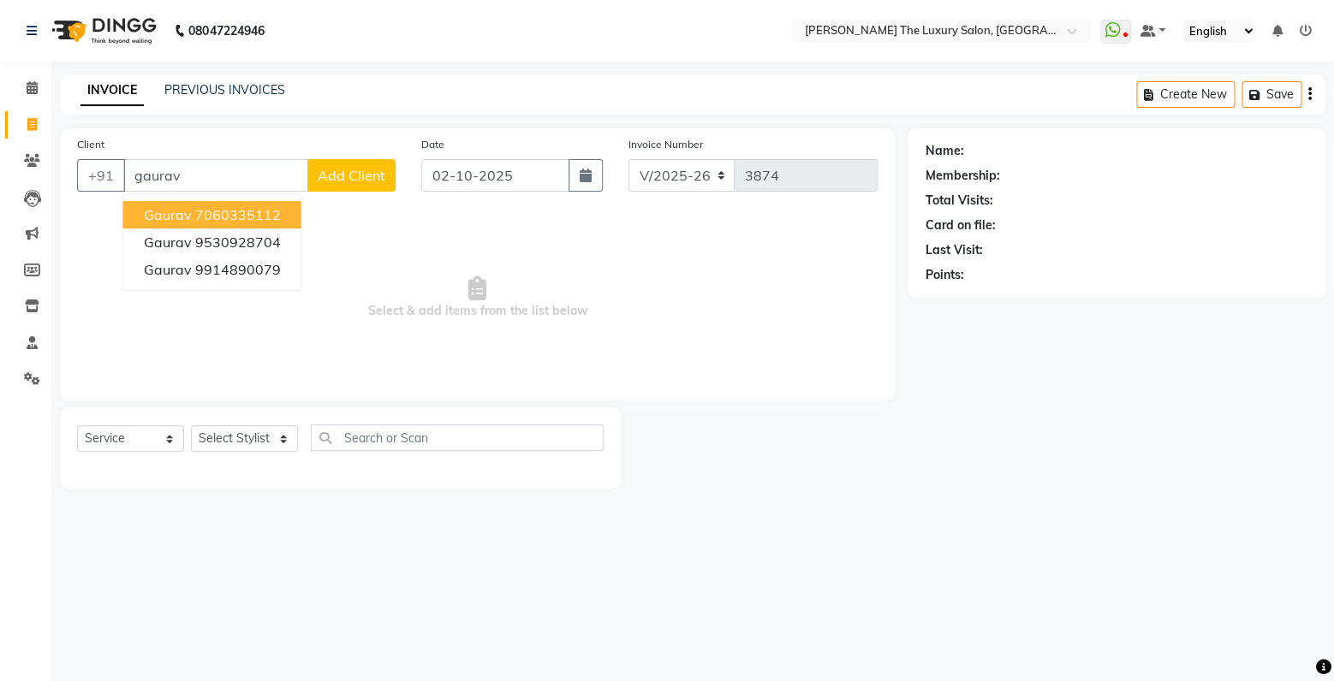
click at [267, 215] on ngb-highlight "7060335112" at bounding box center [238, 214] width 86 height 17
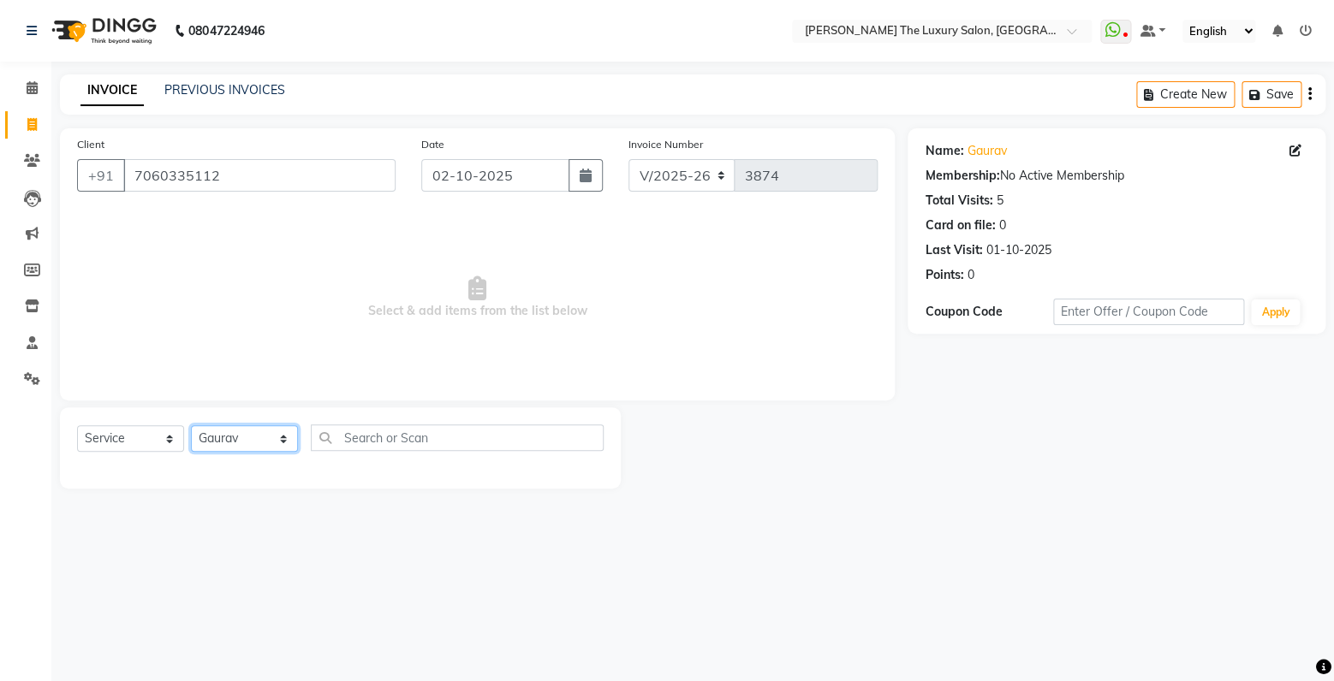
click option "Gaurav" at bounding box center [0, 0] width 0 height 0
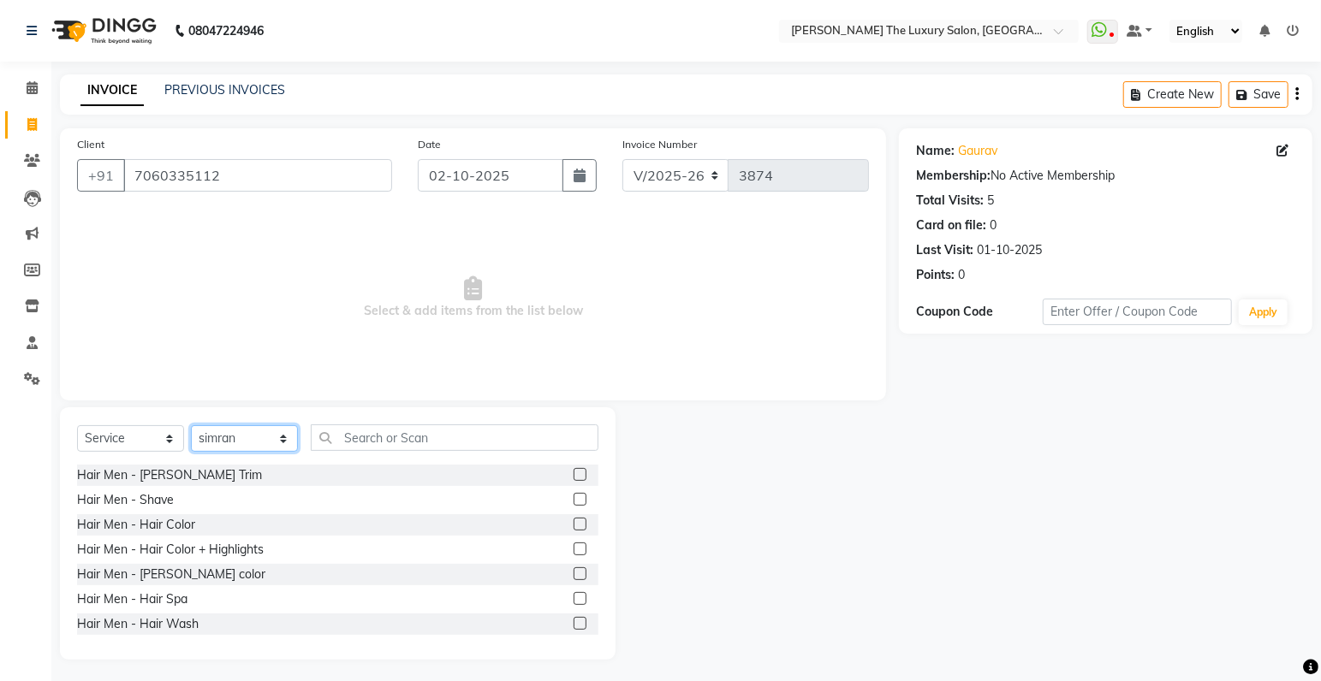
click option "simran" at bounding box center [0, 0] width 0 height 0
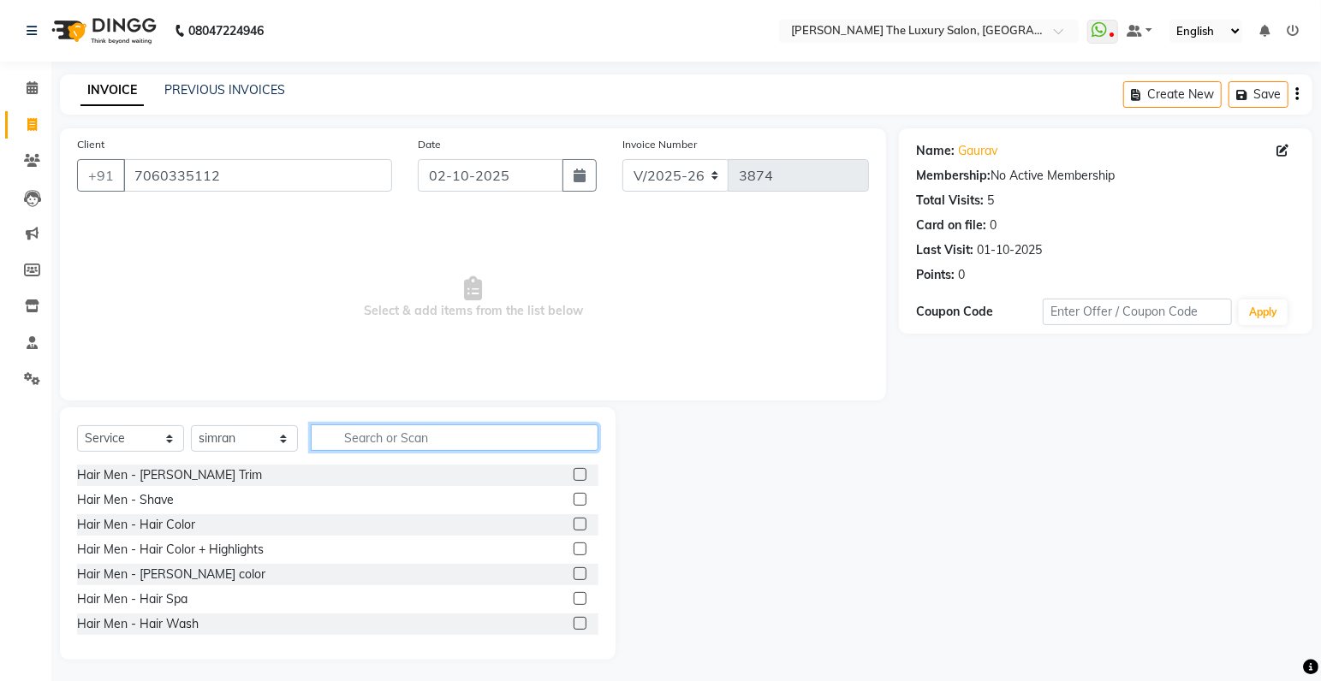
click at [411, 441] on input "text" at bounding box center [455, 438] width 288 height 27
click at [423, 441] on input "text" at bounding box center [455, 438] width 288 height 27
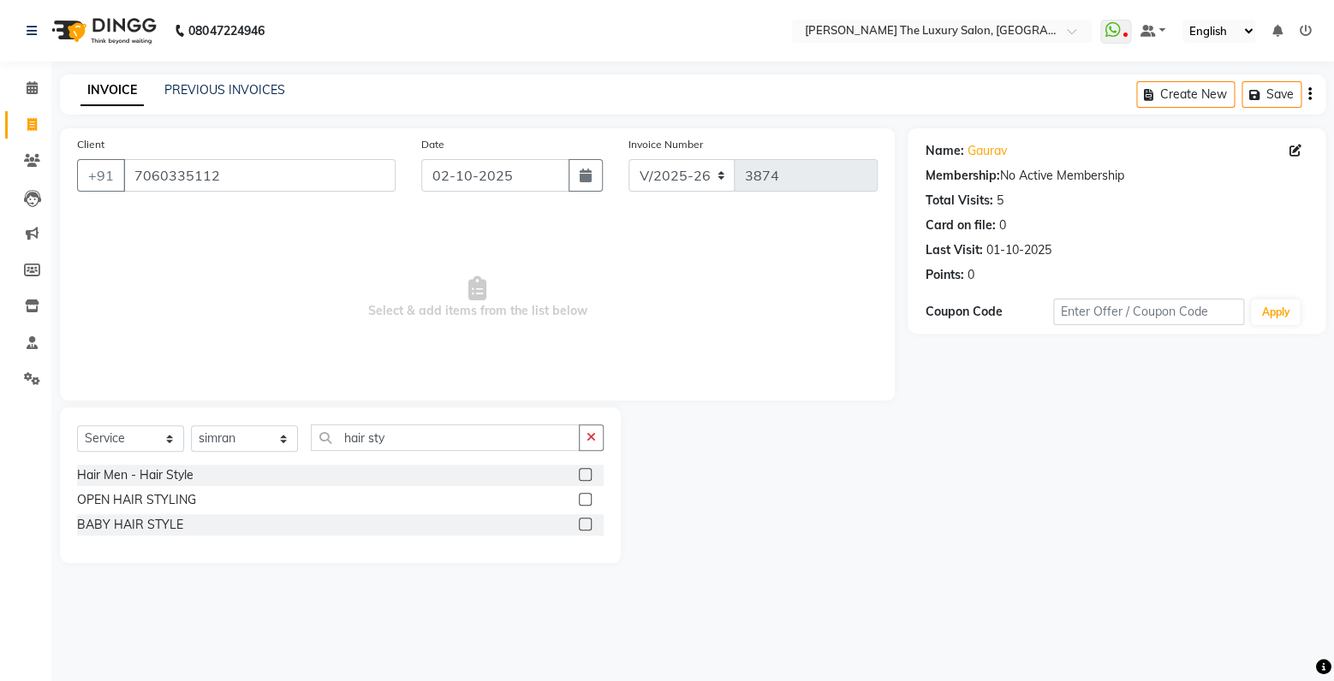
click at [588, 474] on label at bounding box center [585, 474] width 13 height 13
click at [588, 474] on input "checkbox" at bounding box center [584, 475] width 11 height 11
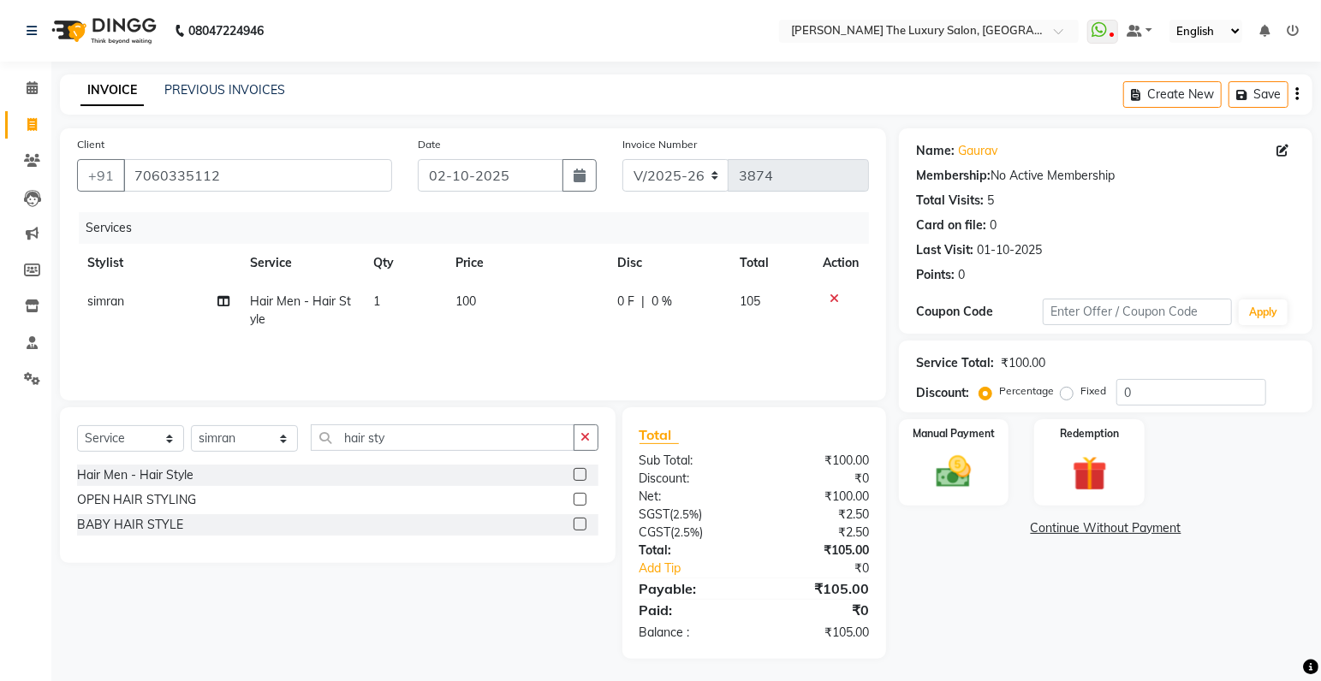
scroll to position [3, 0]
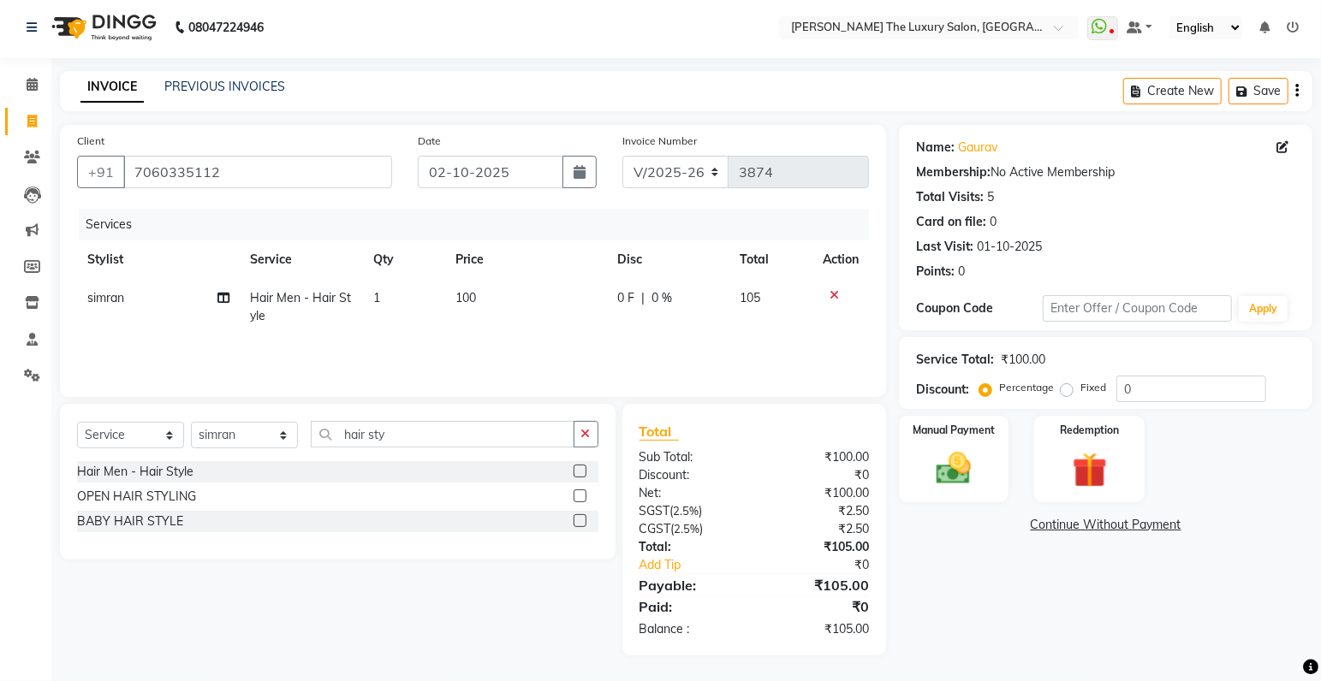
click at [471, 298] on span "100" at bounding box center [465, 297] width 21 height 15
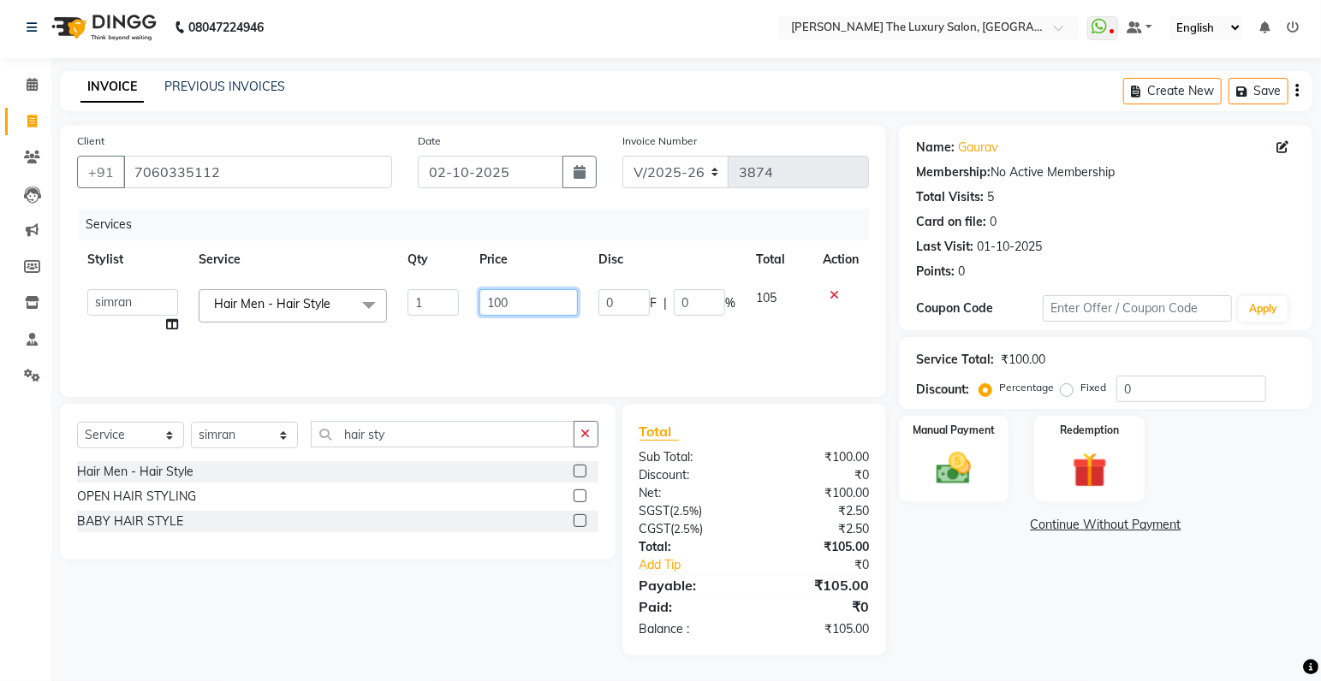
click at [499, 303] on input "100" at bounding box center [528, 302] width 98 height 27
click at [550, 341] on div "Services Stylist Service Qty Price Disc Total Action amrit arsh ayush Gaurav go…" at bounding box center [473, 294] width 792 height 171
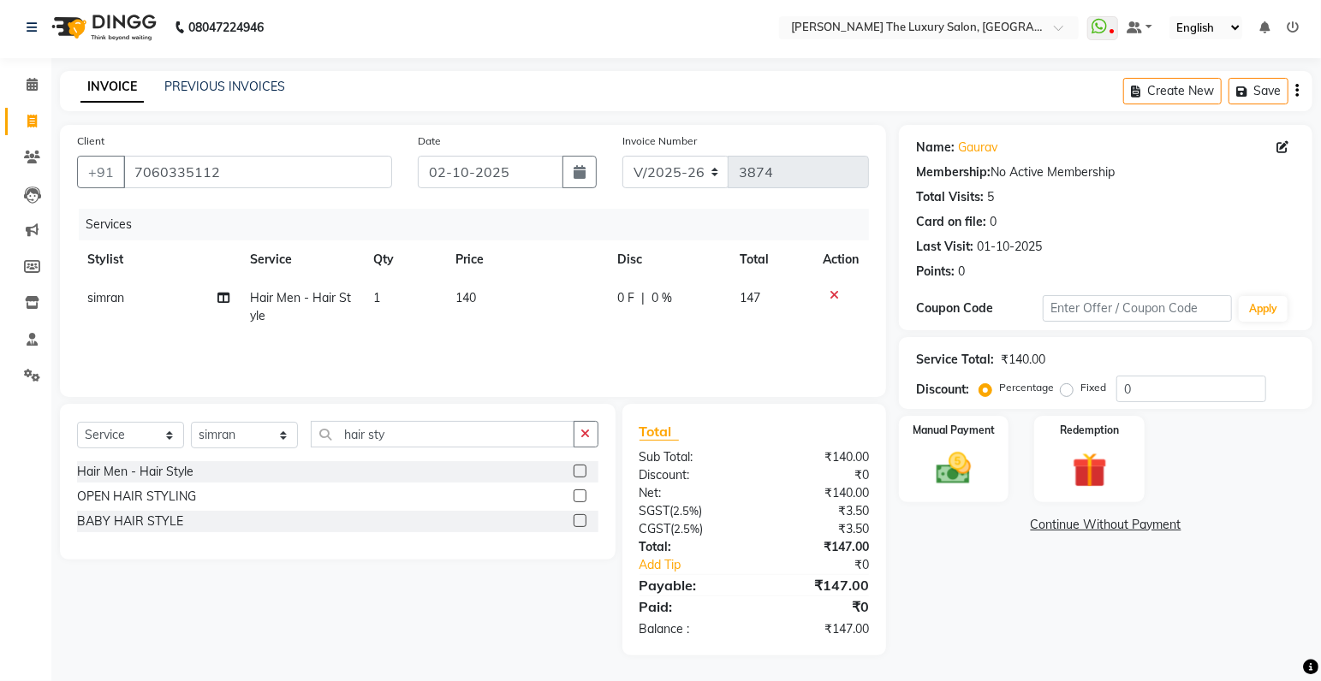
click at [475, 294] on span "140" at bounding box center [465, 297] width 21 height 15
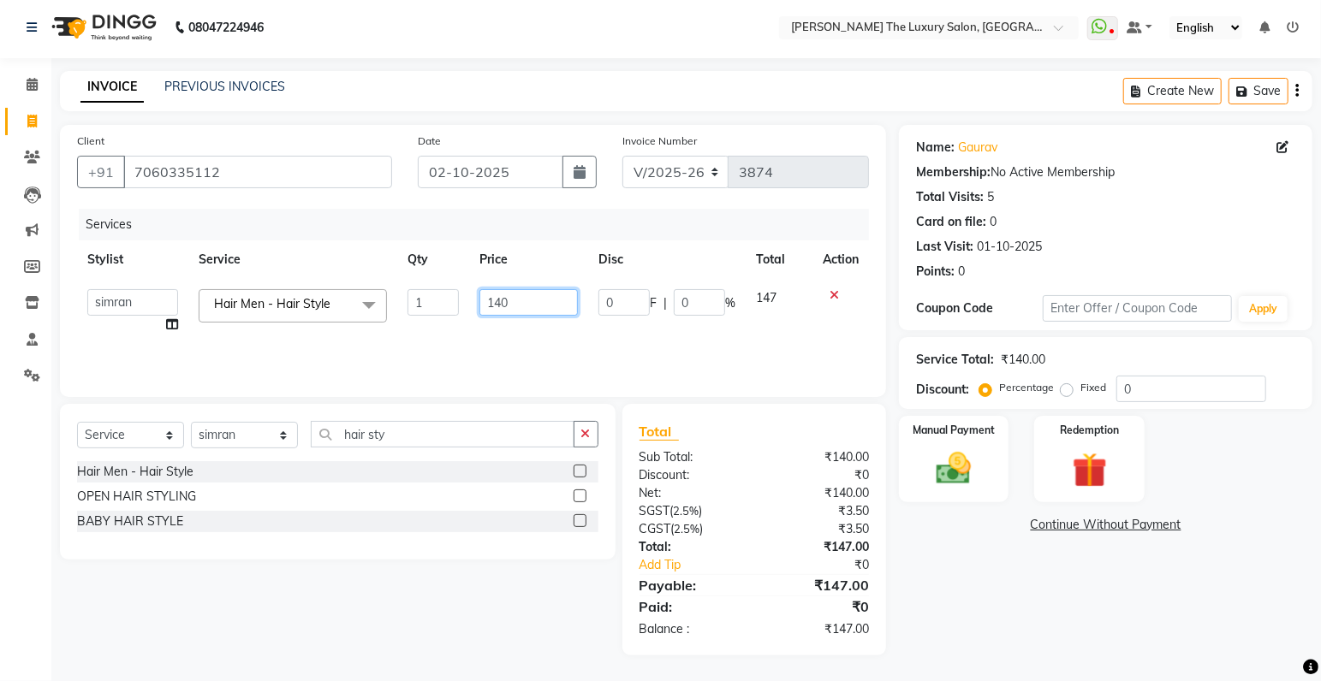
click at [514, 306] on input "140" at bounding box center [528, 302] width 98 height 27
click at [544, 323] on td "142" at bounding box center [528, 311] width 119 height 65
click at [510, 305] on input "142" at bounding box center [528, 302] width 98 height 27
click at [567, 346] on div "Services Stylist Service Qty Price Disc Total Action amrit arsh ayush Gaurav go…" at bounding box center [473, 294] width 792 height 171
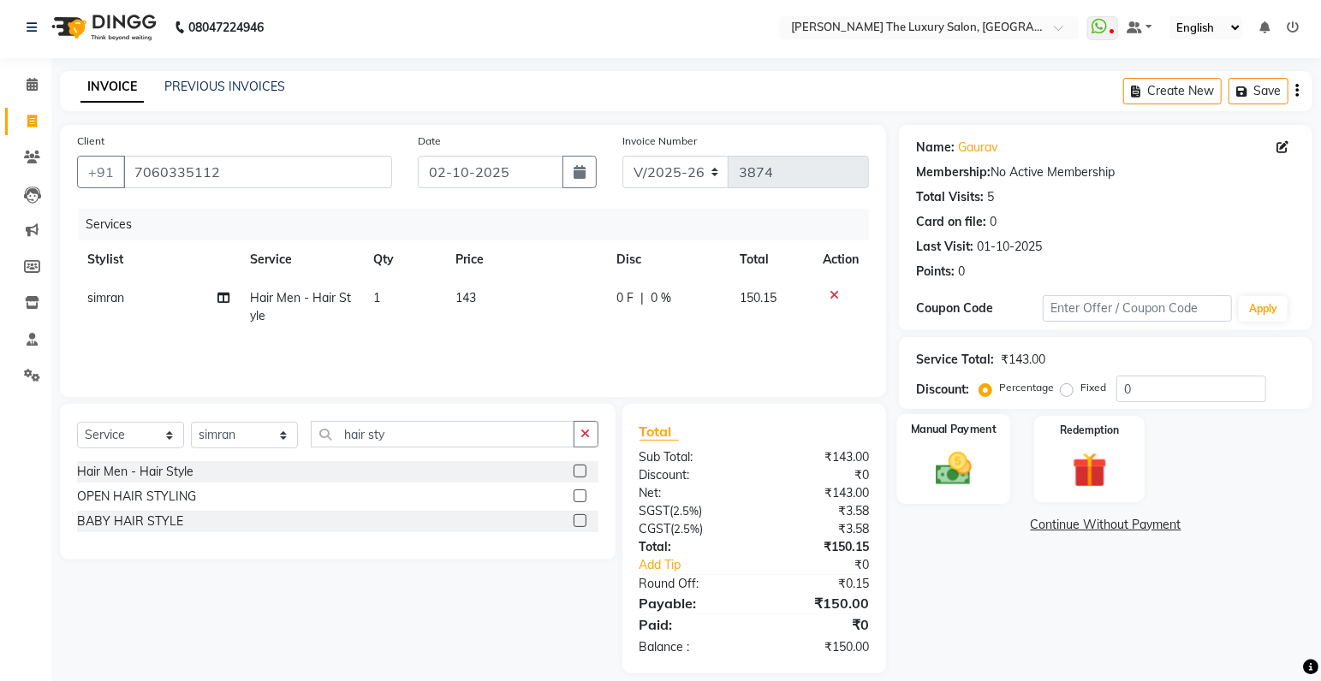
click at [983, 463] on img at bounding box center [953, 470] width 59 height 42
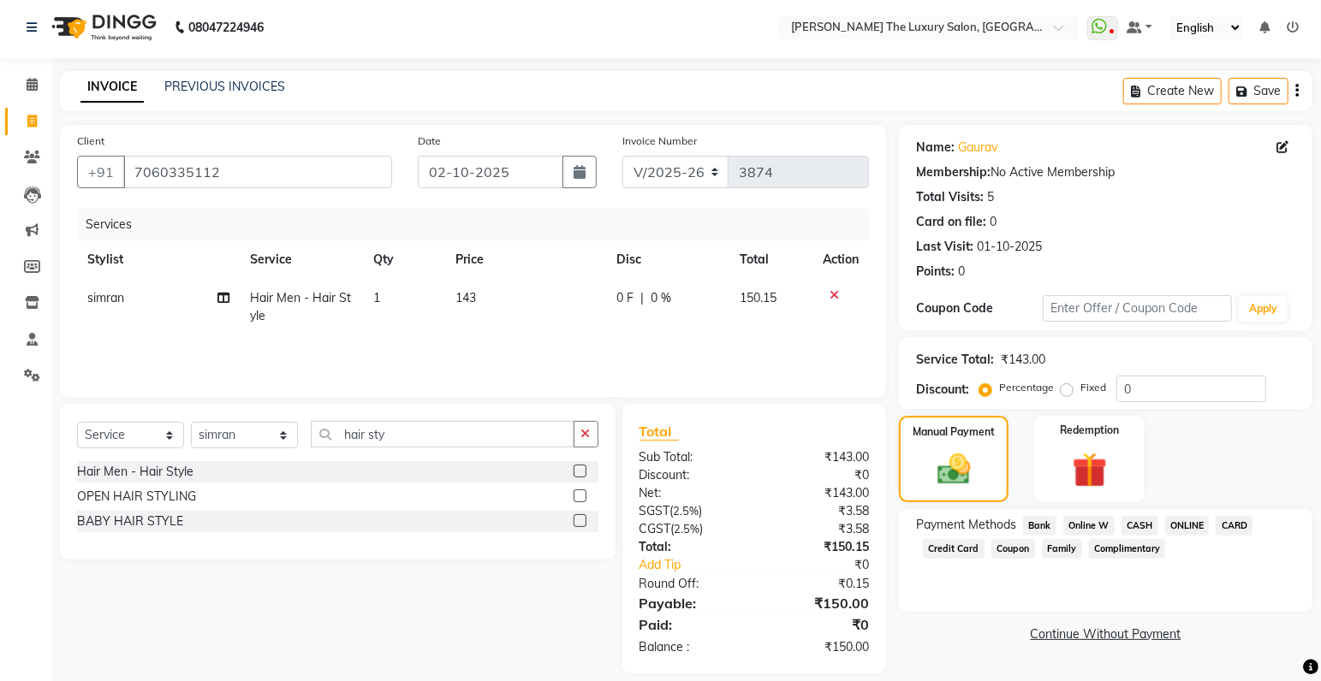
click at [1204, 516] on span "ONLINE" at bounding box center [1187, 526] width 45 height 20
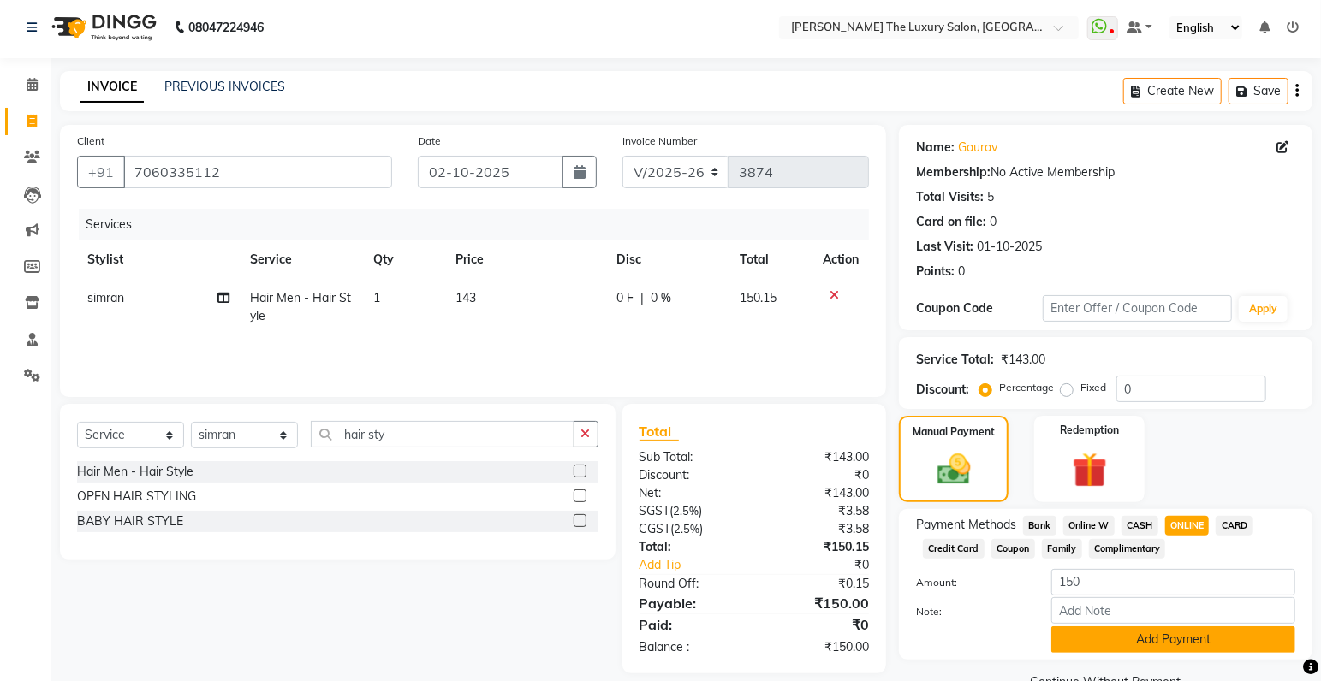
click at [1199, 639] on button "Add Payment" at bounding box center [1173, 640] width 244 height 27
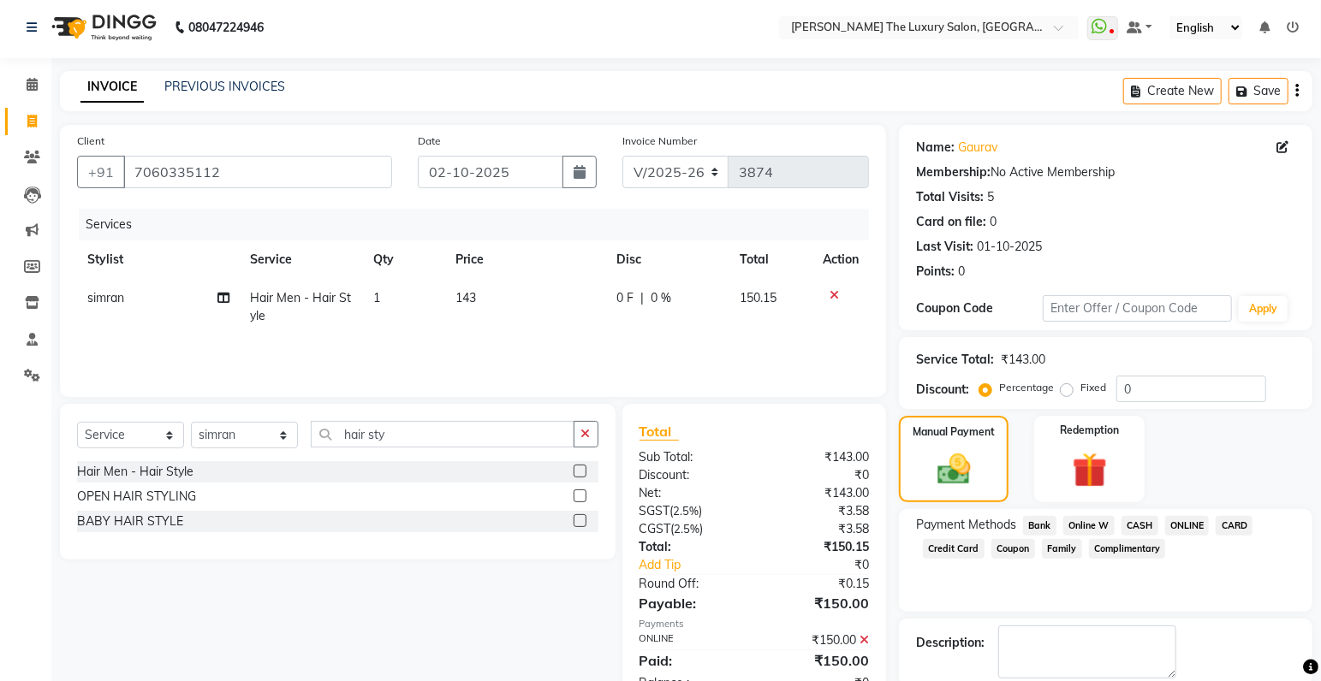
scroll to position [90, 0]
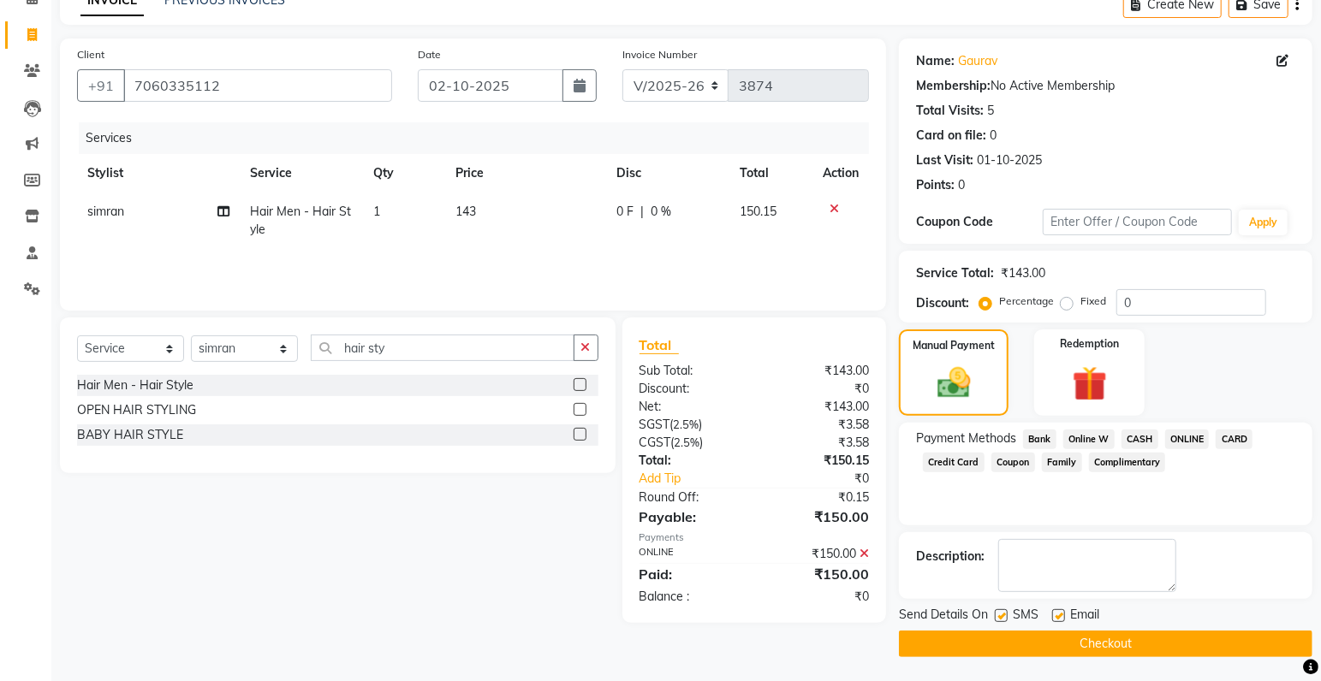
click at [998, 615] on label at bounding box center [1001, 615] width 13 height 13
click at [998, 615] on input "checkbox" at bounding box center [1000, 616] width 11 height 11
click at [1015, 644] on button "Checkout" at bounding box center [1105, 644] width 413 height 27
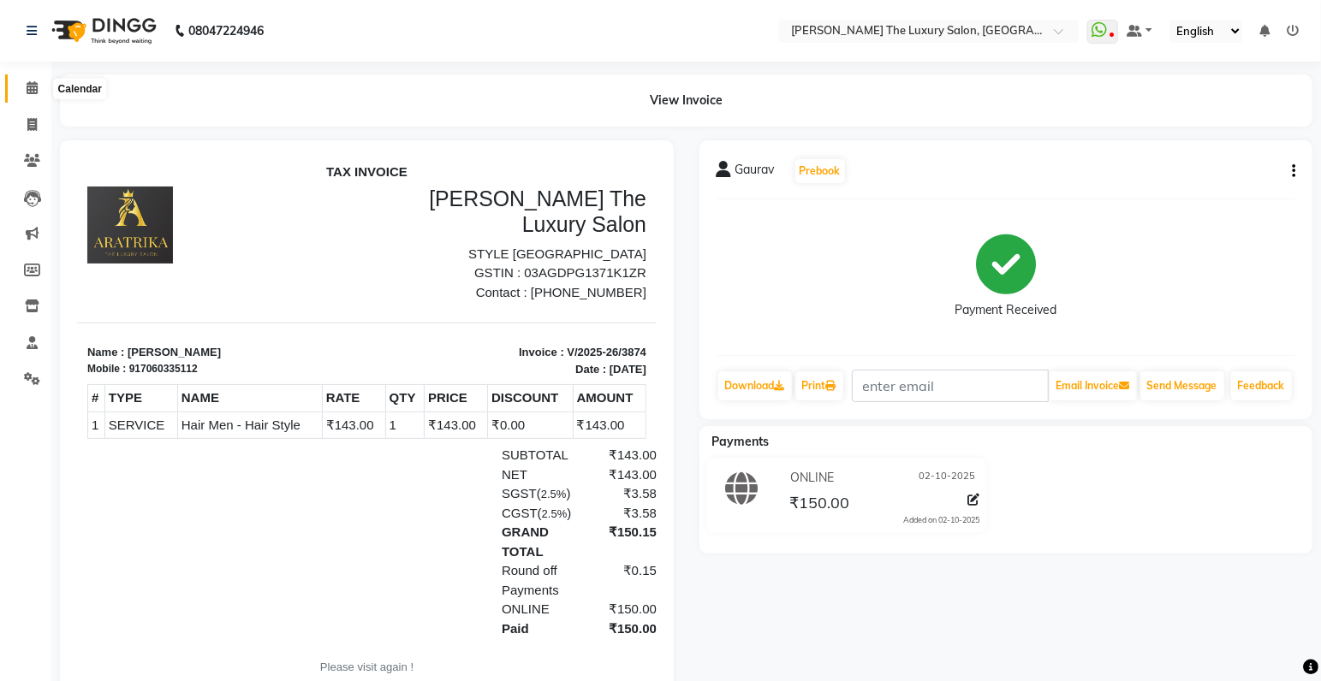
click at [29, 88] on icon at bounding box center [32, 87] width 11 height 13
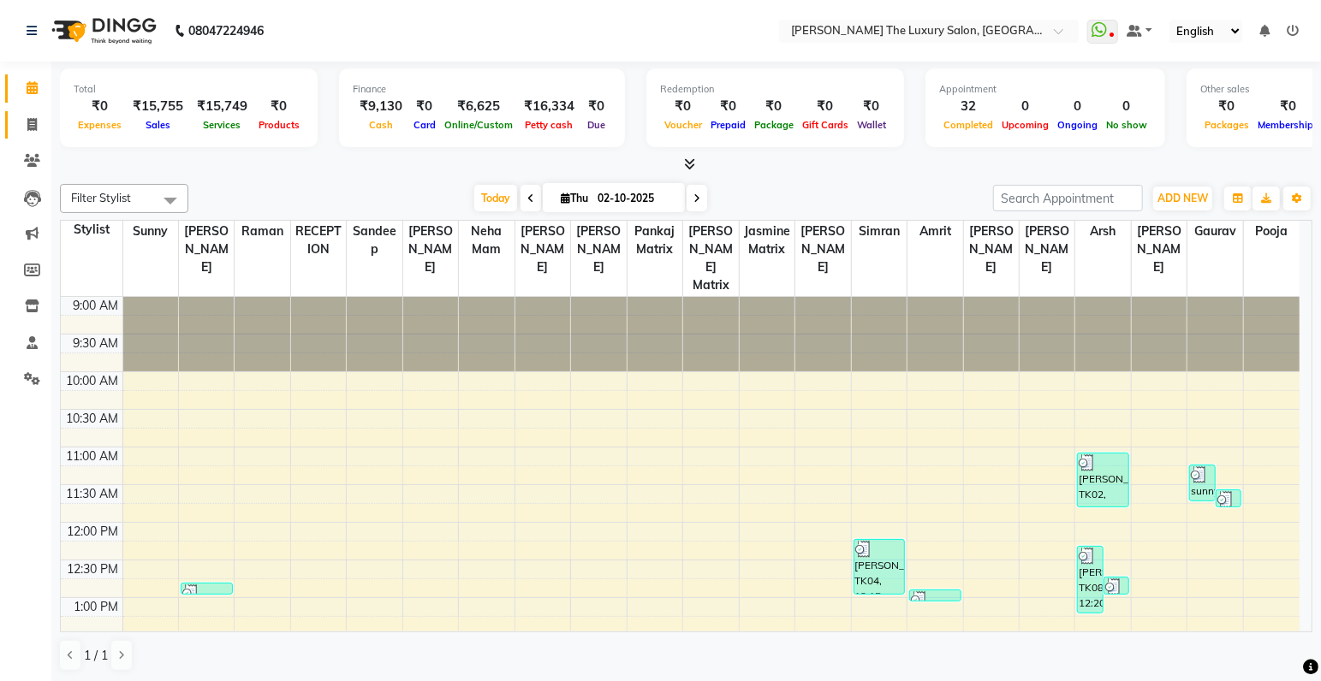
click at [33, 128] on icon at bounding box center [31, 124] width 9 height 13
select select "service"
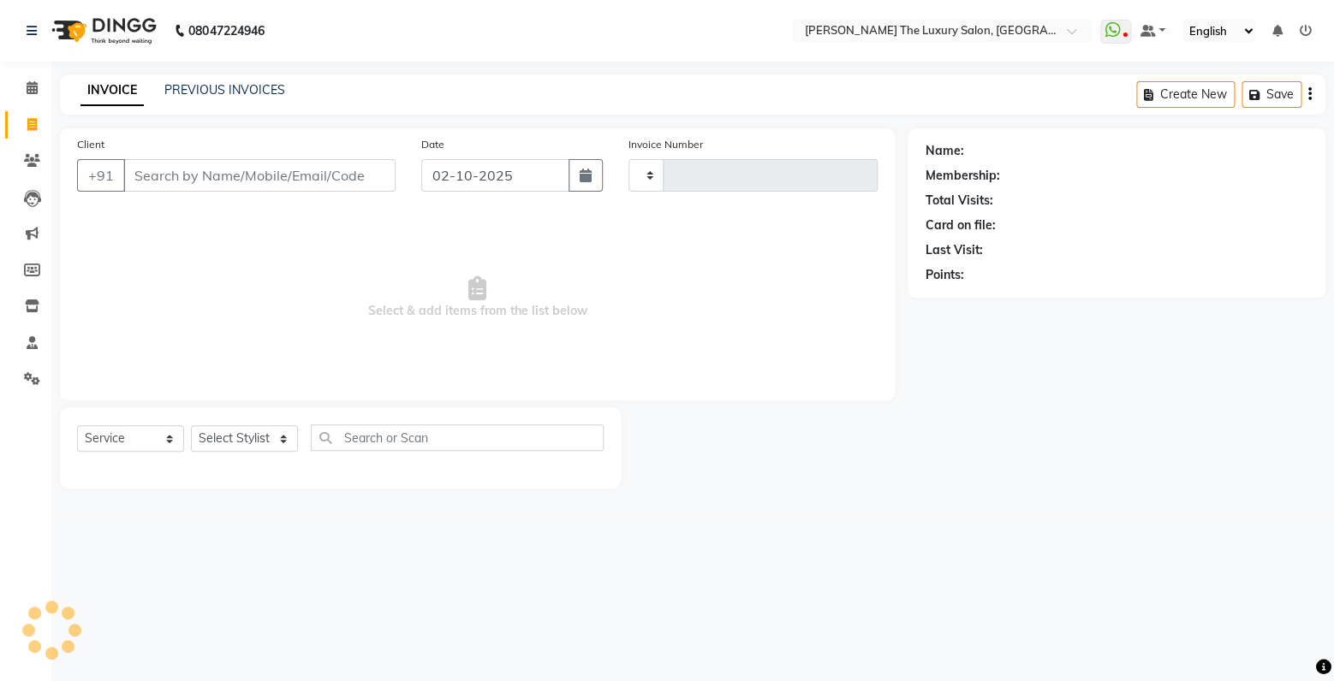
click at [185, 170] on input "Client" at bounding box center [259, 175] width 272 height 33
type input "3875"
select select "7179"
type input "99115518929"
click at [343, 177] on span "Add Client" at bounding box center [352, 175] width 68 height 17
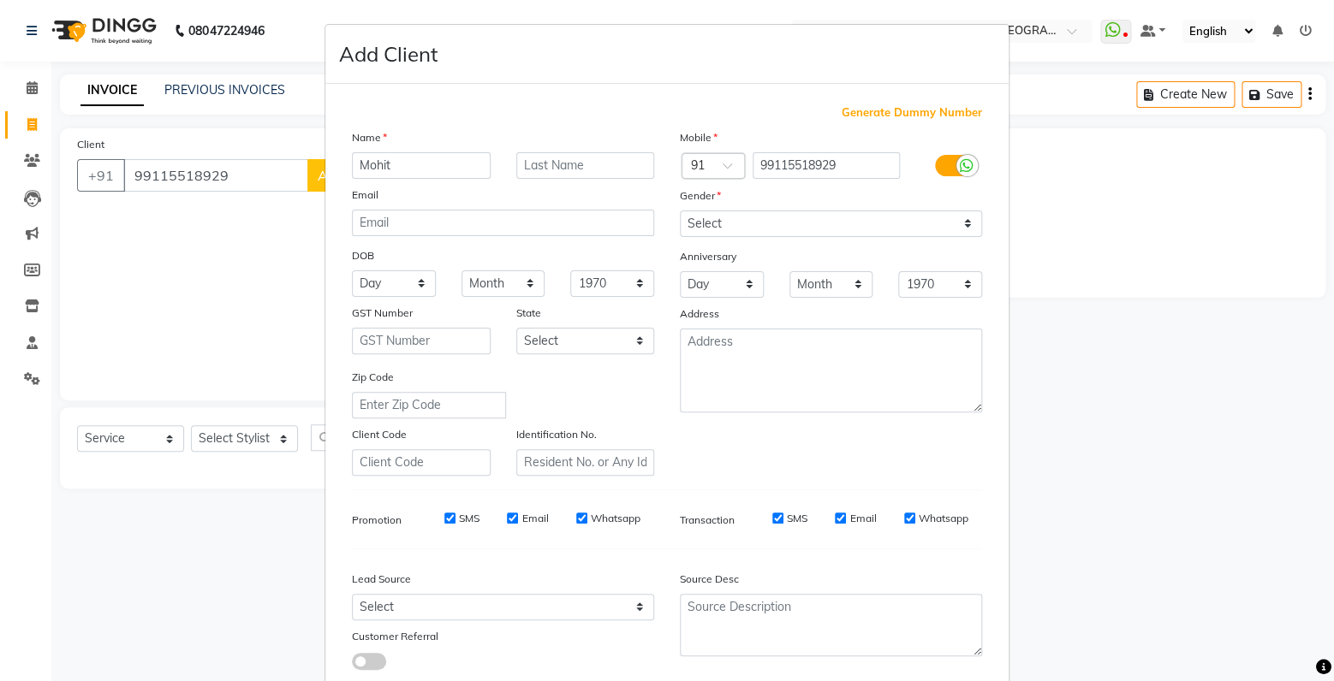
type input "Mohit"
select select "male"
click option "Male" at bounding box center [0, 0] width 0 height 0
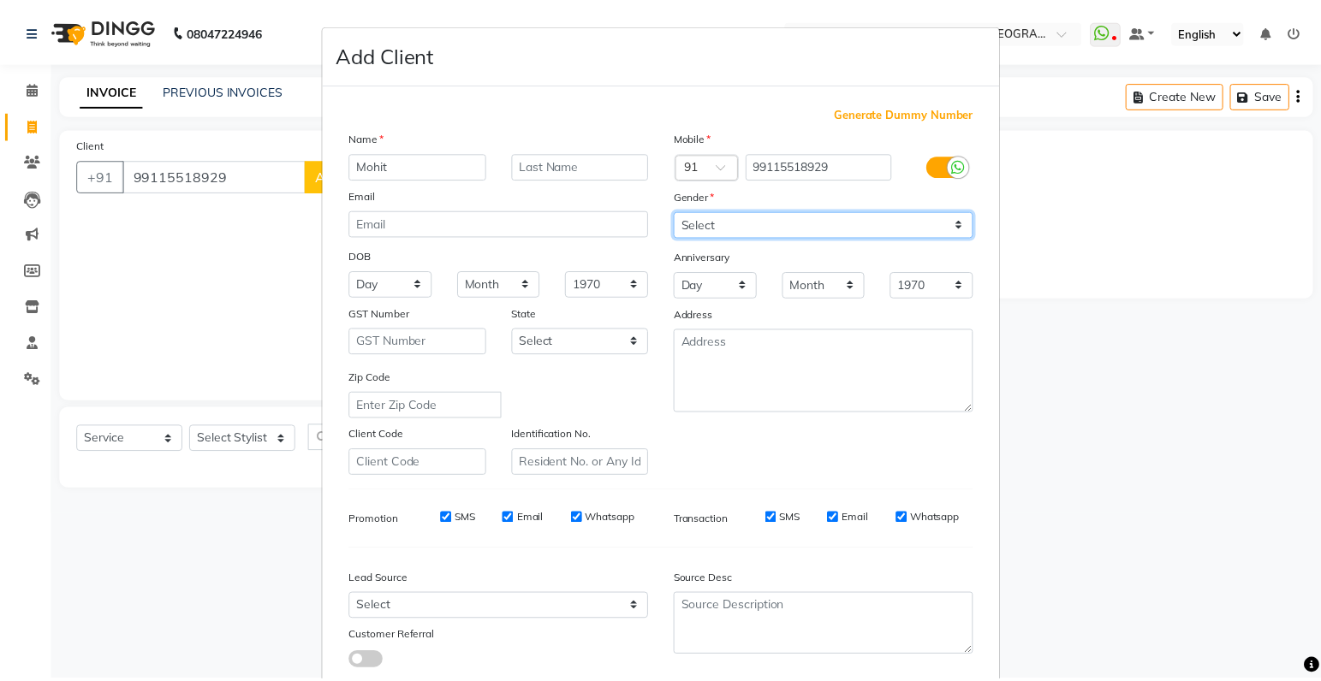
scroll to position [113, 0]
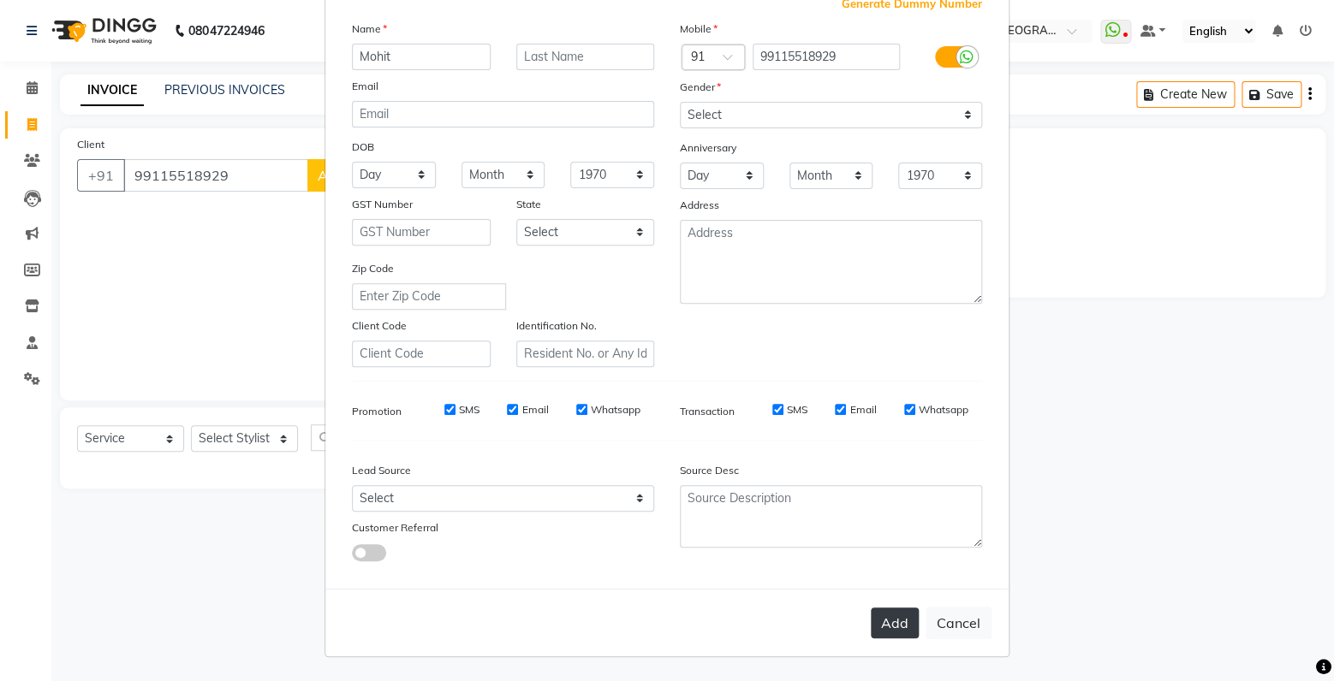
click at [892, 627] on button "Add" at bounding box center [895, 623] width 48 height 31
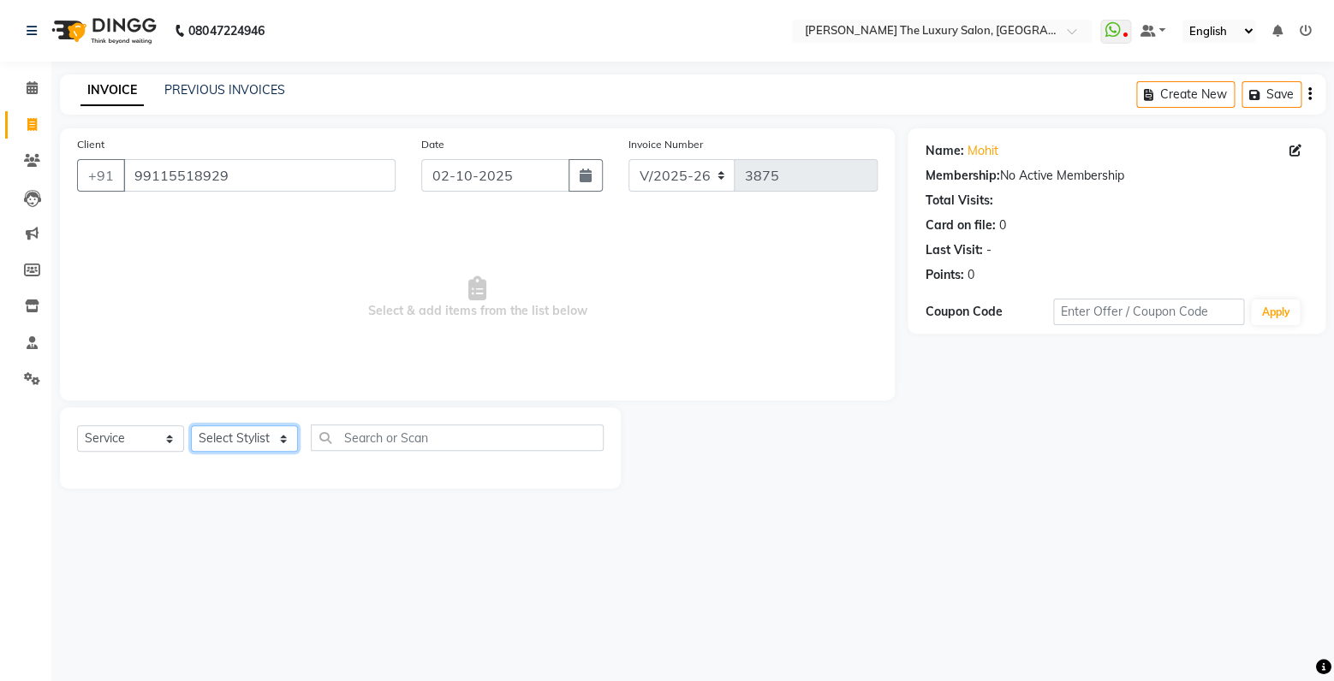
select select "85119"
click option "simran" at bounding box center [0, 0] width 0 height 0
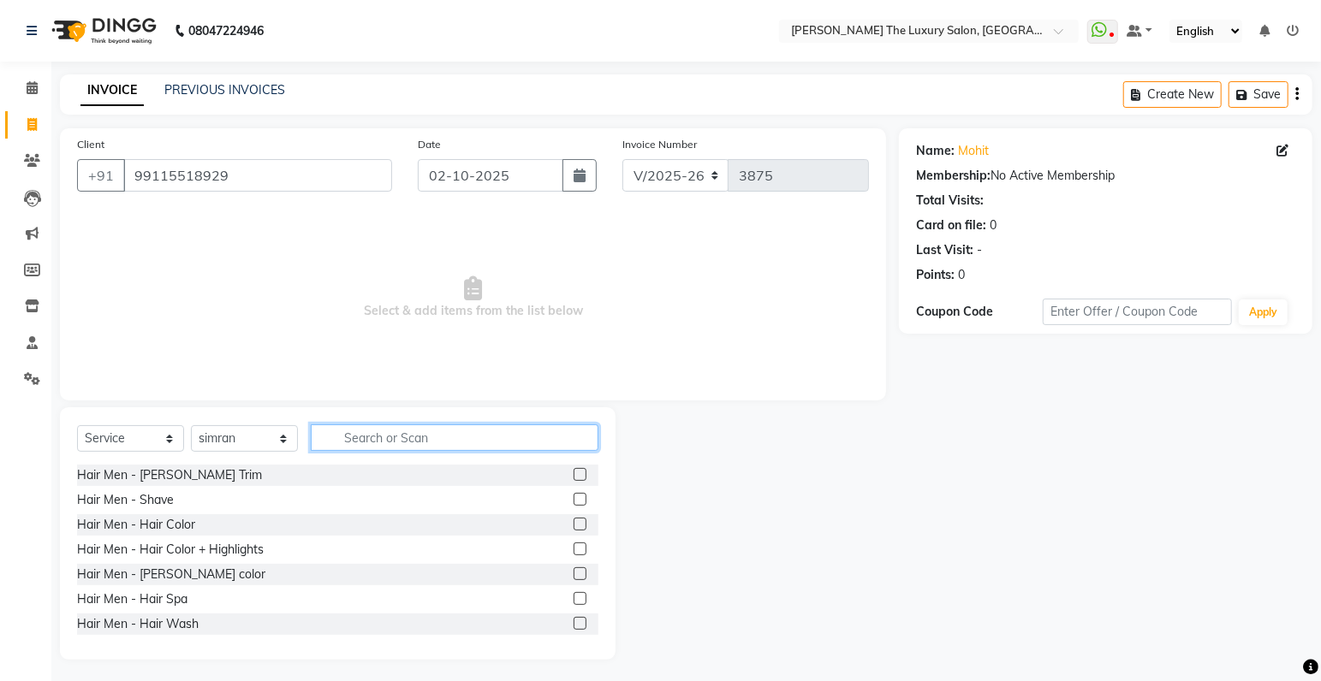
click at [385, 441] on input "text" at bounding box center [455, 438] width 288 height 27
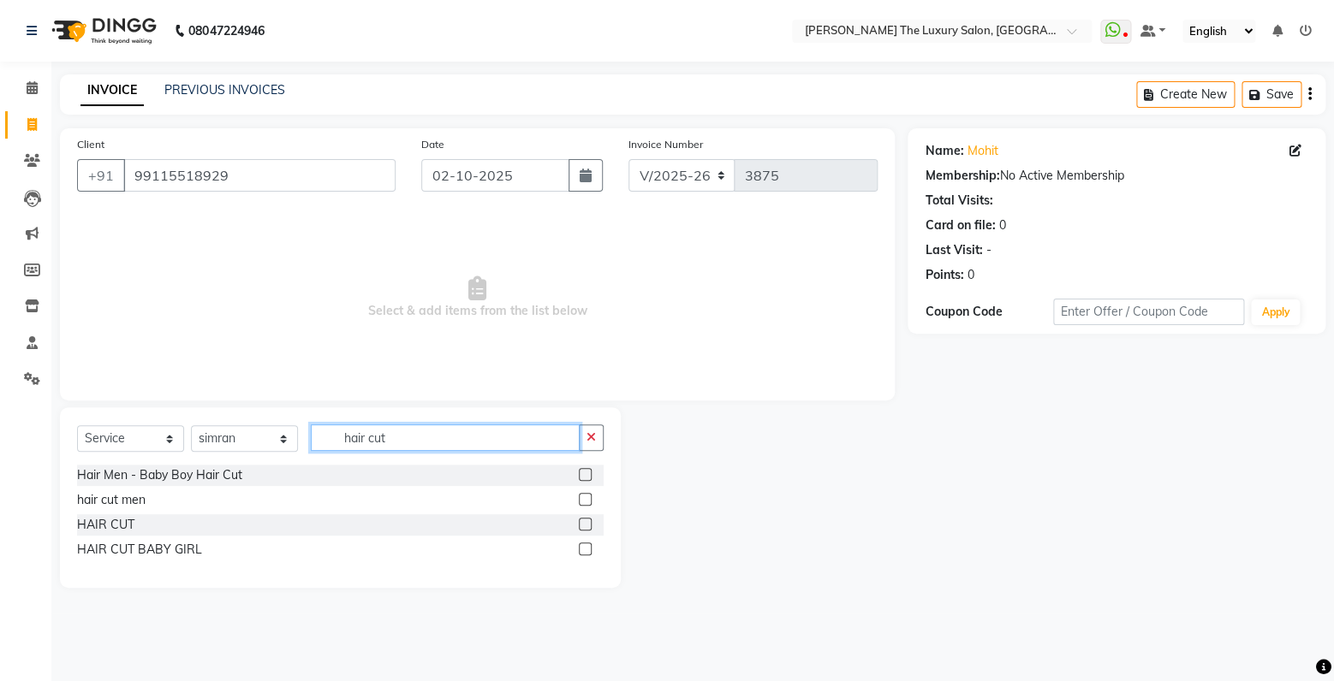
type input "hair cut"
click at [584, 499] on label at bounding box center [585, 499] width 13 height 13
click at [584, 499] on input "checkbox" at bounding box center [584, 500] width 11 height 11
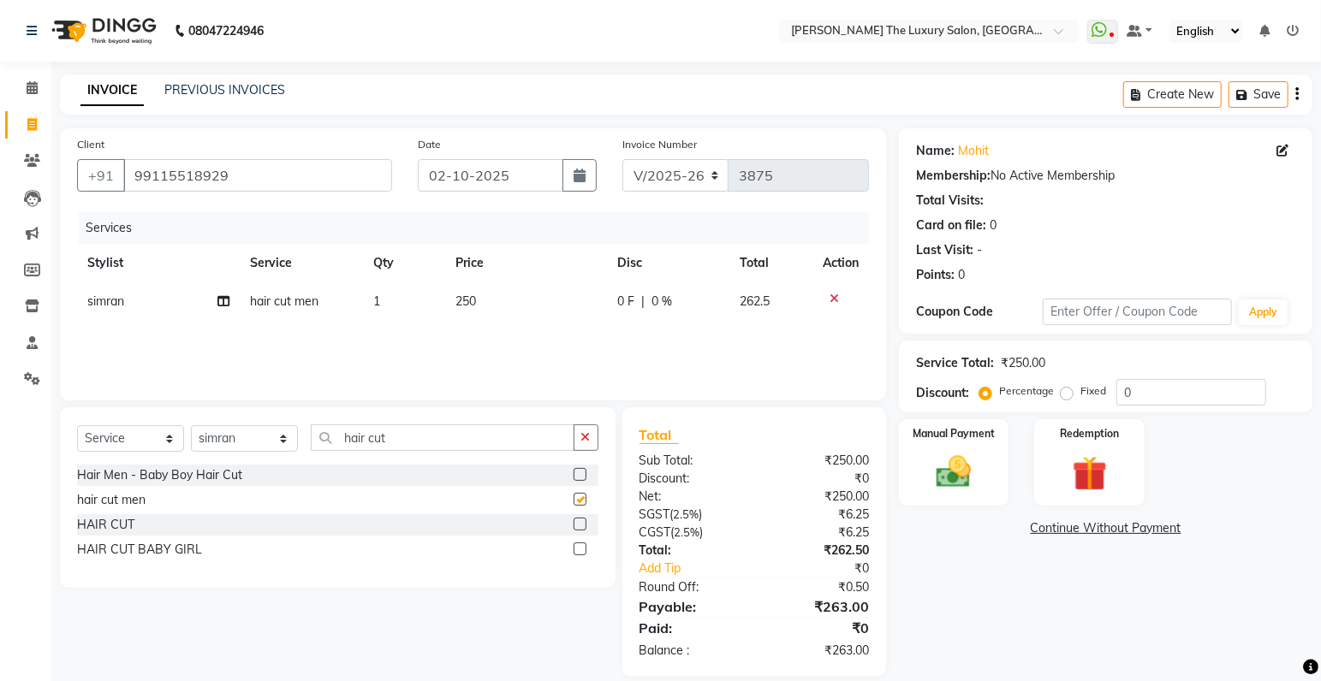
checkbox input "false"
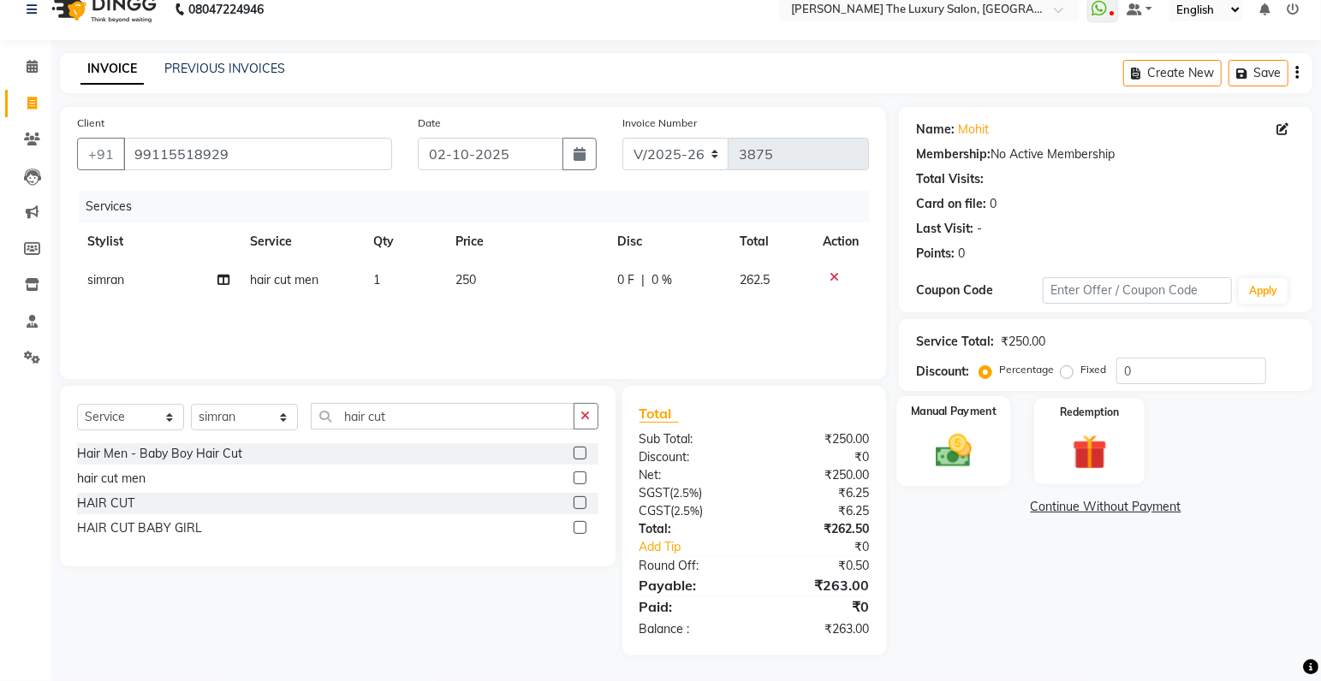
drag, startPoint x: 942, startPoint y: 460, endPoint x: 970, endPoint y: 476, distance: 32.6
click at [948, 465] on img at bounding box center [953, 452] width 59 height 42
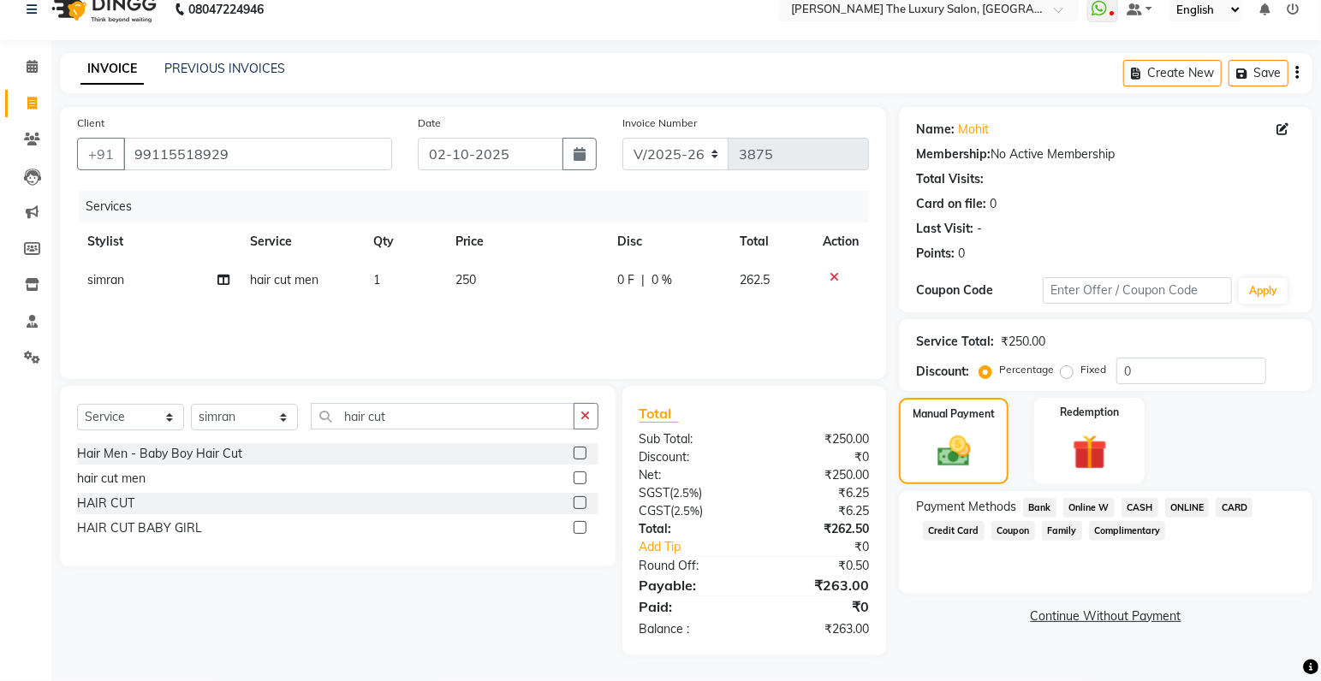
click at [1235, 508] on span "CARD" at bounding box center [1233, 508] width 37 height 20
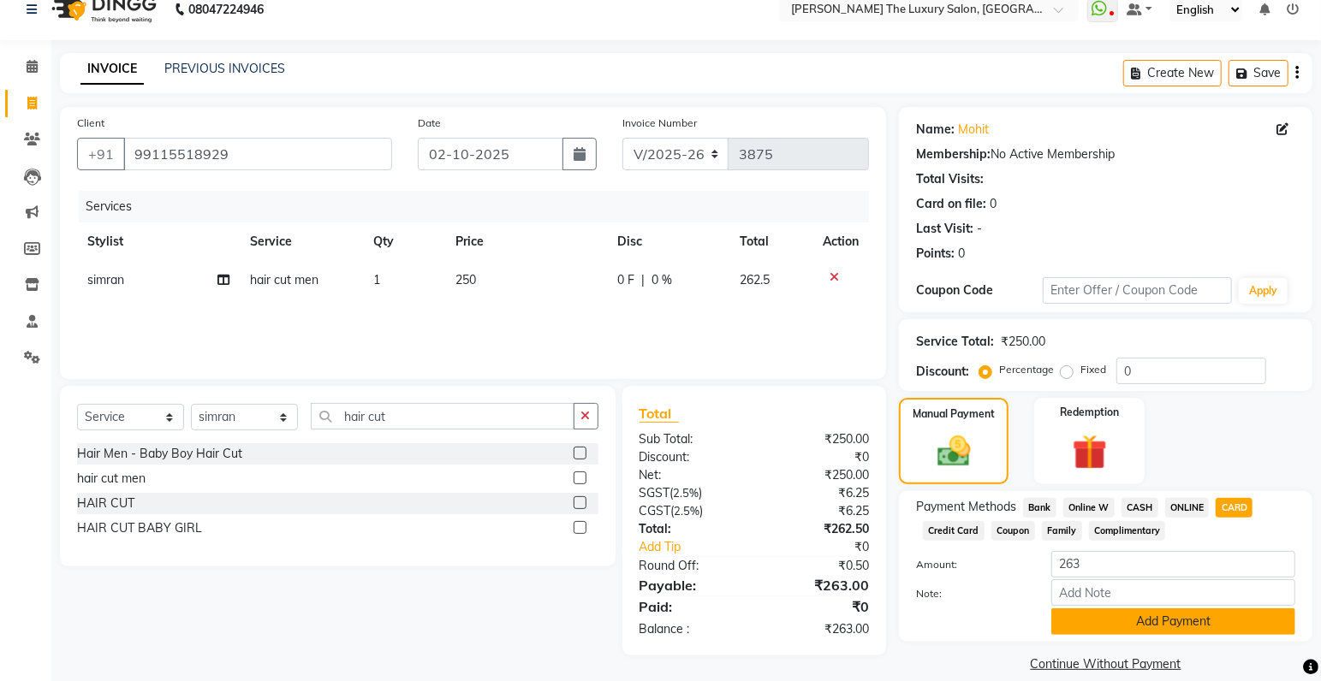
click at [1222, 621] on button "Add Payment" at bounding box center [1173, 622] width 244 height 27
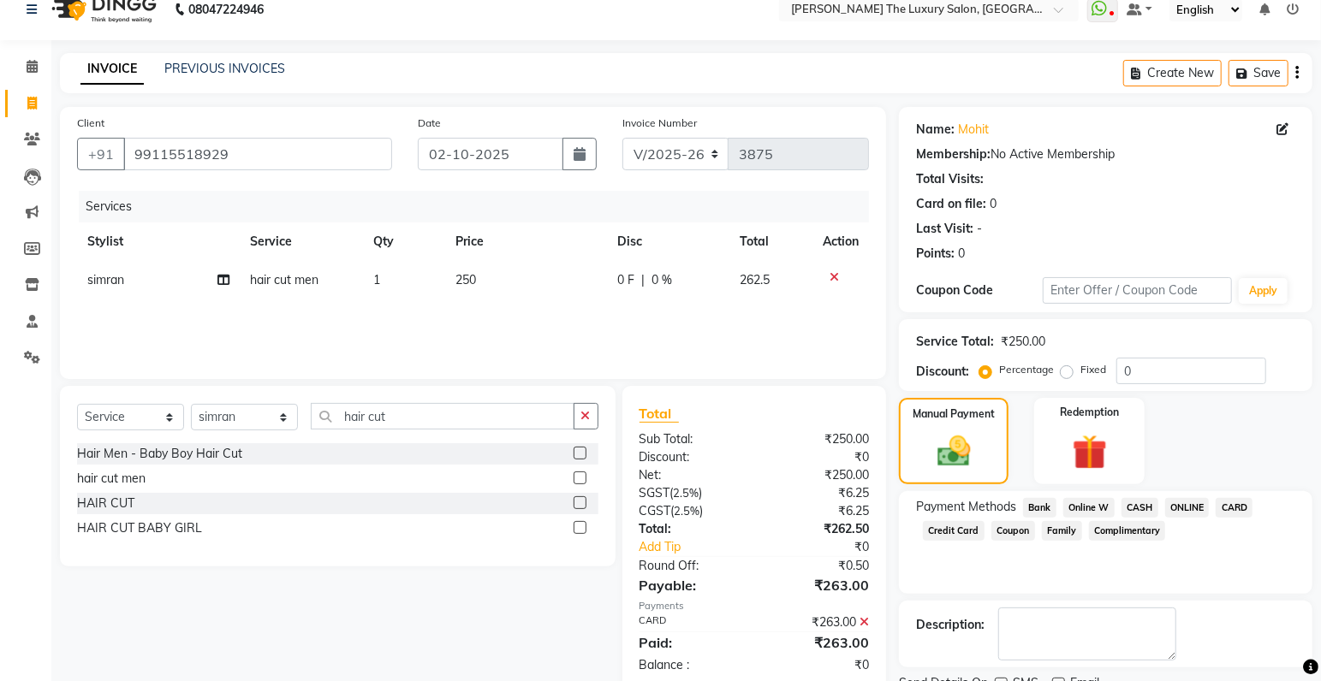
scroll to position [90, 0]
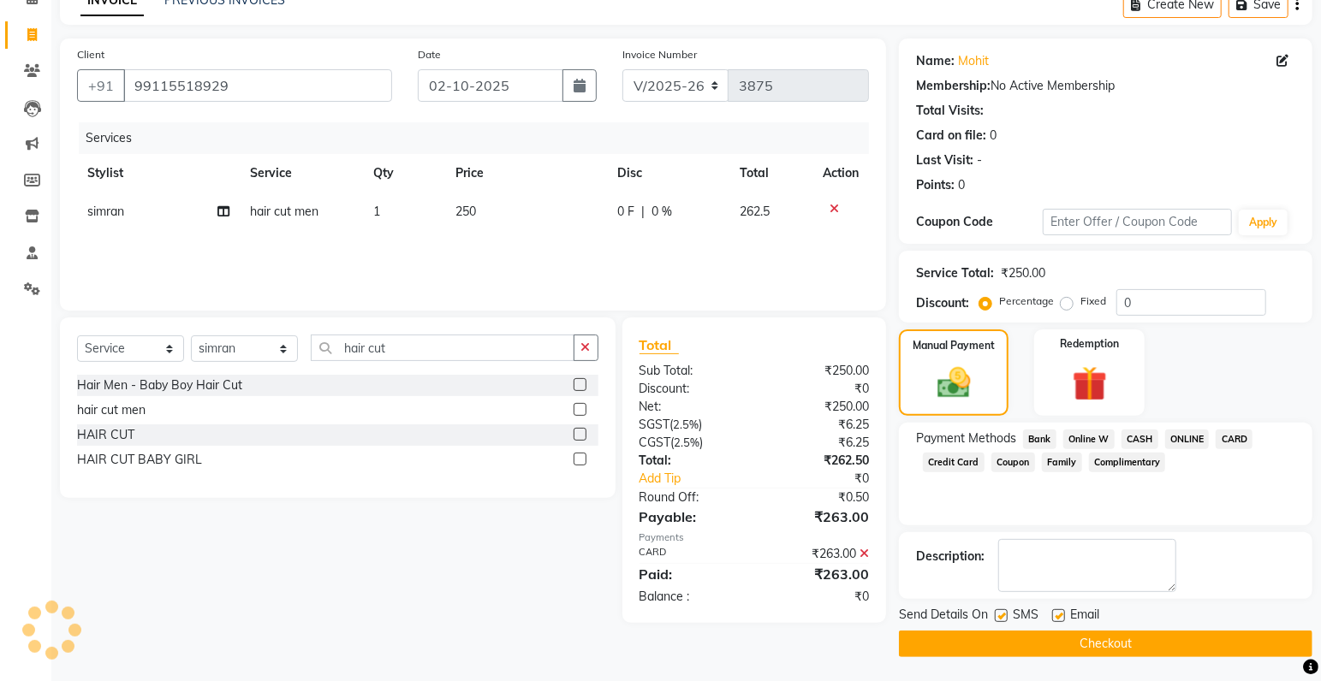
click at [1068, 640] on button "Checkout" at bounding box center [1105, 644] width 413 height 27
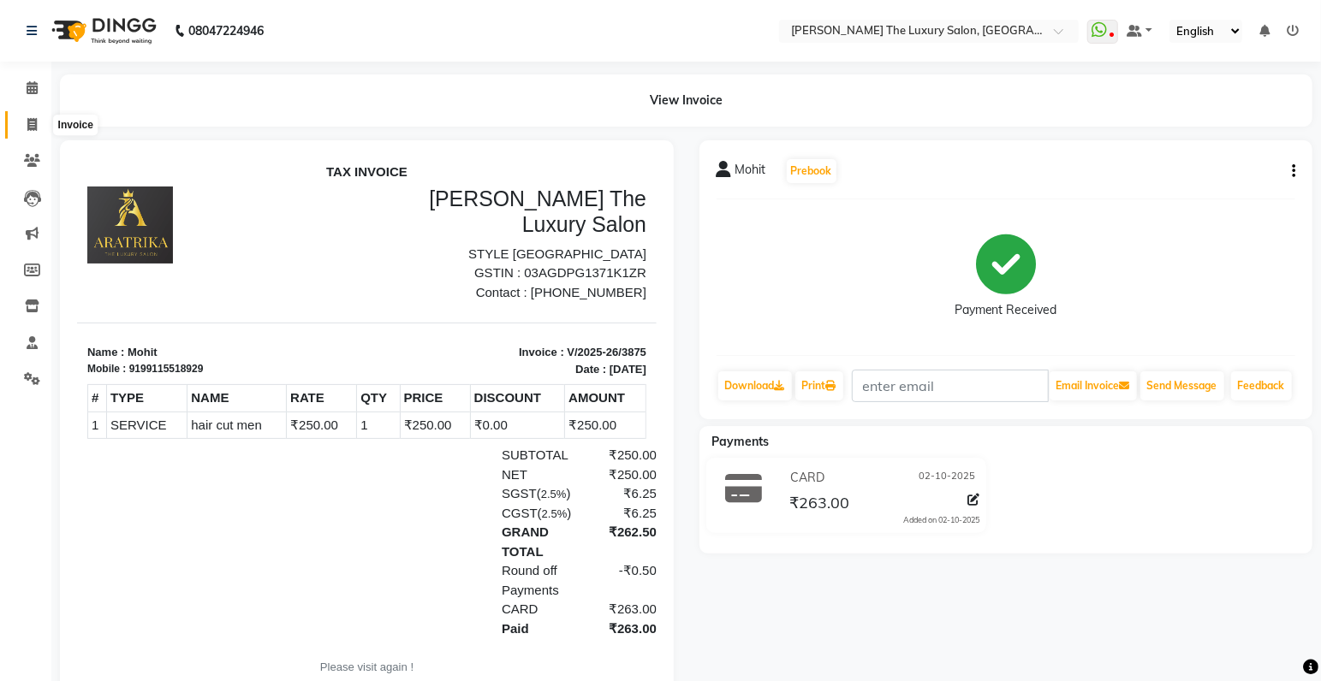
click at [35, 123] on icon at bounding box center [31, 124] width 9 height 13
select select "service"
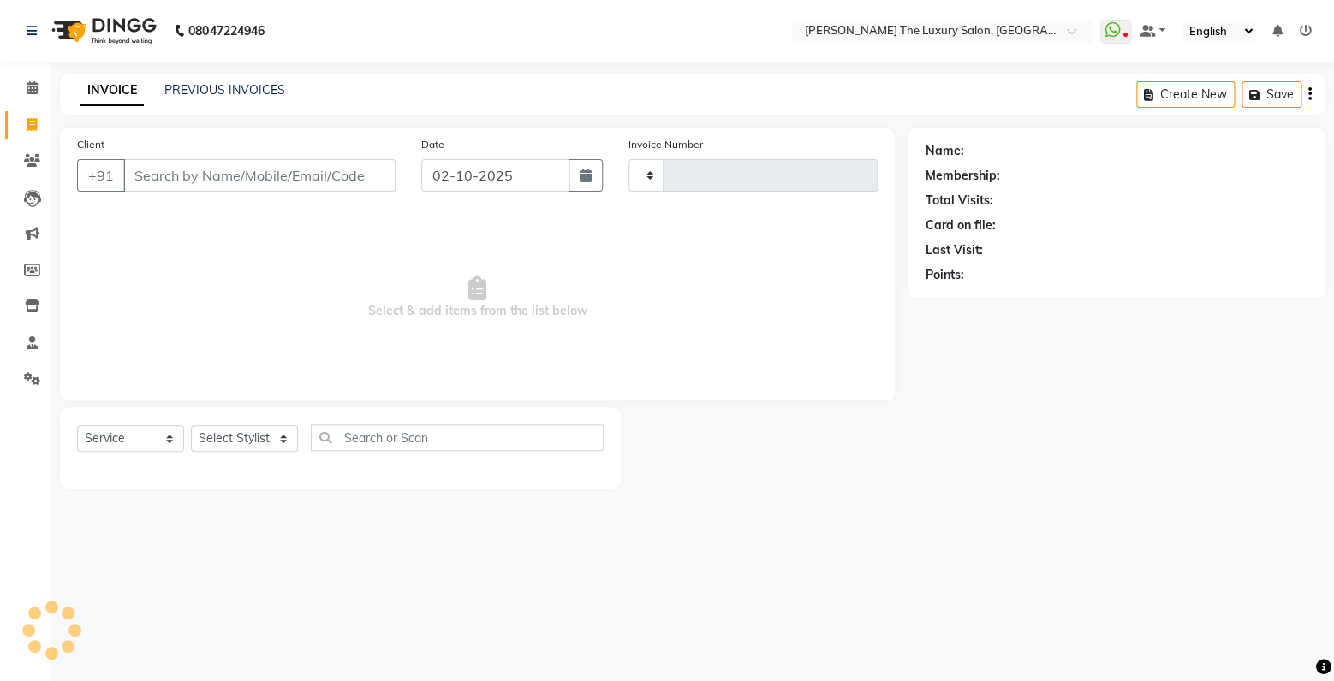
click at [195, 180] on input "Client" at bounding box center [259, 175] width 272 height 33
select select "7179"
type input "3876"
click at [195, 172] on input "Client" at bounding box center [259, 175] width 272 height 33
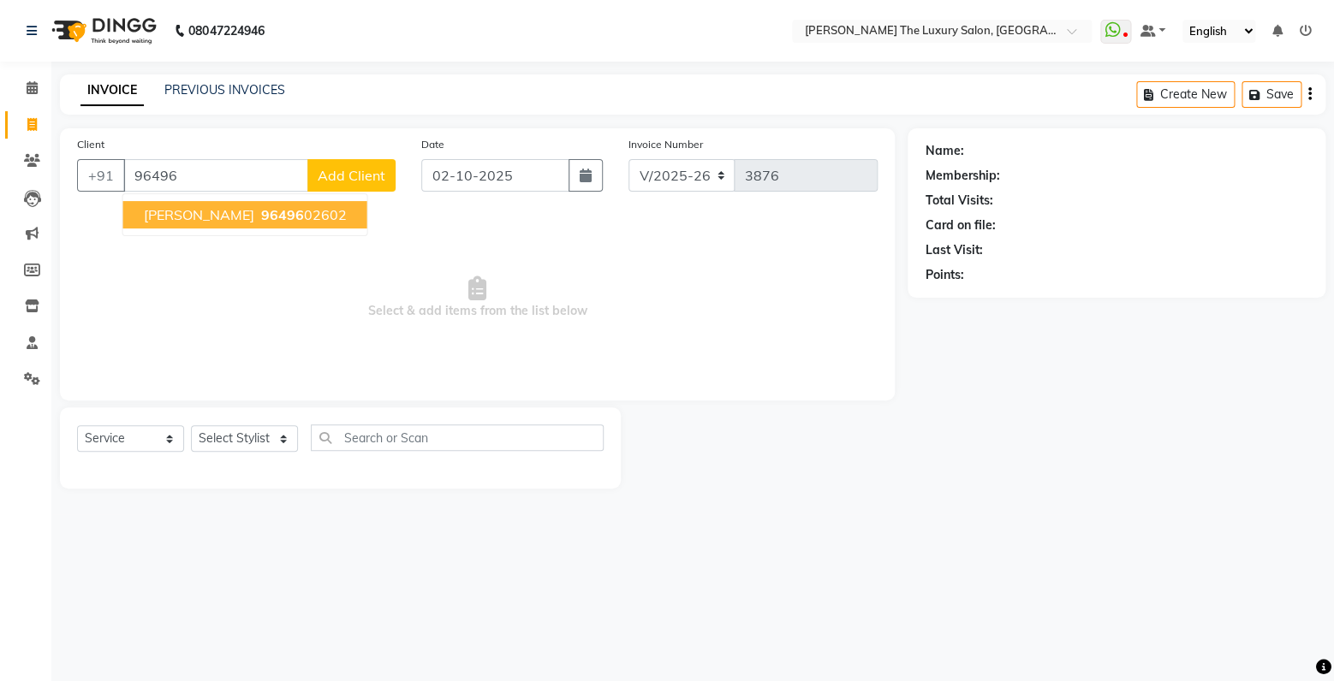
click at [217, 215] on button "bhagchand 96496 02602" at bounding box center [245, 214] width 244 height 27
type input "9649602602"
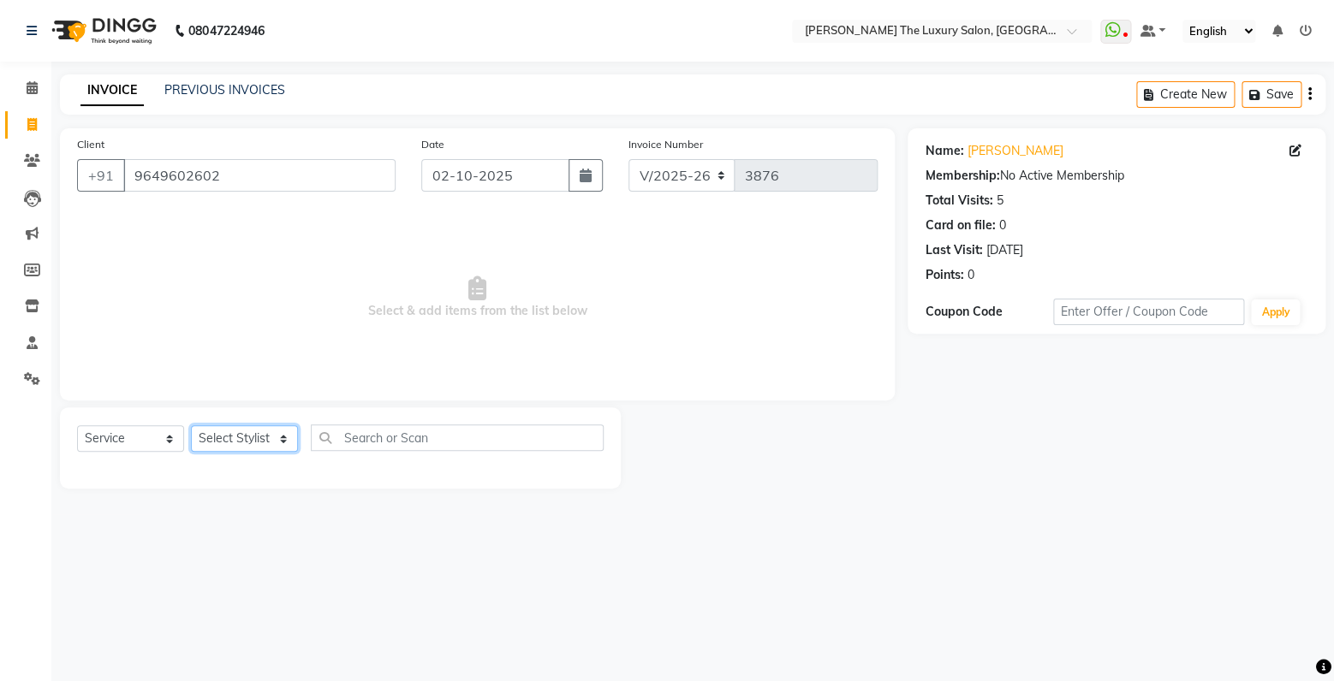
select select "91383"
click option "Gaurav" at bounding box center [0, 0] width 0 height 0
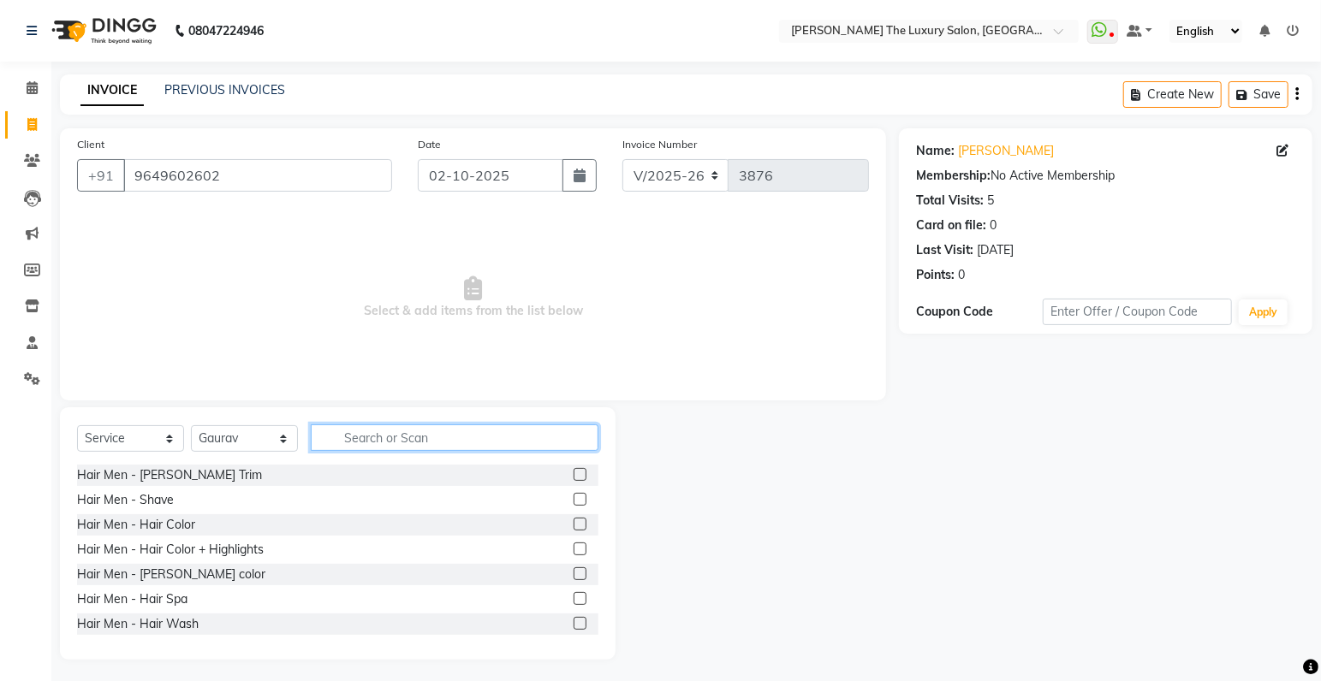
click at [433, 437] on input "text" at bounding box center [455, 438] width 288 height 27
click at [454, 434] on input "text" at bounding box center [455, 438] width 288 height 27
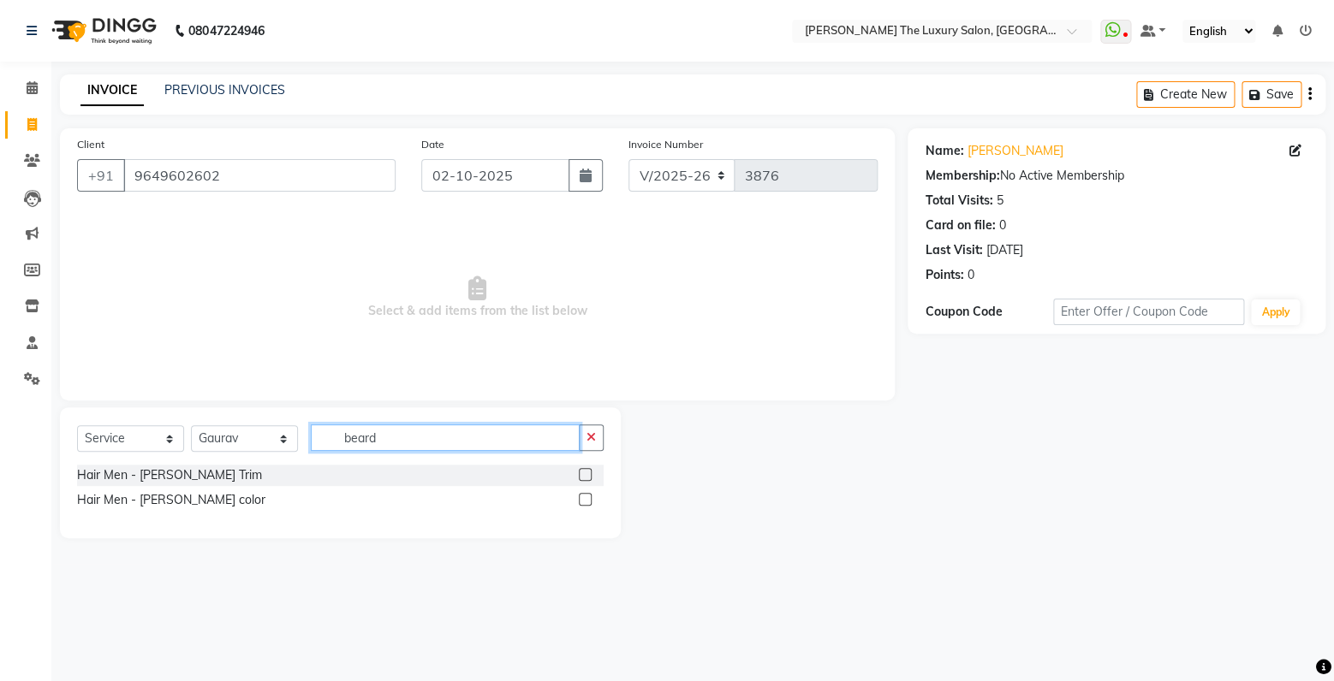
type input "beard"
click at [585, 470] on label at bounding box center [585, 474] width 13 height 13
click at [585, 470] on input "checkbox" at bounding box center [584, 475] width 11 height 11
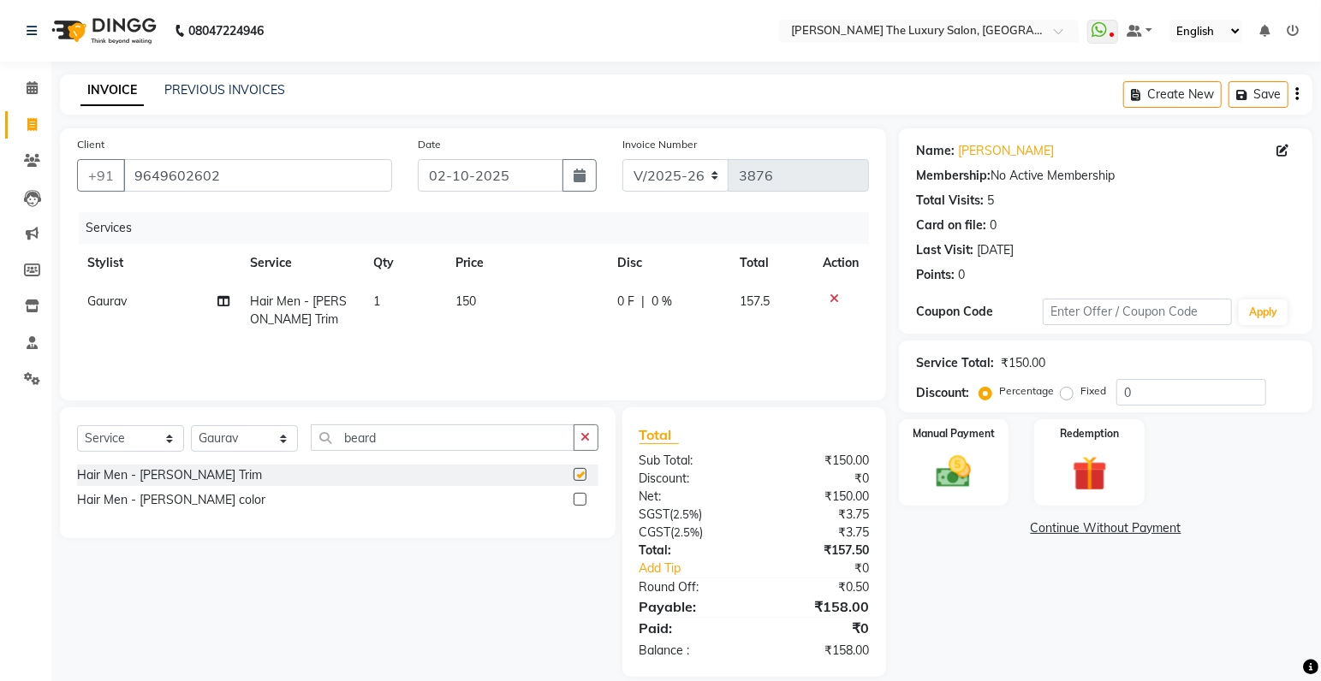
checkbox input "false"
click at [953, 469] on img at bounding box center [953, 473] width 59 height 42
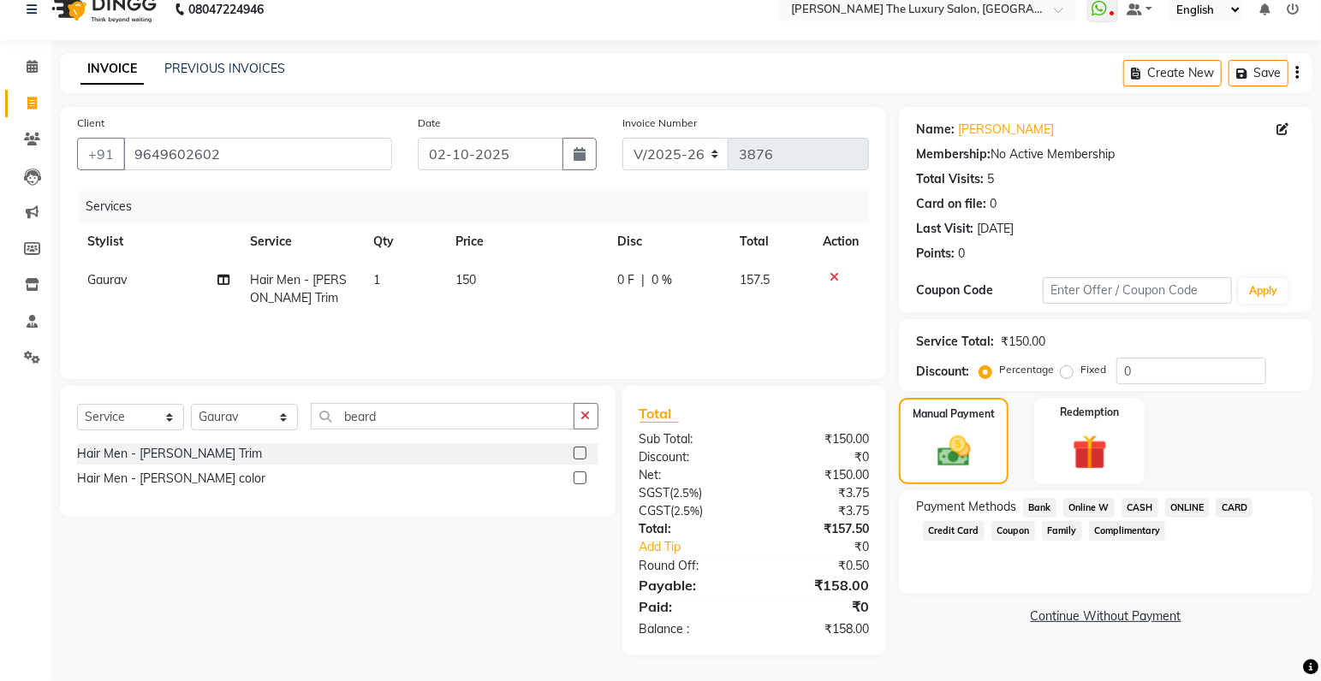
click at [1184, 508] on span "ONLINE" at bounding box center [1187, 508] width 45 height 20
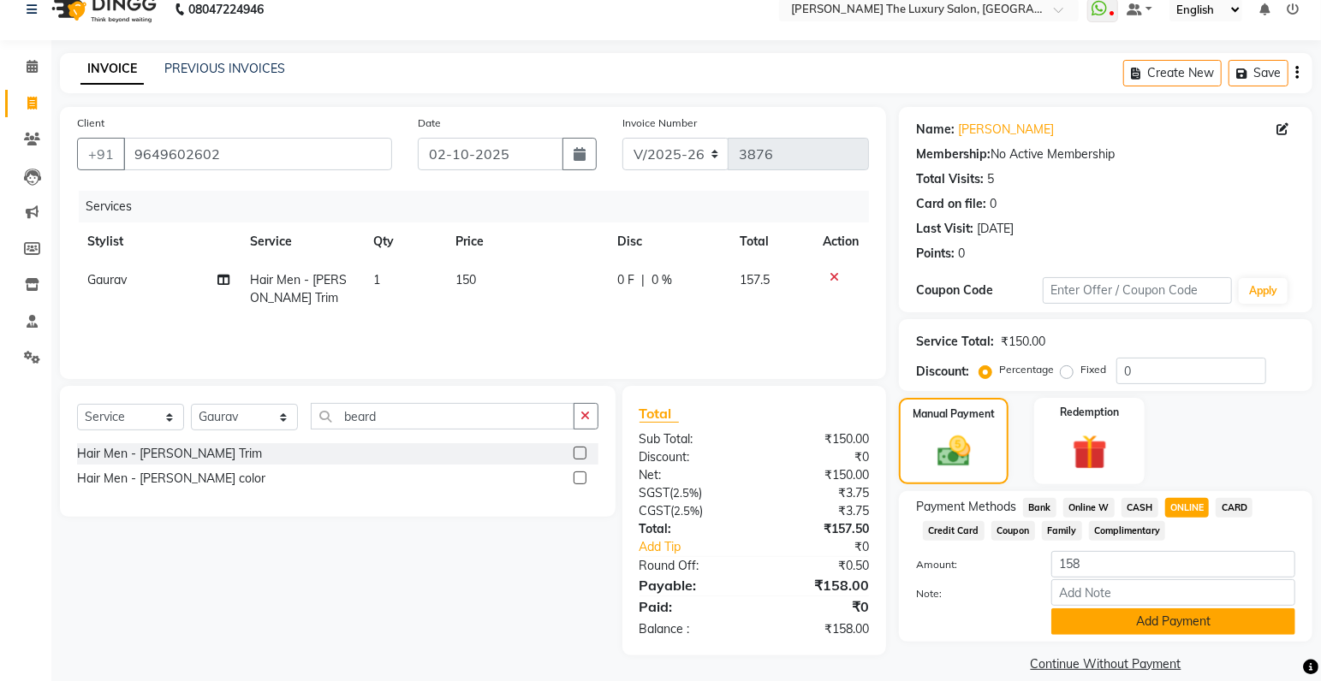
click at [1167, 615] on button "Add Payment" at bounding box center [1173, 622] width 244 height 27
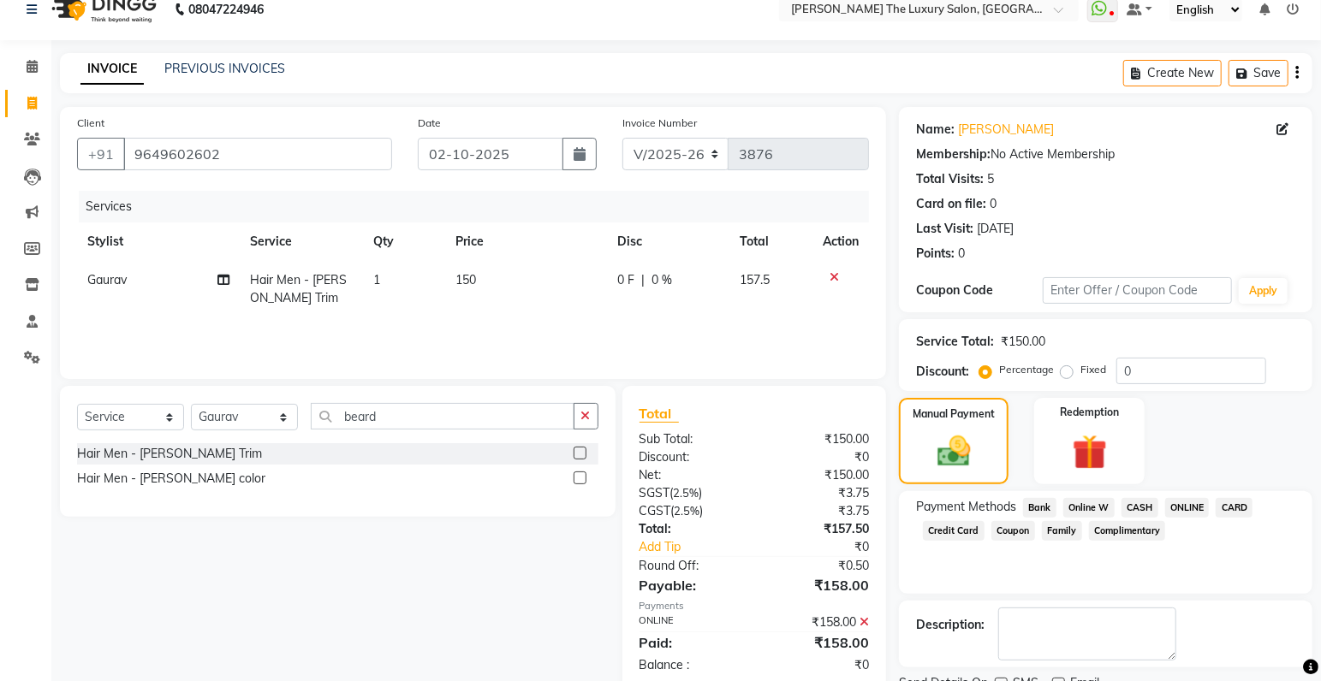
scroll to position [90, 0]
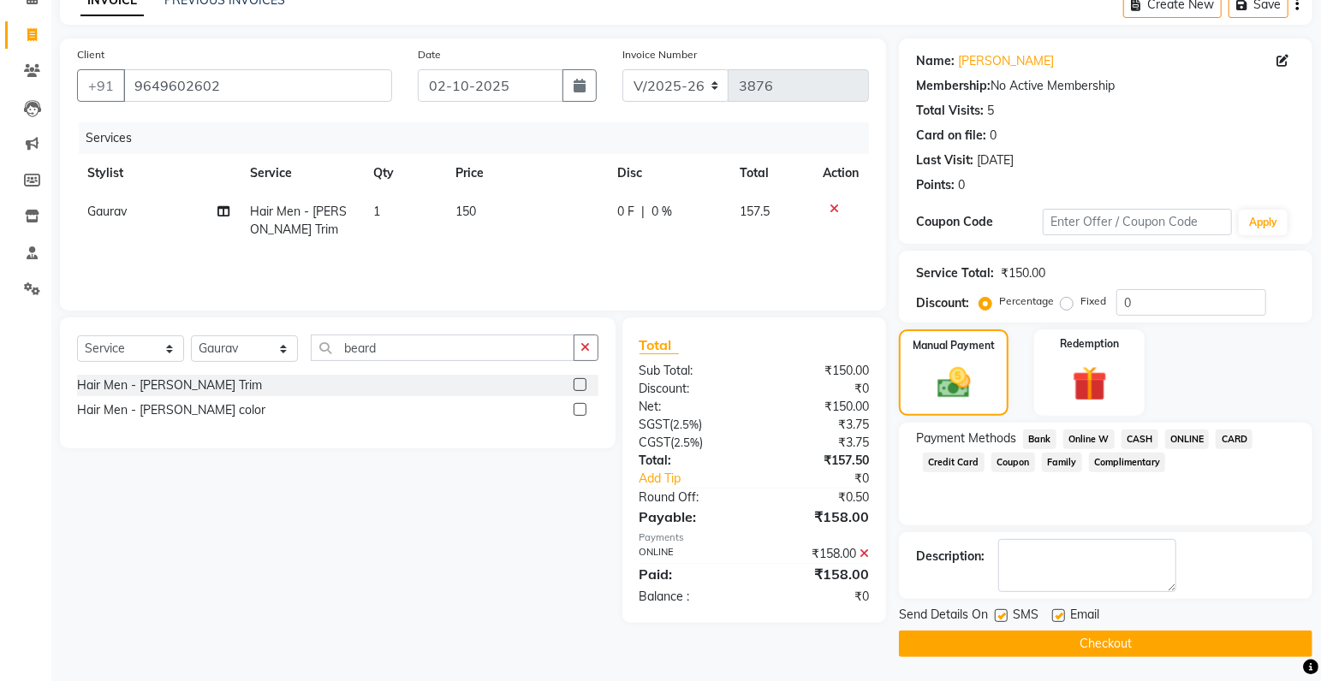
click at [1004, 615] on label at bounding box center [1001, 615] width 13 height 13
click at [1004, 615] on input "checkbox" at bounding box center [1000, 616] width 11 height 11
checkbox input "false"
click at [1019, 640] on button "Checkout" at bounding box center [1105, 644] width 413 height 27
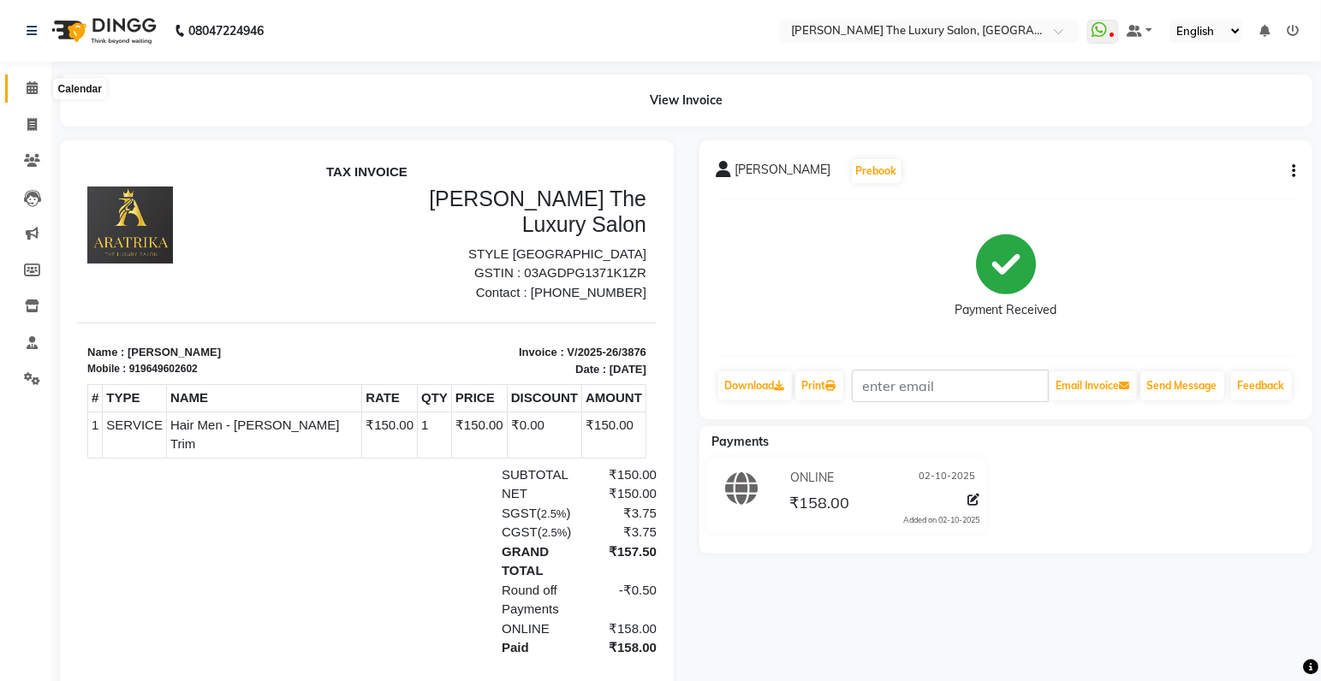
click at [36, 88] on icon at bounding box center [32, 87] width 11 height 13
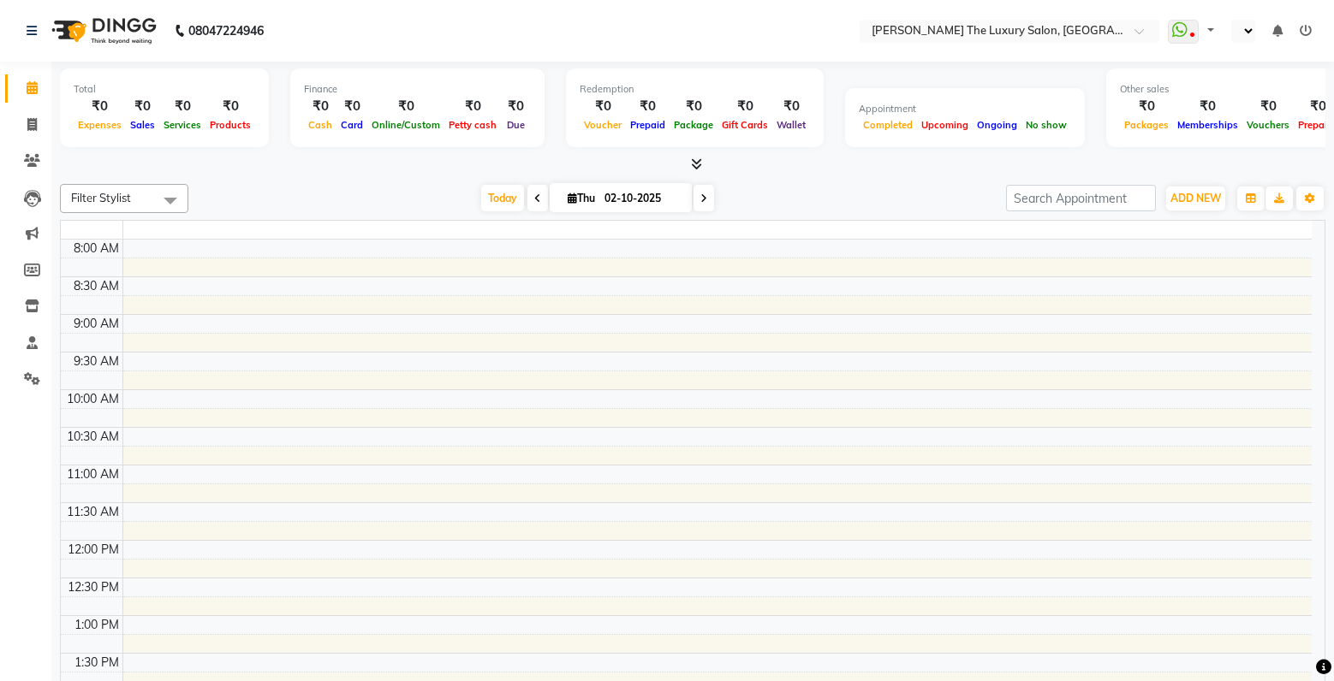
select select "en"
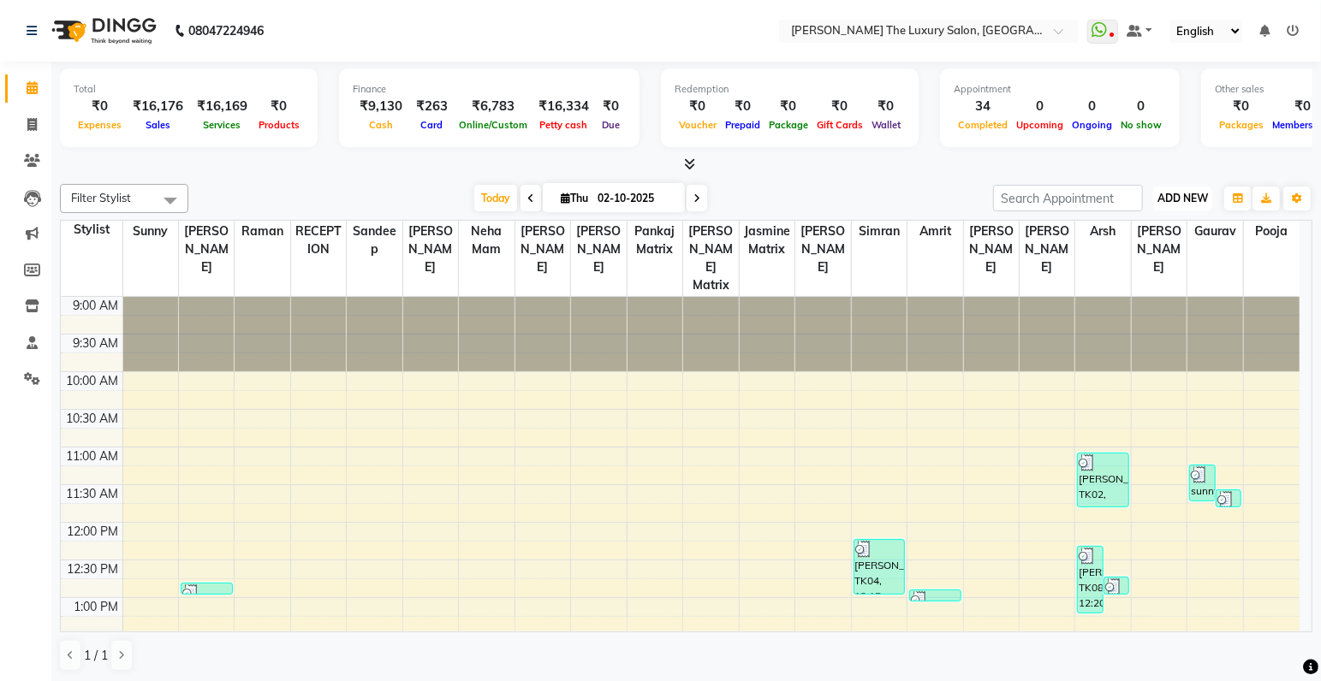
click at [1185, 199] on span "ADD NEW" at bounding box center [1182, 198] width 51 height 13
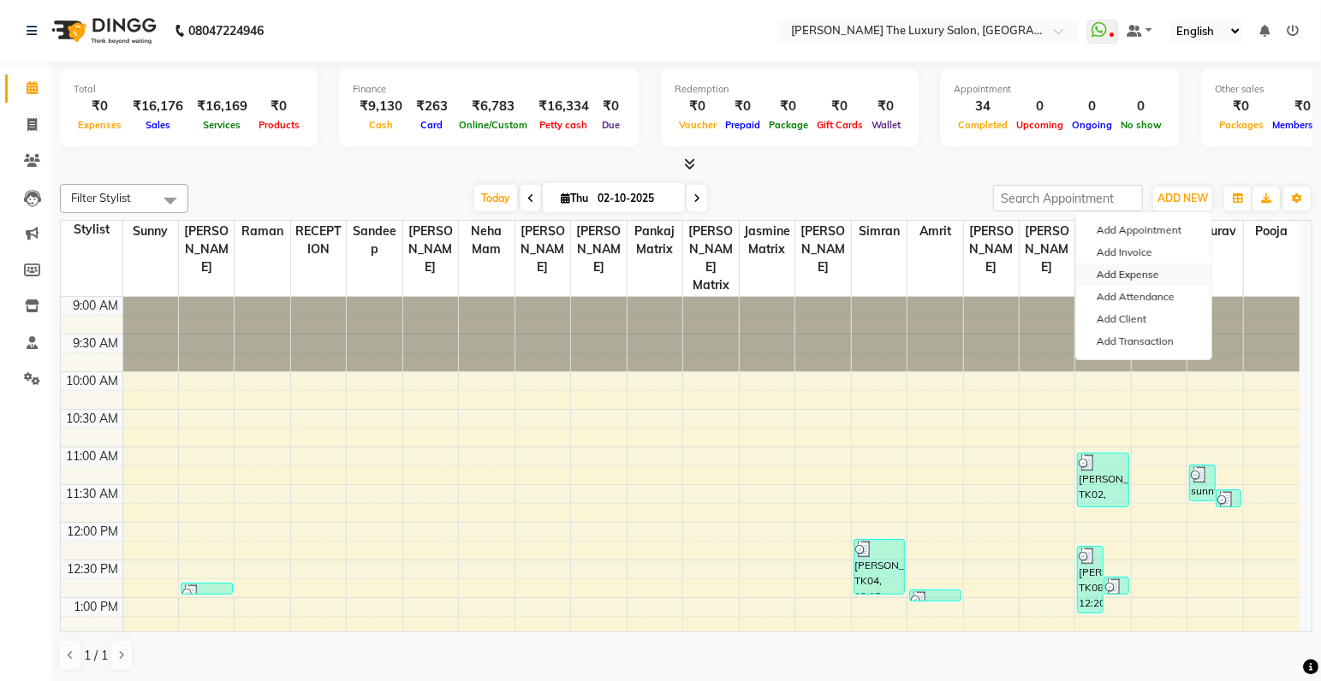
click at [1158, 285] on link "Add Expense" at bounding box center [1143, 275] width 135 height 22
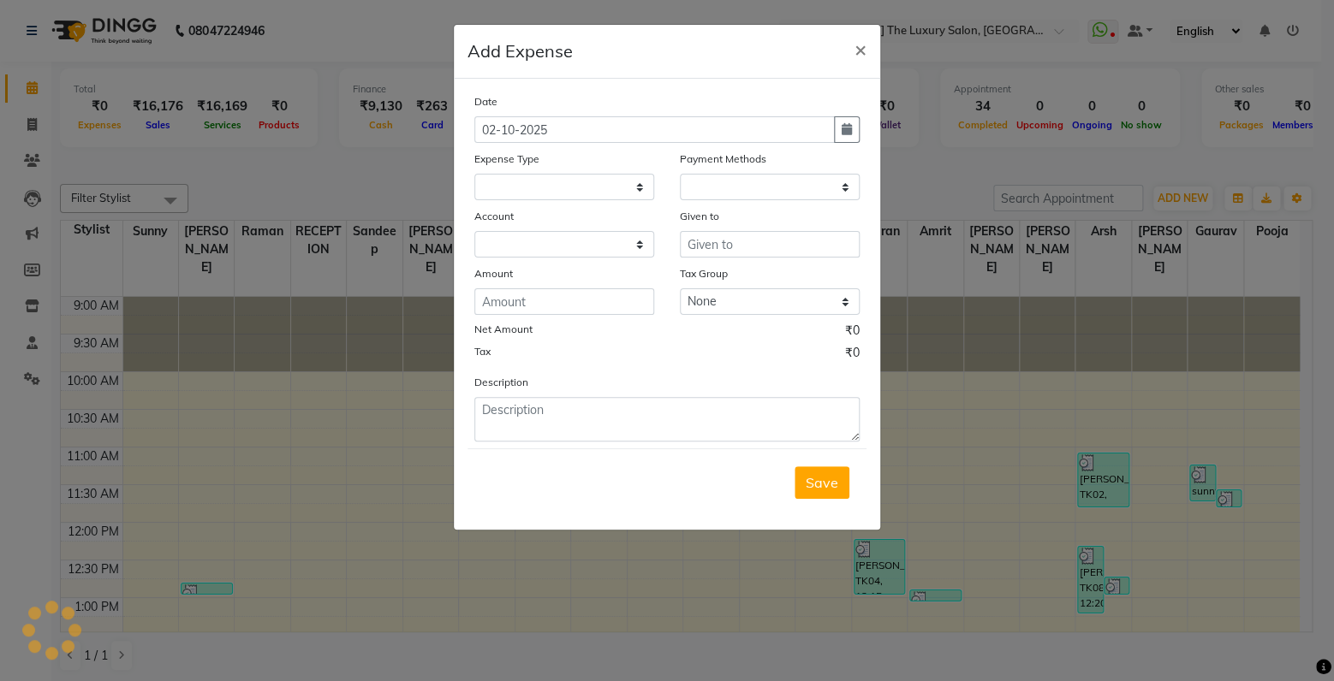
select select
click at [474, 174] on select at bounding box center [564, 187] width 180 height 27
select select "1"
select select "6260"
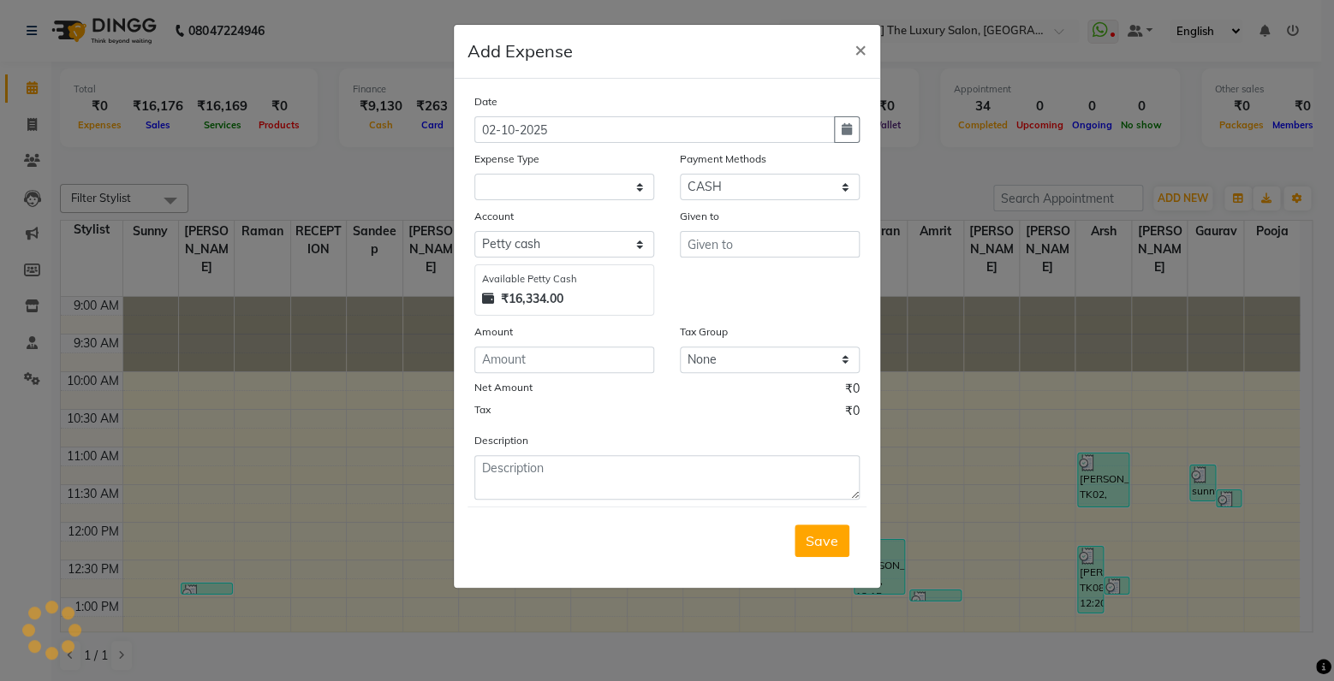
click at [653, 225] on div "Account" at bounding box center [564, 219] width 180 height 24
click at [622, 189] on select at bounding box center [564, 187] width 180 height 27
select select "18155"
click option "Pantry" at bounding box center [0, 0] width 0 height 0
click at [758, 238] on input "text" at bounding box center [770, 244] width 180 height 27
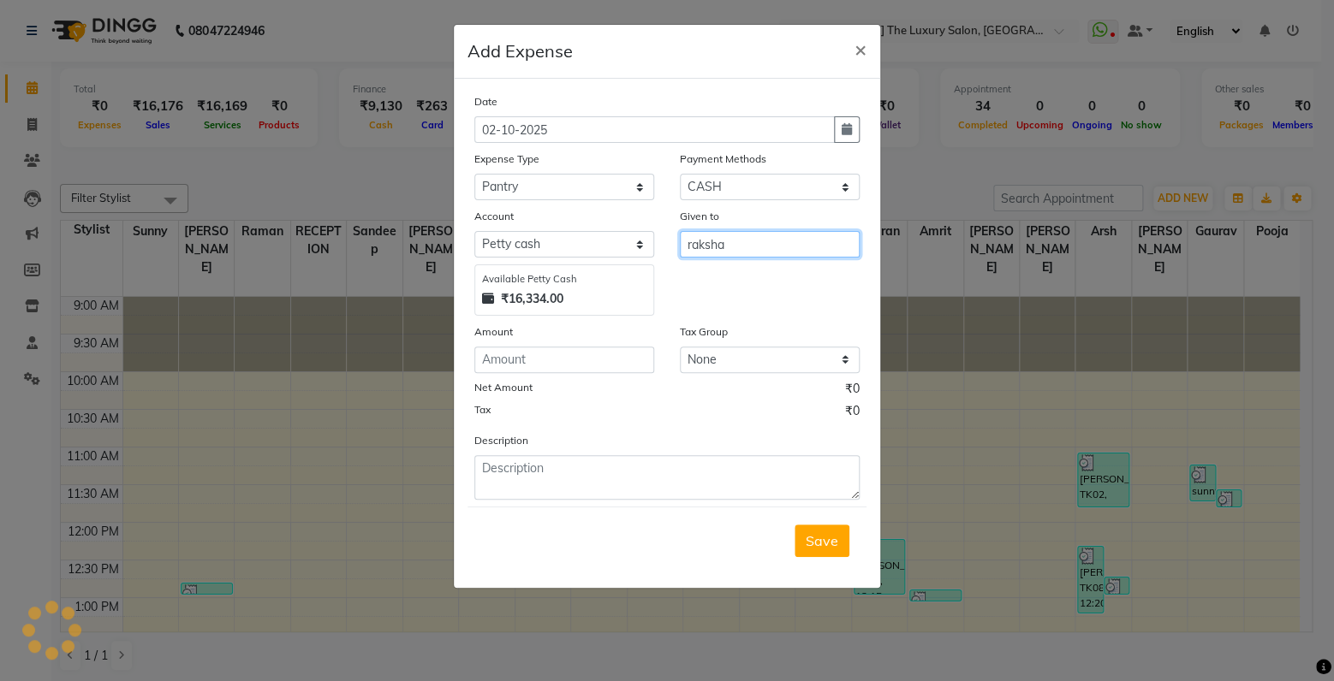
type input "raksha"
click at [549, 361] on input "number" at bounding box center [564, 360] width 180 height 27
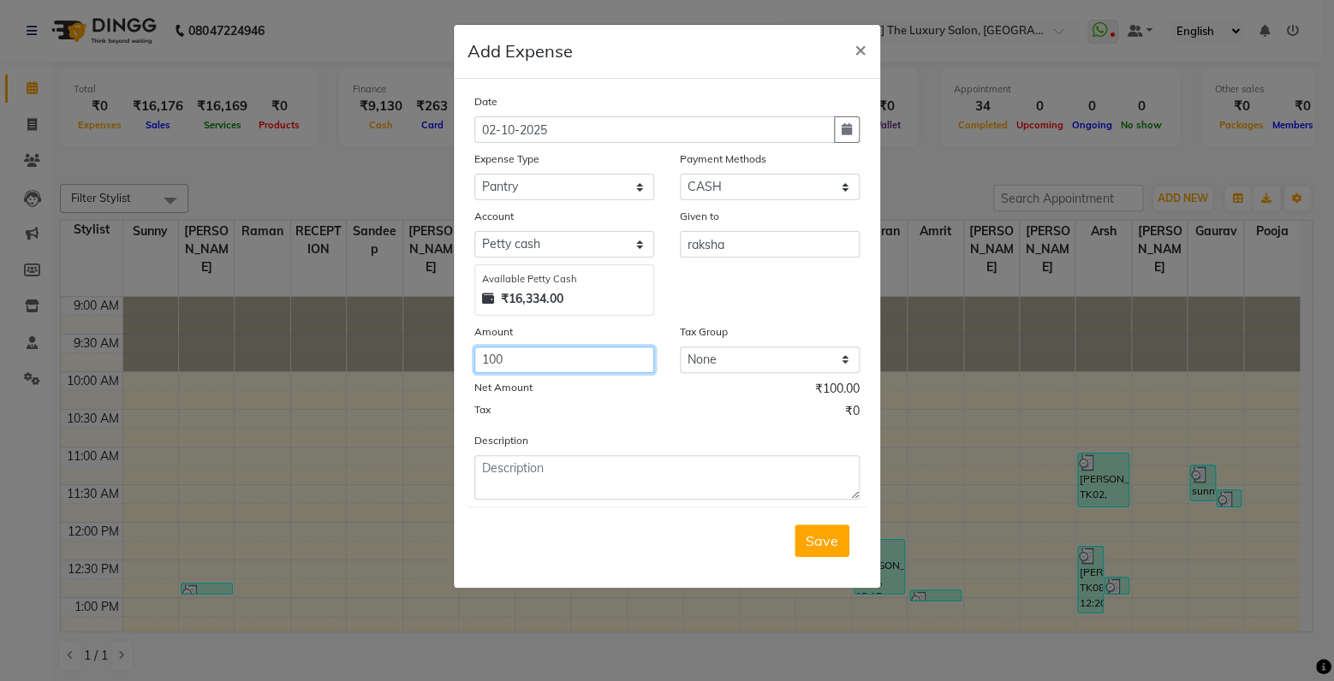
type input "100"
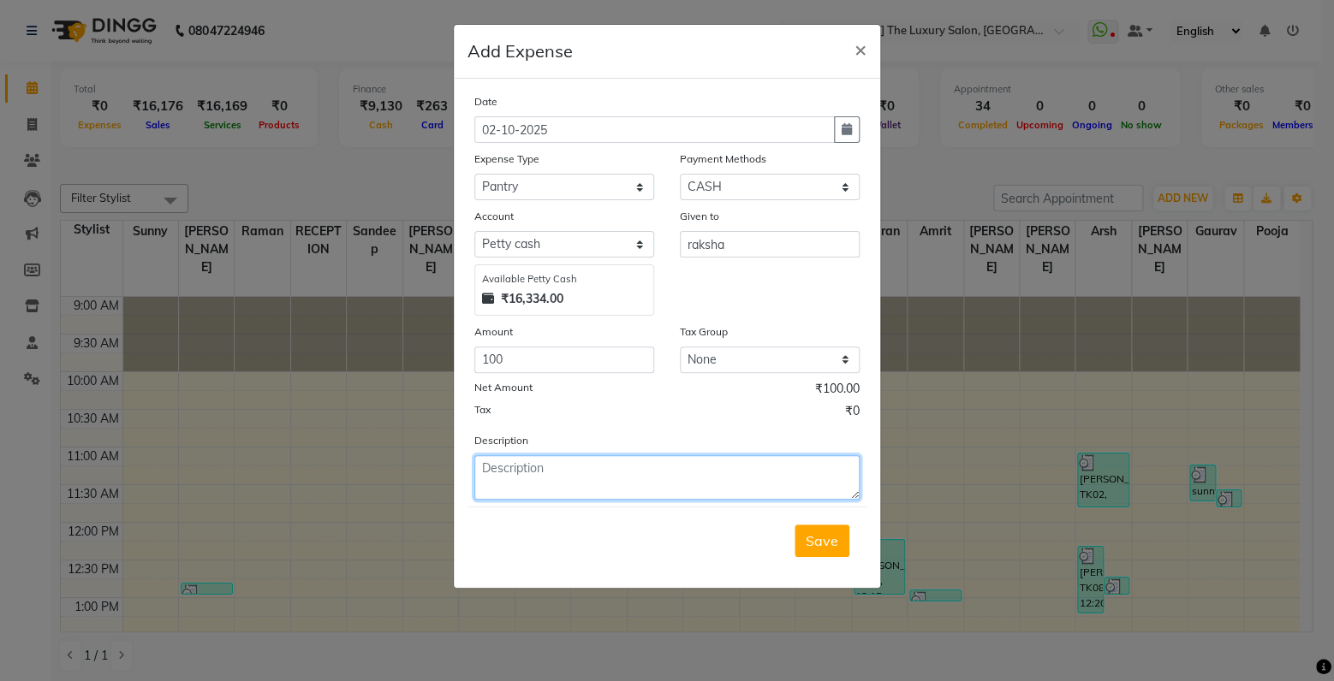
click at [523, 483] on textarea at bounding box center [666, 477] width 385 height 45
type textarea "milk"
click at [817, 540] on span "Save" at bounding box center [821, 540] width 33 height 17
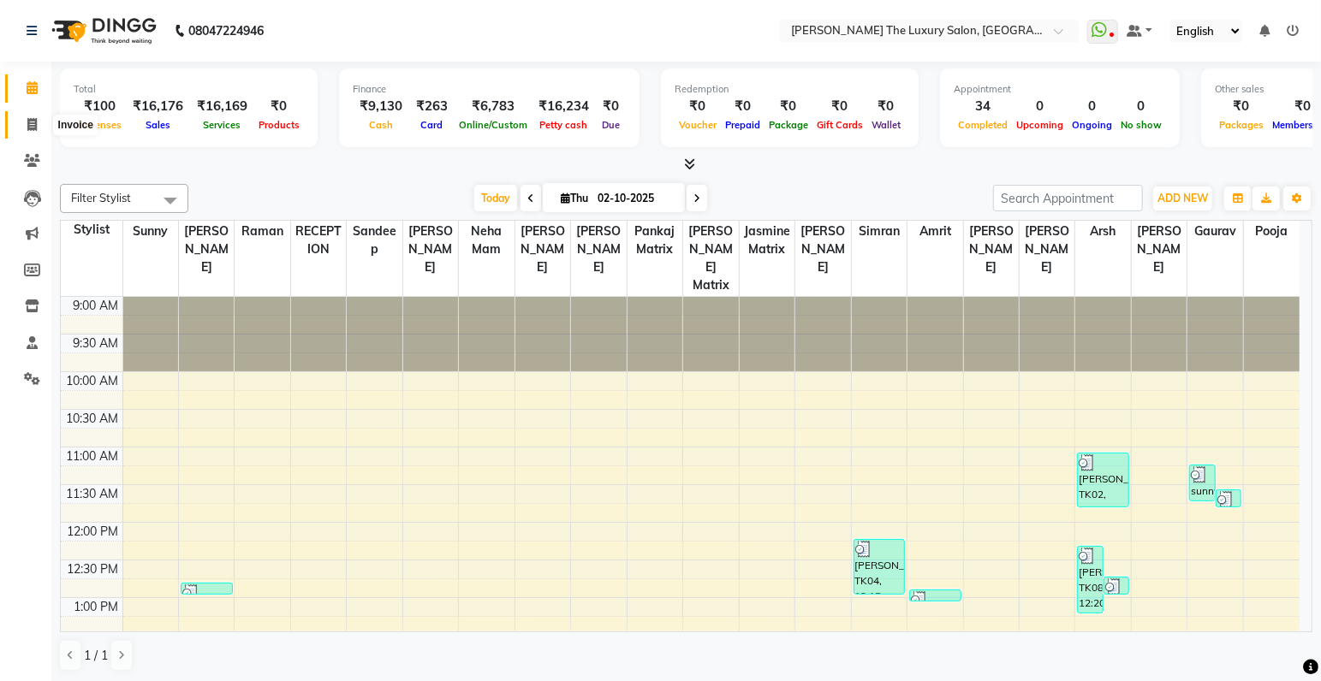
click at [31, 121] on icon at bounding box center [31, 124] width 9 height 13
select select "7179"
select select "service"
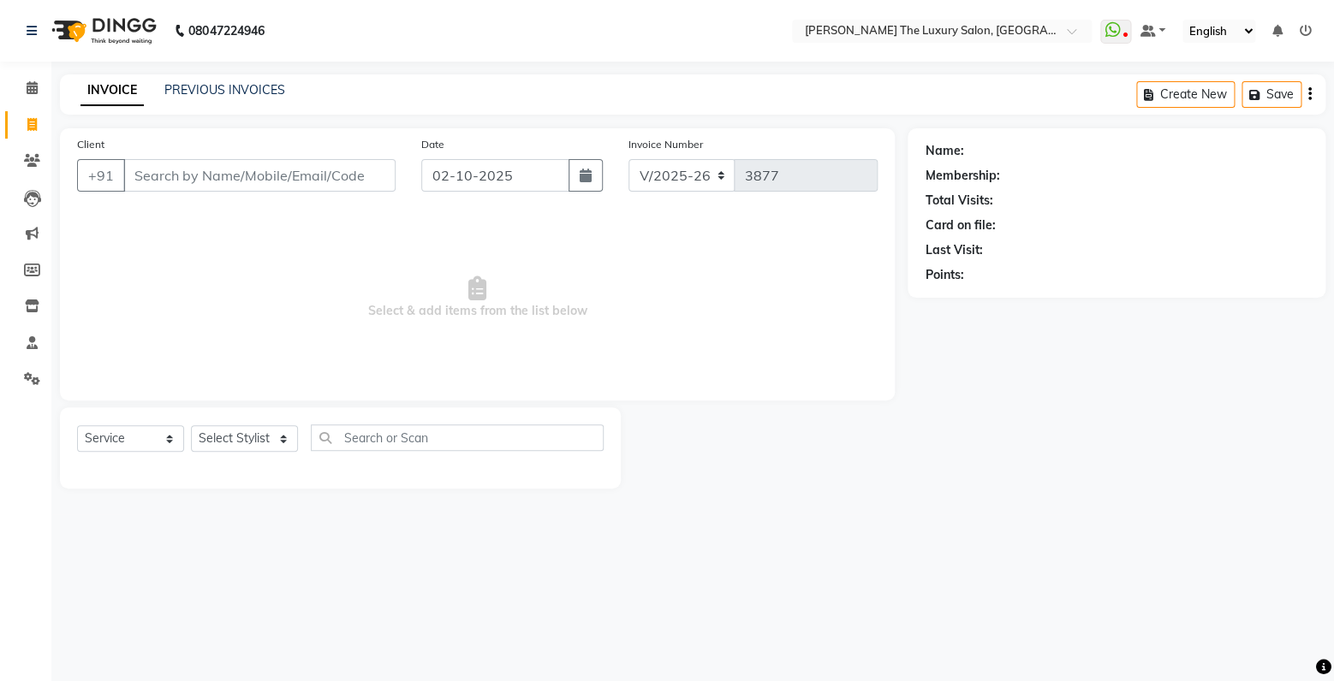
click at [185, 169] on input "Client" at bounding box center [259, 175] width 272 height 33
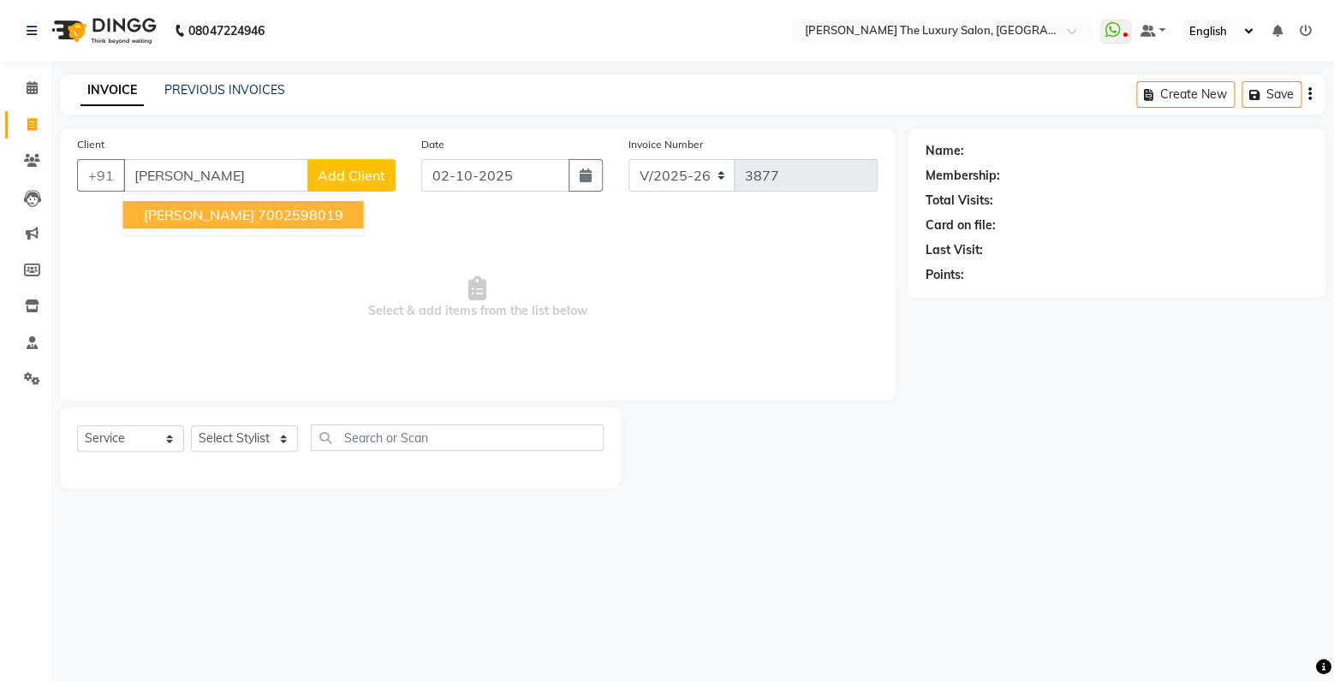
click at [258, 213] on ngb-highlight "7002598019" at bounding box center [301, 214] width 86 height 17
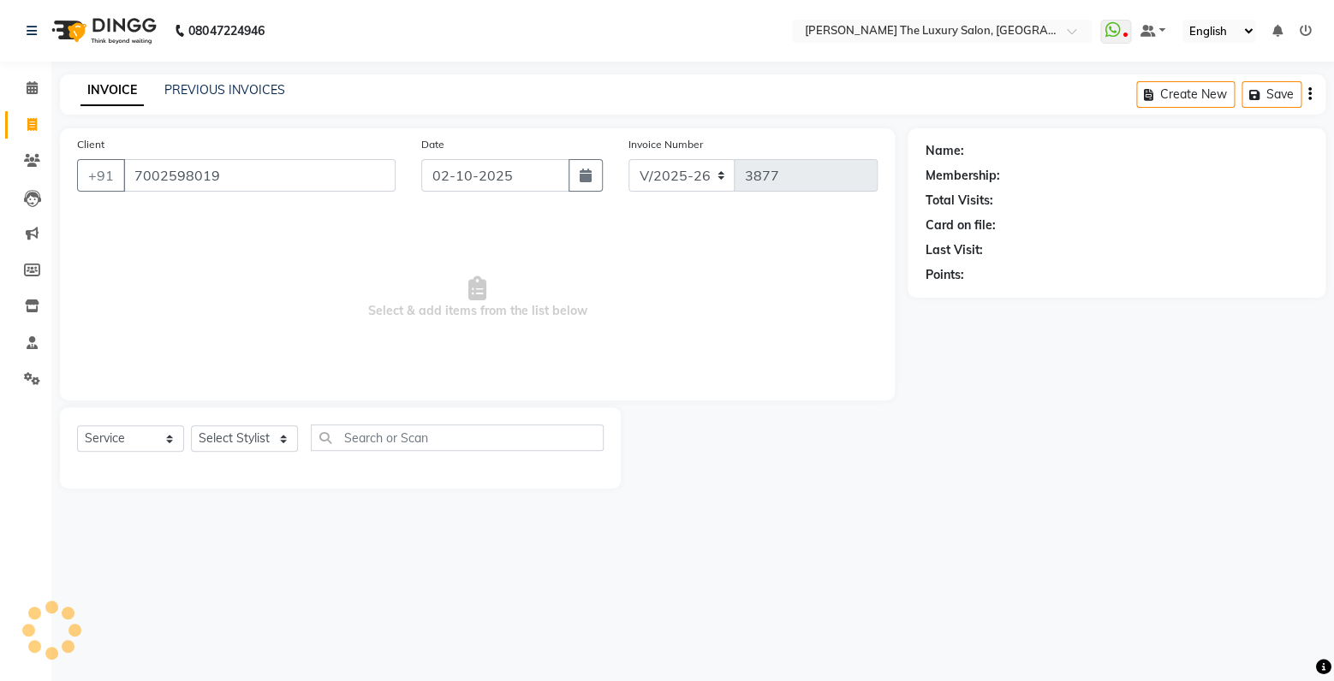
type input "7002598019"
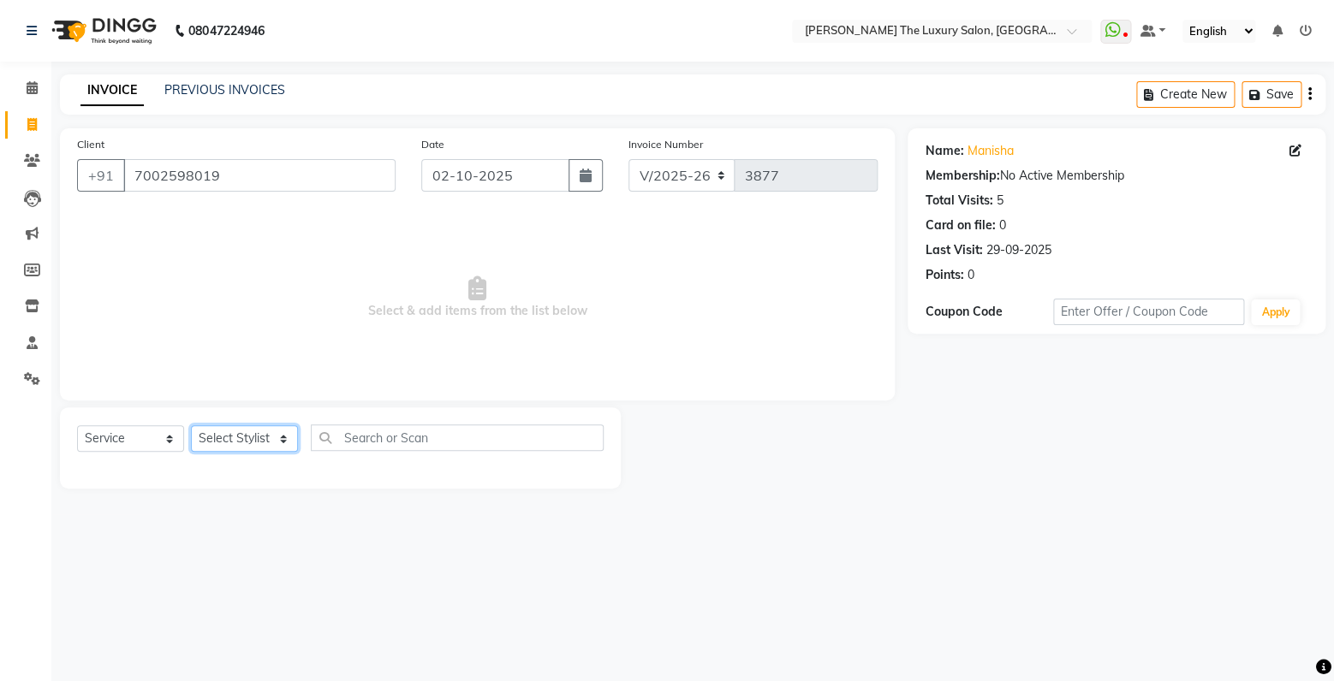
select select "86668"
click option "[PERSON_NAME]" at bounding box center [0, 0] width 0 height 0
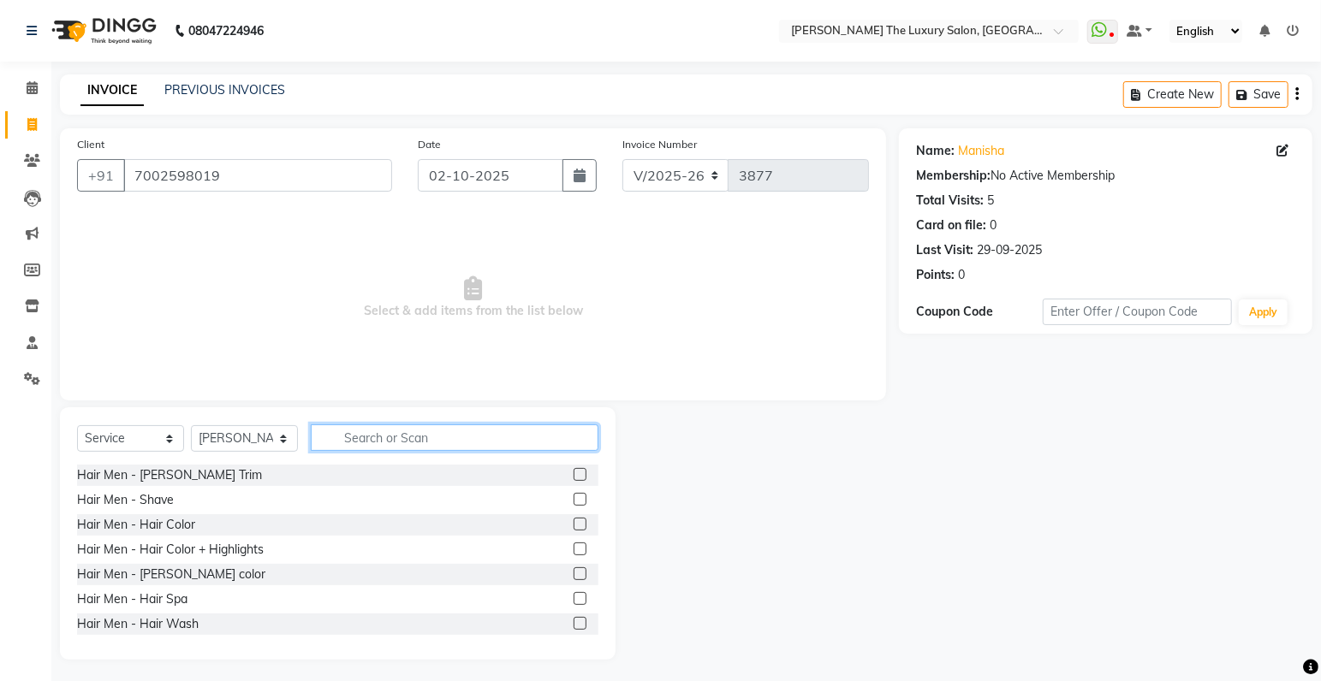
click at [401, 436] on input "text" at bounding box center [455, 438] width 288 height 27
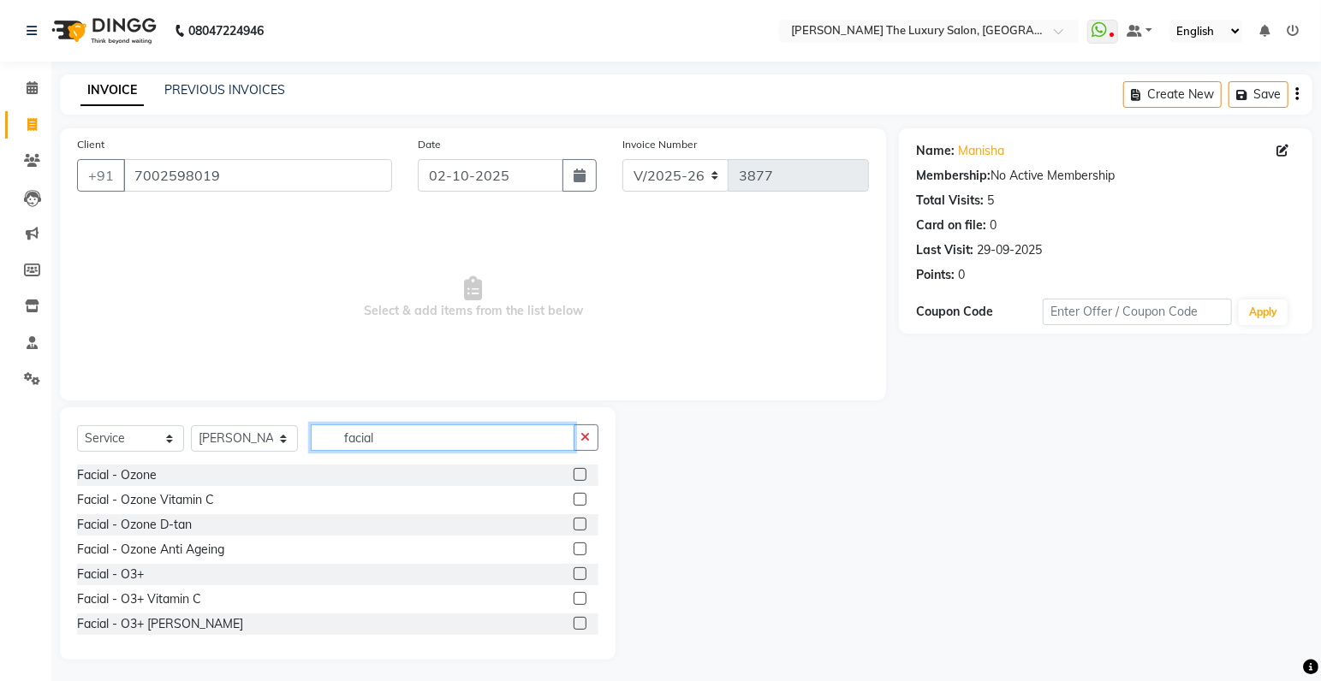
type input "facial"
click at [573, 500] on label at bounding box center [579, 499] width 13 height 13
click at [573, 500] on input "checkbox" at bounding box center [578, 500] width 11 height 11
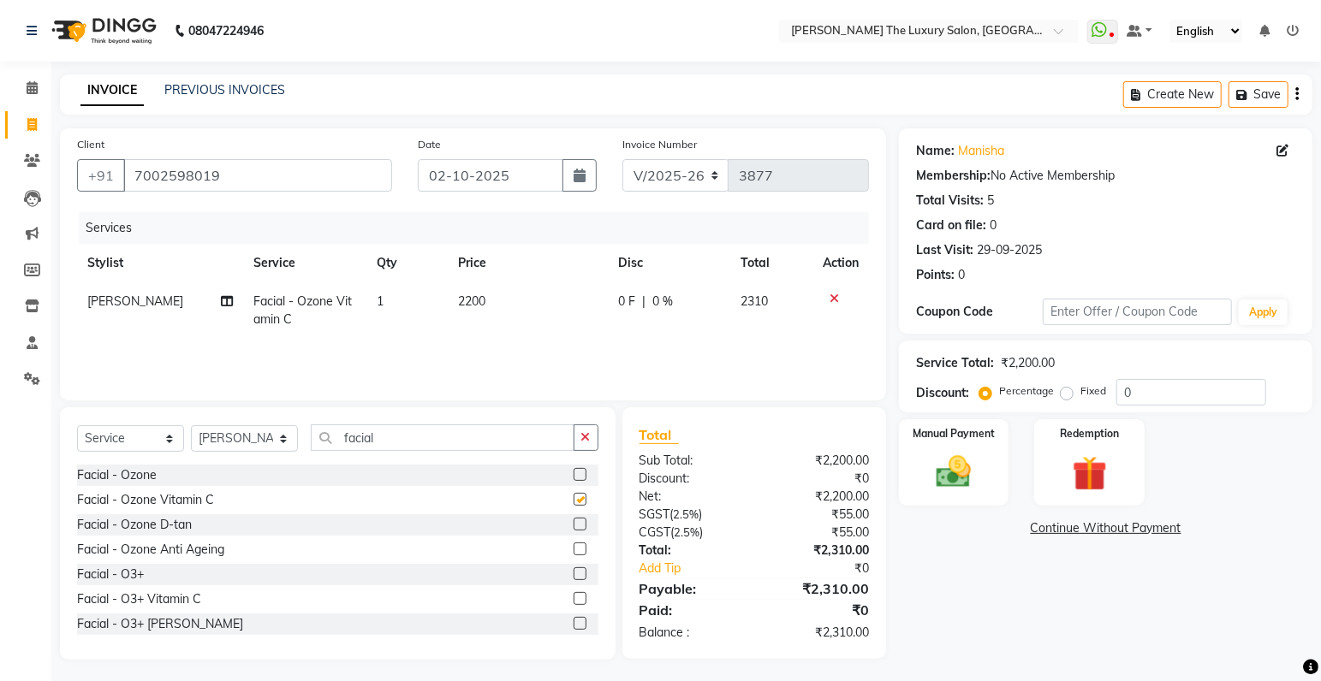
checkbox input "false"
drag, startPoint x: 430, startPoint y: 439, endPoint x: 262, endPoint y: 446, distance: 167.9
click at [311, 446] on input "facial" at bounding box center [443, 438] width 264 height 27
click at [191, 425] on select "Select Stylist amrit arsh [PERSON_NAME] [PERSON_NAME] jasmine matrix [PERSON_NA…" at bounding box center [244, 438] width 107 height 27
select select "86736"
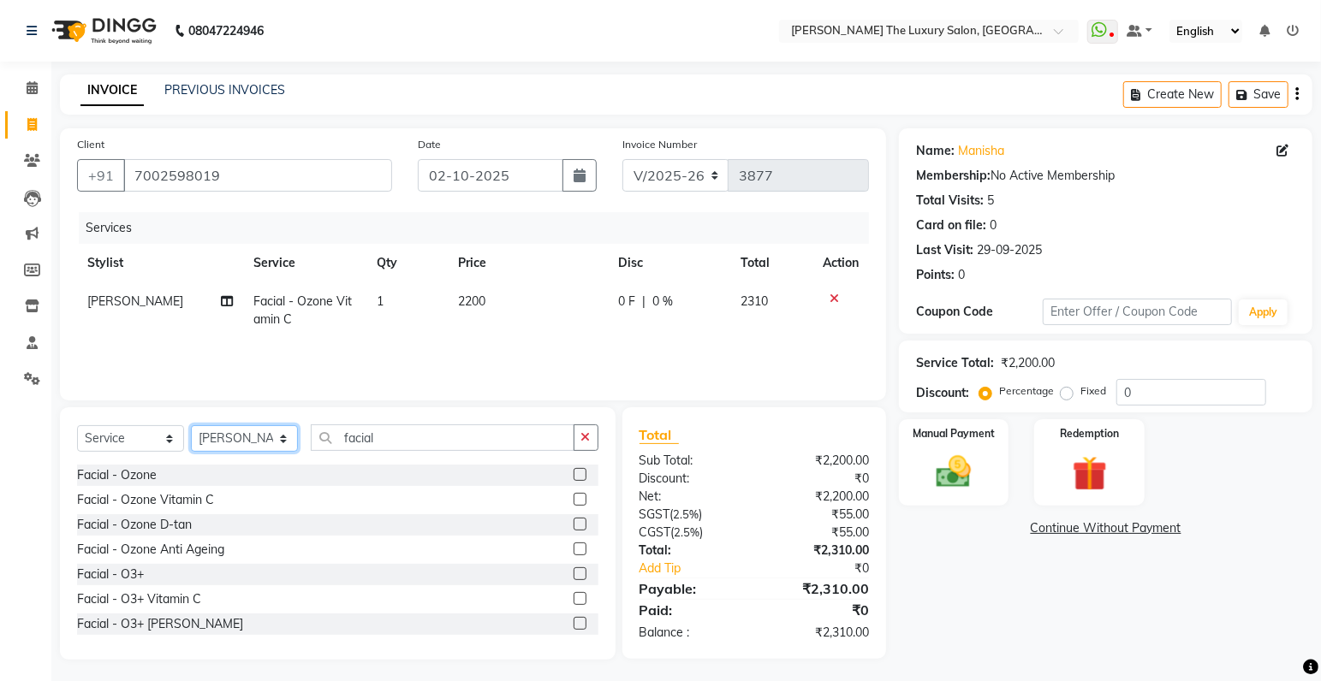
click option "[PERSON_NAME]" at bounding box center [0, 0] width 0 height 0
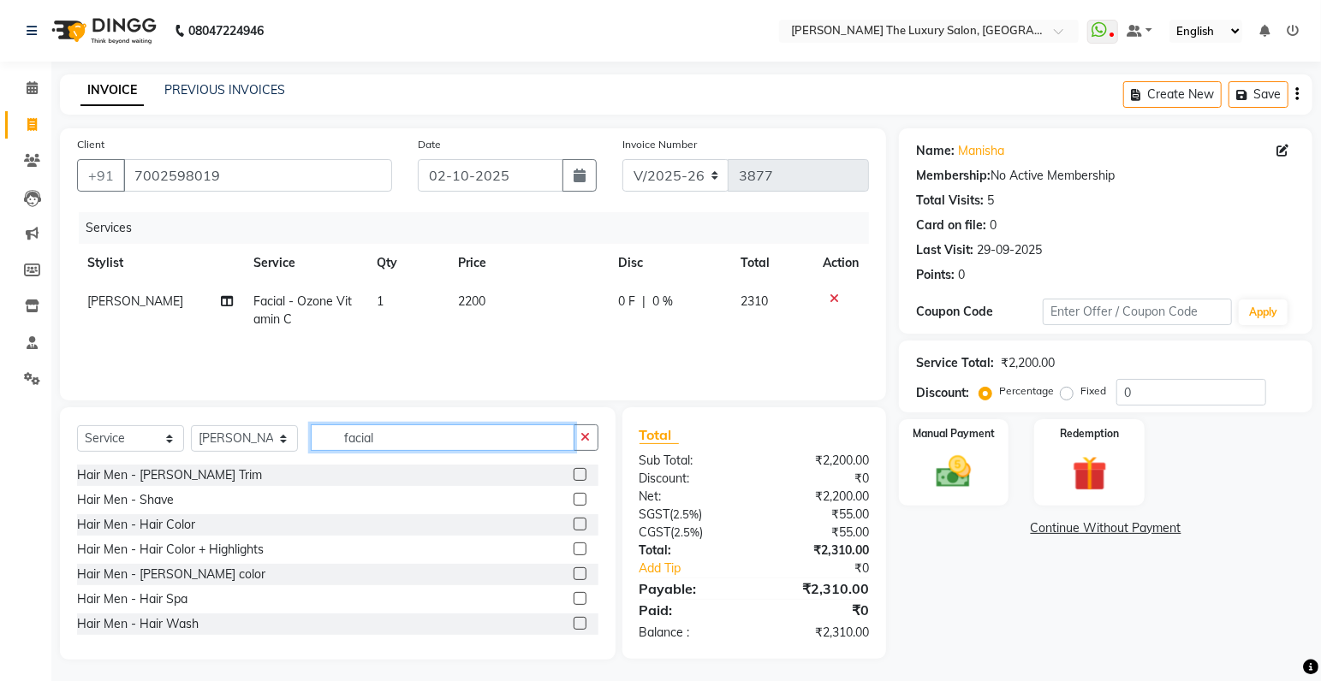
drag, startPoint x: 422, startPoint y: 436, endPoint x: 318, endPoint y: 443, distance: 103.9
click at [318, 443] on input "facial" at bounding box center [443, 438] width 264 height 27
type input "pedi"
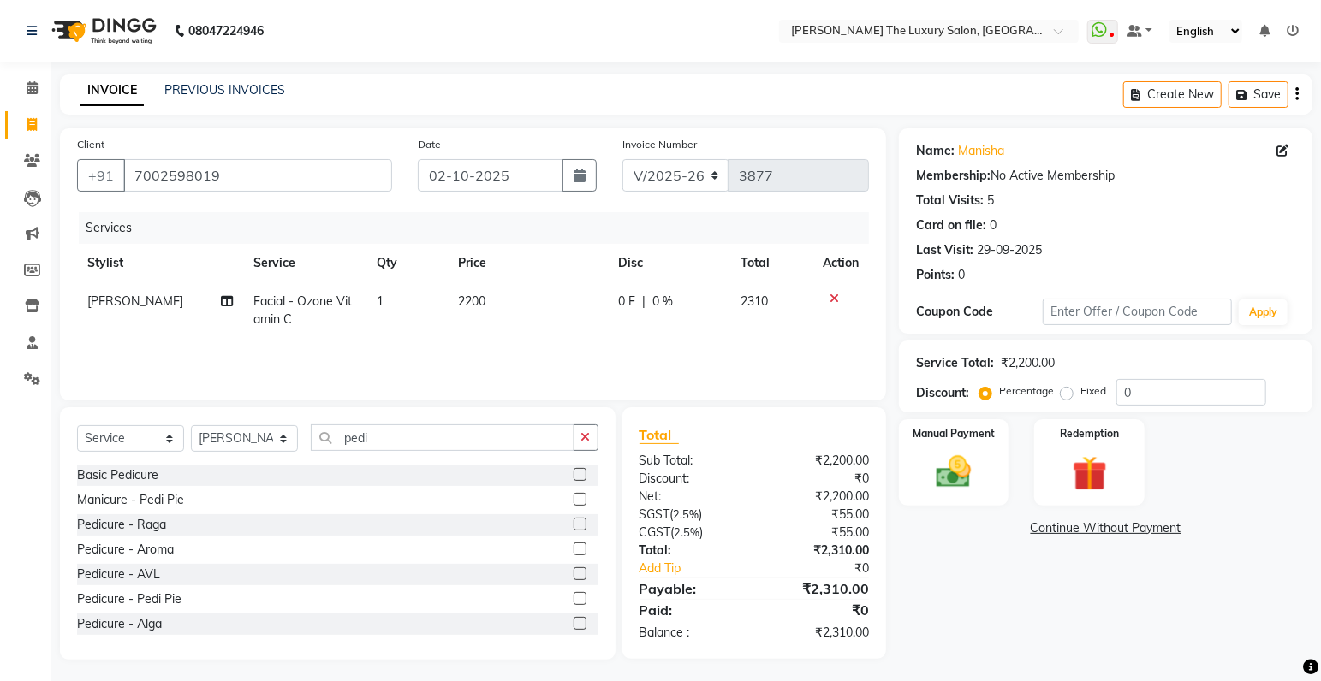
click at [573, 473] on label at bounding box center [579, 474] width 13 height 13
click at [573, 473] on input "checkbox" at bounding box center [578, 475] width 11 height 11
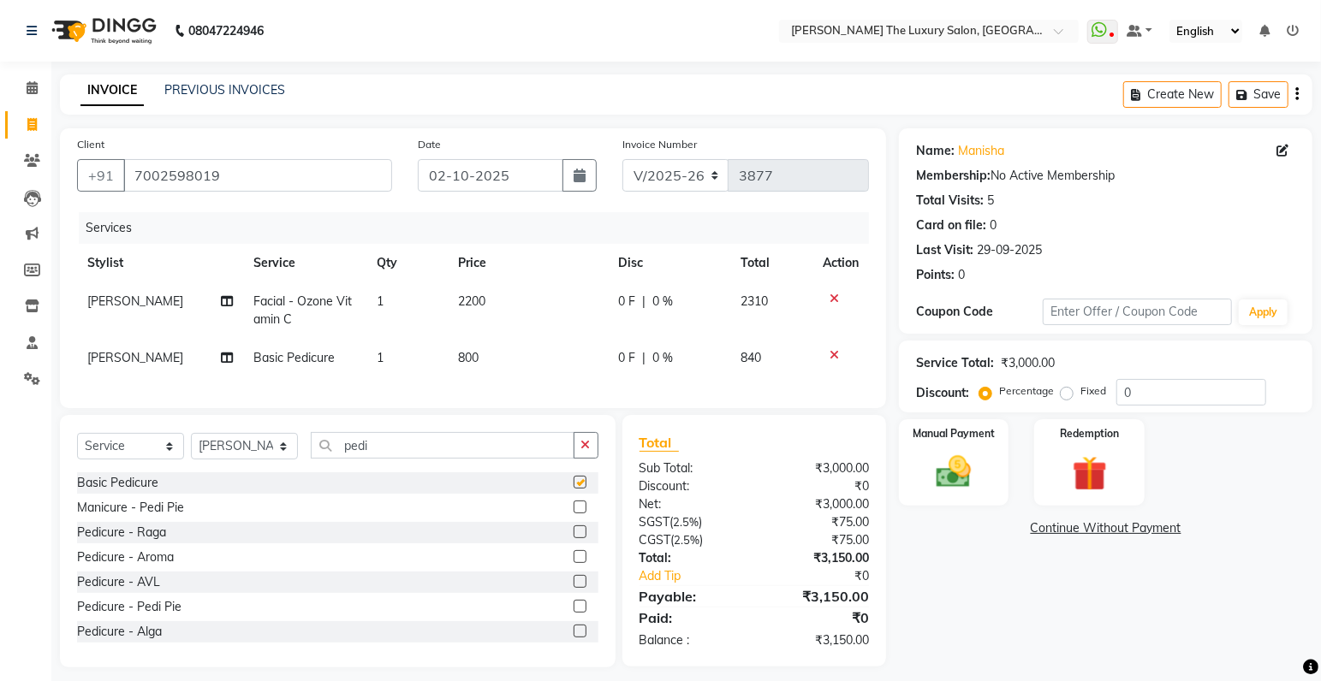
checkbox input "false"
click at [656, 297] on span "0 %" at bounding box center [663, 302] width 21 height 18
select select "86668"
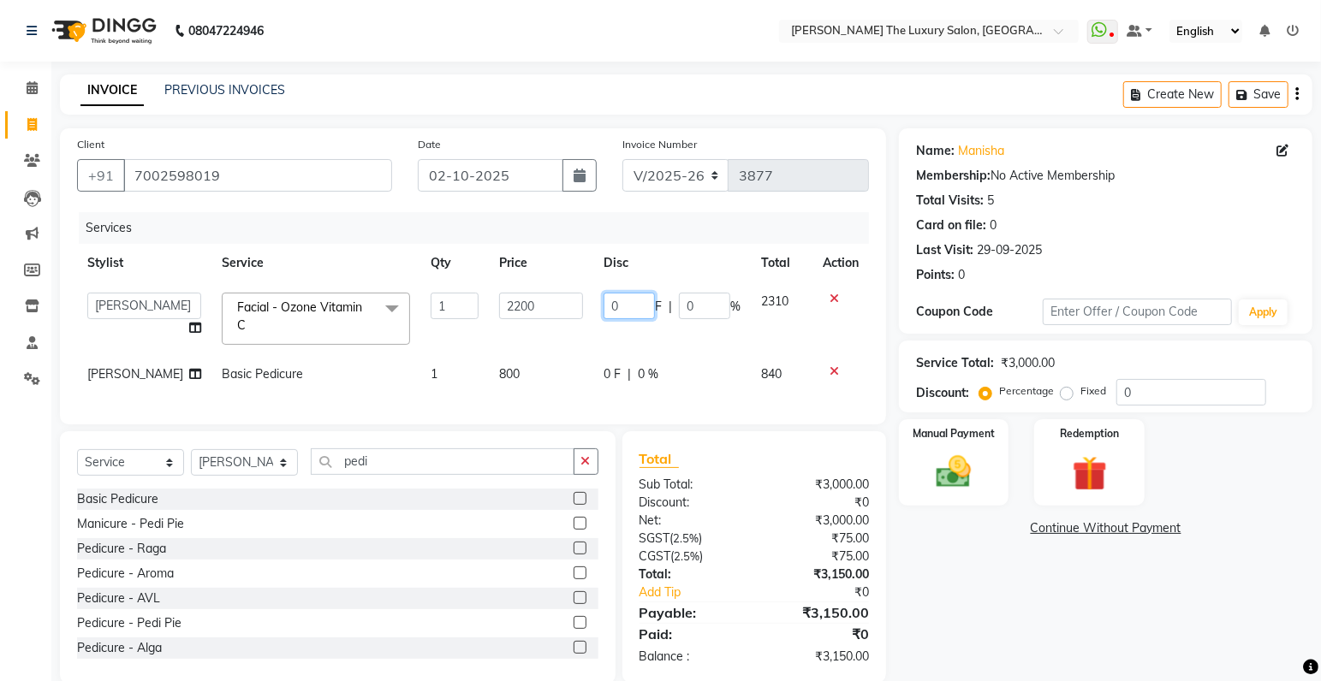
drag, startPoint x: 616, startPoint y: 304, endPoint x: 525, endPoint y: 315, distance: 92.3
click at [603, 315] on input "0" at bounding box center [628, 306] width 51 height 27
type input "50"
click at [642, 371] on td "0 F | 0 %" at bounding box center [671, 374] width 157 height 39
select select "86736"
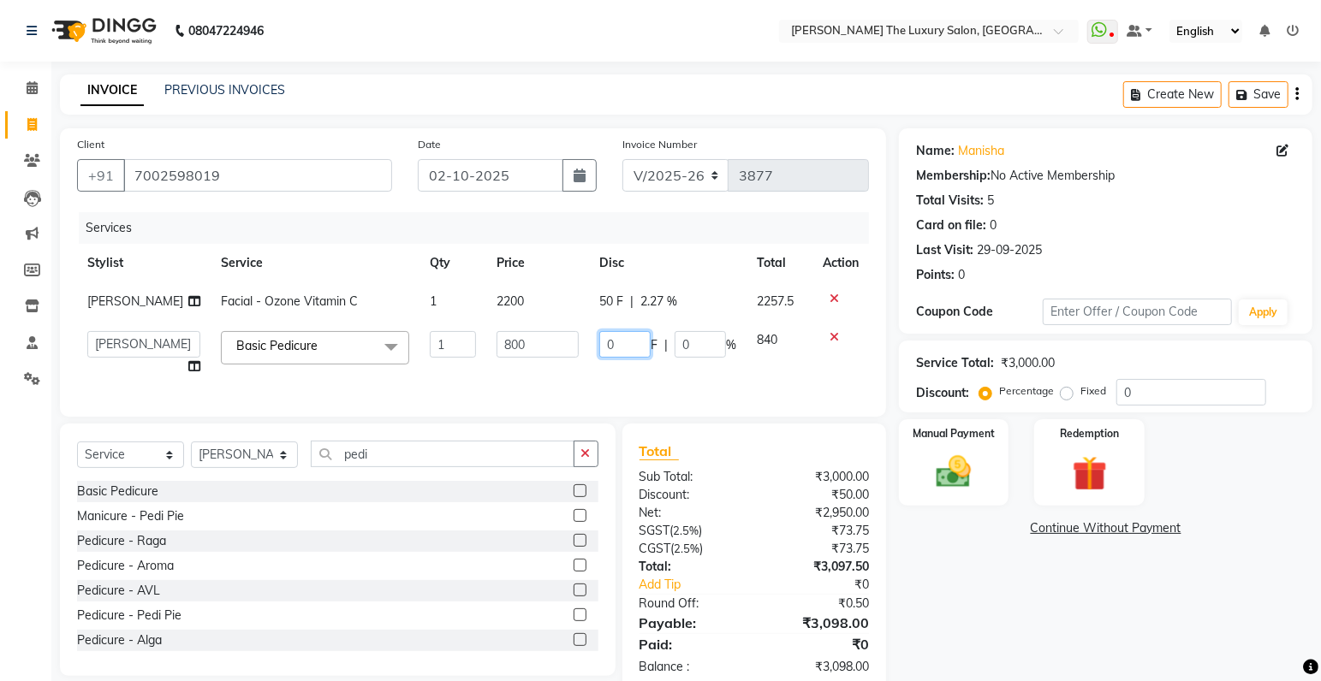
drag, startPoint x: 608, startPoint y: 340, endPoint x: 552, endPoint y: 354, distance: 57.5
click at [599, 354] on input "0" at bounding box center [624, 344] width 51 height 27
type input "50"
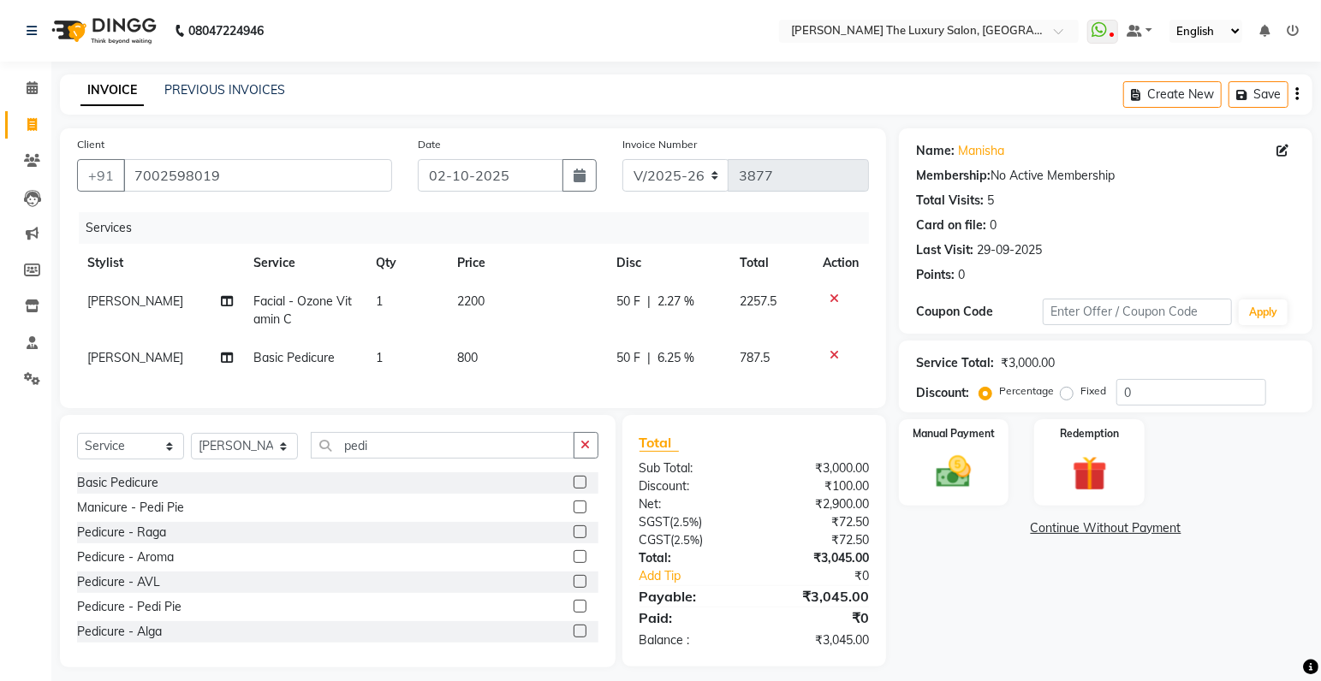
click at [692, 376] on td "50 F | 6.25 %" at bounding box center [667, 358] width 123 height 39
select select "86736"
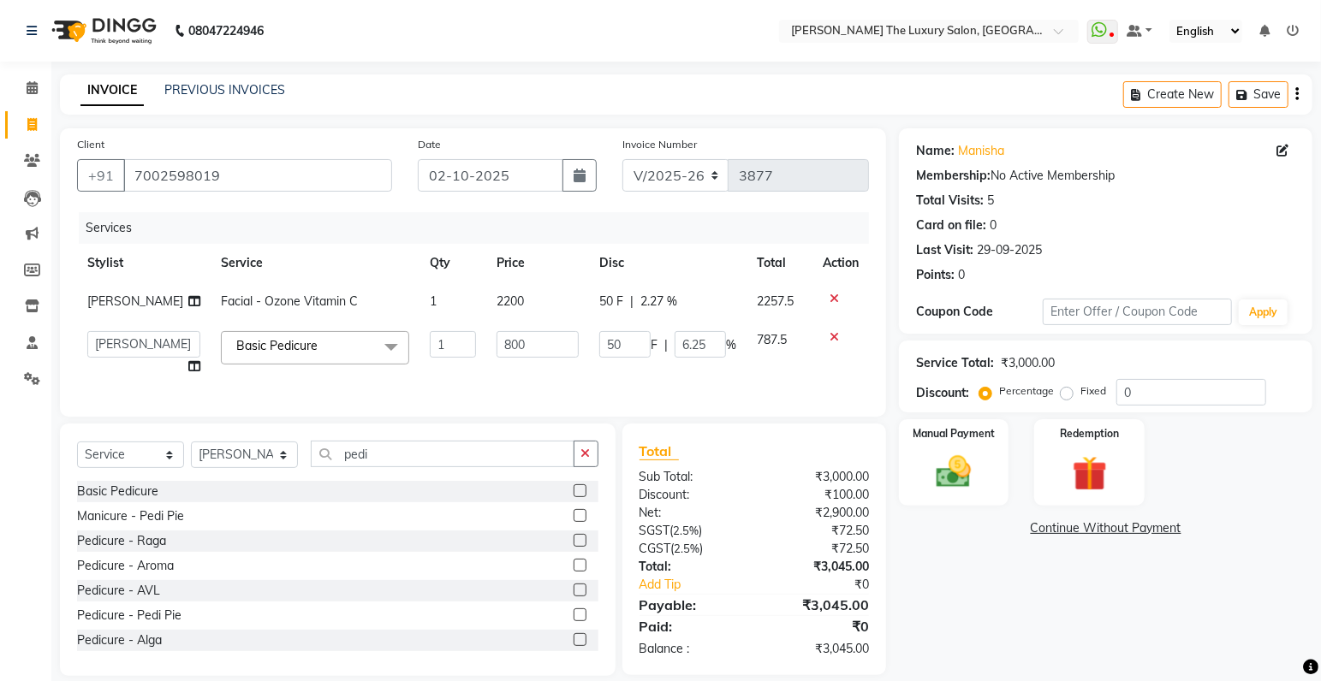
scroll to position [33, 0]
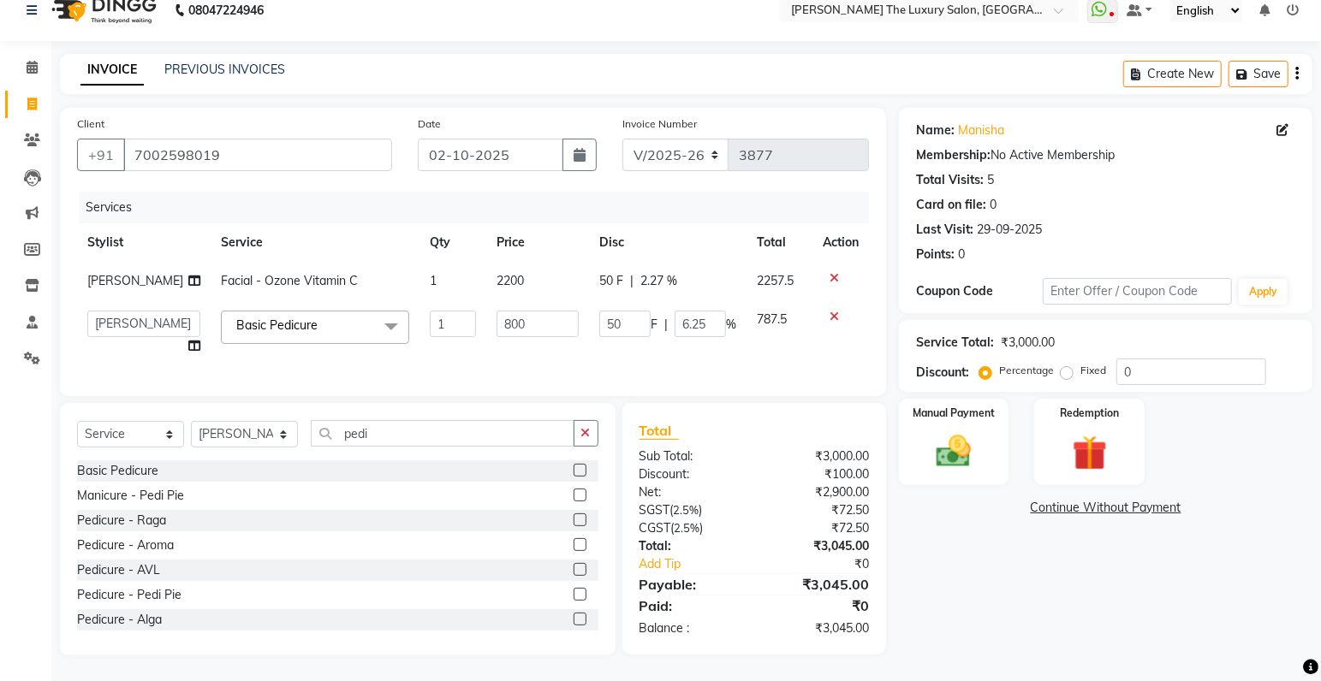
click at [634, 348] on td "50 F | 6.25 %" at bounding box center [667, 332] width 157 height 65
click at [610, 272] on span "50 F" at bounding box center [611, 281] width 24 height 18
select select "86668"
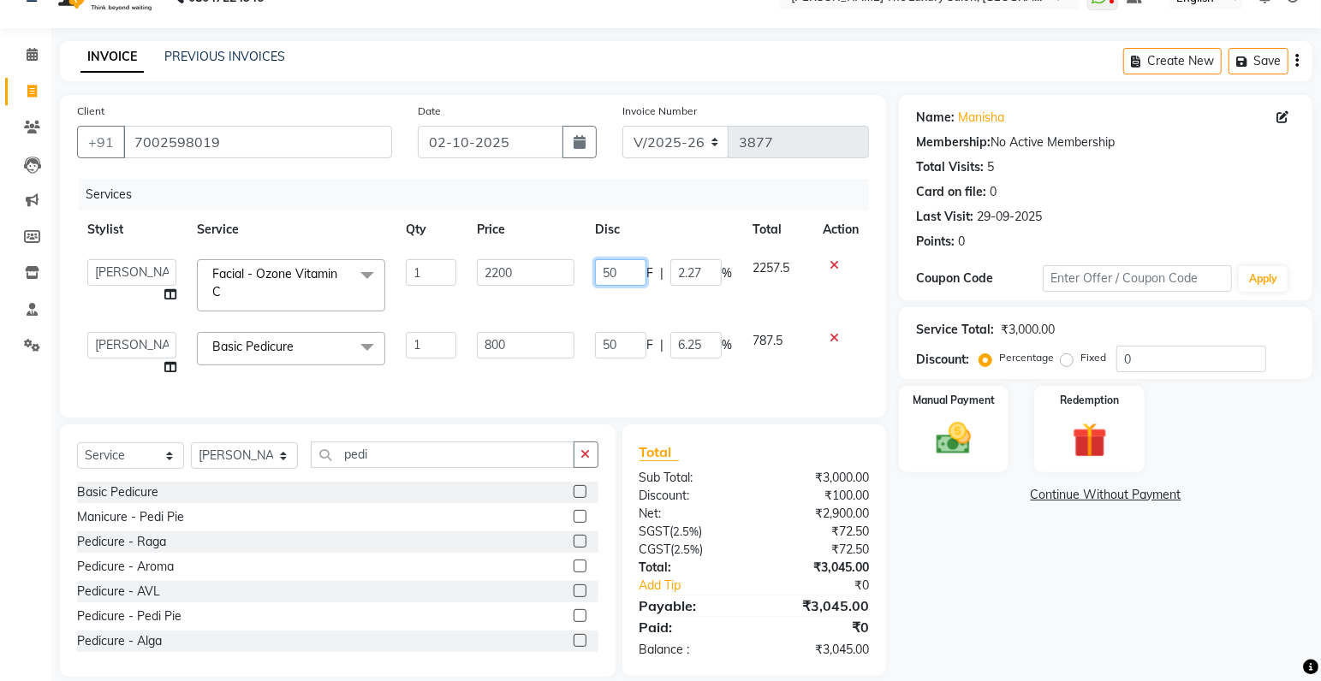
drag, startPoint x: 617, startPoint y: 270, endPoint x: 583, endPoint y: 273, distance: 34.4
click at [595, 273] on input "50" at bounding box center [620, 272] width 51 height 27
type input "100"
click at [709, 383] on div "Services Stylist Service Qty Price Disc Total Action amrit arsh ayush Gaurav go…" at bounding box center [473, 290] width 792 height 222
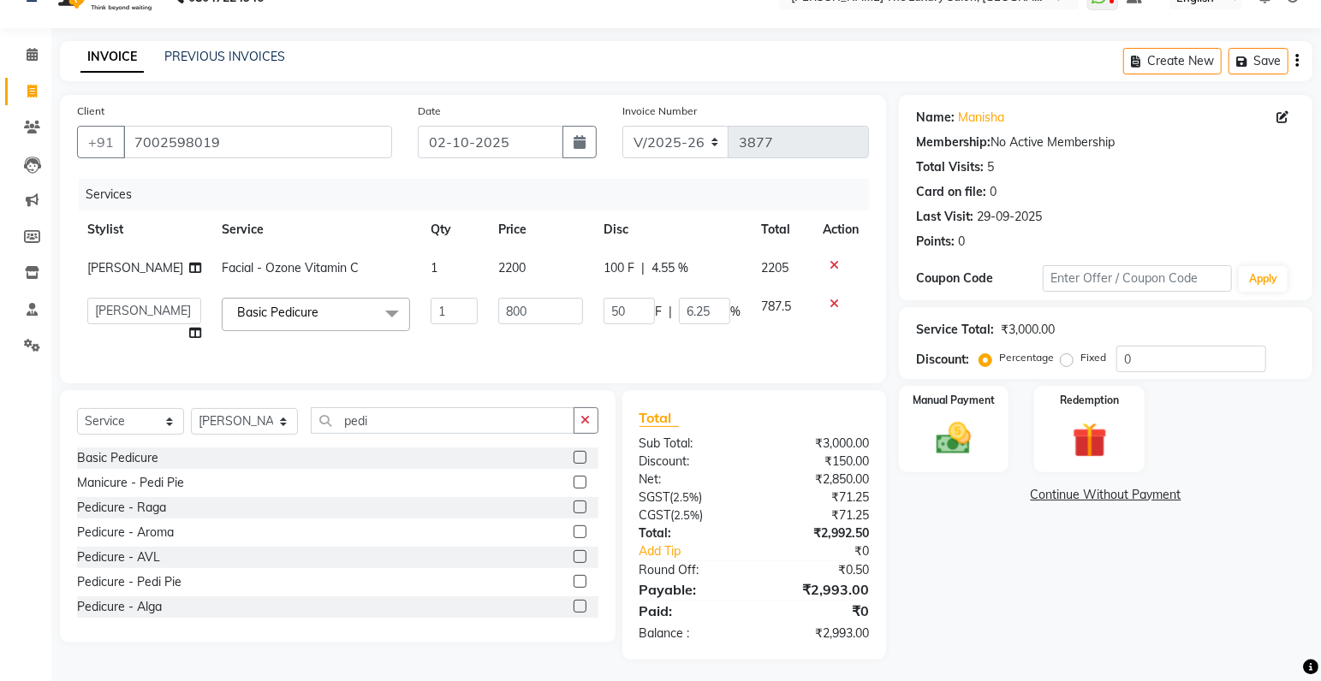
click at [617, 264] on span "100 F" at bounding box center [618, 268] width 31 height 18
select select "86668"
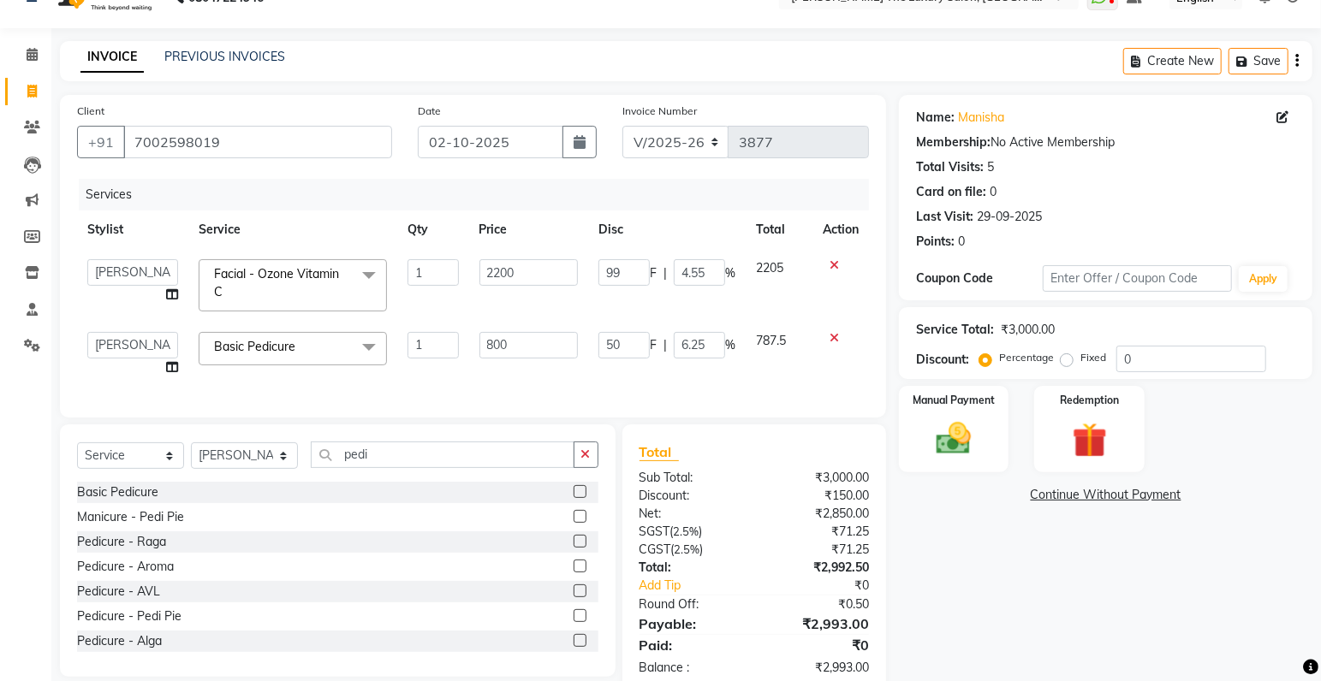
click at [624, 273] on input "99" at bounding box center [623, 272] width 51 height 27
drag, startPoint x: 624, startPoint y: 273, endPoint x: 559, endPoint y: 272, distance: 65.1
click at [598, 272] on input "99" at bounding box center [623, 272] width 51 height 27
type input "50"
click at [704, 312] on tbody "amrit arsh ayush Gaurav gourav jasmine matrix Jaswant singh loveleen matrix man…" at bounding box center [473, 318] width 792 height 138
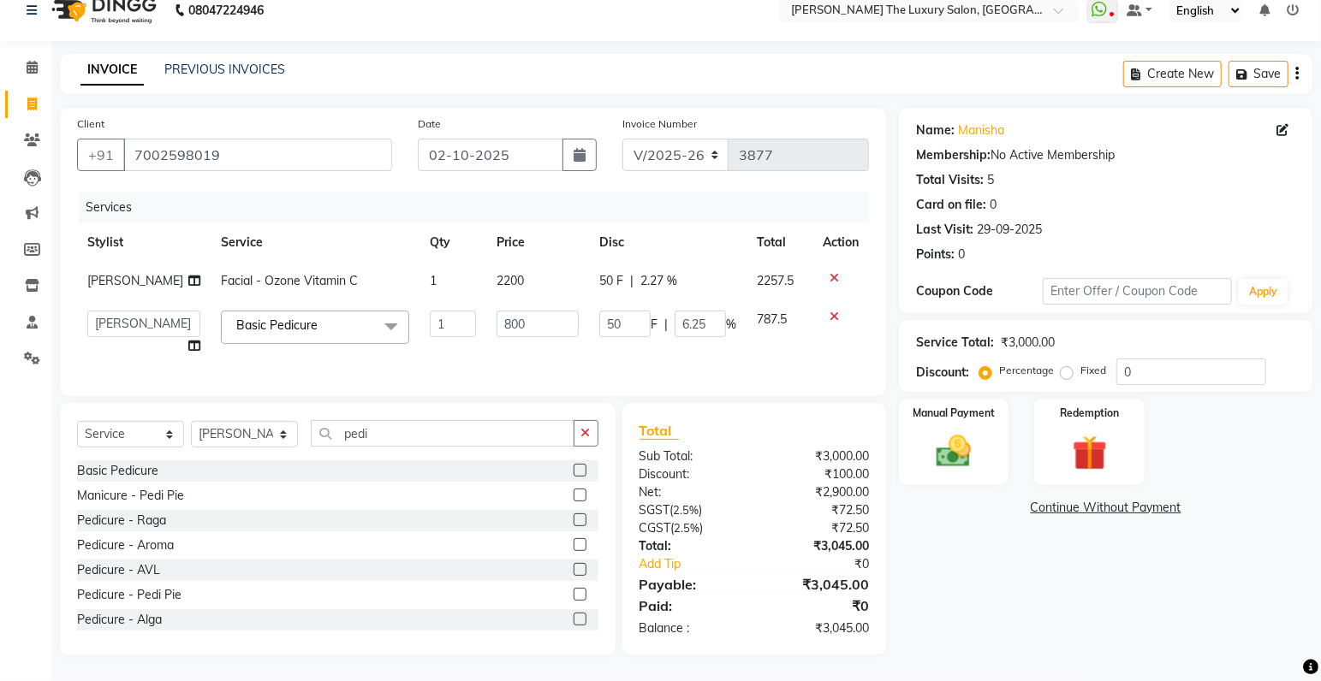
click at [611, 272] on span "50 F" at bounding box center [611, 281] width 24 height 18
select select "86668"
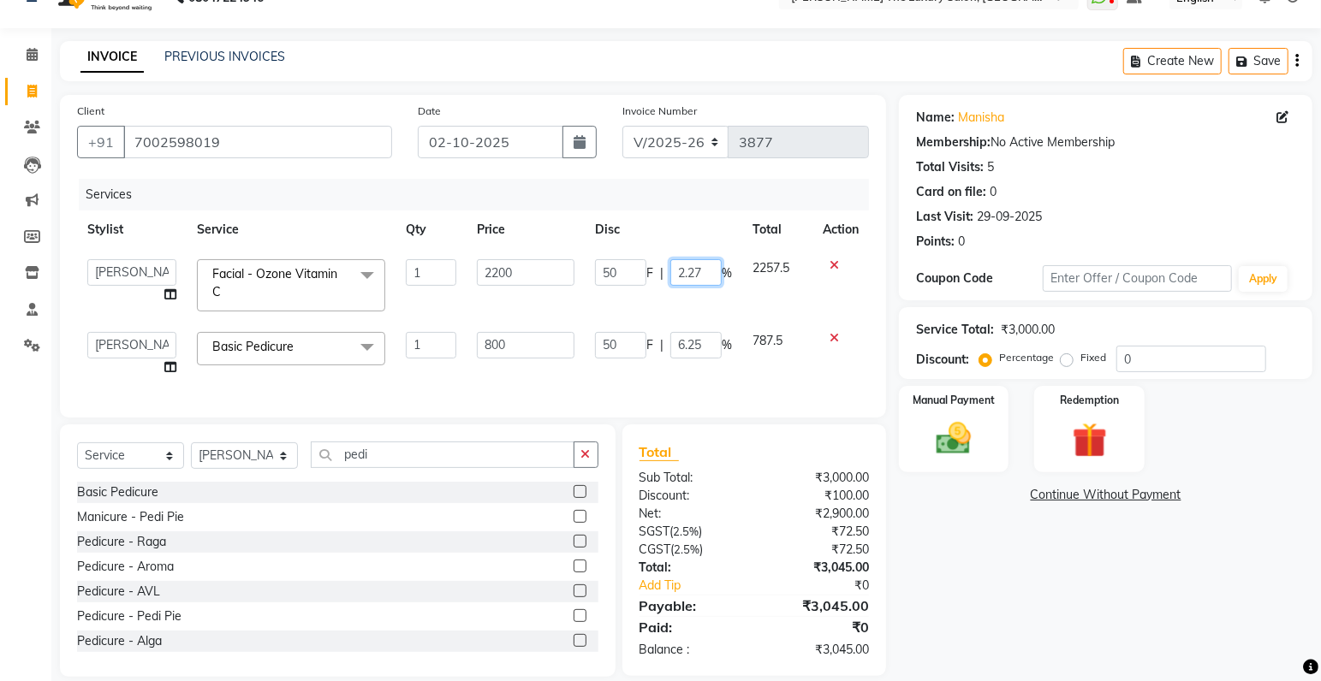
click at [687, 272] on input "2.27" at bounding box center [695, 272] width 51 height 27
drag, startPoint x: 693, startPoint y: 272, endPoint x: 673, endPoint y: 273, distance: 20.6
click at [673, 273] on input "2.27" at bounding box center [695, 272] width 51 height 27
type input "7"
type input "50"
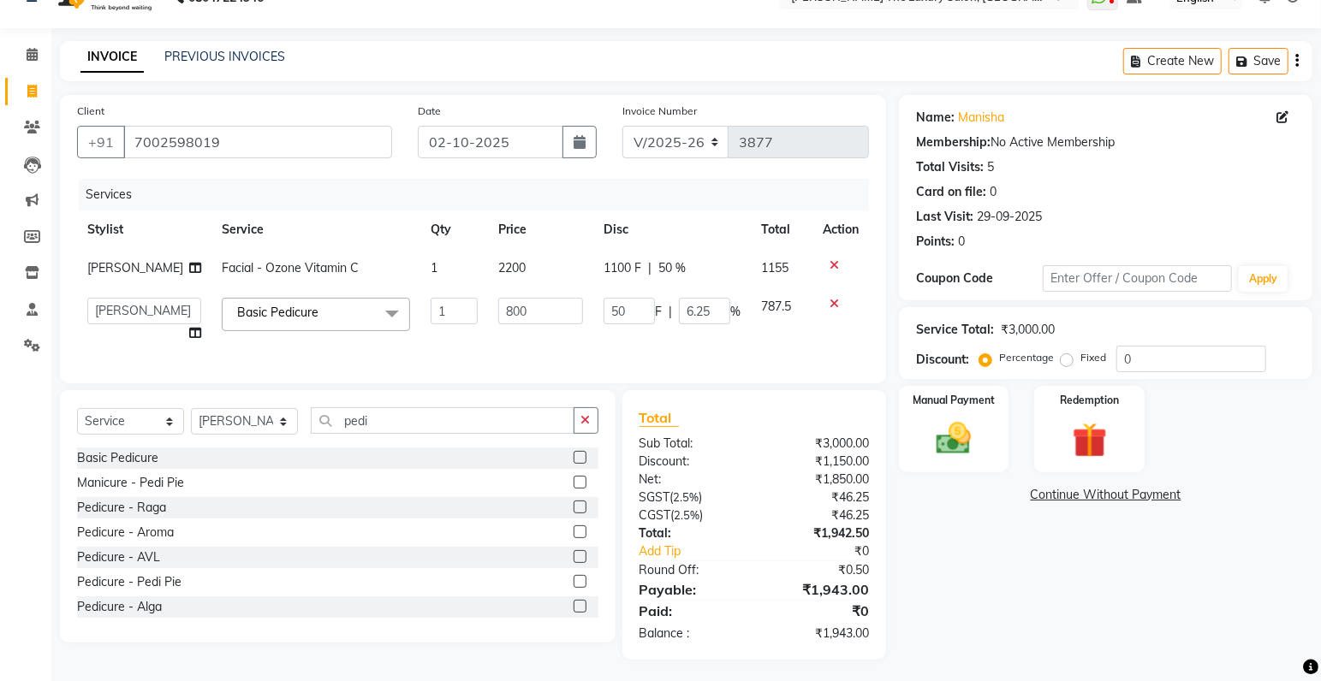
click at [617, 269] on span "1100 F" at bounding box center [622, 268] width 38 height 18
select select "86668"
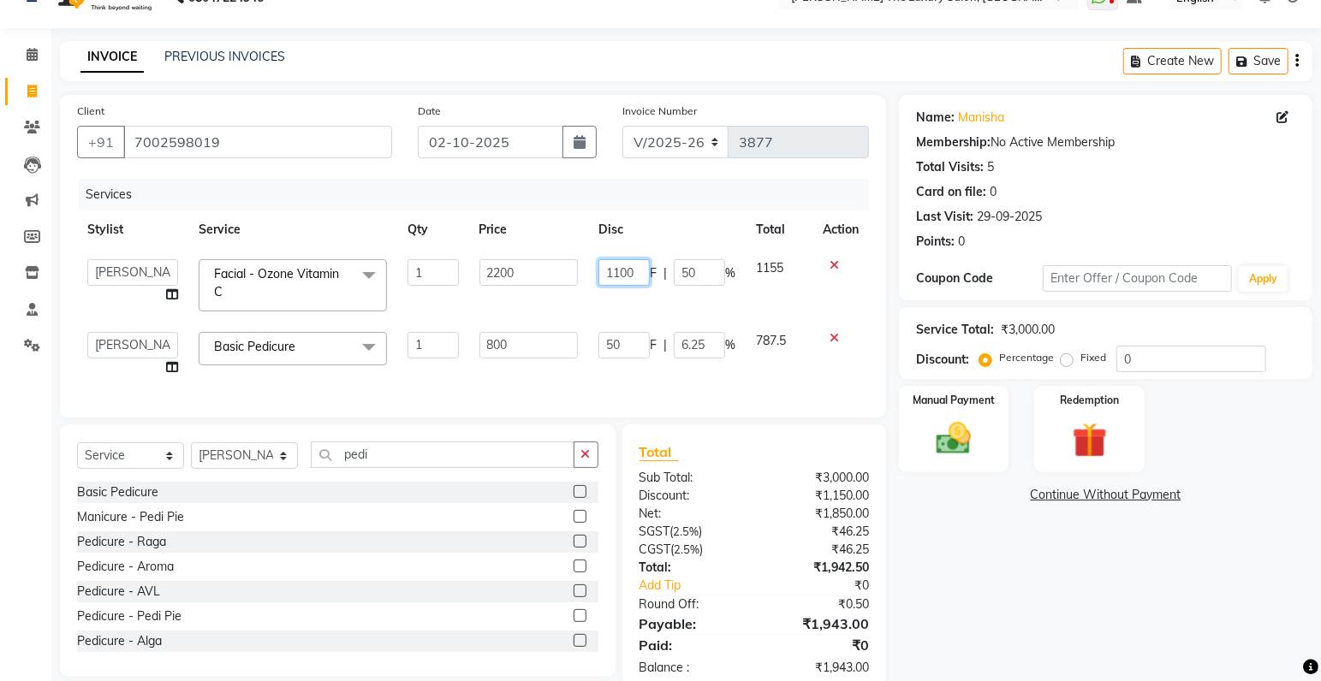
drag, startPoint x: 622, startPoint y: 270, endPoint x: 583, endPoint y: 267, distance: 39.5
click at [598, 268] on input "1100" at bounding box center [623, 272] width 51 height 27
type input "00"
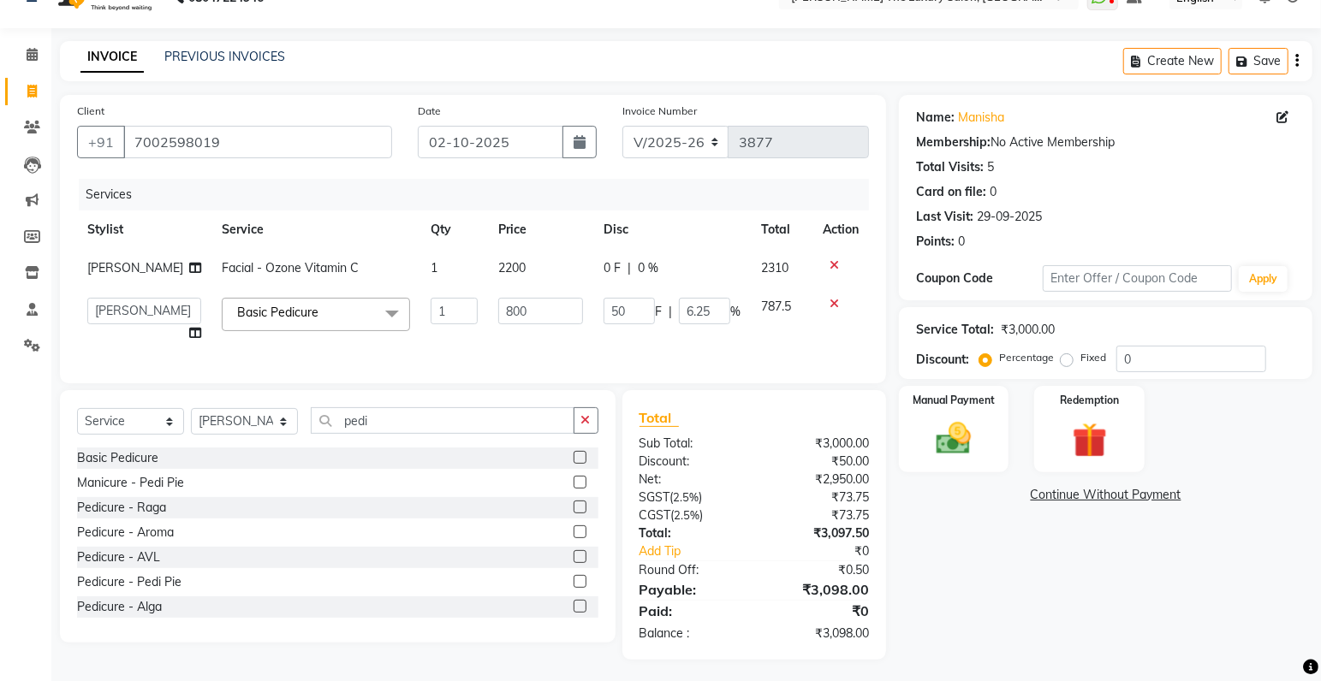
click at [696, 319] on tbody "manpreet Facial - Ozone Vitamin C 1 2200 0 F | 0 % 2310 amrit arsh ayush Gaurav…" at bounding box center [473, 301] width 792 height 104
click at [617, 268] on div "0 F | 0 %" at bounding box center [671, 268] width 137 height 18
select select "86668"
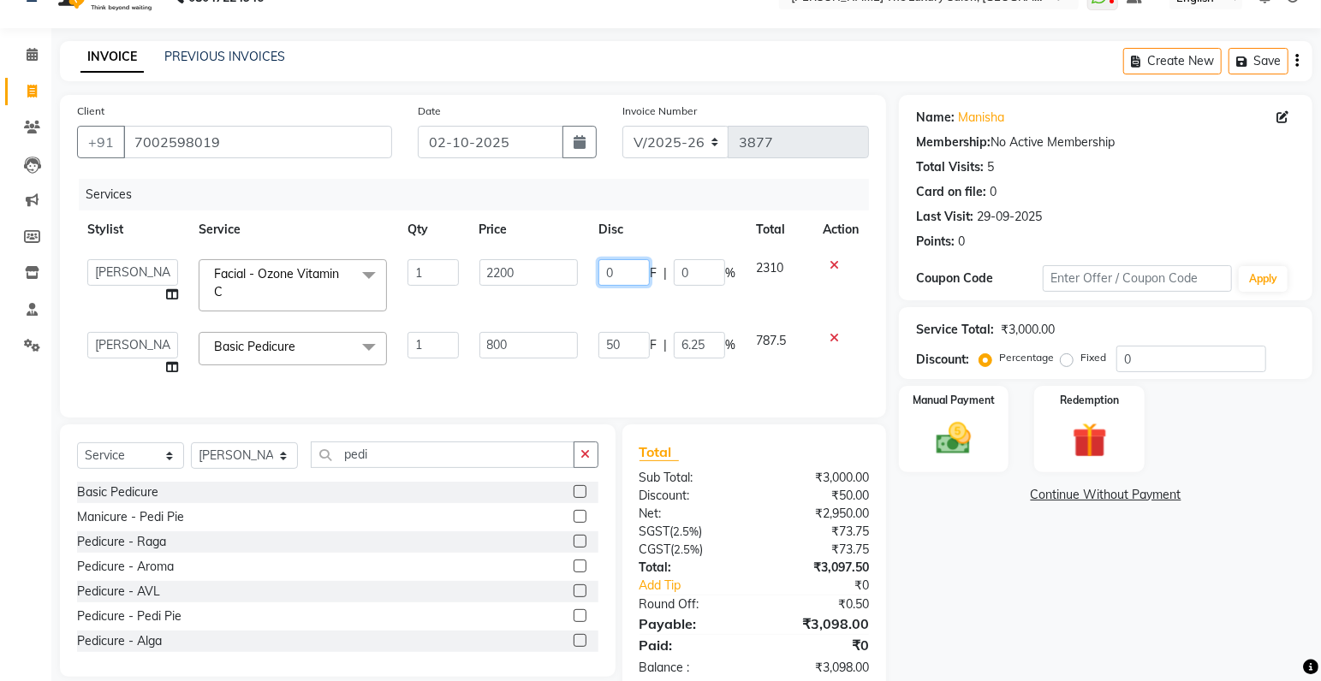
click at [618, 269] on input "0" at bounding box center [623, 272] width 51 height 27
click at [645, 312] on tbody "amrit arsh ayush Gaurav gourav jasmine matrix Jaswant singh loveleen matrix man…" at bounding box center [473, 318] width 792 height 138
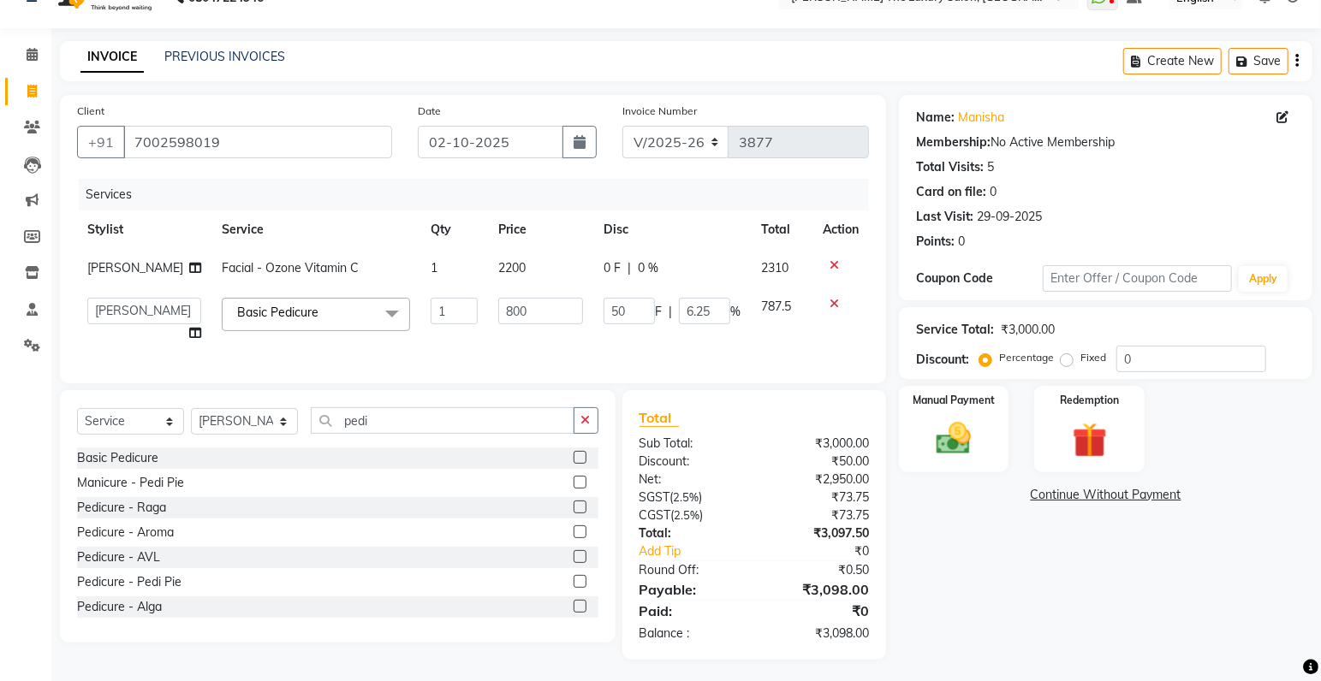
click at [640, 262] on span "0 %" at bounding box center [648, 268] width 21 height 18
select select "86668"
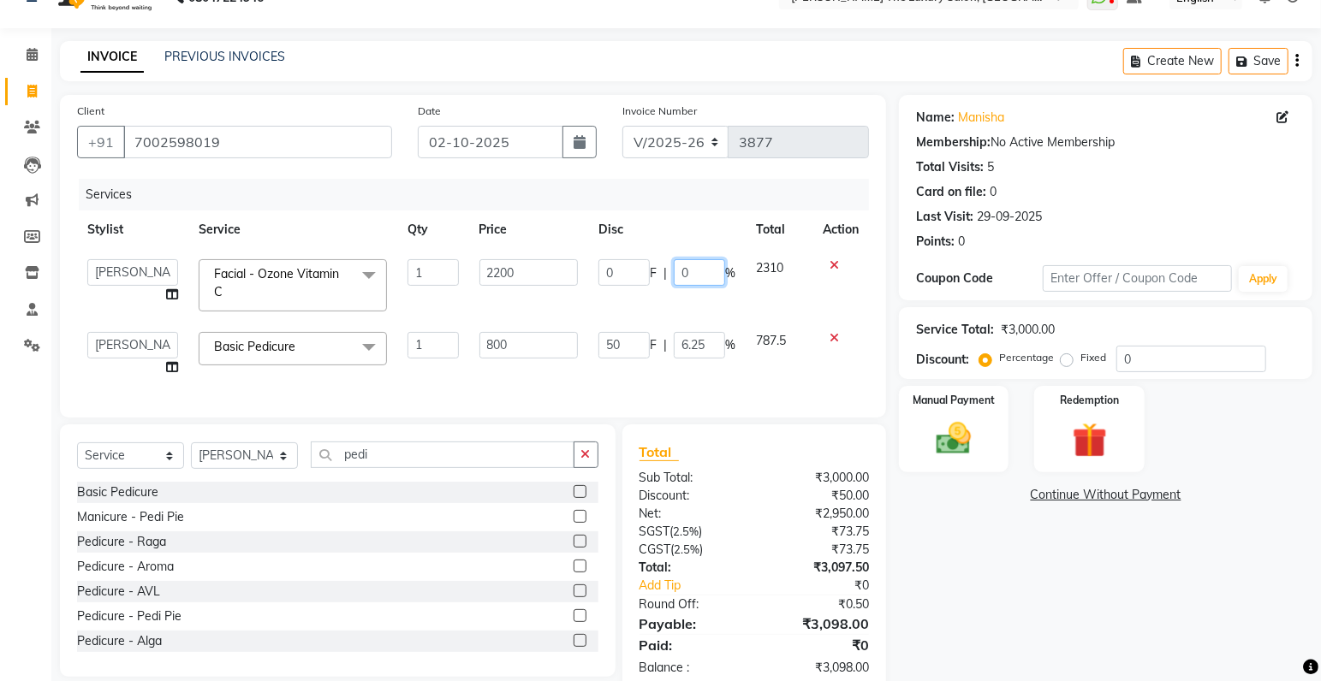
click at [687, 270] on input "0" at bounding box center [699, 272] width 51 height 27
type input "50"
click at [764, 318] on tbody "amrit arsh ayush Gaurav gourav jasmine matrix Jaswant singh loveleen matrix man…" at bounding box center [473, 318] width 792 height 138
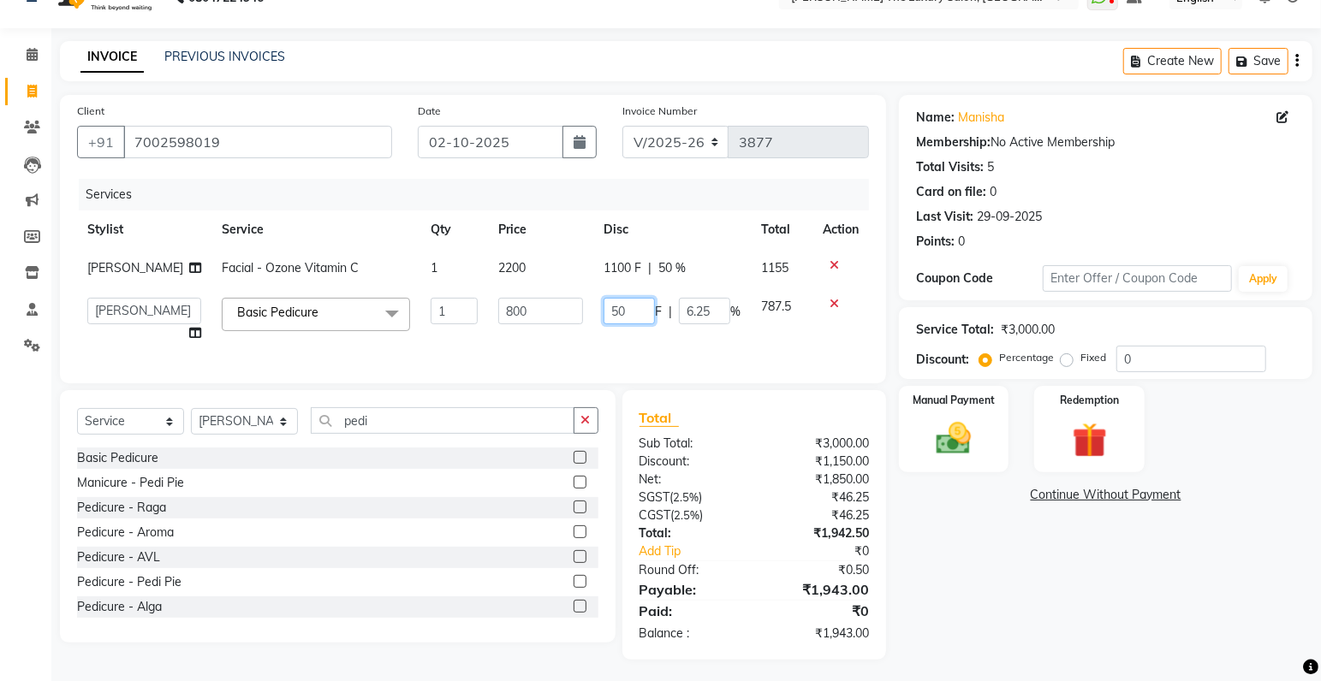
click at [623, 309] on input "50" at bounding box center [628, 311] width 51 height 27
type input "5"
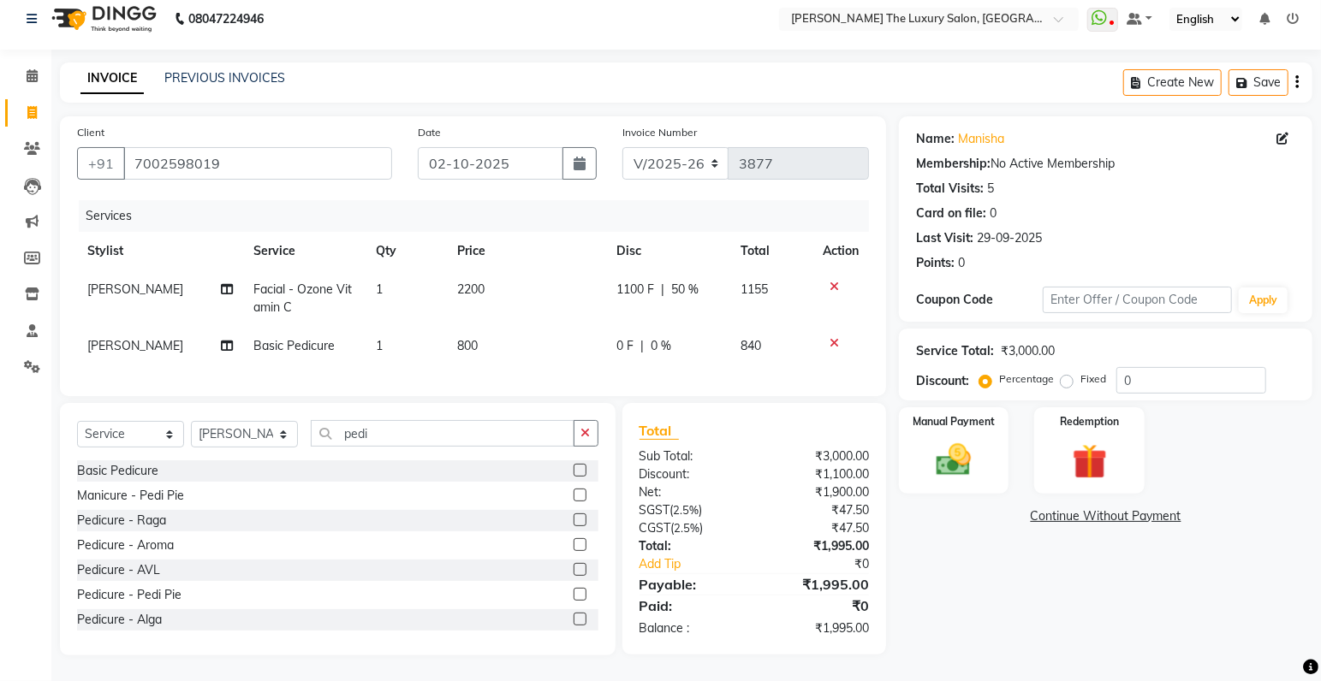
scroll to position [25, 0]
click at [666, 337] on span "0 %" at bounding box center [661, 346] width 21 height 18
select select "86736"
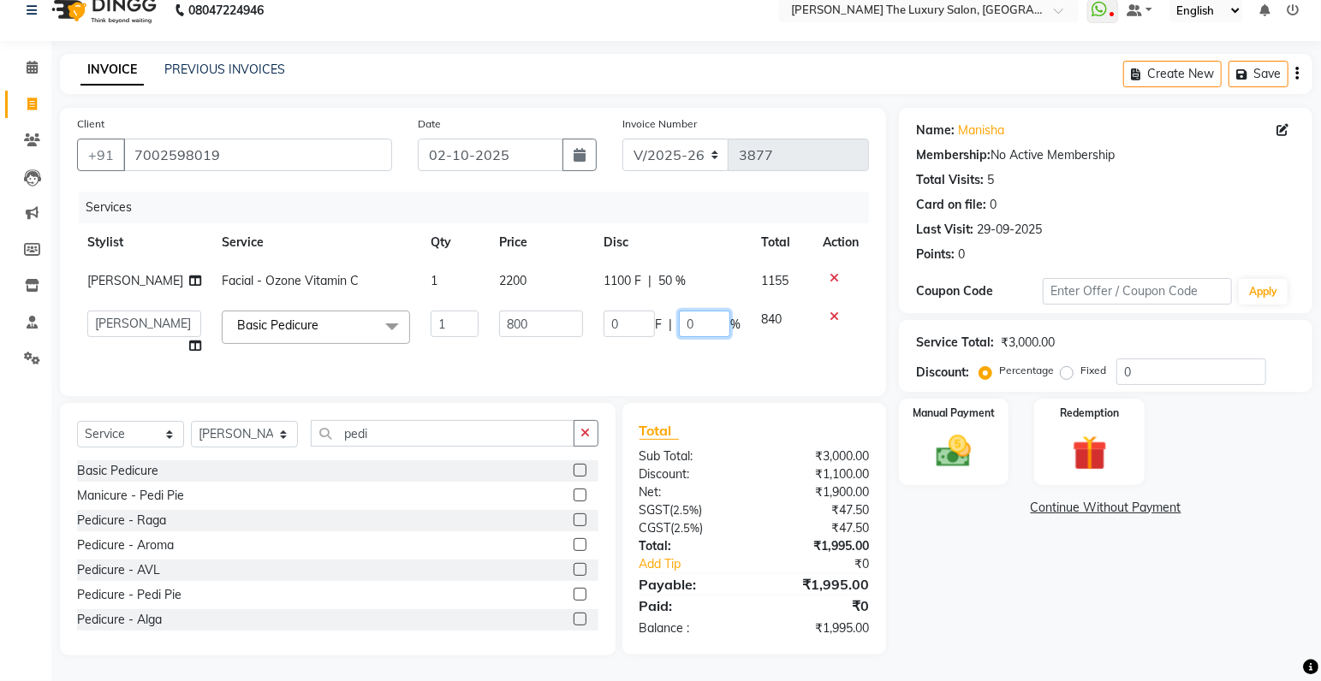
drag, startPoint x: 692, startPoint y: 318, endPoint x: 627, endPoint y: 325, distance: 66.4
click at [679, 325] on input "0" at bounding box center [704, 324] width 51 height 27
type input "50"
click at [657, 358] on div "Services Stylist Service Qty Price Disc Total Action manpreet Facial - Ozone Vi…" at bounding box center [473, 285] width 792 height 187
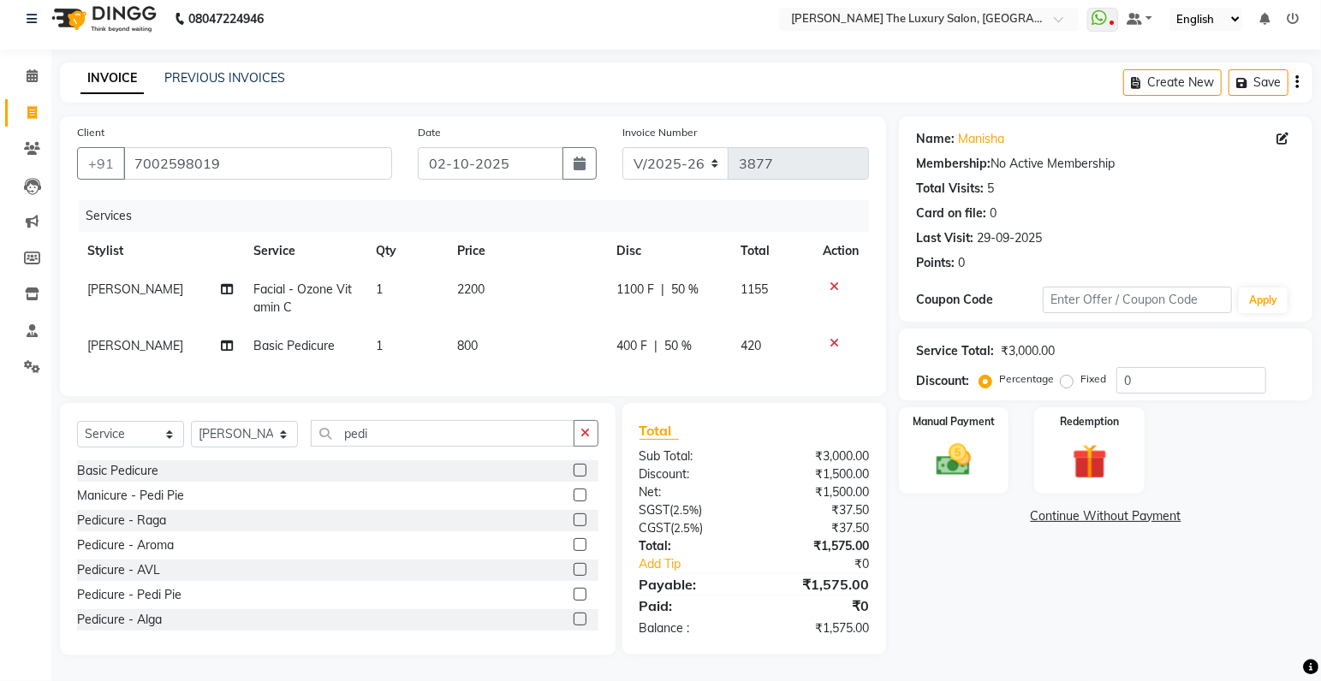
click at [677, 281] on span "50 %" at bounding box center [685, 290] width 27 height 18
select select "86668"
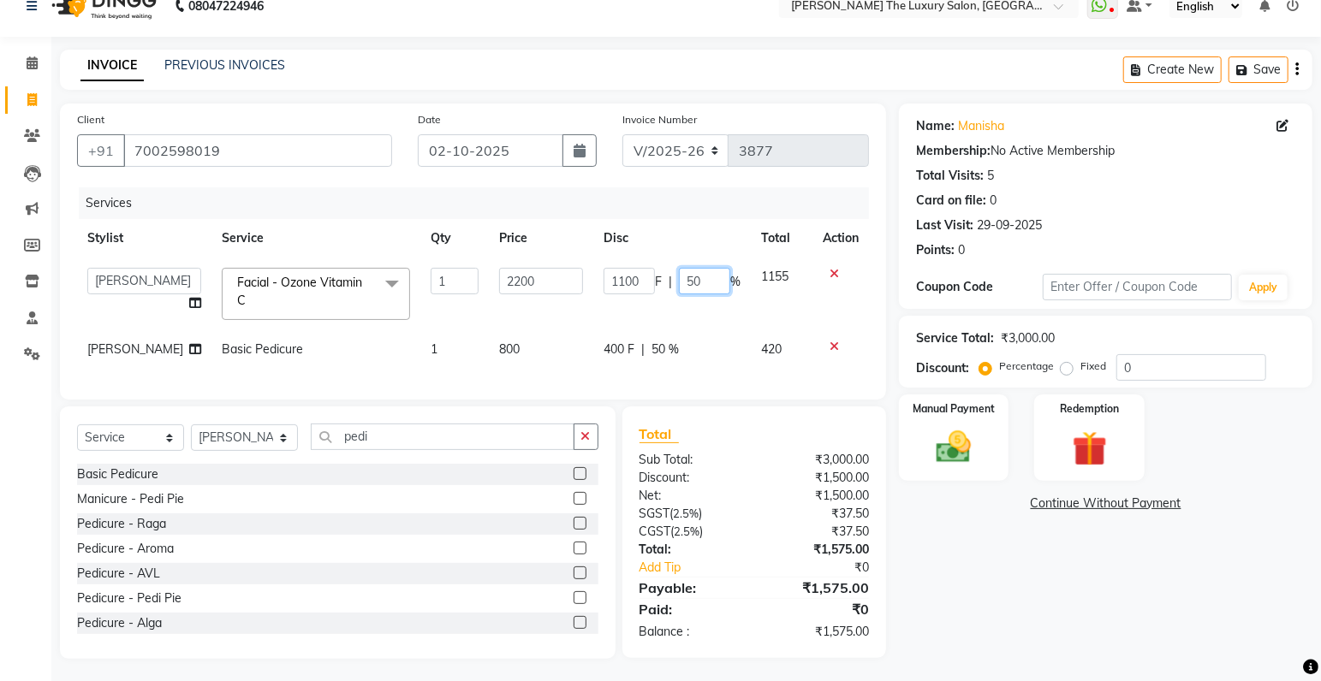
click at [689, 282] on input "50" at bounding box center [704, 281] width 51 height 27
type input "40"
click at [829, 309] on td at bounding box center [840, 294] width 56 height 73
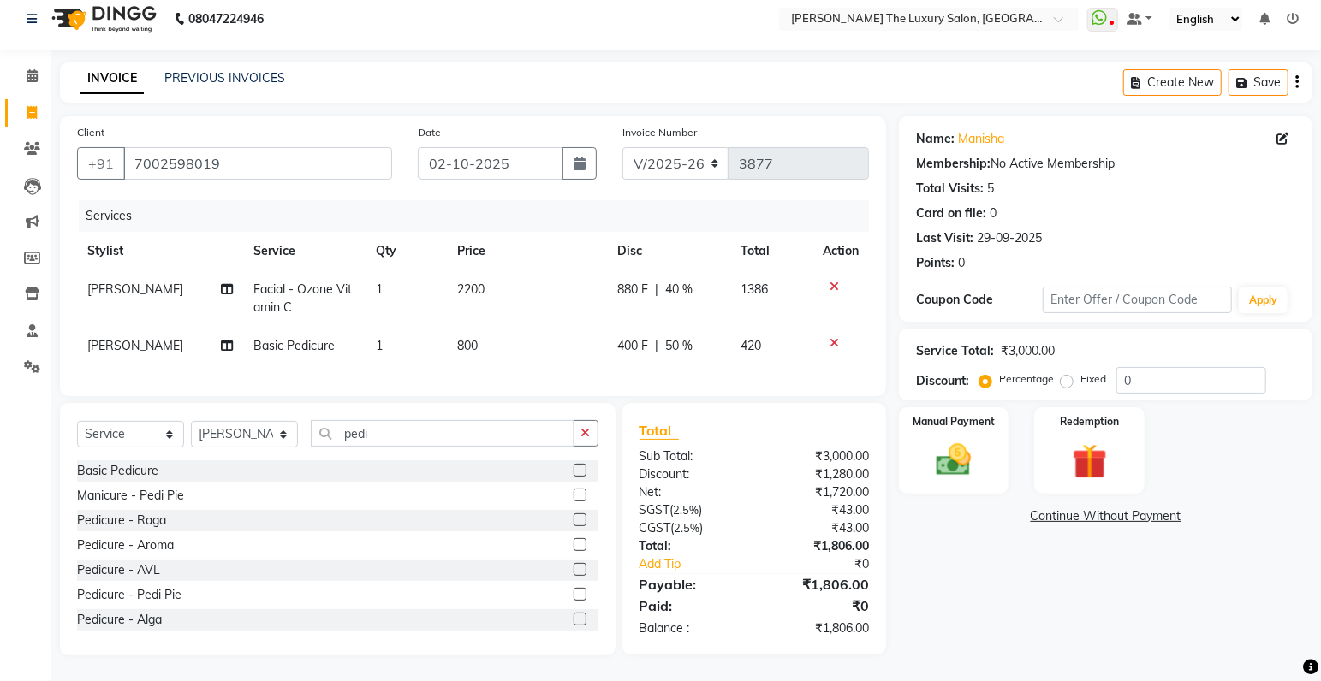
click at [671, 281] on span "40 %" at bounding box center [678, 290] width 27 height 18
select select "86668"
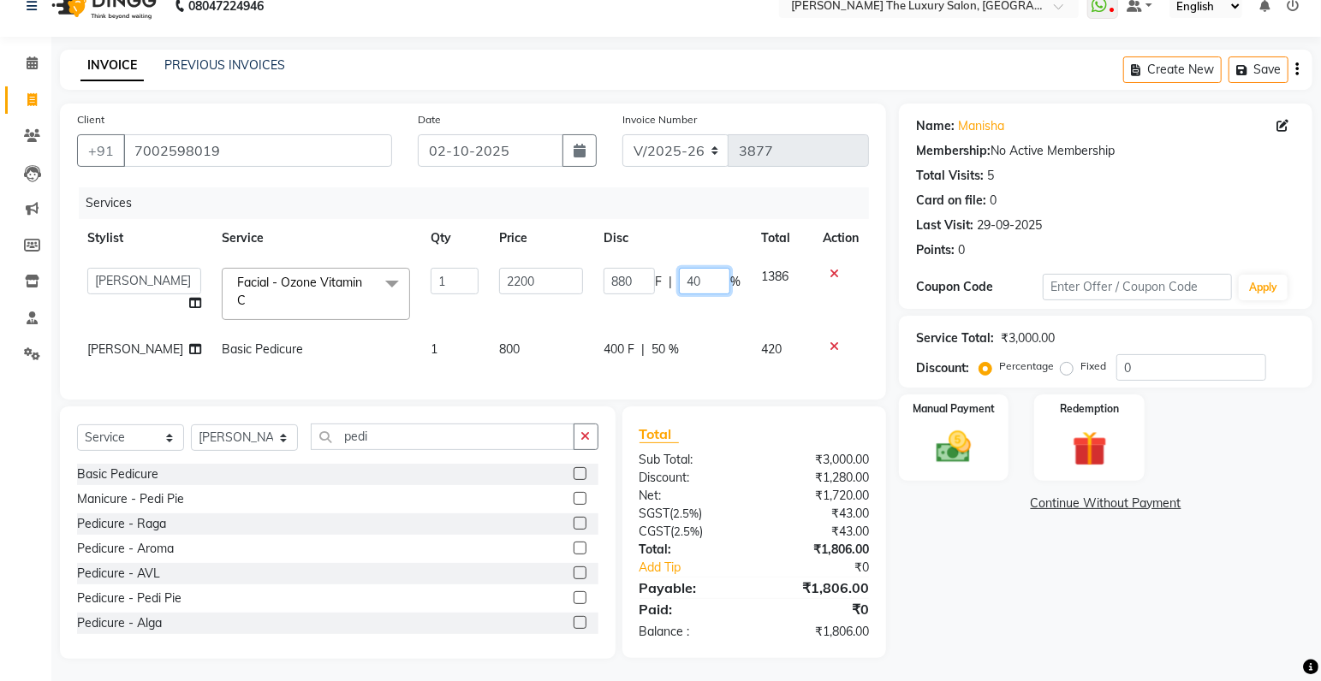
click at [697, 281] on input "40" at bounding box center [704, 281] width 51 height 27
type input "4"
type input "45"
click at [780, 315] on tbody "amrit arsh ayush Gaurav gourav jasmine matrix Jaswant singh loveleen matrix man…" at bounding box center [473, 313] width 792 height 111
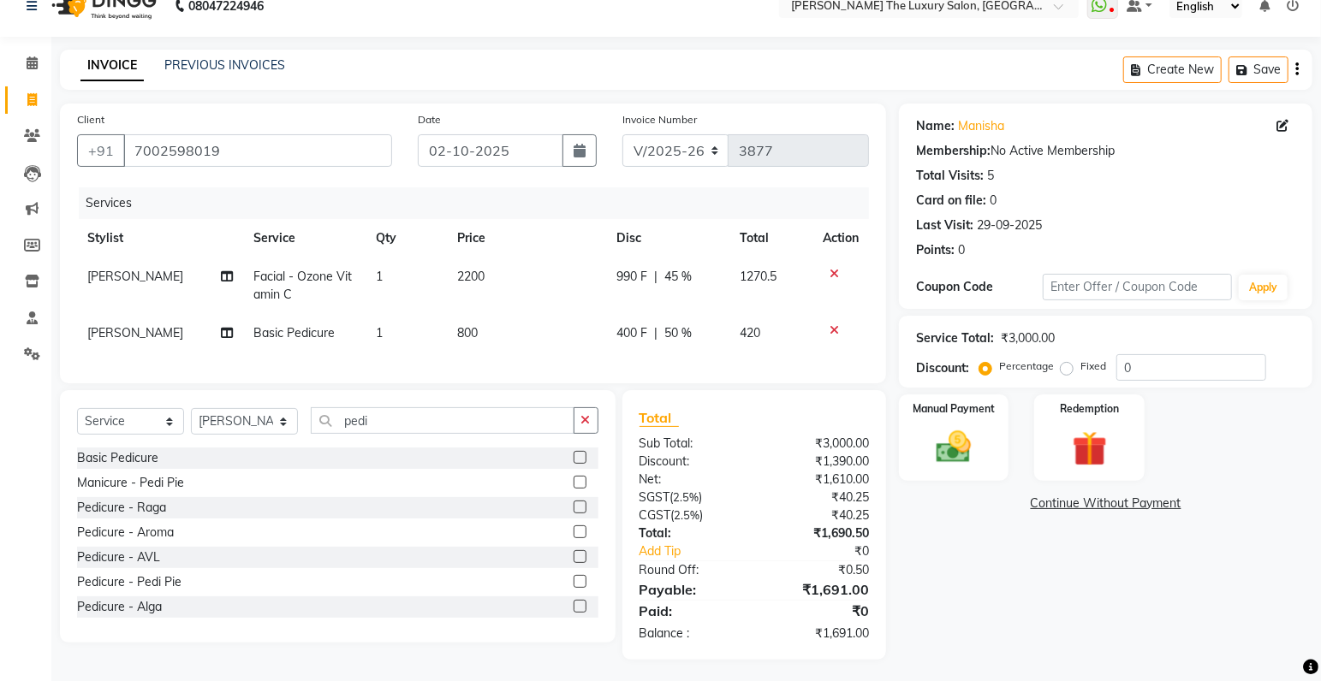
click at [679, 276] on span "45 %" at bounding box center [678, 277] width 27 height 18
select select "86668"
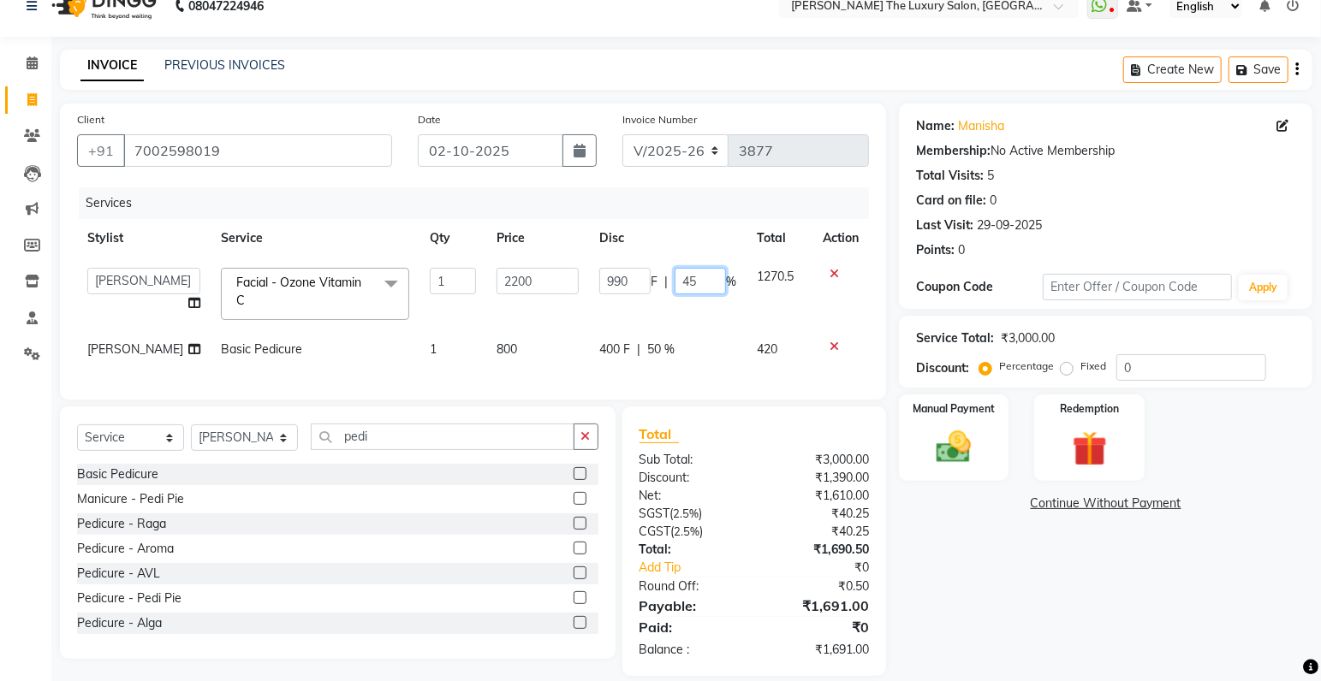
click at [695, 279] on input "45" at bounding box center [699, 281] width 51 height 27
type input "46"
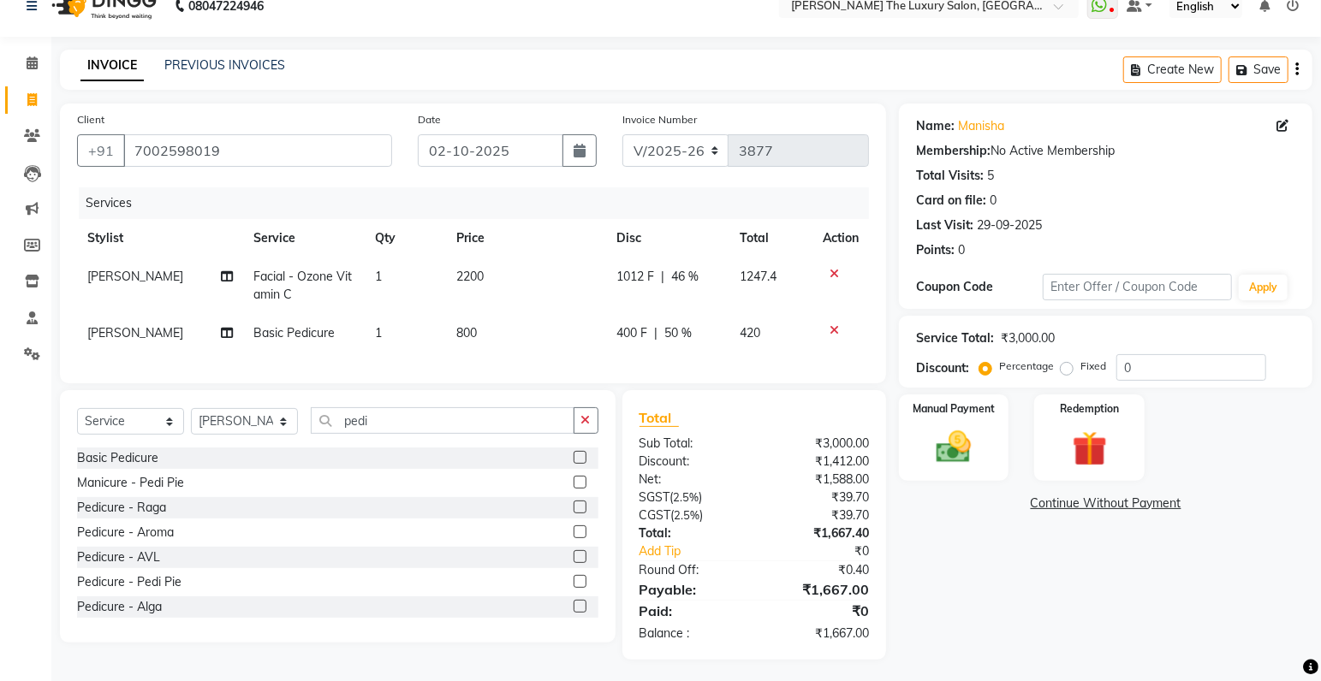
click at [739, 319] on tbody "manpreet Facial - Ozone Vitamin C 1 2200 1012 F | 46 % 1247.4 shobita Basic Ped…" at bounding box center [473, 305] width 792 height 95
click at [683, 272] on span "46 %" at bounding box center [684, 277] width 27 height 18
select select "86668"
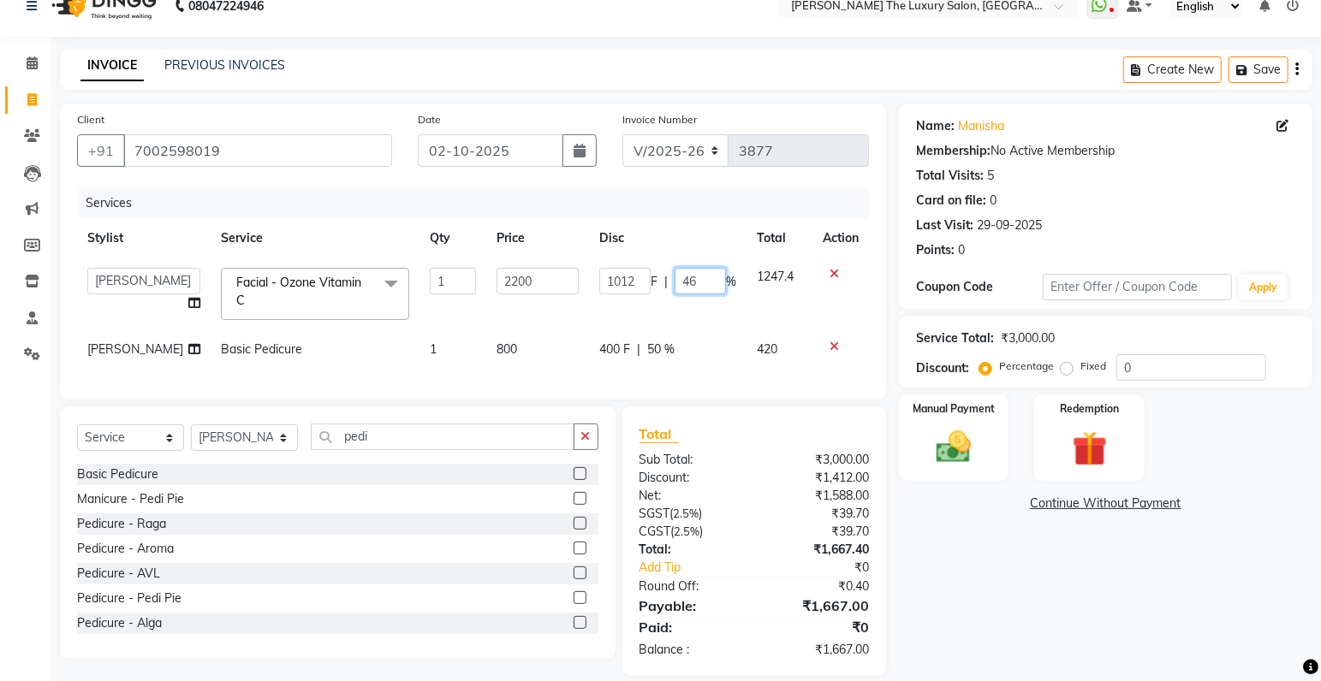
click at [695, 280] on input "46" at bounding box center [699, 281] width 51 height 27
type input "48"
click at [737, 307] on tr "amrit arsh ayush Gaurav gourav jasmine matrix Jaswant singh loveleen matrix man…" at bounding box center [473, 294] width 792 height 73
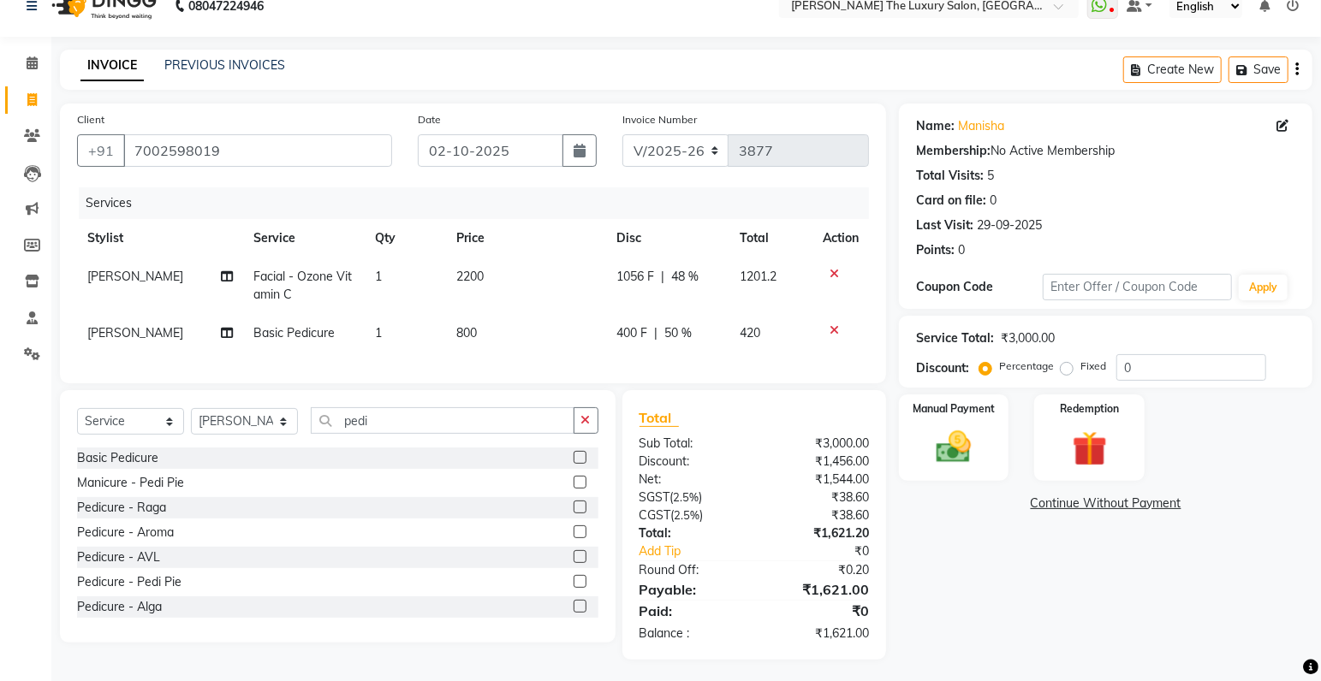
click at [673, 330] on span "50 %" at bounding box center [677, 333] width 27 height 18
select select "86736"
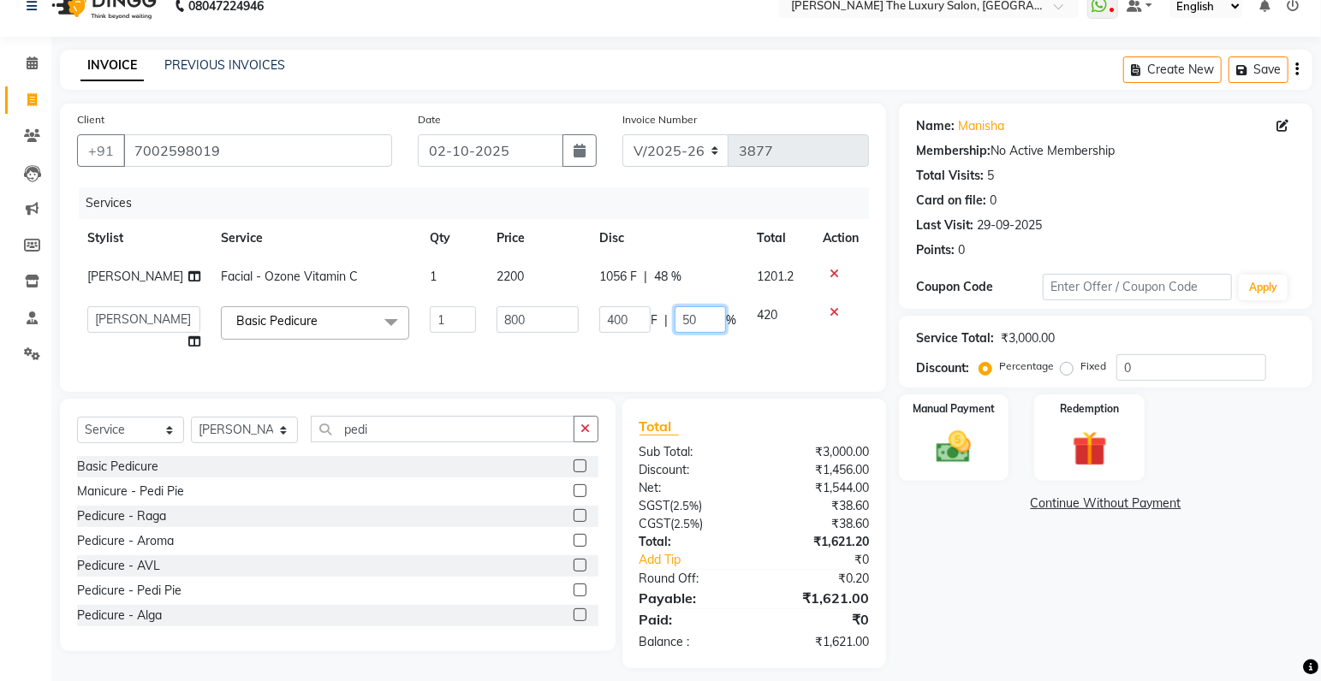
click at [685, 319] on input "50" at bounding box center [699, 319] width 51 height 27
drag, startPoint x: 691, startPoint y: 319, endPoint x: 649, endPoint y: 327, distance: 42.6
click at [674, 327] on input "50" at bounding box center [699, 319] width 51 height 27
type input "48"
click at [663, 354] on div "Services Stylist Service Qty Price Disc Total Action manpreet Facial - Ozone Vi…" at bounding box center [473, 280] width 792 height 187
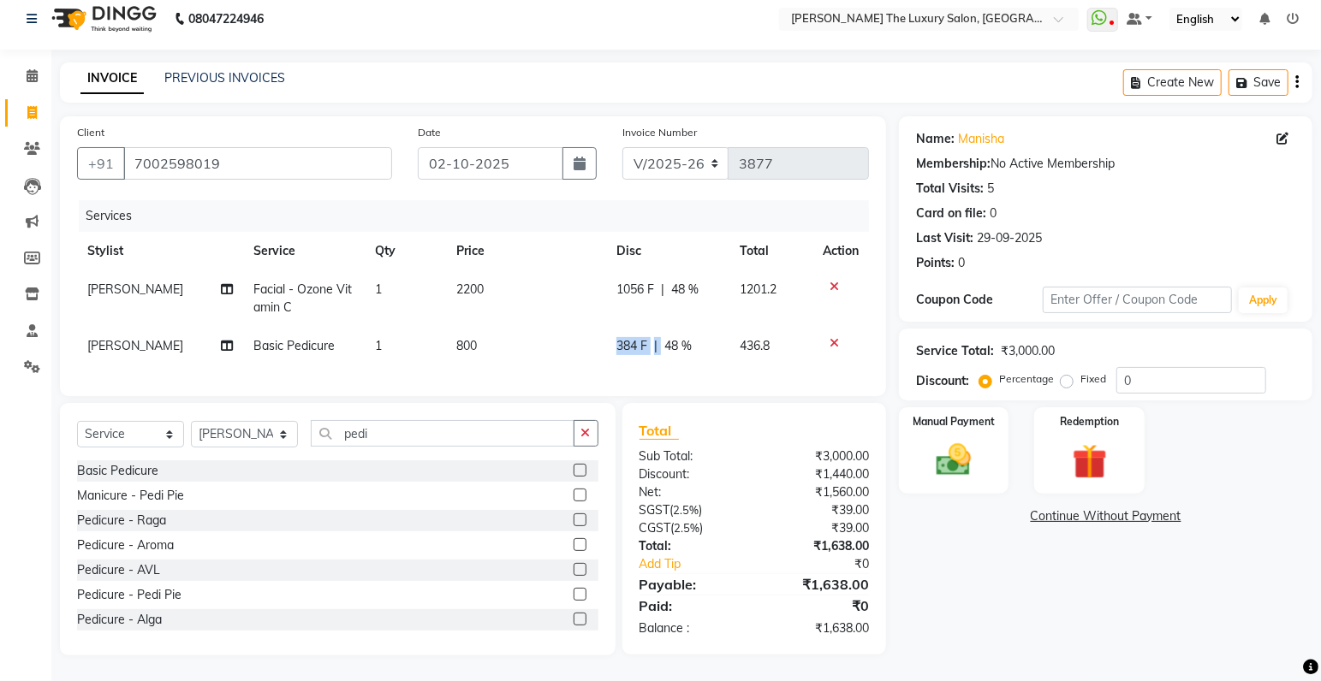
click at [674, 337] on span "48 %" at bounding box center [677, 346] width 27 height 18
select select "86736"
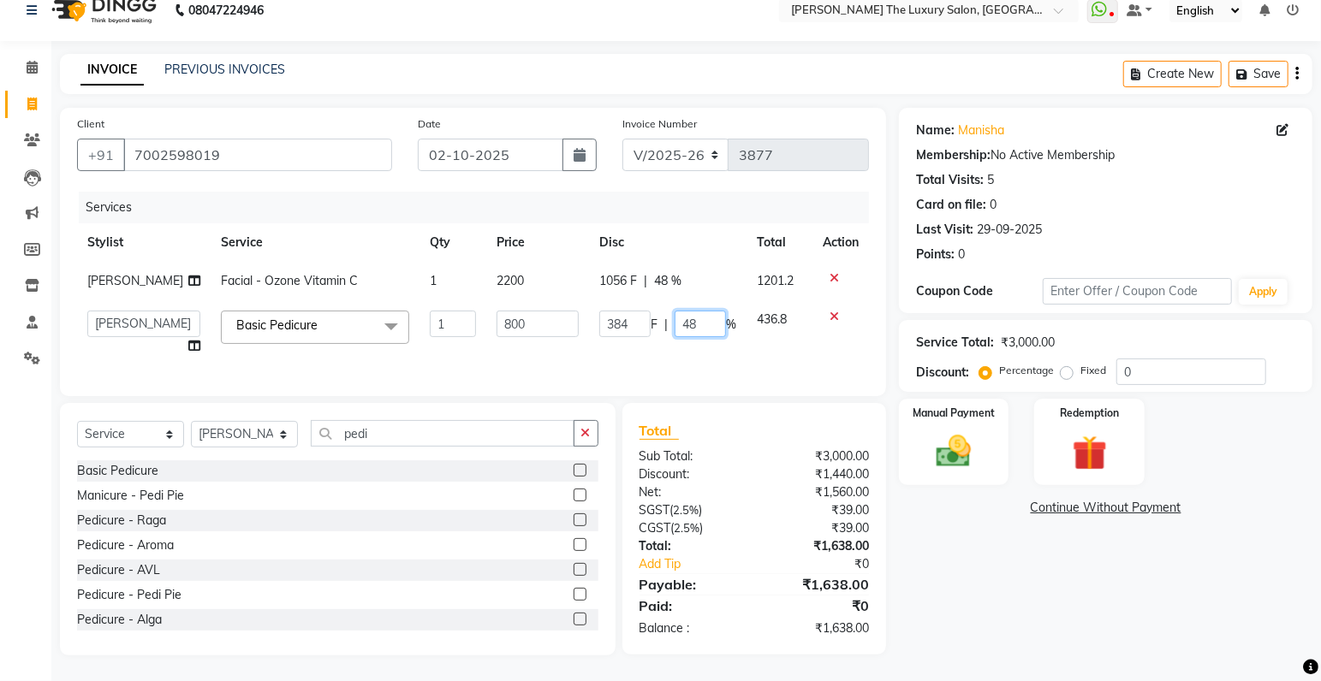
click at [691, 320] on input "48" at bounding box center [699, 324] width 51 height 27
type input "47"
click at [709, 355] on div "Services Stylist Service Qty Price Disc Total Action manpreet Facial - Ozone Vi…" at bounding box center [473, 285] width 792 height 187
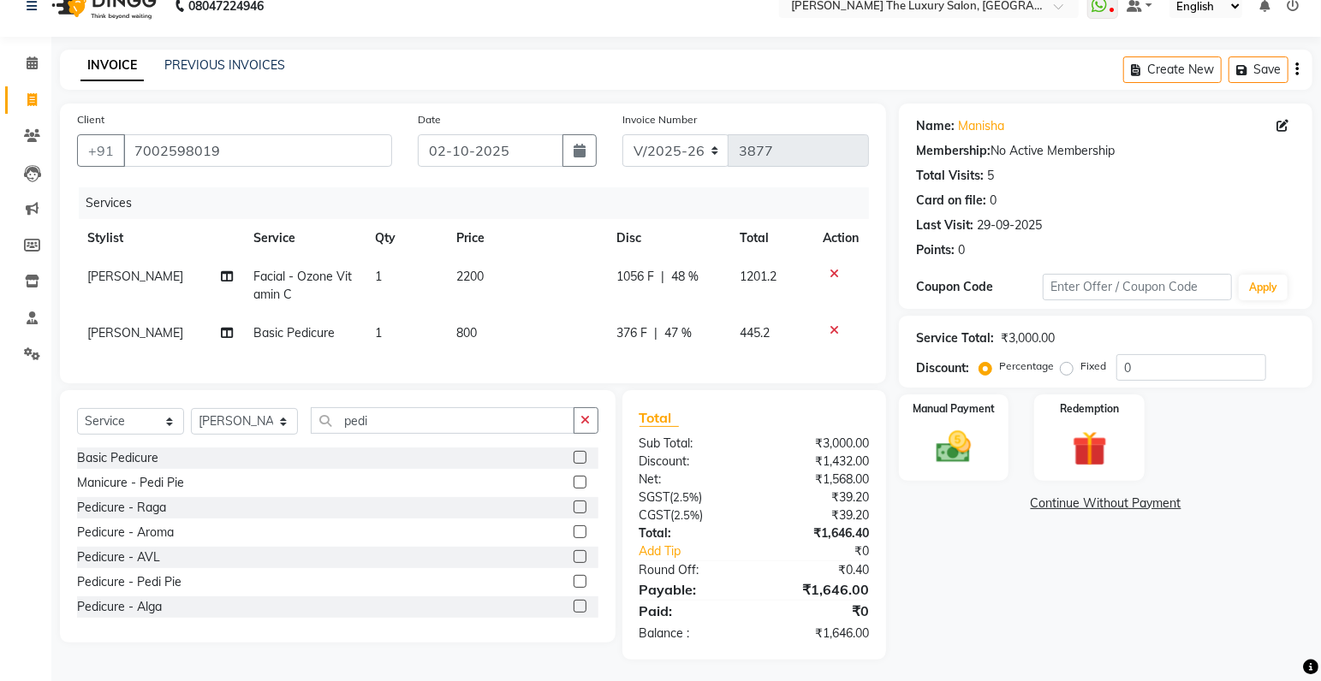
click at [680, 333] on span "47 %" at bounding box center [677, 333] width 27 height 18
select select "86736"
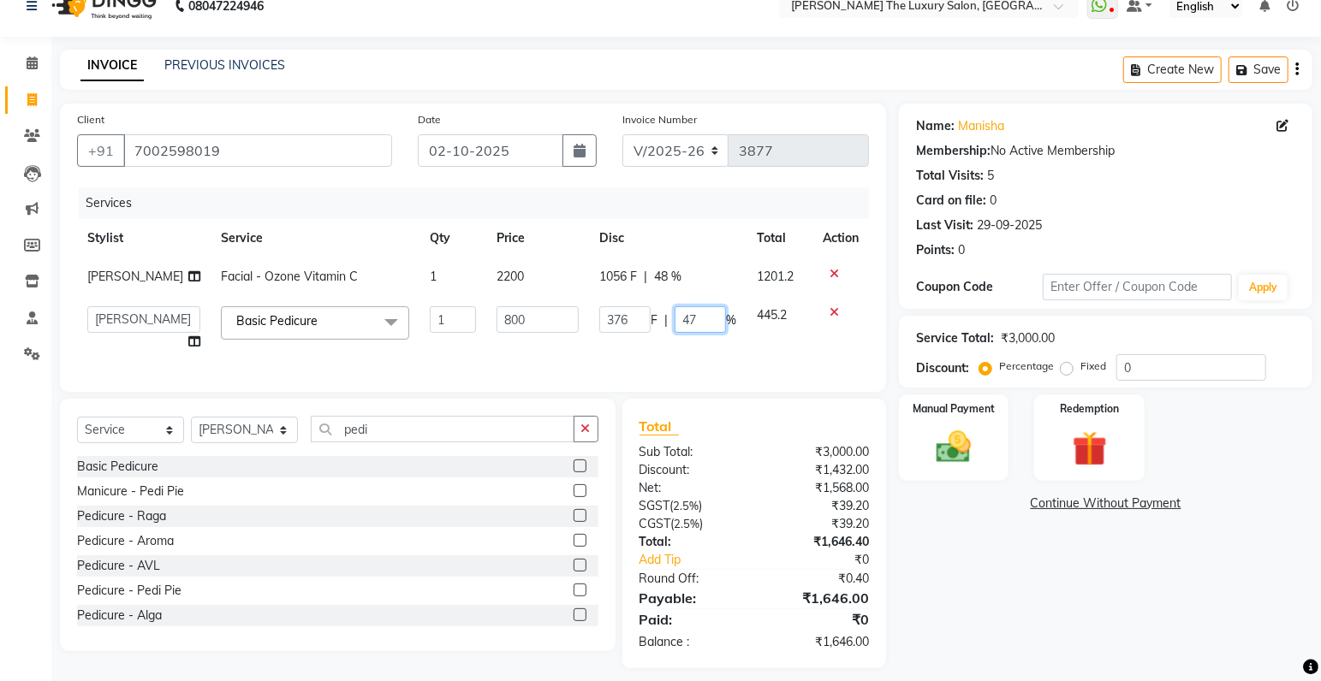
click at [692, 323] on input "47" at bounding box center [699, 319] width 51 height 27
type input "45"
click at [717, 350] on td "376 F | 45 %" at bounding box center [667, 328] width 157 height 65
select select "86736"
click at [660, 279] on span "48 %" at bounding box center [667, 277] width 27 height 18
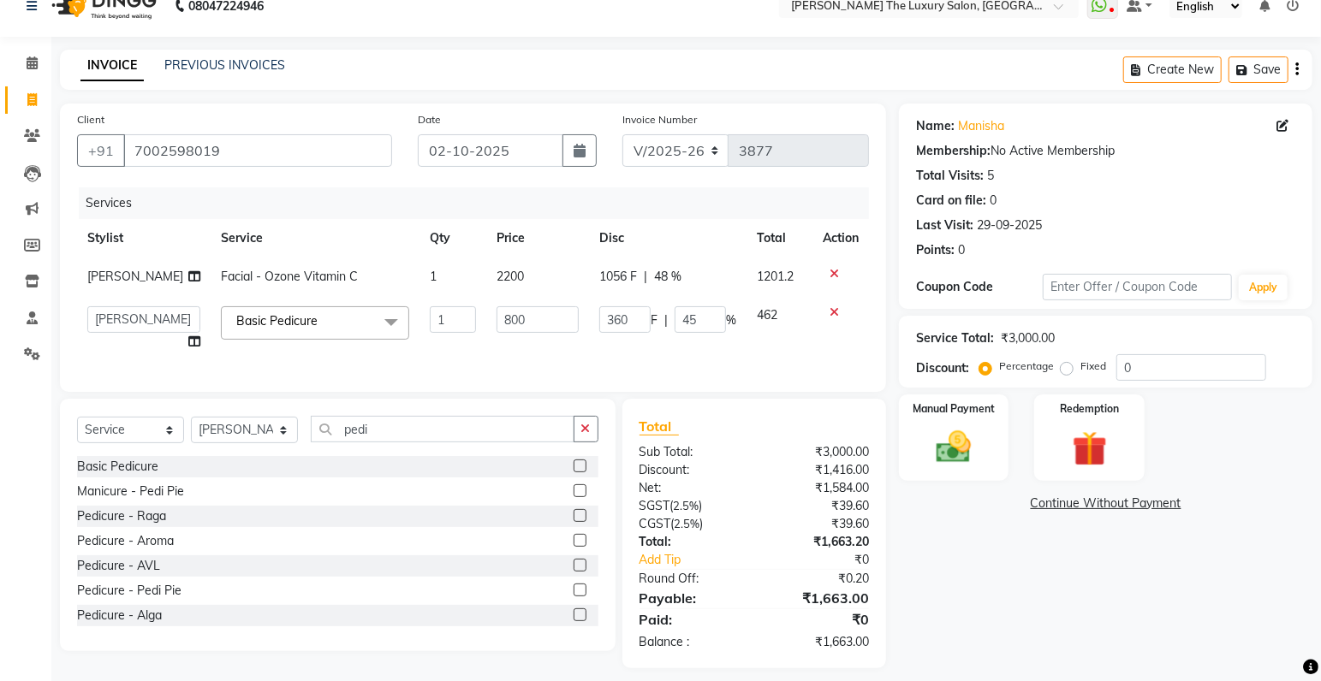
select select "86668"
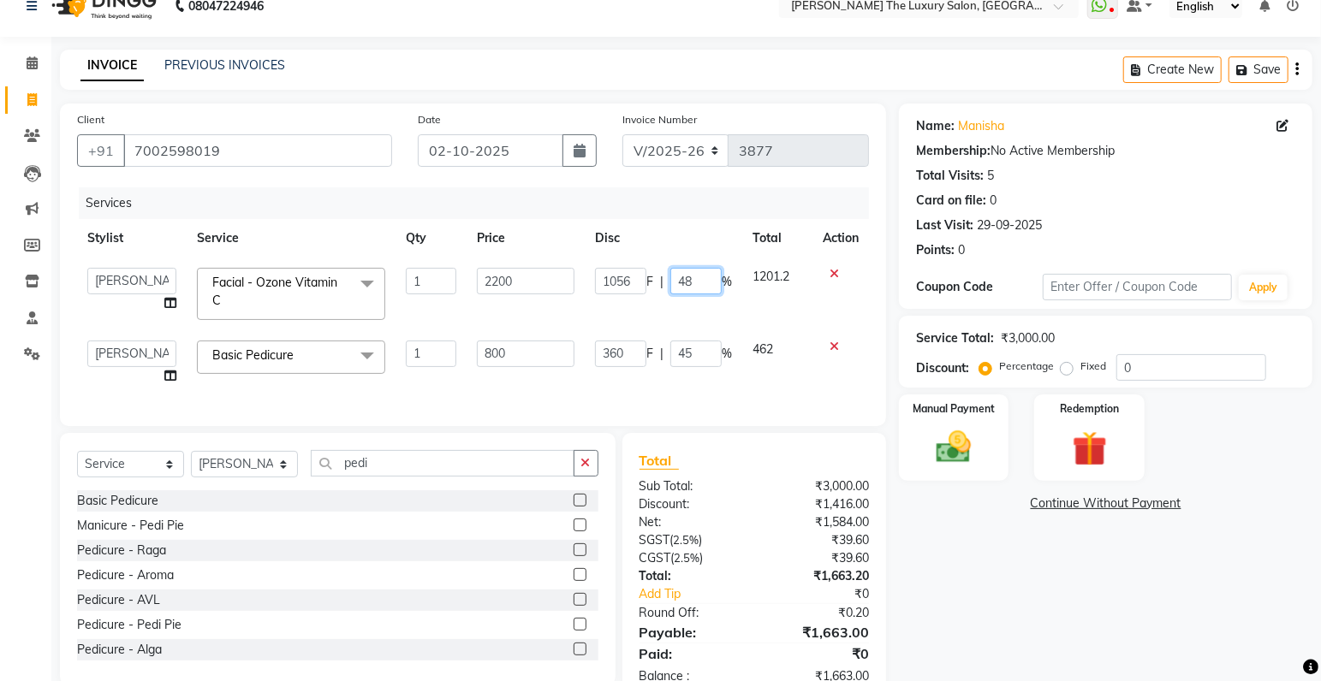
click at [692, 277] on input "48" at bounding box center [695, 281] width 51 height 27
type input "45"
click at [757, 316] on tbody "amrit arsh ayush Gaurav gourav jasmine matrix Jaswant singh loveleen matrix man…" at bounding box center [473, 327] width 792 height 138
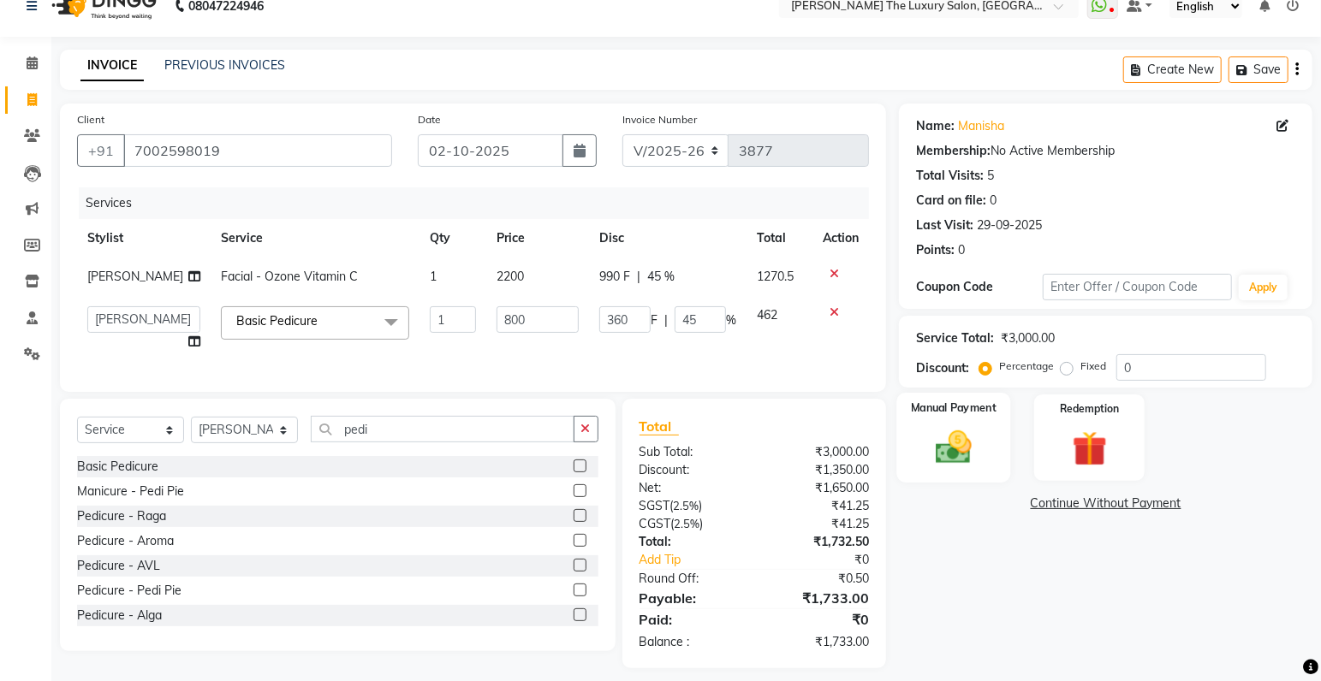
click at [968, 440] on img at bounding box center [953, 448] width 59 height 42
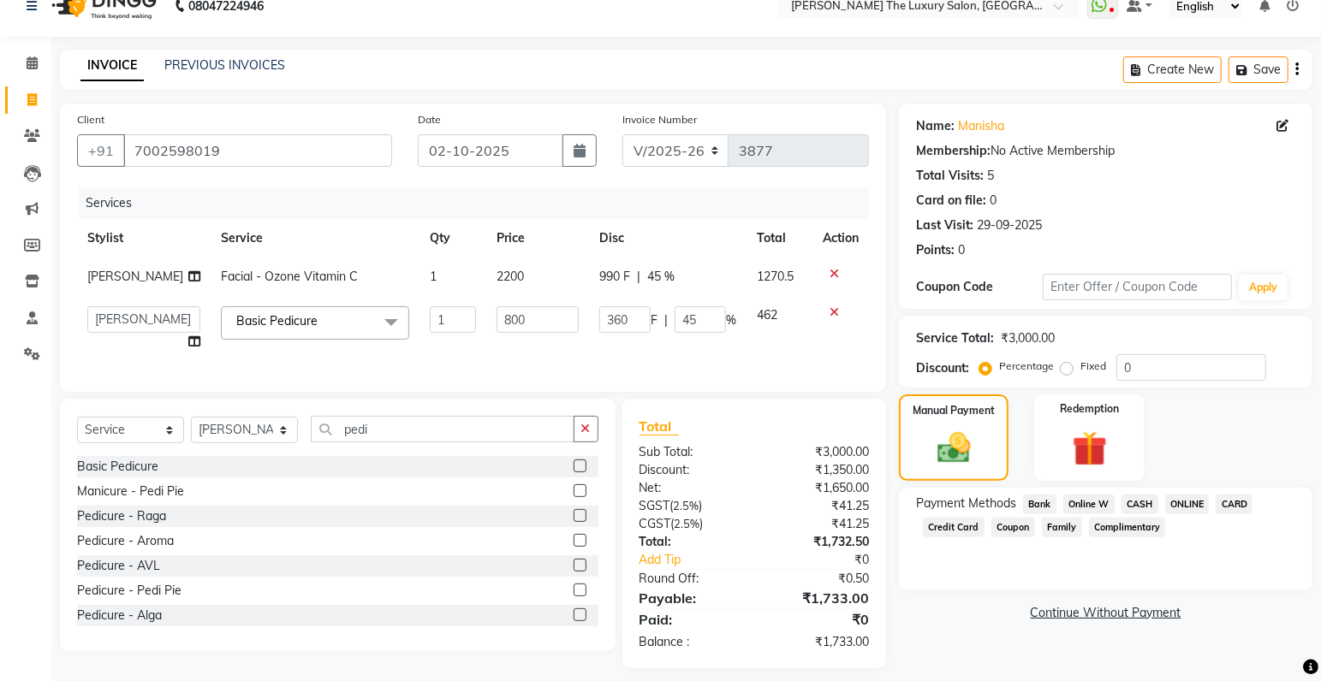
click at [1192, 507] on span "ONLINE" at bounding box center [1187, 505] width 45 height 20
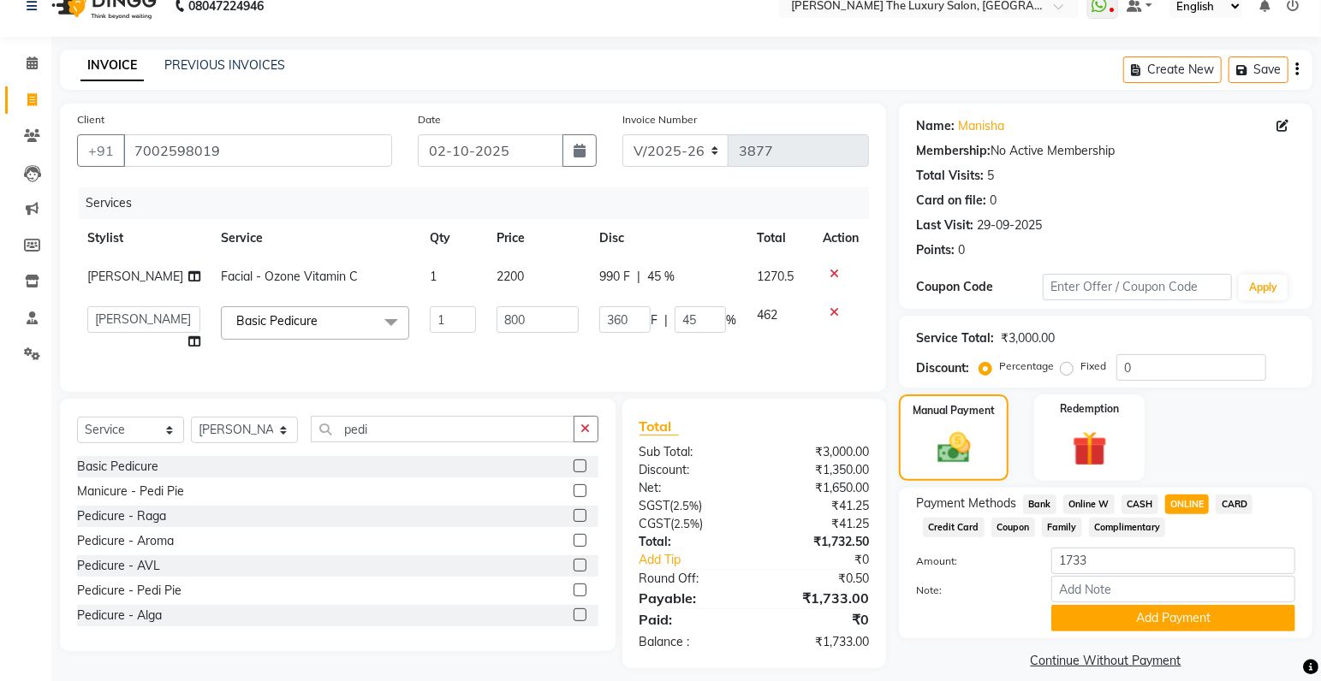
scroll to position [50, 0]
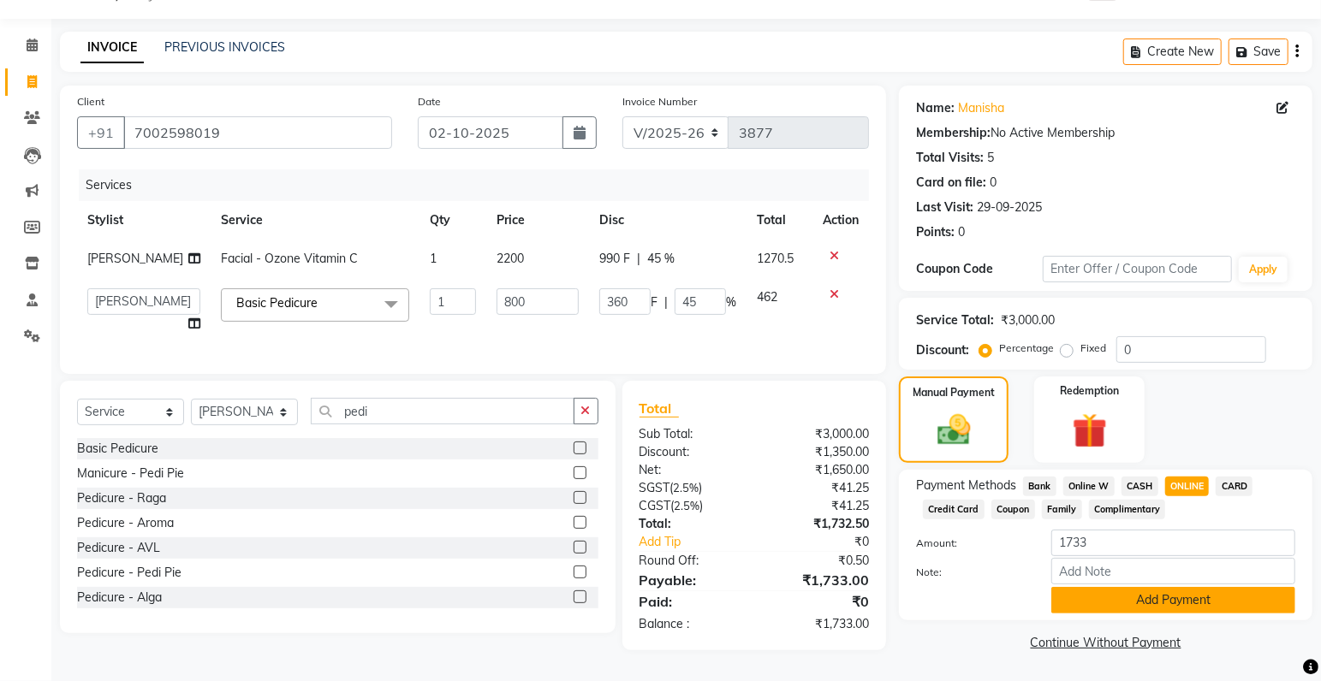
click at [1152, 592] on button "Add Payment" at bounding box center [1173, 600] width 244 height 27
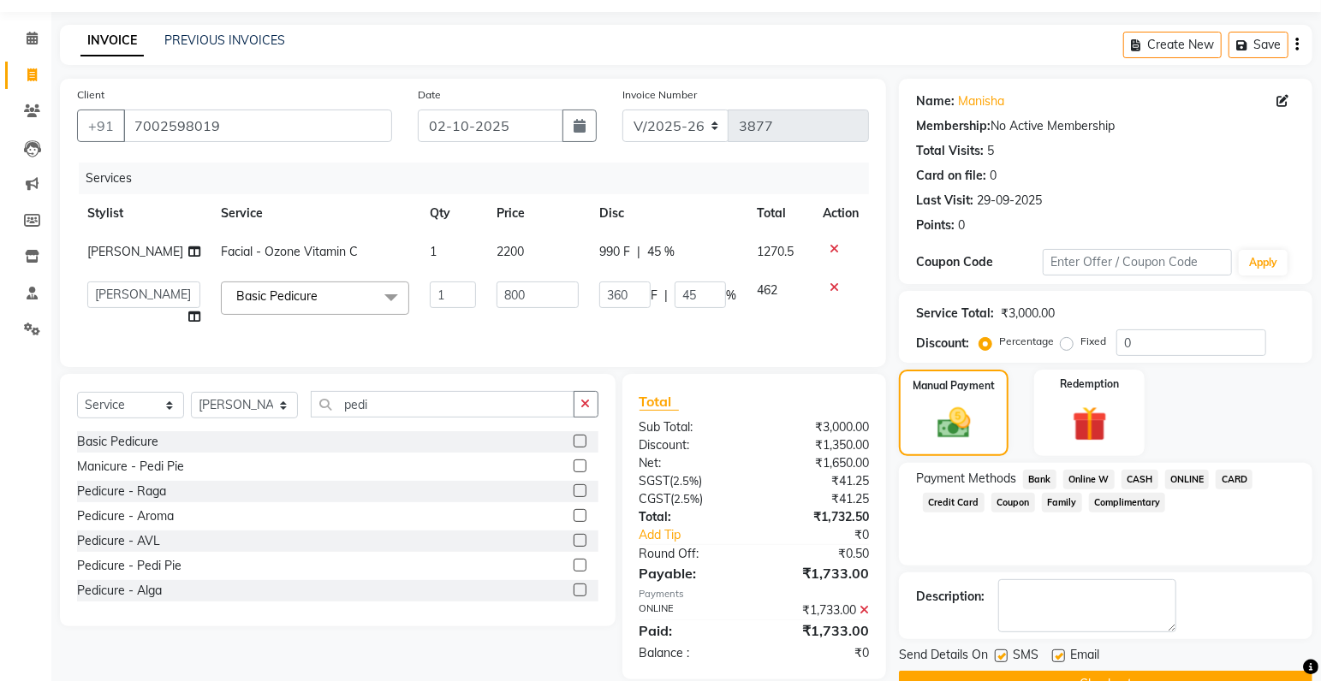
scroll to position [90, 0]
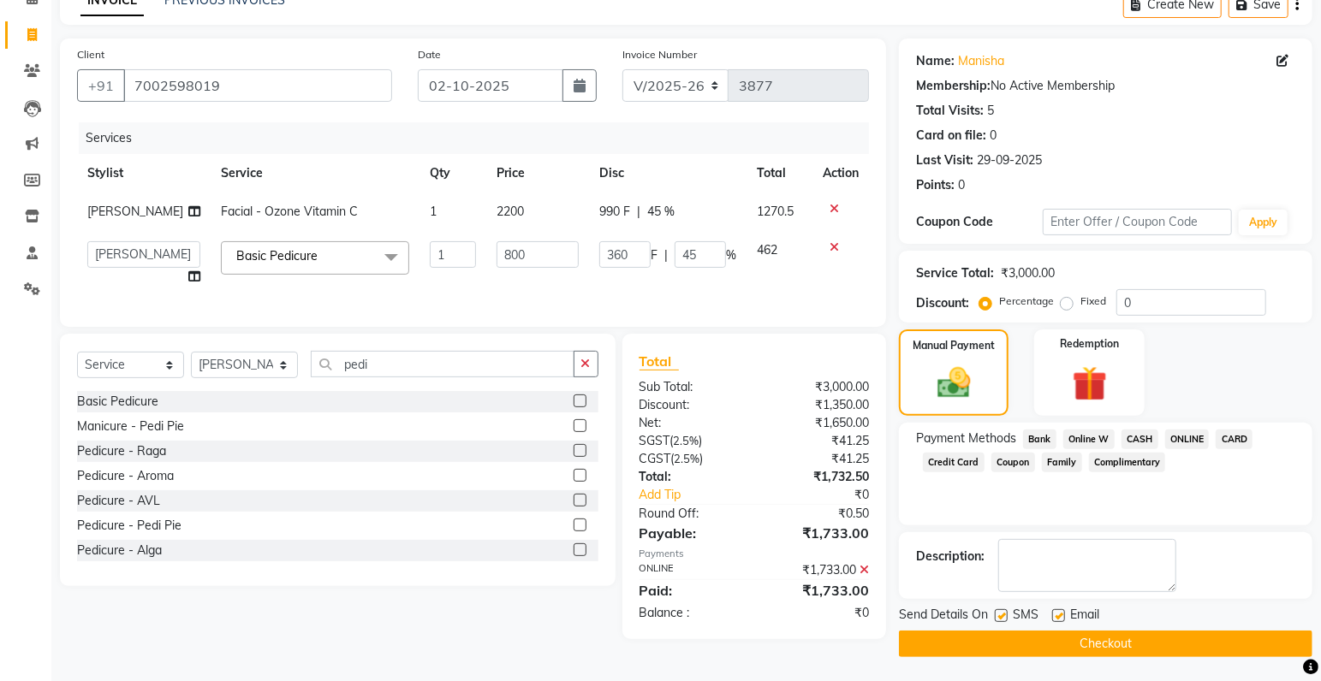
click at [999, 615] on label at bounding box center [1001, 615] width 13 height 13
click at [999, 615] on input "checkbox" at bounding box center [1000, 616] width 11 height 11
checkbox input "false"
click at [1011, 643] on button "Checkout" at bounding box center [1105, 644] width 413 height 27
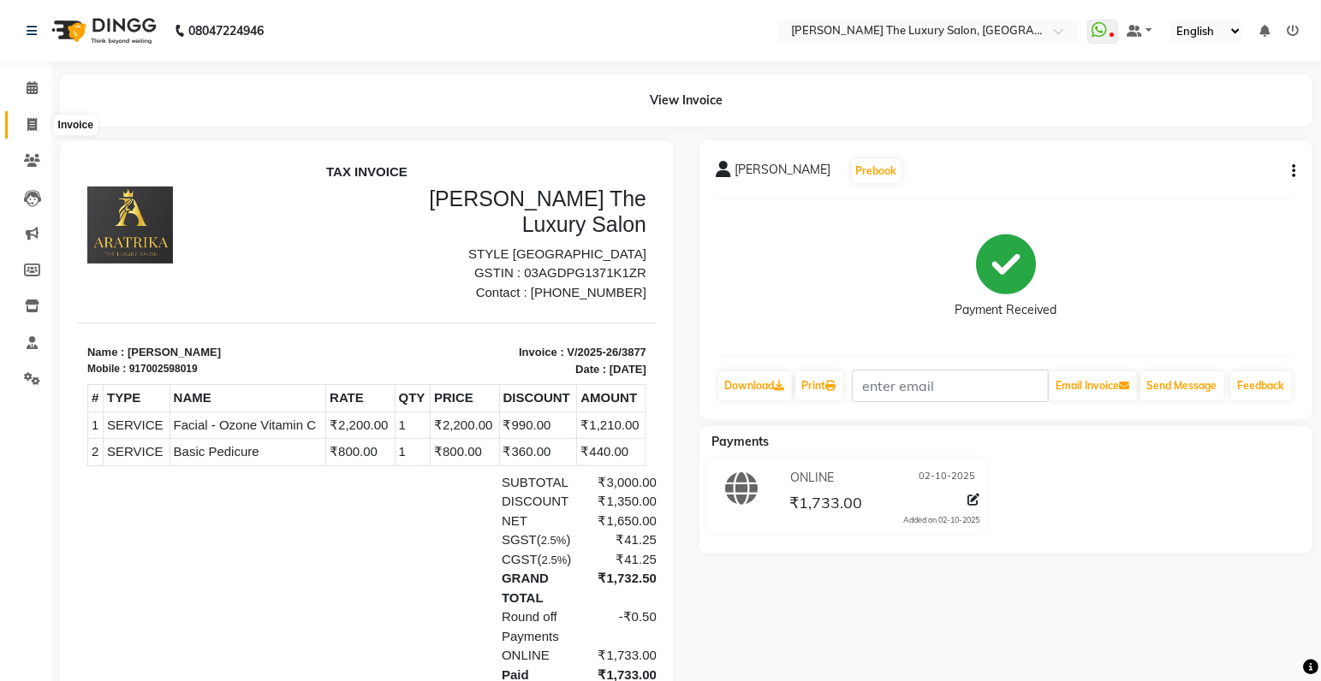
click at [28, 130] on span at bounding box center [32, 126] width 30 height 20
select select "service"
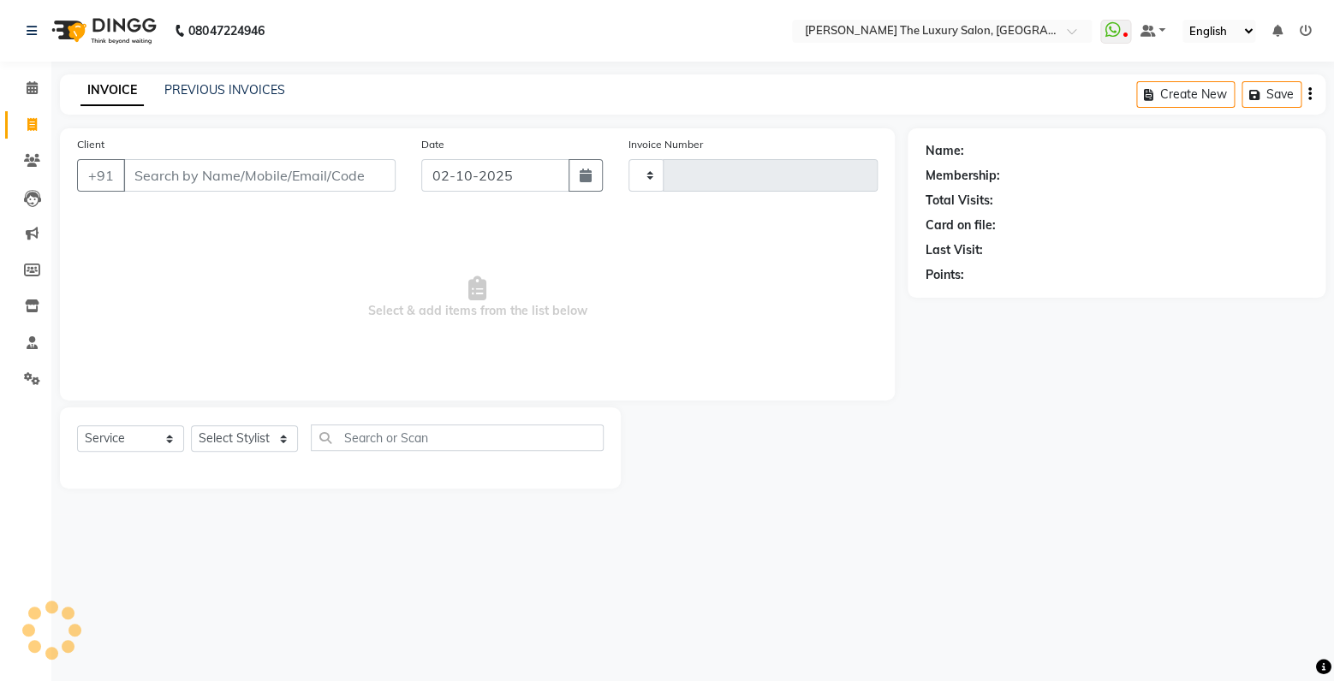
click at [188, 190] on input "Client" at bounding box center [259, 175] width 272 height 33
select select "7179"
type input "3878"
type input "9888939590"
click at [375, 175] on span "Add Client" at bounding box center [352, 175] width 68 height 17
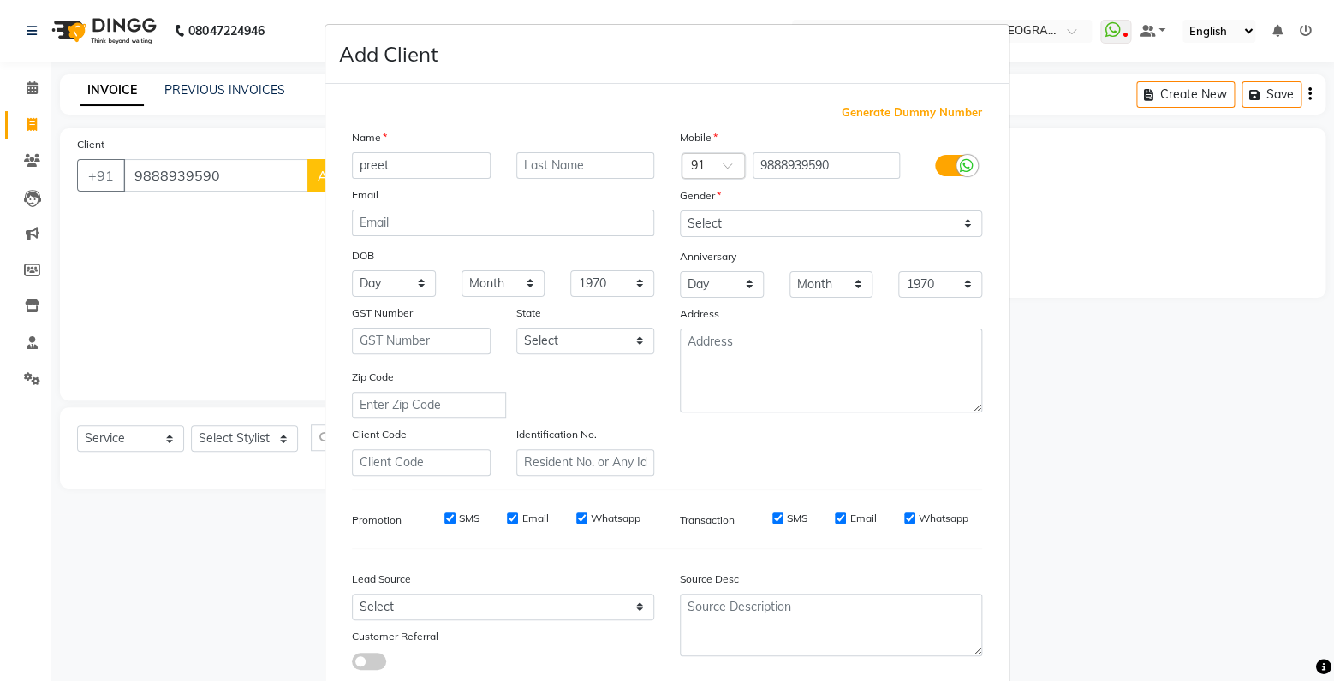
type input "preet"
click at [680, 211] on select "Select Male Female Other Prefer Not To Say" at bounding box center [831, 224] width 302 height 27
select select "male"
click option "Male" at bounding box center [0, 0] width 0 height 0
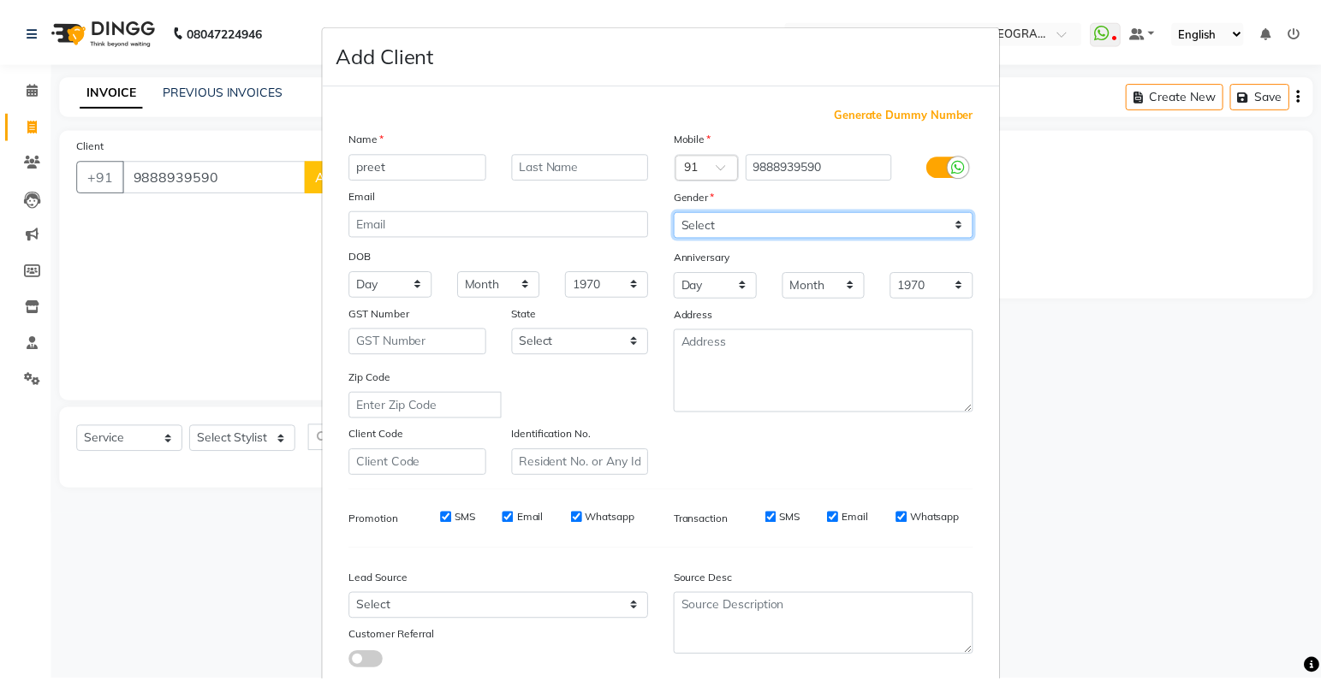
scroll to position [113, 0]
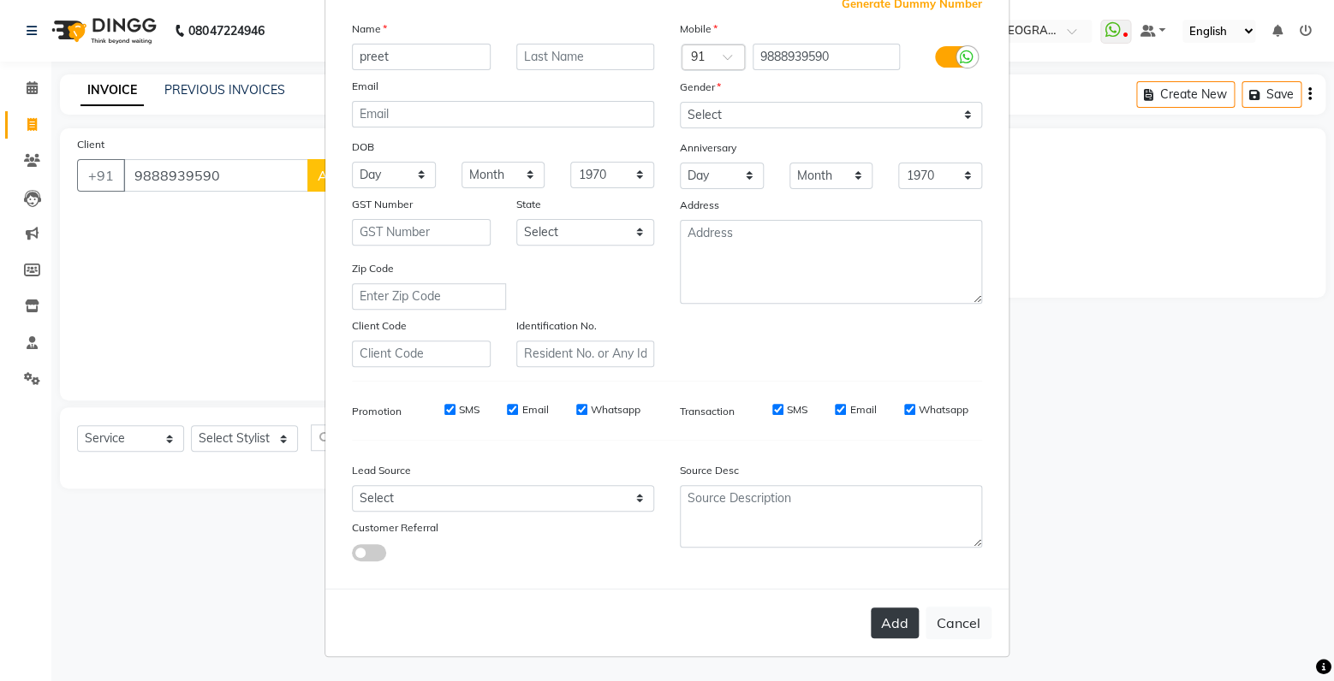
click at [900, 638] on button "Add" at bounding box center [895, 623] width 48 height 31
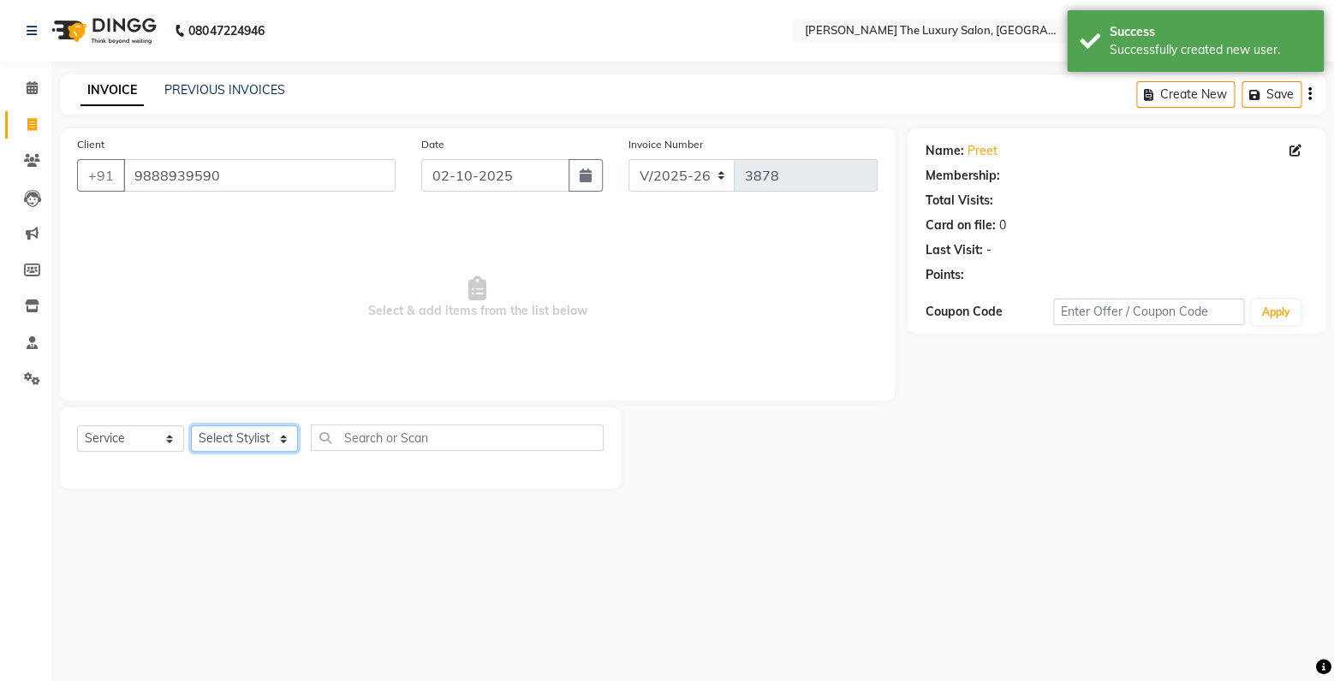
click at [248, 439] on select "Select Stylist amrit arsh ayush Gaurav gourav jasmine matrix Jaswant singh love…" at bounding box center [244, 438] width 107 height 27
select select "60213"
click option "Raman" at bounding box center [0, 0] width 0 height 0
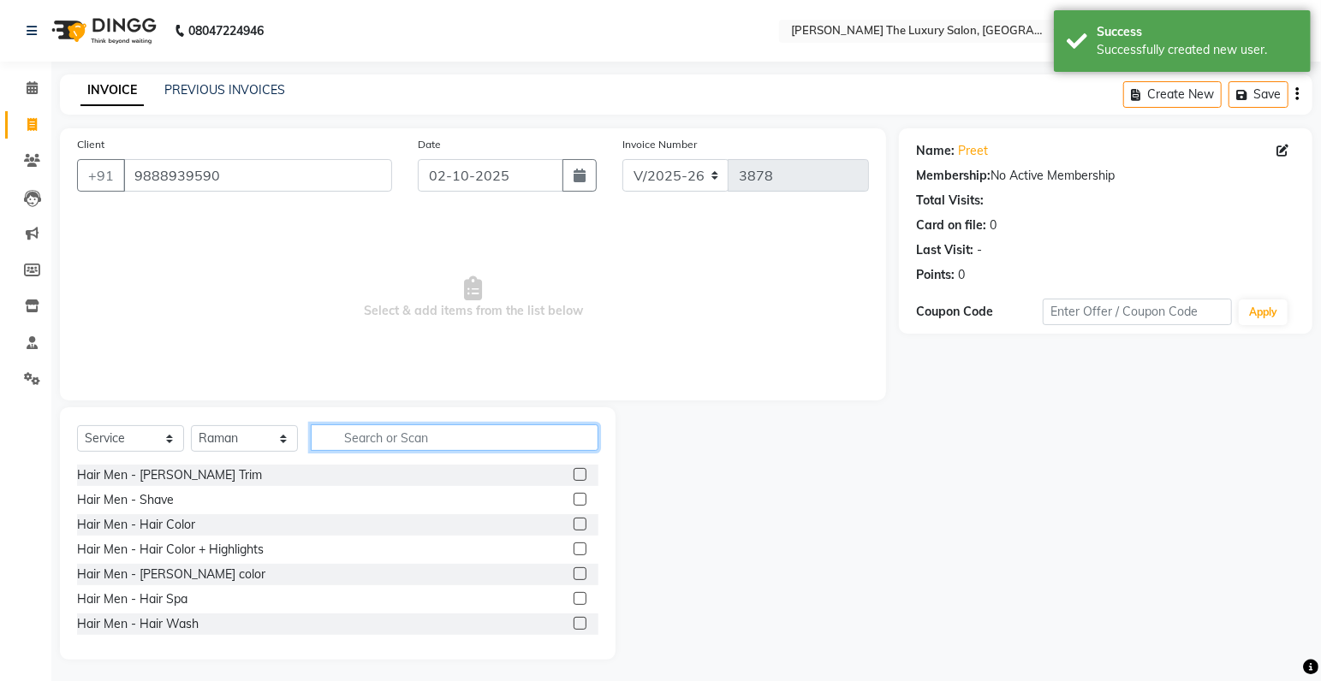
click at [360, 443] on input "text" at bounding box center [455, 438] width 288 height 27
click at [573, 476] on label at bounding box center [579, 474] width 13 height 13
click at [573, 476] on input "checkbox" at bounding box center [578, 475] width 11 height 11
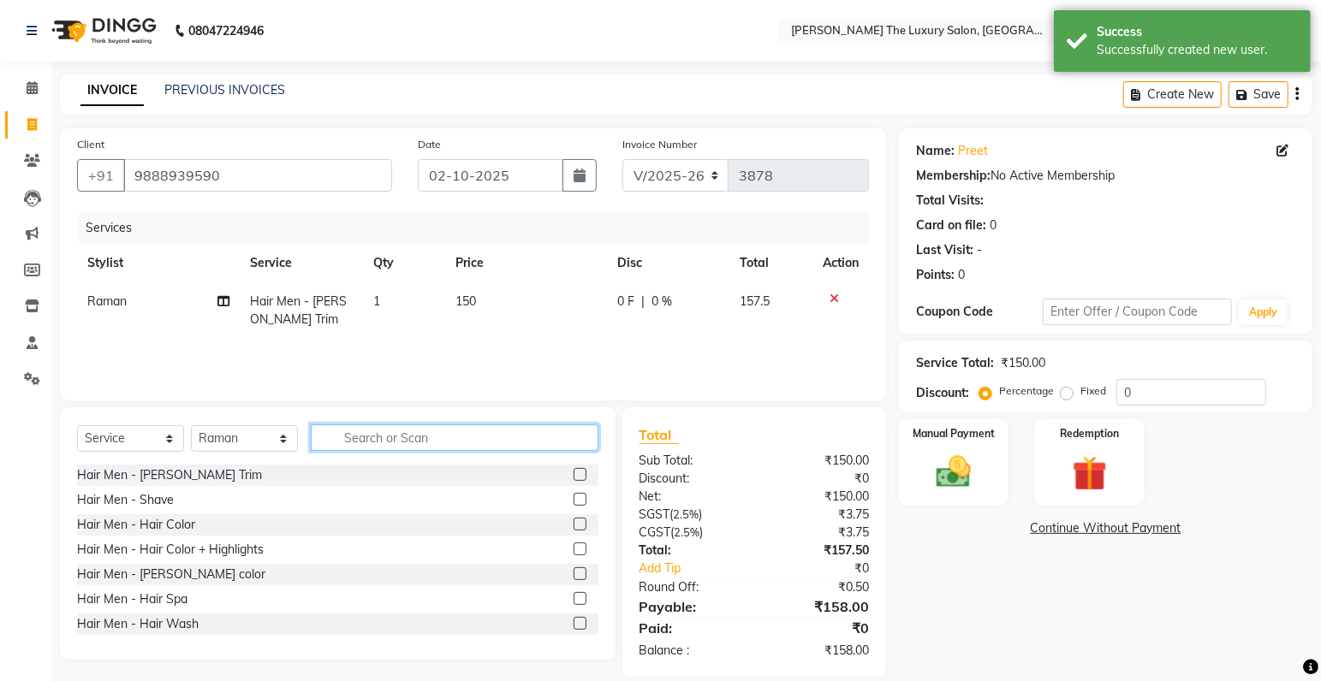
click at [469, 442] on input "text" at bounding box center [455, 438] width 288 height 27
checkbox input "false"
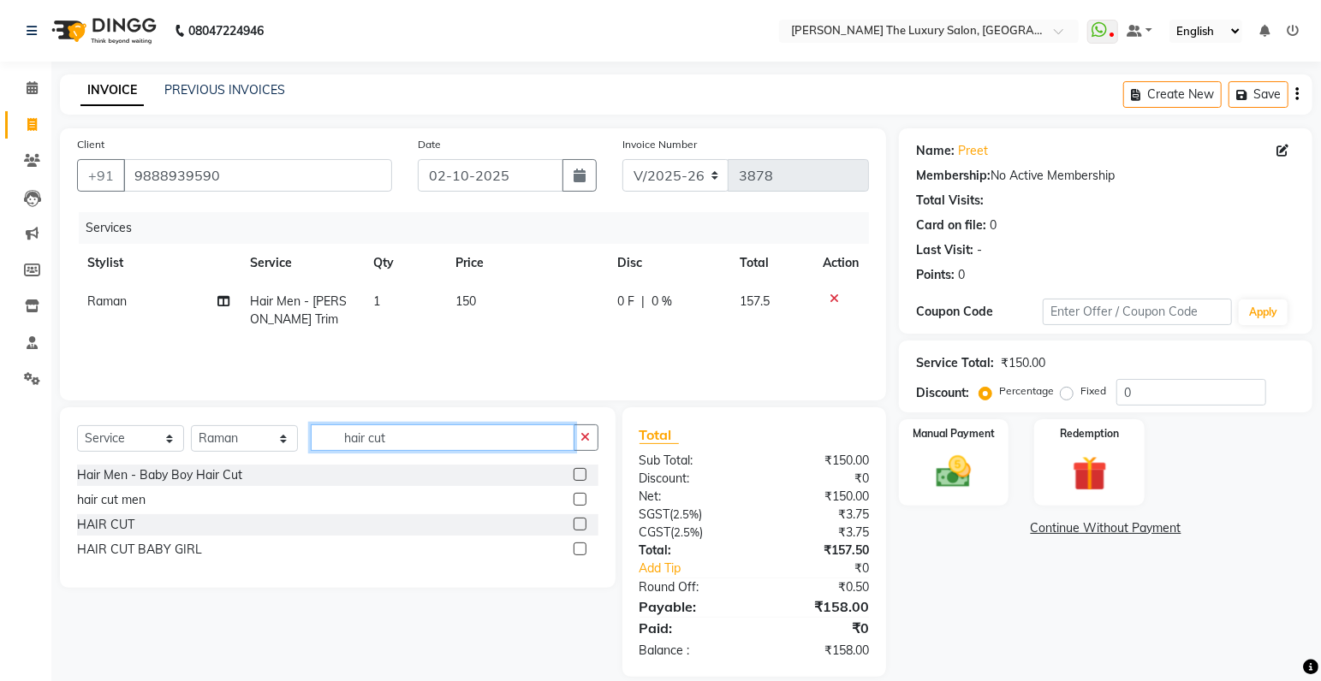
type input "hair cut"
click at [579, 496] on label at bounding box center [579, 499] width 13 height 13
click at [579, 496] on input "checkbox" at bounding box center [578, 500] width 11 height 11
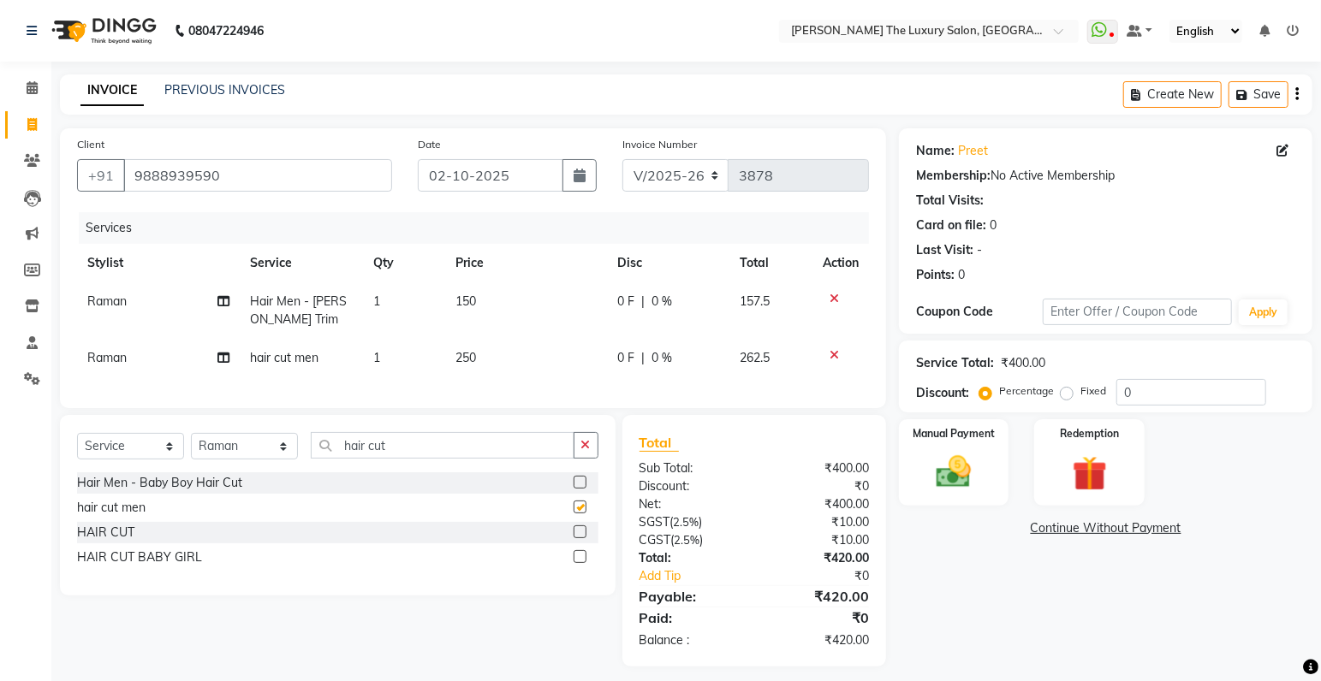
checkbox input "false"
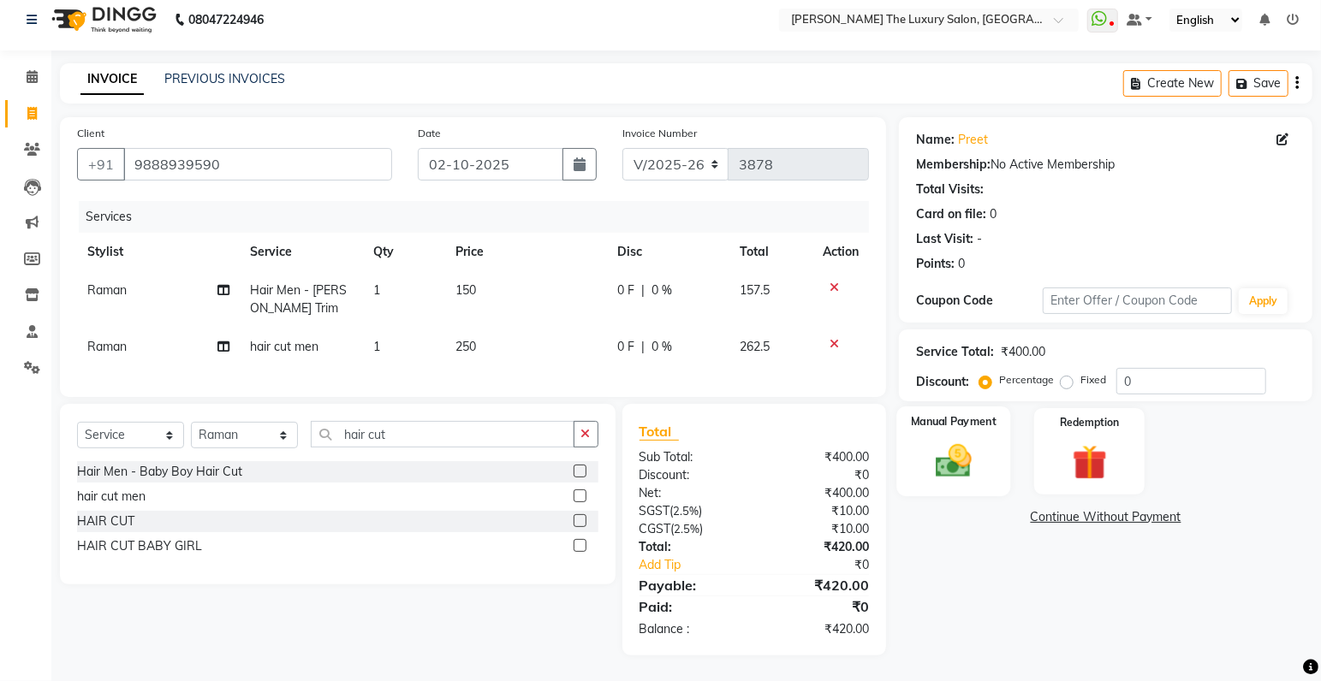
drag, startPoint x: 976, startPoint y: 438, endPoint x: 1004, endPoint y: 456, distance: 33.5
click at [977, 441] on img at bounding box center [953, 462] width 59 height 42
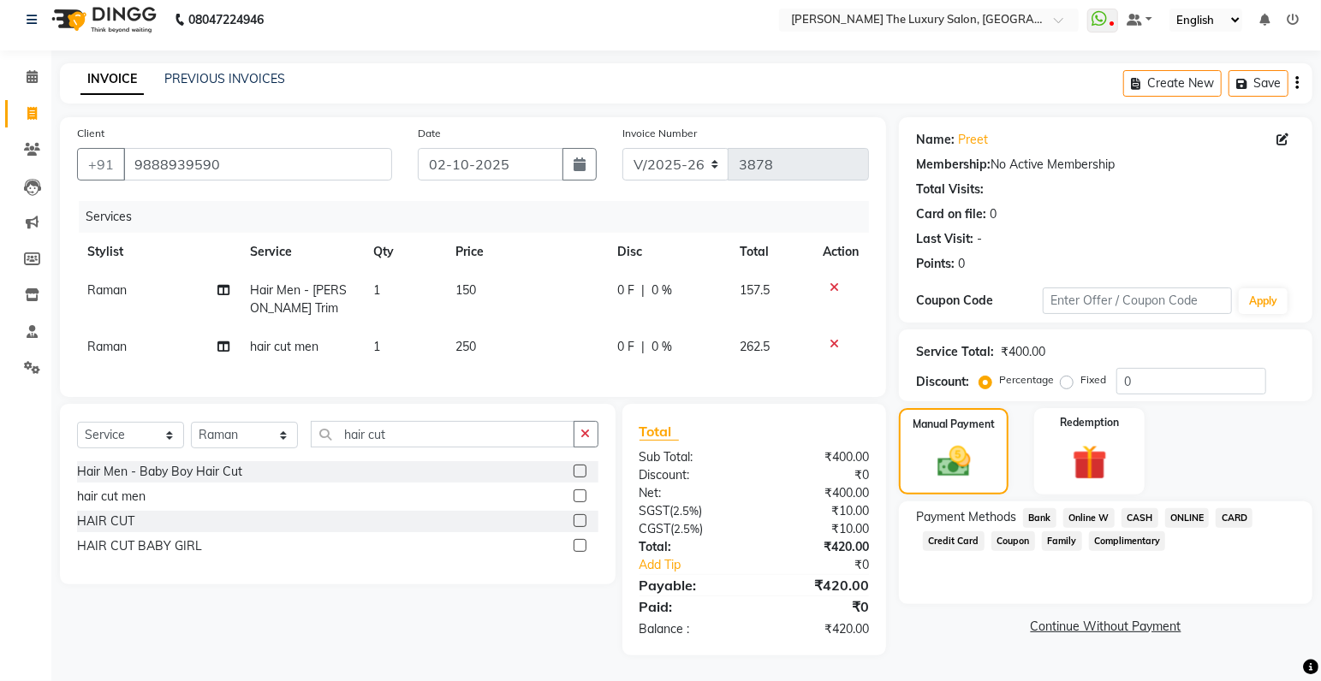
click at [1185, 508] on span "ONLINE" at bounding box center [1187, 518] width 45 height 20
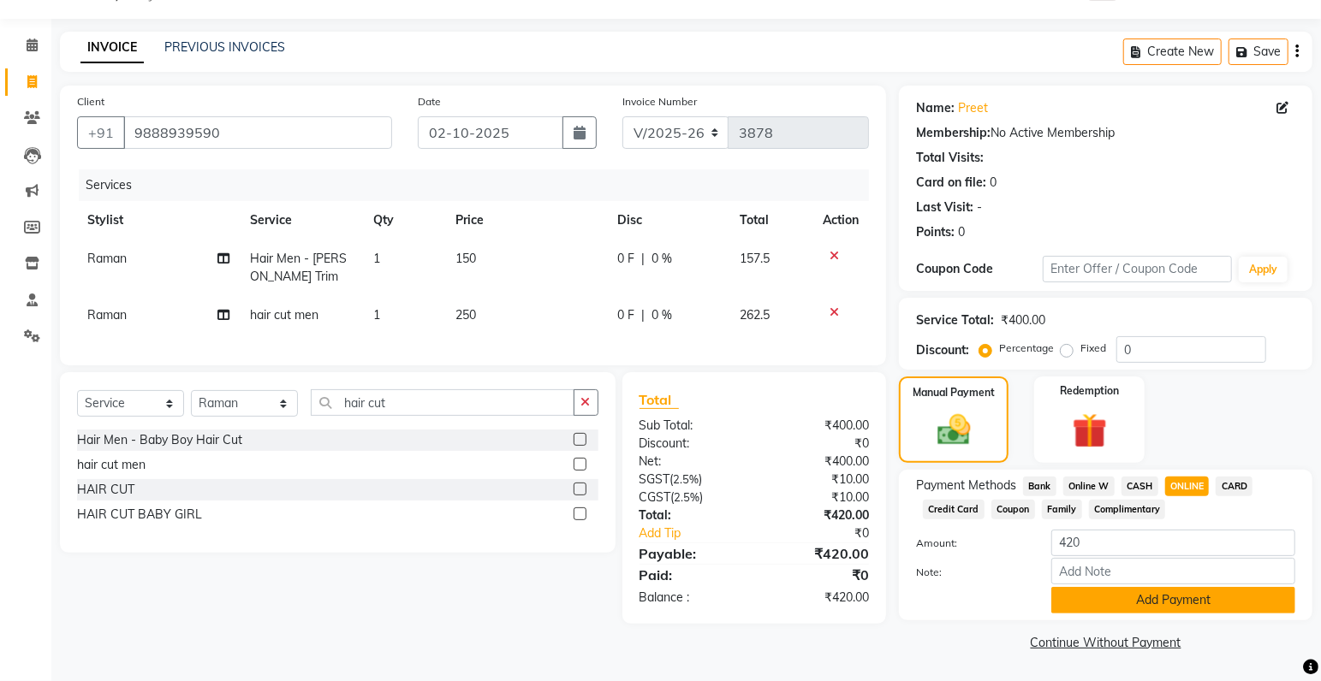
click at [1137, 601] on button "Add Payment" at bounding box center [1173, 600] width 244 height 27
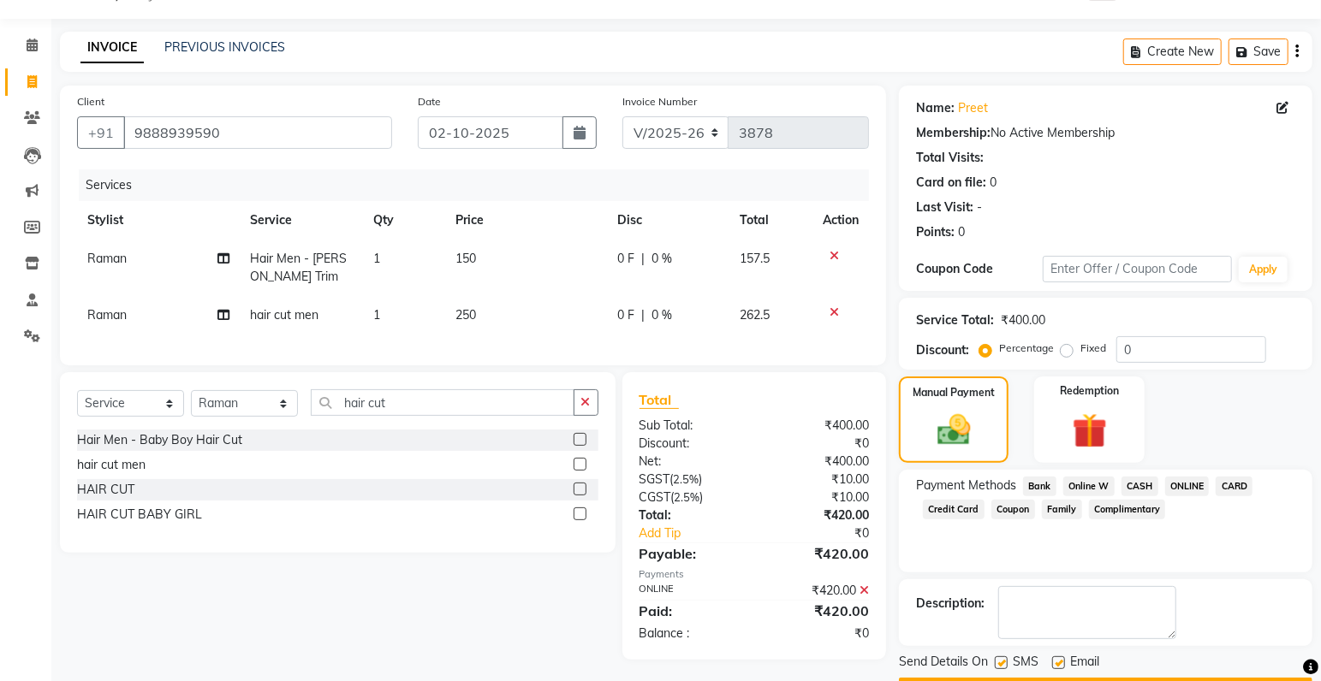
scroll to position [90, 0]
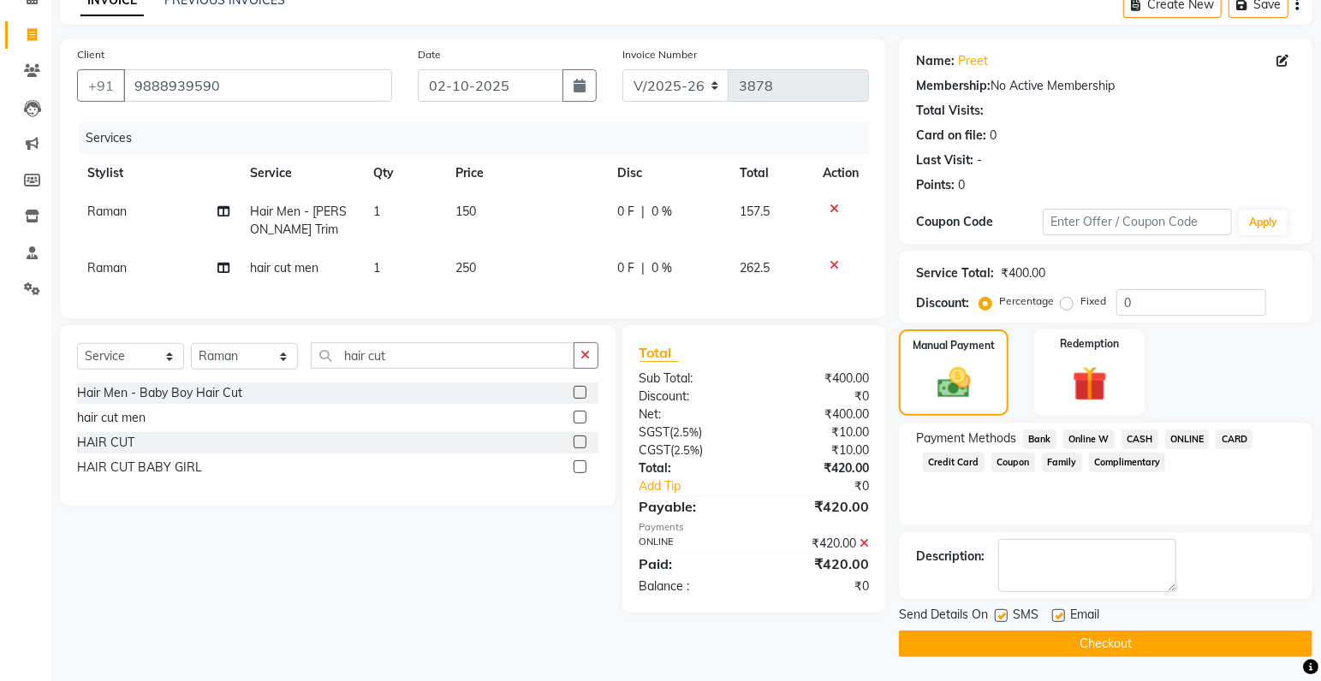
click at [1003, 614] on label at bounding box center [1001, 615] width 13 height 13
click at [1003, 614] on input "checkbox" at bounding box center [1000, 616] width 11 height 11
checkbox input "false"
click at [1011, 634] on button "Checkout" at bounding box center [1105, 644] width 413 height 27
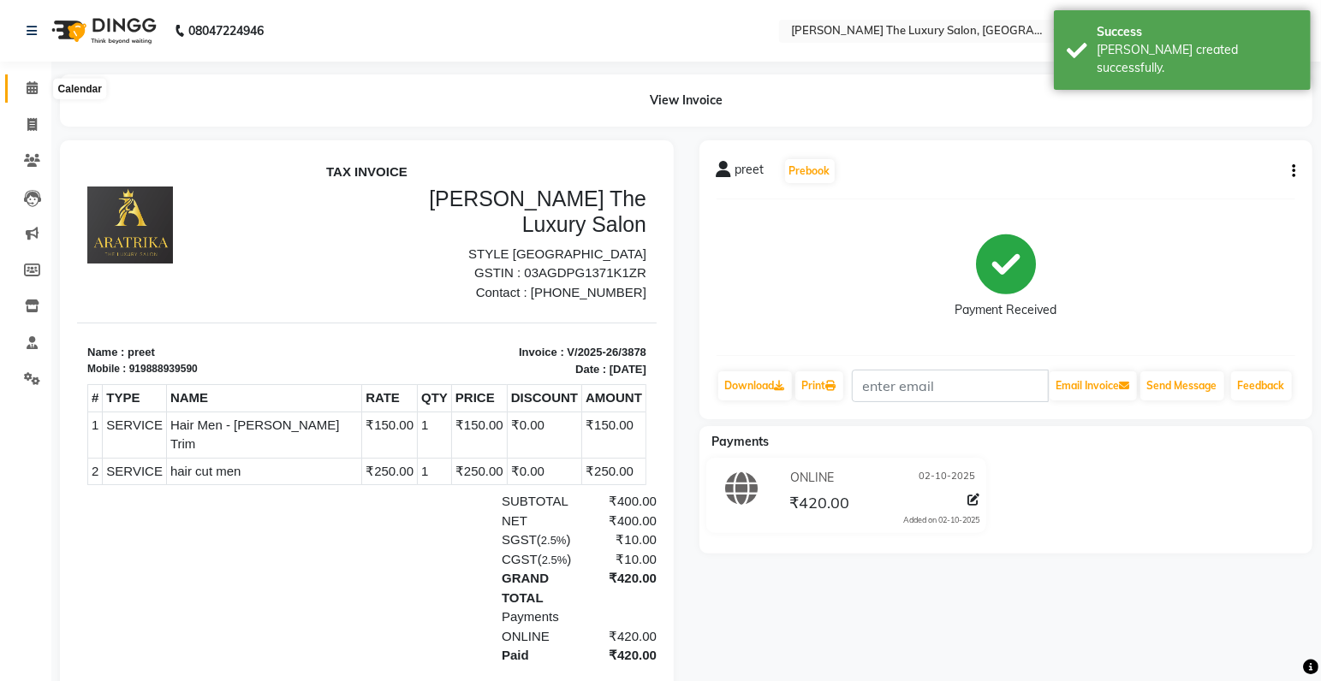
click at [34, 85] on icon at bounding box center [32, 87] width 11 height 13
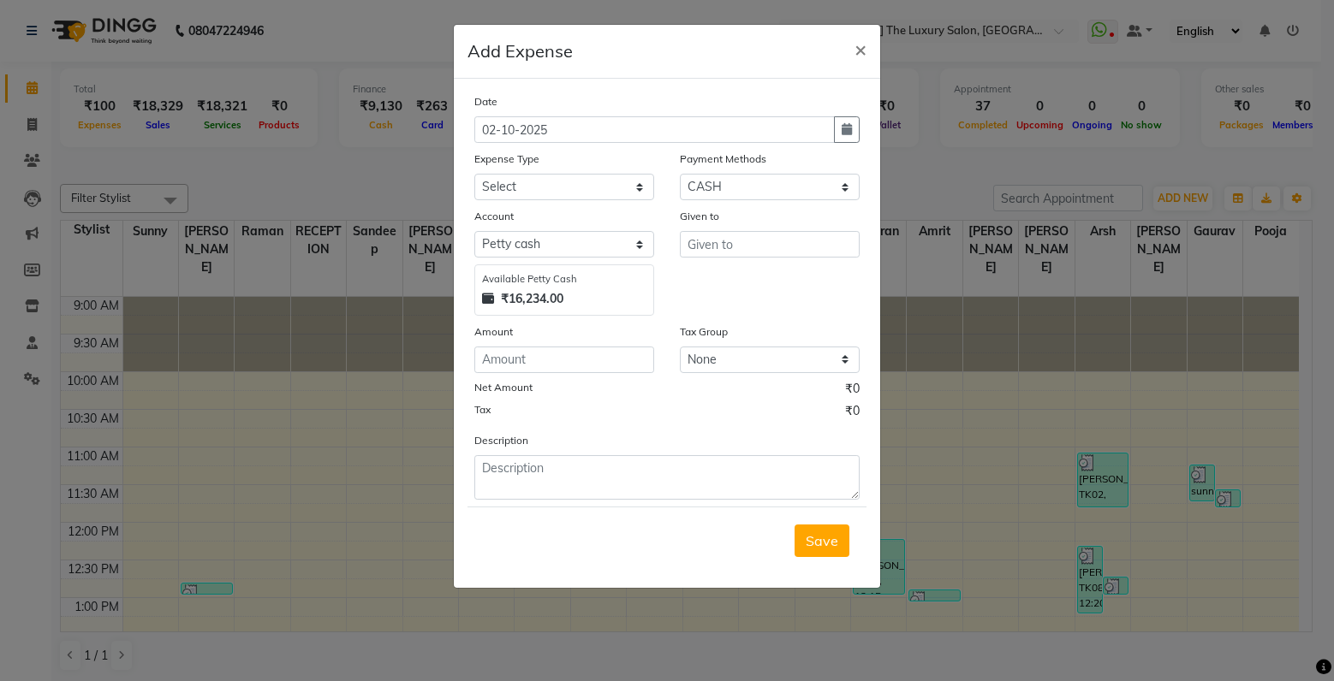
select select "1"
select select "6260"
select select "18165"
click option "STAFF TIP" at bounding box center [0, 0] width 0 height 0
click at [713, 255] on input "text" at bounding box center [770, 244] width 180 height 27
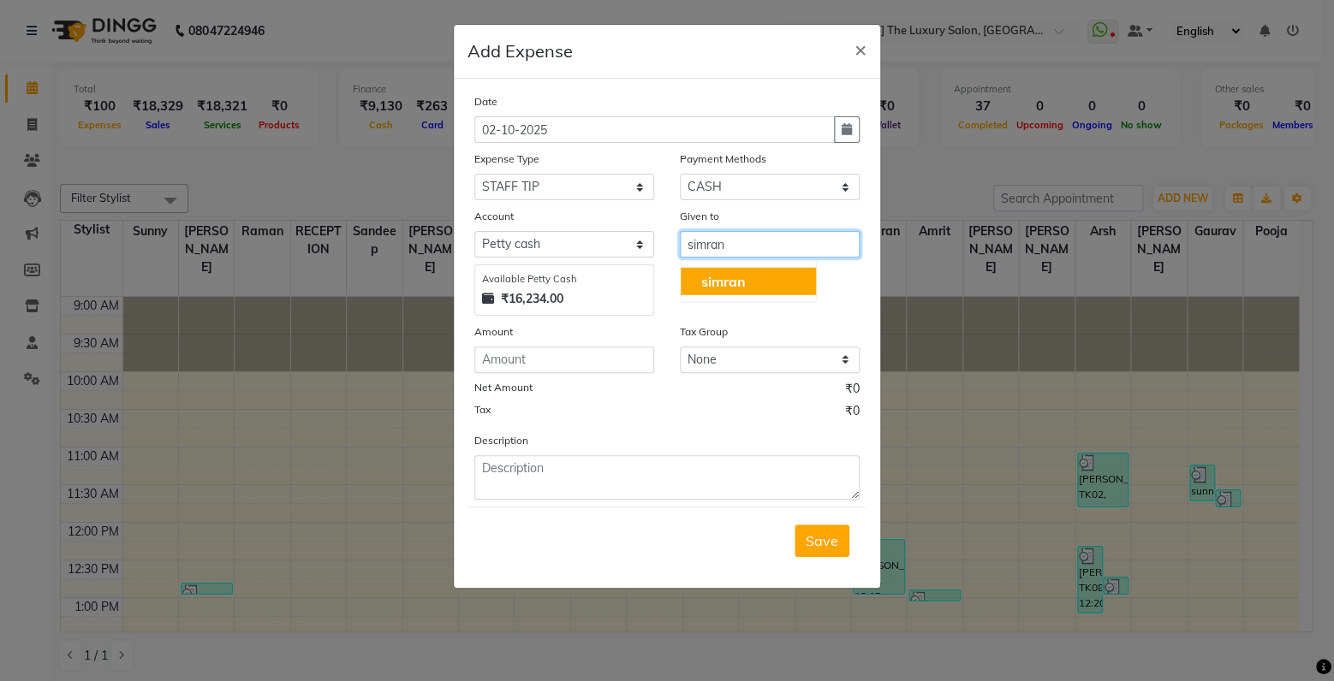
type input "simran"
click at [586, 366] on input "number" at bounding box center [564, 360] width 180 height 27
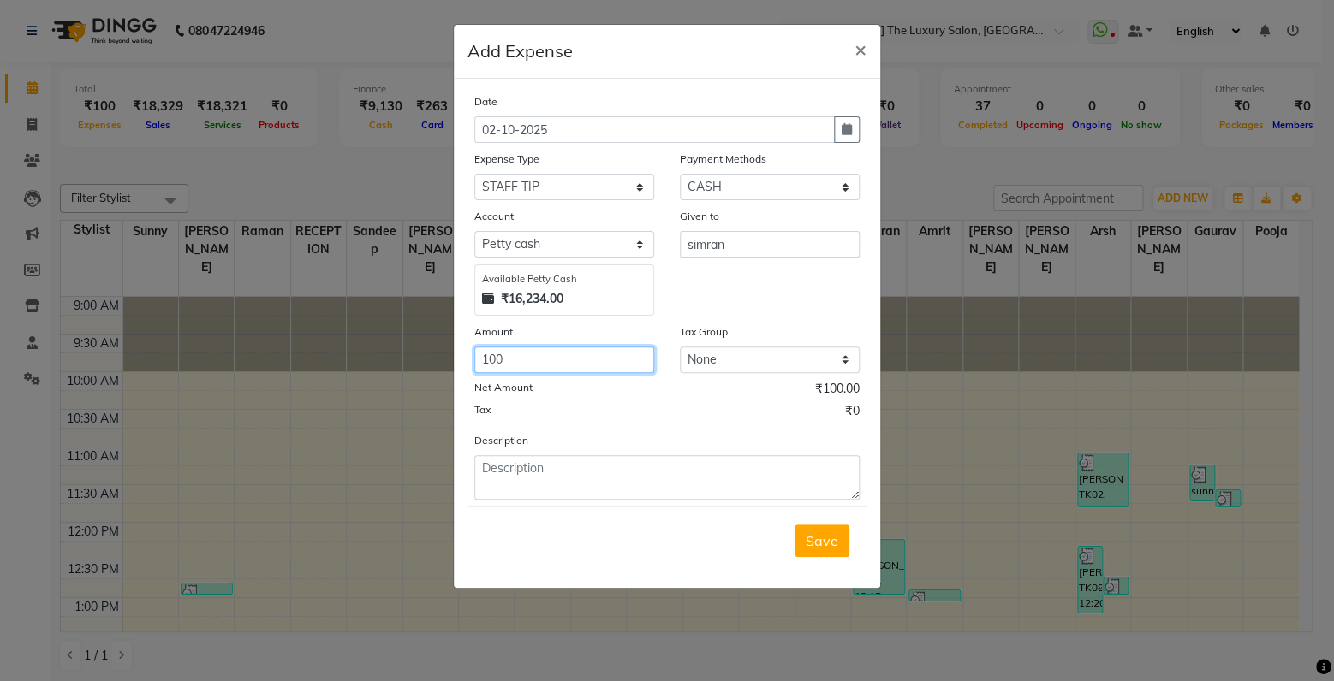
drag, startPoint x: 591, startPoint y: 368, endPoint x: 621, endPoint y: 499, distance: 134.3
click at [598, 373] on input "100" at bounding box center [564, 360] width 180 height 27
type input "100"
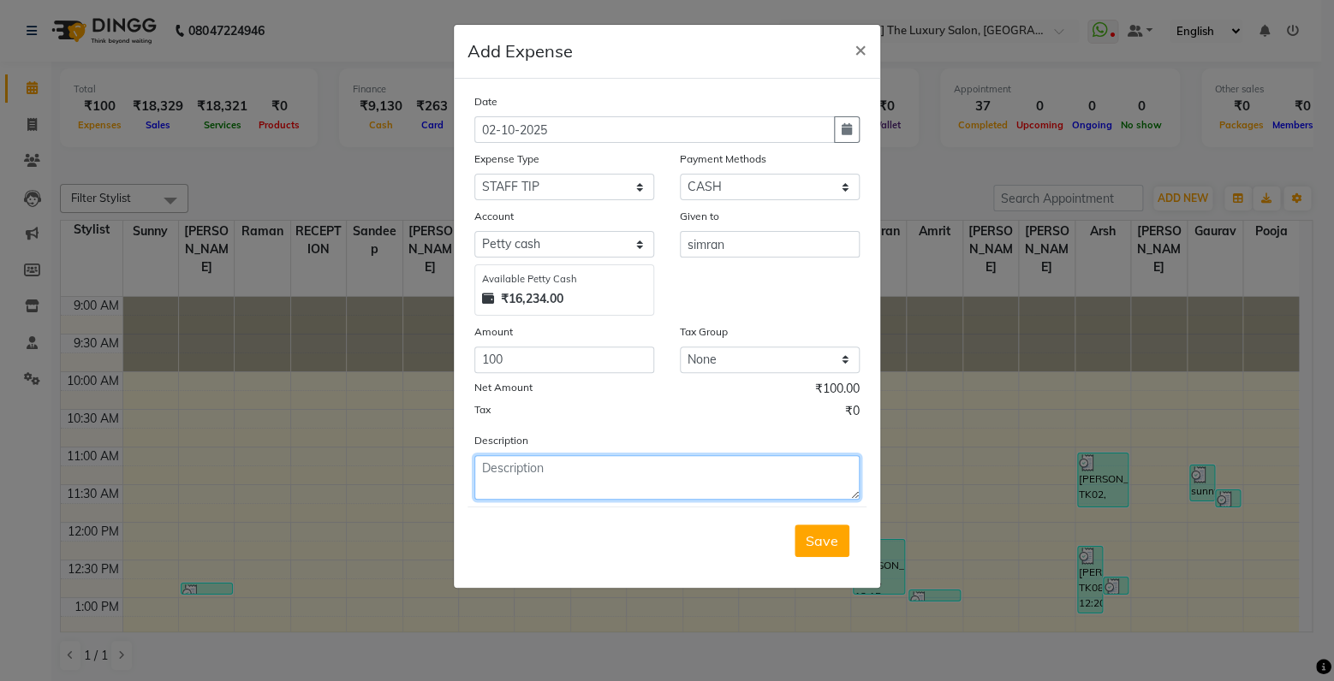
click at [619, 492] on textarea at bounding box center [666, 477] width 385 height 45
type textarea "[PERSON_NAME] tip"
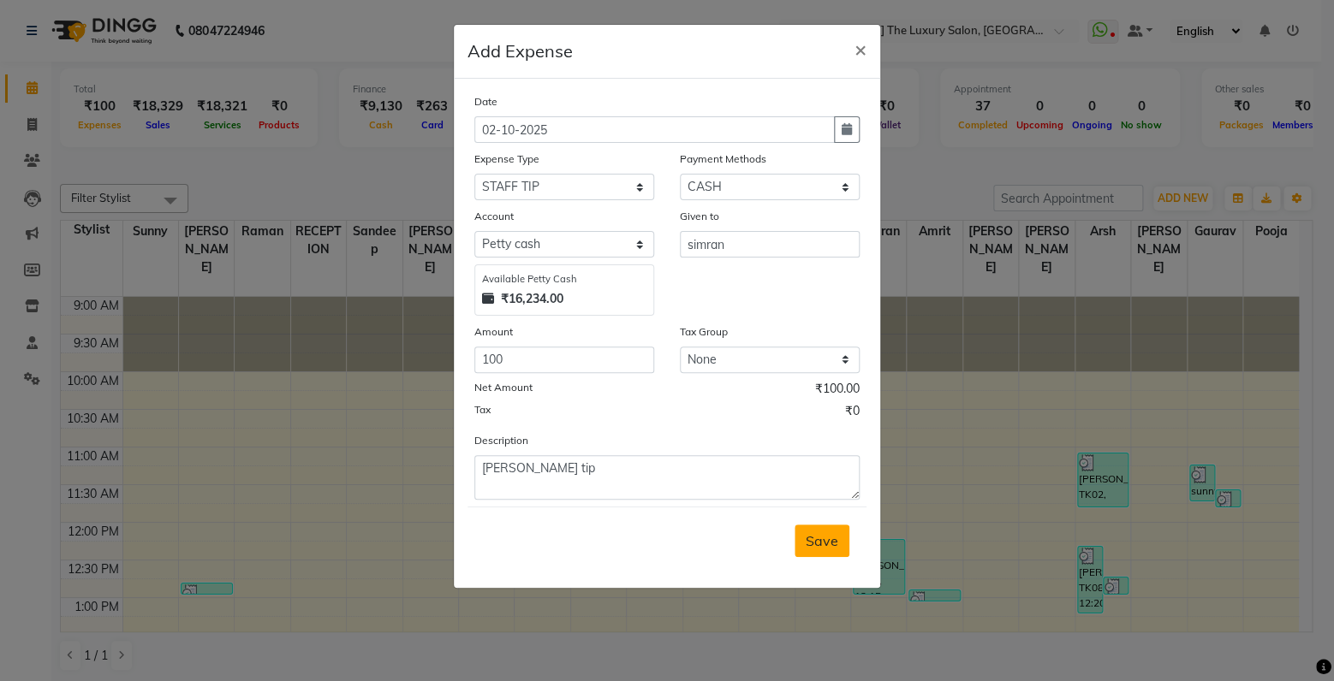
click at [829, 548] on span "Save" at bounding box center [821, 540] width 33 height 17
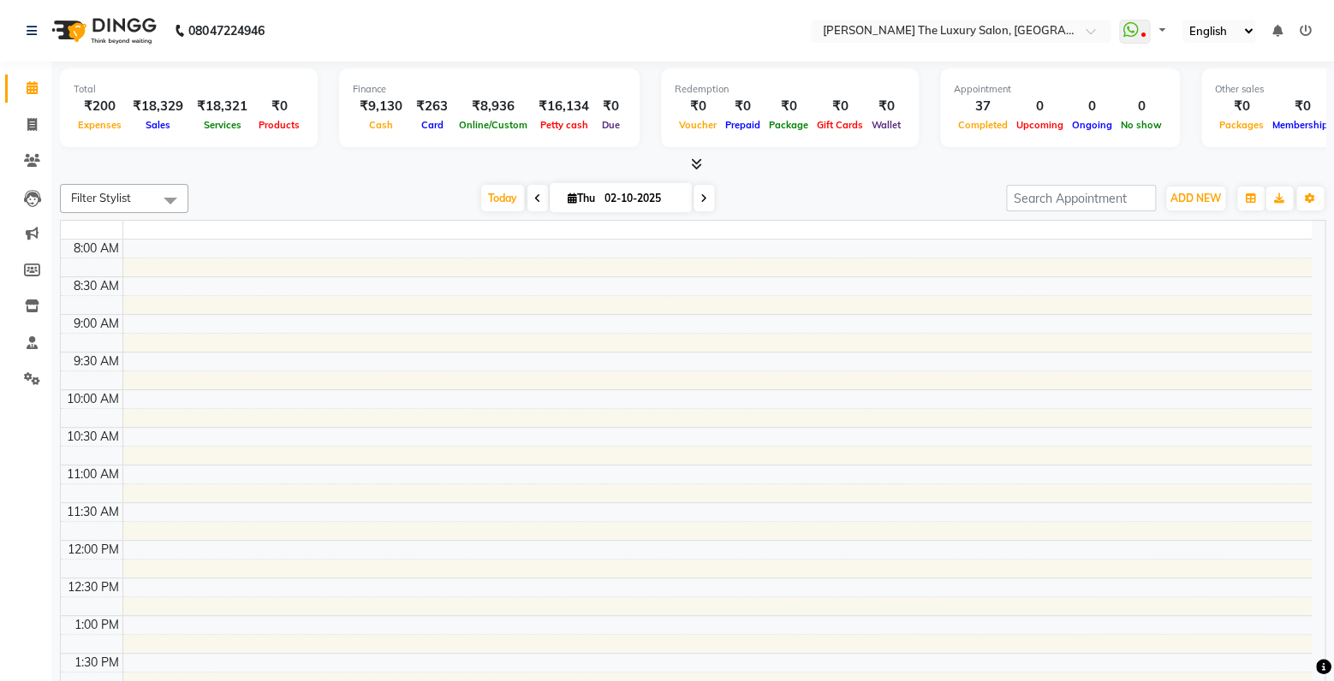
select select "en"
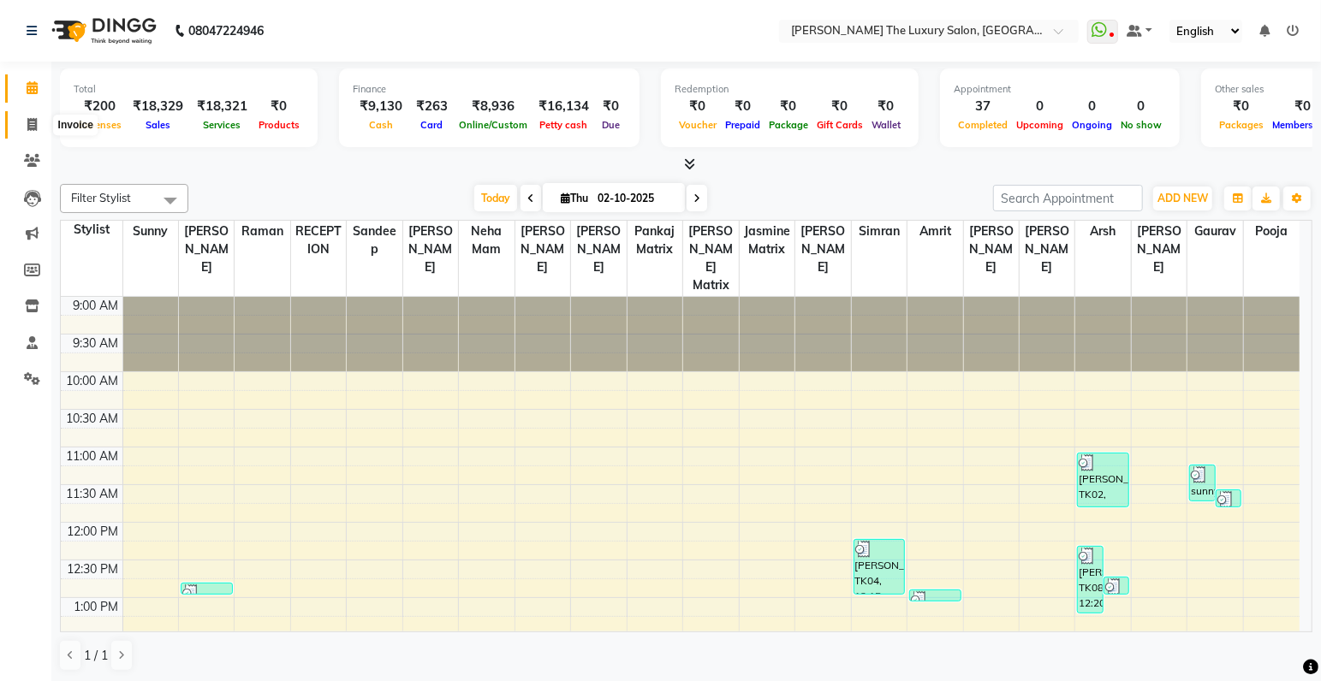
click at [33, 127] on icon at bounding box center [31, 124] width 9 height 13
select select "service"
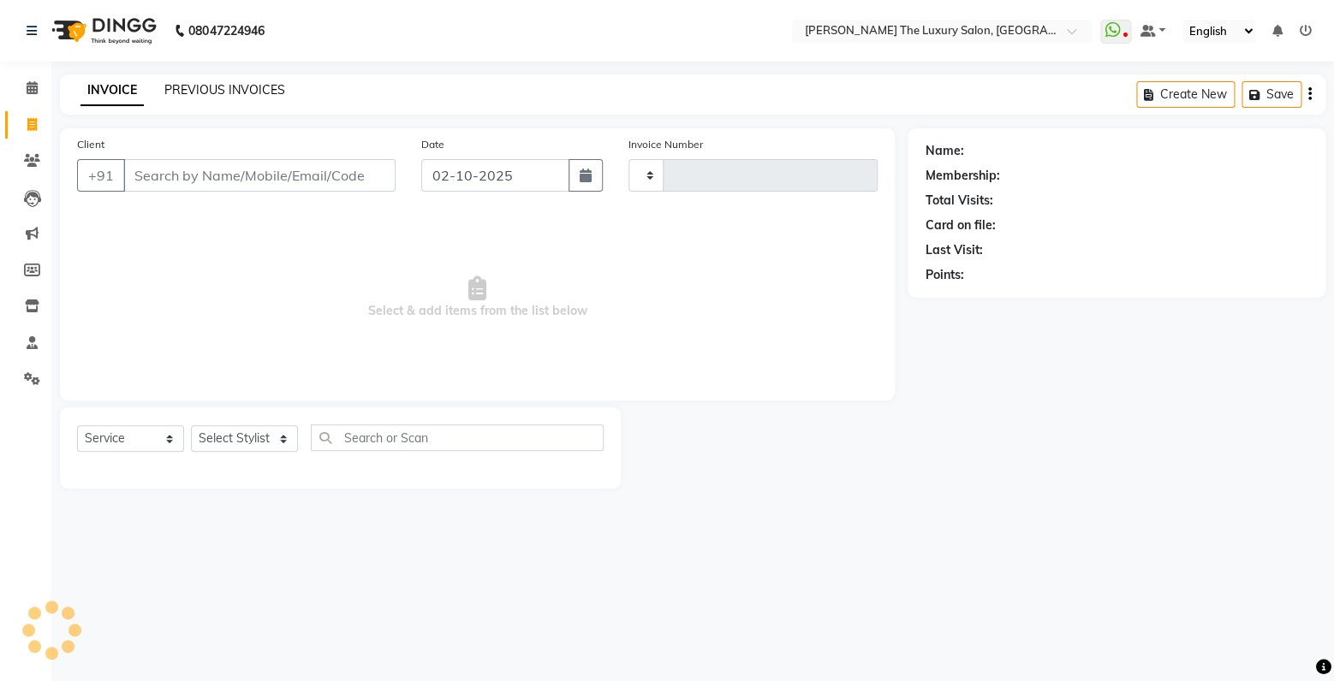
click at [195, 88] on link "PREVIOUS INVOICES" at bounding box center [224, 89] width 121 height 15
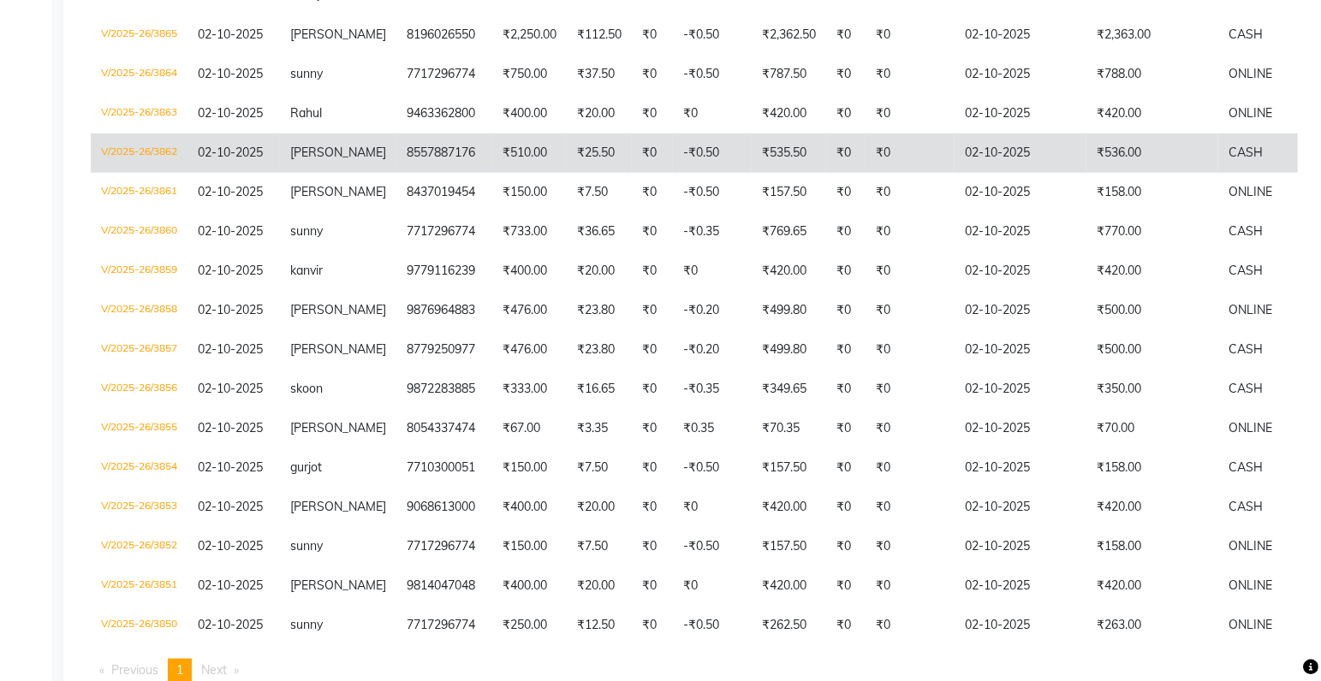
scroll to position [564, 0]
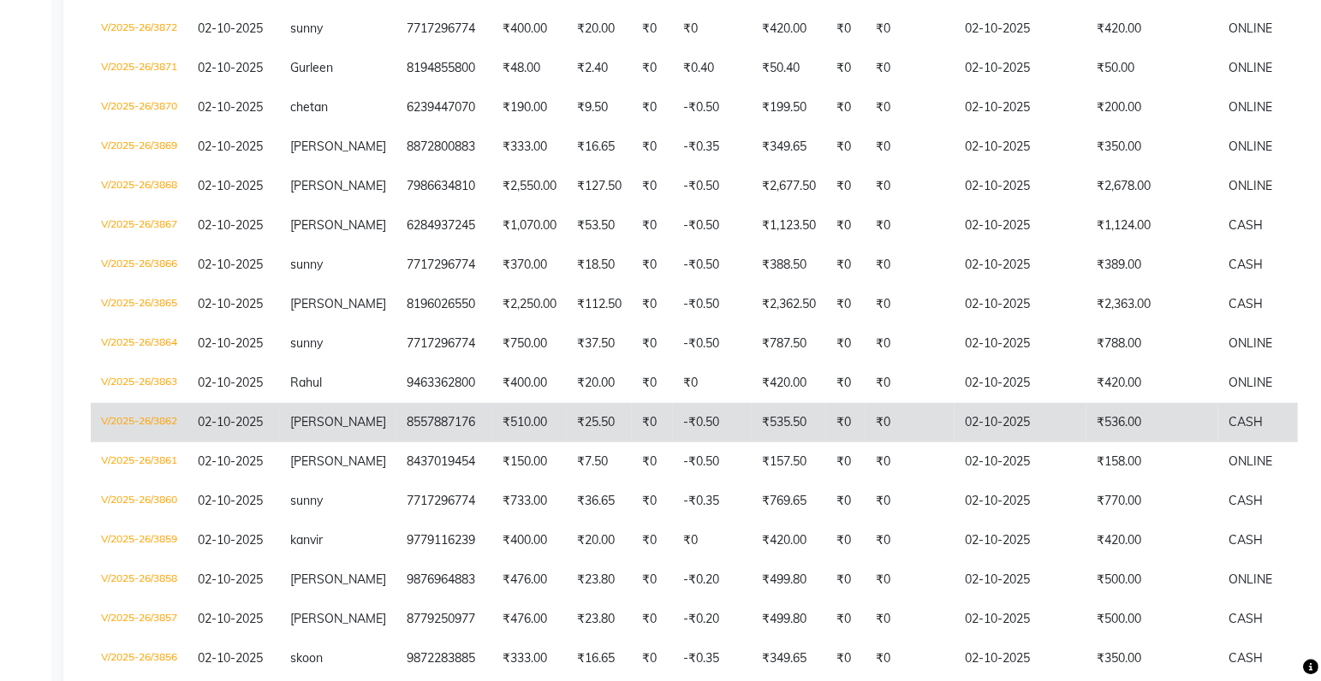
click at [1201, 425] on td "₹536.00" at bounding box center [1152, 422] width 132 height 39
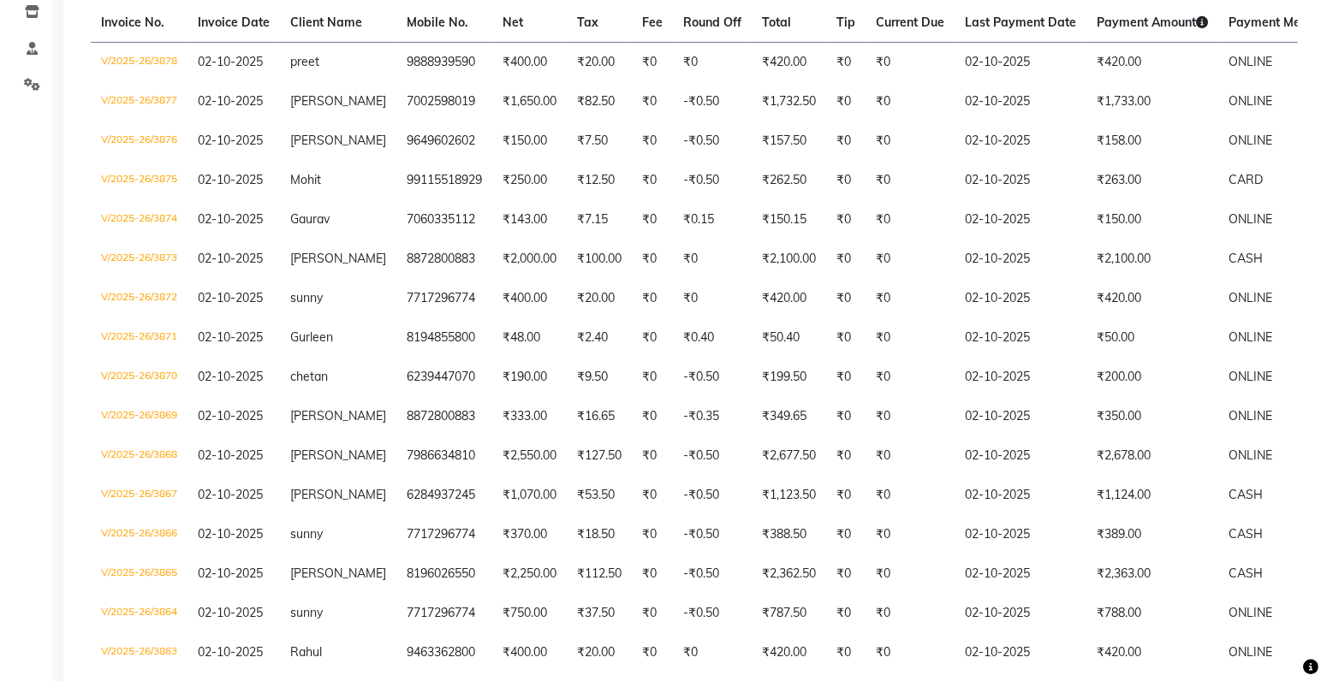
scroll to position [0, 0]
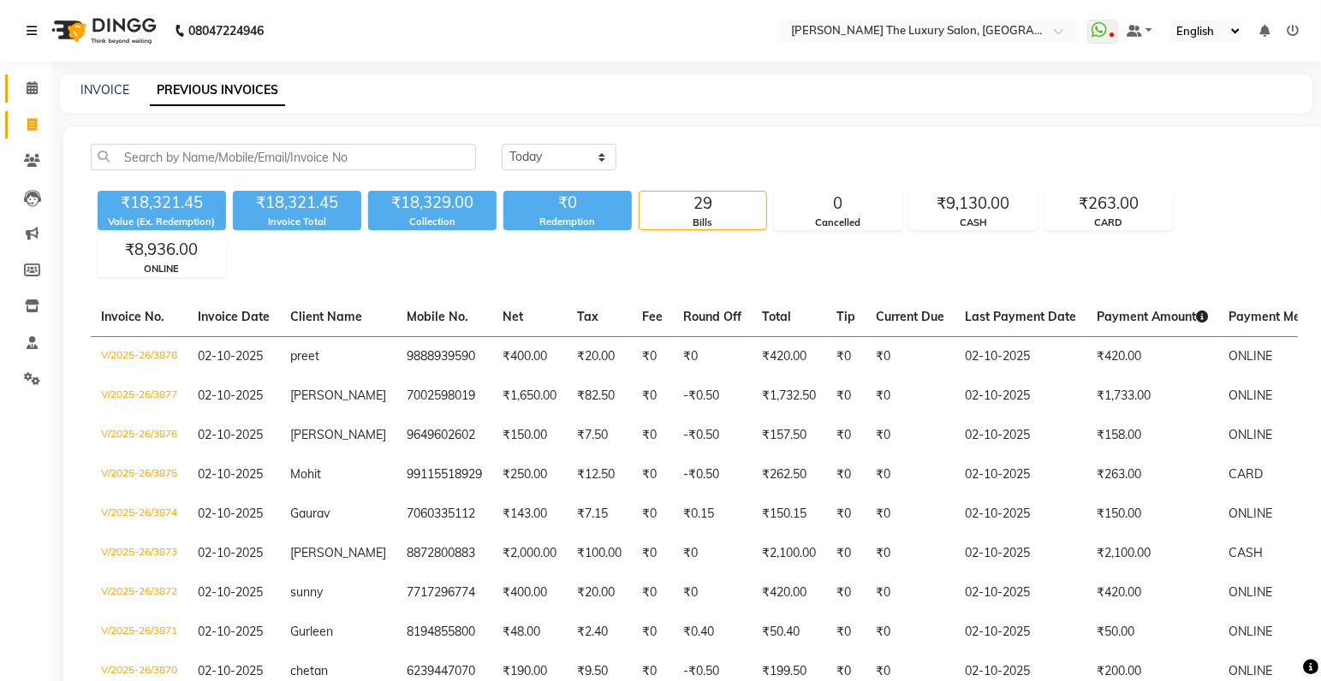
click at [18, 91] on span at bounding box center [32, 89] width 30 height 20
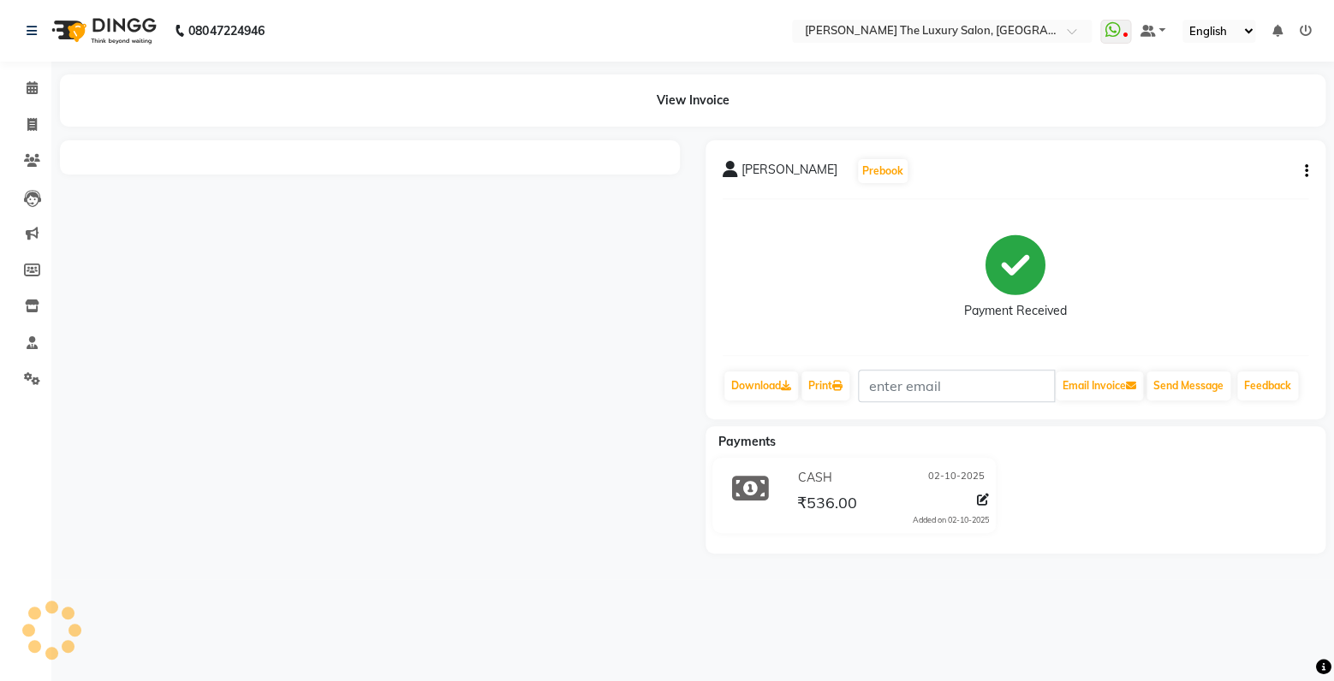
select select "en"
click at [983, 501] on icon at bounding box center [983, 500] width 12 height 12
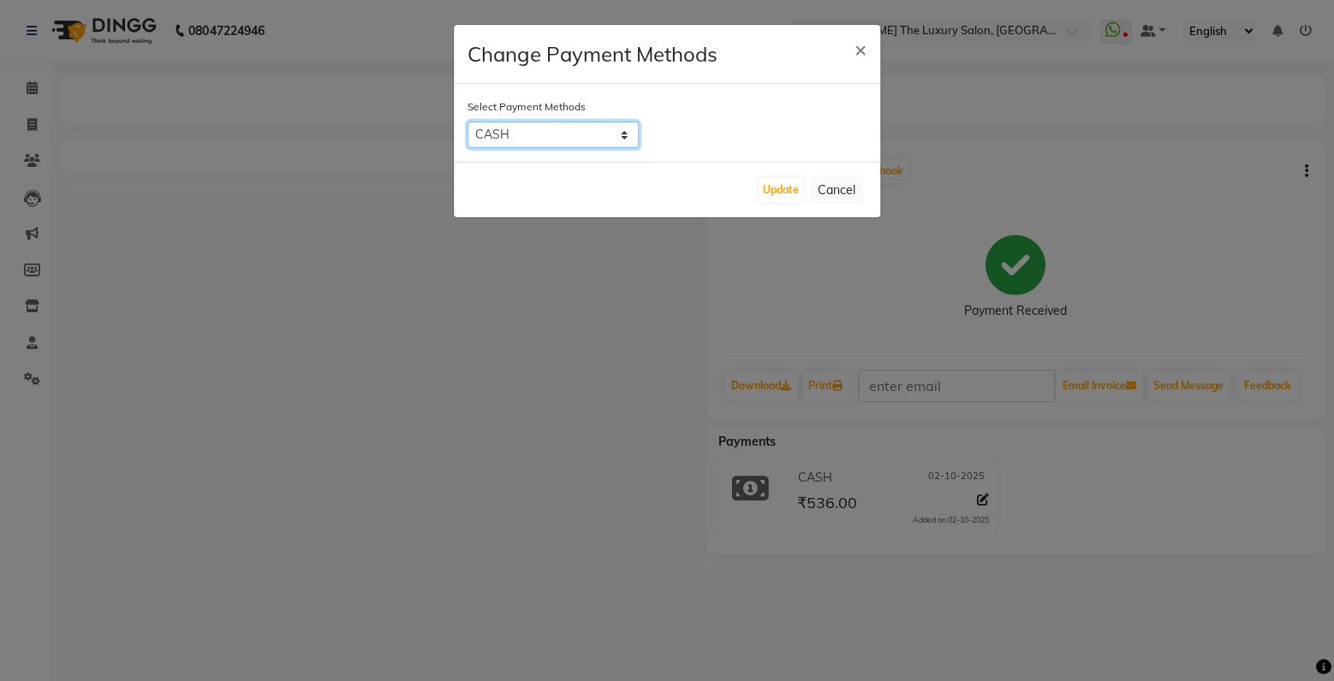
select select "2"
click option "CARD" at bounding box center [0, 0] width 0 height 0
click at [773, 192] on button "Update" at bounding box center [780, 190] width 45 height 24
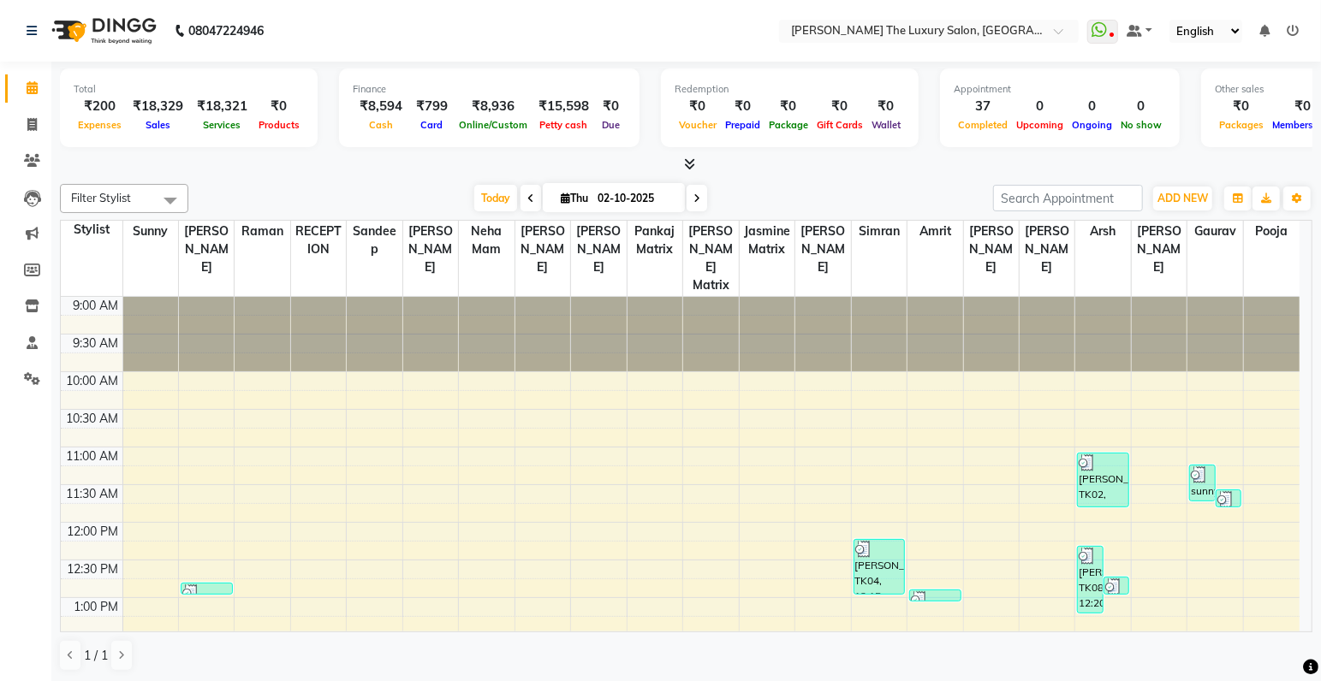
scroll to position [492, 0]
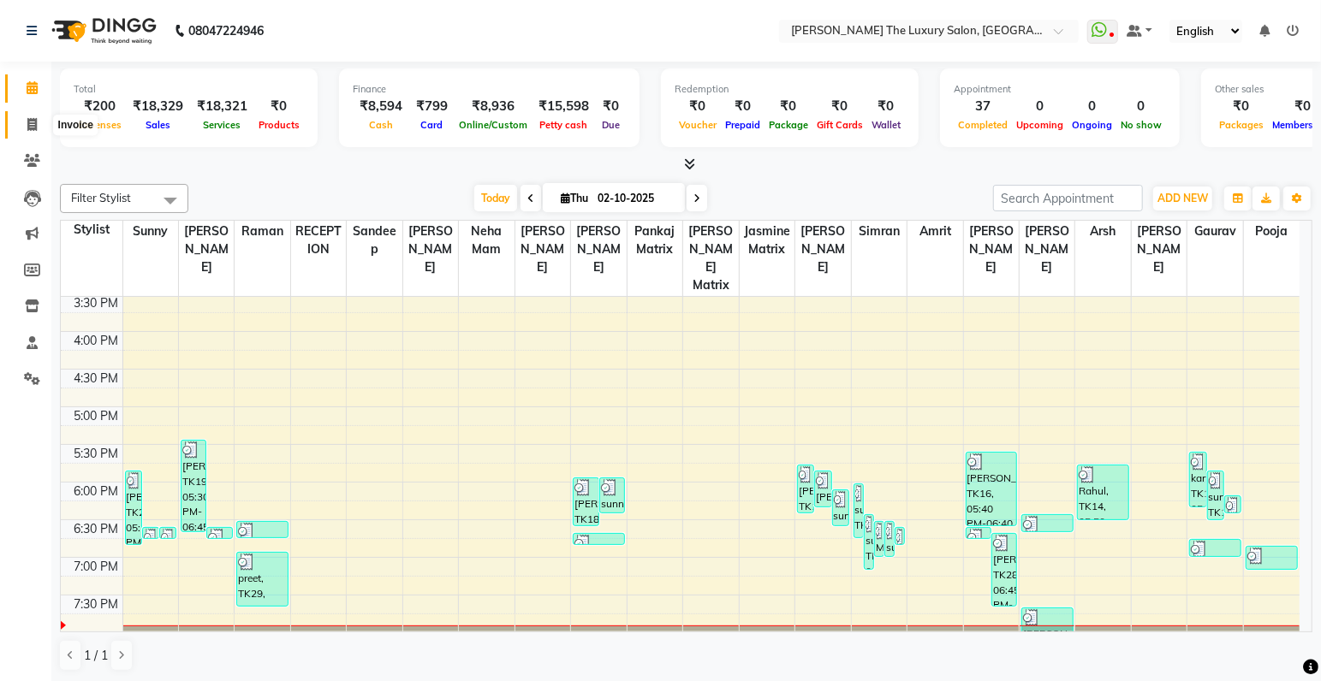
click at [28, 126] on icon at bounding box center [31, 124] width 9 height 13
select select "service"
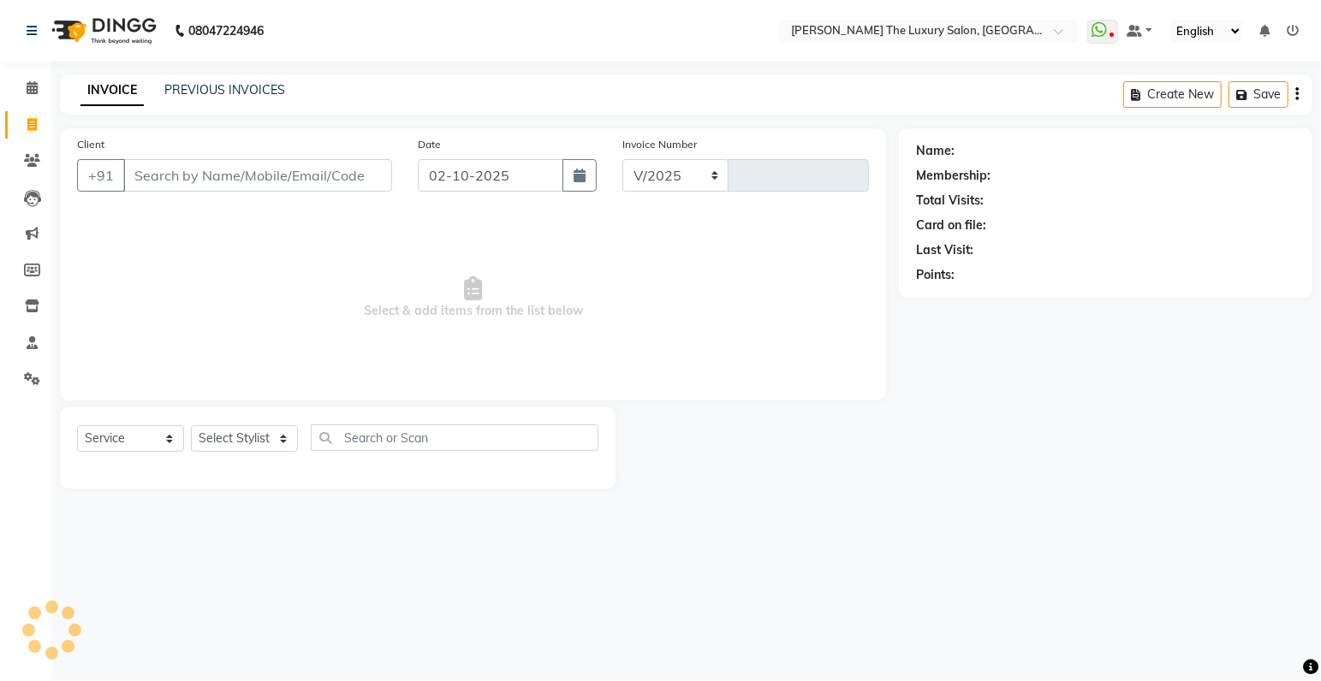
select select "7179"
type input "3879"
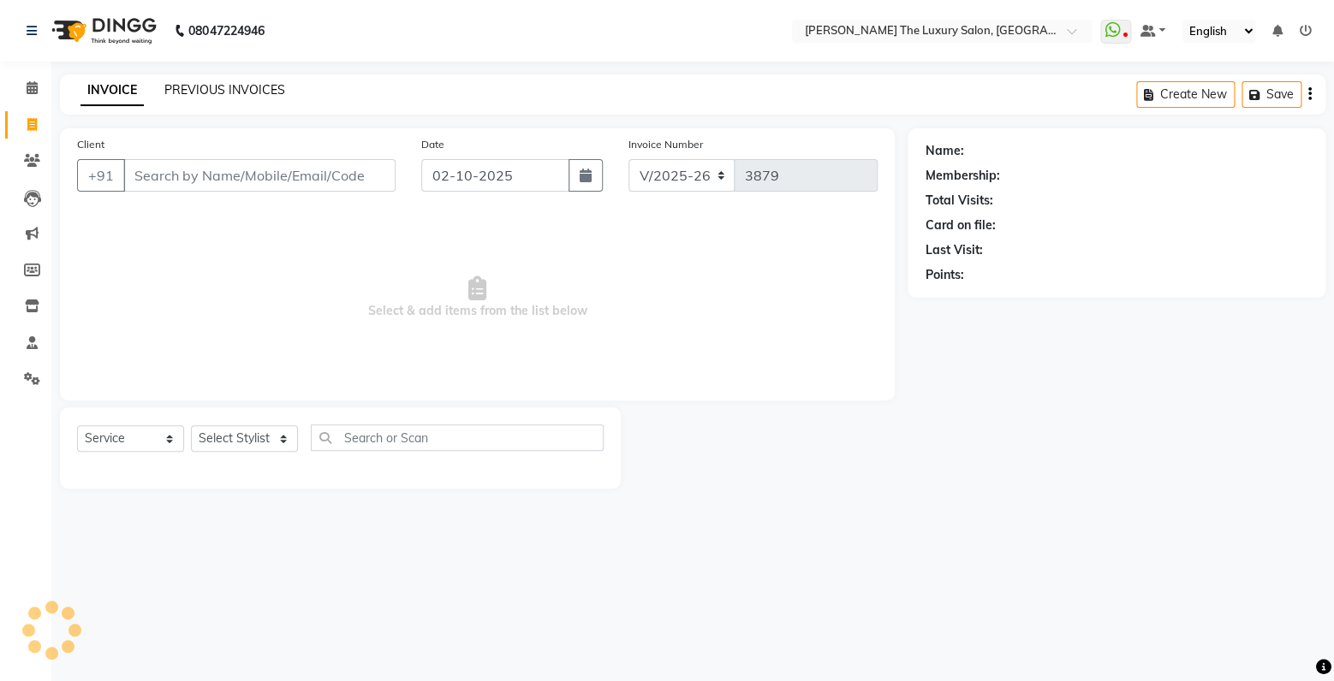
click at [255, 90] on link "PREVIOUS INVOICES" at bounding box center [224, 89] width 121 height 15
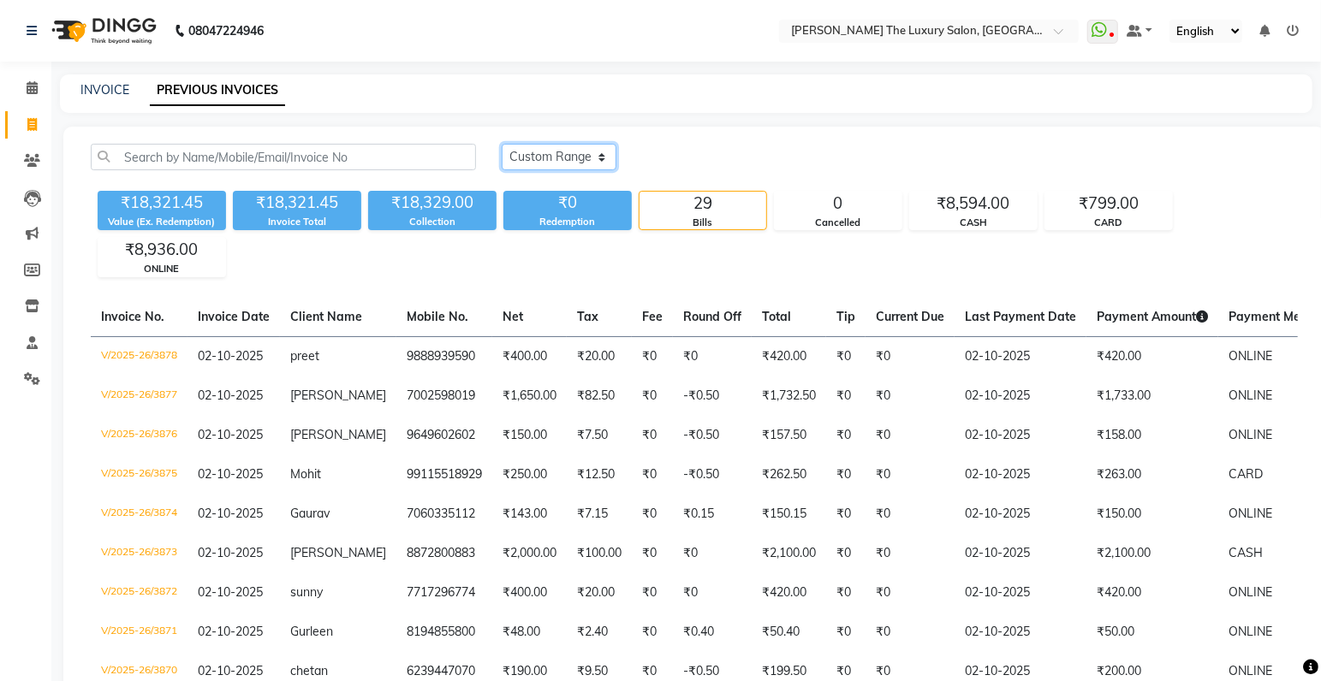
click option "Custom Range" at bounding box center [0, 0] width 0 height 0
click at [576, 174] on div "Today Yesterday Custom Range 02-10-2025 - 02-10-2025" at bounding box center [900, 164] width 822 height 40
select select "yesterday"
click option "Yesterday" at bounding box center [0, 0] width 0 height 0
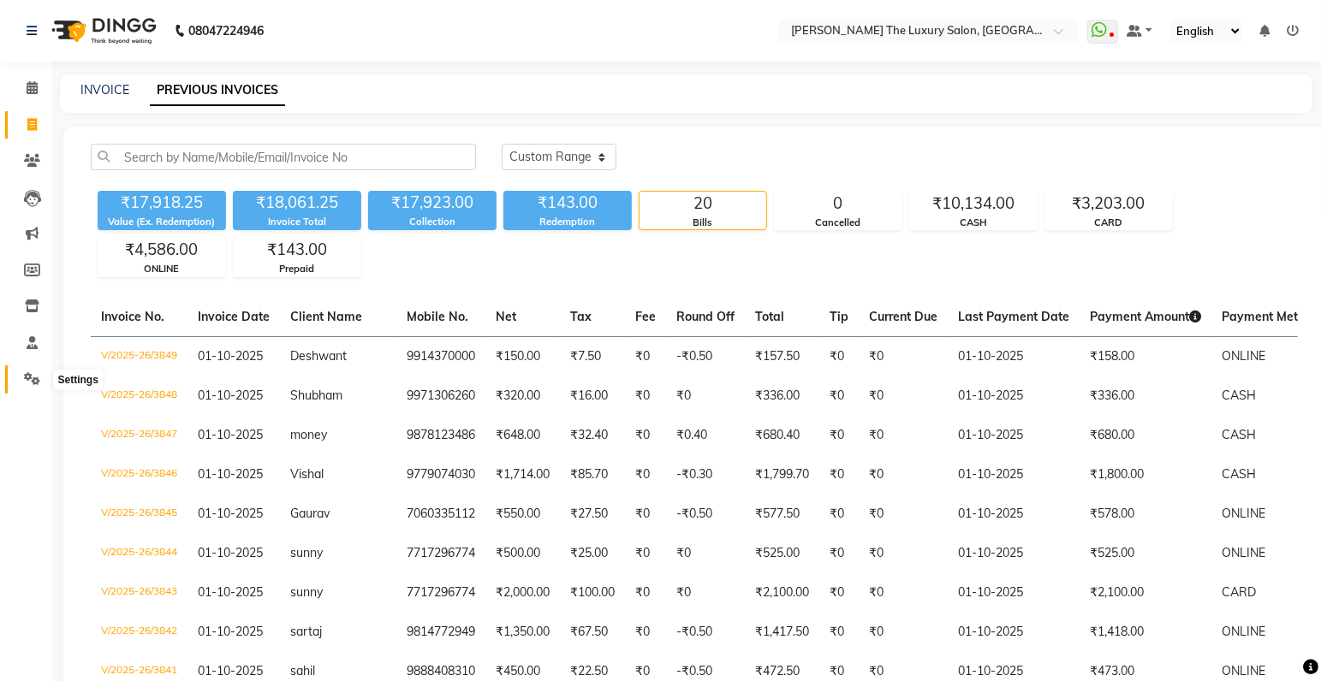
click at [27, 380] on icon at bounding box center [32, 378] width 16 height 13
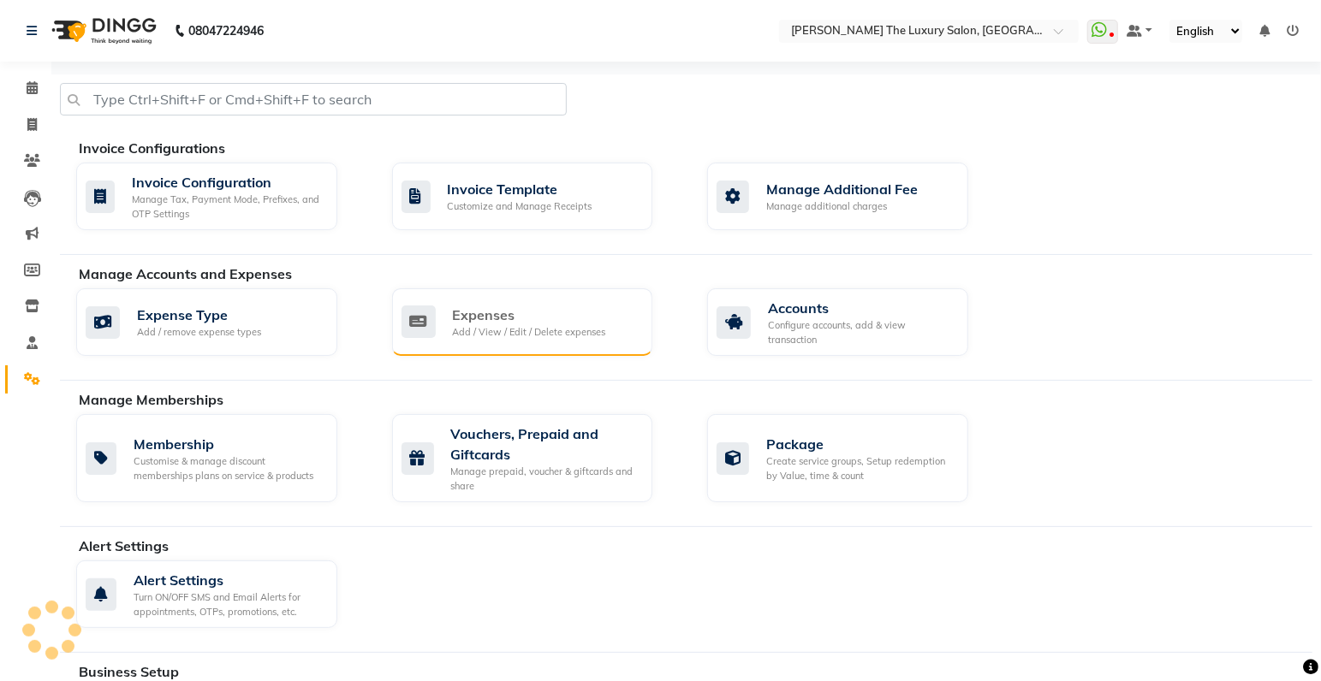
click at [551, 311] on div "Expenses" at bounding box center [529, 315] width 153 height 21
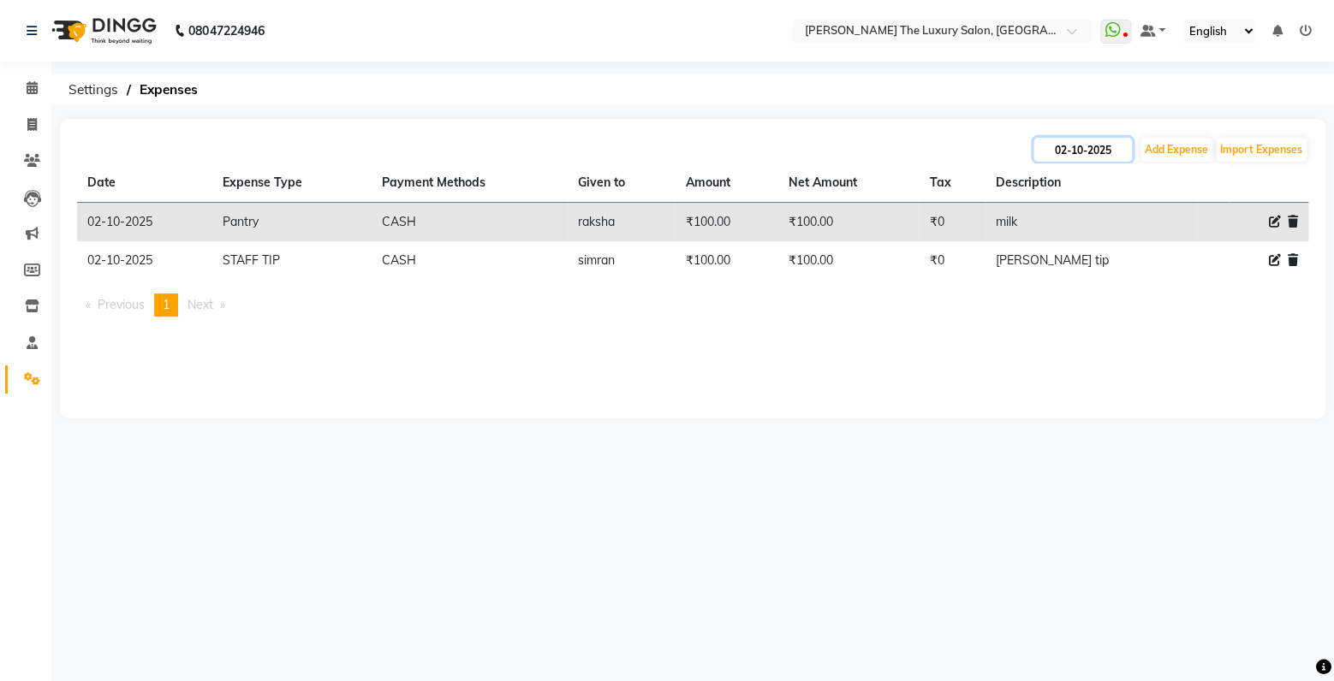
click at [1064, 144] on input "02-10-2025" at bounding box center [1082, 150] width 98 height 24
select select "10"
select select "2025"
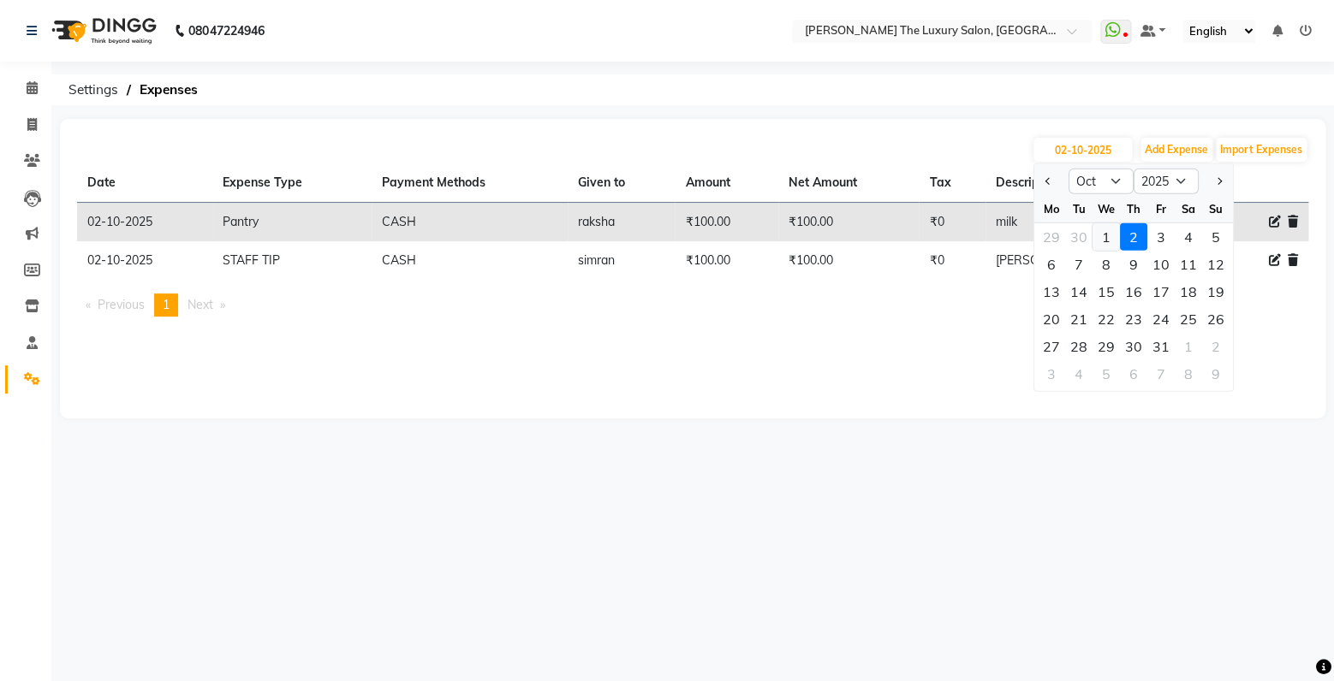
click at [1105, 238] on div "1" at bounding box center [1105, 236] width 27 height 27
type input "01-10-2025"
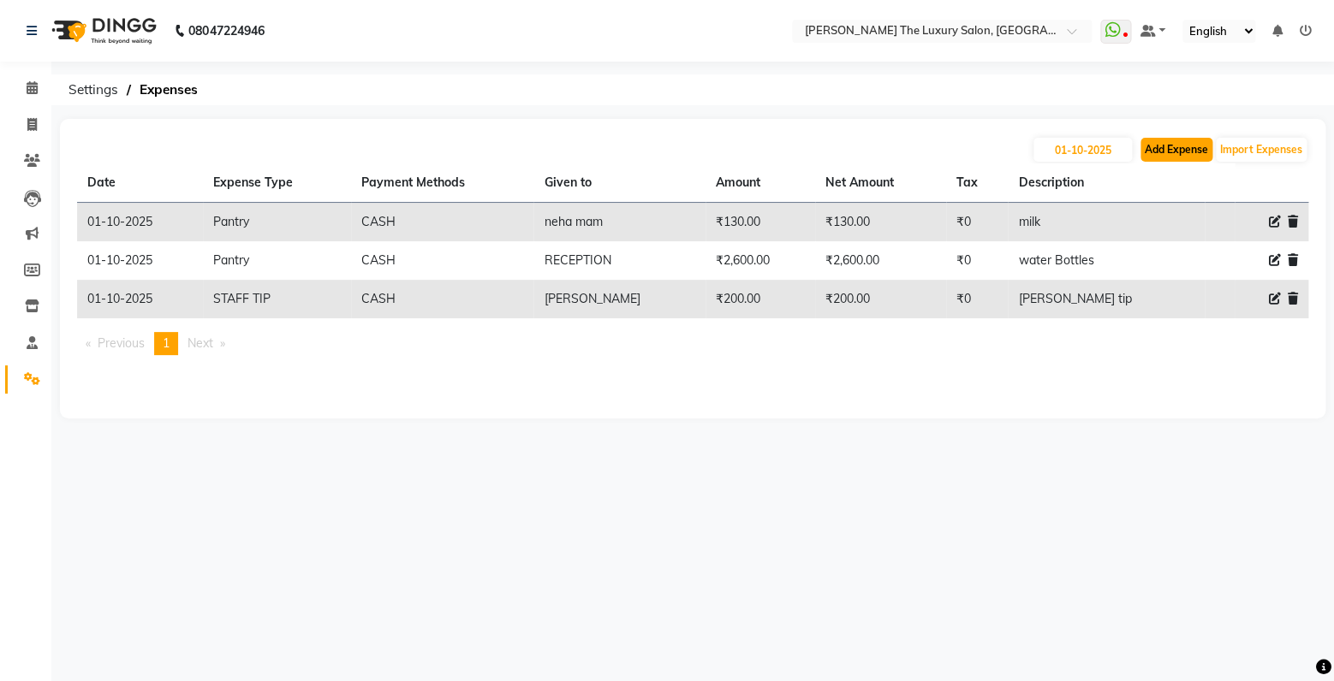
click at [1191, 152] on button "Add Expense" at bounding box center [1176, 150] width 72 height 24
select select "1"
select select "6260"
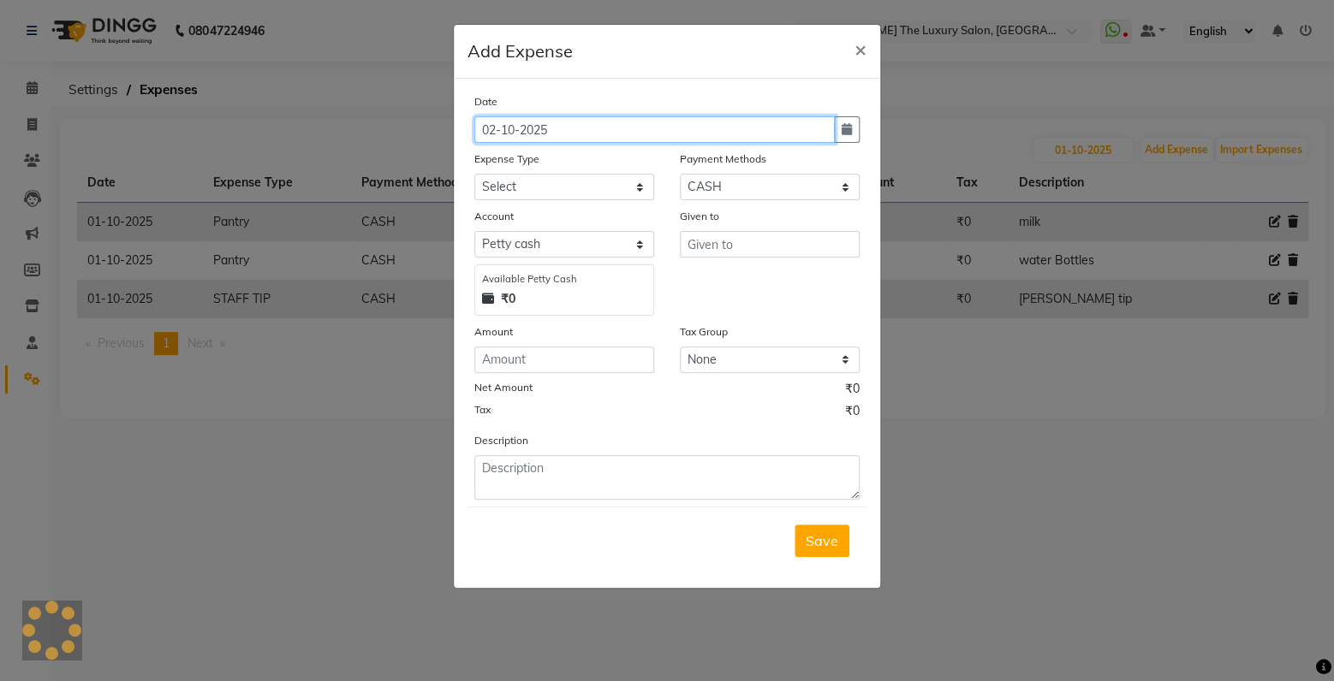
click at [603, 124] on input "02-10-2025" at bounding box center [654, 129] width 360 height 27
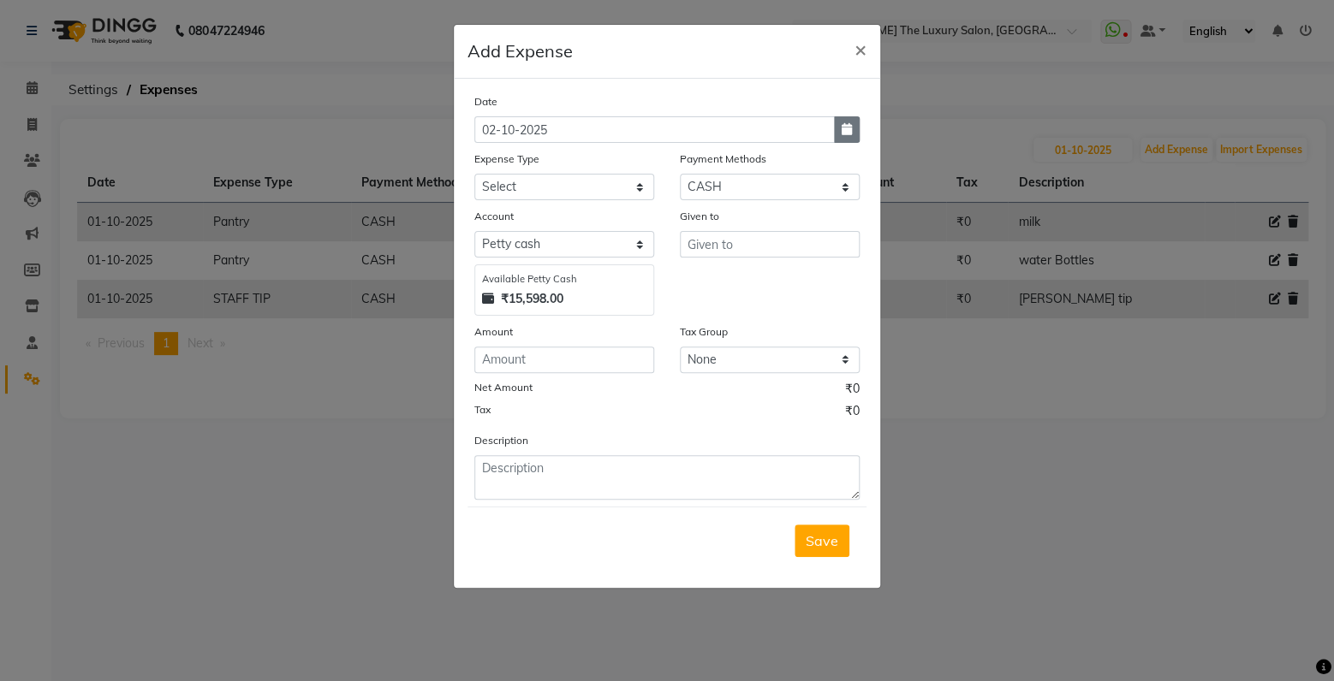
click at [849, 135] on icon "button" at bounding box center [846, 129] width 10 height 12
select select "10"
select select "2025"
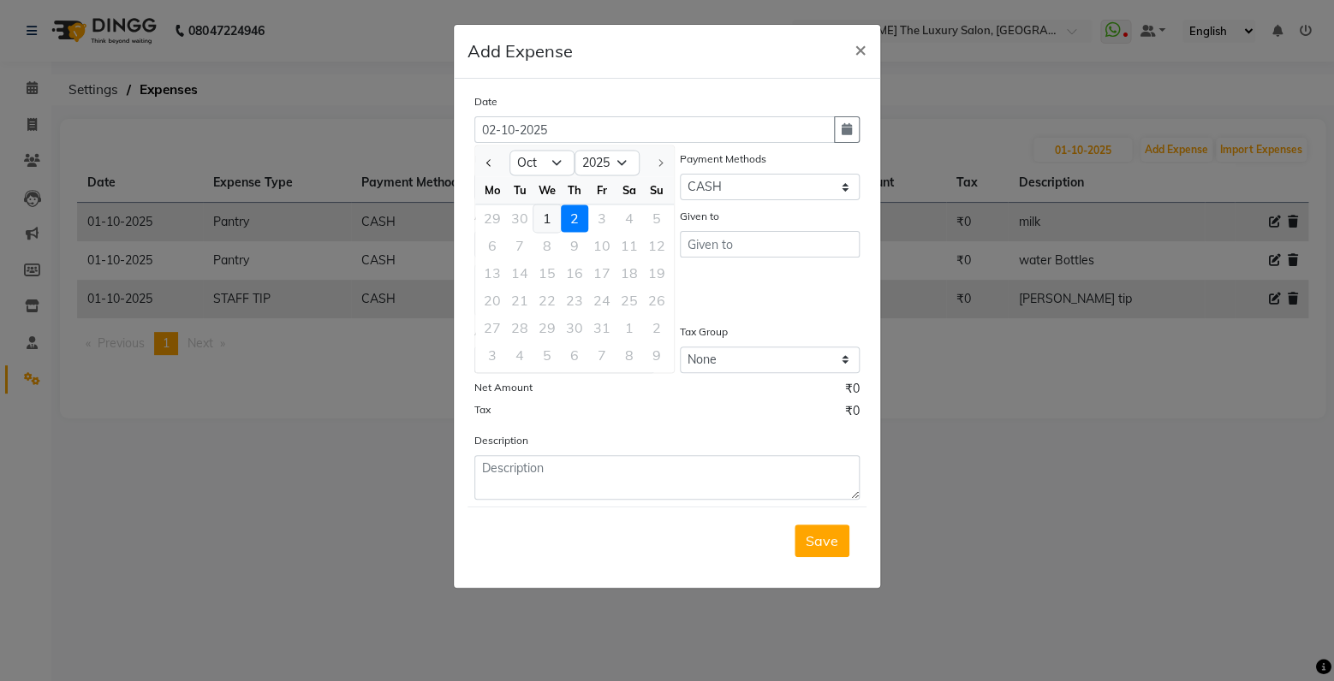
click at [550, 214] on div "1" at bounding box center [546, 218] width 27 height 27
type input "01-10-2025"
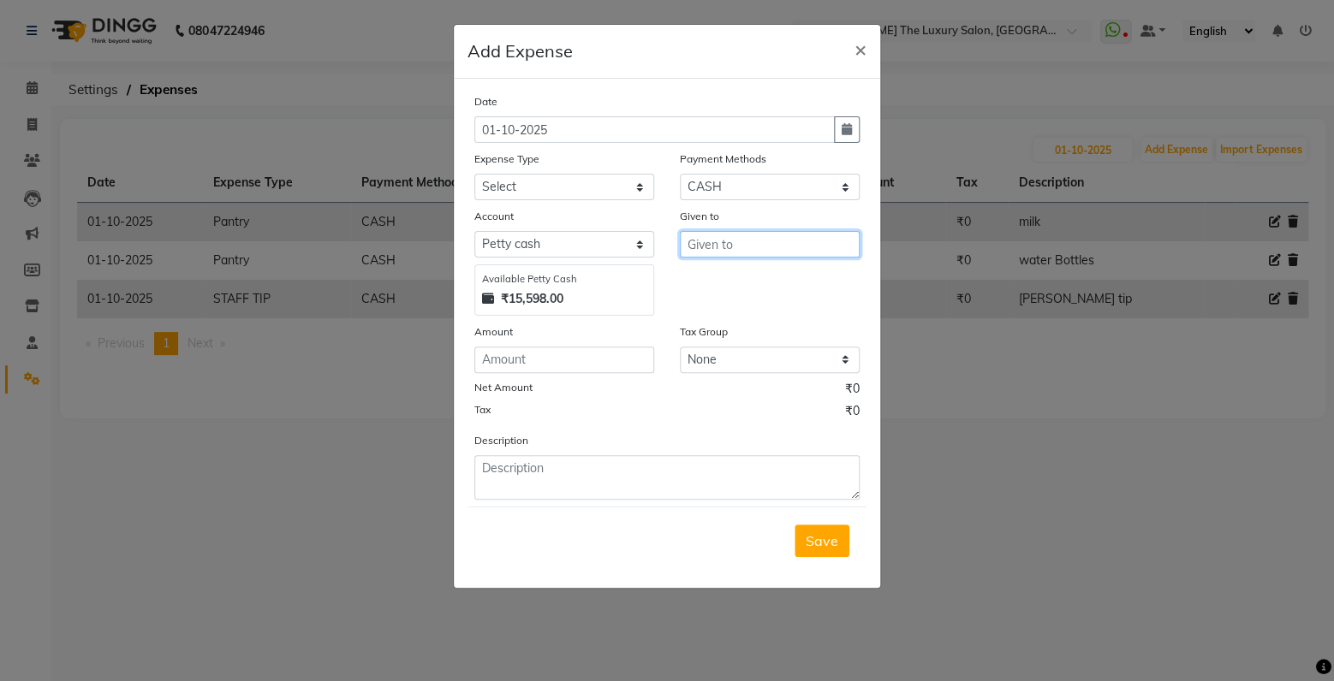
click at [752, 248] on input "text" at bounding box center [770, 244] width 180 height 27
click at [740, 306] on ngb-highlight "ne ha mam" at bounding box center [735, 308] width 68 height 17
type input "neha mam"
click at [593, 366] on input "number" at bounding box center [564, 360] width 180 height 27
type input "7204"
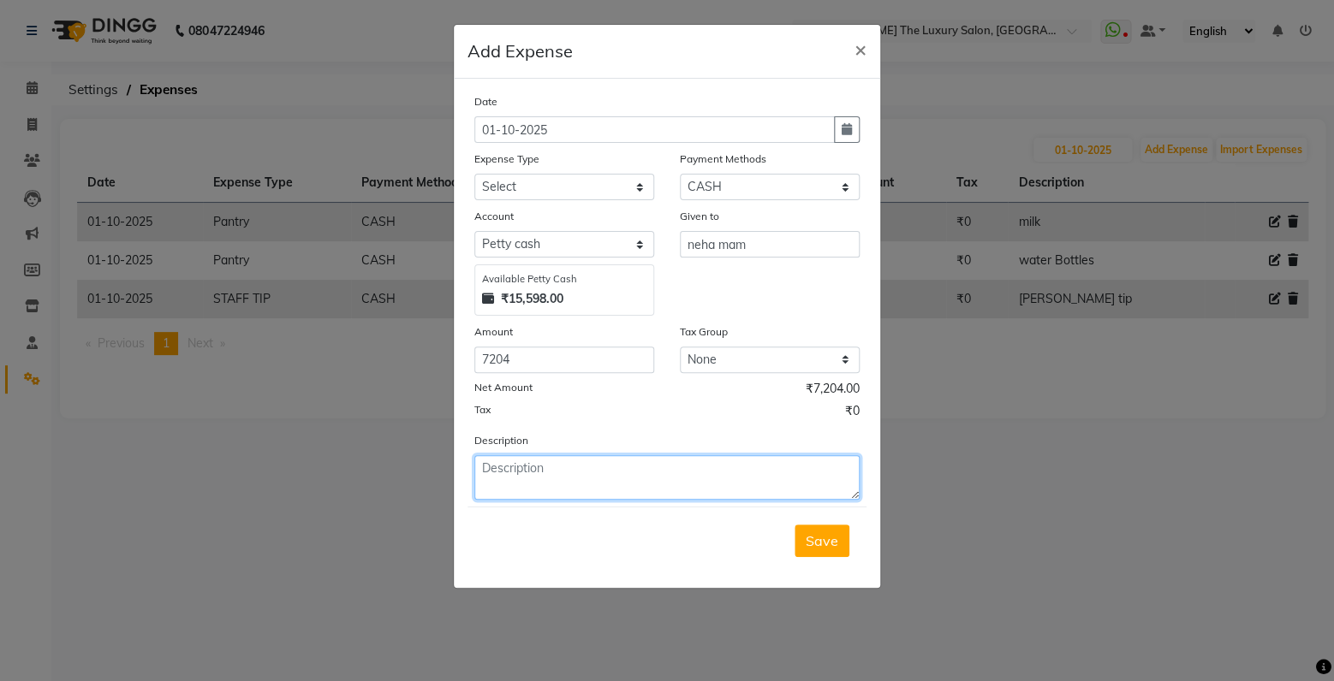
click at [546, 473] on textarea at bounding box center [666, 477] width 385 height 45
type textarea "[PERSON_NAME] cash"
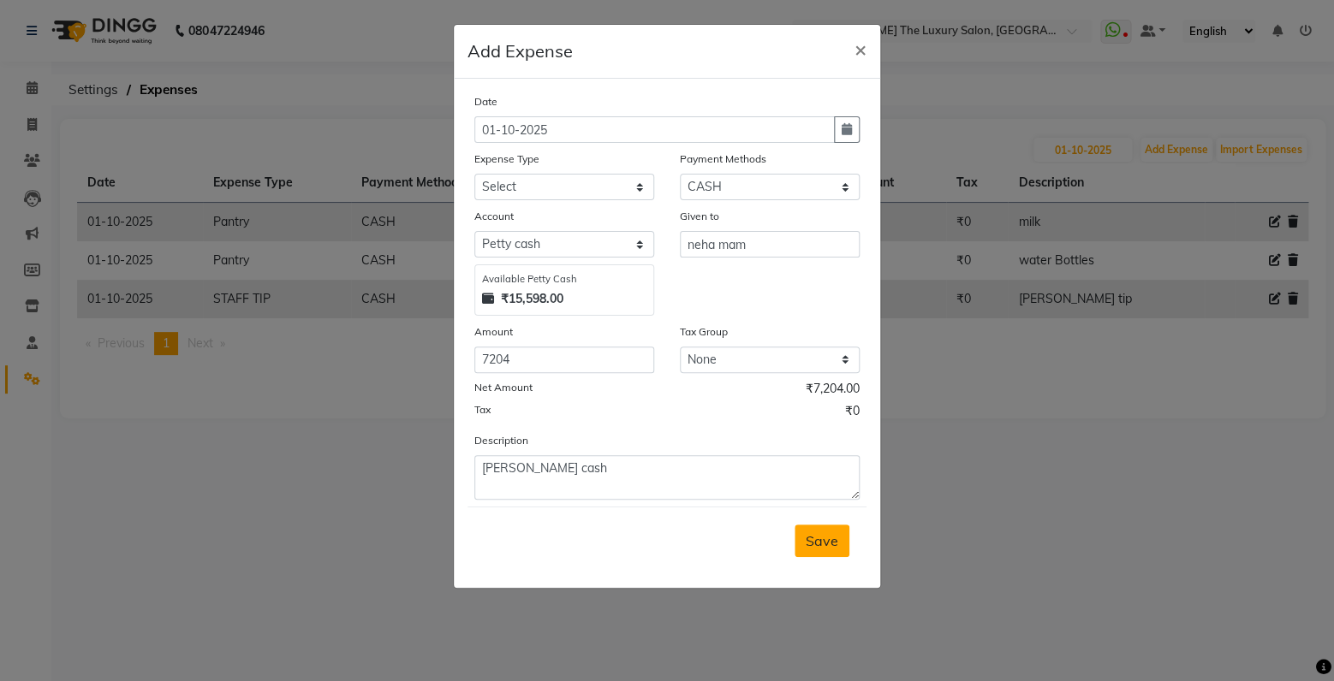
click at [815, 555] on button "Save" at bounding box center [821, 541] width 55 height 33
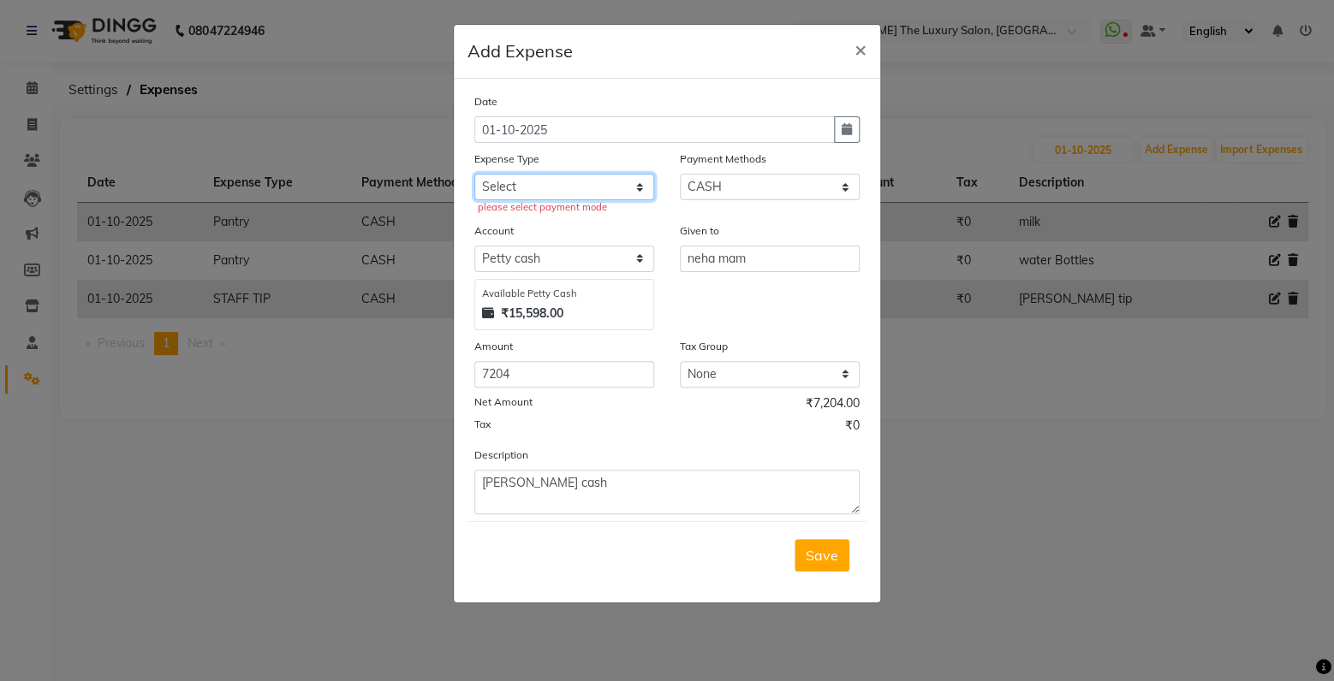
select select "18150"
click option "Cash transfer to hub" at bounding box center [0, 0] width 0 height 0
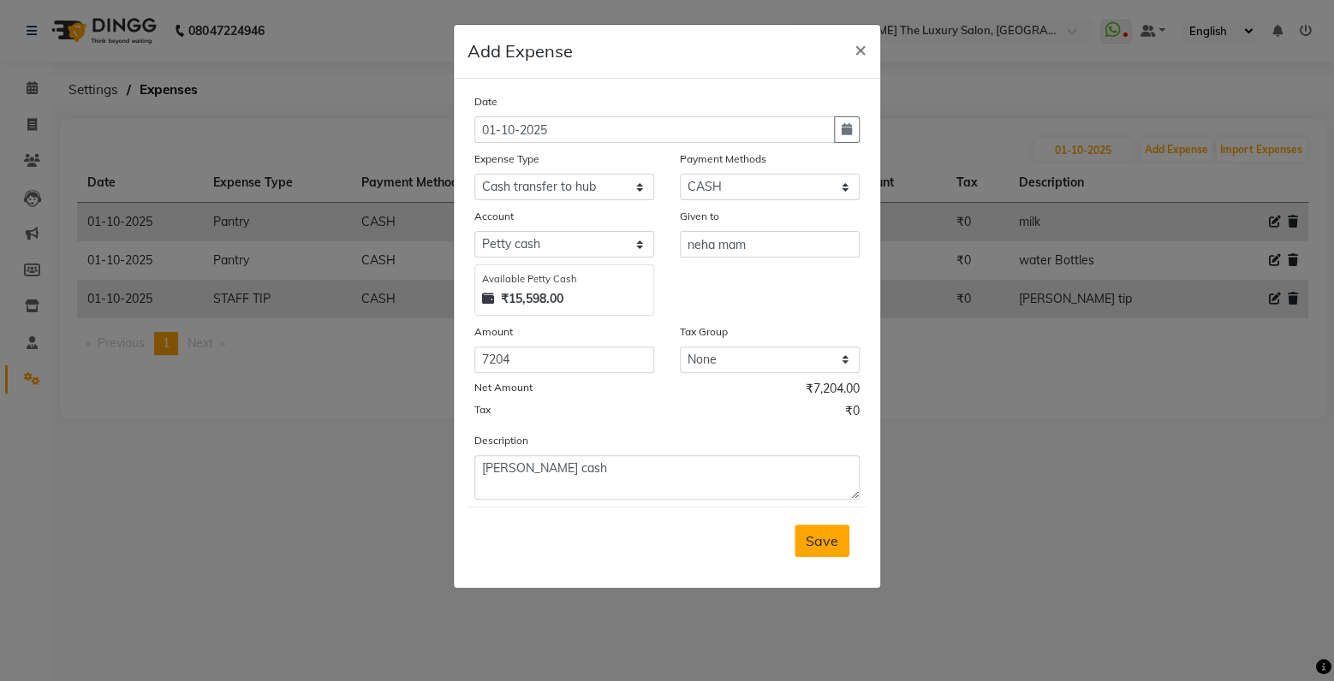
click at [825, 542] on span "Save" at bounding box center [821, 540] width 33 height 17
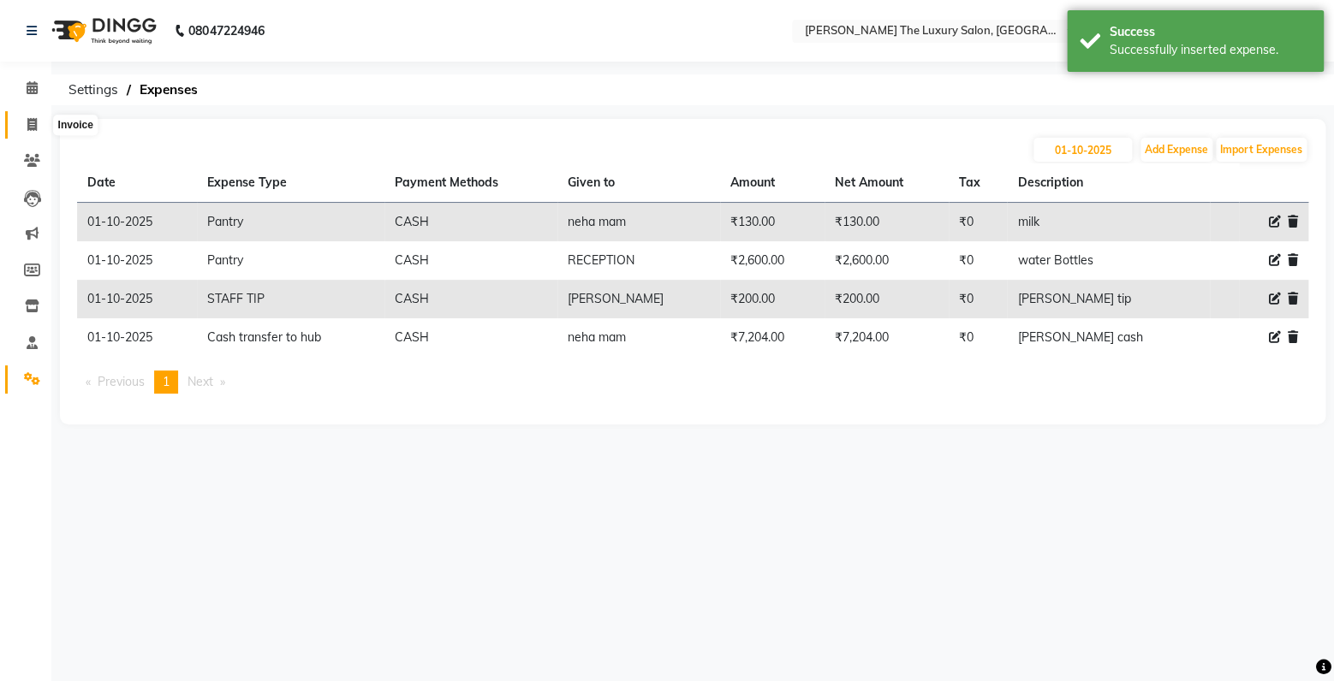
click at [28, 127] on icon at bounding box center [31, 124] width 9 height 13
select select "service"
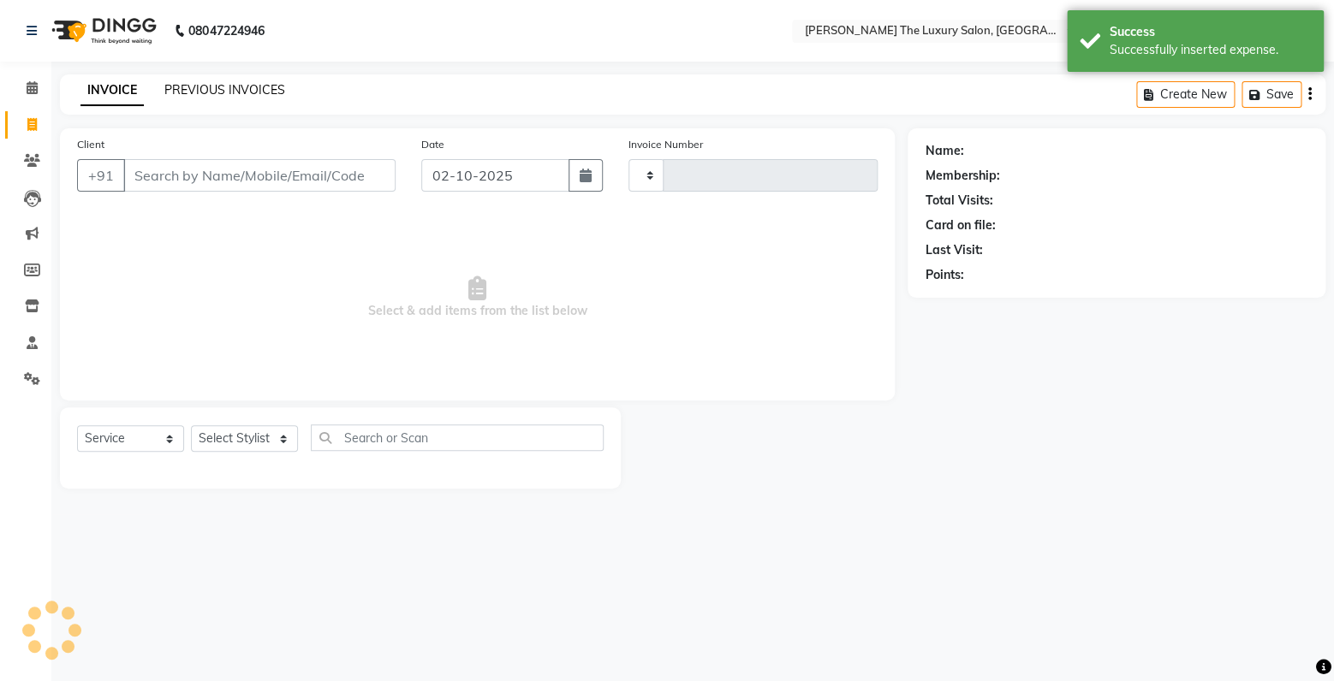
click at [225, 86] on link "PREVIOUS INVOICES" at bounding box center [224, 89] width 121 height 15
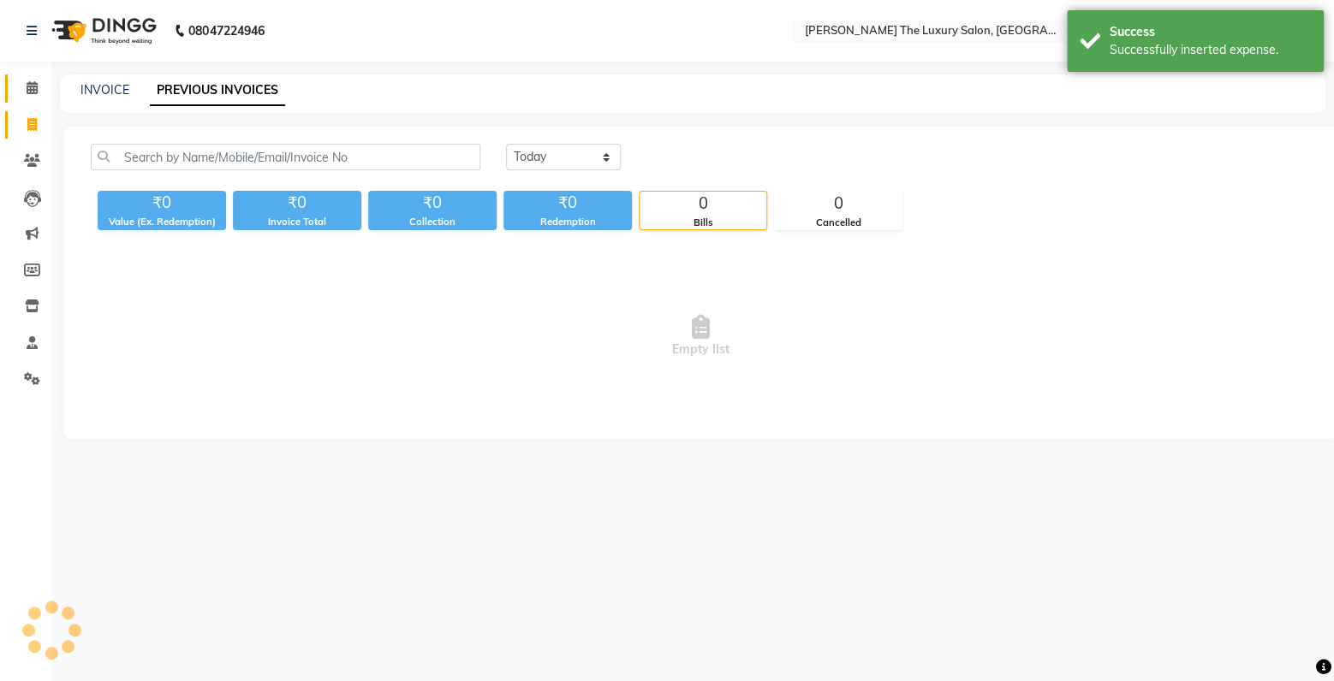
click at [34, 92] on icon at bounding box center [32, 87] width 11 height 13
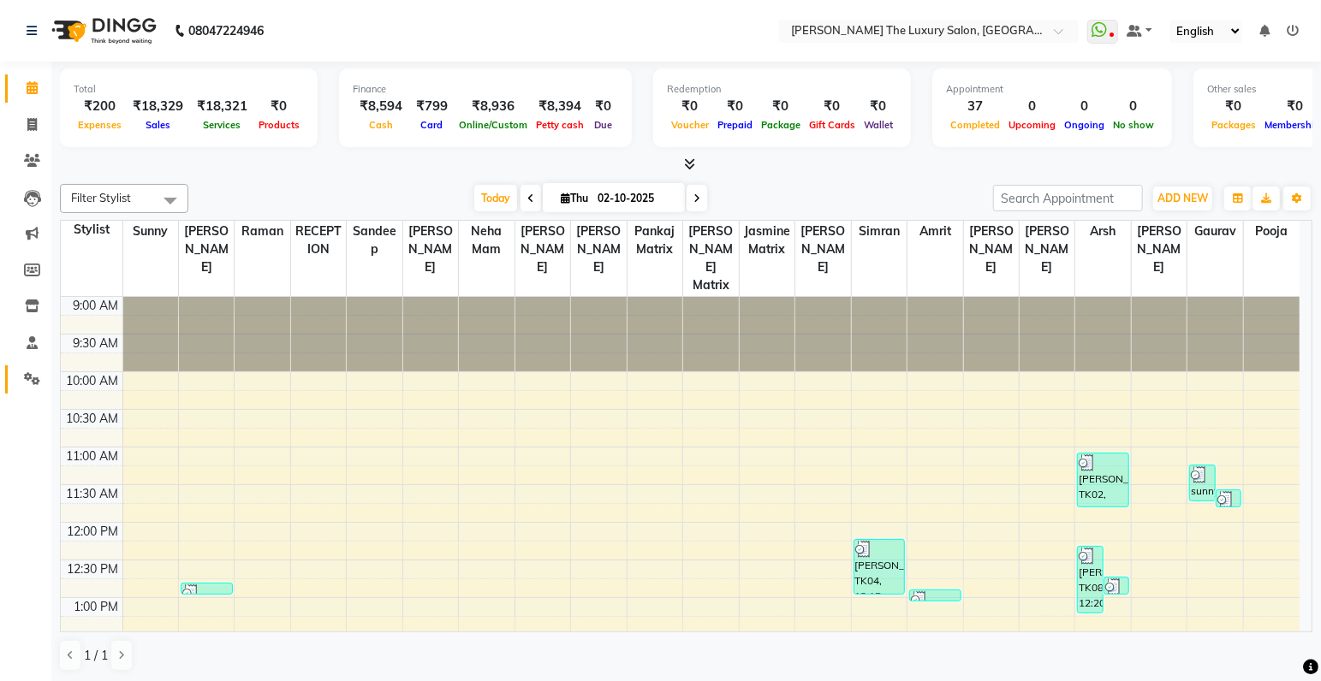
click at [35, 377] on icon at bounding box center [32, 378] width 16 height 13
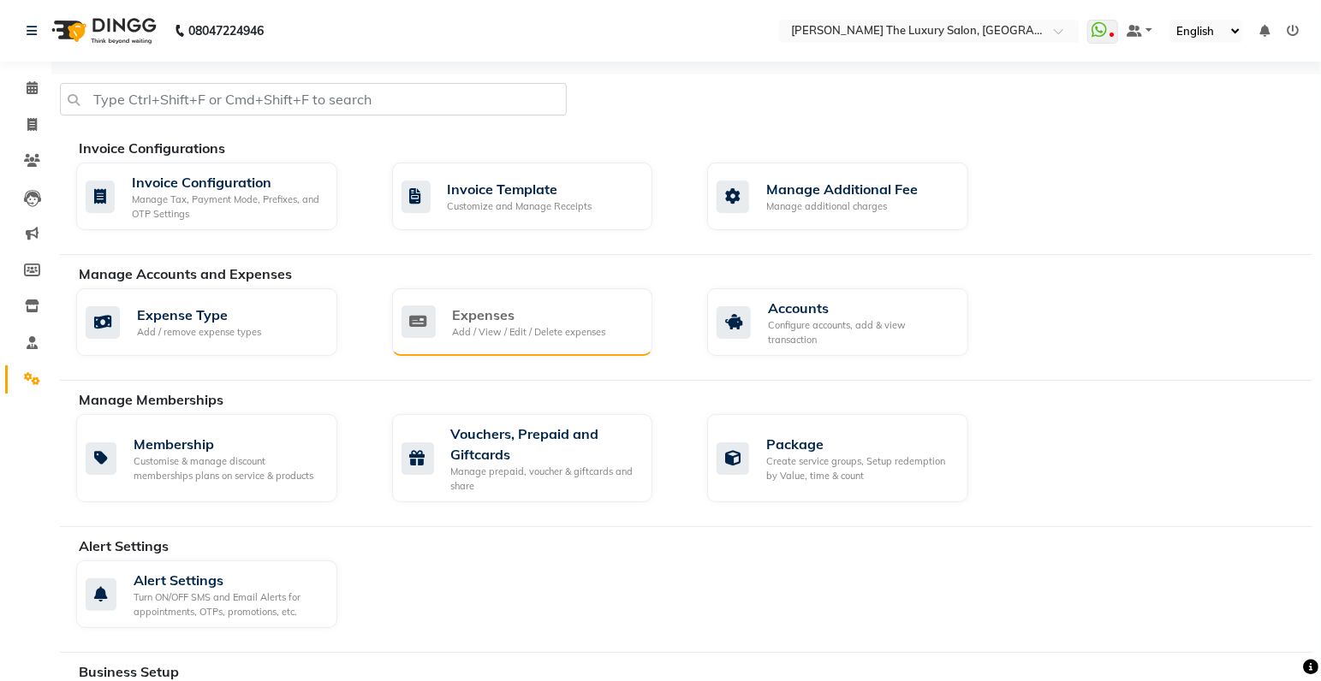
click at [486, 322] on div "Expenses" at bounding box center [529, 315] width 153 height 21
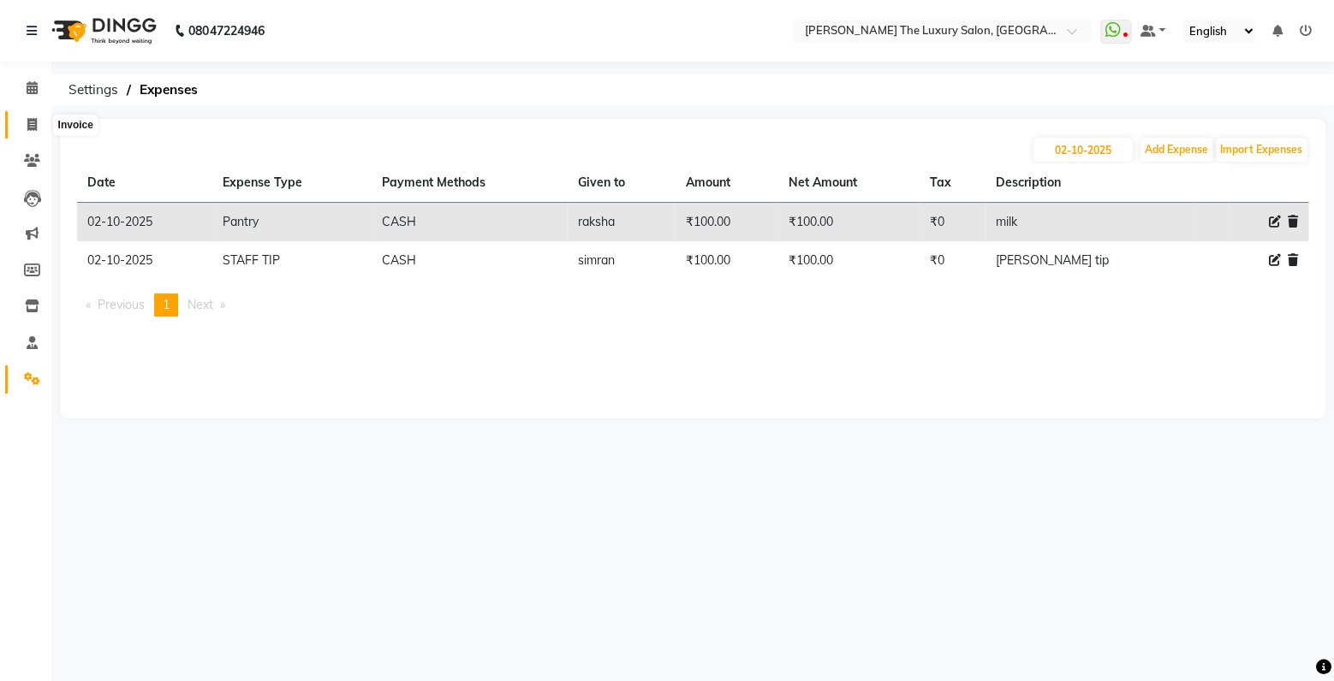
click at [38, 123] on span at bounding box center [32, 126] width 30 height 20
select select "service"
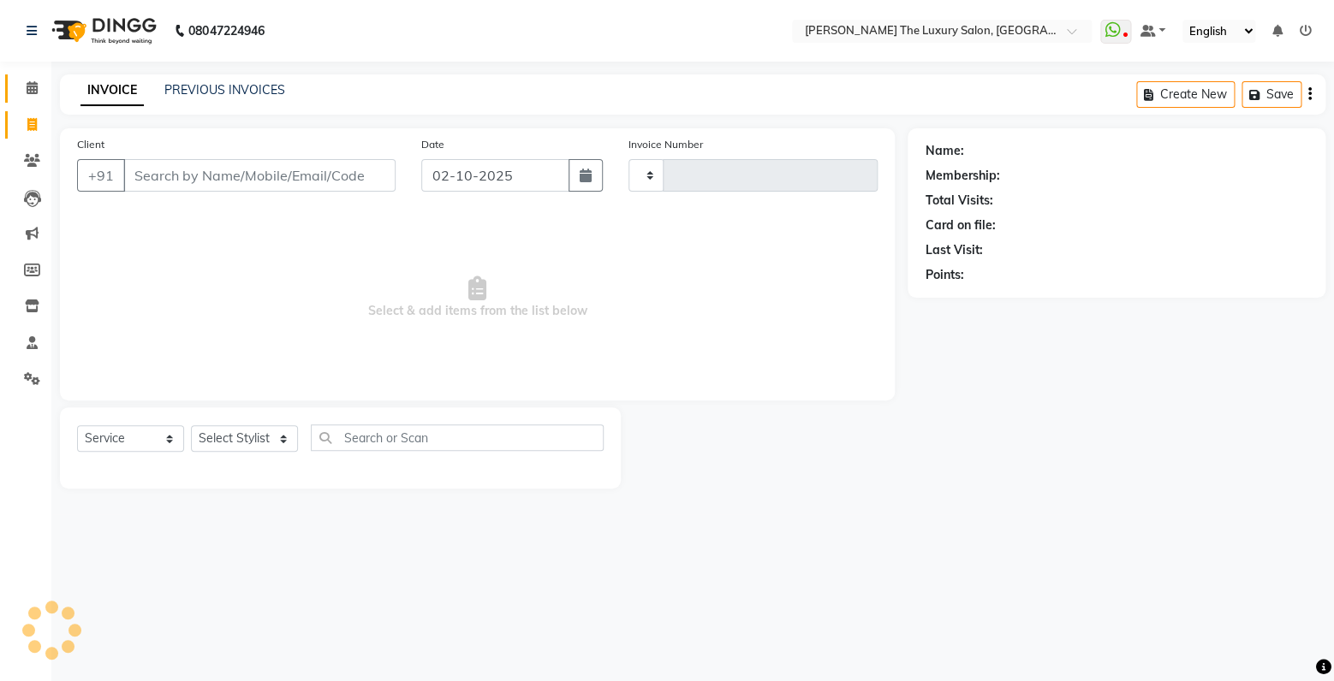
type input "3879"
select select "7179"
click at [36, 92] on icon at bounding box center [32, 87] width 11 height 13
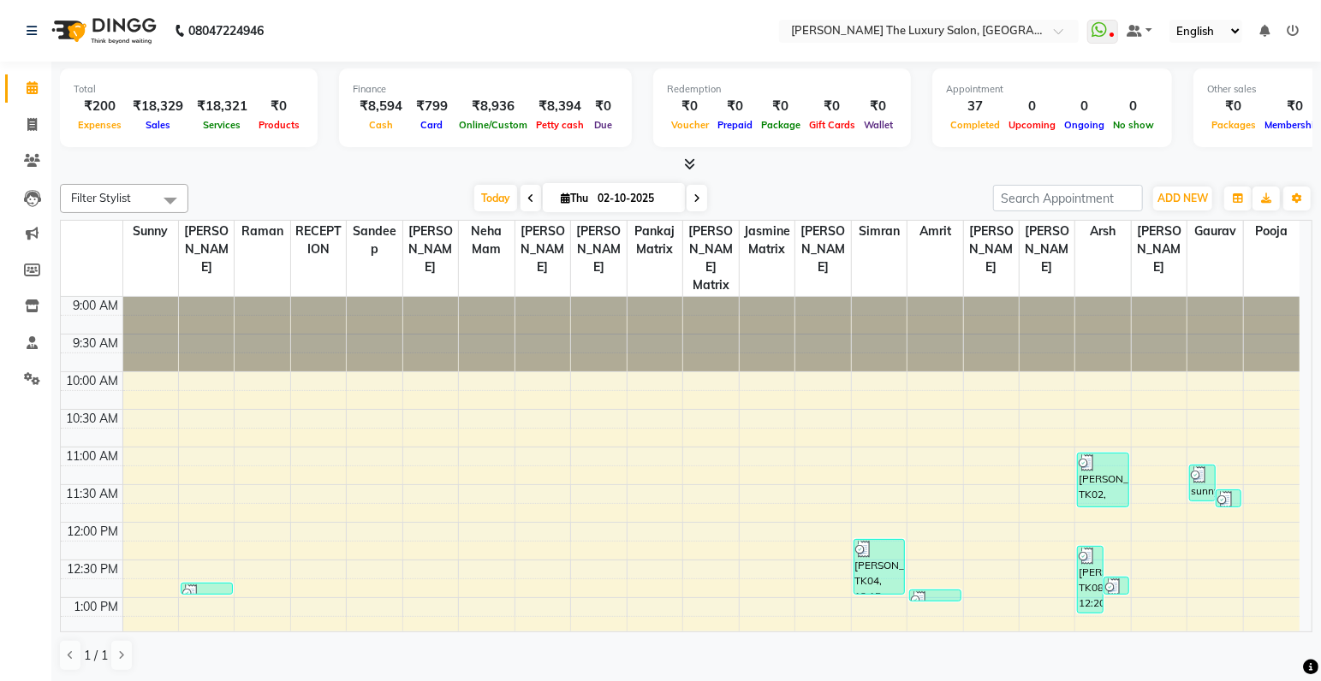
click at [692, 167] on icon at bounding box center [689, 163] width 11 height 13
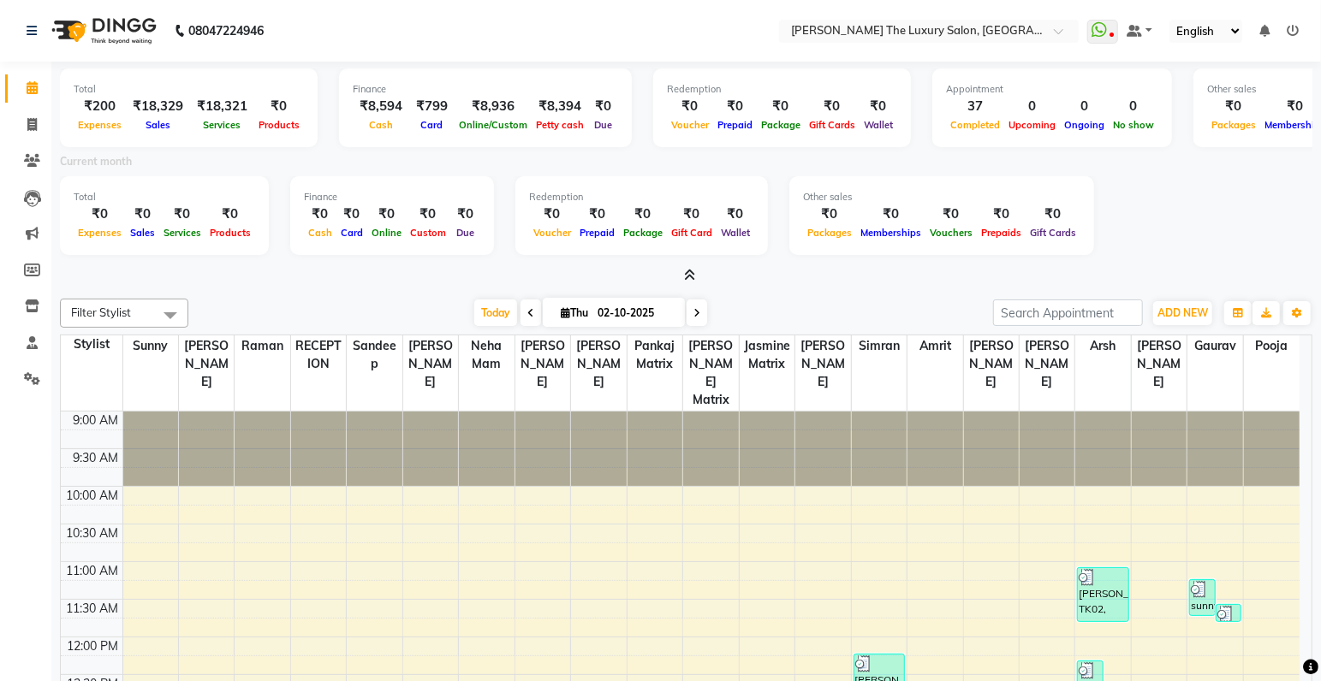
click at [692, 167] on div "Current month" at bounding box center [686, 164] width 1278 height 24
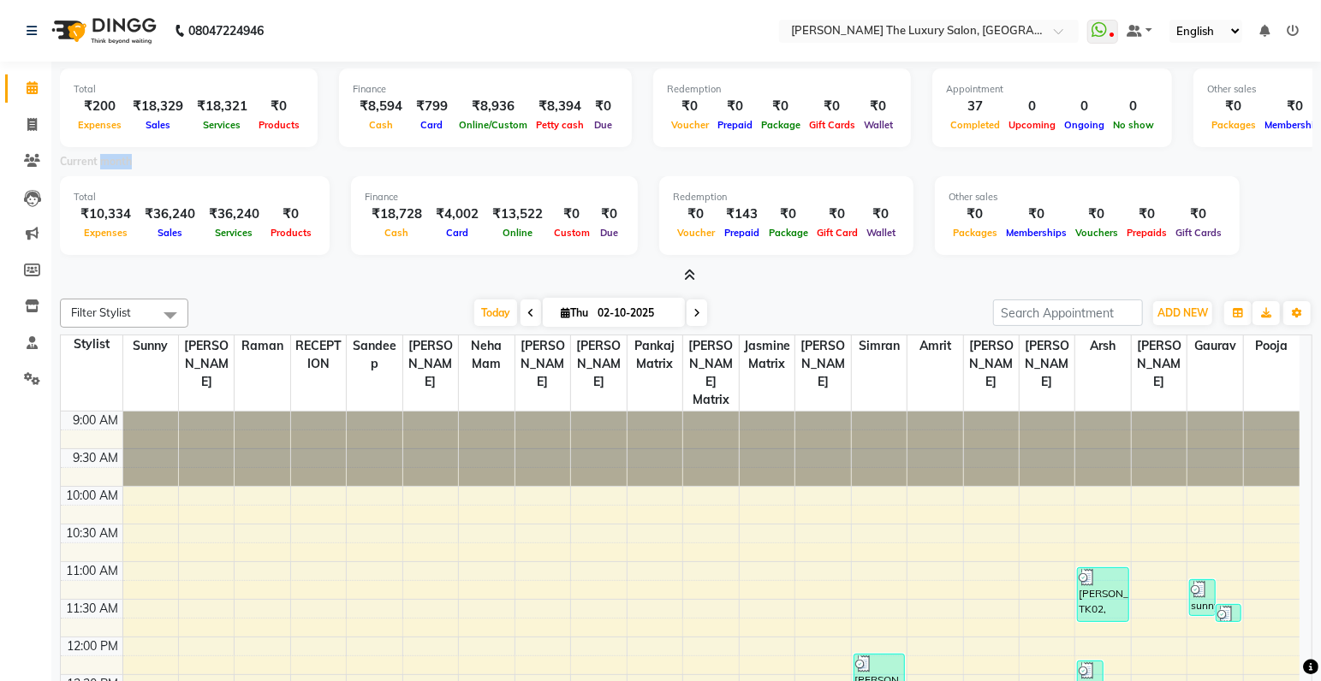
click at [693, 279] on icon at bounding box center [689, 275] width 11 height 13
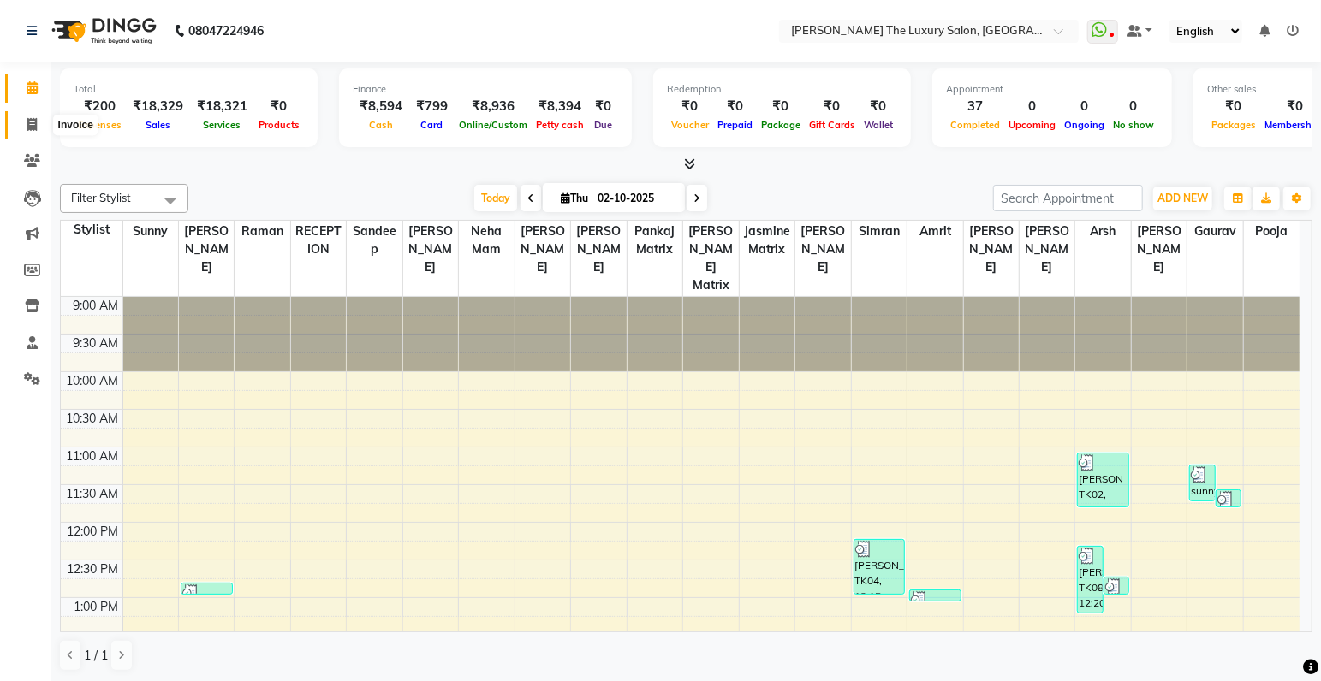
click at [24, 122] on span at bounding box center [32, 126] width 30 height 20
select select "7179"
select select "service"
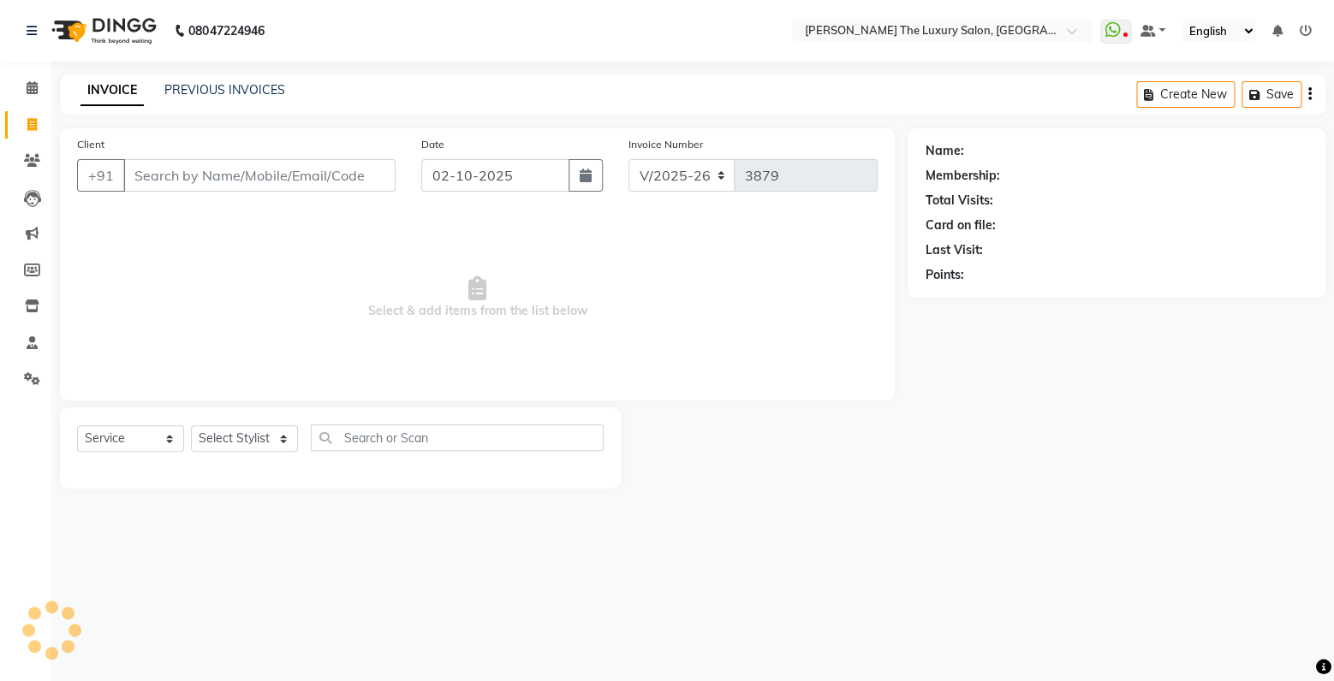
click at [156, 175] on input "Client" at bounding box center [259, 175] width 272 height 33
type input "9888565415"
click at [364, 187] on button "Add Client" at bounding box center [351, 175] width 88 height 33
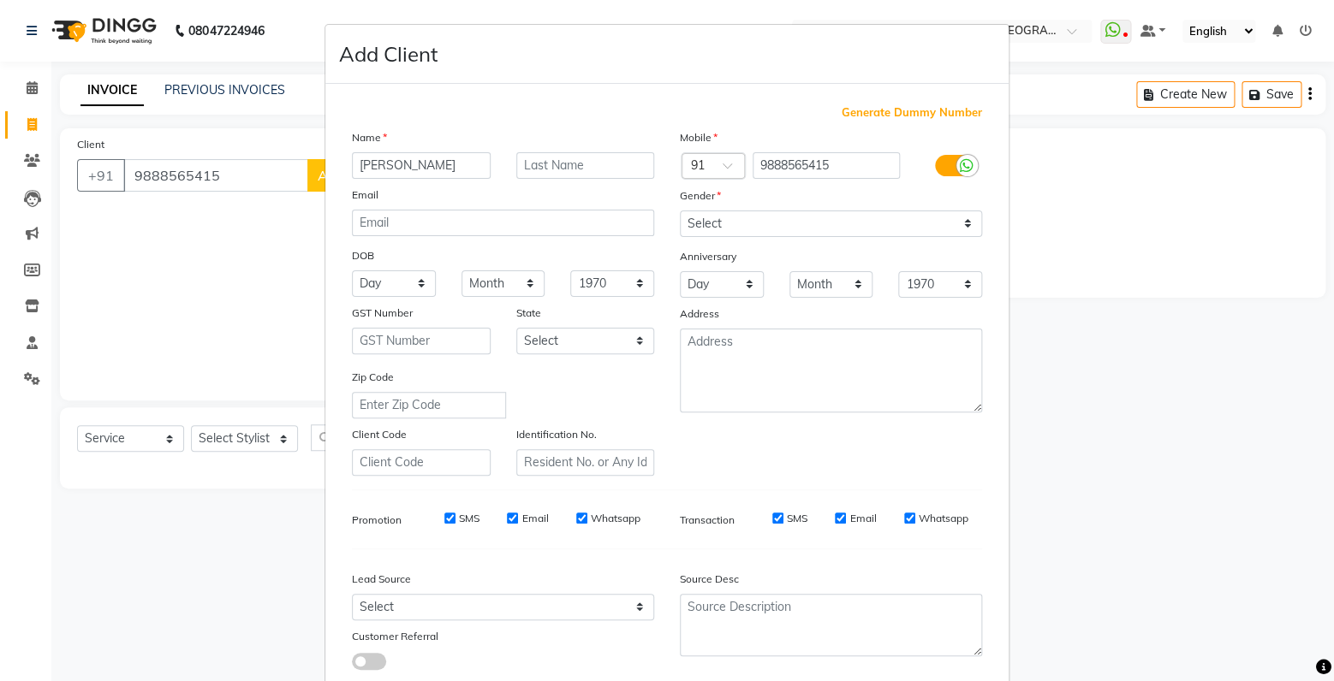
type input "Ranjna"
select select "female"
click option "Female" at bounding box center [0, 0] width 0 height 0
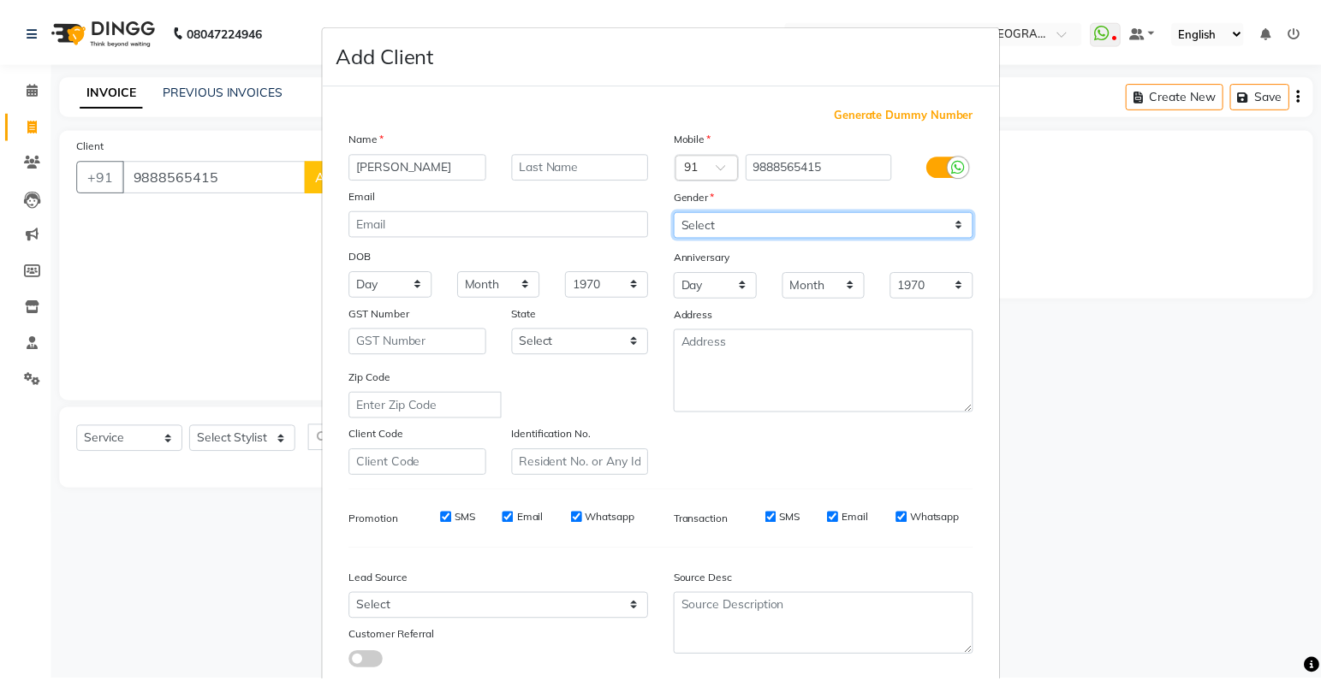
scroll to position [113, 0]
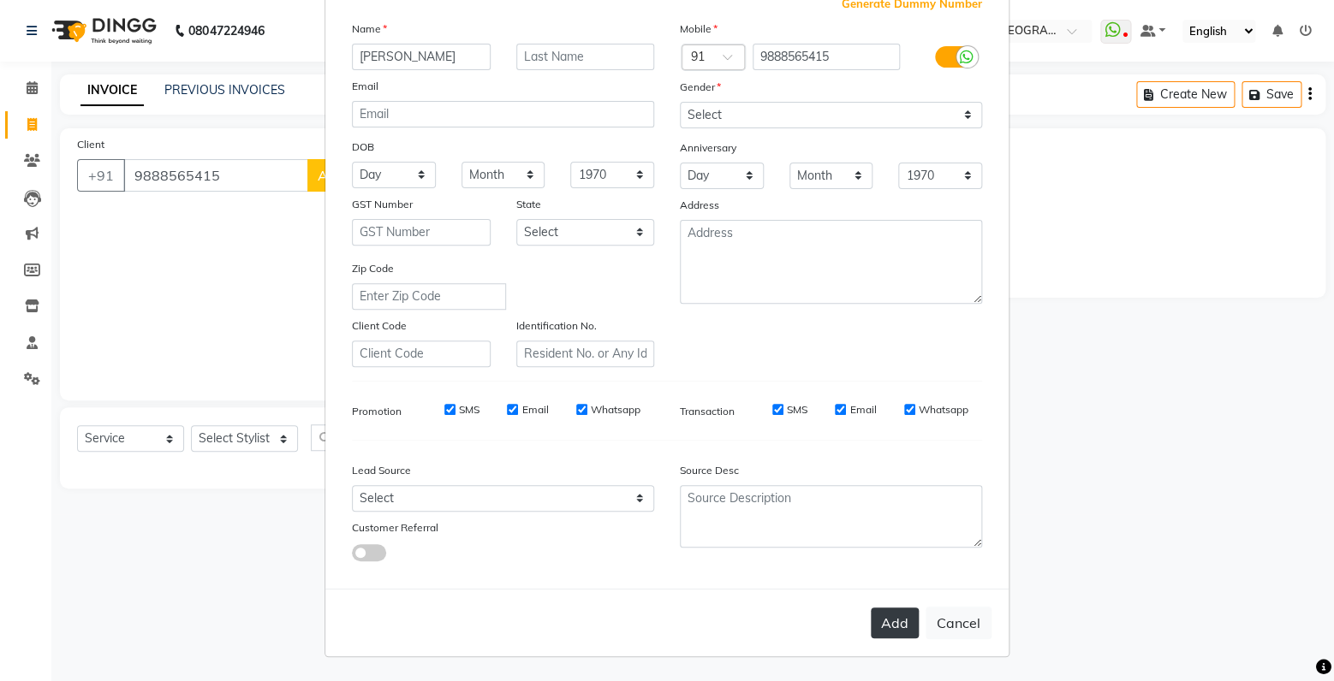
click at [880, 625] on button "Add" at bounding box center [895, 623] width 48 height 31
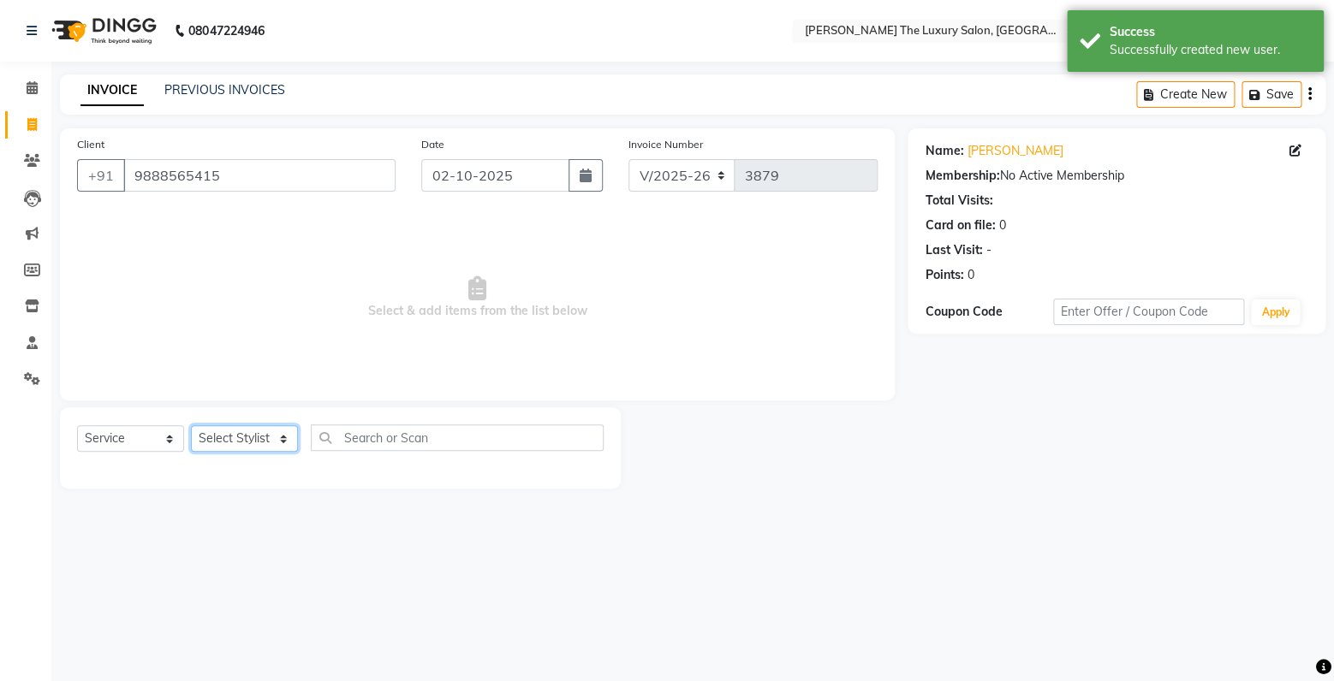
select select "74644"
click option "[PERSON_NAME]" at bounding box center [0, 0] width 0 height 0
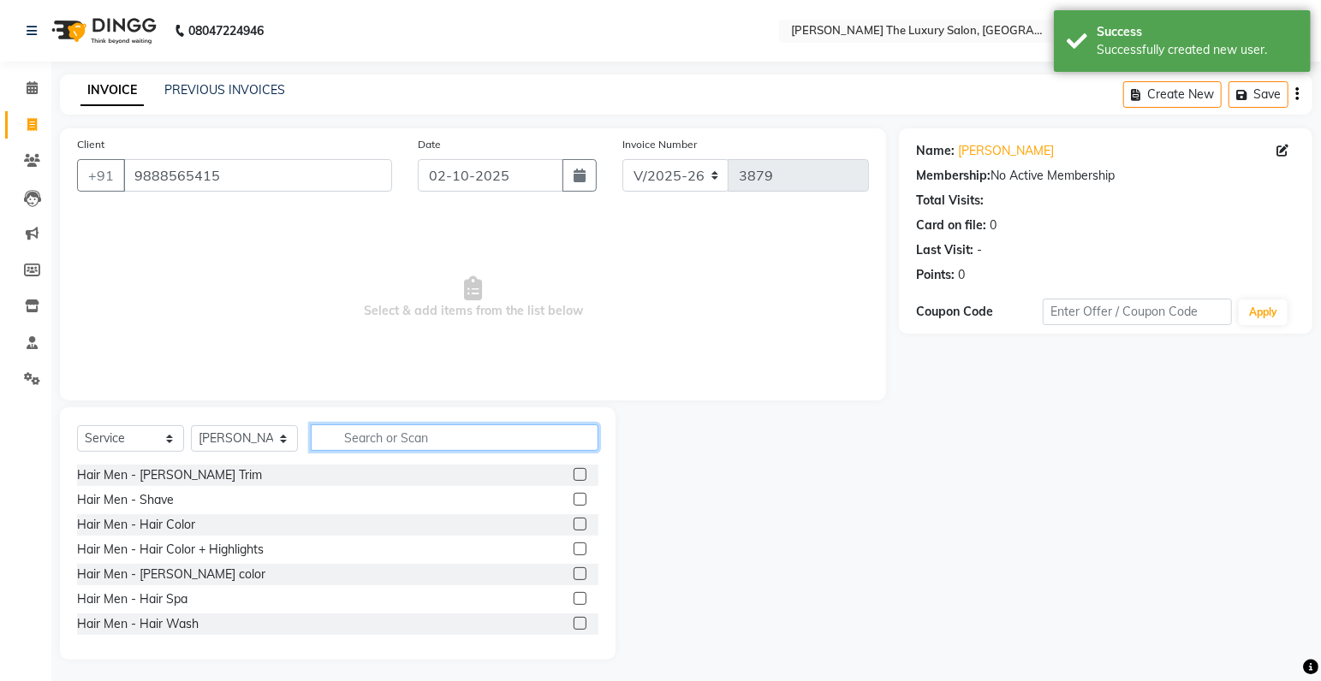
click at [414, 443] on input "text" at bounding box center [455, 438] width 288 height 27
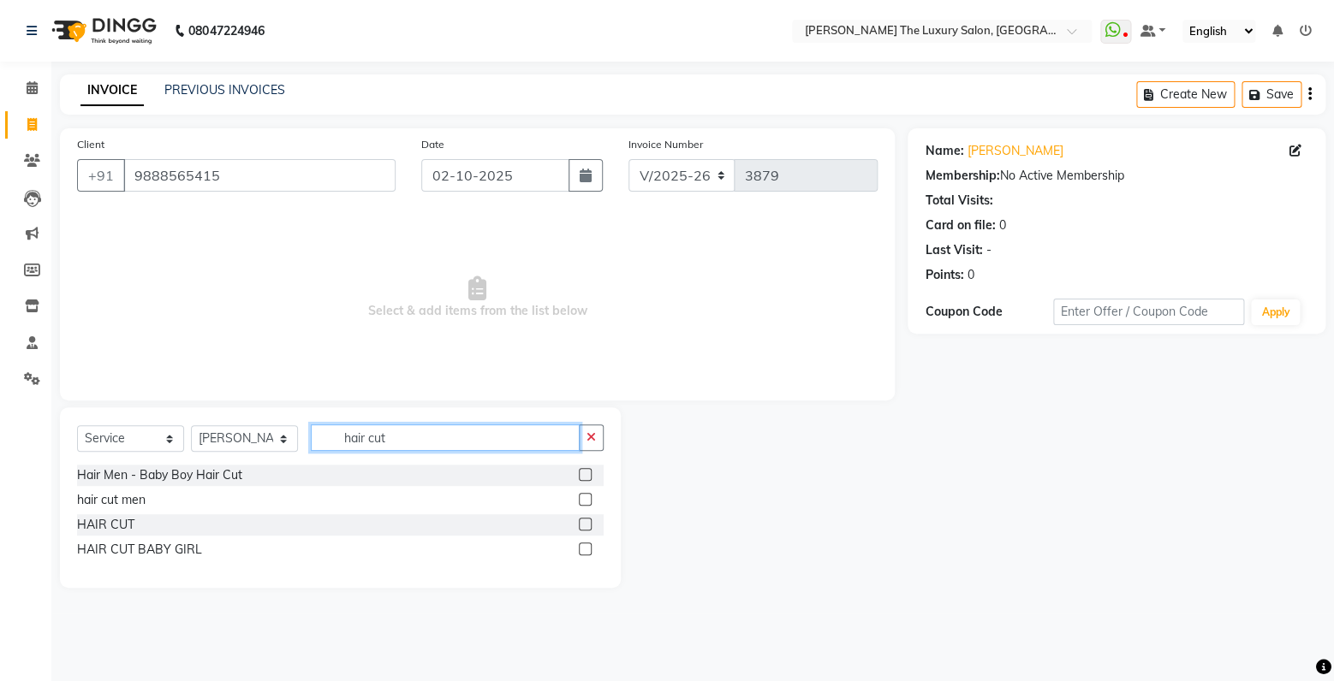
type input "hair cut"
click at [586, 526] on label at bounding box center [585, 524] width 13 height 13
click at [586, 526] on input "checkbox" at bounding box center [584, 525] width 11 height 11
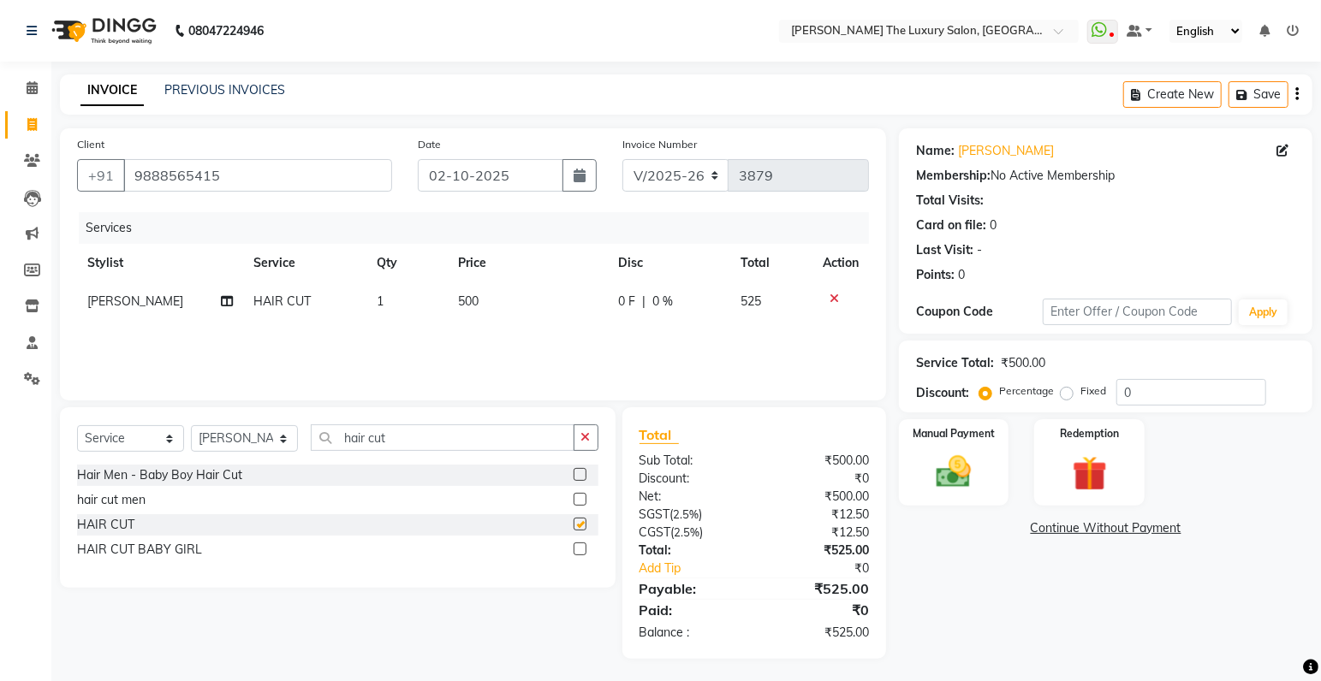
checkbox input "false"
click at [454, 304] on td "500" at bounding box center [528, 301] width 160 height 39
select select "74644"
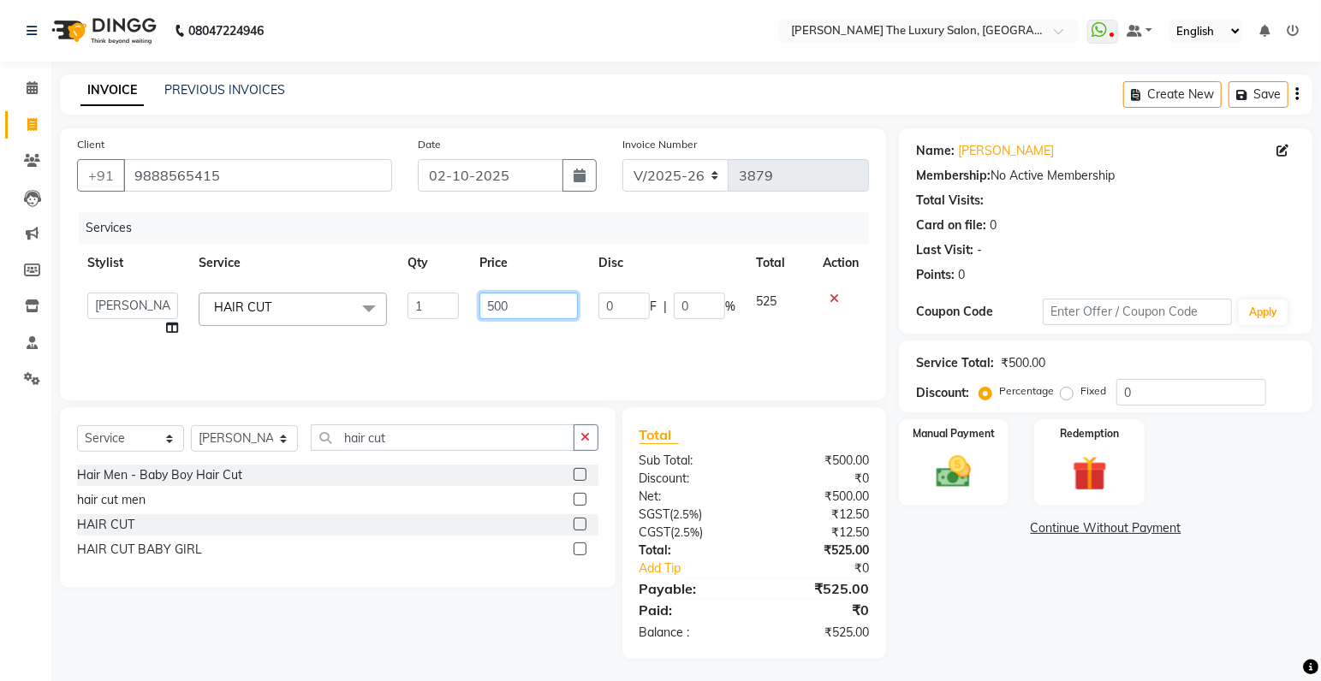
click at [494, 302] on input "500" at bounding box center [528, 306] width 98 height 27
type input "600"
click at [580, 349] on div "Services Stylist Service Qty Price Disc Total Action amrit arsh ayush Gaurav go…" at bounding box center [473, 297] width 792 height 171
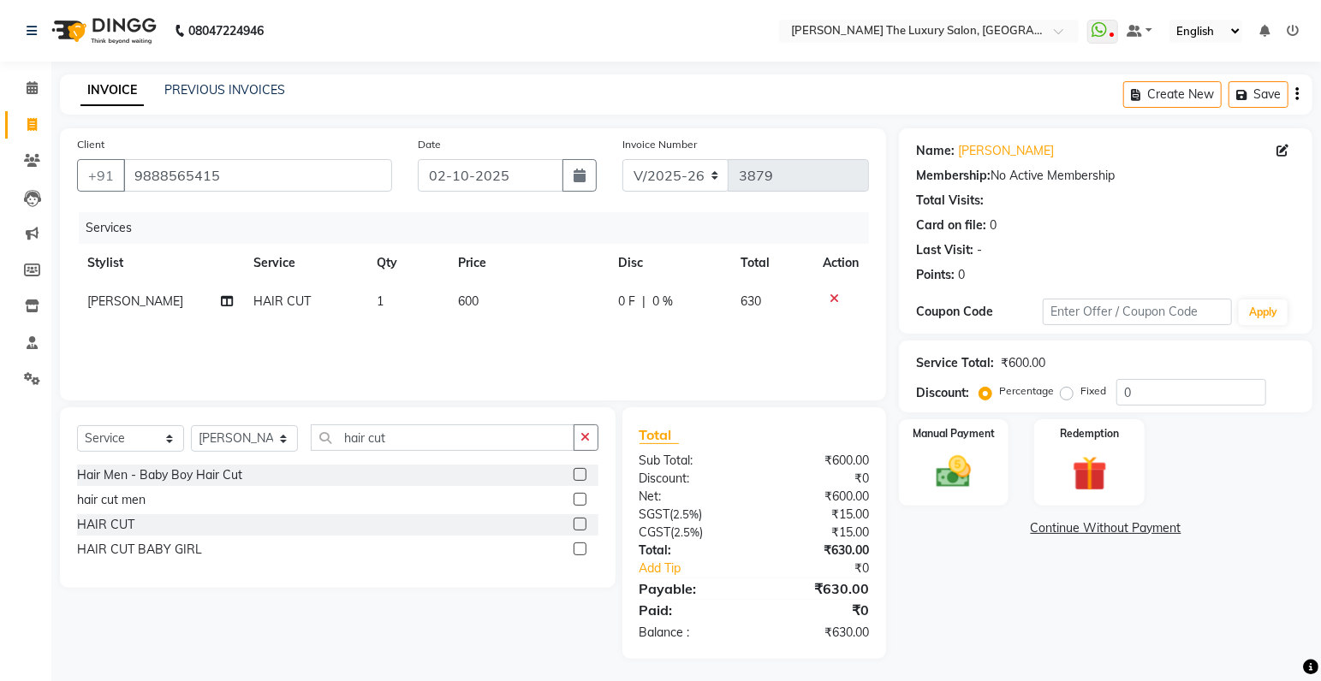
scroll to position [3, 0]
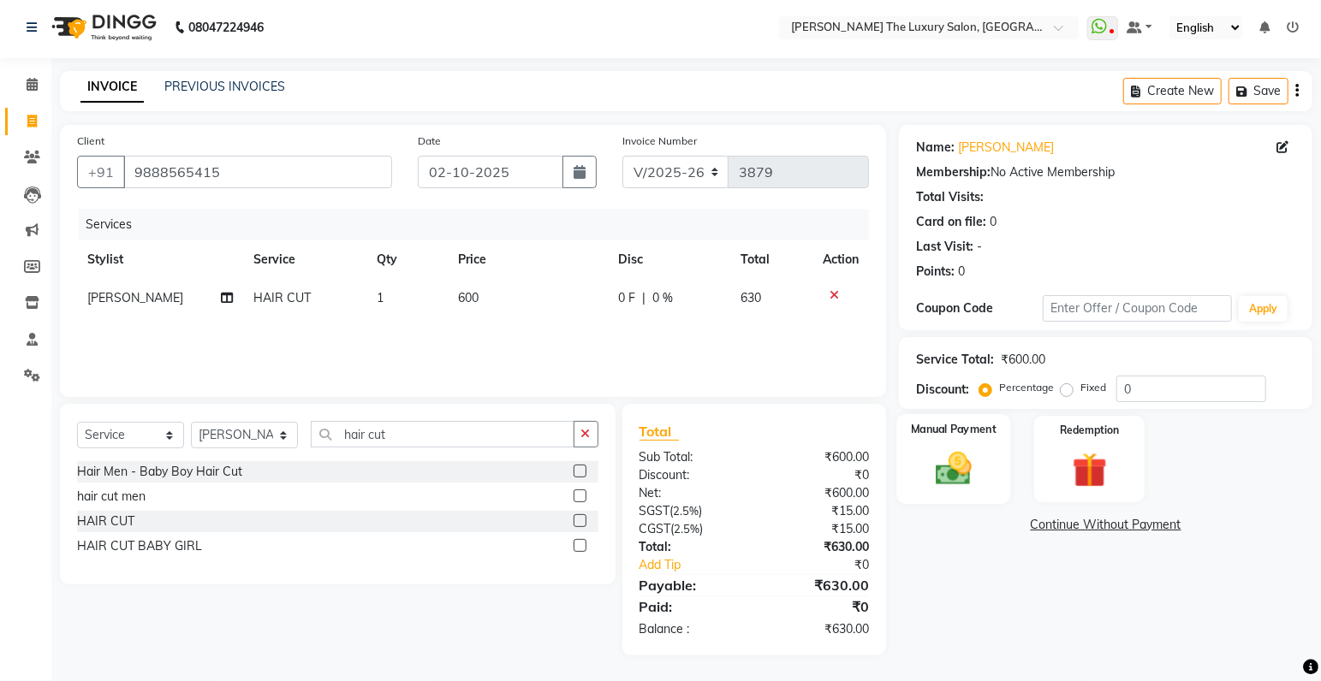
click at [962, 464] on img at bounding box center [953, 470] width 59 height 42
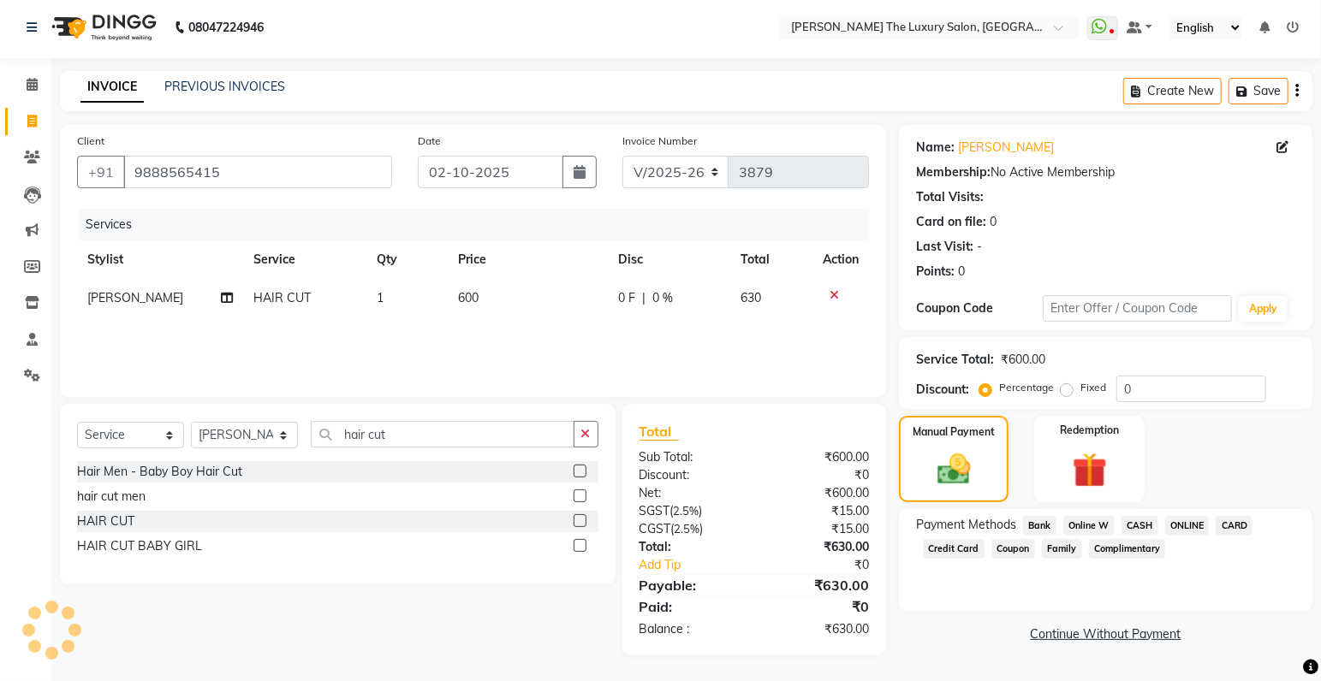
click at [1150, 520] on span "CASH" at bounding box center [1139, 526] width 37 height 20
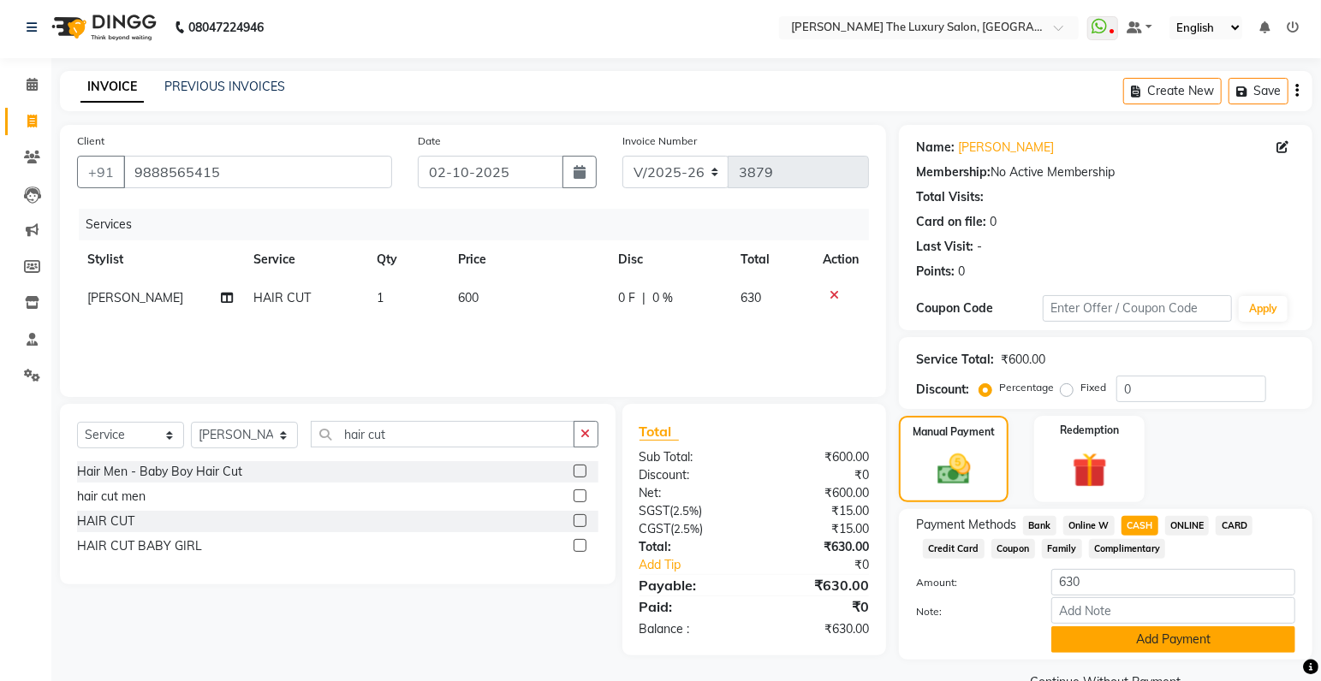
click at [1173, 644] on button "Add Payment" at bounding box center [1173, 640] width 244 height 27
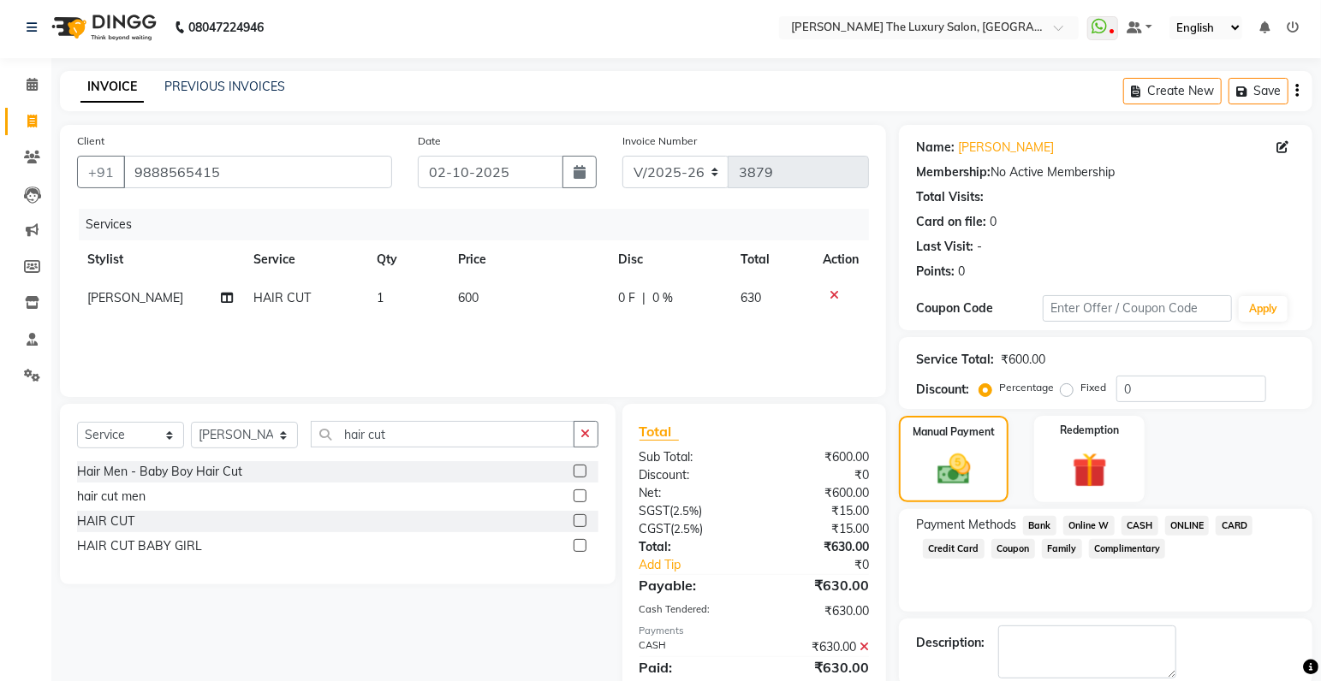
scroll to position [90, 0]
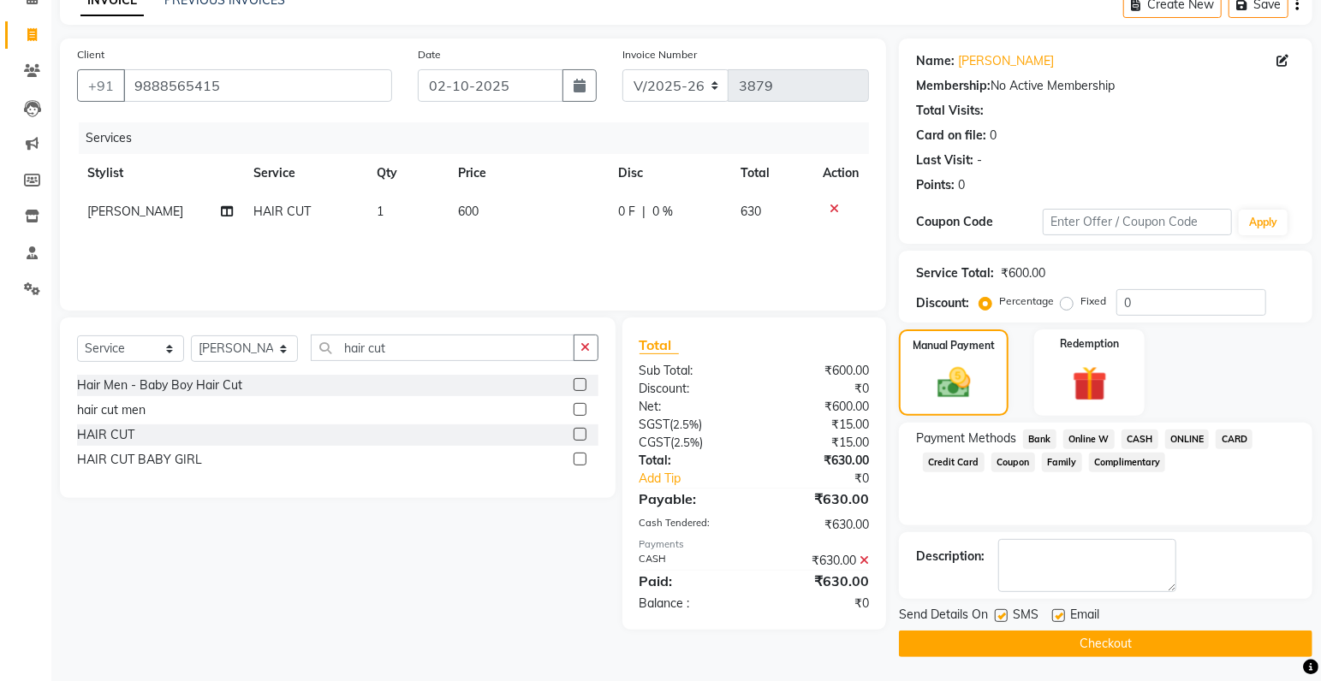
click at [1019, 653] on button "Checkout" at bounding box center [1105, 644] width 413 height 27
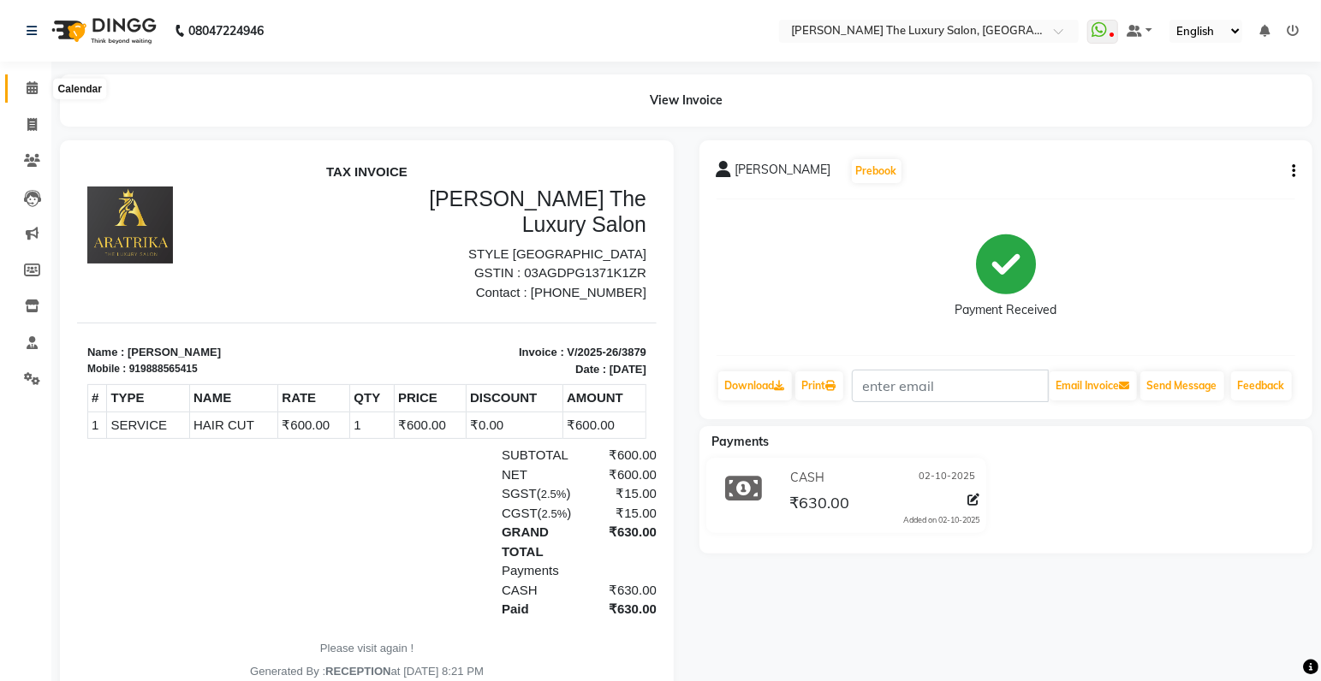
click at [22, 85] on span at bounding box center [32, 89] width 30 height 20
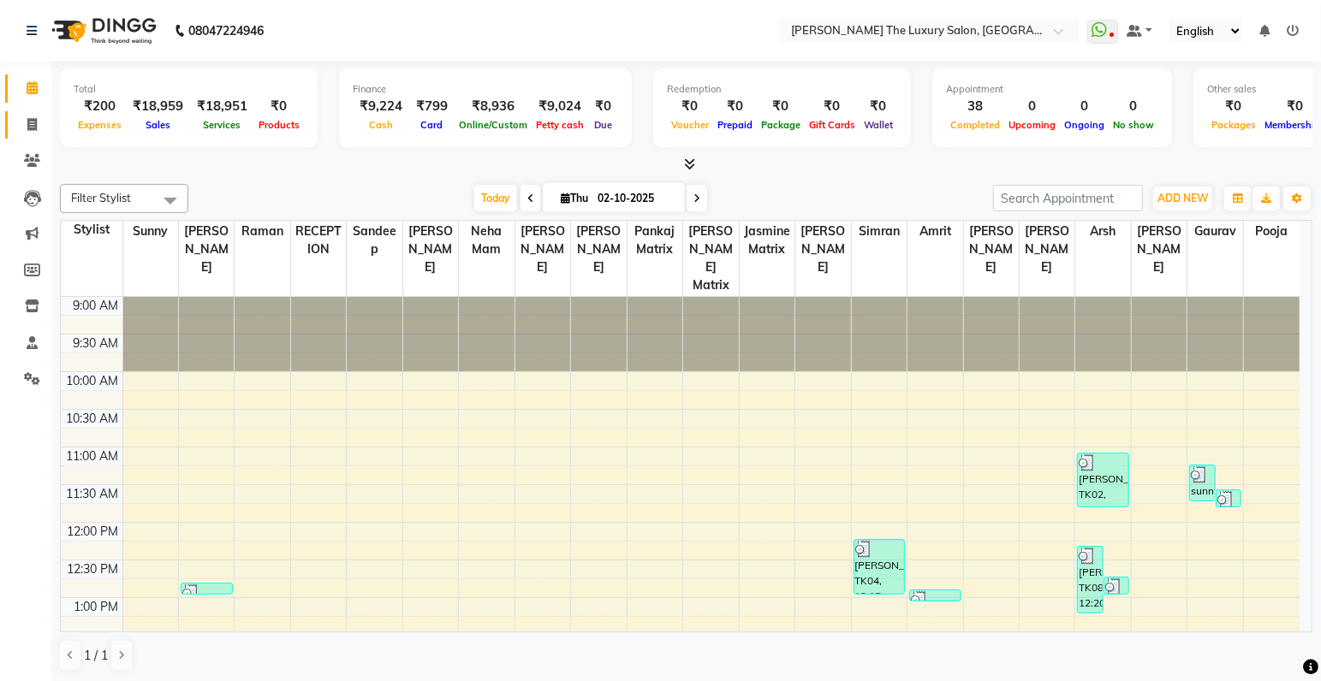
click at [43, 125] on span at bounding box center [32, 126] width 30 height 20
select select "service"
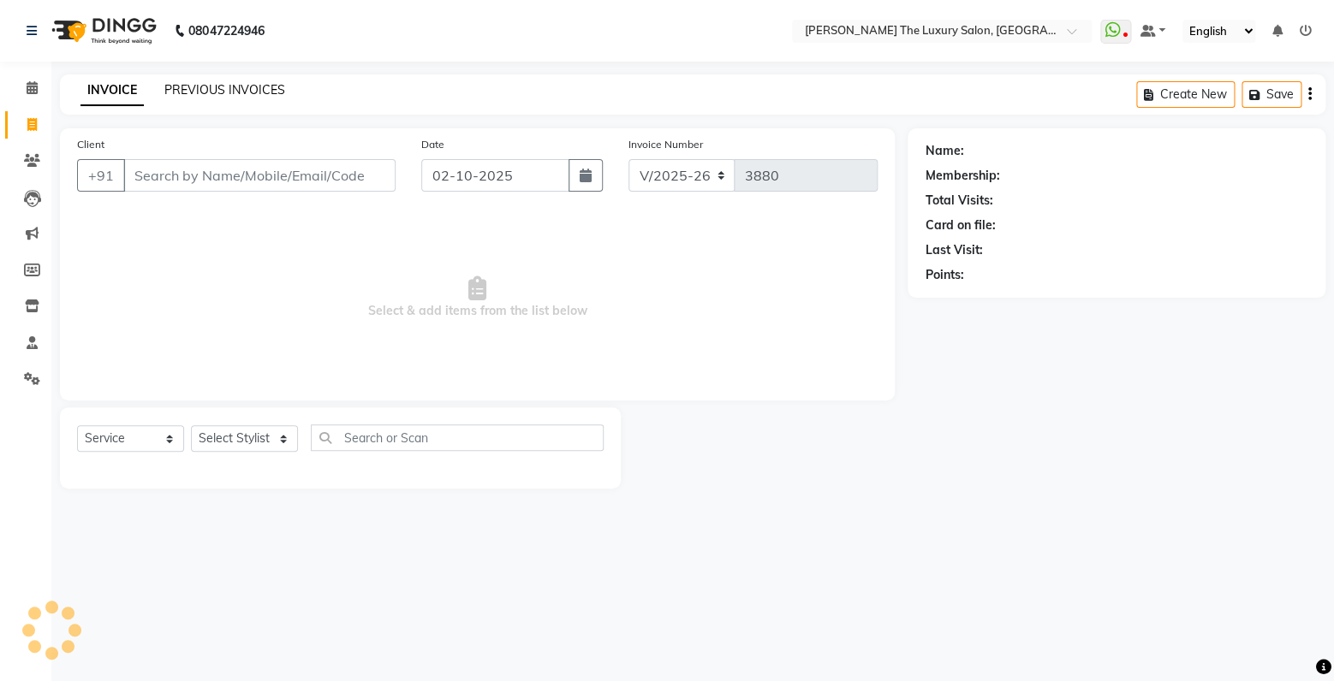
click at [249, 88] on link "PREVIOUS INVOICES" at bounding box center [224, 89] width 121 height 15
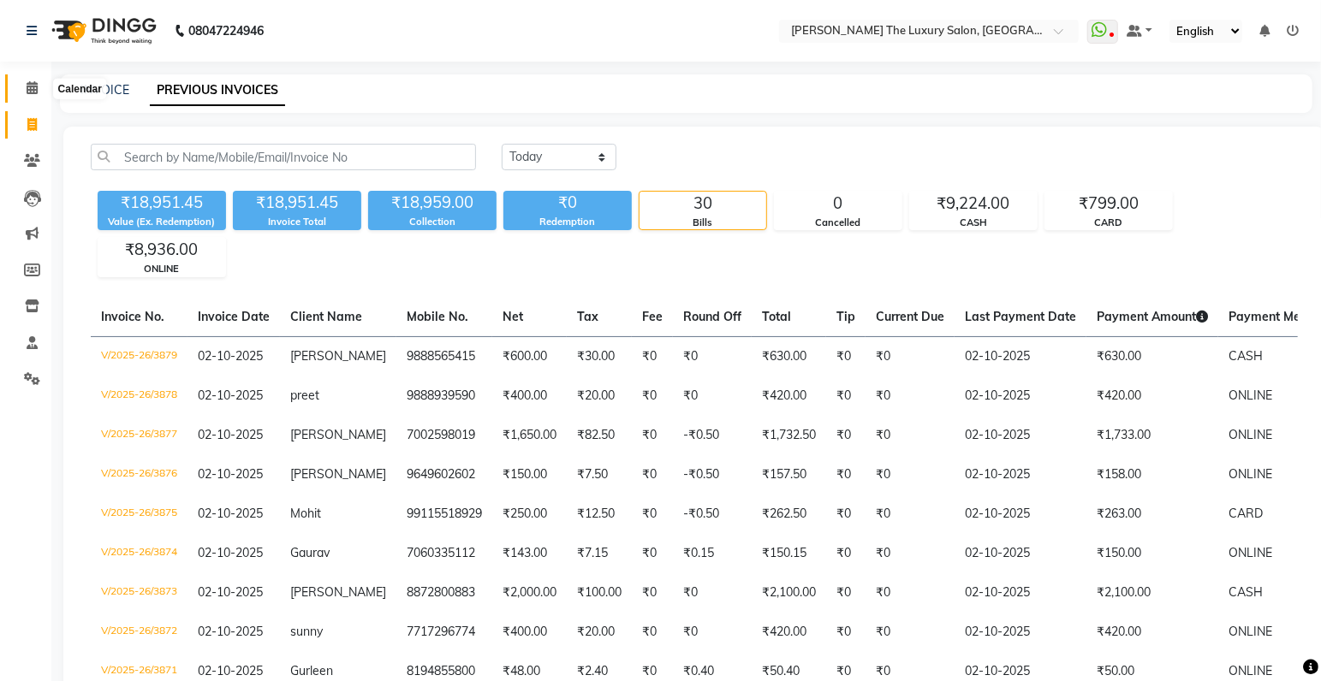
click at [37, 87] on icon at bounding box center [32, 87] width 11 height 13
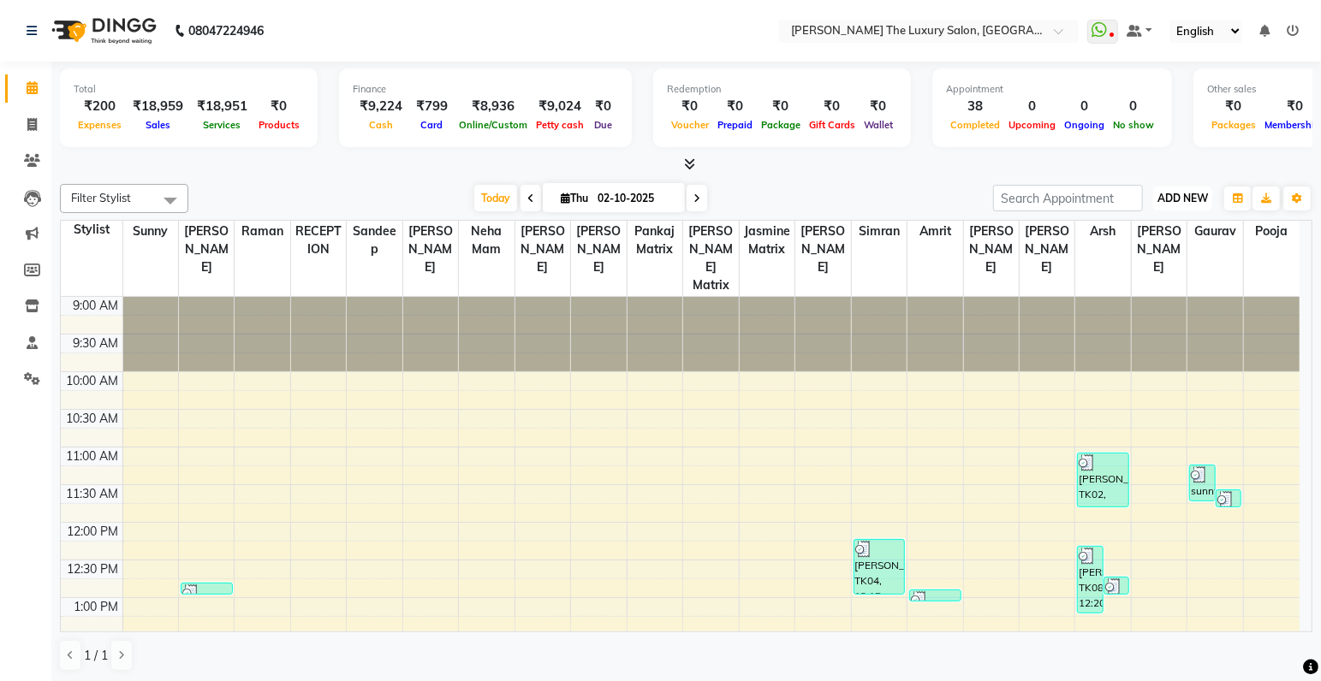
click at [1188, 191] on button "ADD NEW Toggle Dropdown" at bounding box center [1182, 199] width 59 height 24
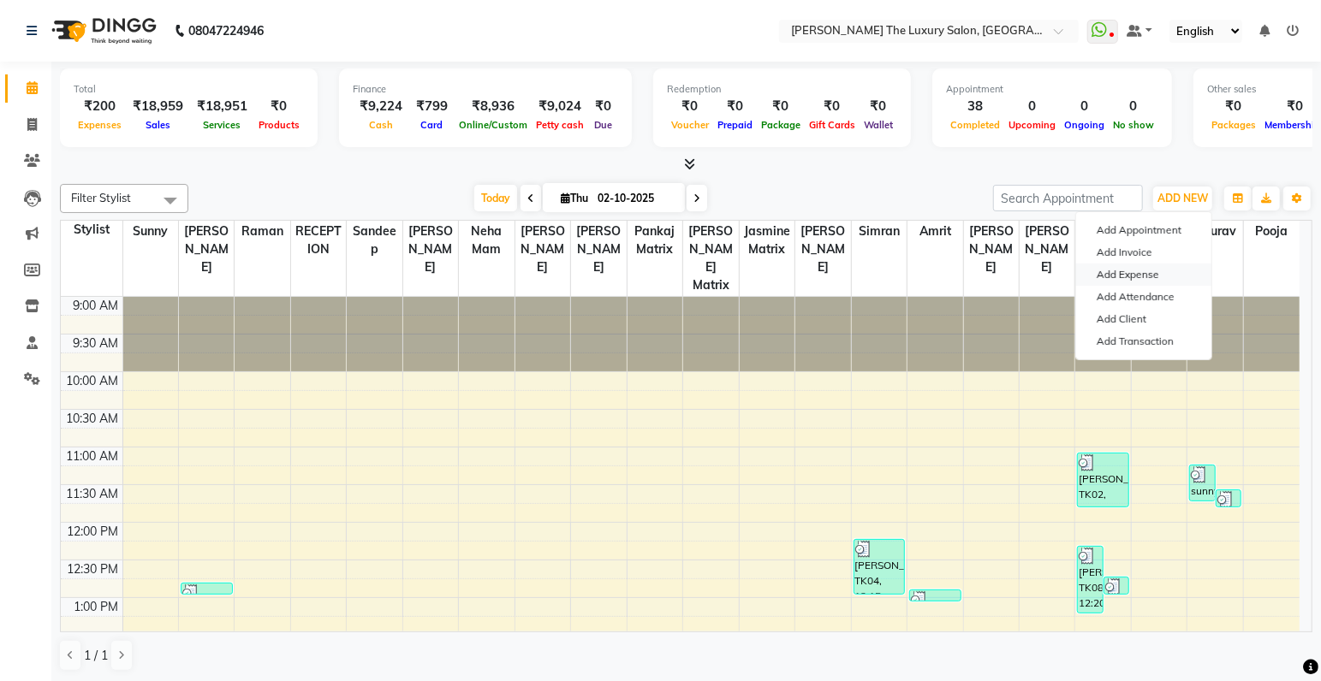
click at [1159, 271] on link "Add Expense" at bounding box center [1143, 275] width 135 height 22
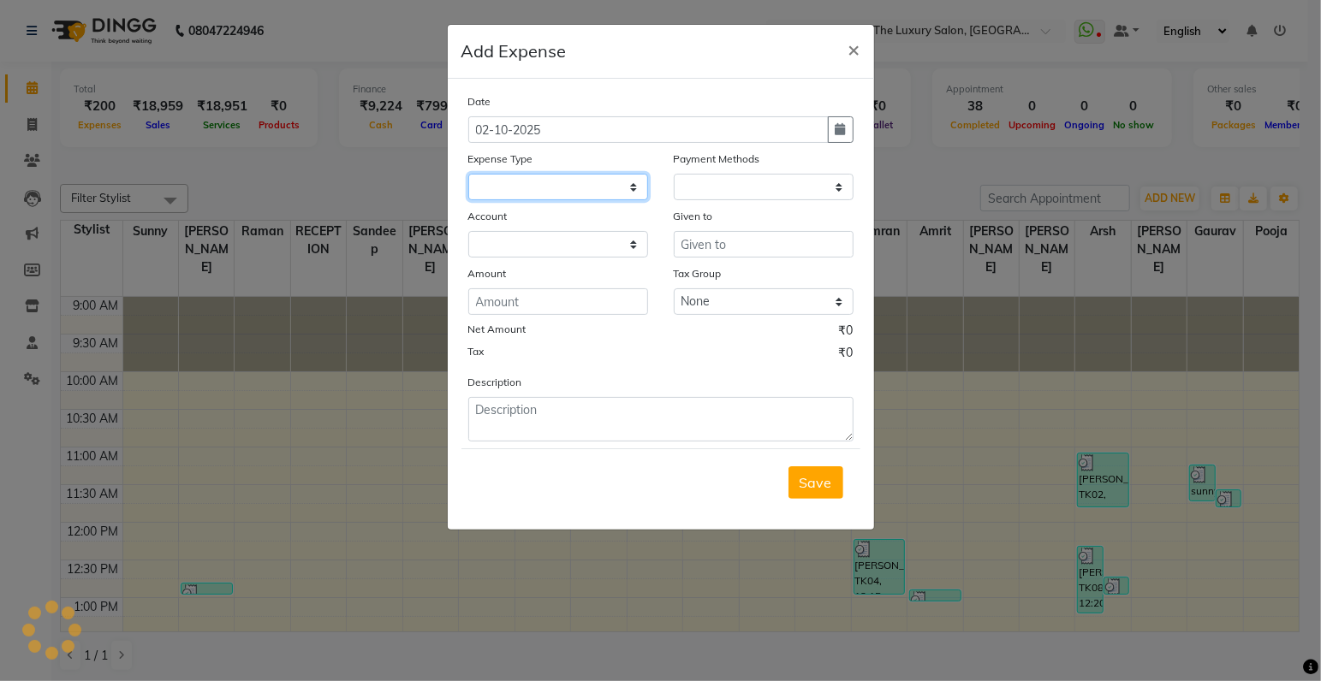
click at [591, 182] on select at bounding box center [558, 187] width 180 height 27
select select
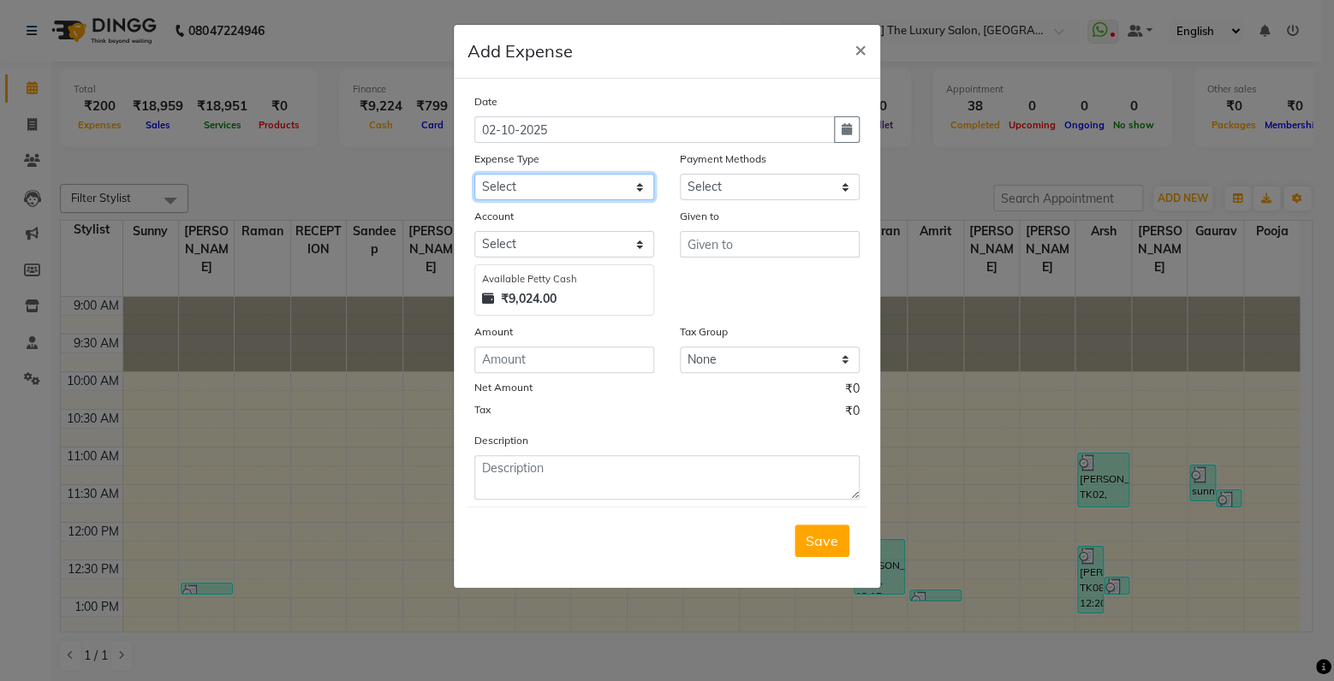
select select "18150"
click option "Cash transfer to hub" at bounding box center [0, 0] width 0 height 0
select select "1"
select select "6260"
click at [752, 246] on input "text" at bounding box center [770, 244] width 180 height 27
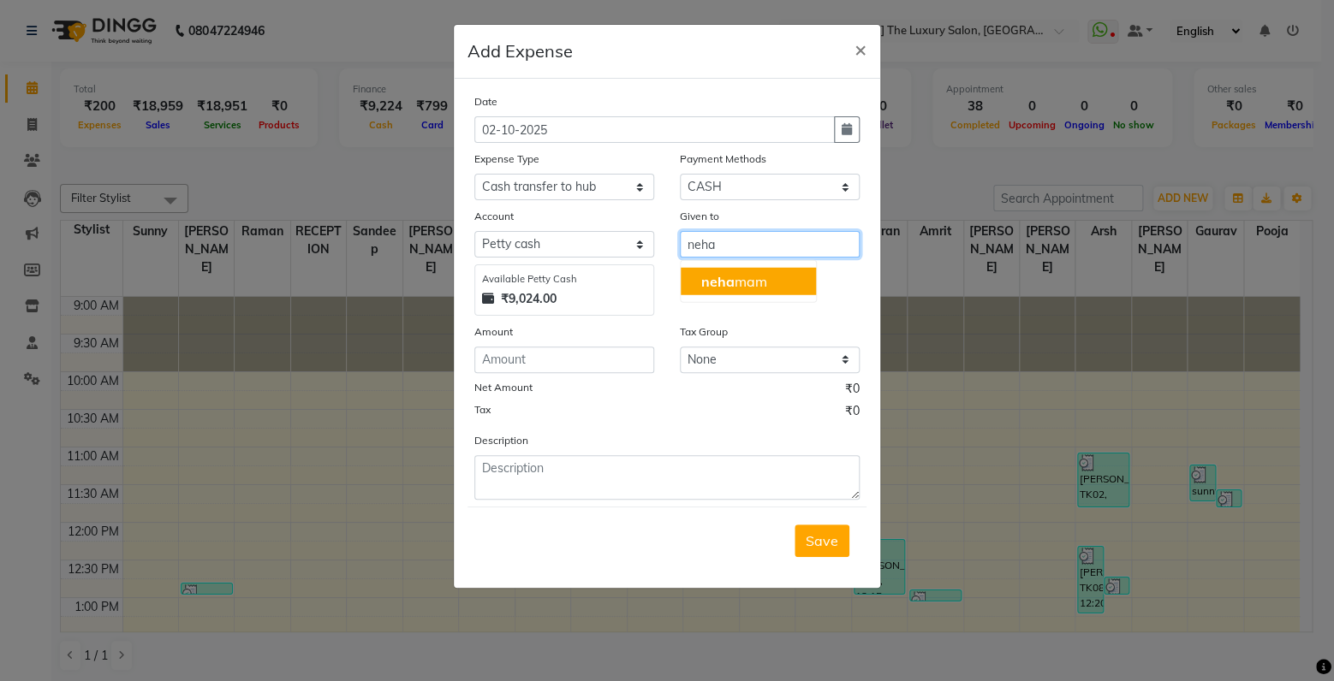
drag, startPoint x: 789, startPoint y: 287, endPoint x: 636, endPoint y: 303, distance: 154.1
click at [787, 287] on button "neha mam" at bounding box center [747, 281] width 135 height 27
type input "neha mam"
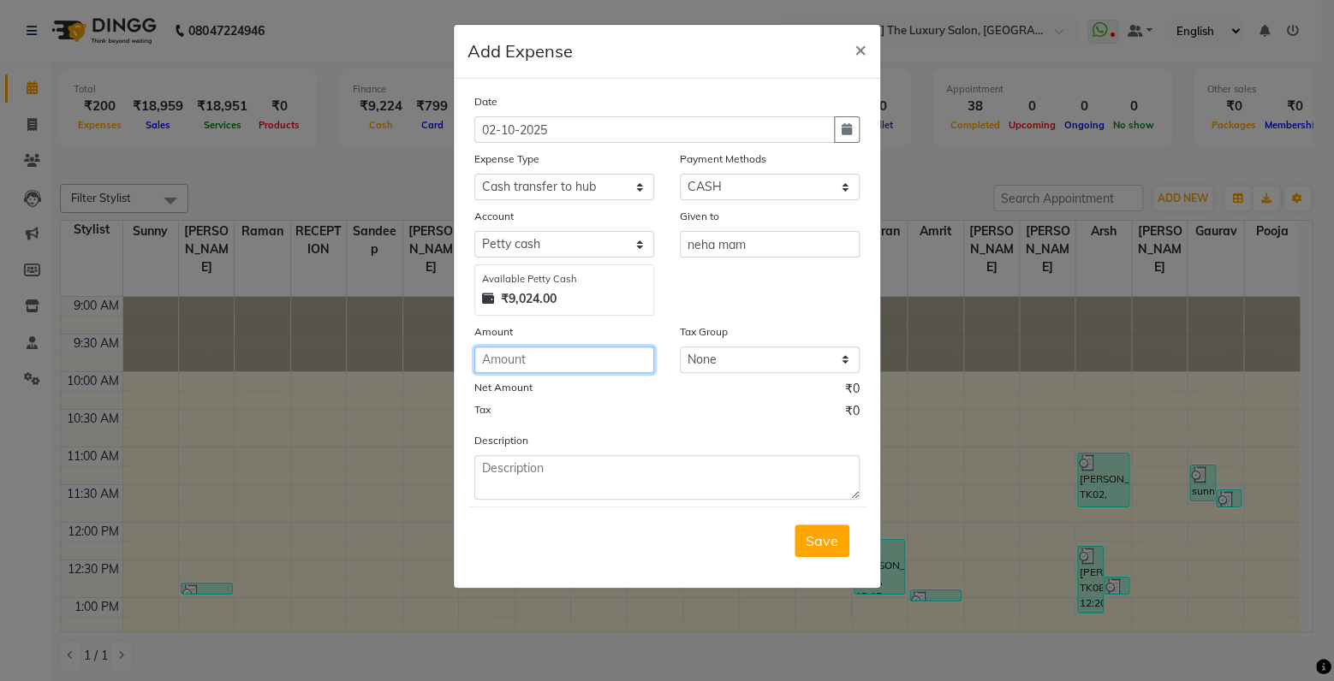
click at [584, 360] on input "number" at bounding box center [564, 360] width 180 height 27
type input "9024"
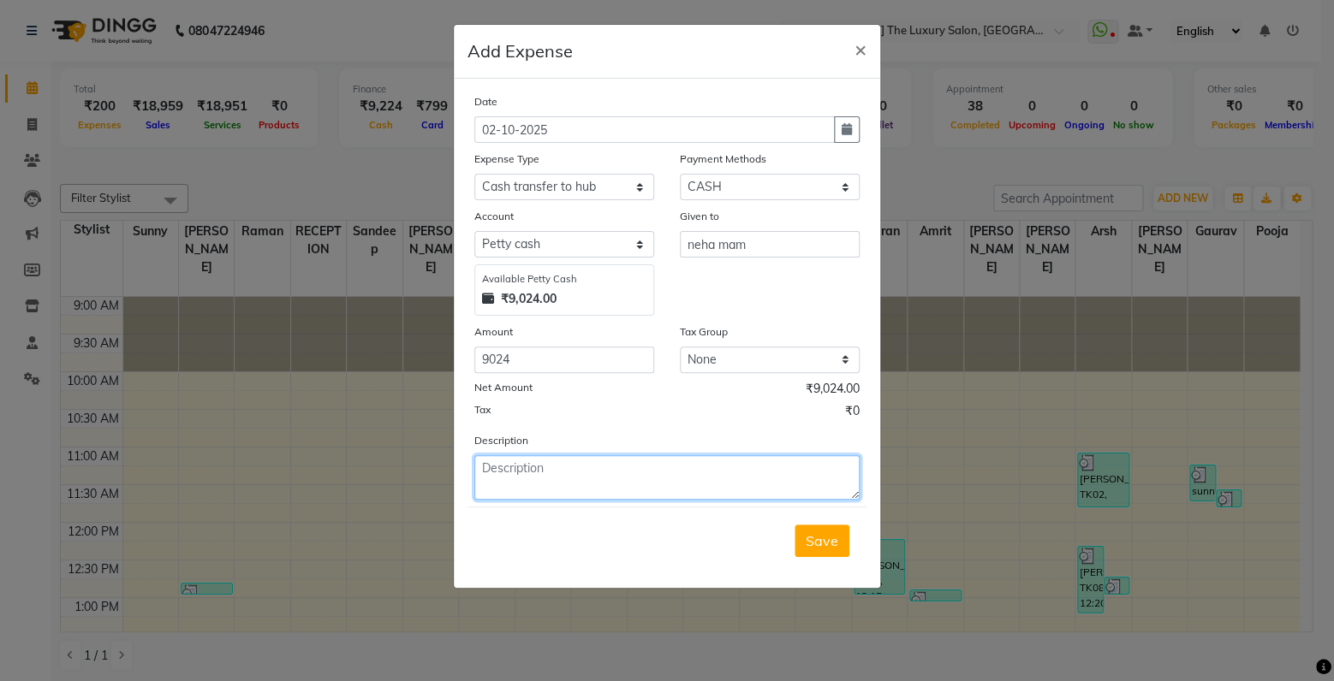
click at [607, 489] on textarea at bounding box center [666, 477] width 385 height 45
type textarea "[PERSON_NAME] cash"
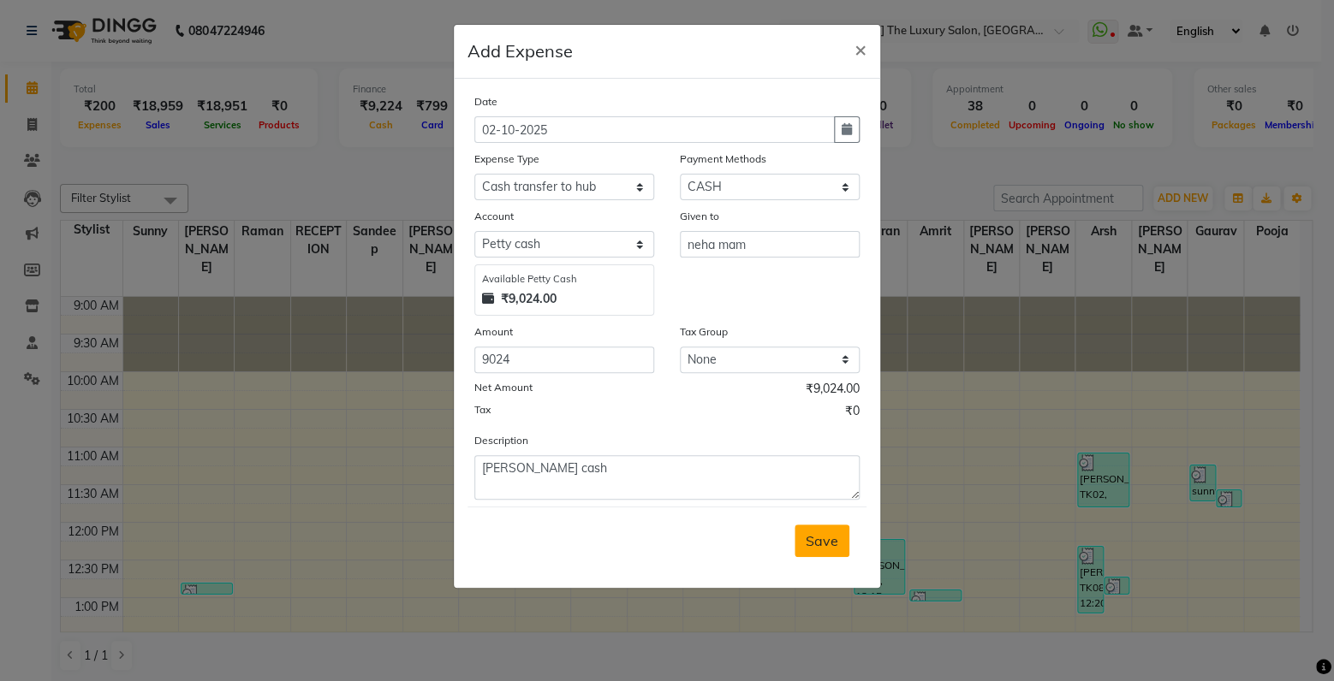
click at [818, 547] on span "Save" at bounding box center [821, 540] width 33 height 17
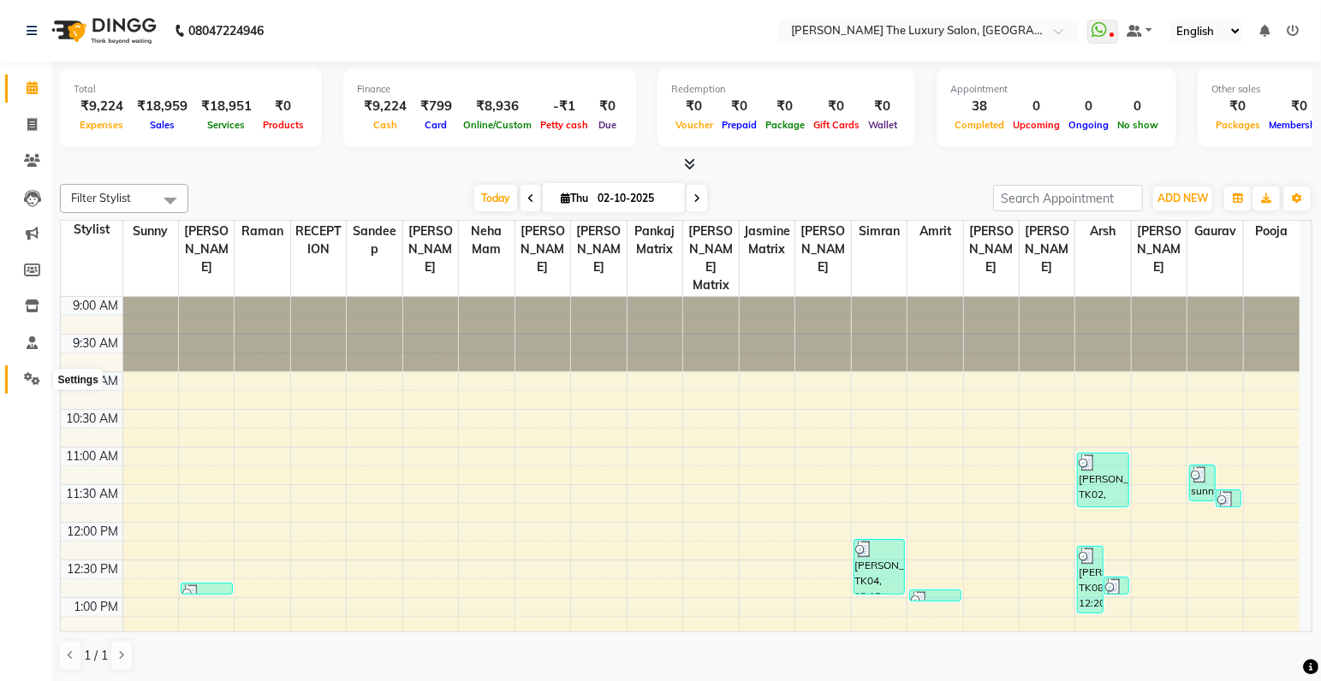
click at [21, 382] on span at bounding box center [32, 380] width 30 height 20
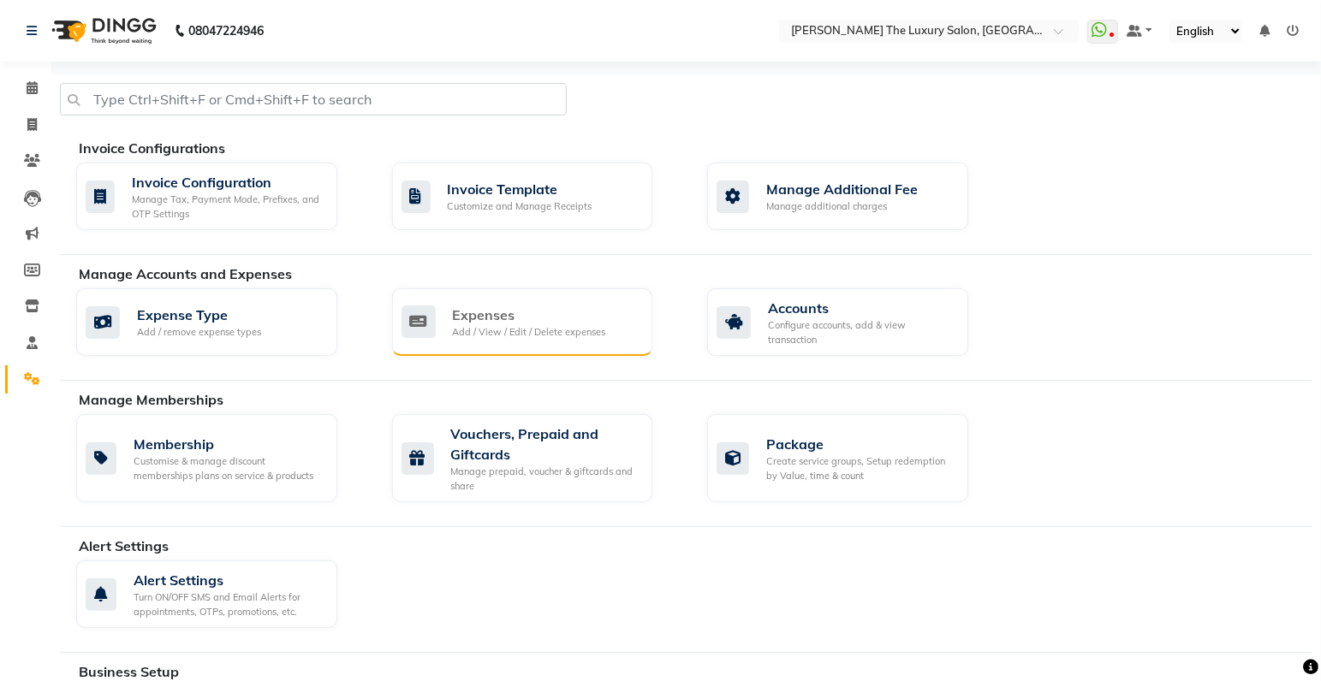
click at [499, 344] on div "Expenses Add / View / Edit / Delete expenses" at bounding box center [522, 322] width 261 height 68
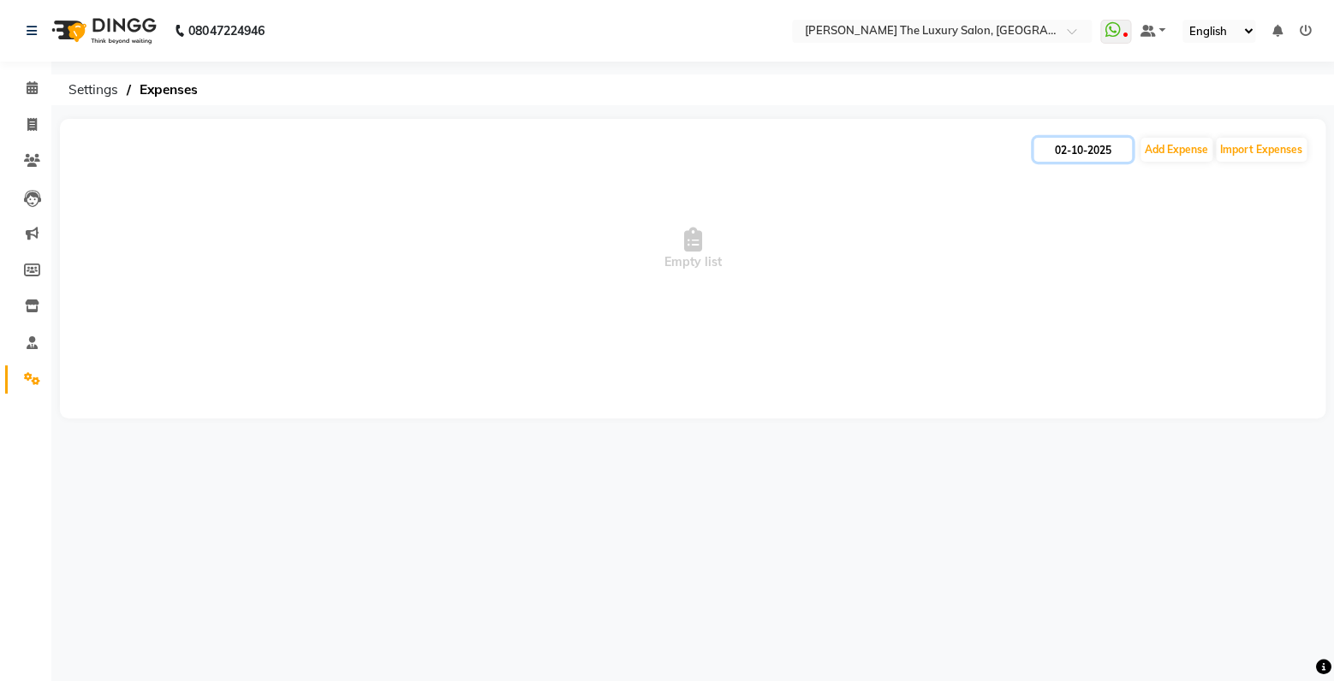
click at [1089, 154] on input "02-10-2025" at bounding box center [1082, 150] width 98 height 24
select select "10"
select select "2025"
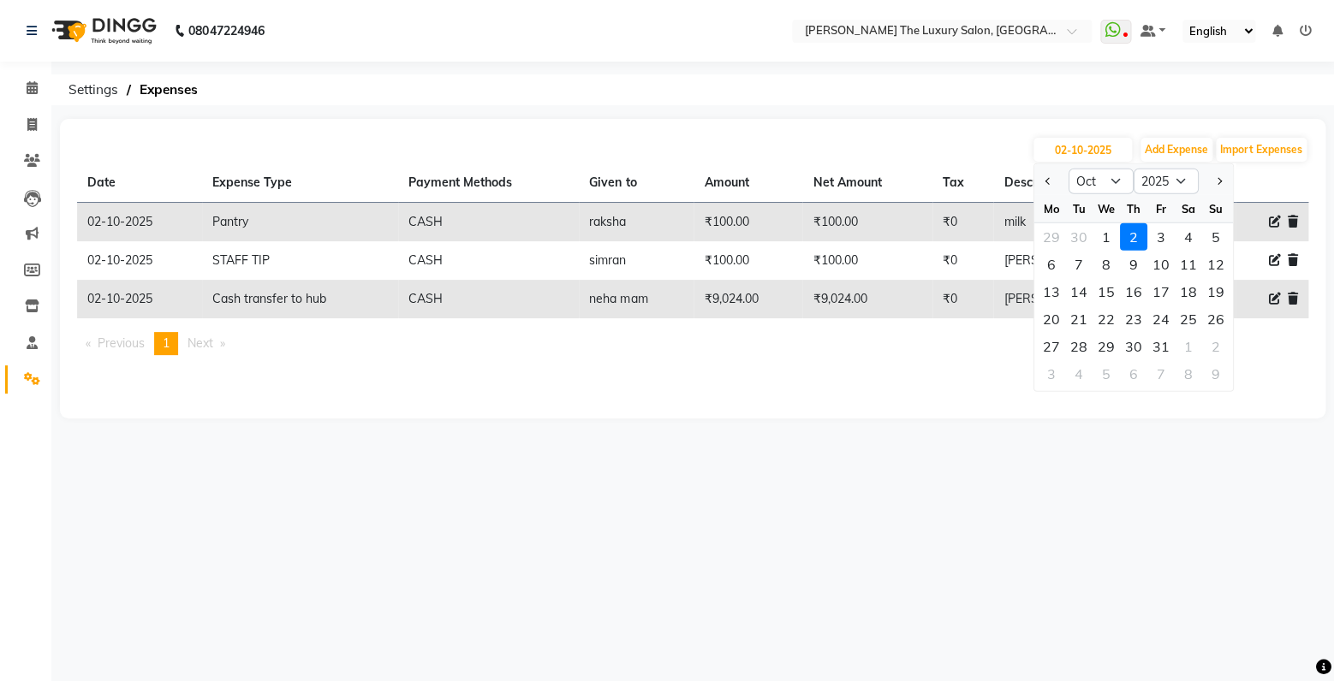
click at [879, 350] on ul "Previous page 1 / 1 You're on page 1 Next page" at bounding box center [692, 343] width 1231 height 23
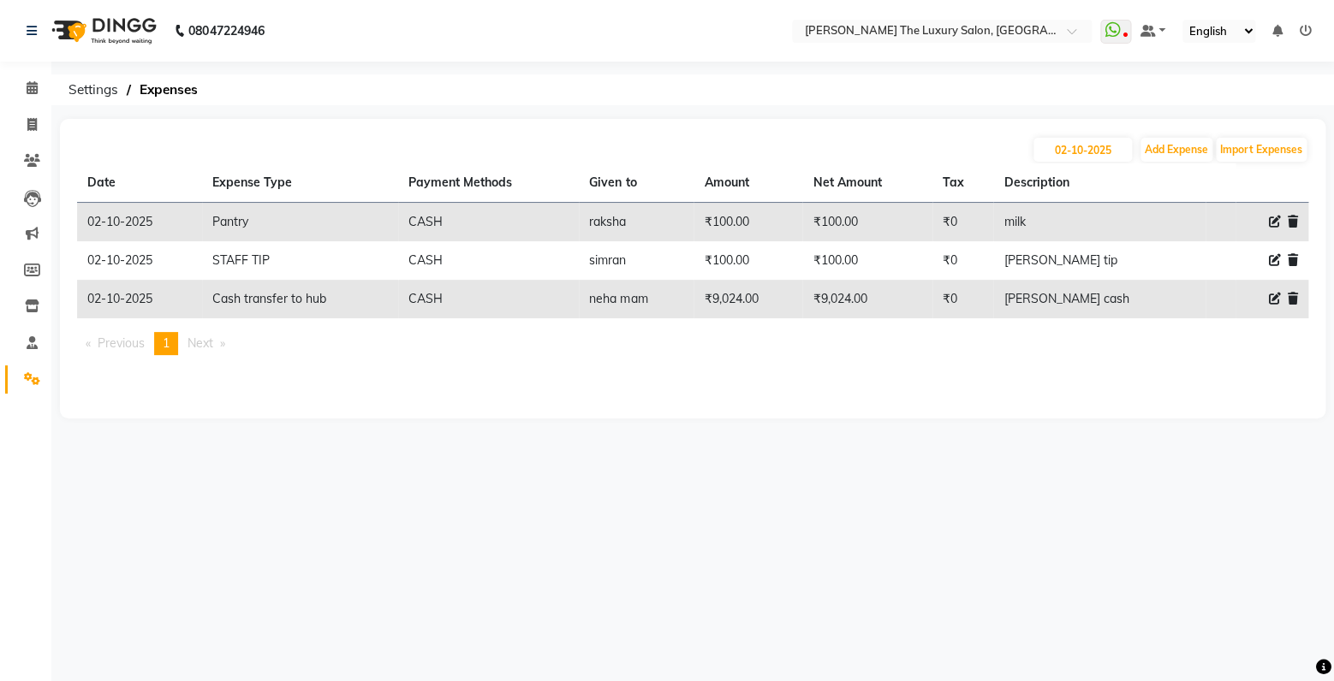
click at [1274, 304] on icon at bounding box center [1275, 299] width 12 height 12
select select "18150"
select select "1"
select select "6260"
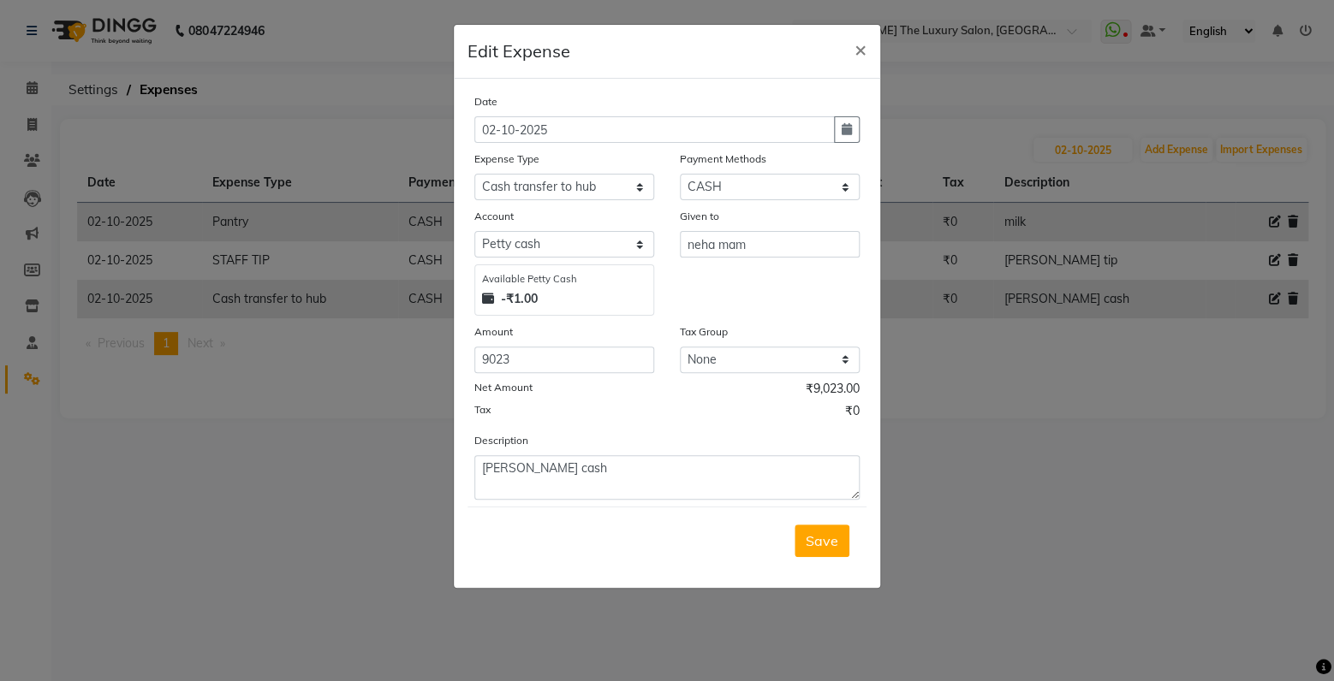
type input "9023"
click at [633, 366] on input "9023" at bounding box center [564, 360] width 180 height 27
click at [839, 547] on button "Save" at bounding box center [821, 541] width 55 height 33
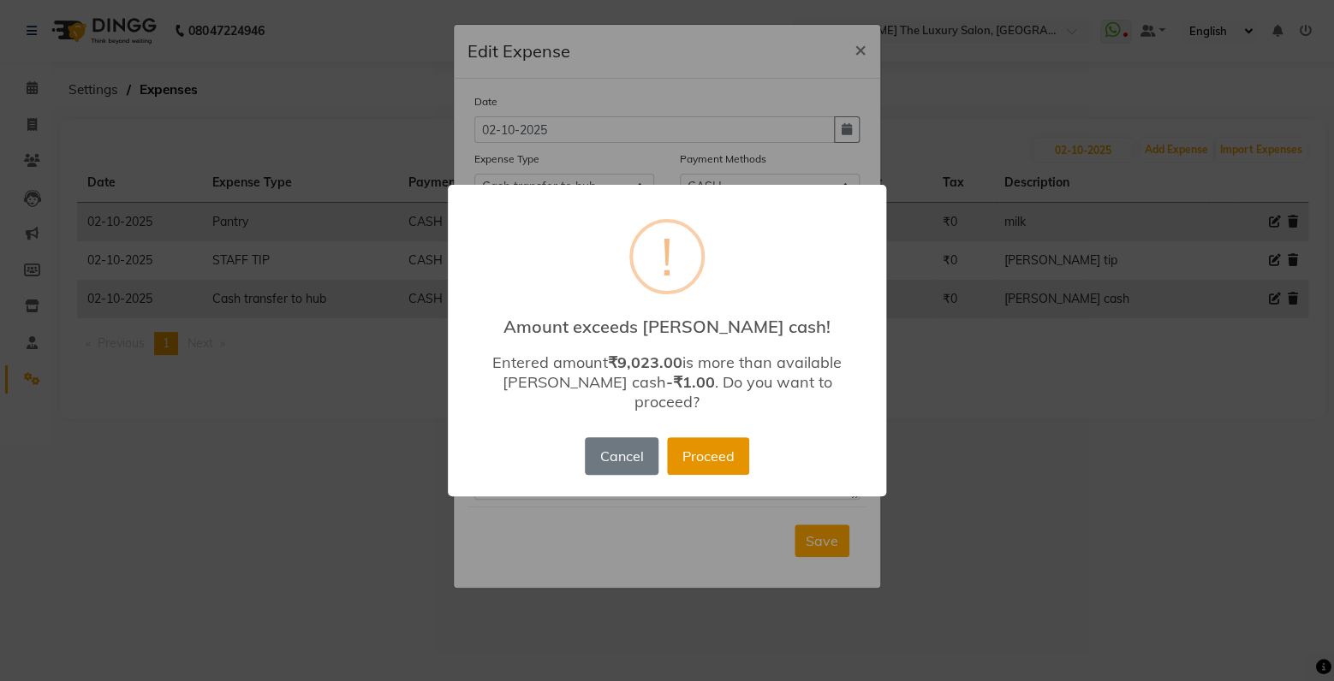
click at [694, 442] on button "Proceed" at bounding box center [708, 456] width 82 height 38
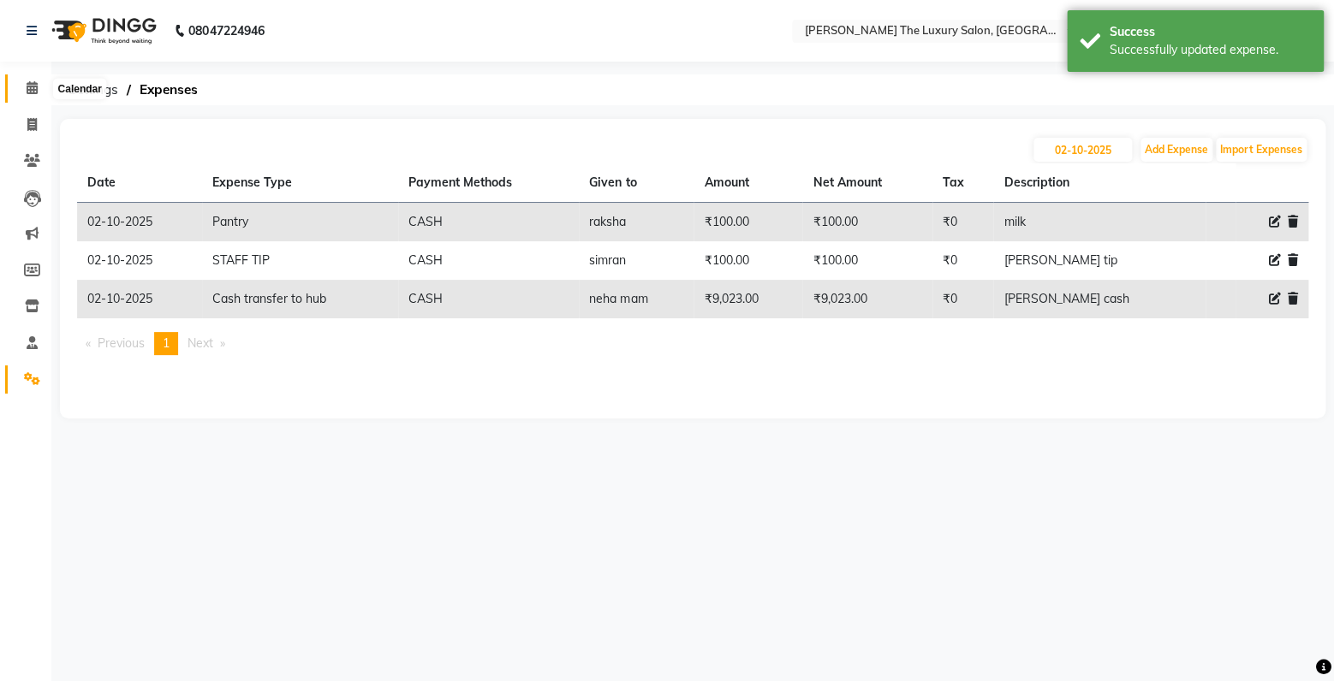
click at [36, 91] on icon at bounding box center [32, 87] width 11 height 13
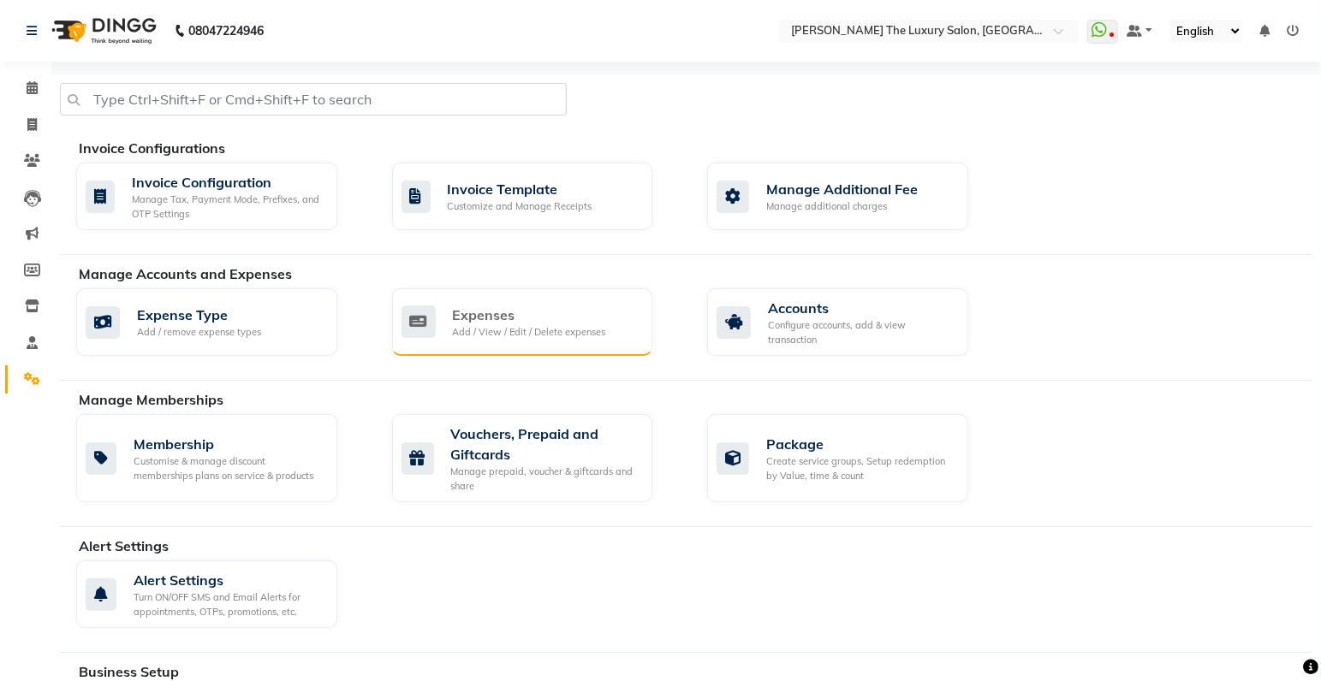
click at [478, 312] on div "Expenses" at bounding box center [529, 315] width 153 height 21
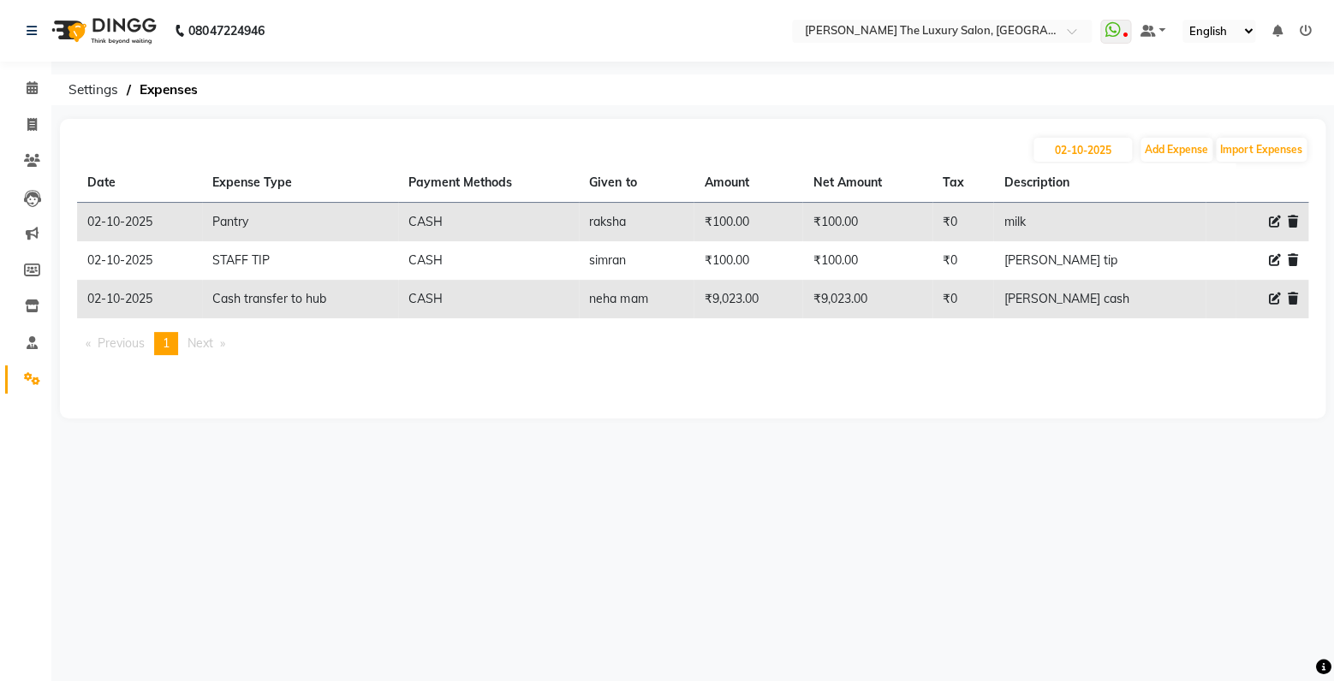
click at [1273, 306] on span at bounding box center [1275, 299] width 12 height 18
select select "18150"
select select "1"
select select "6260"
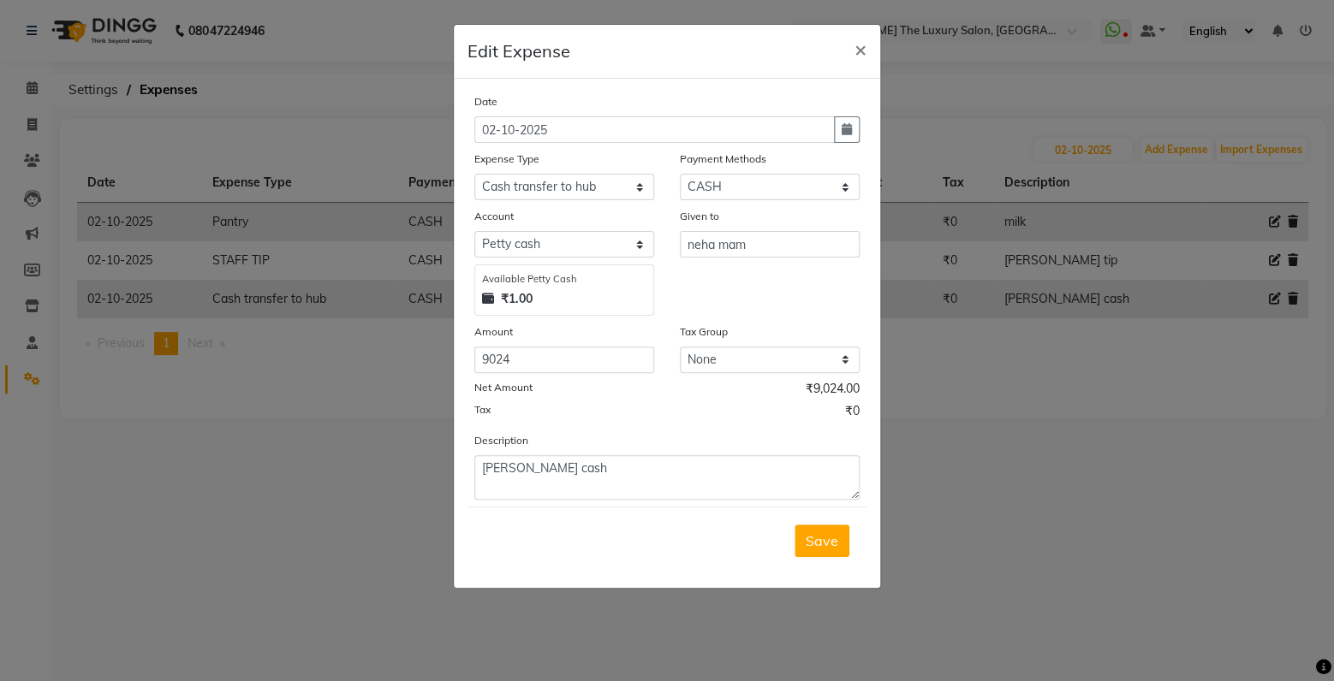
type input "9024"
click at [639, 360] on input "9024" at bounding box center [564, 360] width 180 height 27
click at [830, 548] on span "Save" at bounding box center [821, 540] width 33 height 17
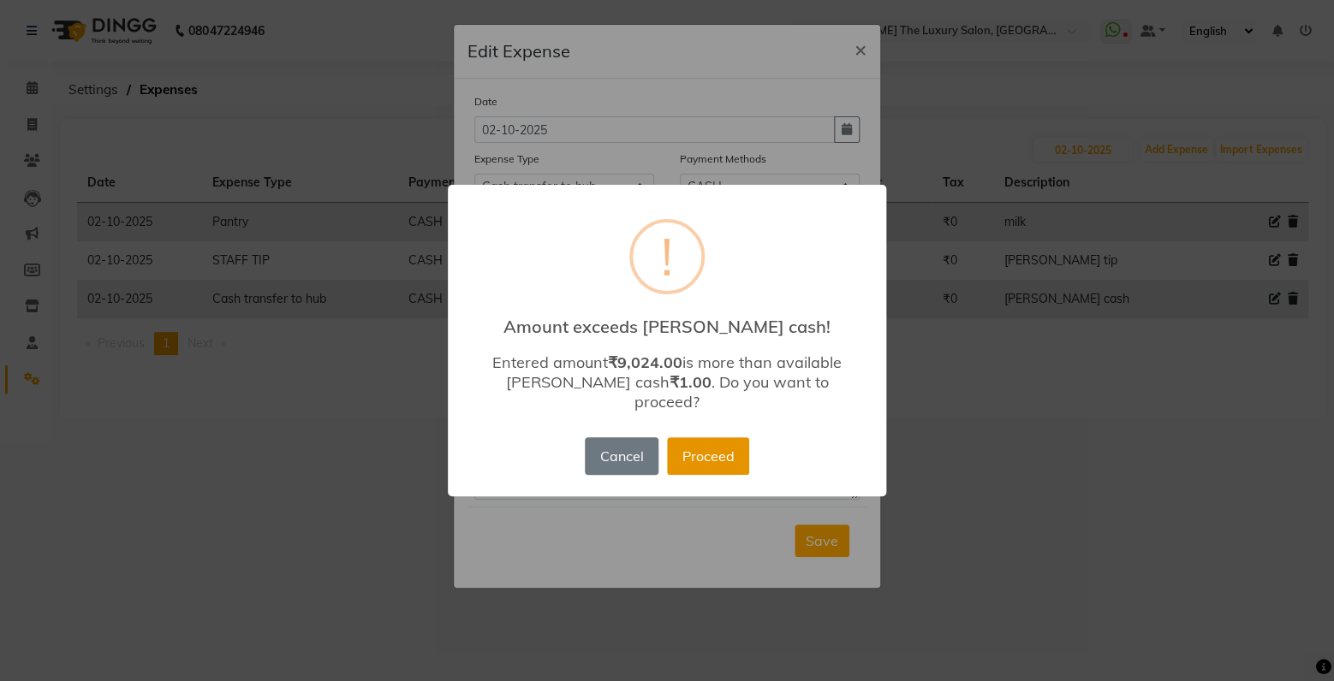
click at [703, 449] on button "Proceed" at bounding box center [708, 456] width 82 height 38
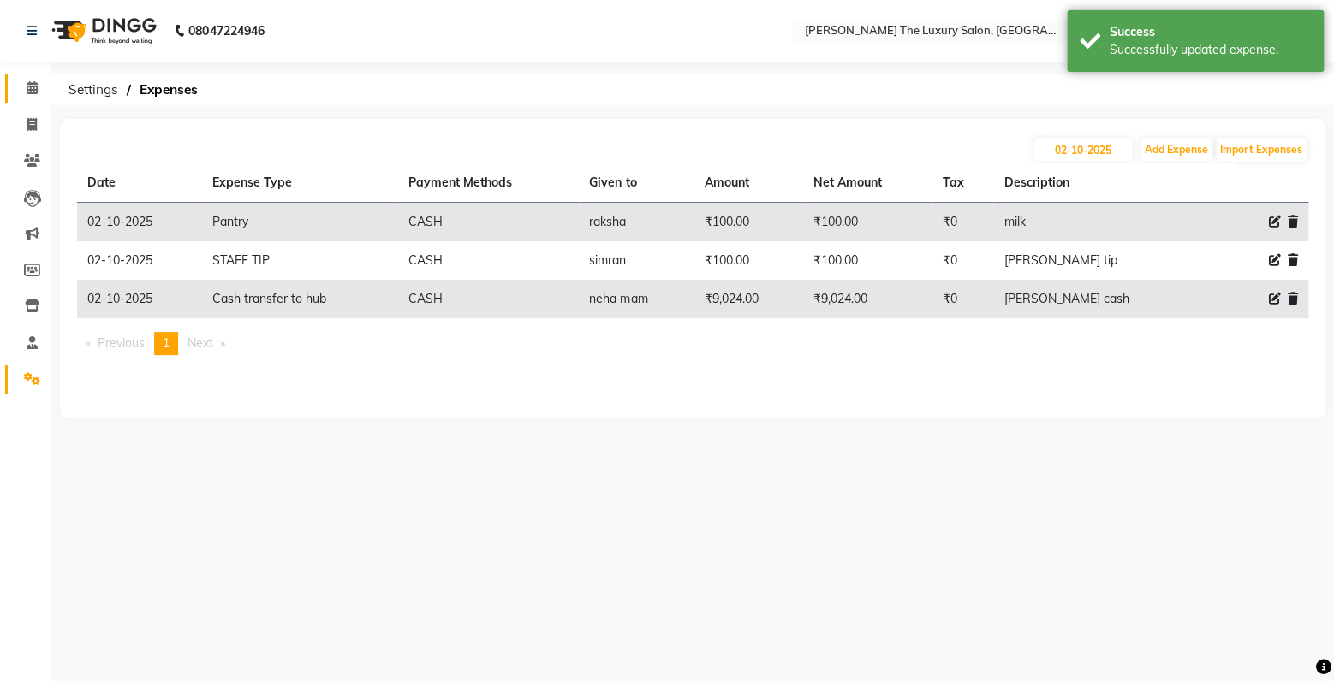
click at [29, 94] on icon at bounding box center [32, 87] width 11 height 13
